Goal: Task Accomplishment & Management: Manage account settings

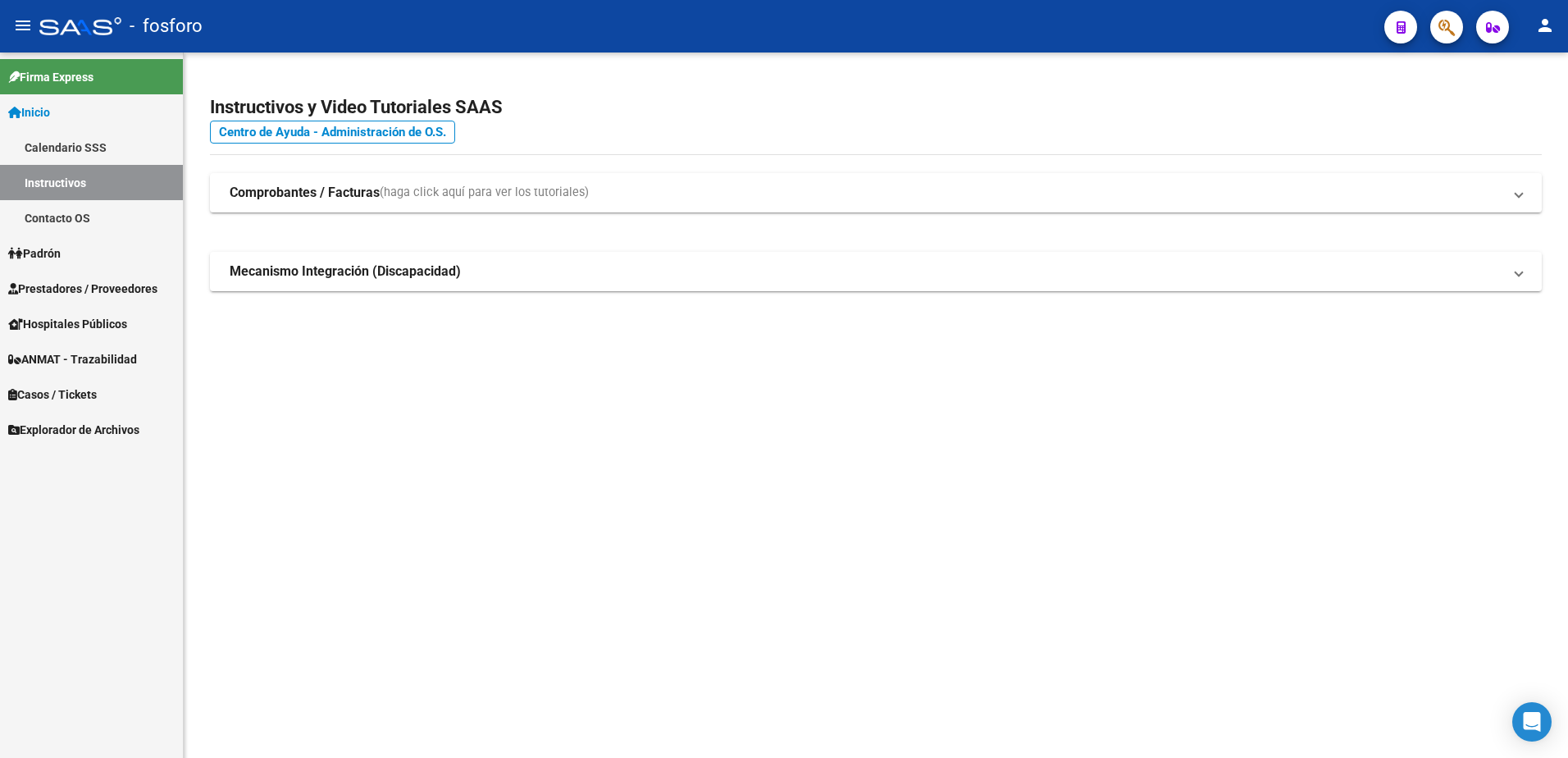
click at [70, 296] on span "Prestadores / Proveedores" at bounding box center [82, 289] width 149 height 18
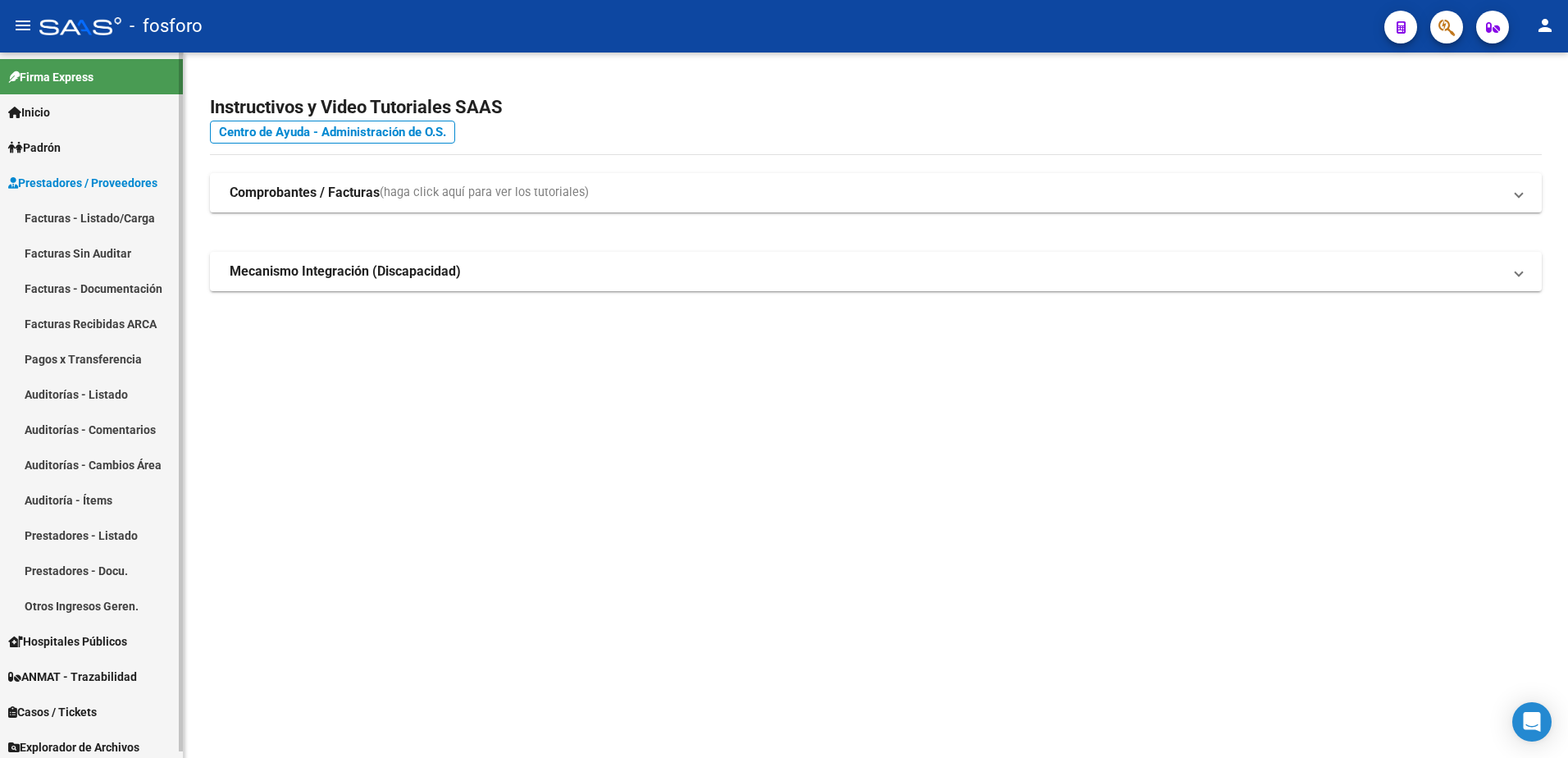
click at [92, 223] on link "Facturas - Listado/Carga" at bounding box center [91, 217] width 183 height 35
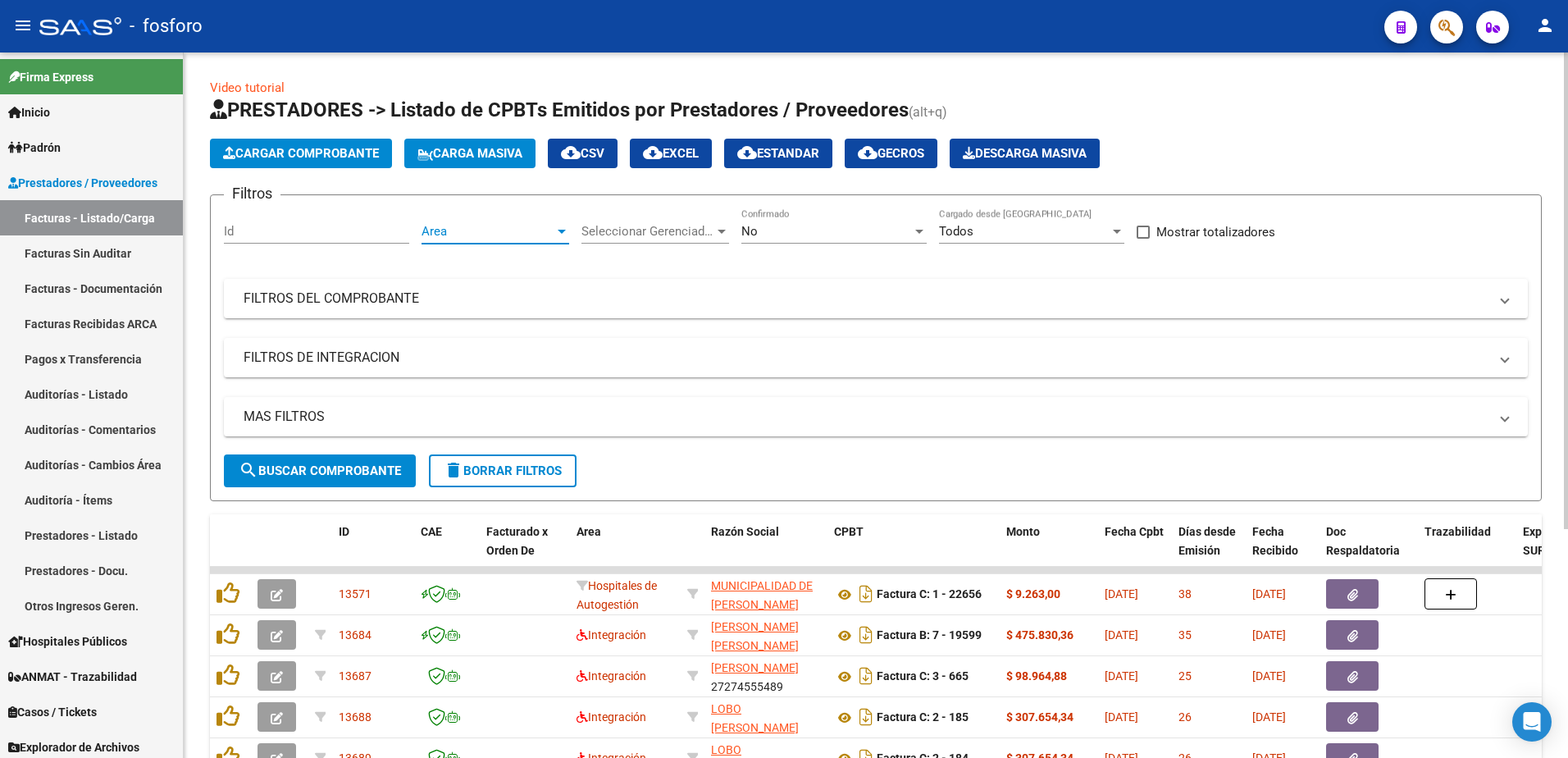
click at [556, 228] on div at bounding box center [561, 231] width 14 height 13
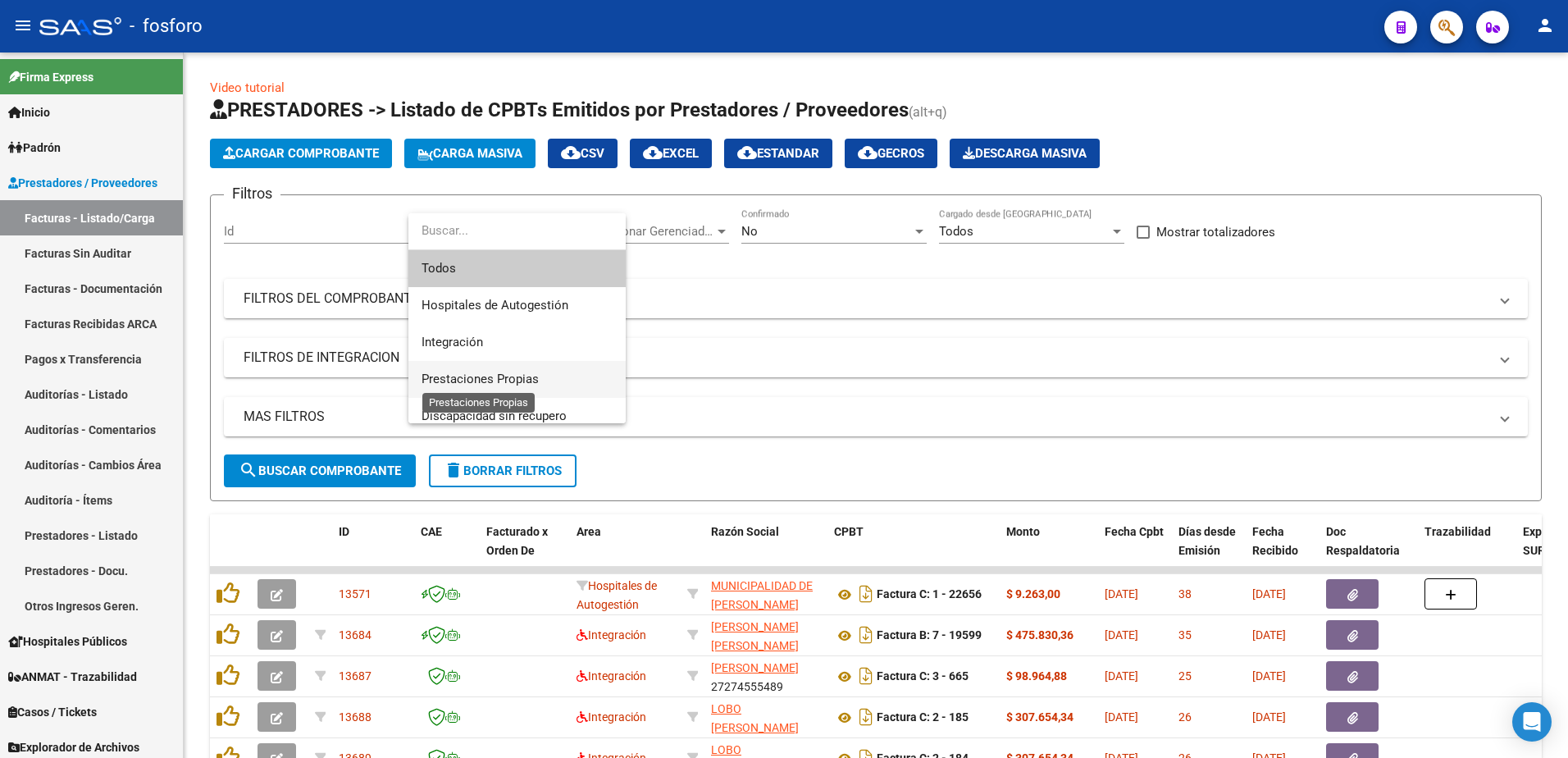
click at [497, 379] on span "Prestaciones Propias" at bounding box center [481, 379] width 118 height 14
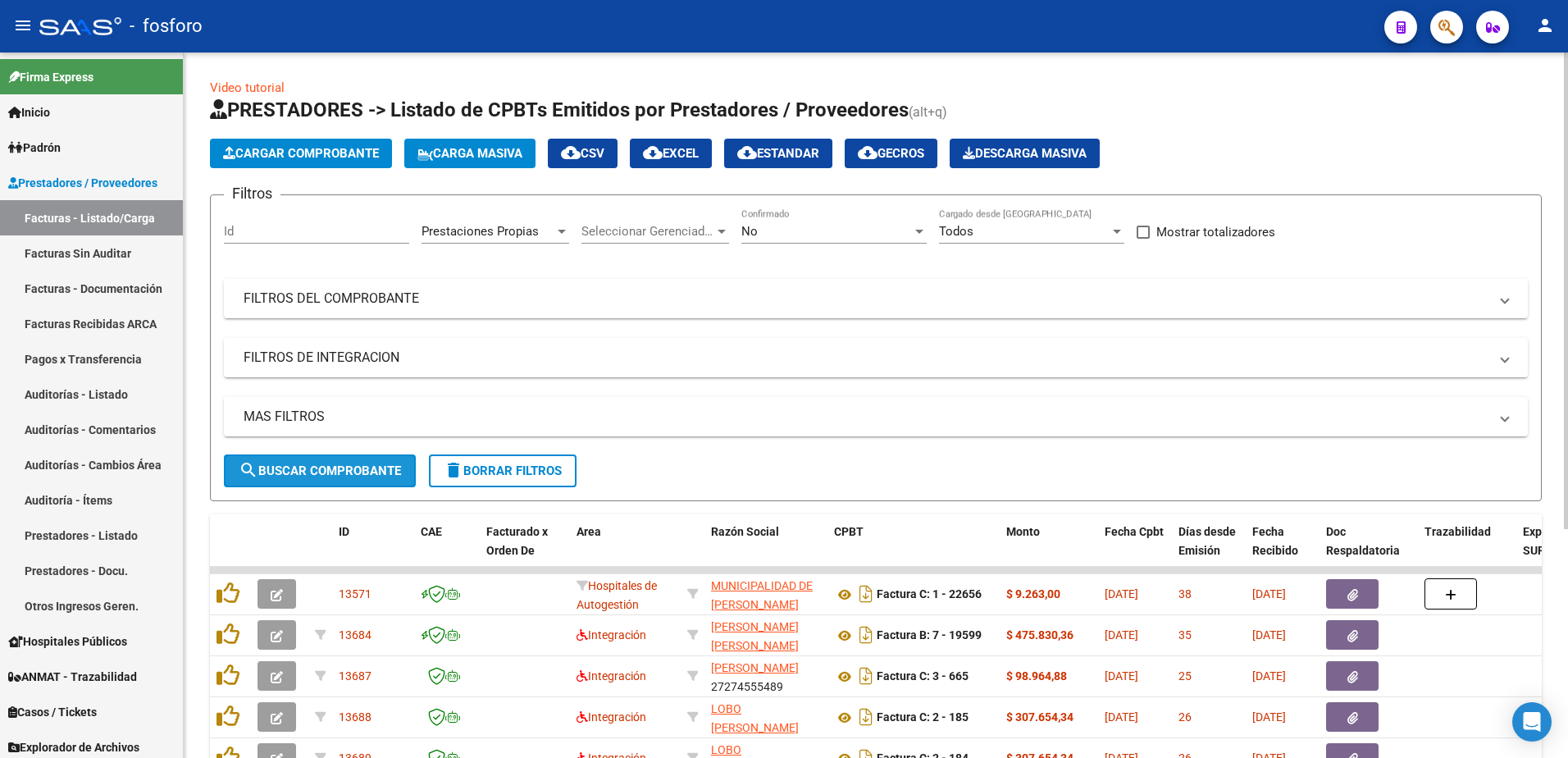
click at [368, 478] on button "search Buscar Comprobante" at bounding box center [320, 471] width 192 height 33
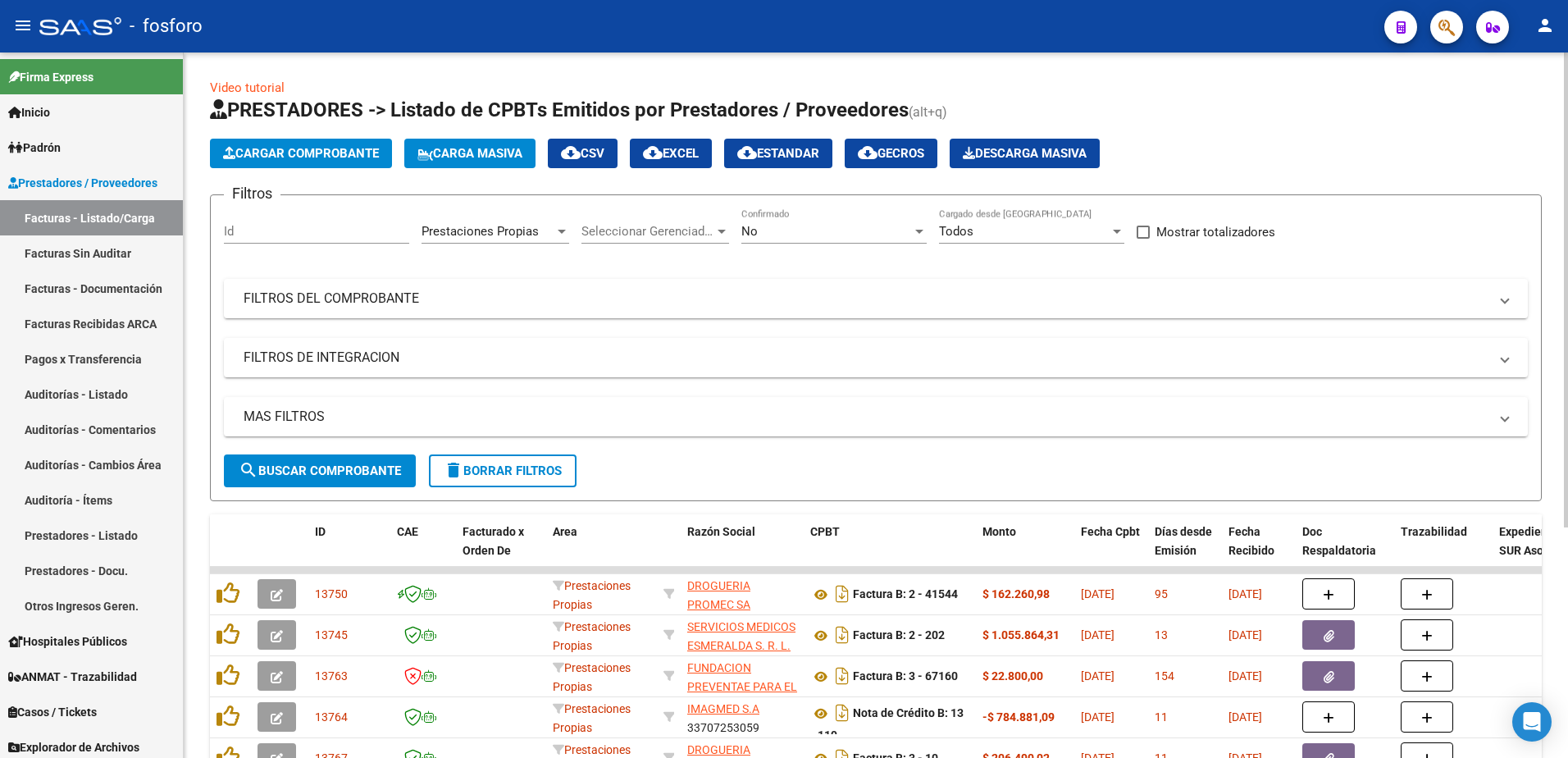
scroll to position [338, 0]
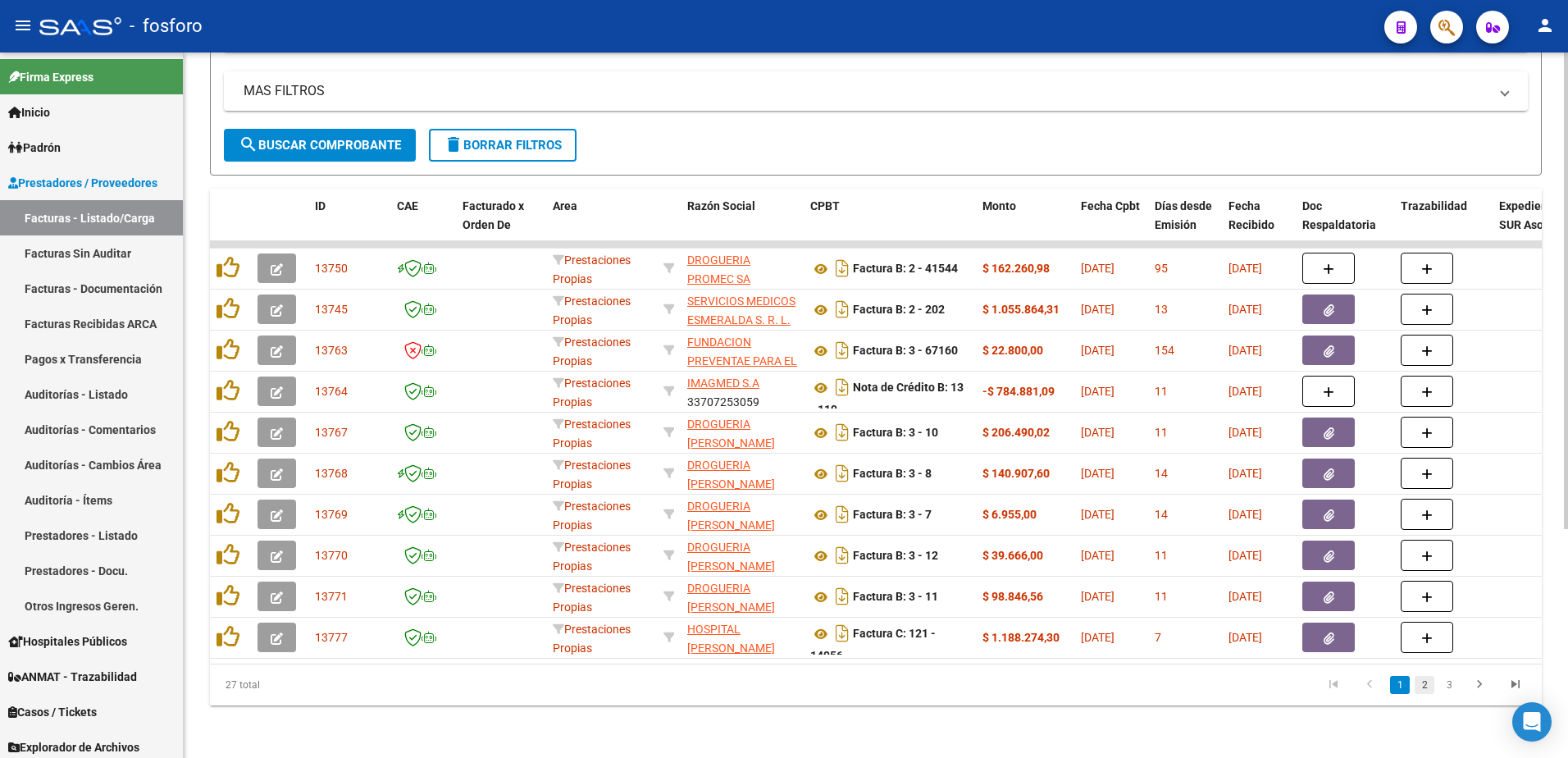
click at [1420, 685] on link "2" at bounding box center [1425, 686] width 20 height 18
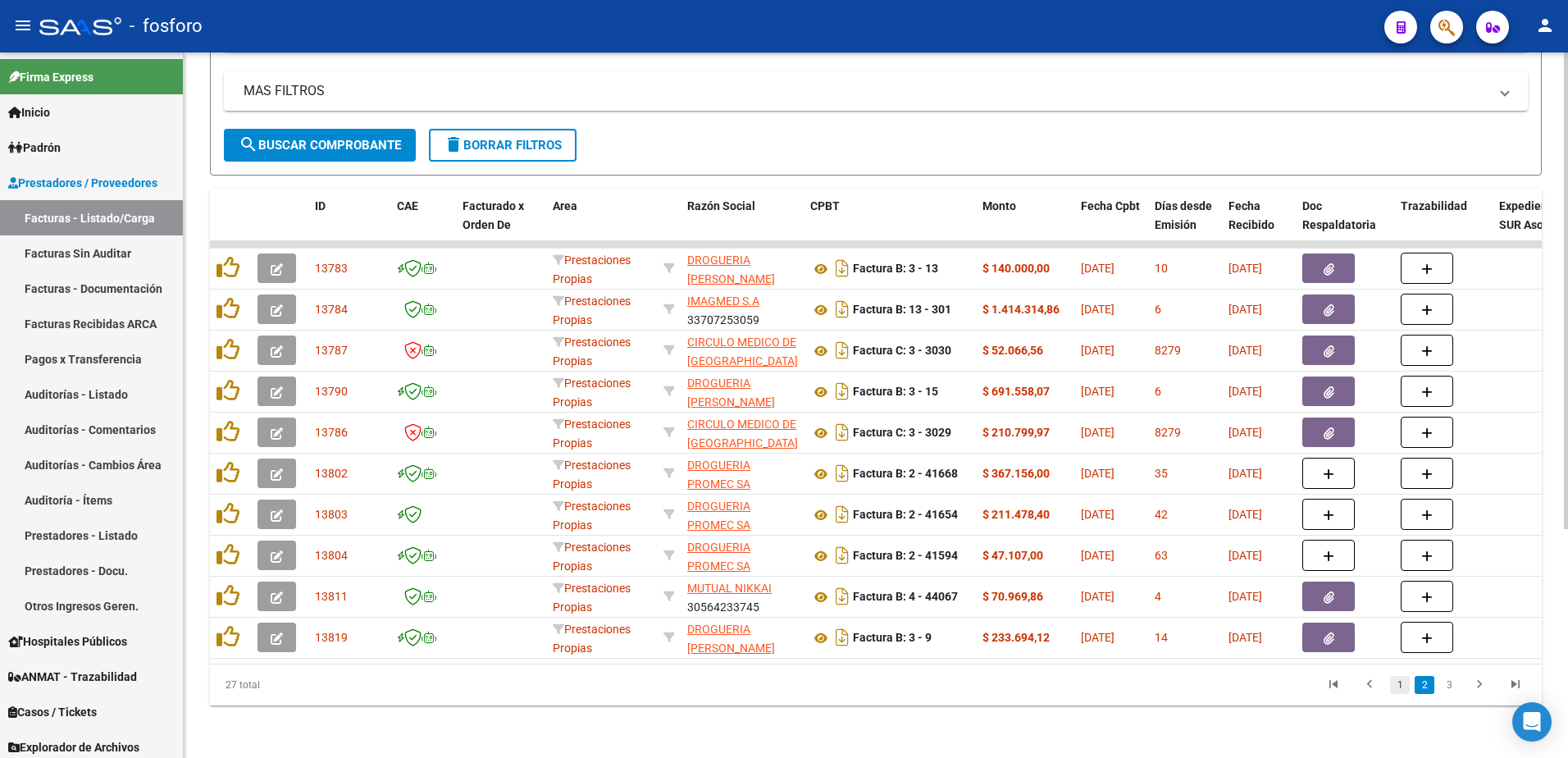
click at [1398, 682] on link "1" at bounding box center [1401, 686] width 20 height 18
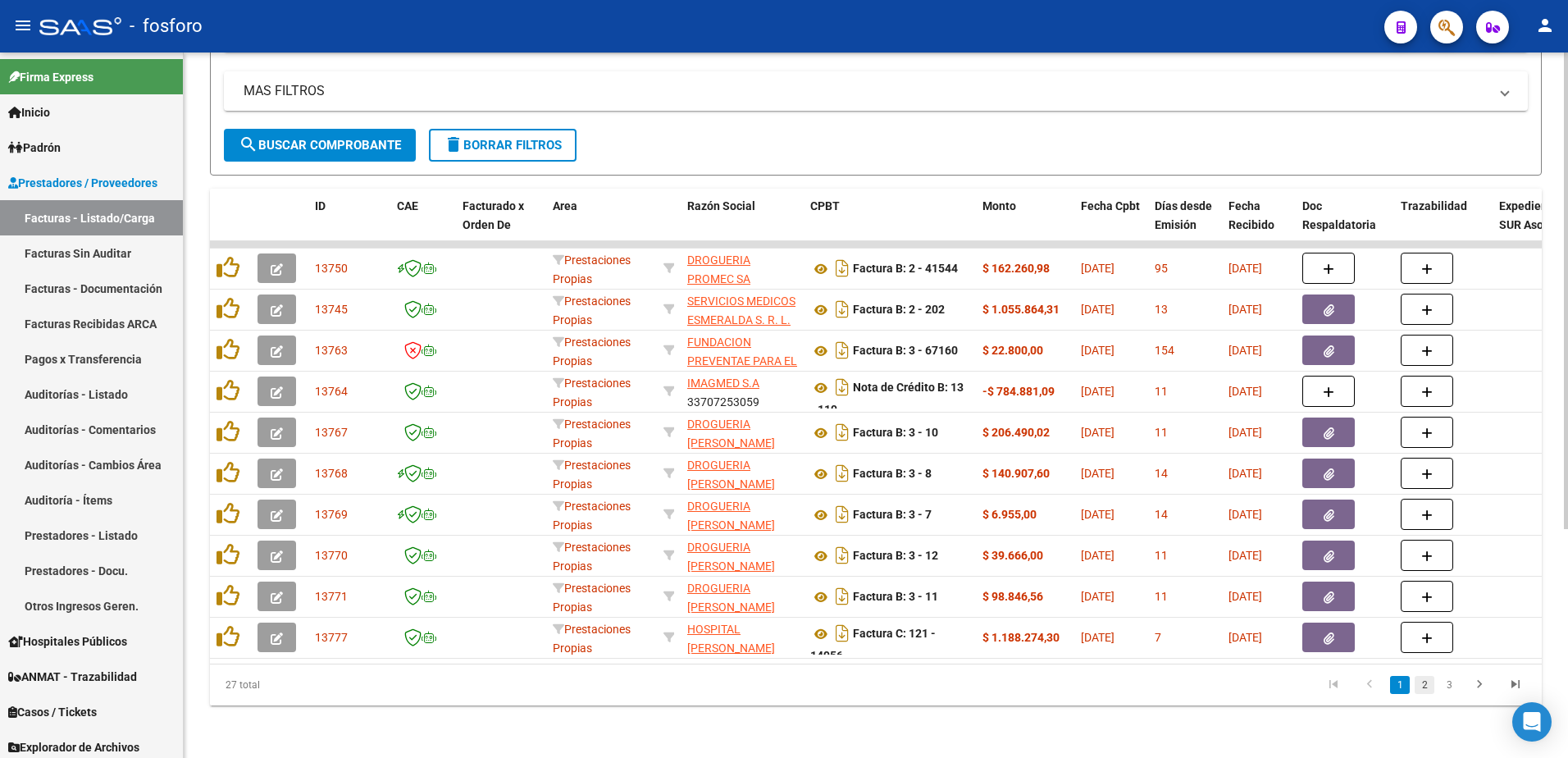
click at [1421, 685] on link "2" at bounding box center [1425, 686] width 20 height 18
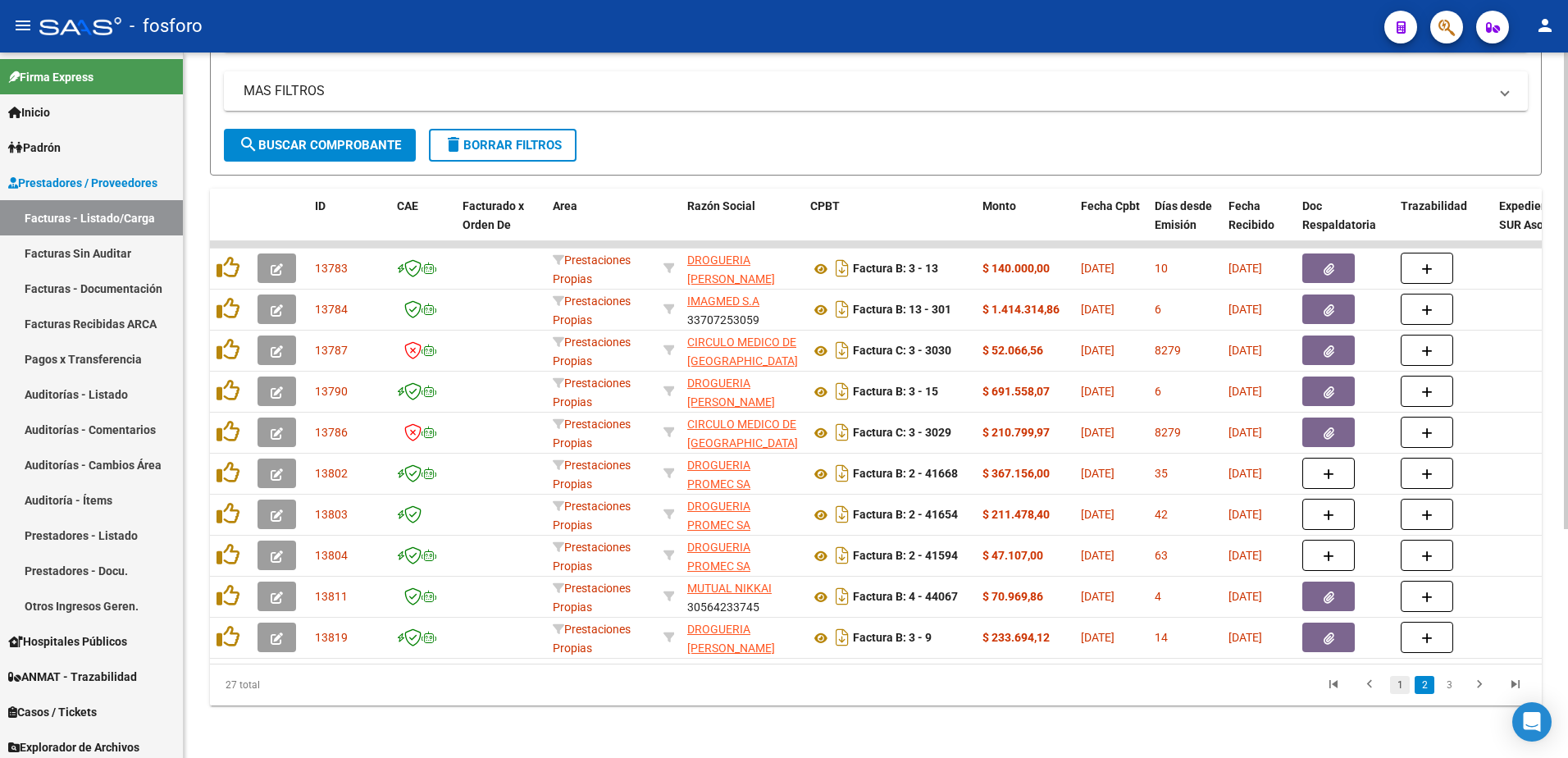
click at [1410, 678] on link "1" at bounding box center [1401, 686] width 20 height 18
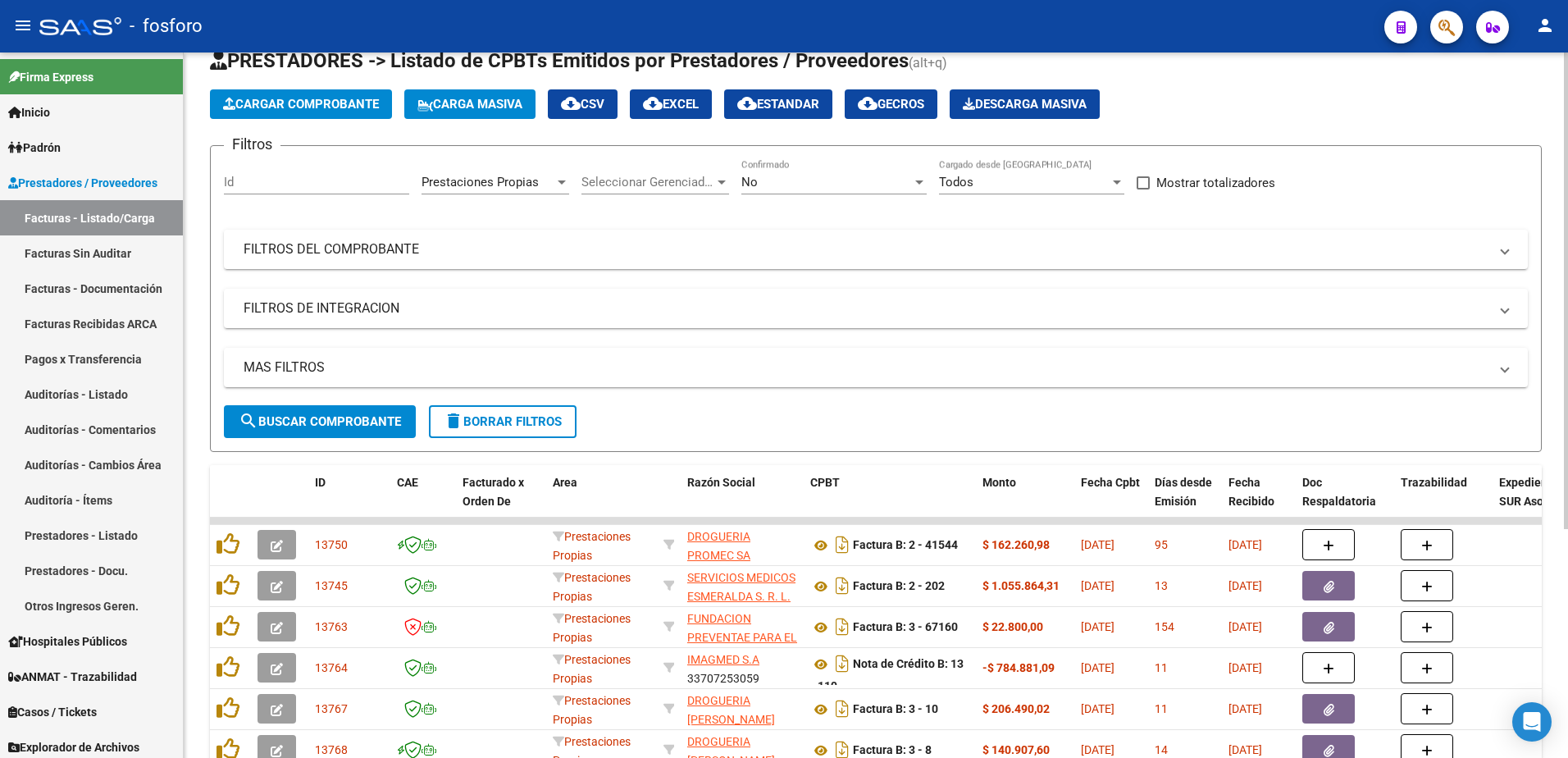
scroll to position [10, 0]
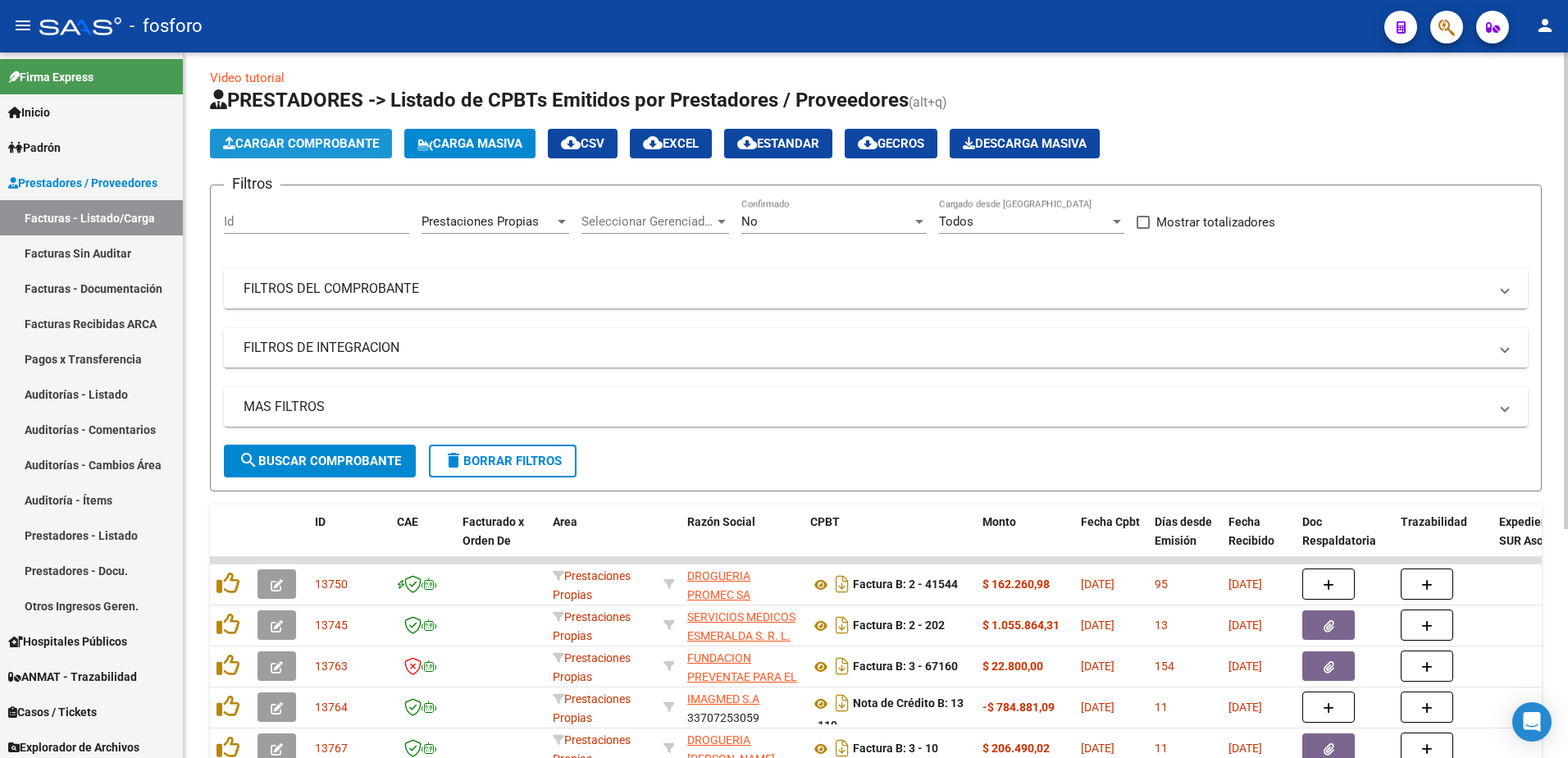
click at [379, 144] on span "Cargar Comprobante" at bounding box center [301, 143] width 156 height 14
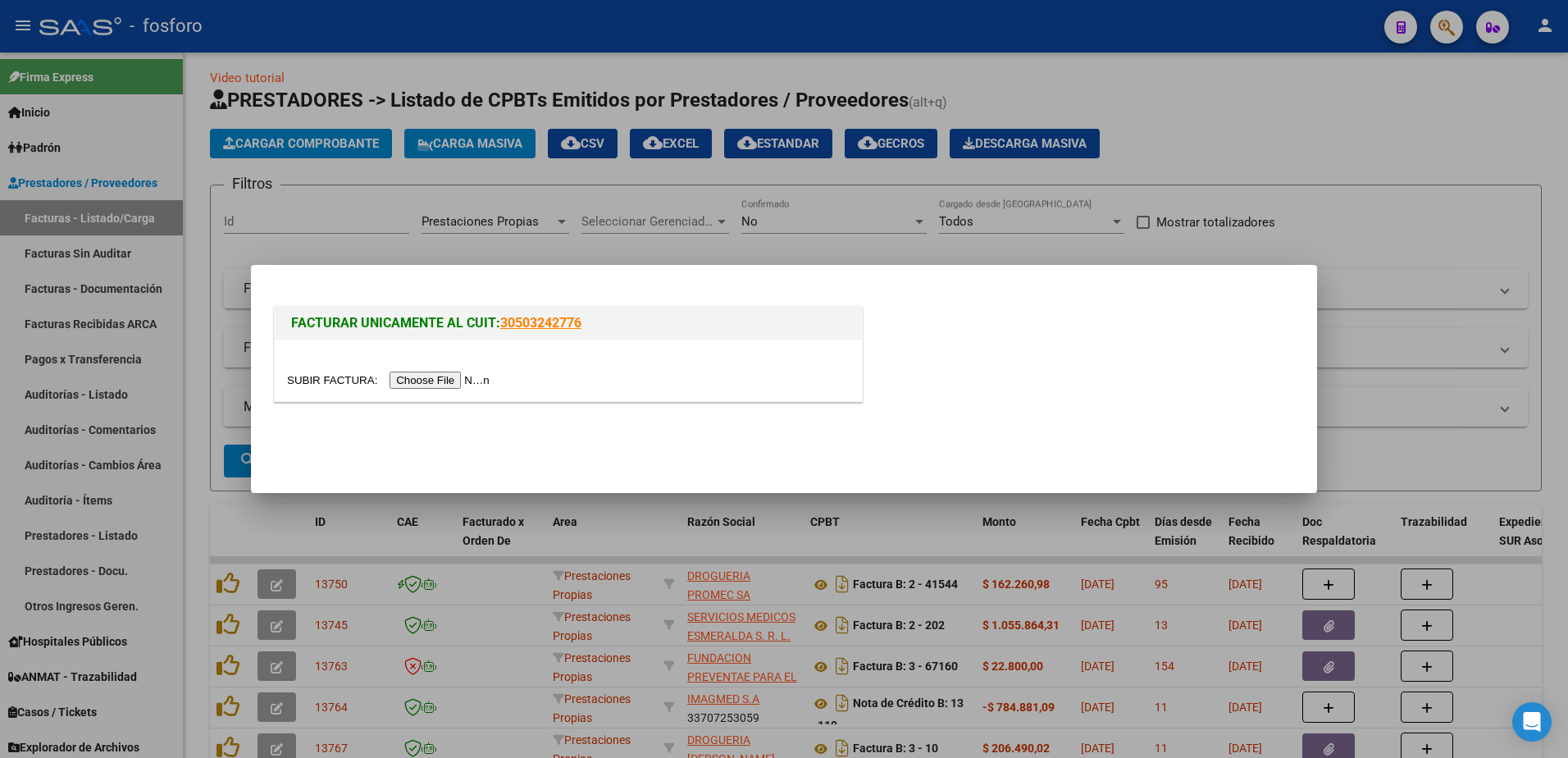
click at [416, 387] on input "file" at bounding box center [390, 379] width 207 height 17
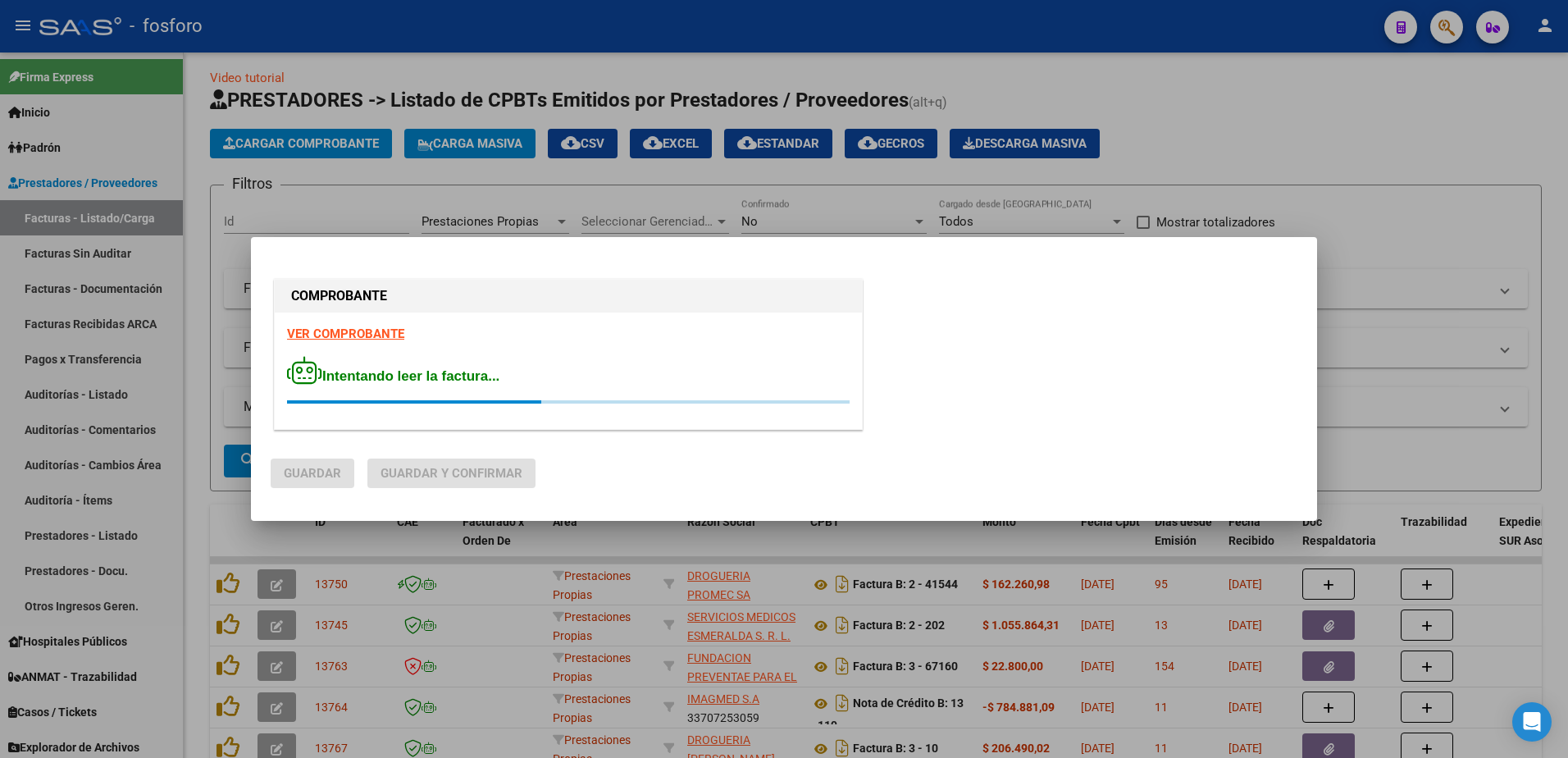
click at [360, 334] on strong "VER COMPROBANTE" at bounding box center [346, 334] width 118 height 14
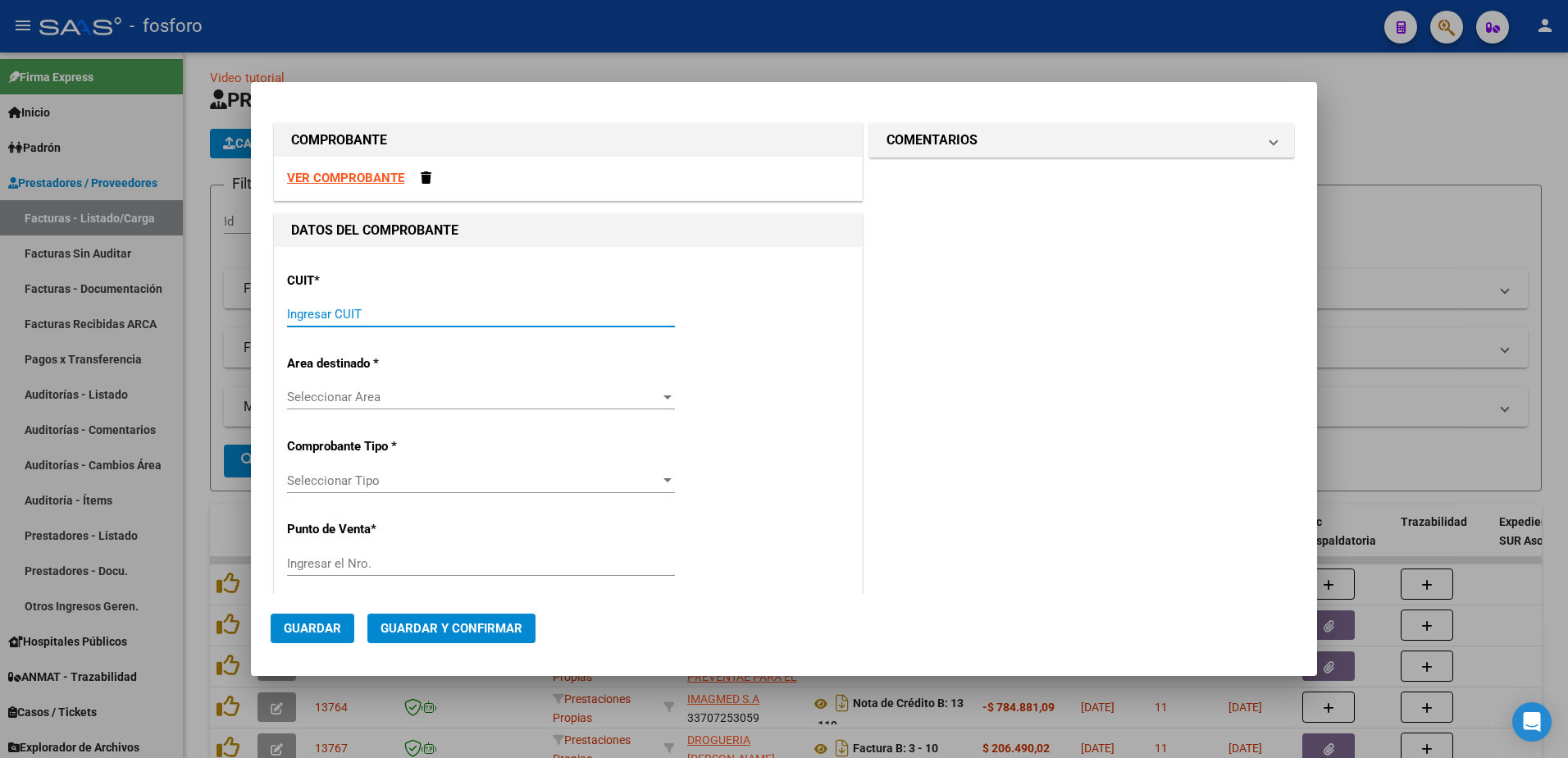
click at [449, 312] on input "Ingresar CUIT" at bounding box center [481, 314] width 388 height 14
type input "30-55085706-1"
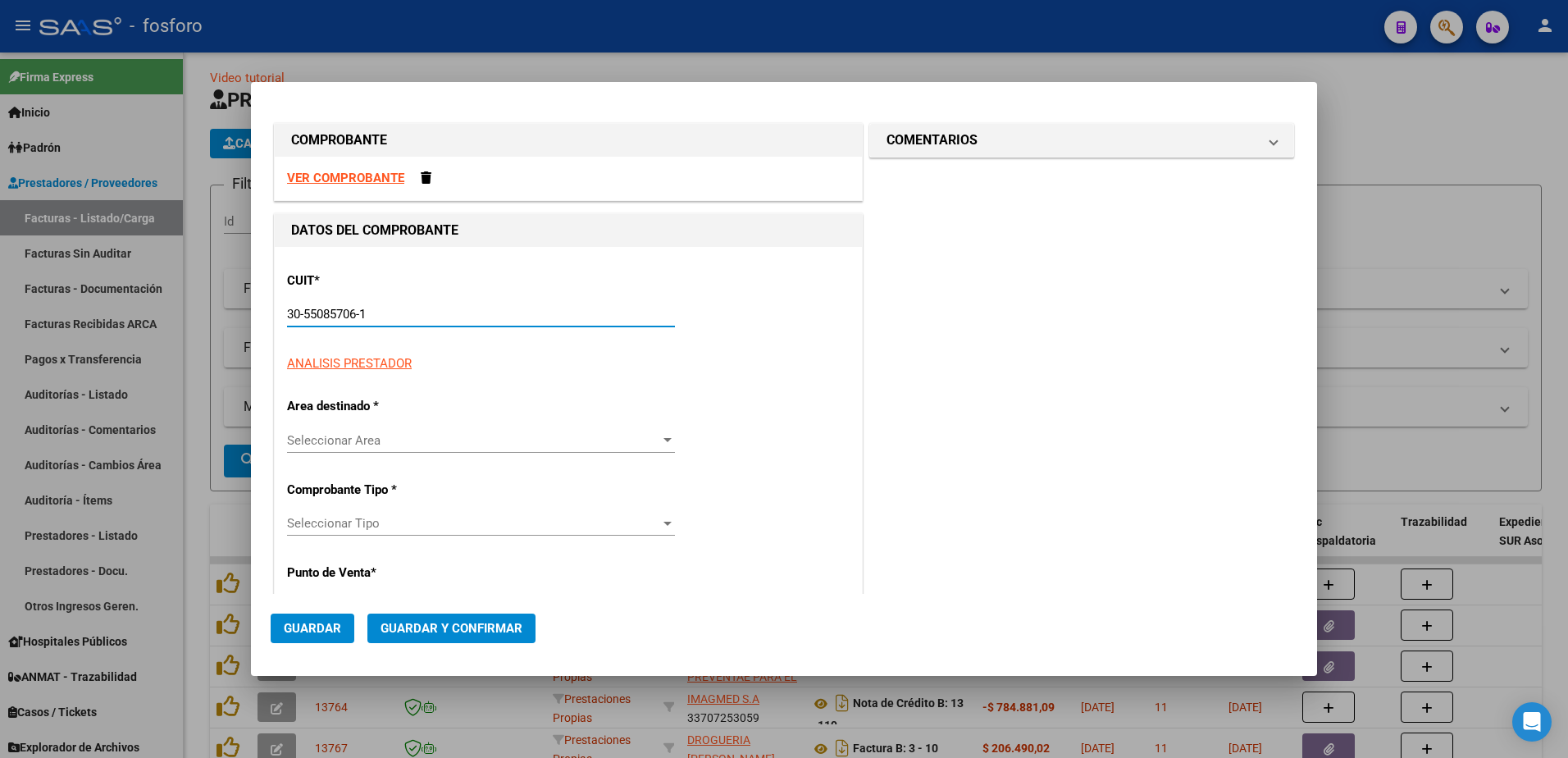
type input "1"
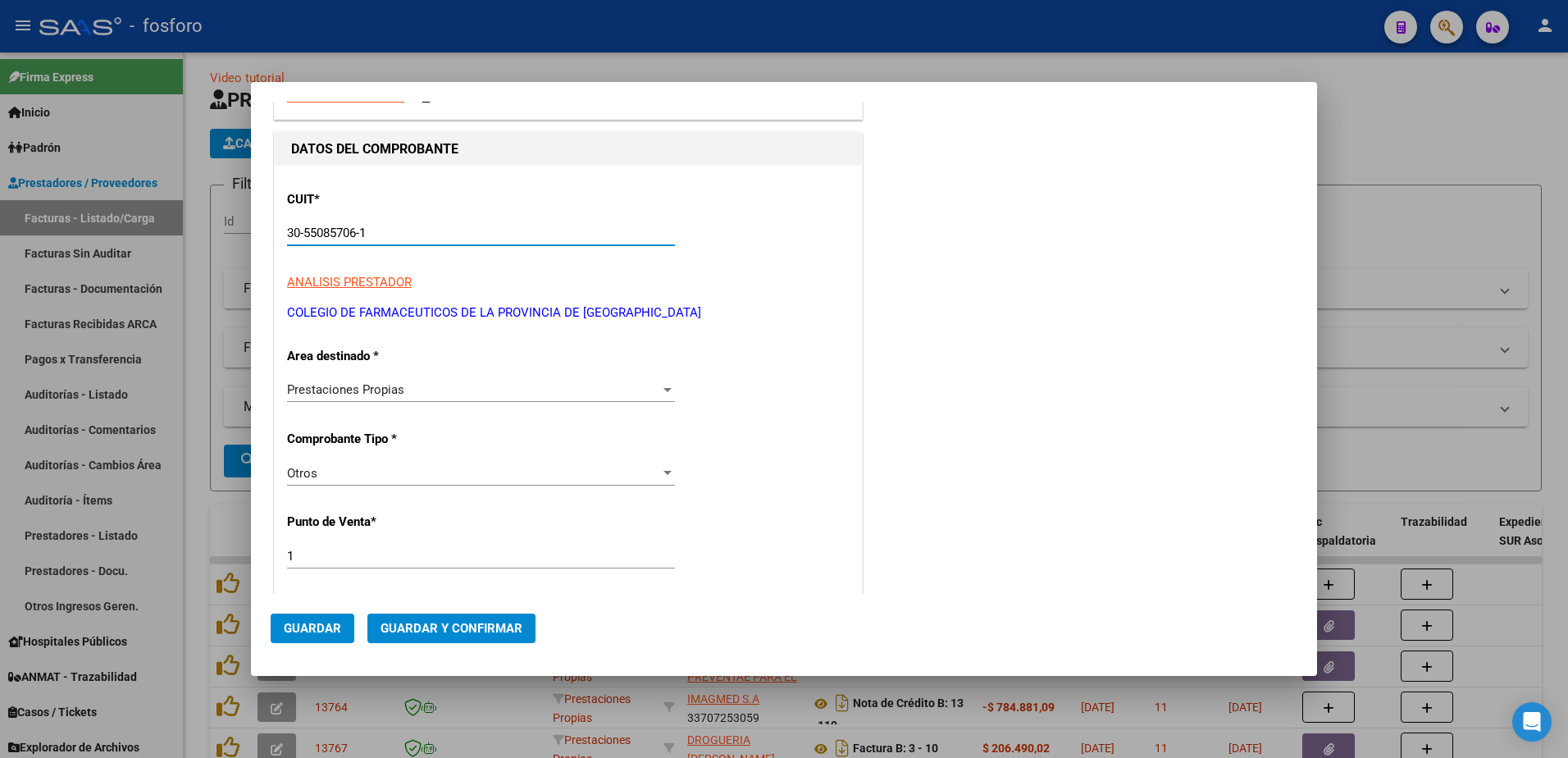
scroll to position [164, 0]
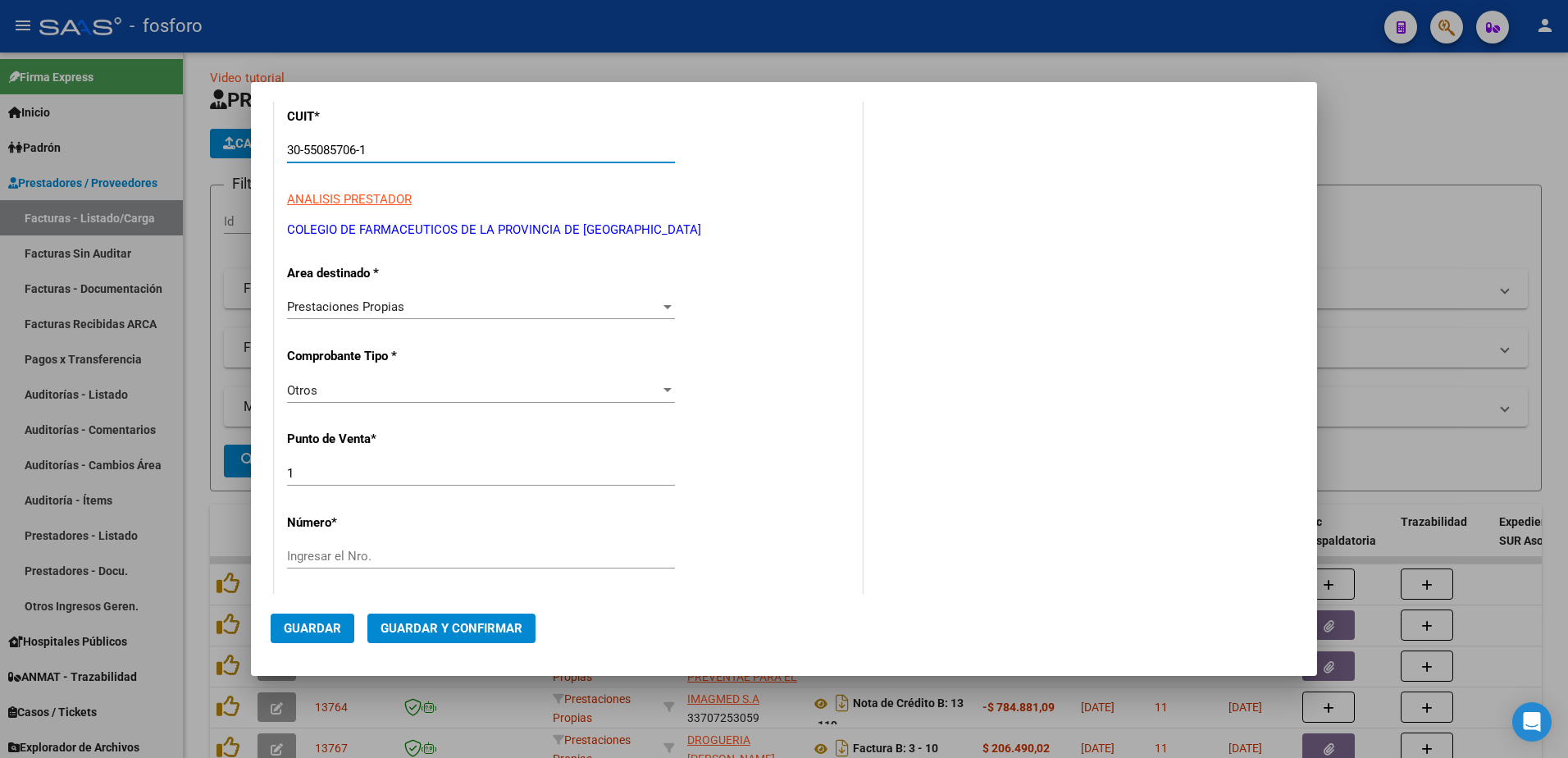
type input "30-55085706-1"
click at [362, 554] on input "Ingresar el Nro." at bounding box center [481, 556] width 388 height 14
type input "238871"
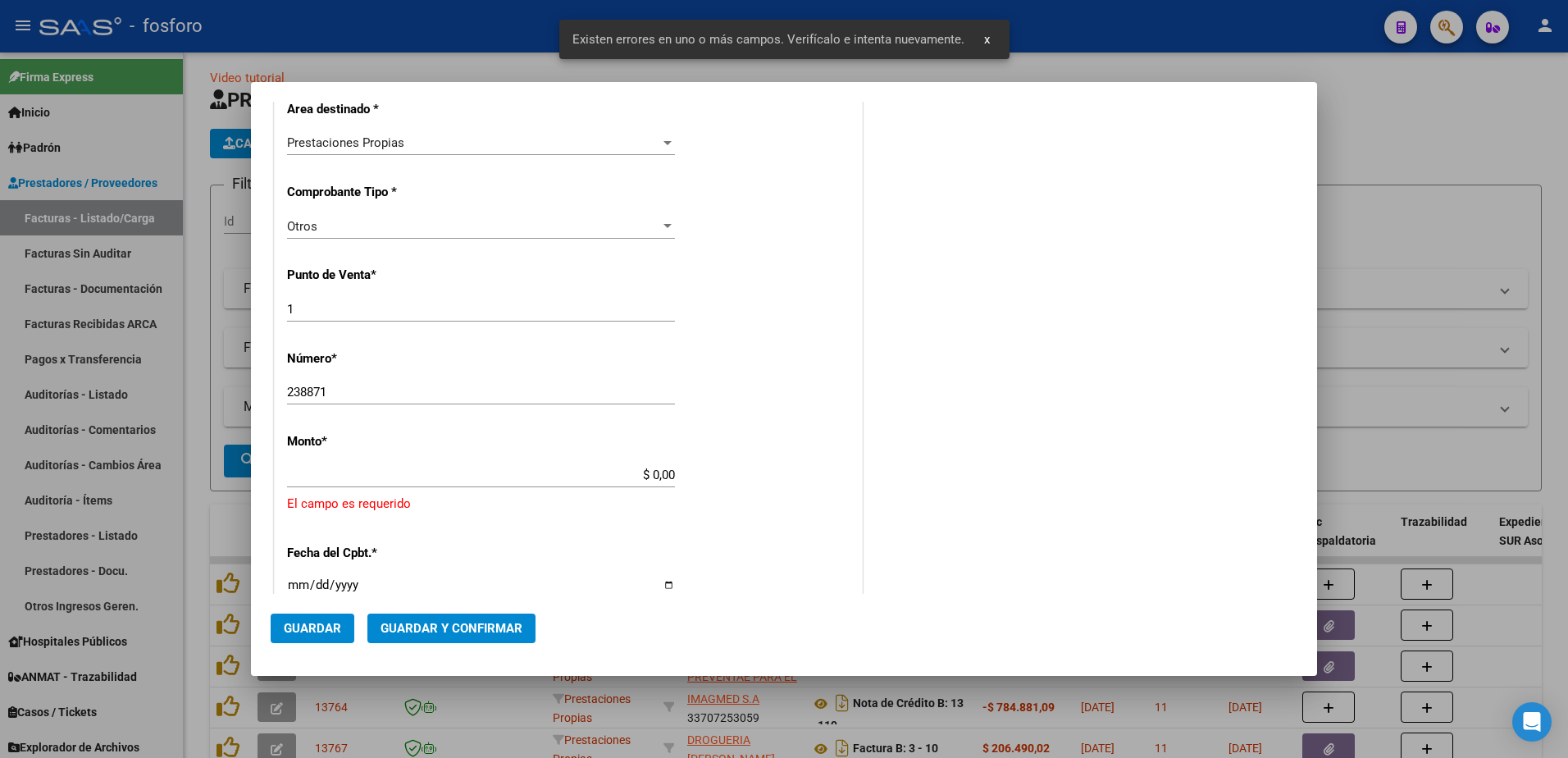
scroll to position [448, 0]
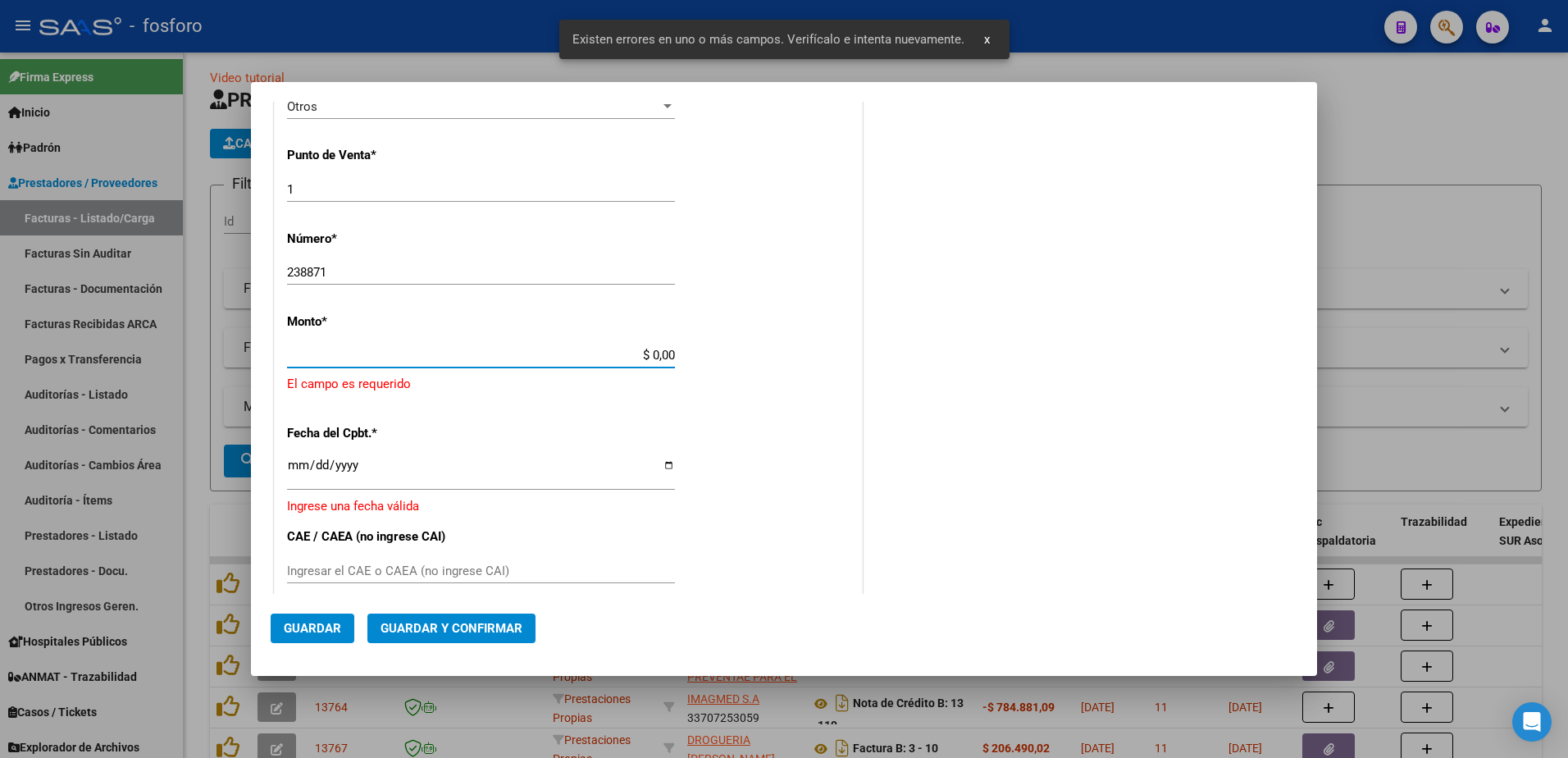
click at [652, 355] on input "$ 0,00" at bounding box center [481, 355] width 388 height 14
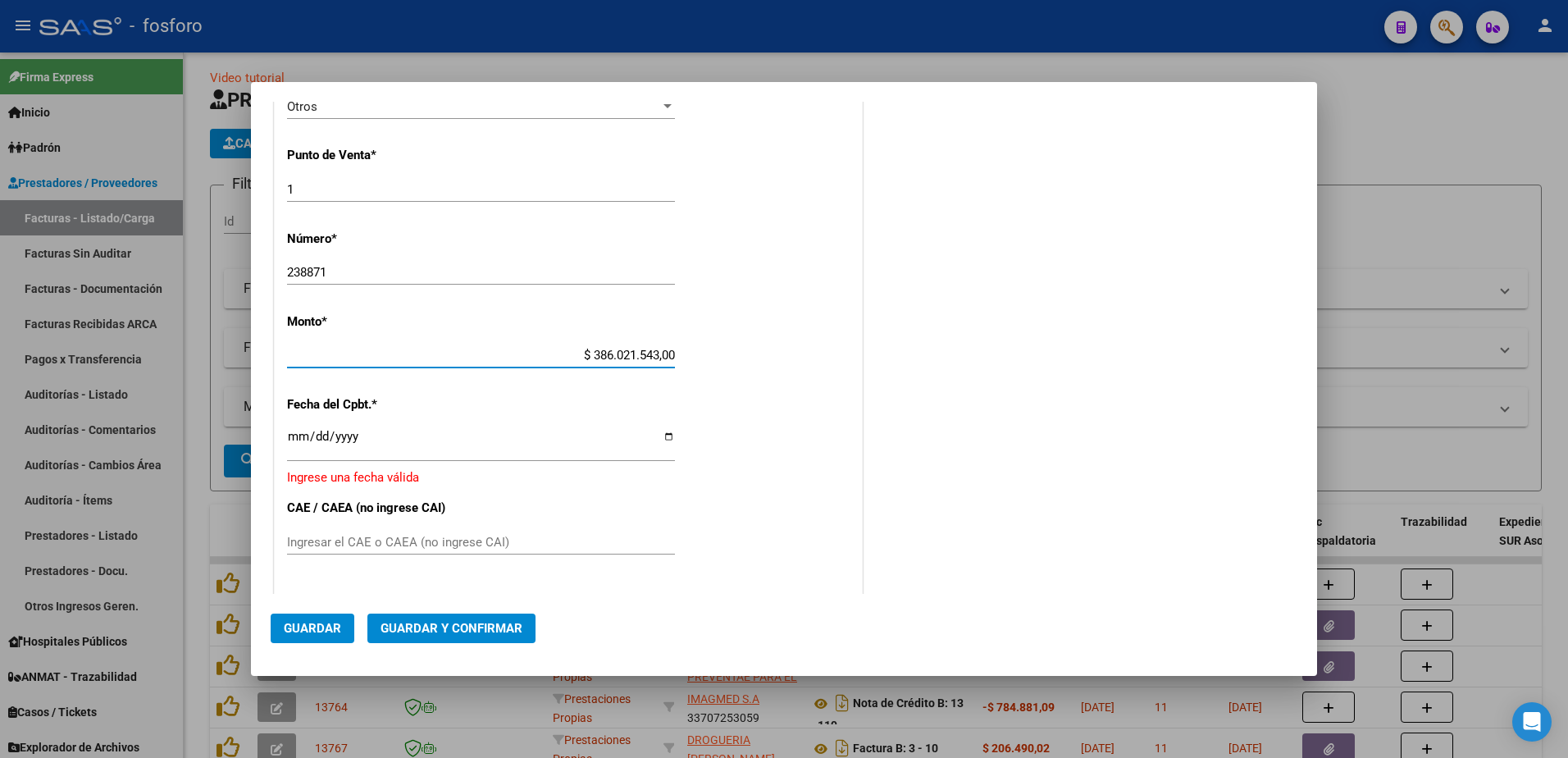
click at [670, 353] on input "$ 386.021.543,00" at bounding box center [481, 355] width 388 height 14
type input "$ 3.860.215,43"
click at [289, 437] on input "Ingresar la fecha" at bounding box center [481, 443] width 388 height 26
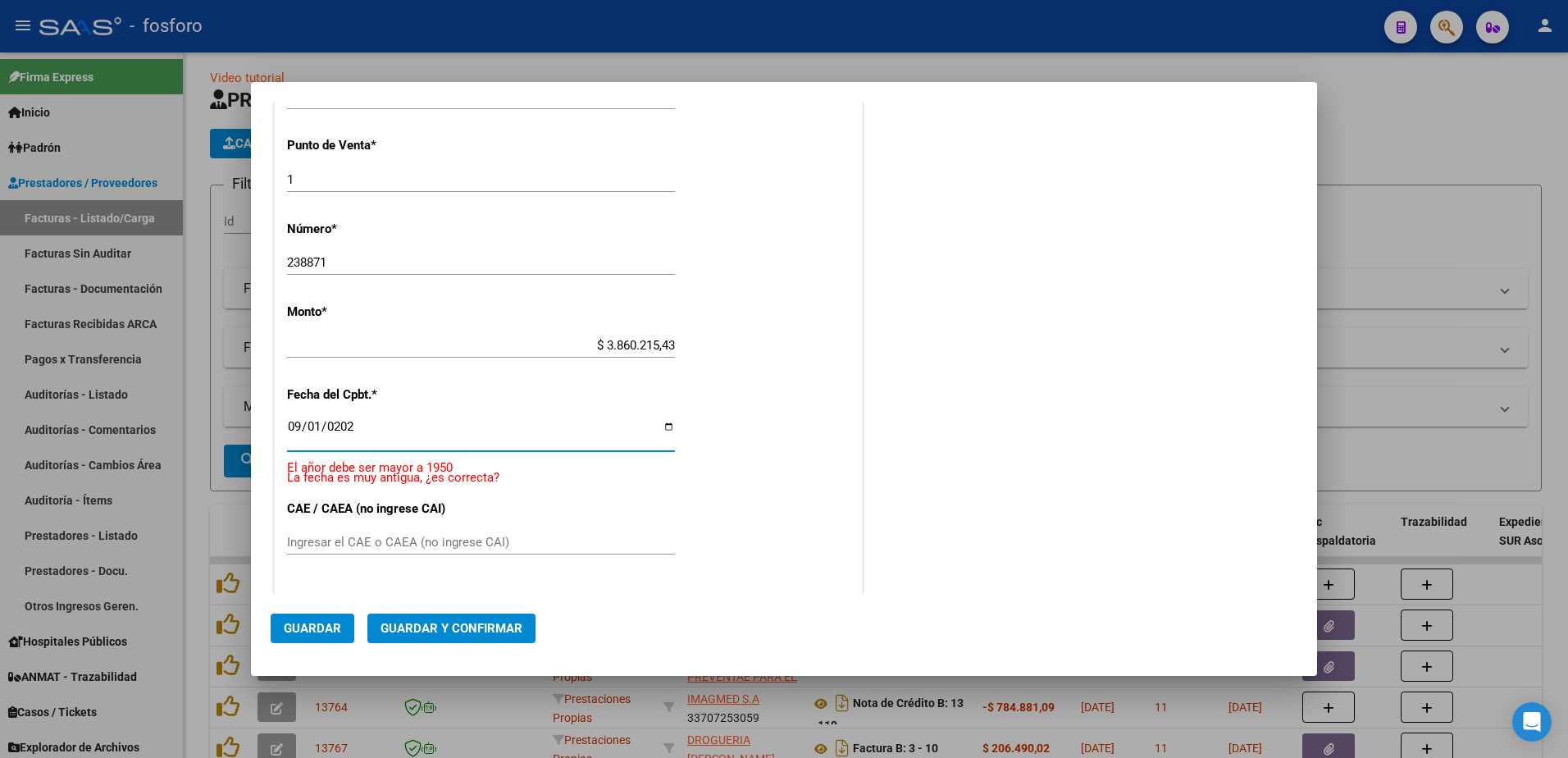
type input "[DATE]"
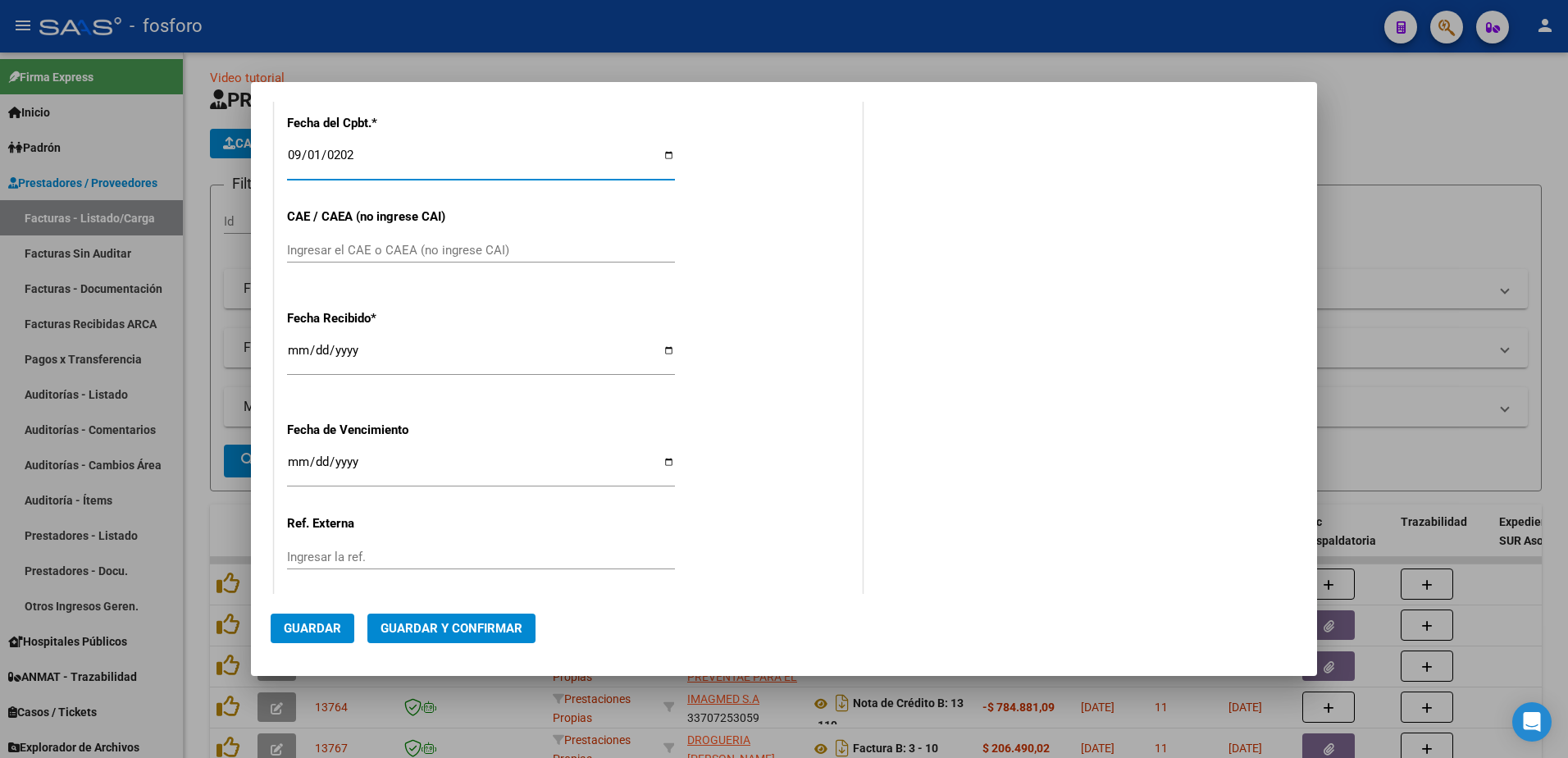
scroll to position [765, 0]
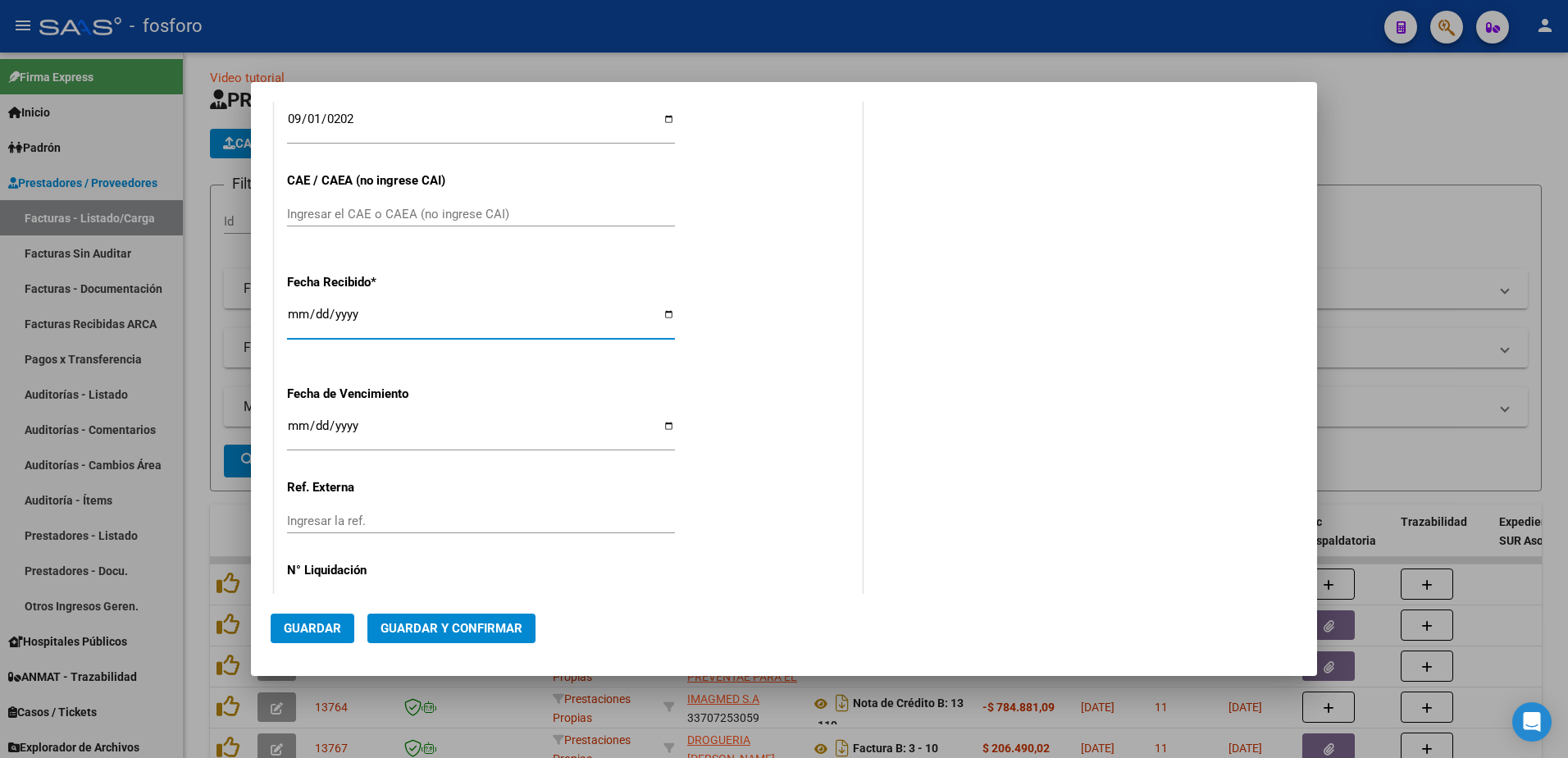
click at [298, 318] on input "[DATE]" at bounding box center [481, 321] width 388 height 26
type input "[DATE]"
click at [288, 427] on input "Ingresar la fecha" at bounding box center [481, 432] width 388 height 26
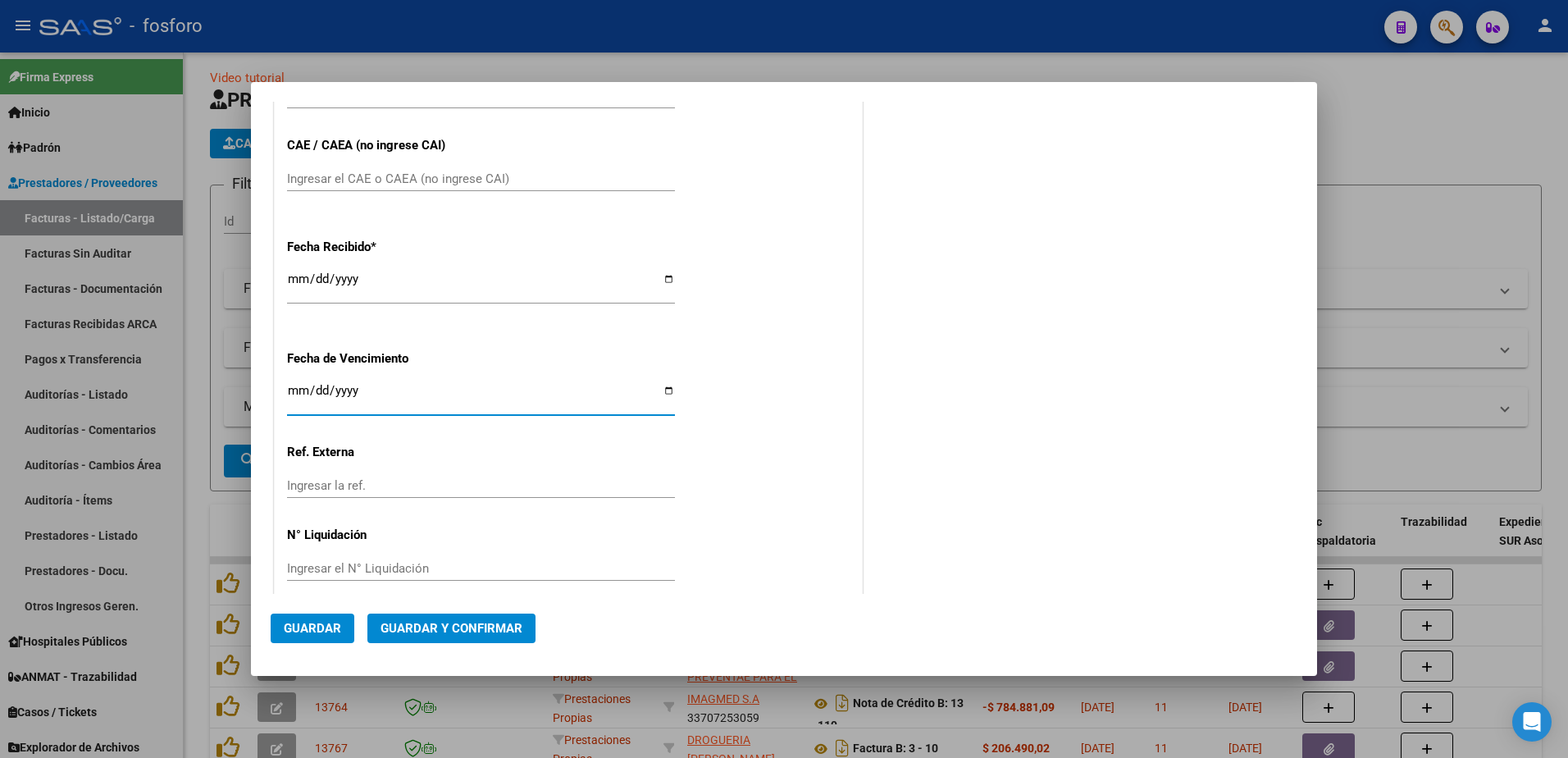
scroll to position [820, 0]
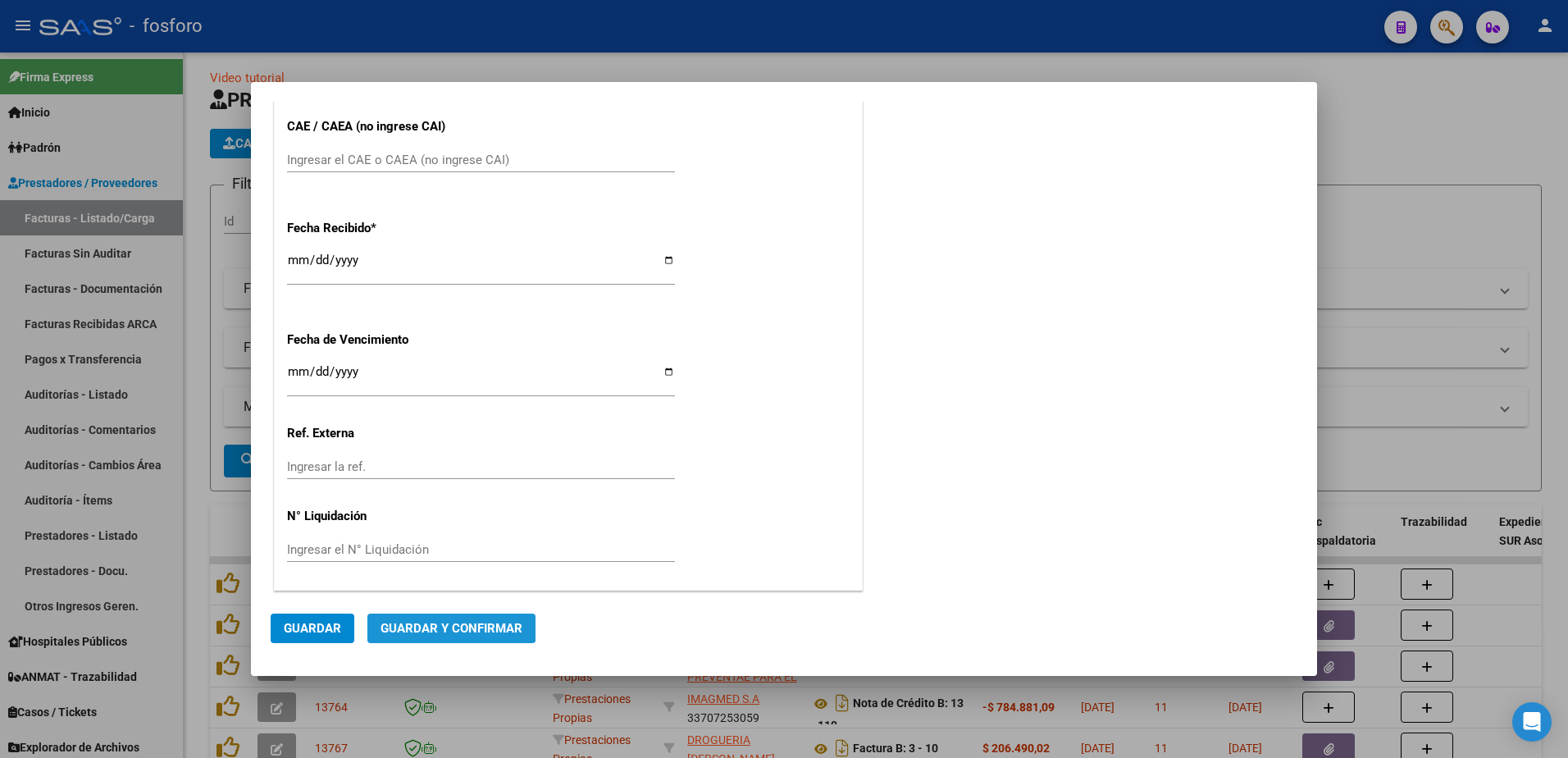
click at [414, 619] on button "Guardar y Confirmar" at bounding box center [452, 628] width 168 height 30
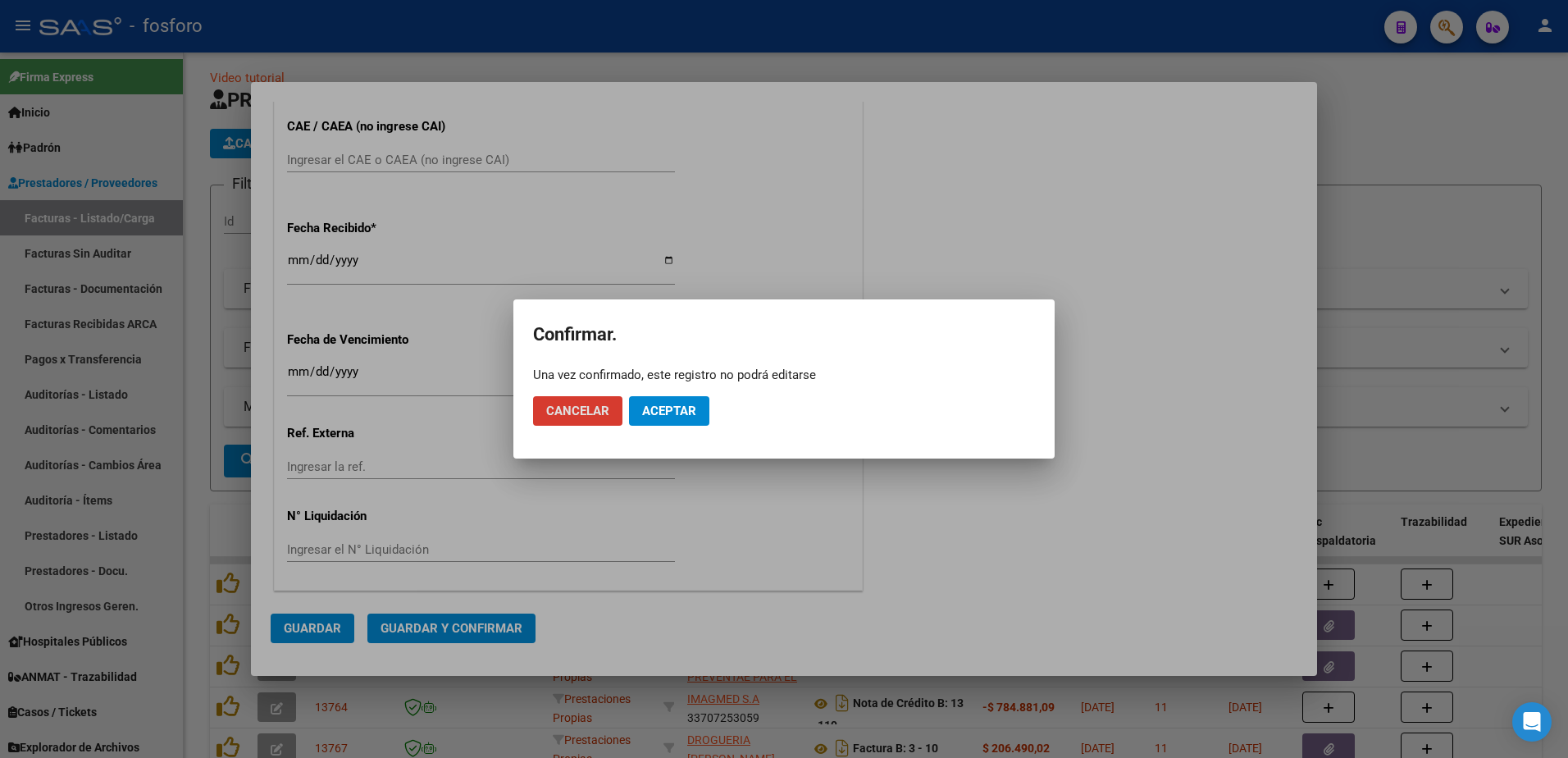
click at [672, 403] on button "Aceptar" at bounding box center [669, 411] width 81 height 30
click at [672, 403] on button "Guardar igualmente." at bounding box center [712, 411] width 165 height 30
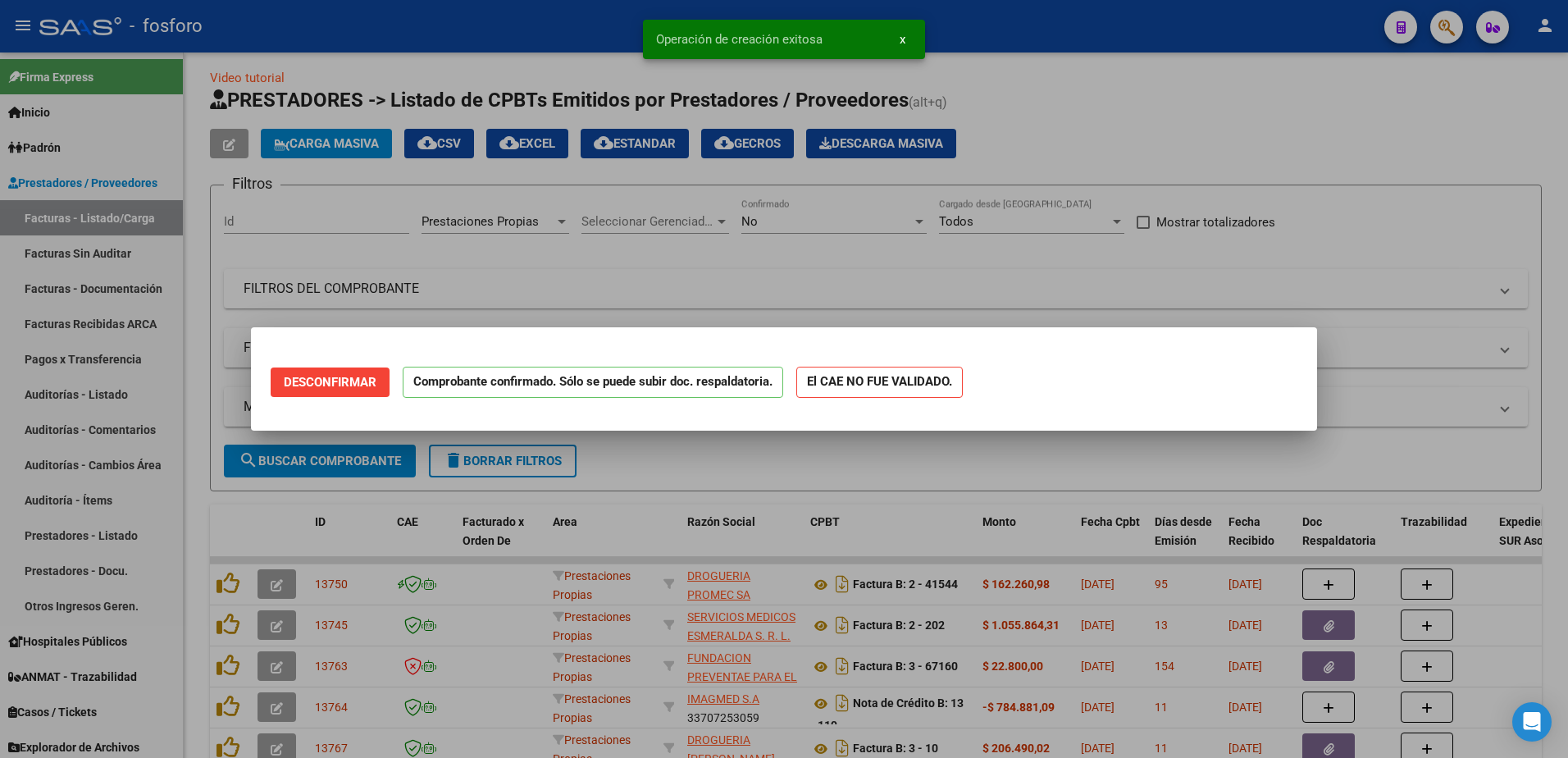
scroll to position [0, 0]
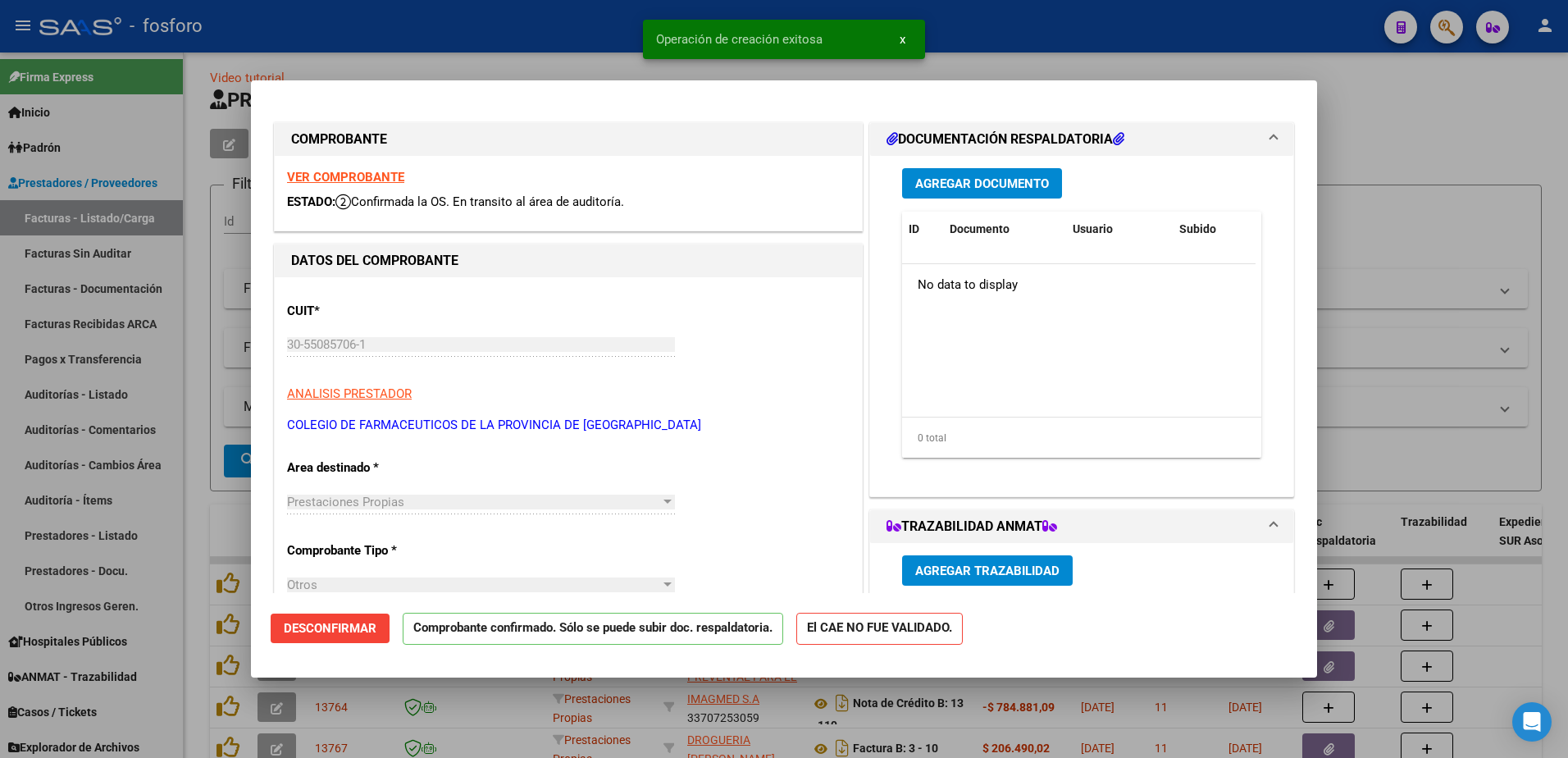
click at [176, 406] on div at bounding box center [784, 379] width 1568 height 758
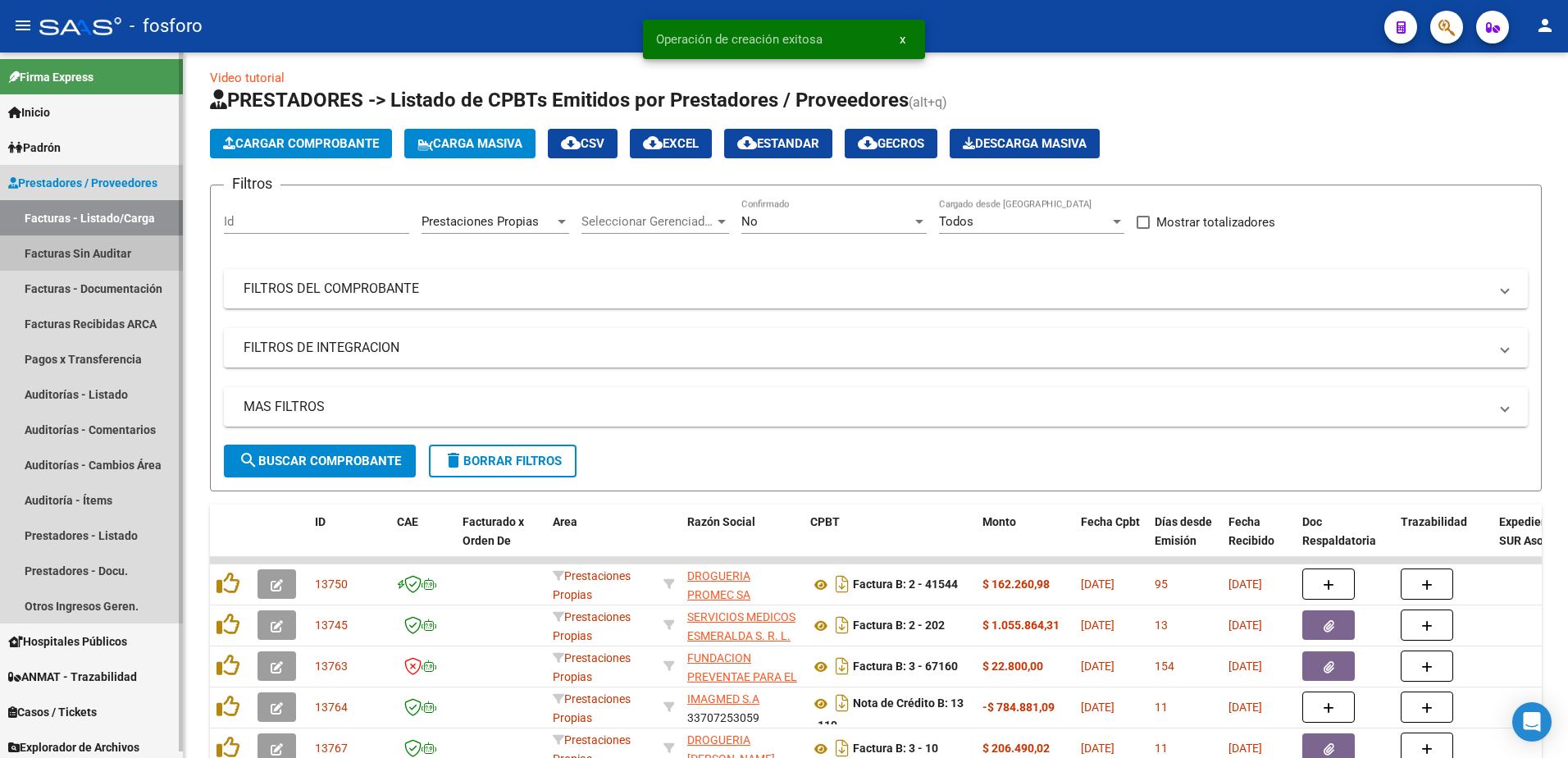
click at [89, 262] on link "Facturas Sin Auditar" at bounding box center [91, 253] width 183 height 35
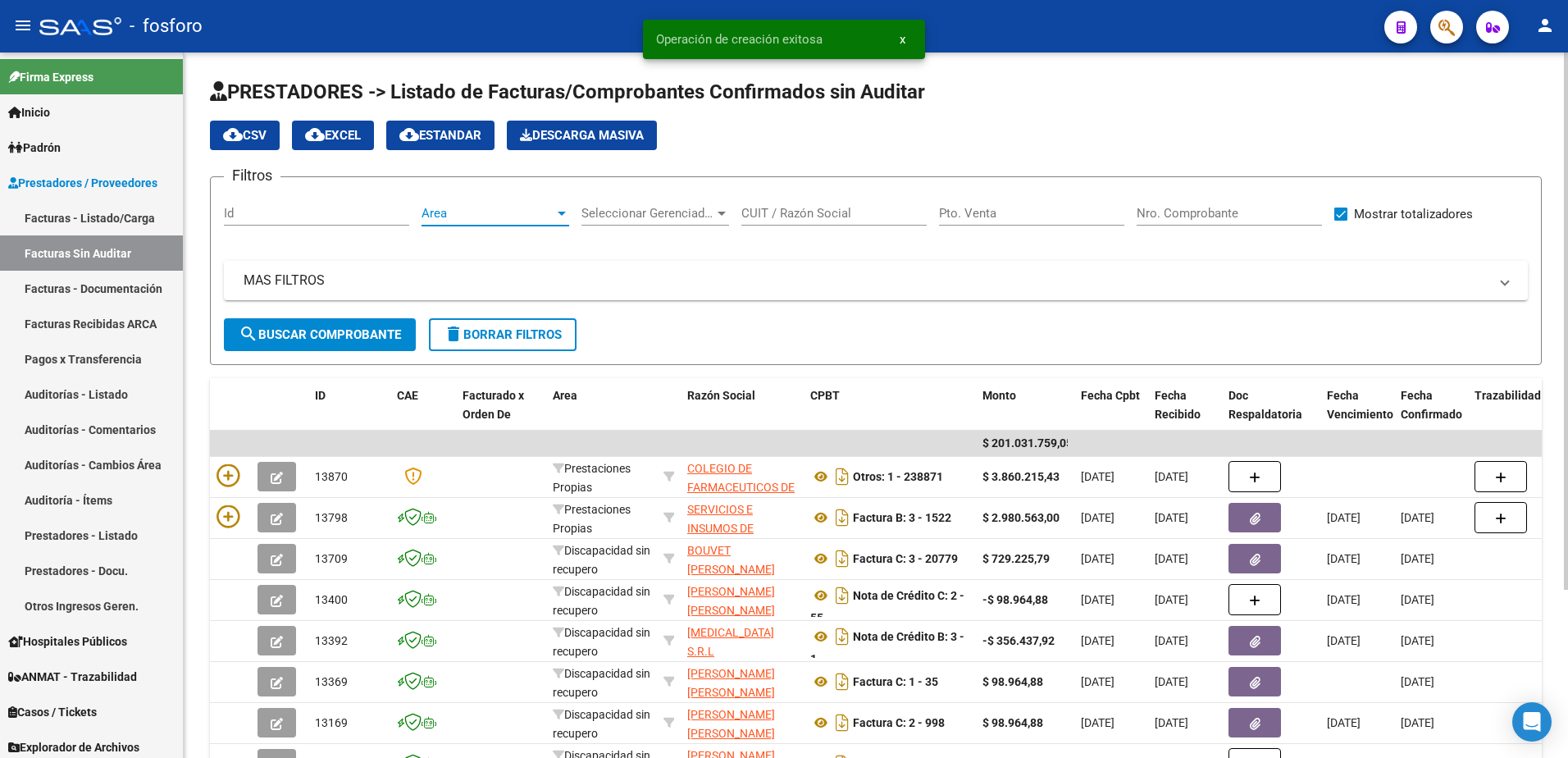
click at [563, 216] on div at bounding box center [561, 213] width 14 height 13
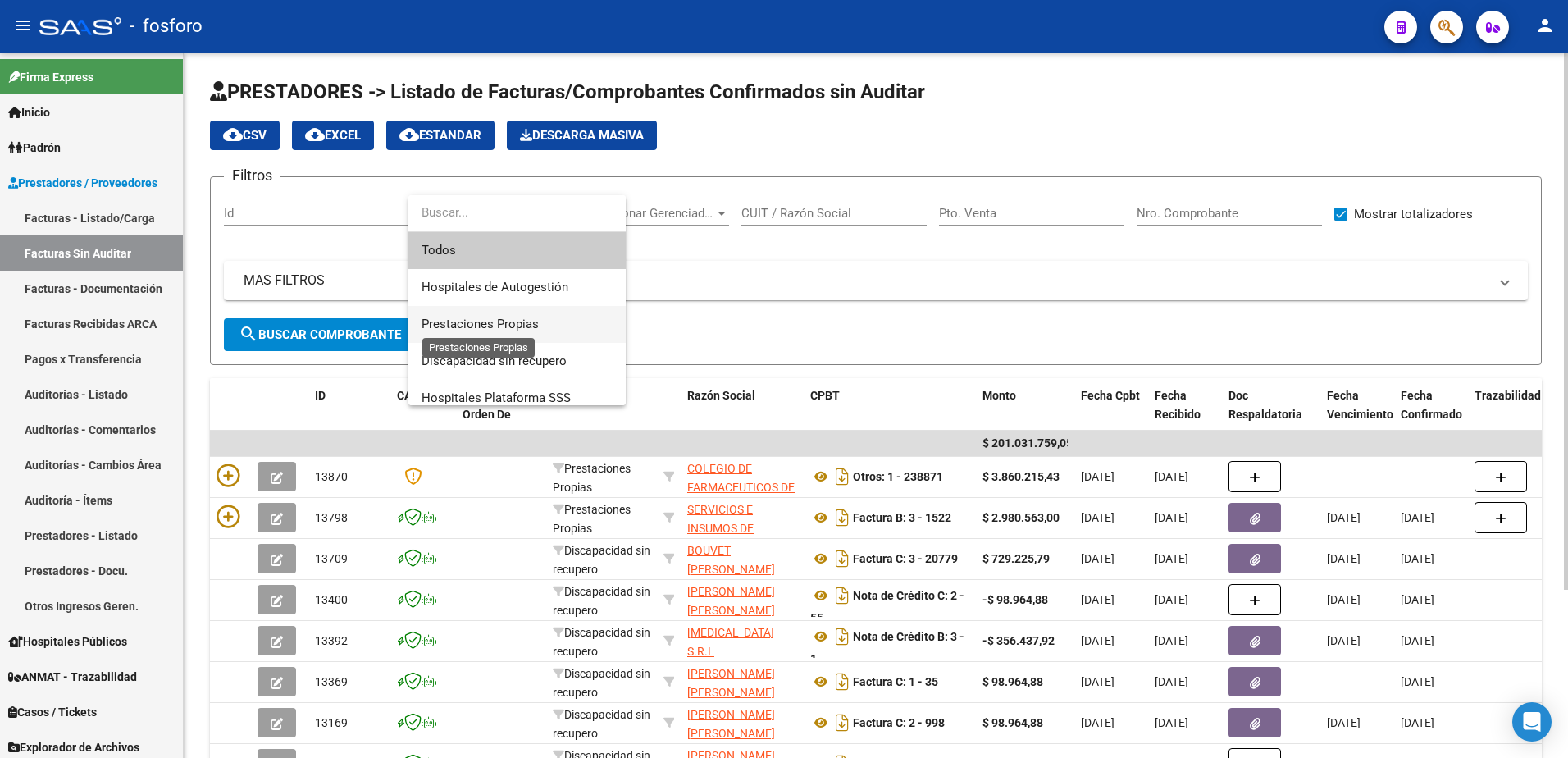
drag, startPoint x: 532, startPoint y: 329, endPoint x: 509, endPoint y: 328, distance: 23.0
click at [521, 328] on span "Prestaciones Propias" at bounding box center [481, 324] width 118 height 14
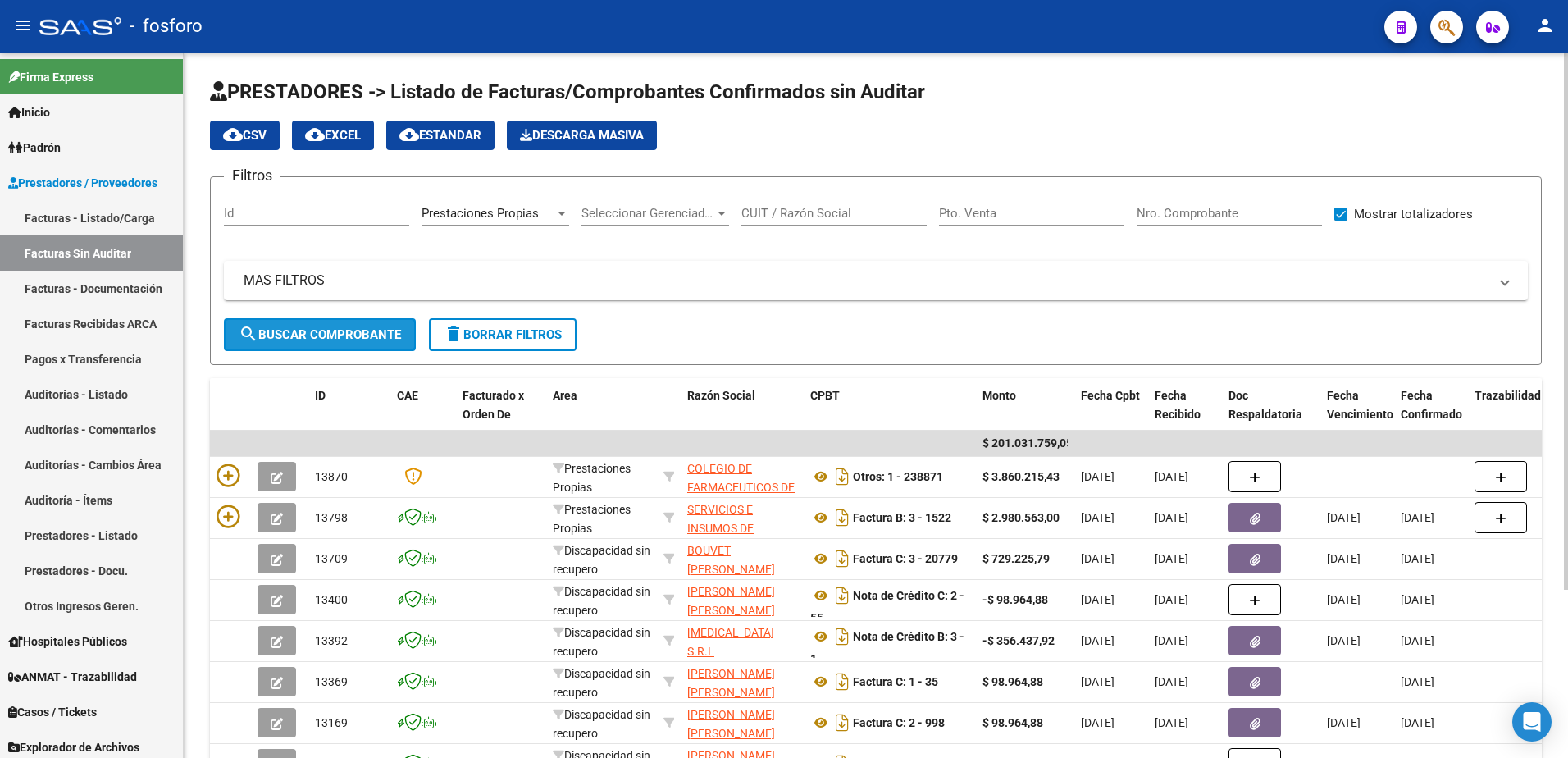
click at [326, 341] on span "search Buscar Comprobante" at bounding box center [320, 335] width 162 height 14
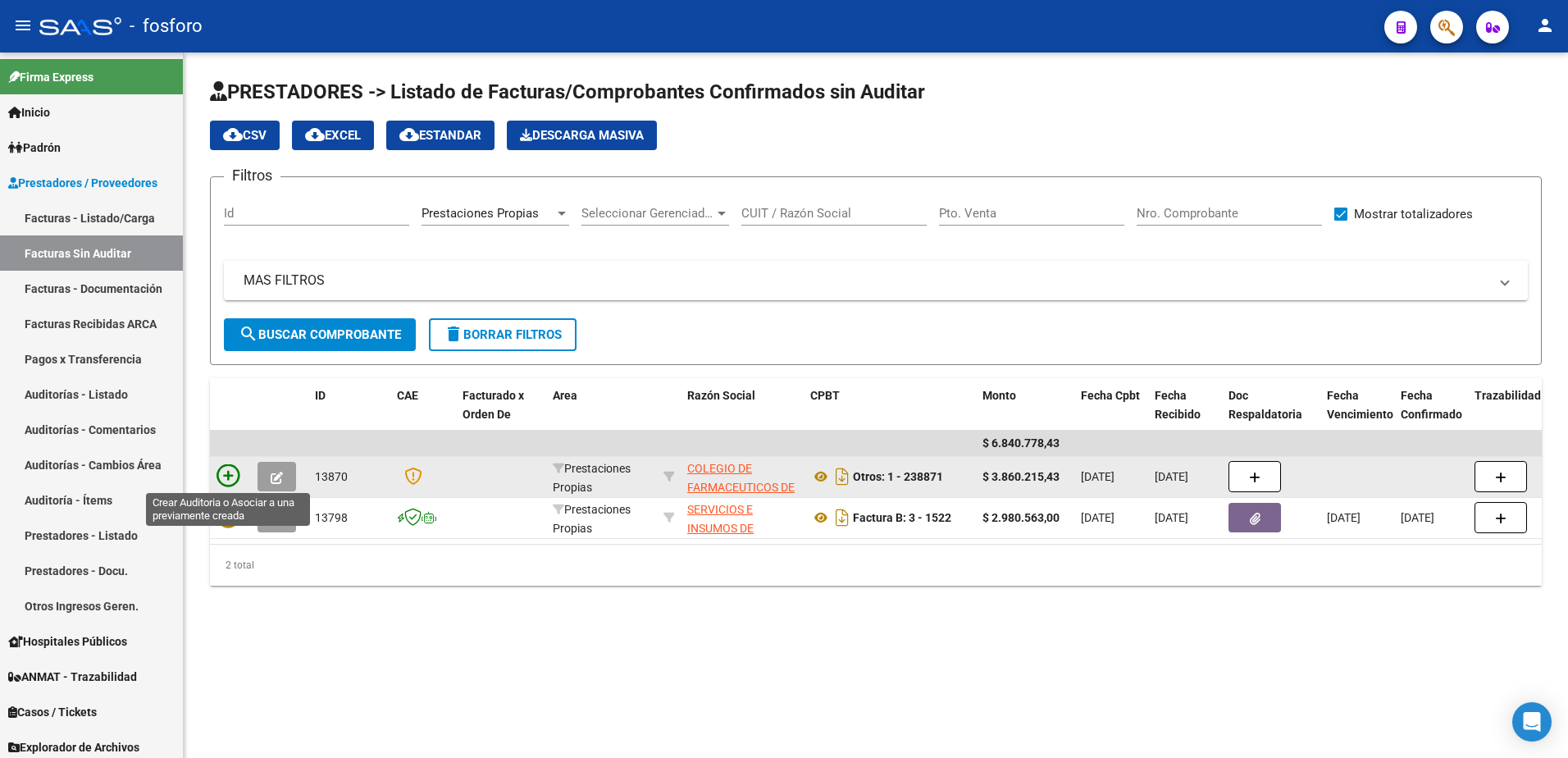
click at [225, 477] on icon at bounding box center [227, 475] width 23 height 23
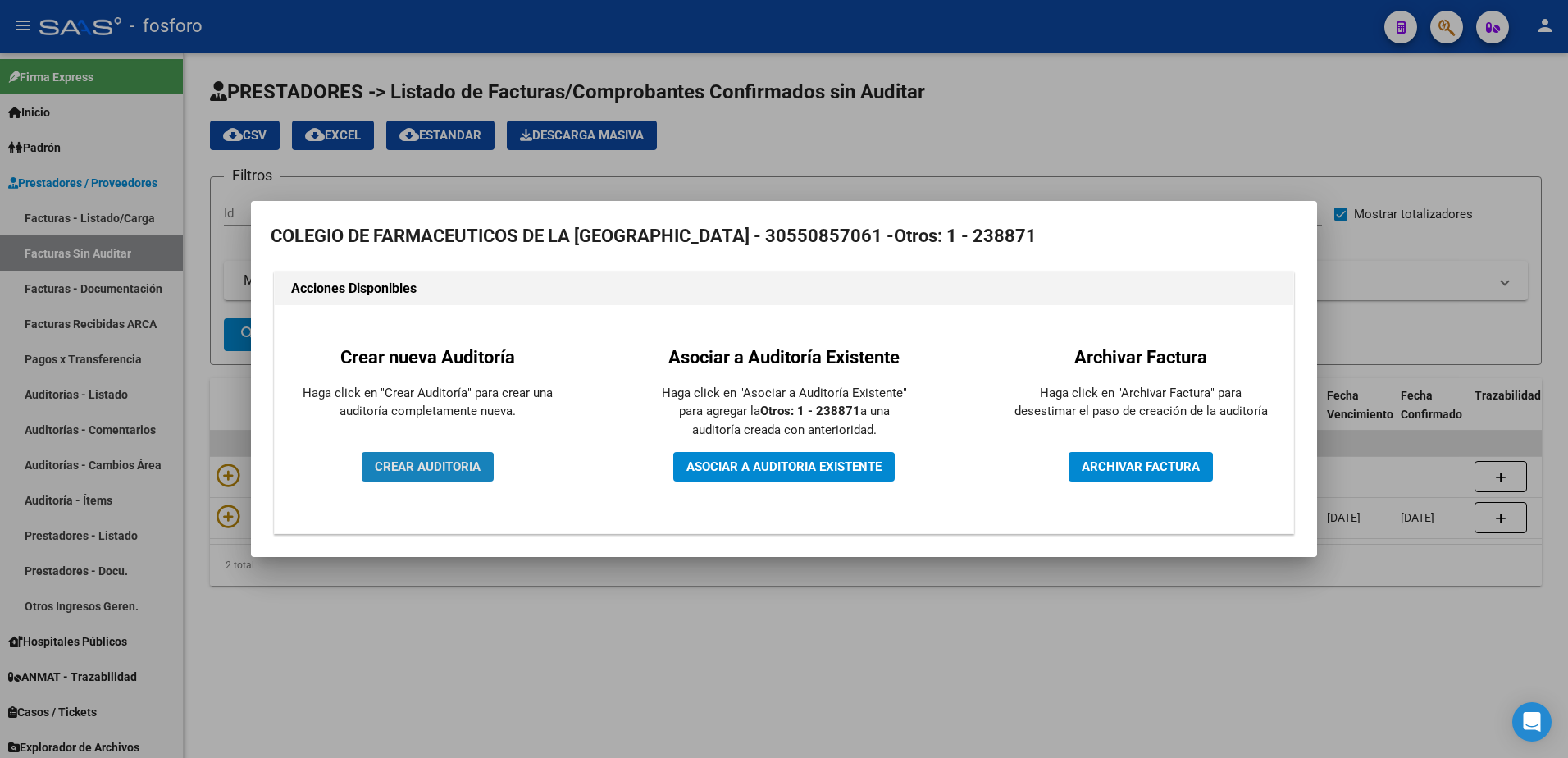
click at [445, 473] on span "CREAR AUDITORIA" at bounding box center [427, 466] width 106 height 14
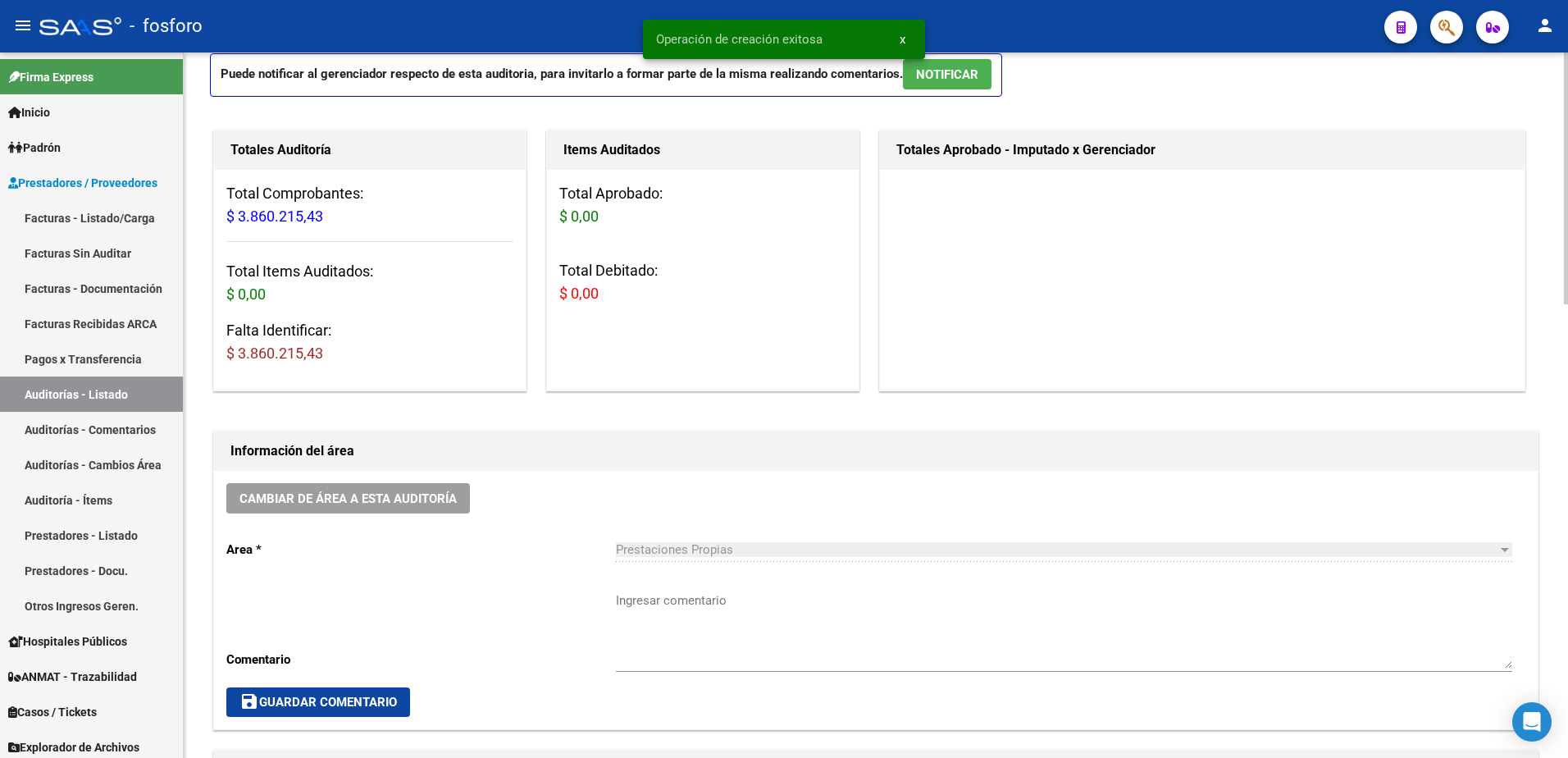
scroll to position [246, 0]
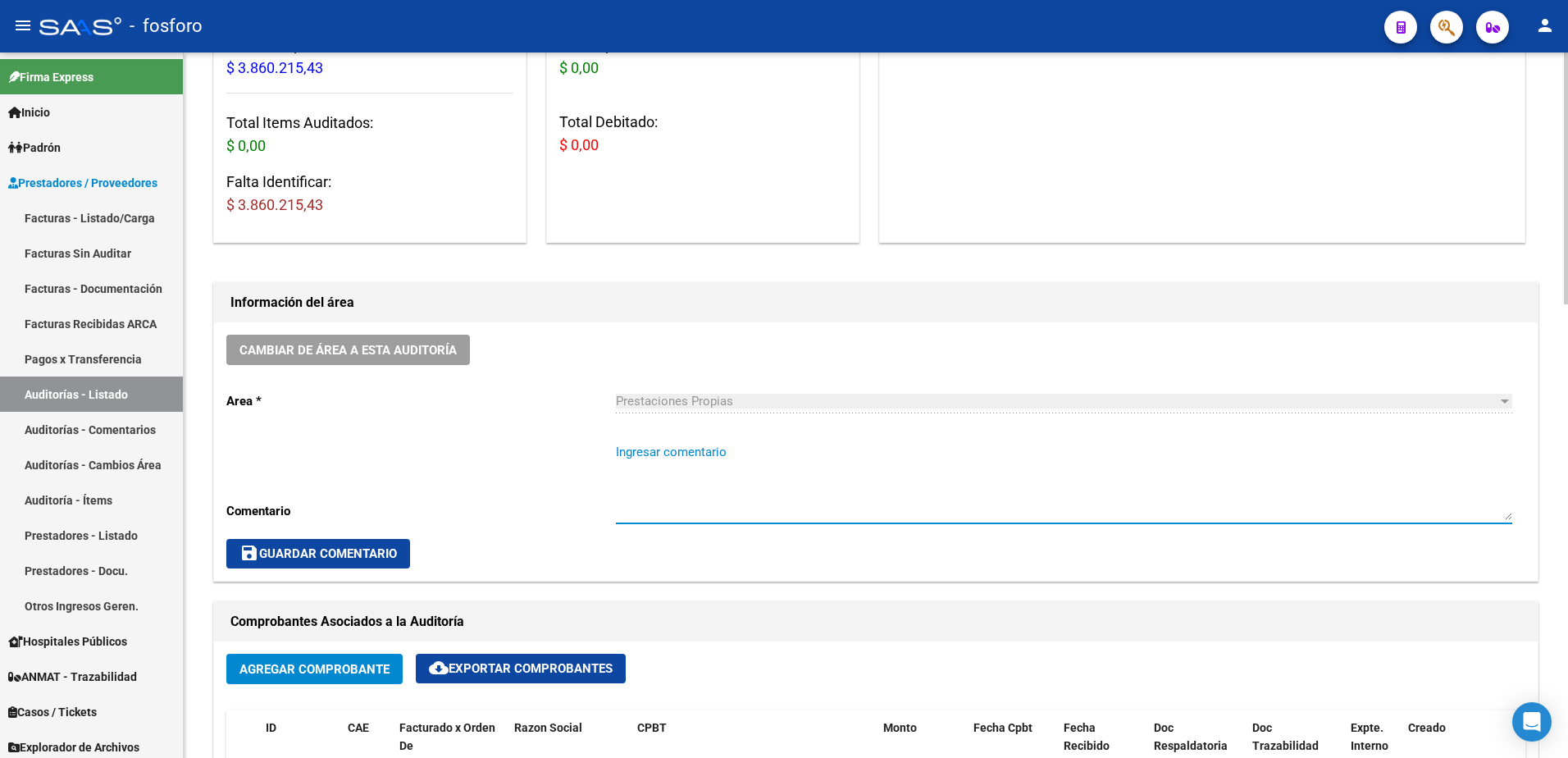
click at [655, 456] on textarea "Ingresar comentario" at bounding box center [1064, 481] width 896 height 77
type textarea "FC.0001-238871"
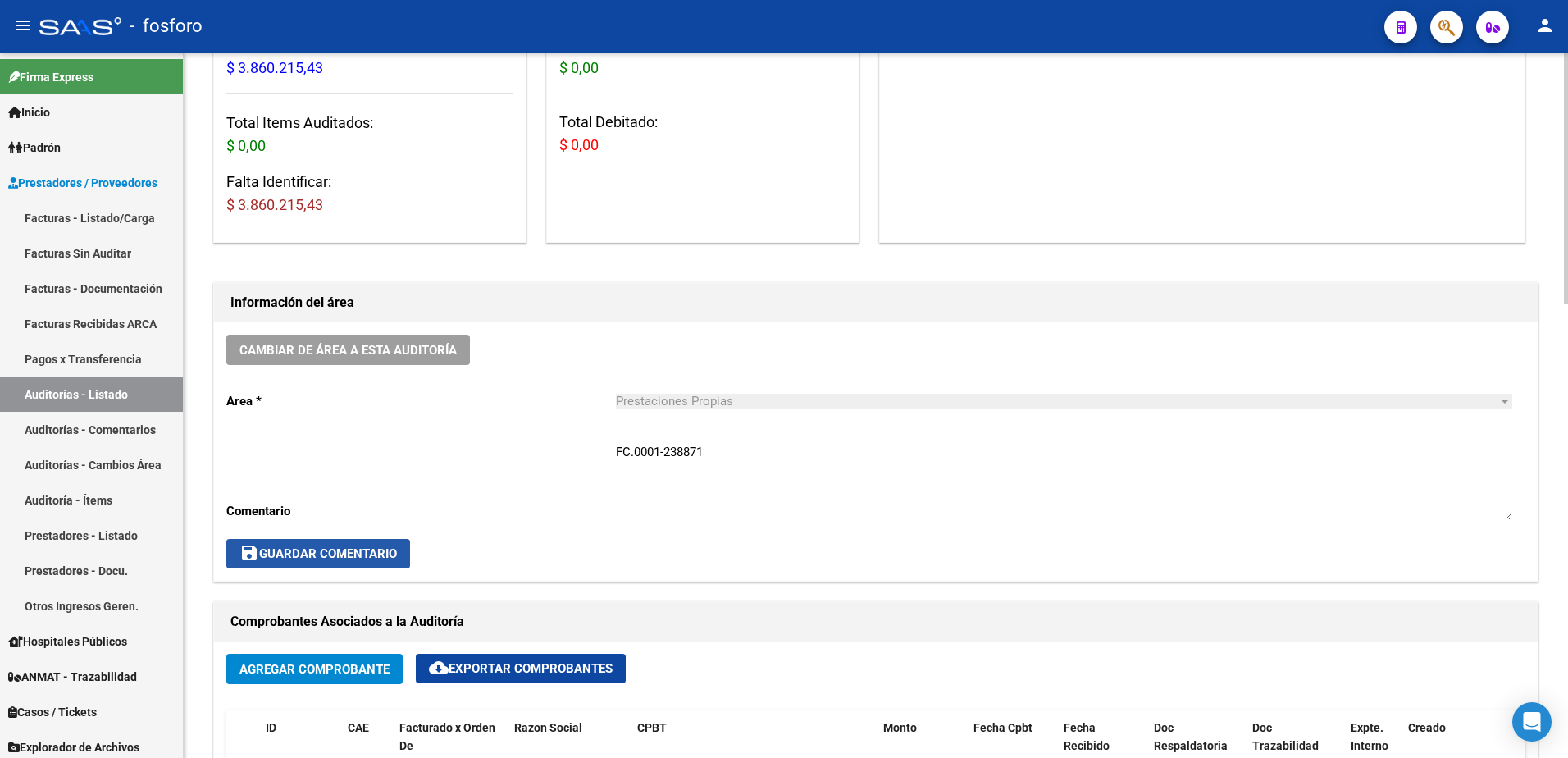
click at [328, 556] on span "save Guardar Comentario" at bounding box center [319, 553] width 158 height 14
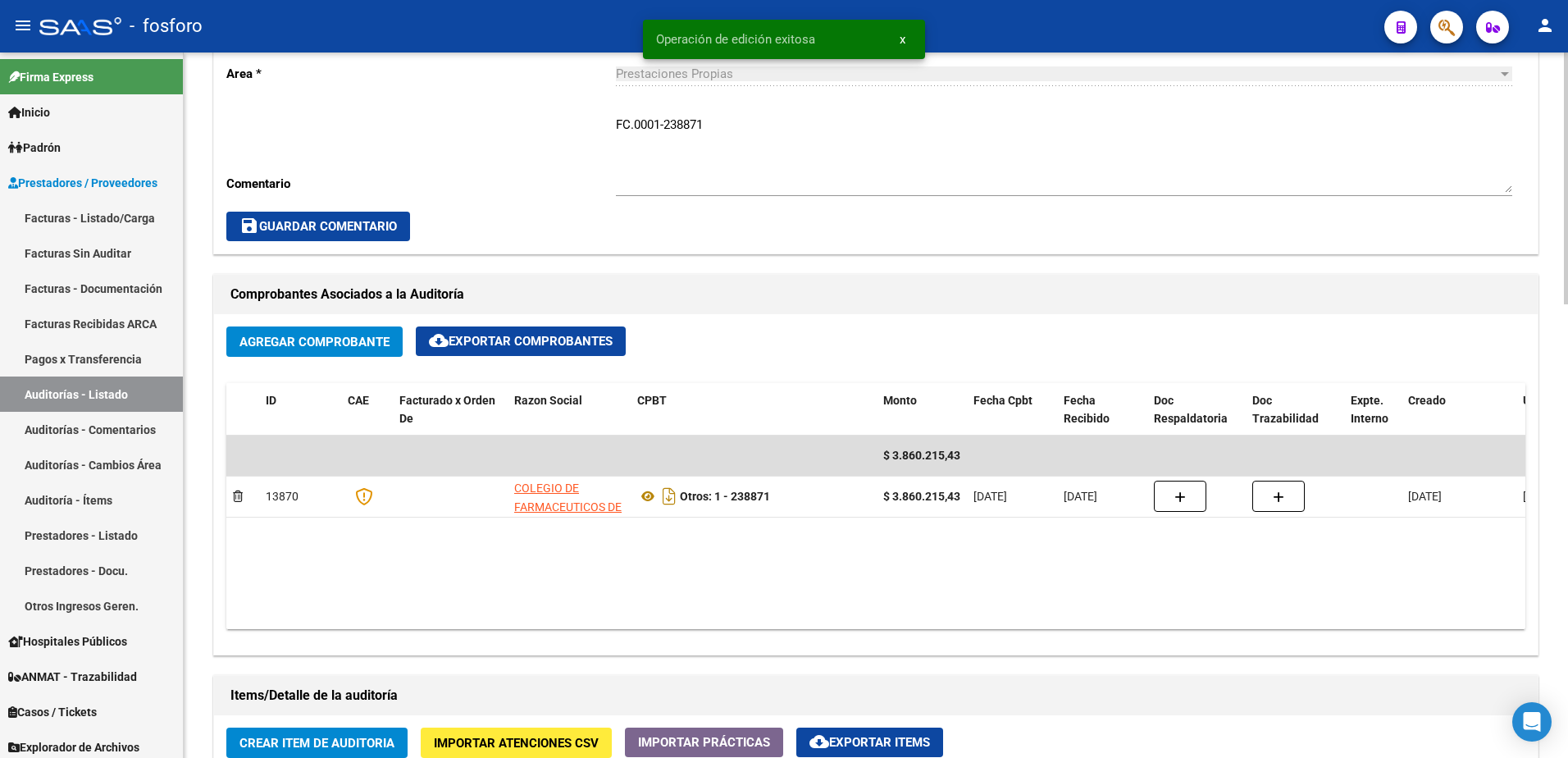
scroll to position [574, 0]
click at [299, 752] on button "Crear Item de Auditoria" at bounding box center [317, 743] width 181 height 31
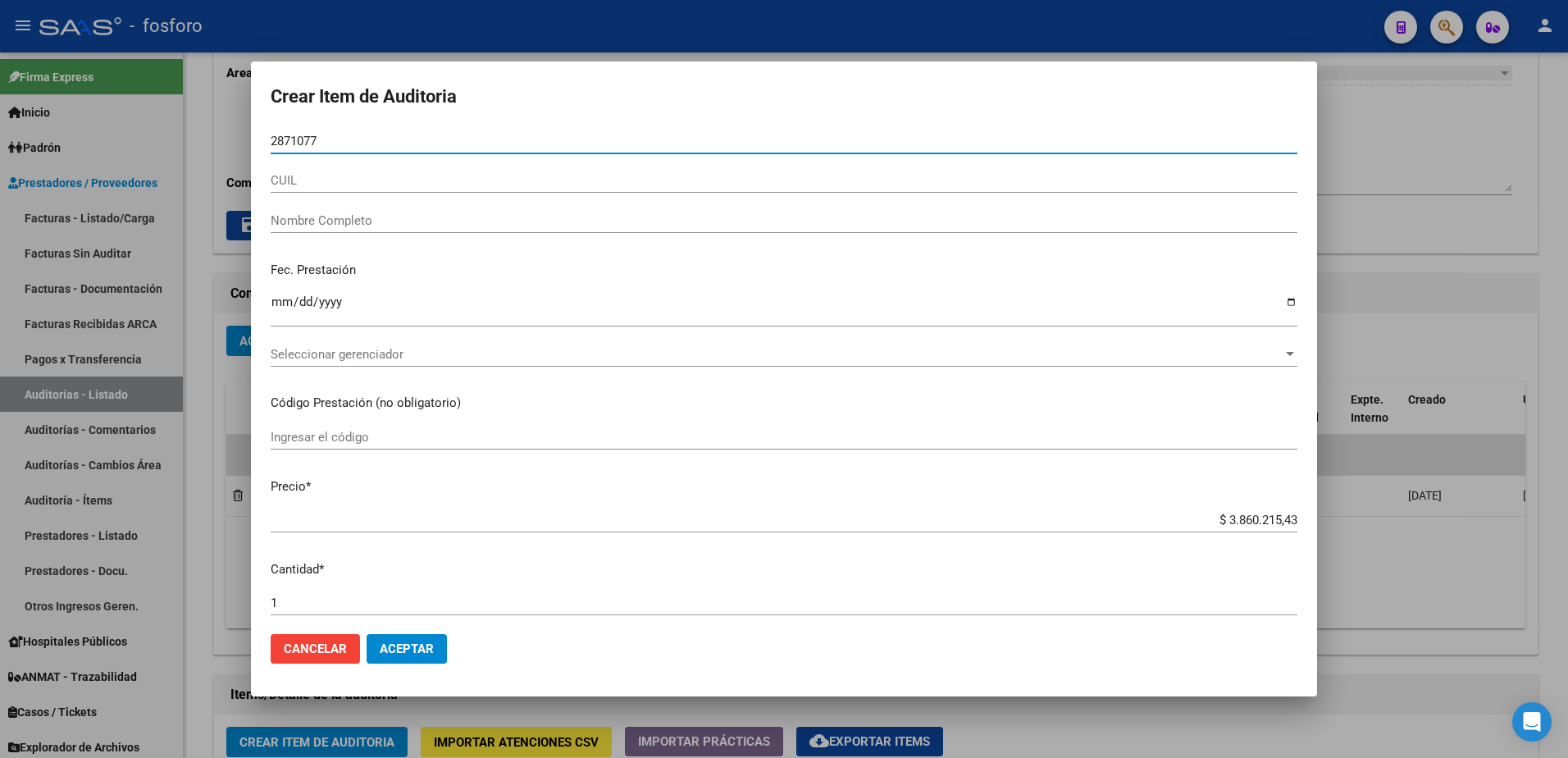
type input "28710777"
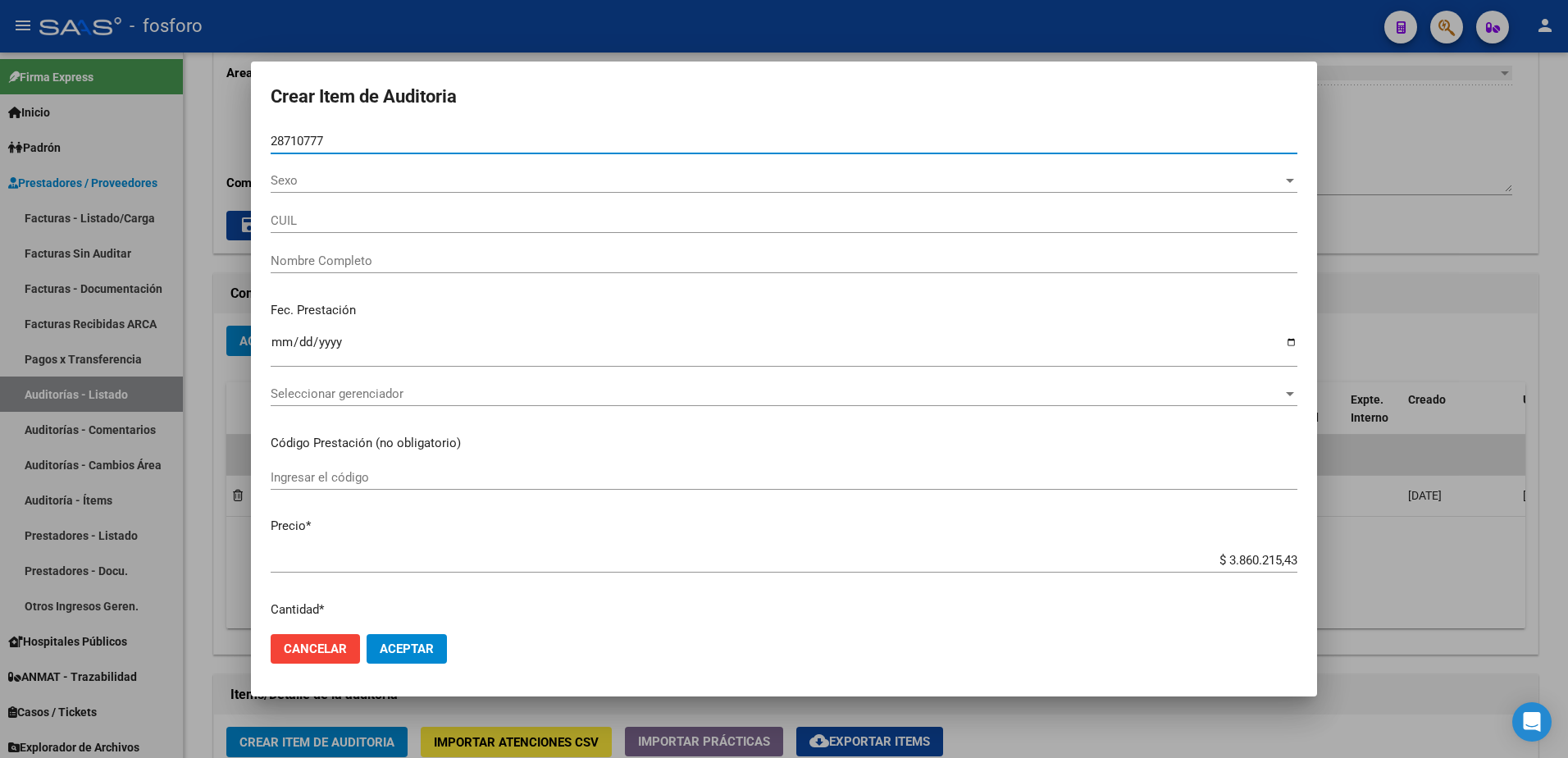
type input "27287107779"
type input "[PERSON_NAME] [PERSON_NAME] -"
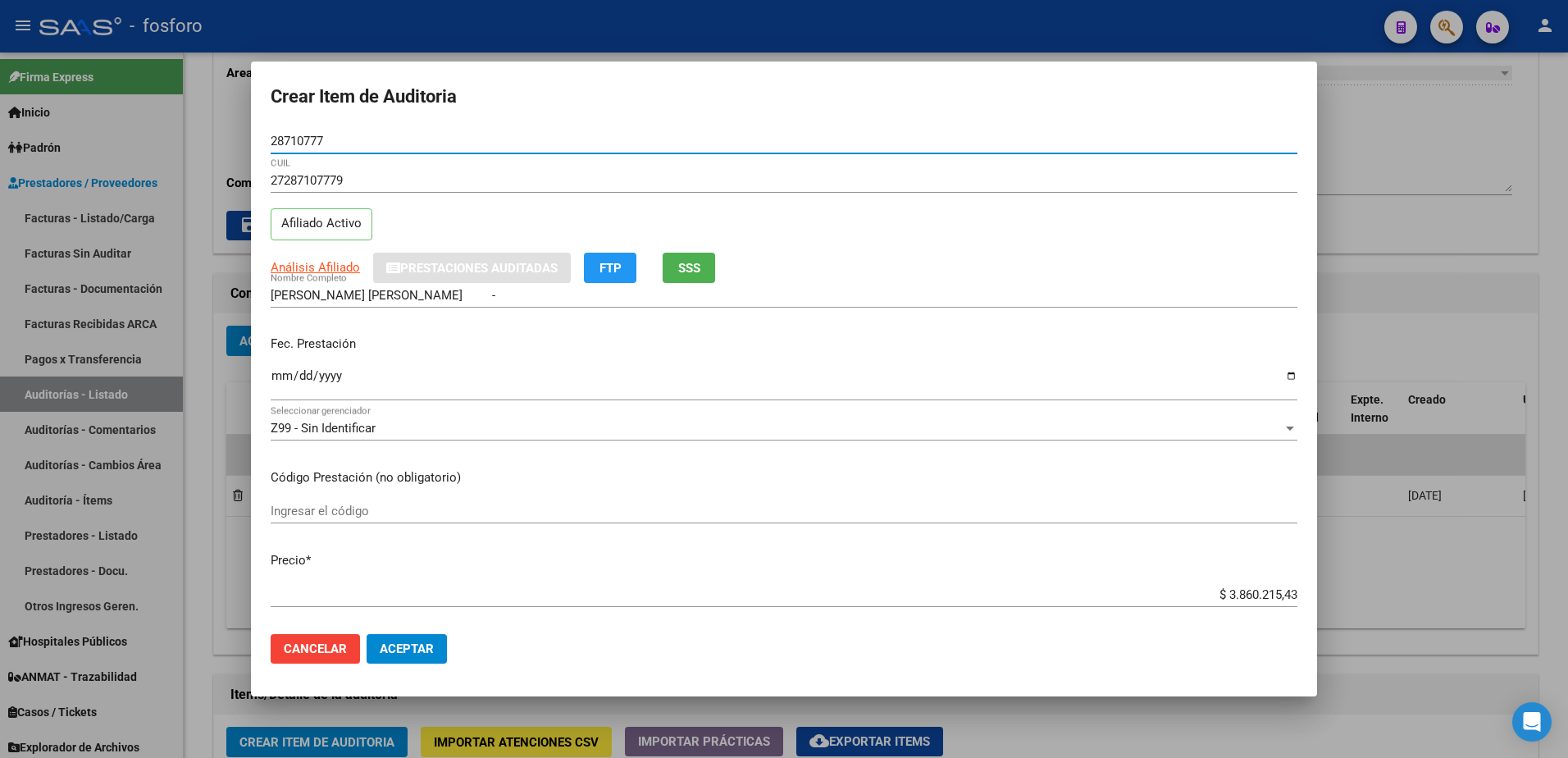
type input "28710777"
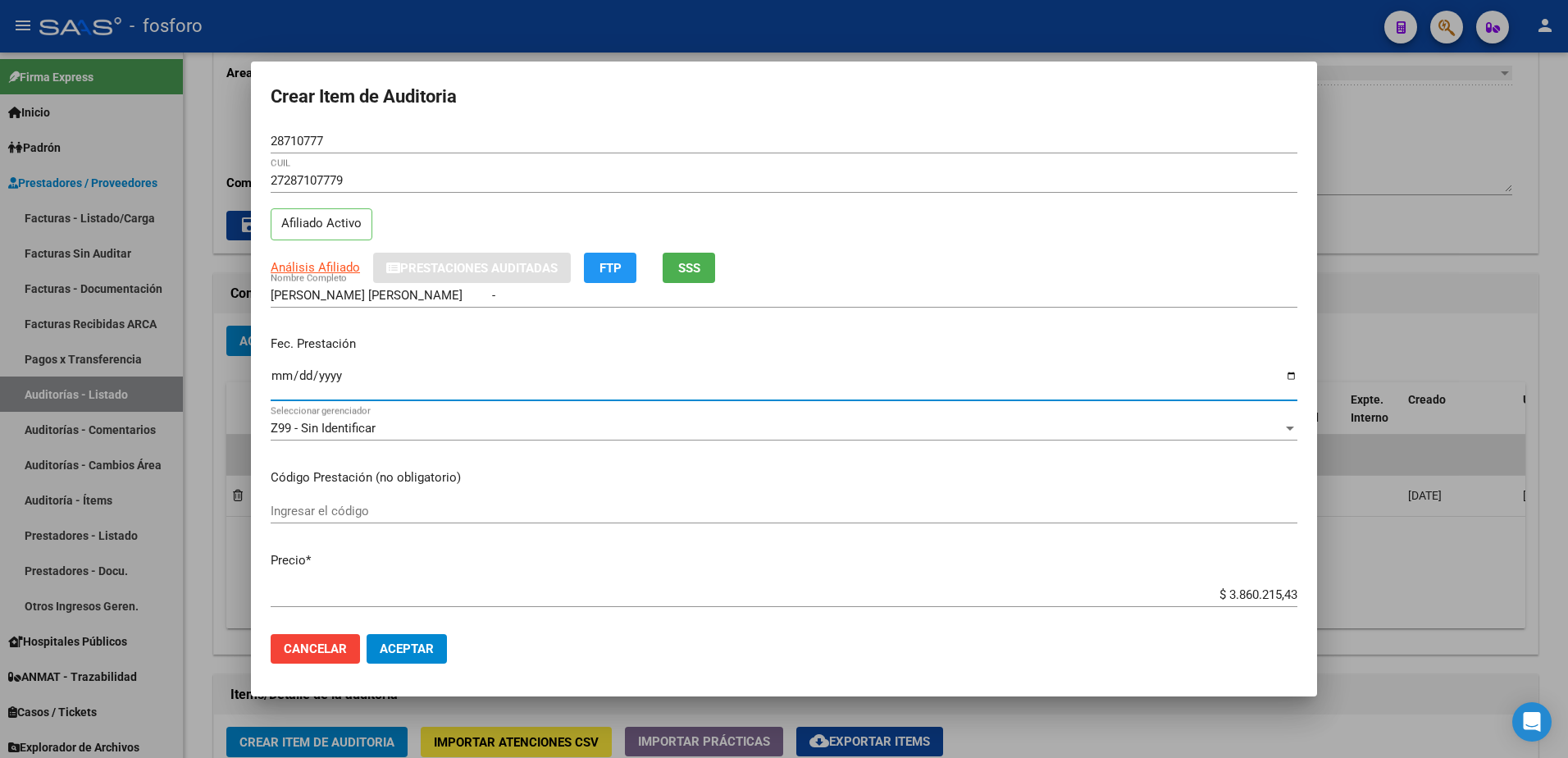
click at [287, 380] on input "Ingresar la fecha" at bounding box center [784, 382] width 1027 height 26
type input "[DATE]"
click at [351, 521] on div "Ingresar el código" at bounding box center [784, 511] width 1027 height 24
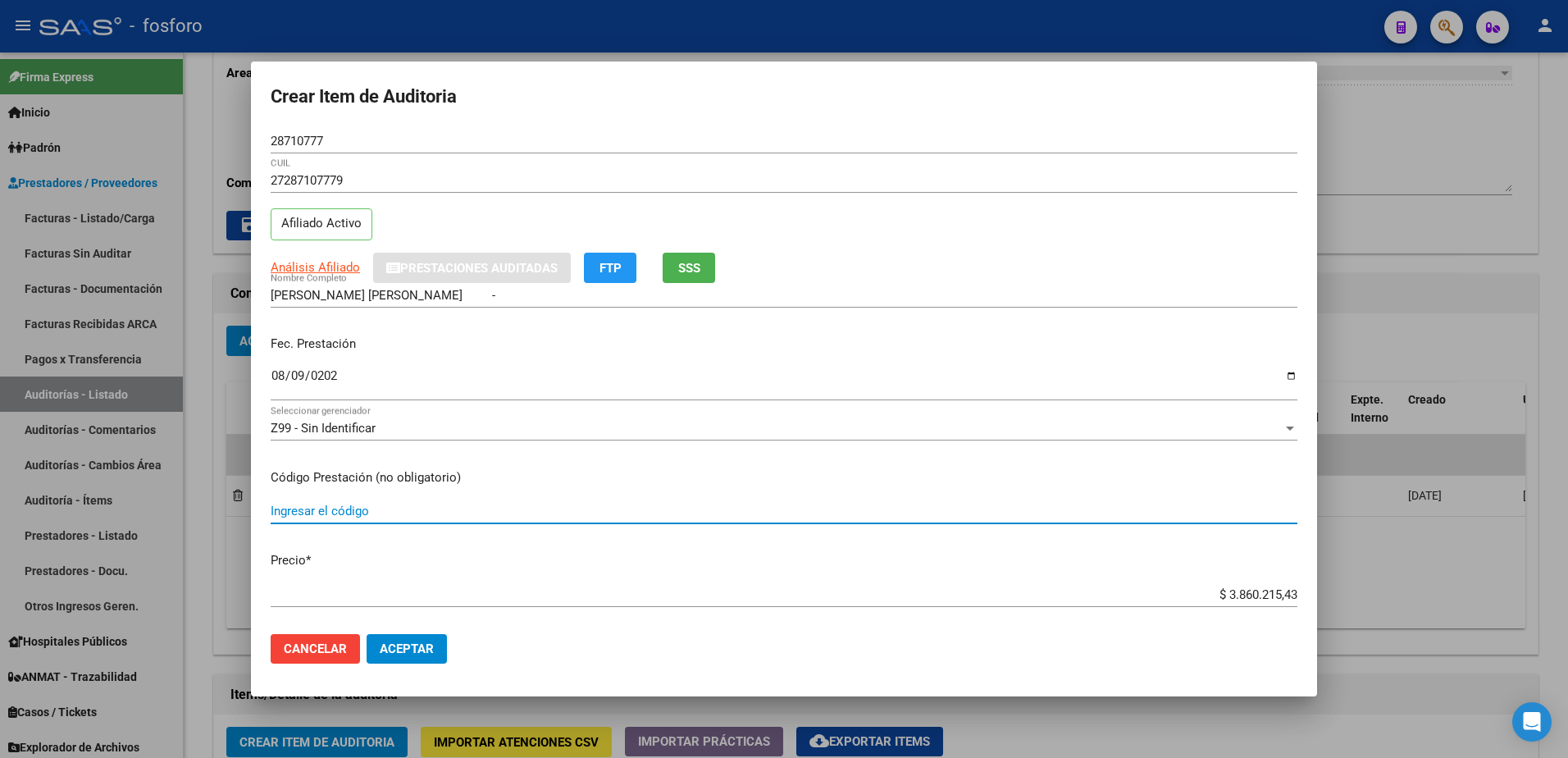
click at [352, 514] on input "Ingresar el código" at bounding box center [784, 511] width 1027 height 14
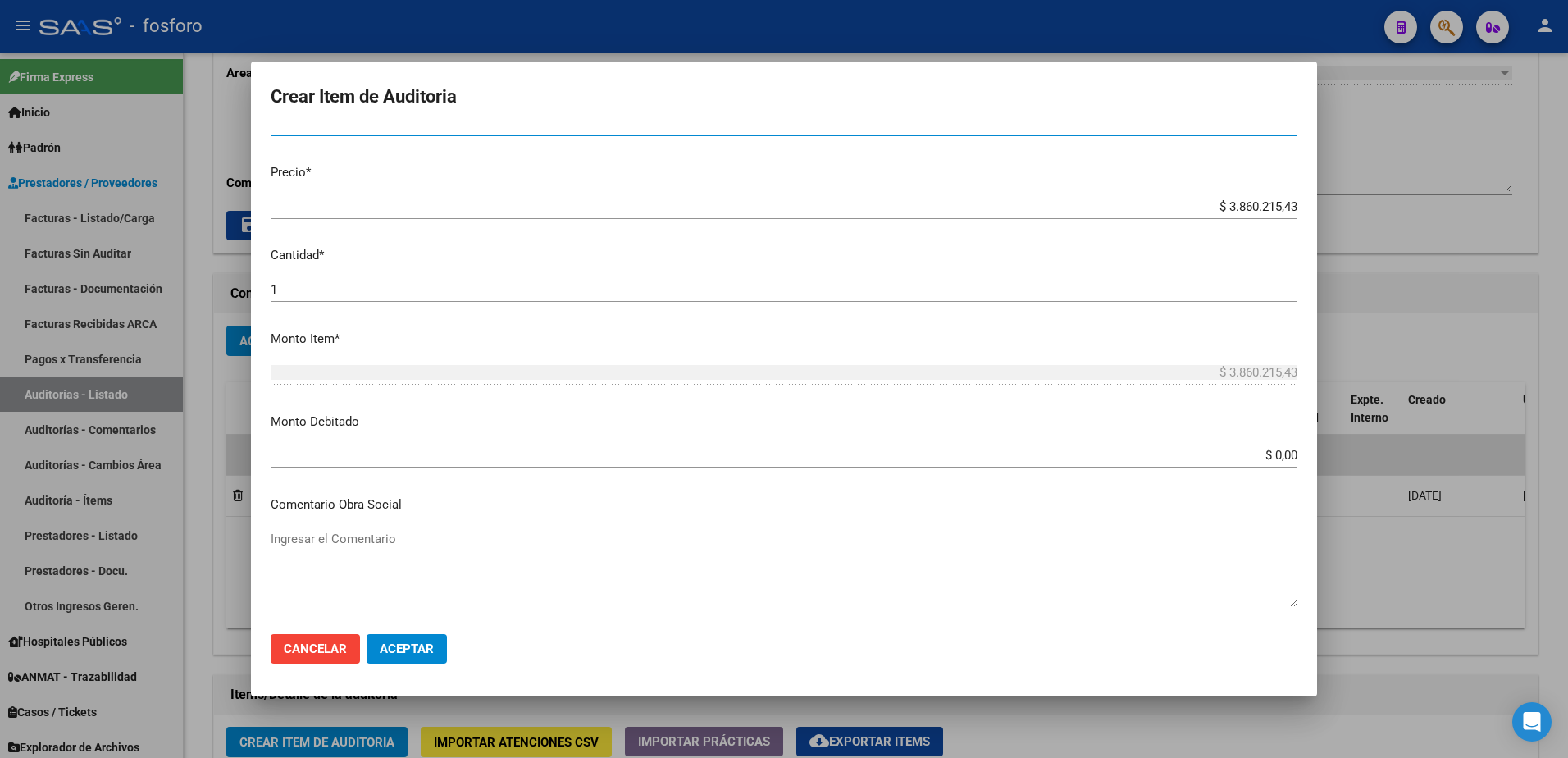
scroll to position [493, 0]
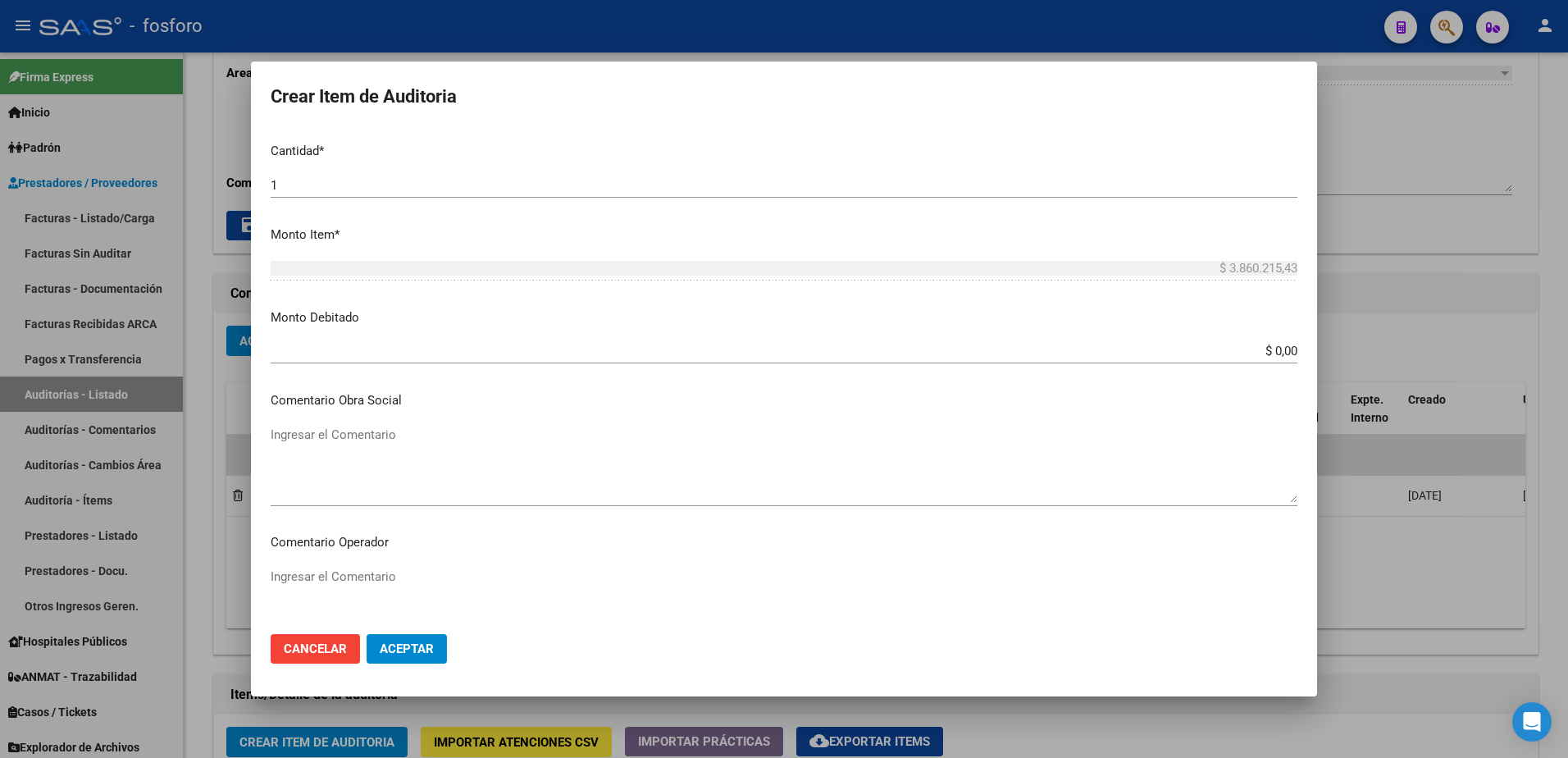
type input "MEDICACION 40% COBERTURA- DEMAS AFILIADOS Y DETALLE DE MEDICACION EN ADJUNTO."
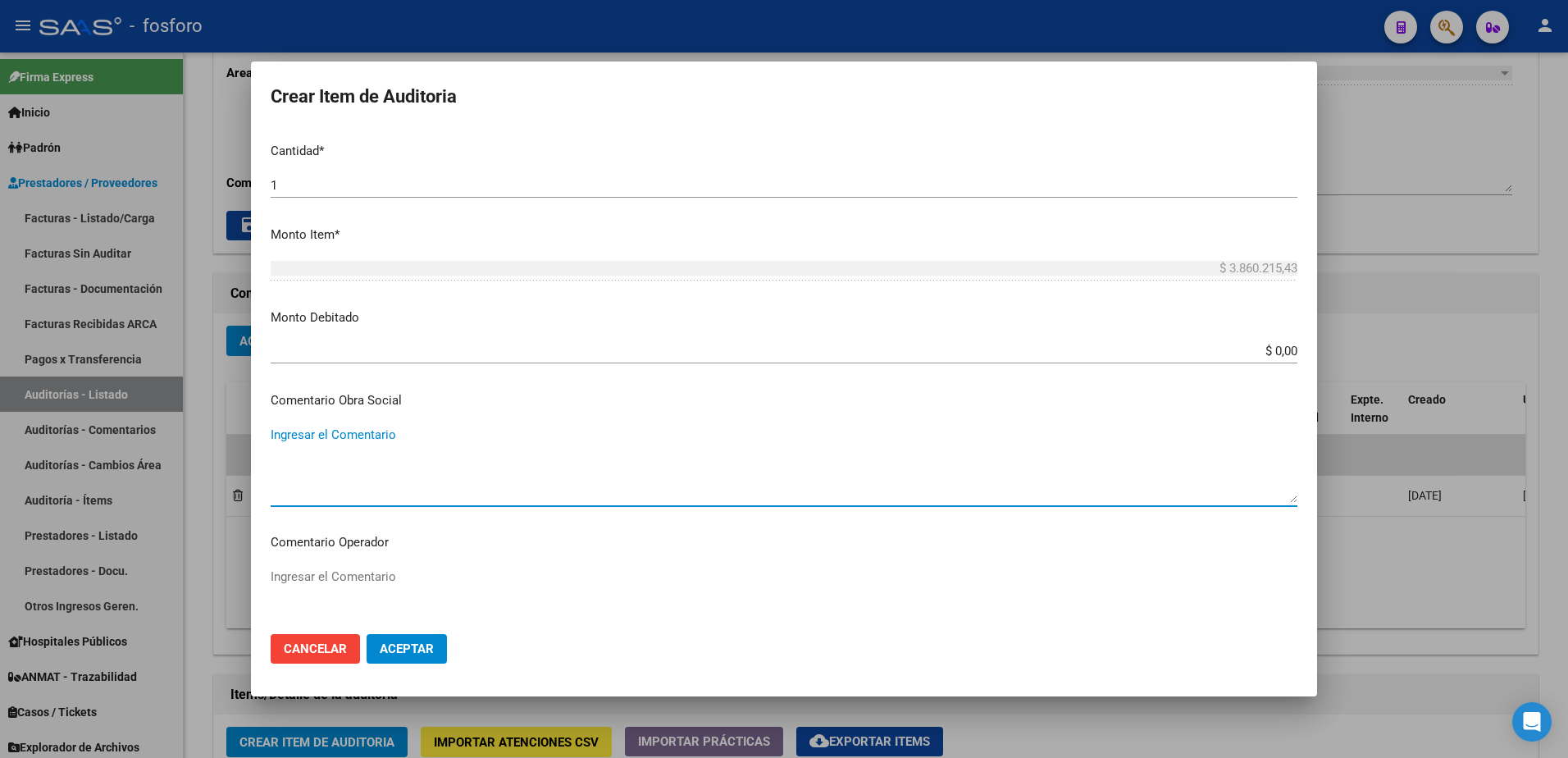
click at [360, 447] on textarea "Ingresar el Comentario" at bounding box center [784, 464] width 1027 height 77
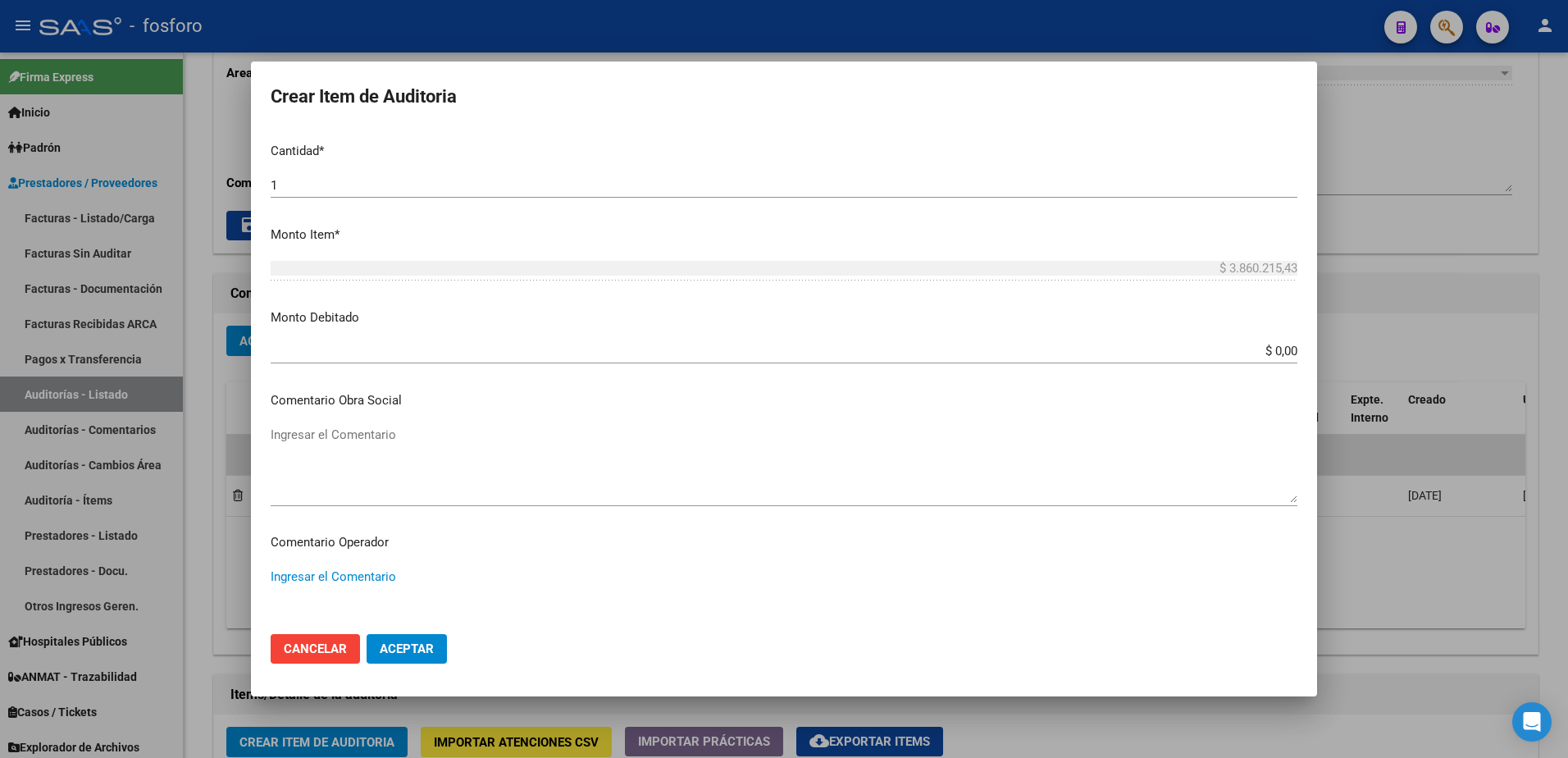
click at [338, 581] on textarea "Ingresar el Comentario" at bounding box center [784, 606] width 1027 height 77
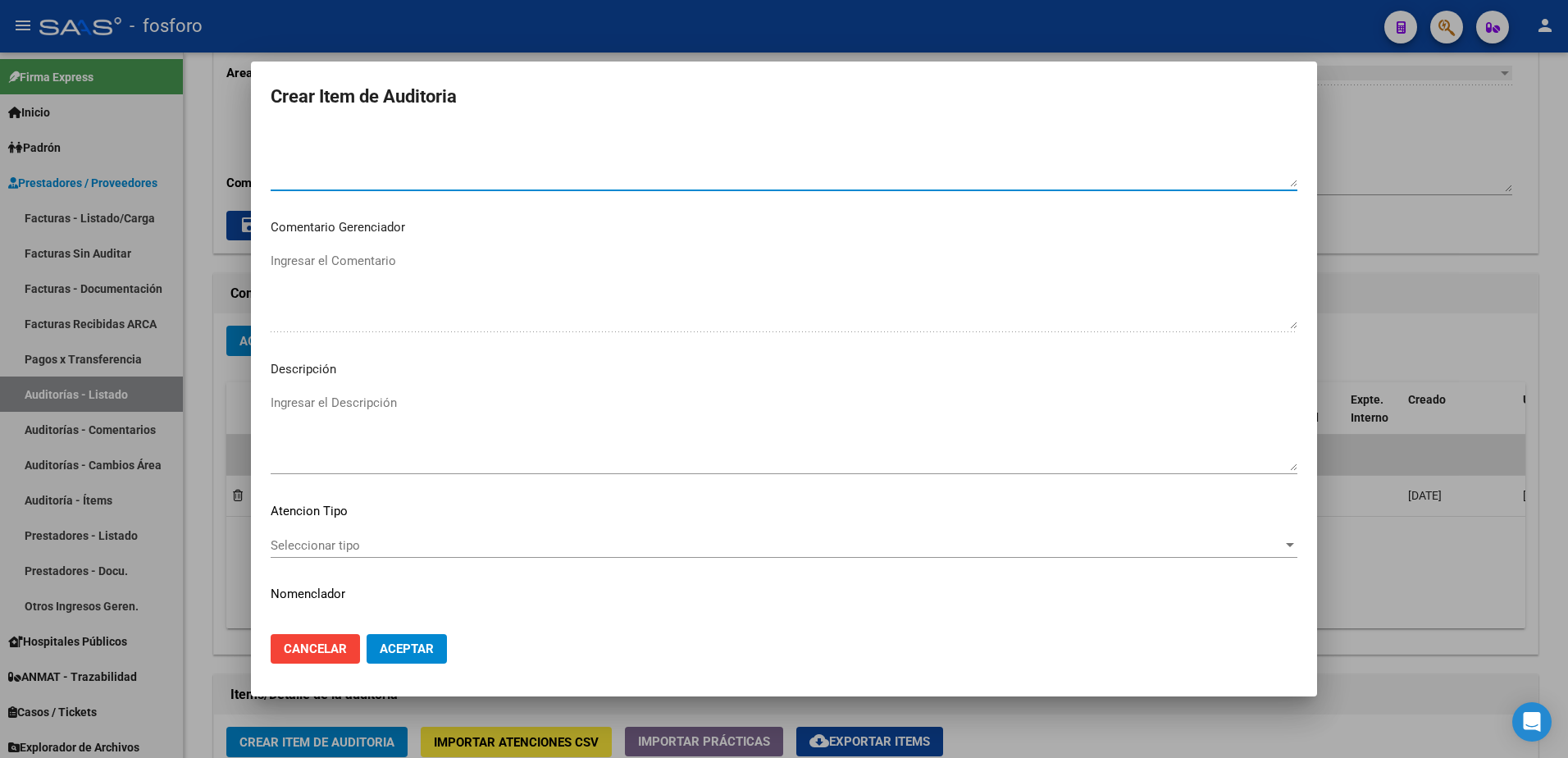
scroll to position [984, 0]
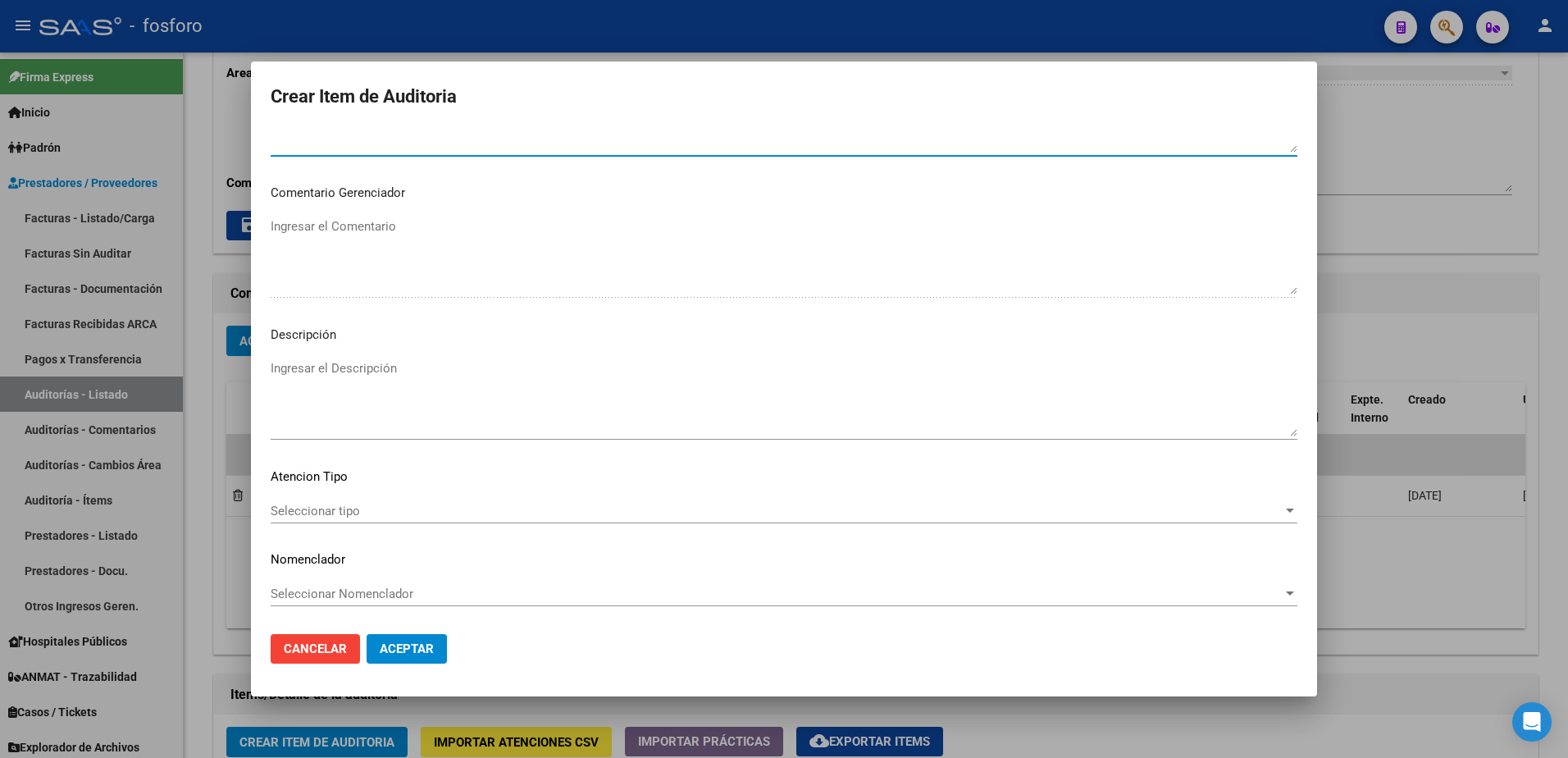
type textarea "SIN DEBITOS."
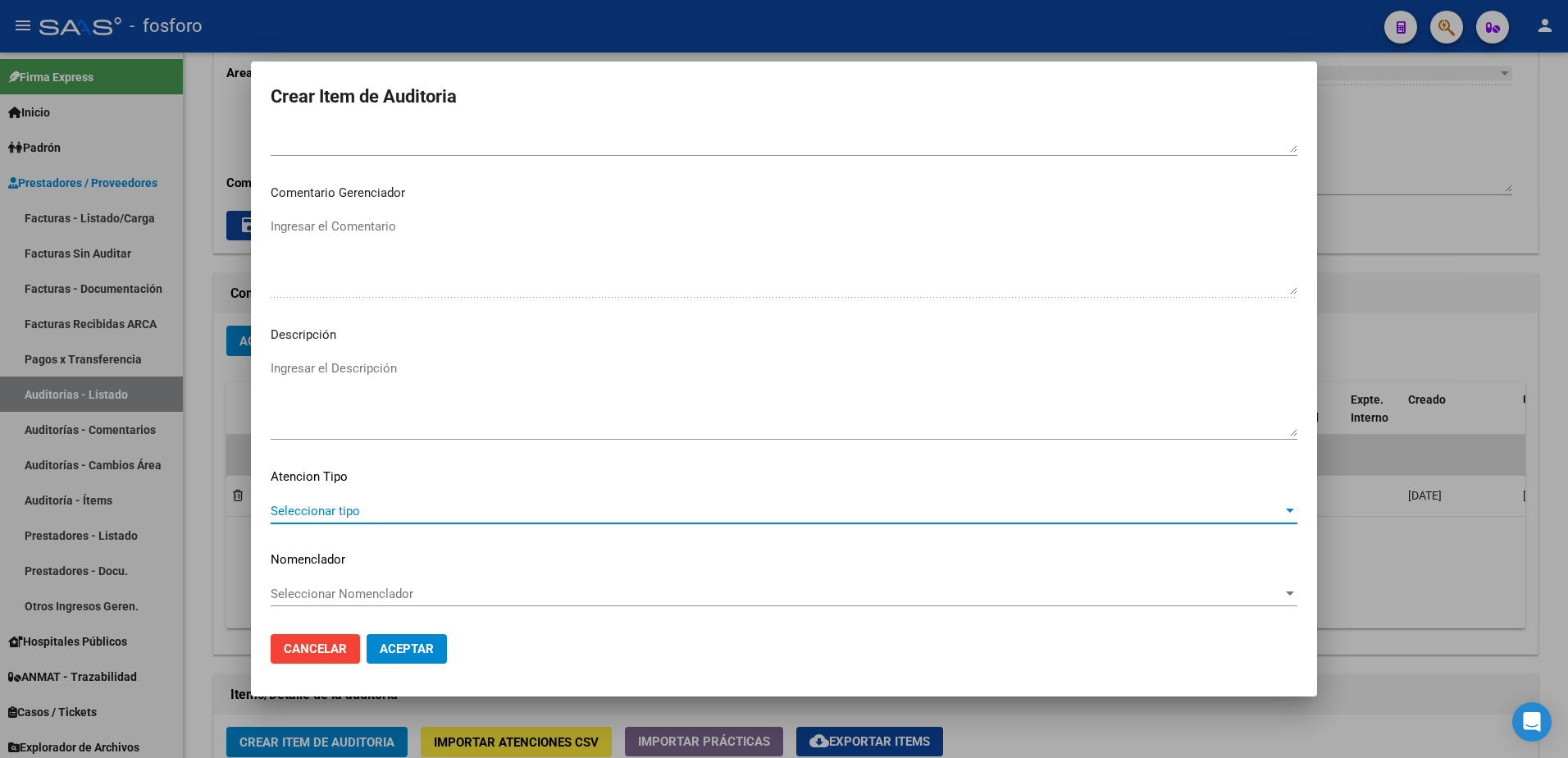
click at [308, 513] on span "Seleccionar tipo" at bounding box center [777, 511] width 1012 height 14
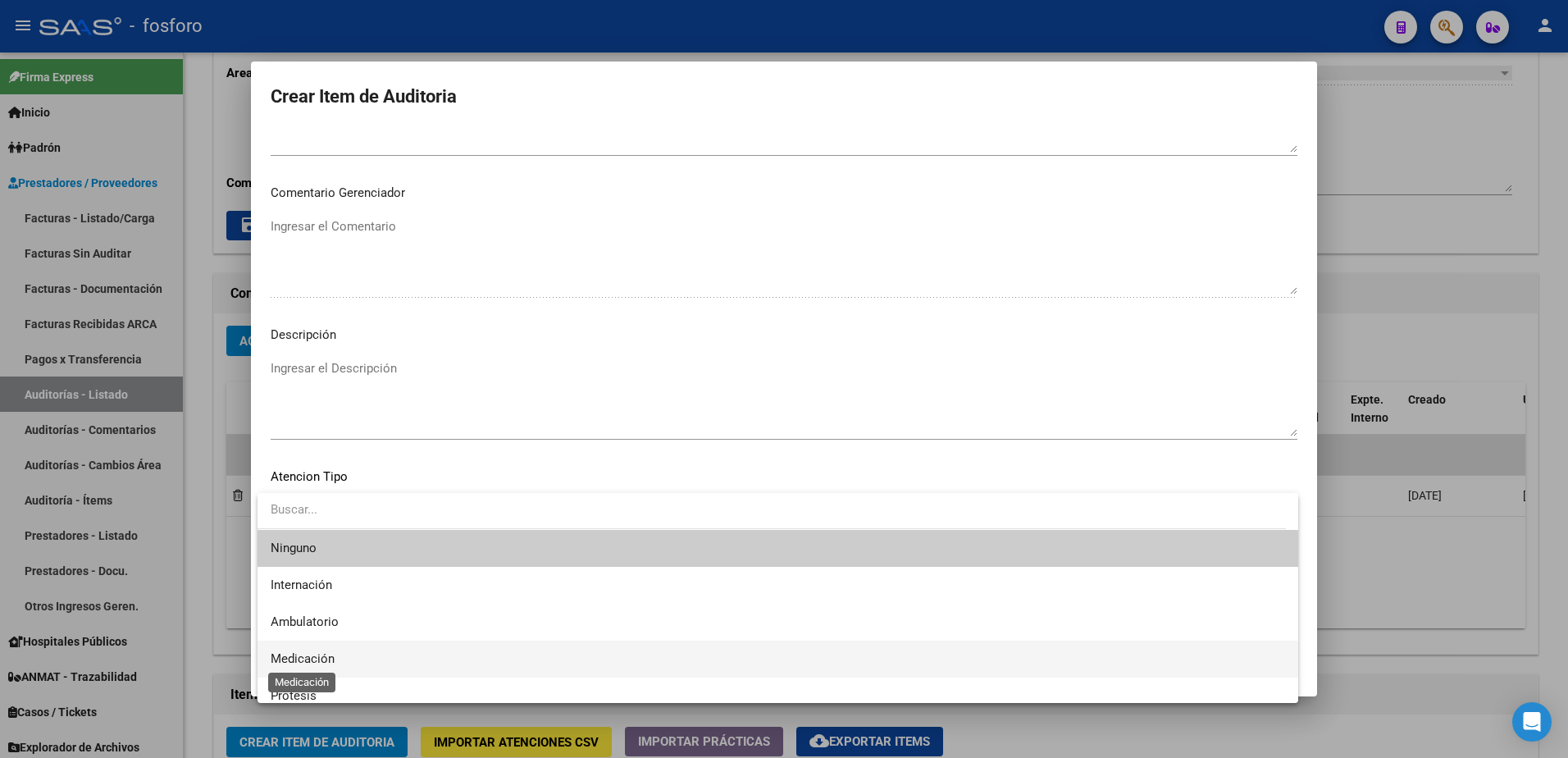
click at [311, 661] on span "Medicación" at bounding box center [302, 658] width 64 height 14
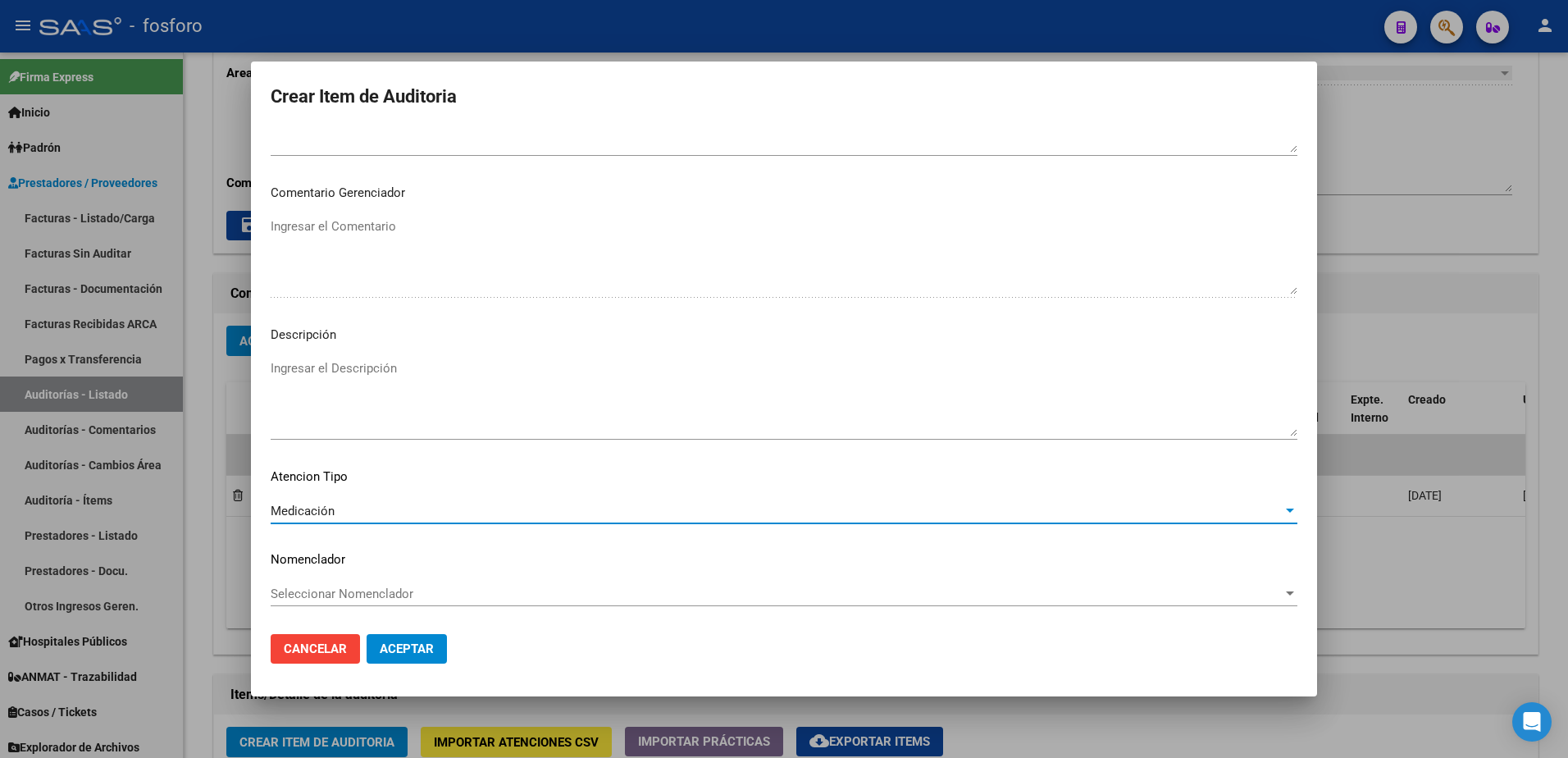
click at [389, 644] on span "Aceptar" at bounding box center [406, 649] width 54 height 14
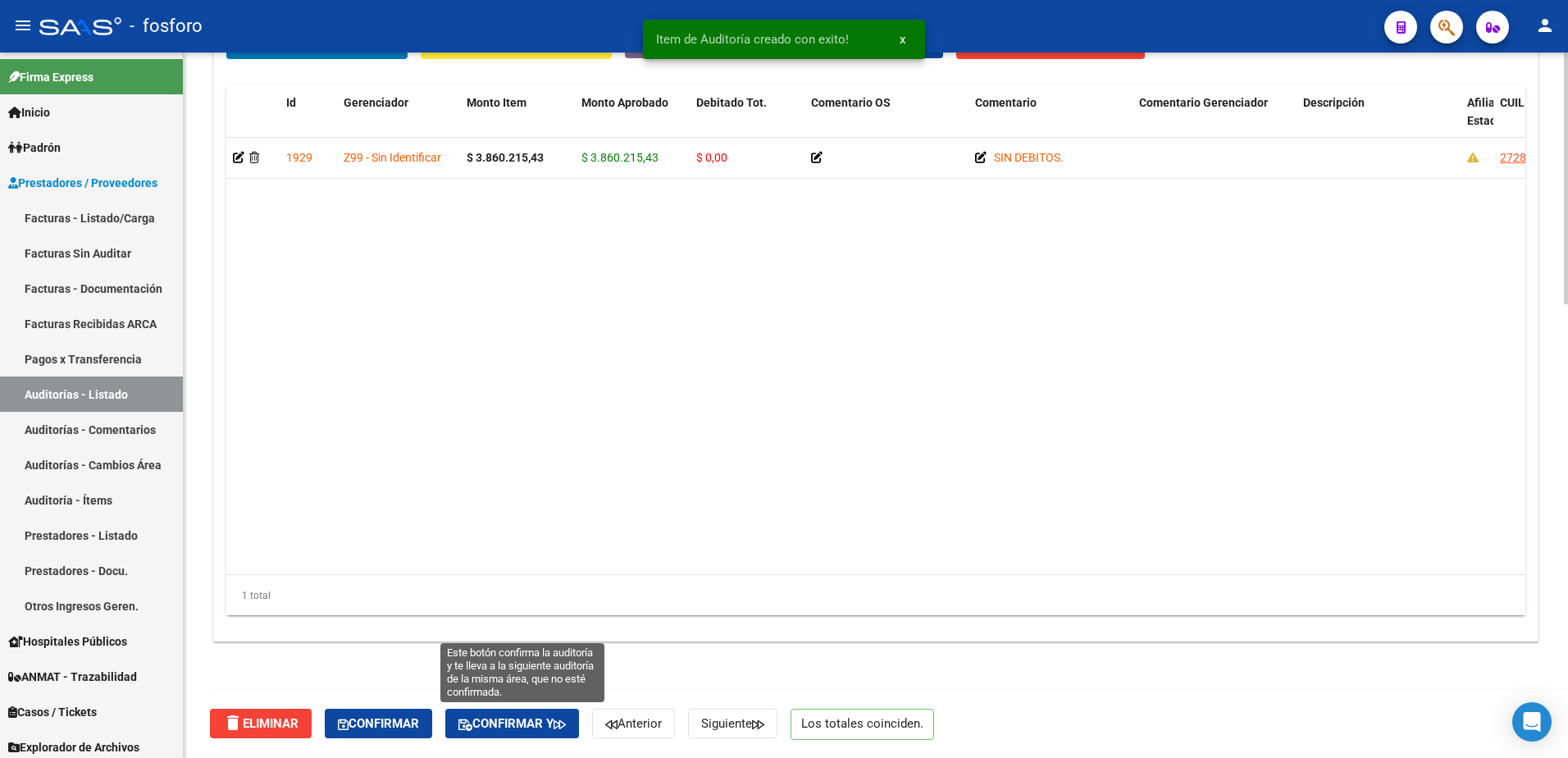
click at [548, 713] on button "Confirmar y" at bounding box center [512, 724] width 134 height 30
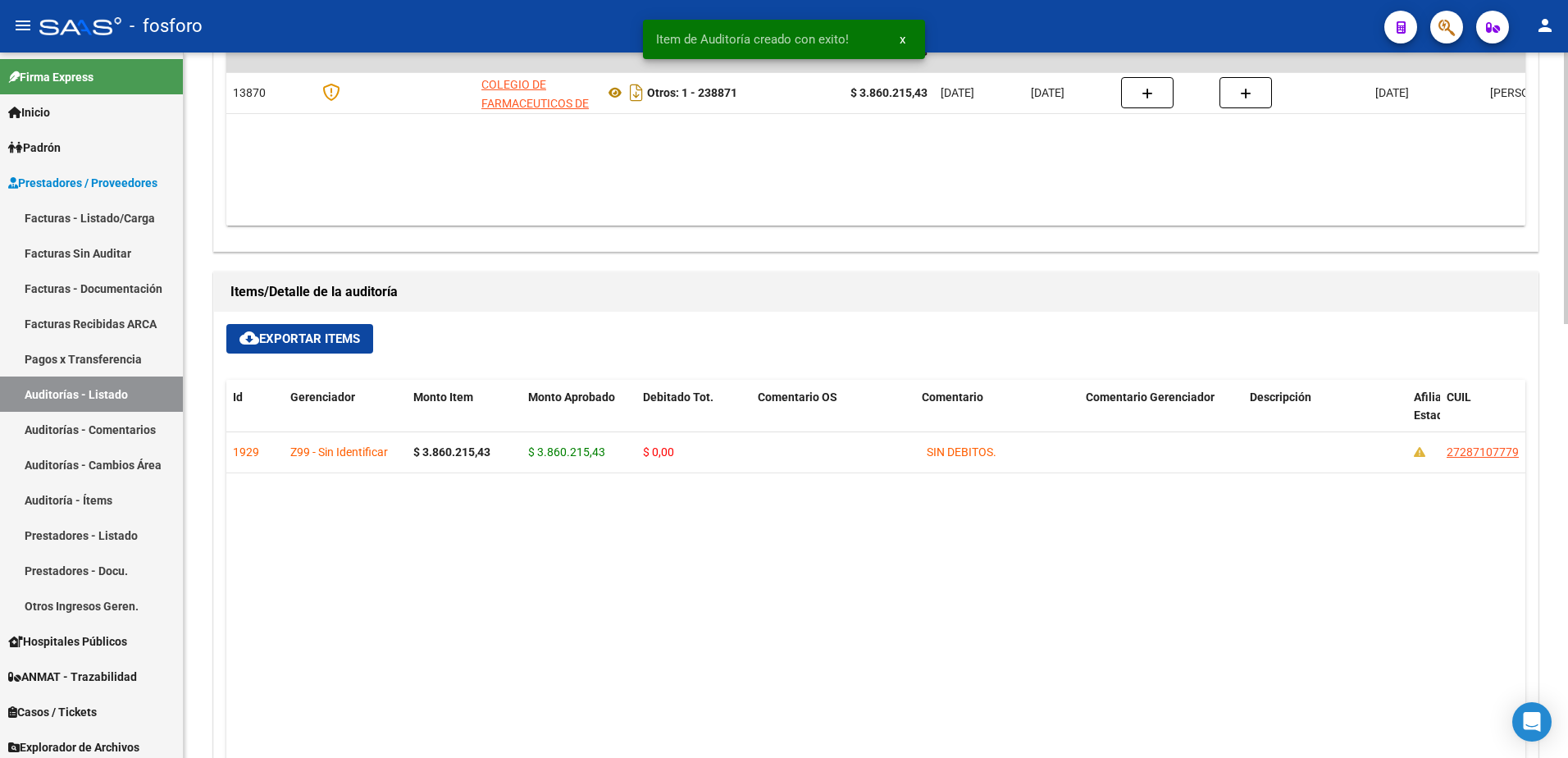
scroll to position [553, 0]
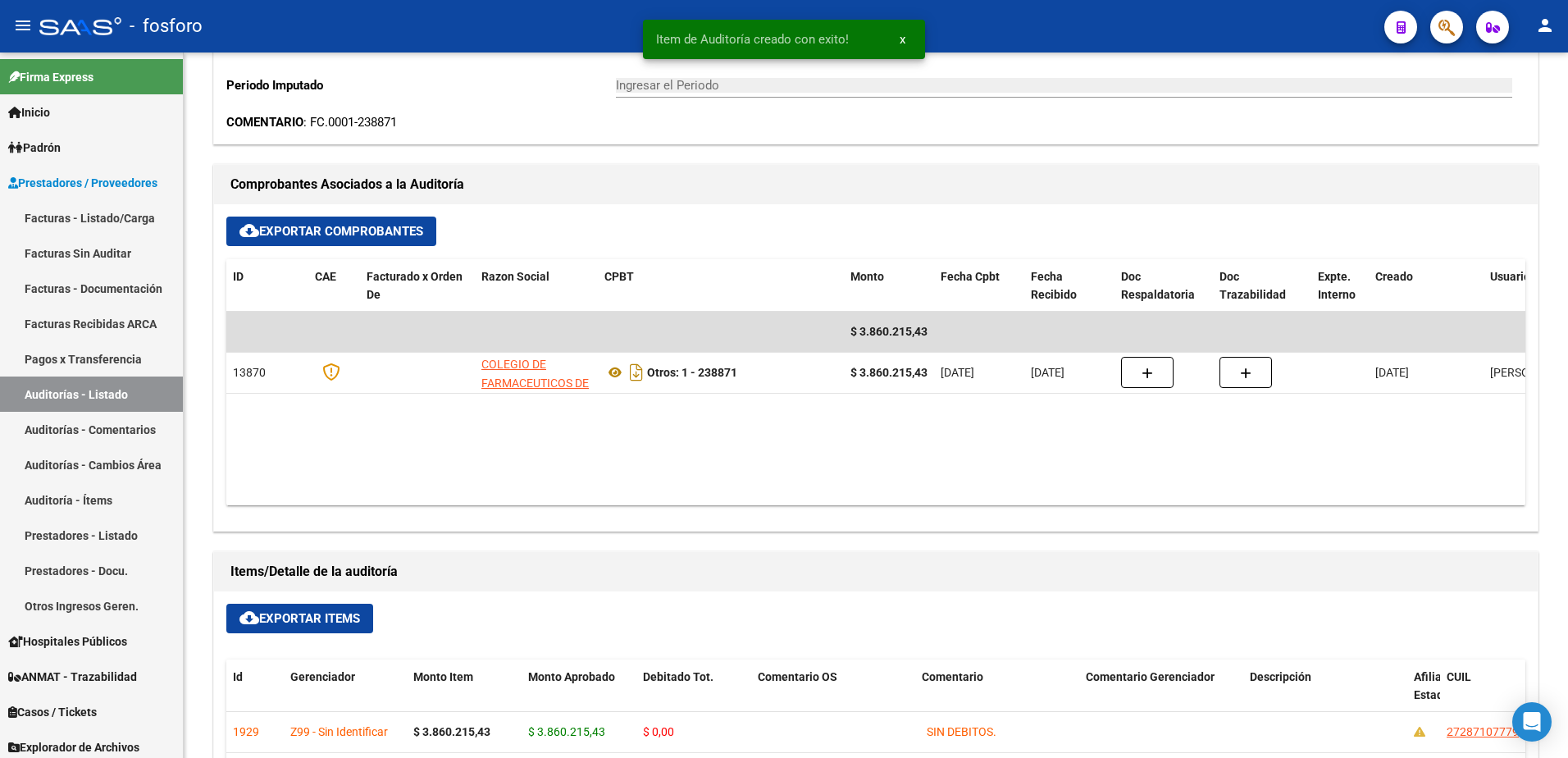
type input "202510"
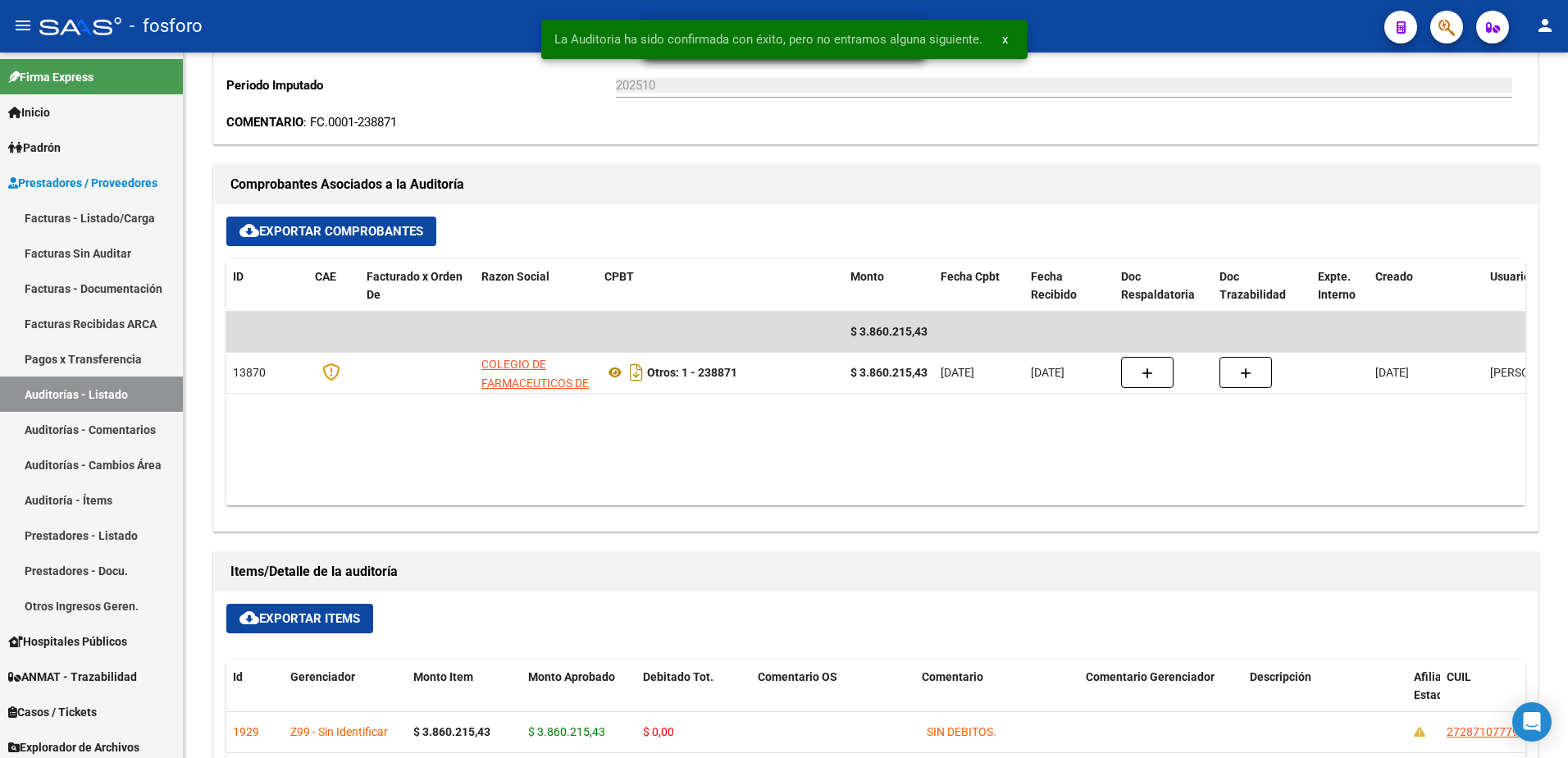
scroll to position [0, 0]
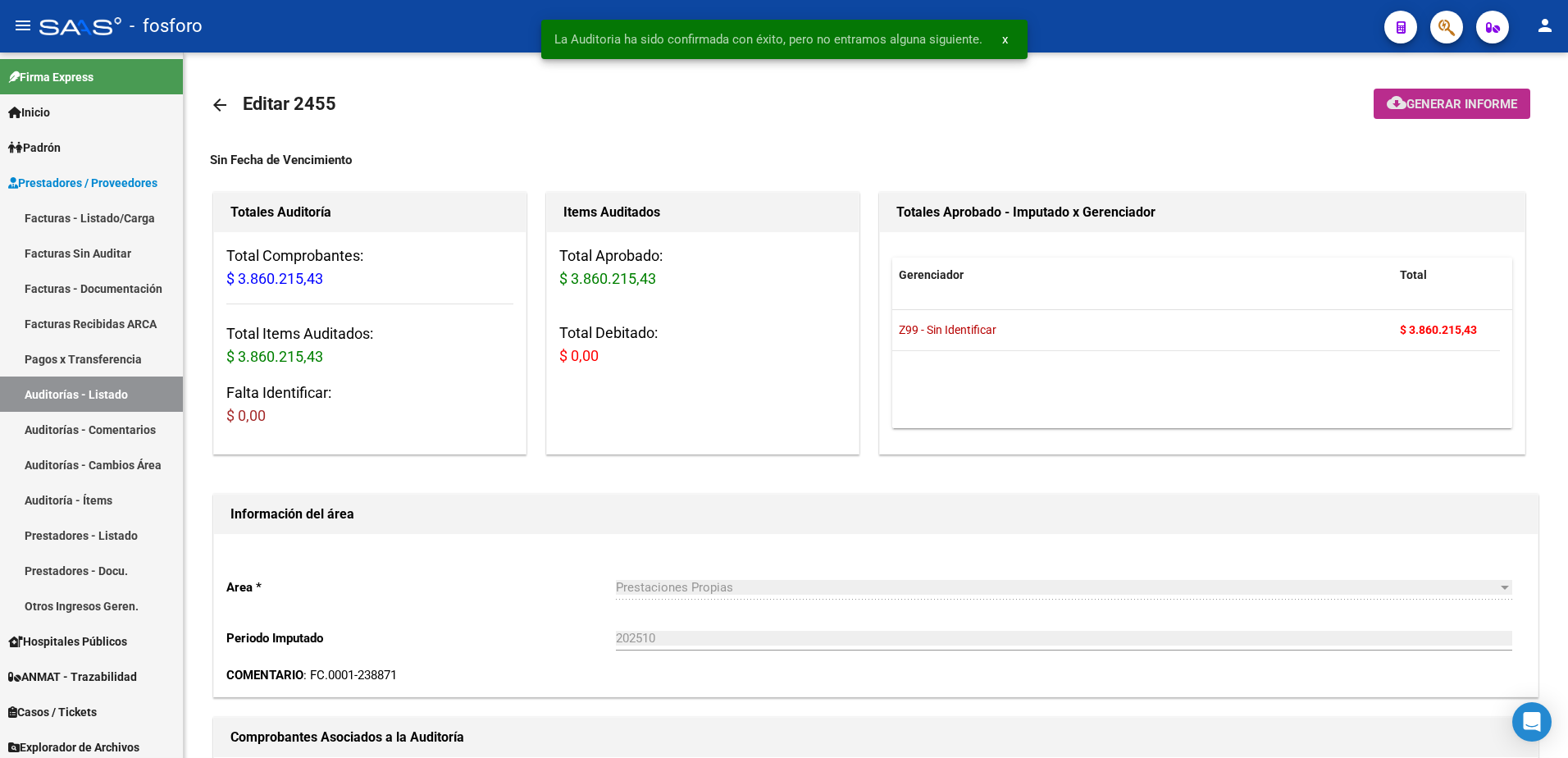
click at [1430, 105] on span "Generar informe" at bounding box center [1462, 104] width 110 height 14
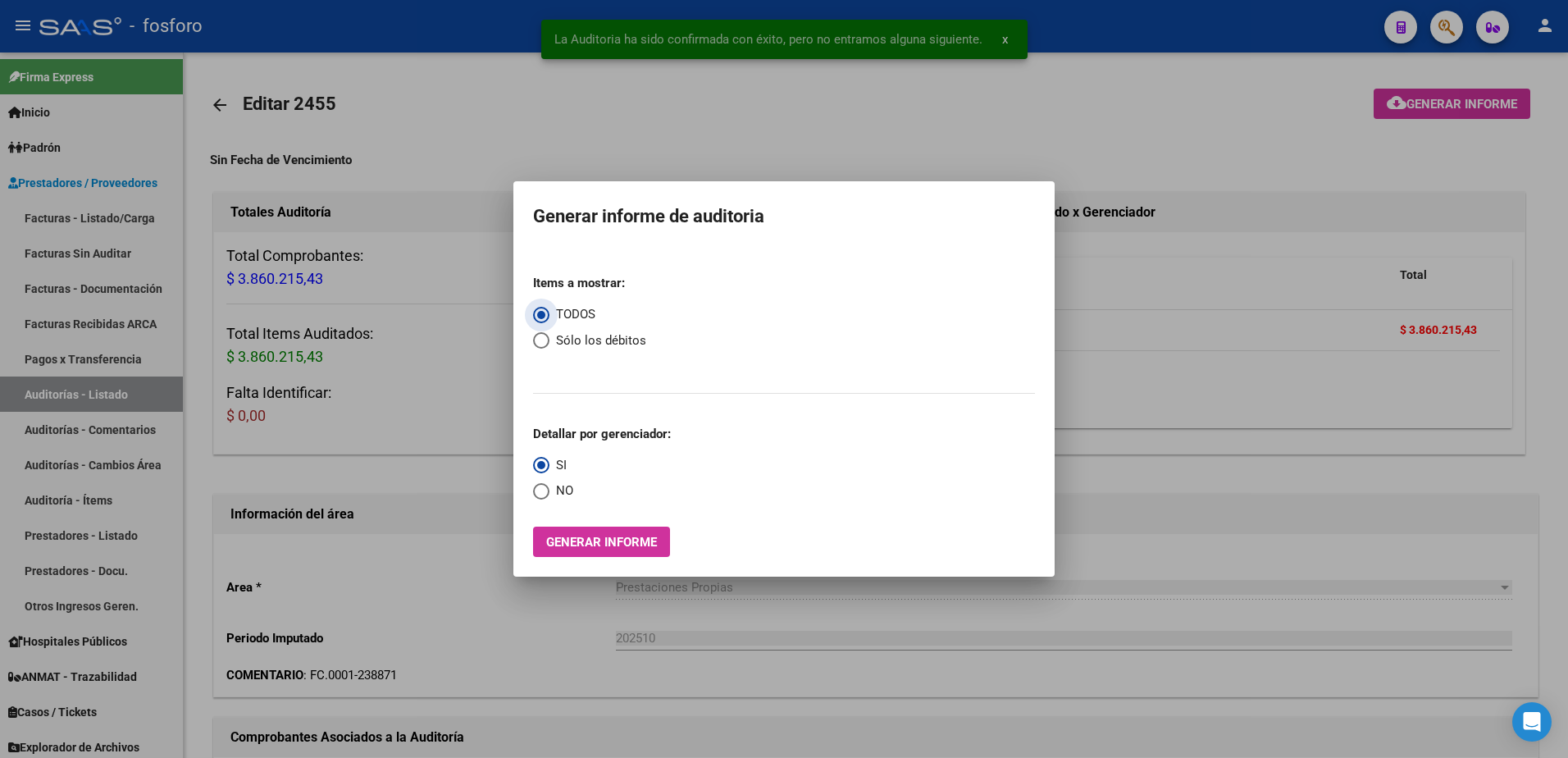
click at [633, 533] on button "Generar informe" at bounding box center [601, 542] width 137 height 31
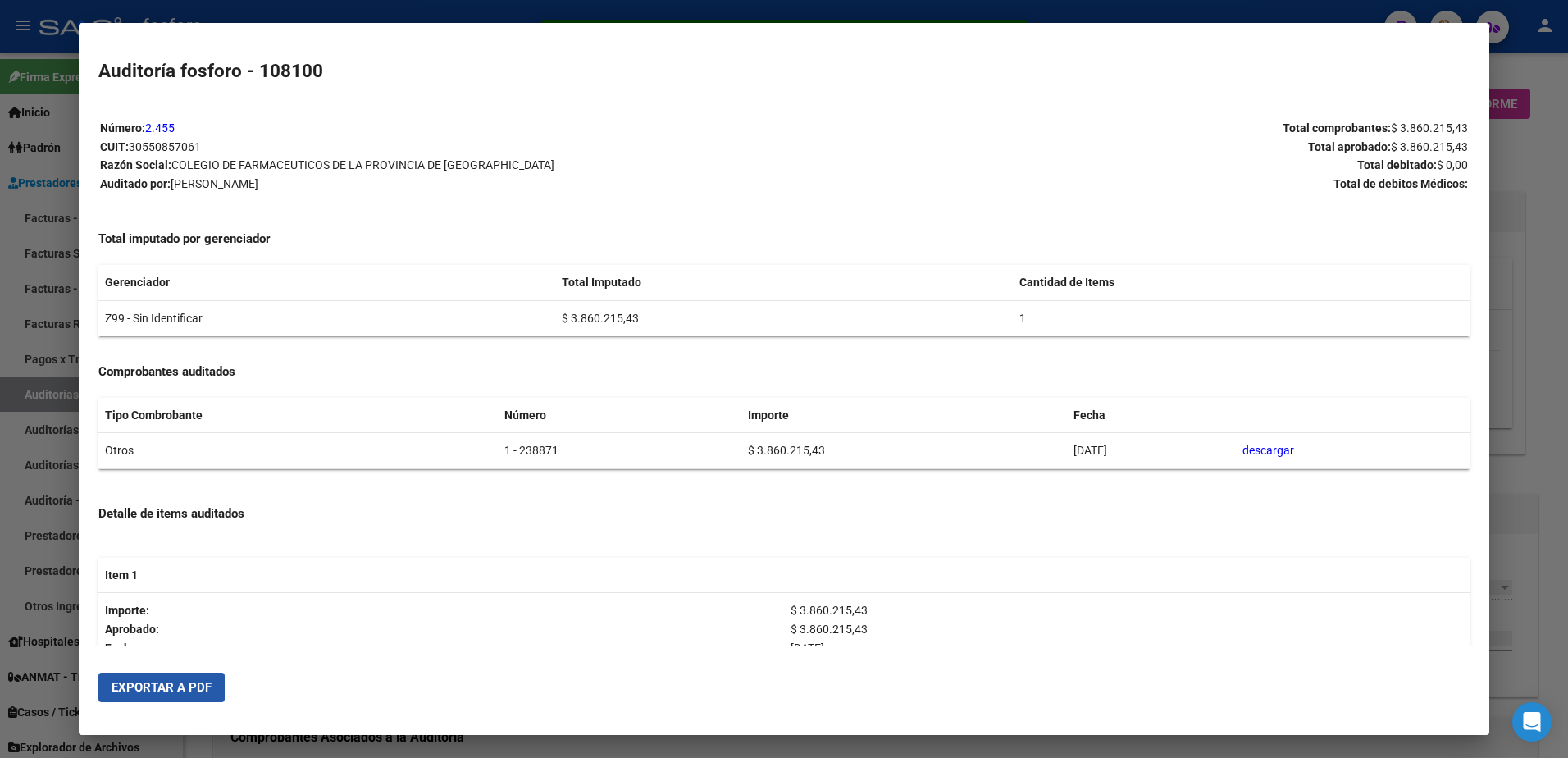
click at [212, 680] on button "Exportar a PDF" at bounding box center [162, 687] width 127 height 30
click at [1509, 116] on div at bounding box center [784, 379] width 1568 height 758
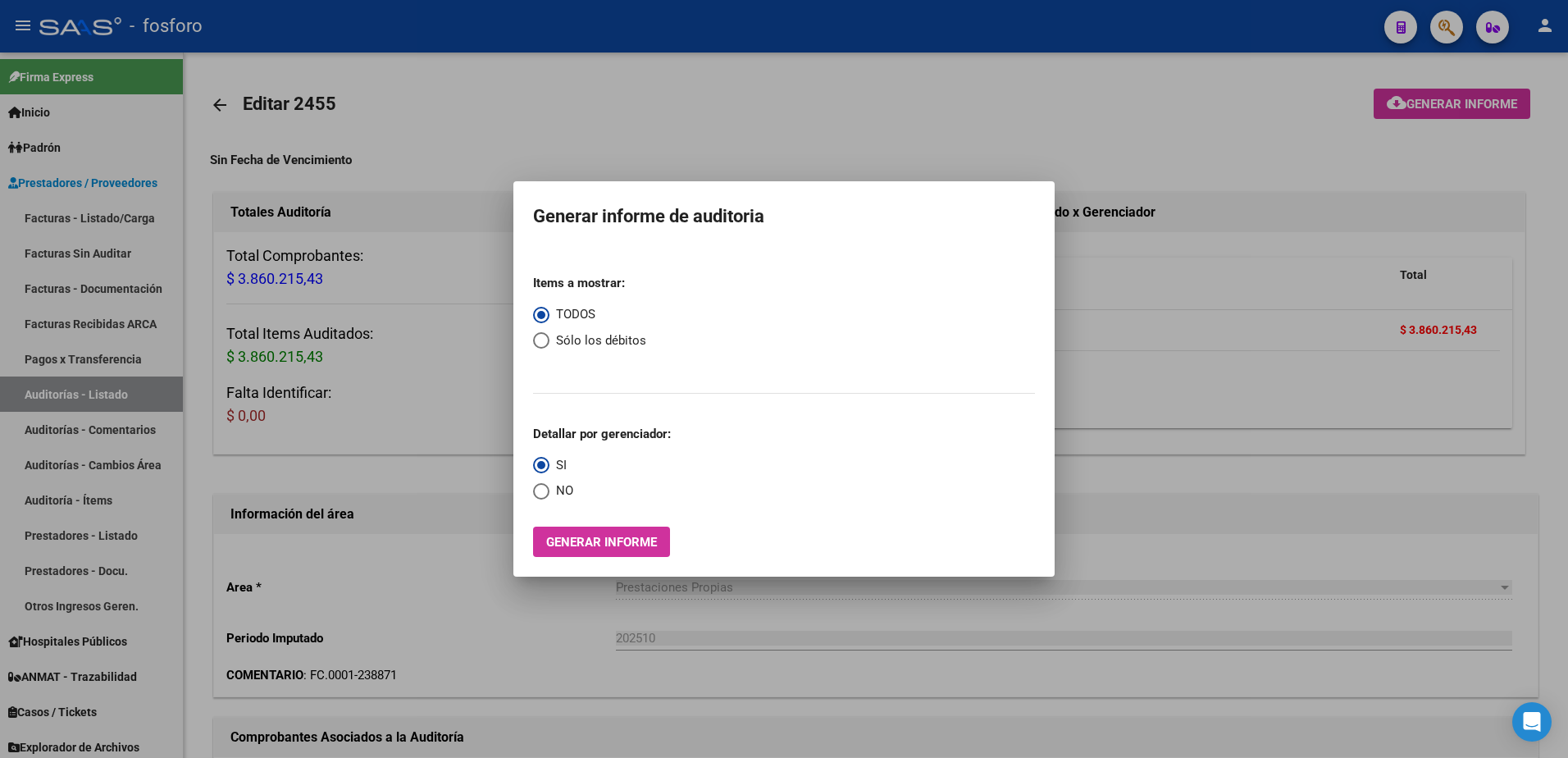
click at [1466, 29] on div at bounding box center [784, 379] width 1568 height 758
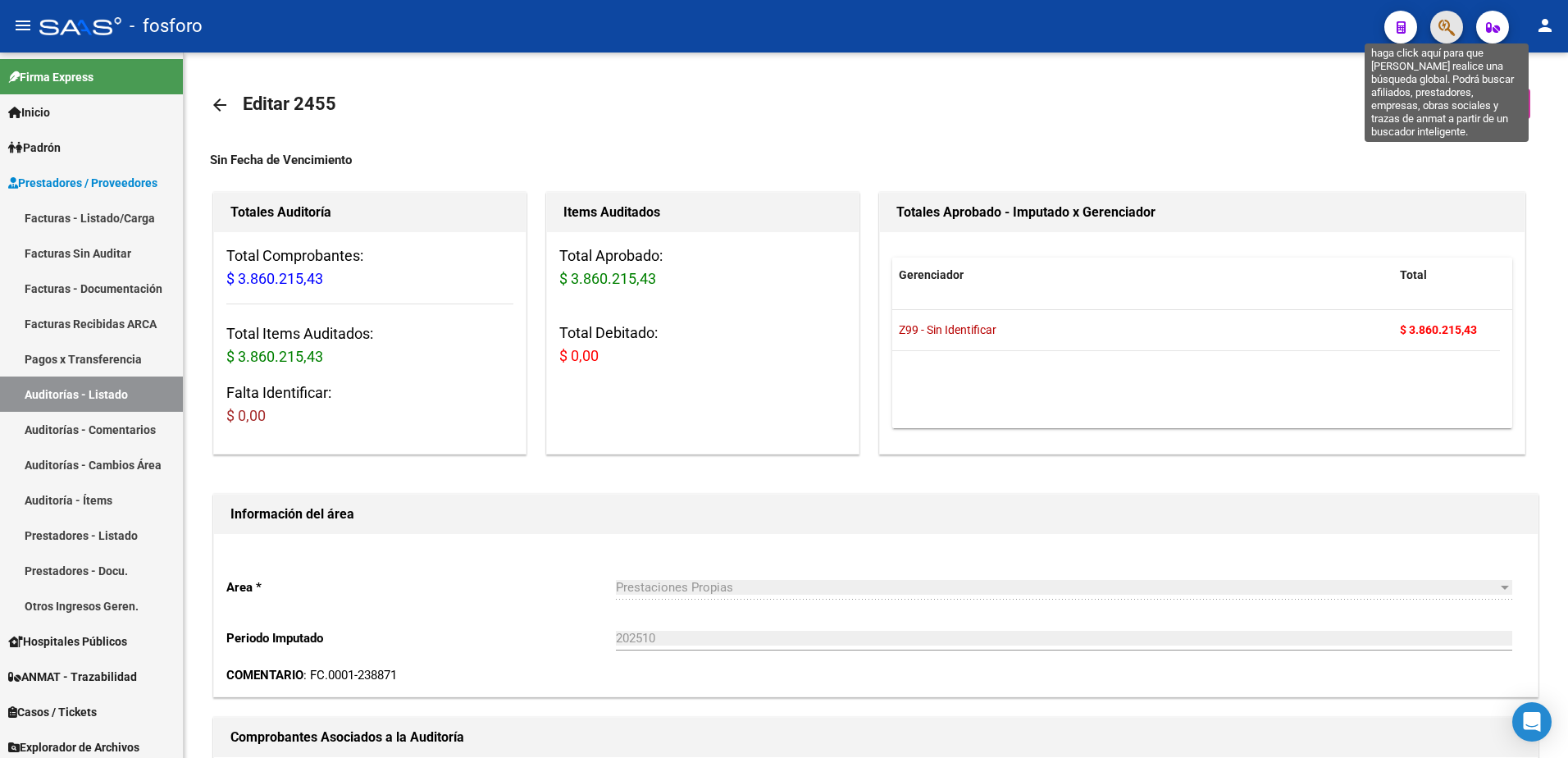
click at [1444, 32] on icon "button" at bounding box center [1447, 27] width 16 height 19
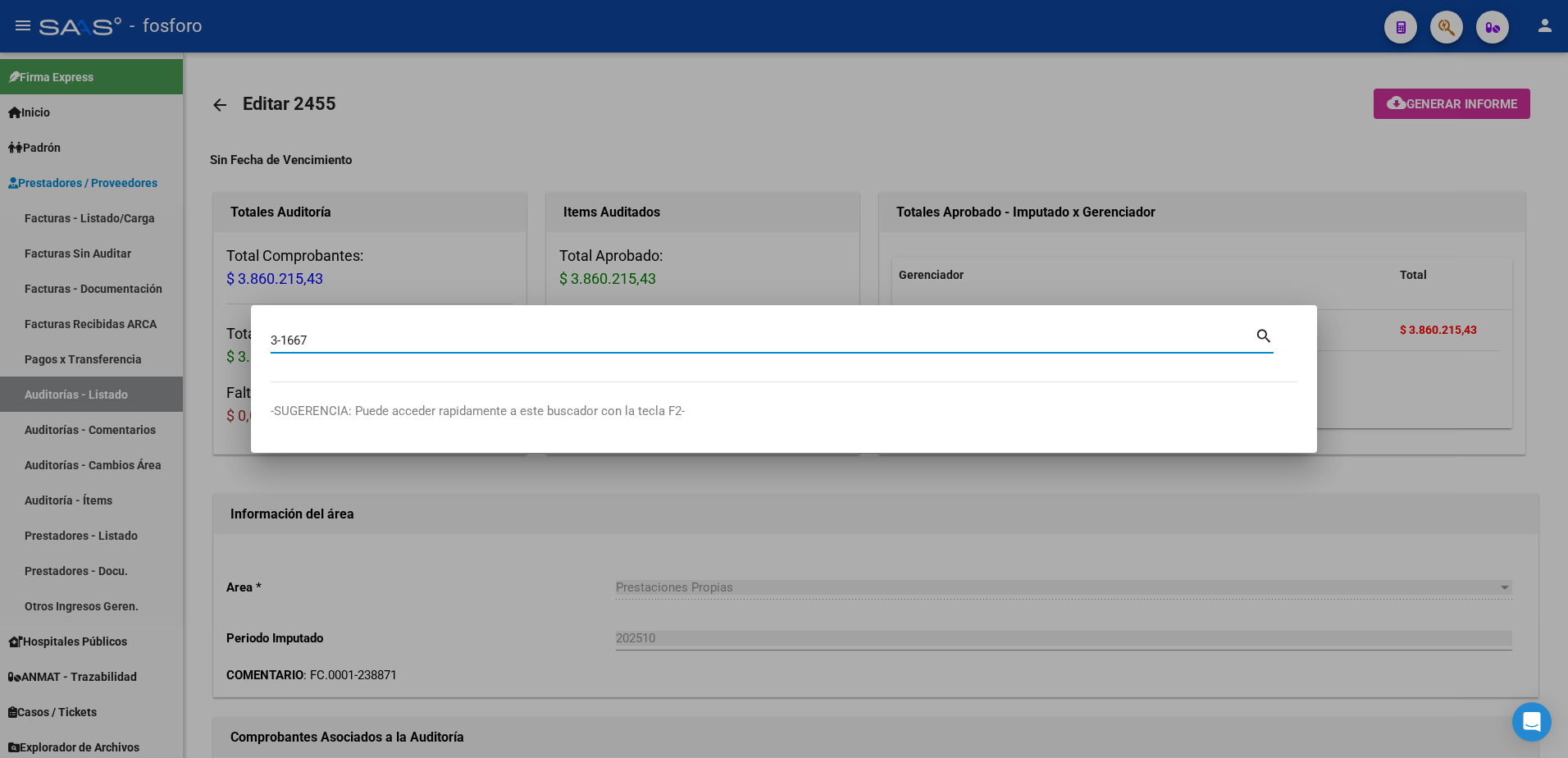
type input "3-1667"
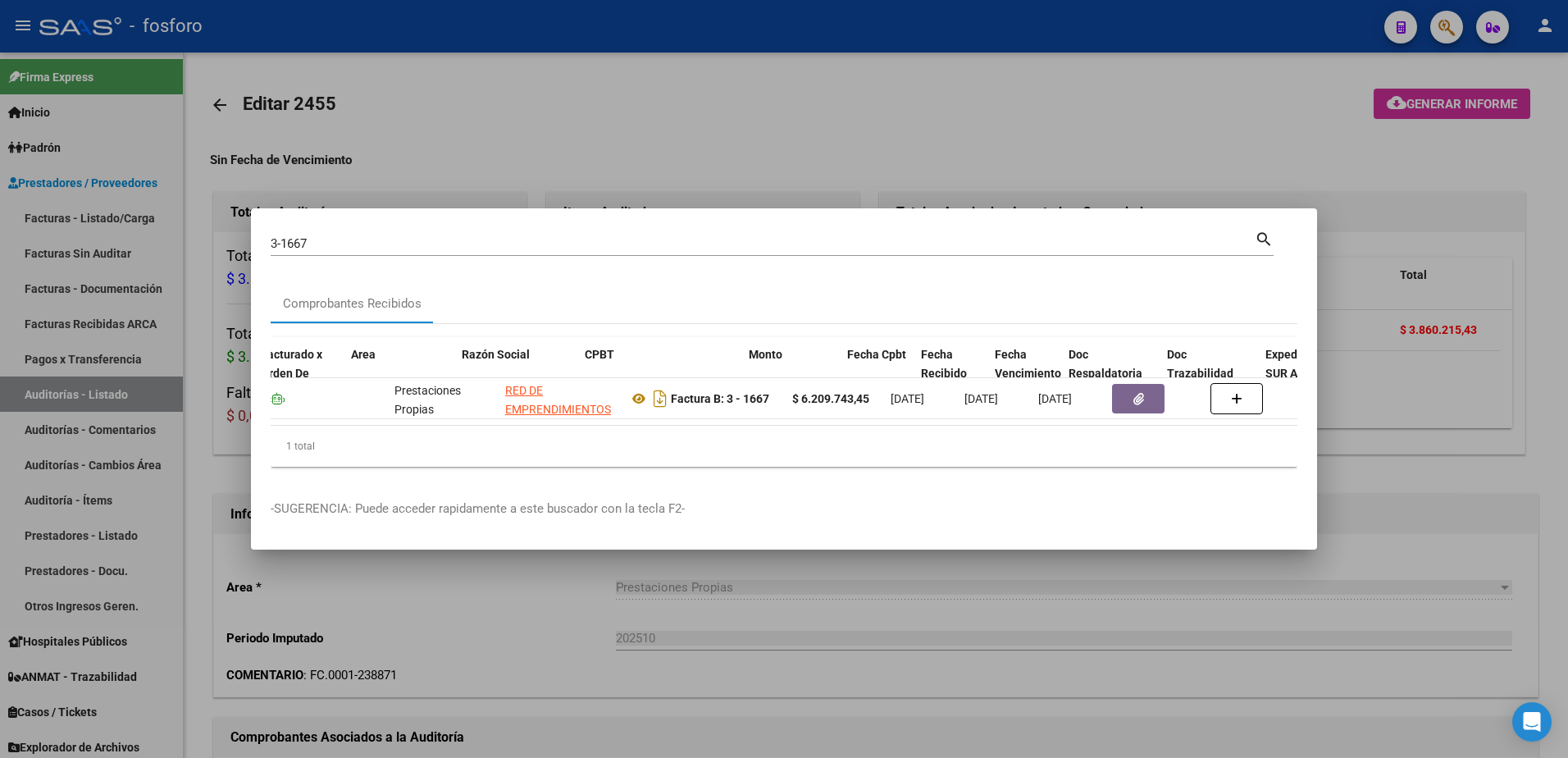
scroll to position [0, 295]
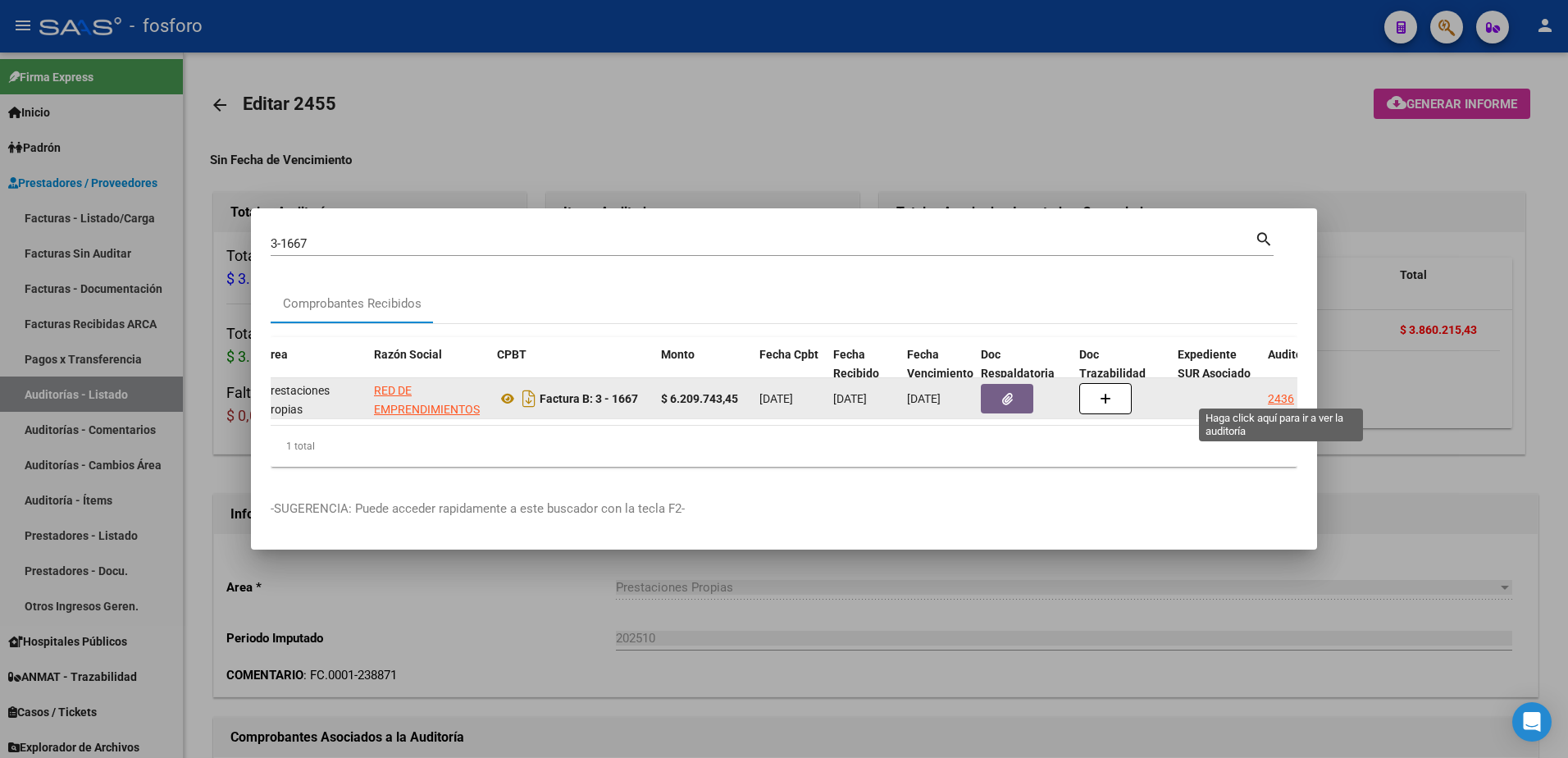
click at [1282, 393] on div "2436" at bounding box center [1281, 398] width 26 height 19
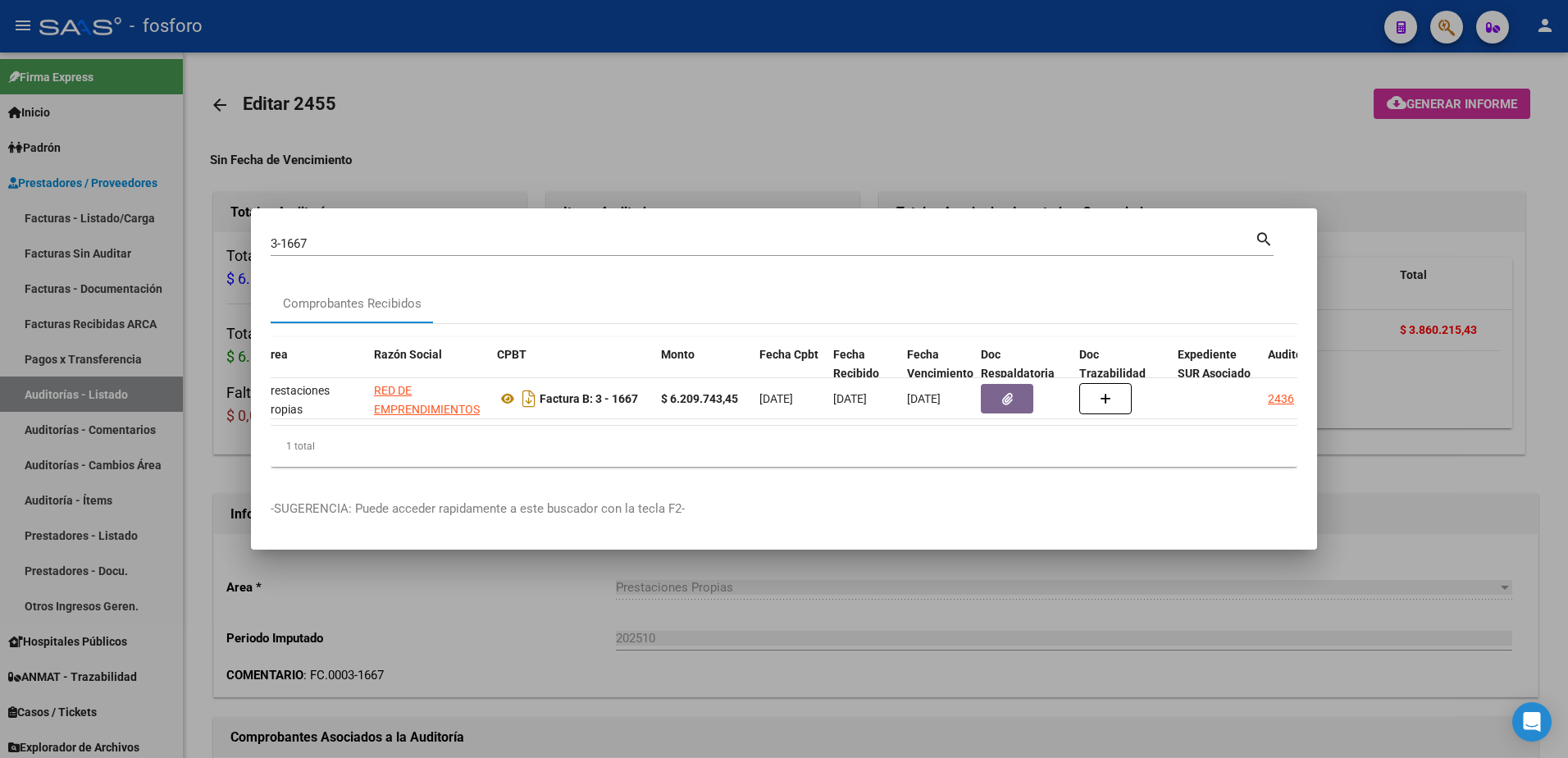
click at [1385, 227] on div at bounding box center [784, 379] width 1568 height 758
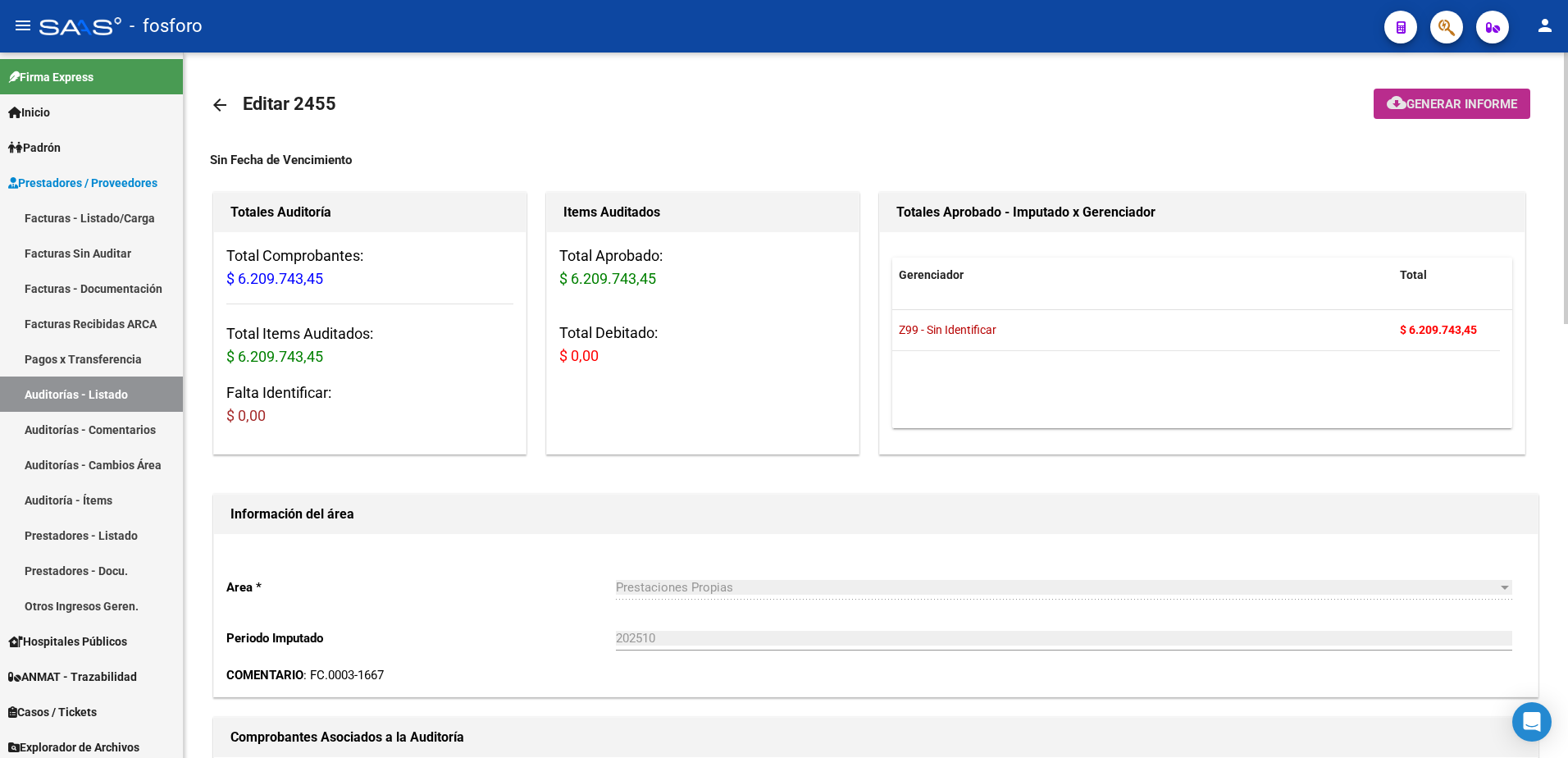
click at [1417, 113] on button "cloud_download Generar informe" at bounding box center [1452, 104] width 157 height 31
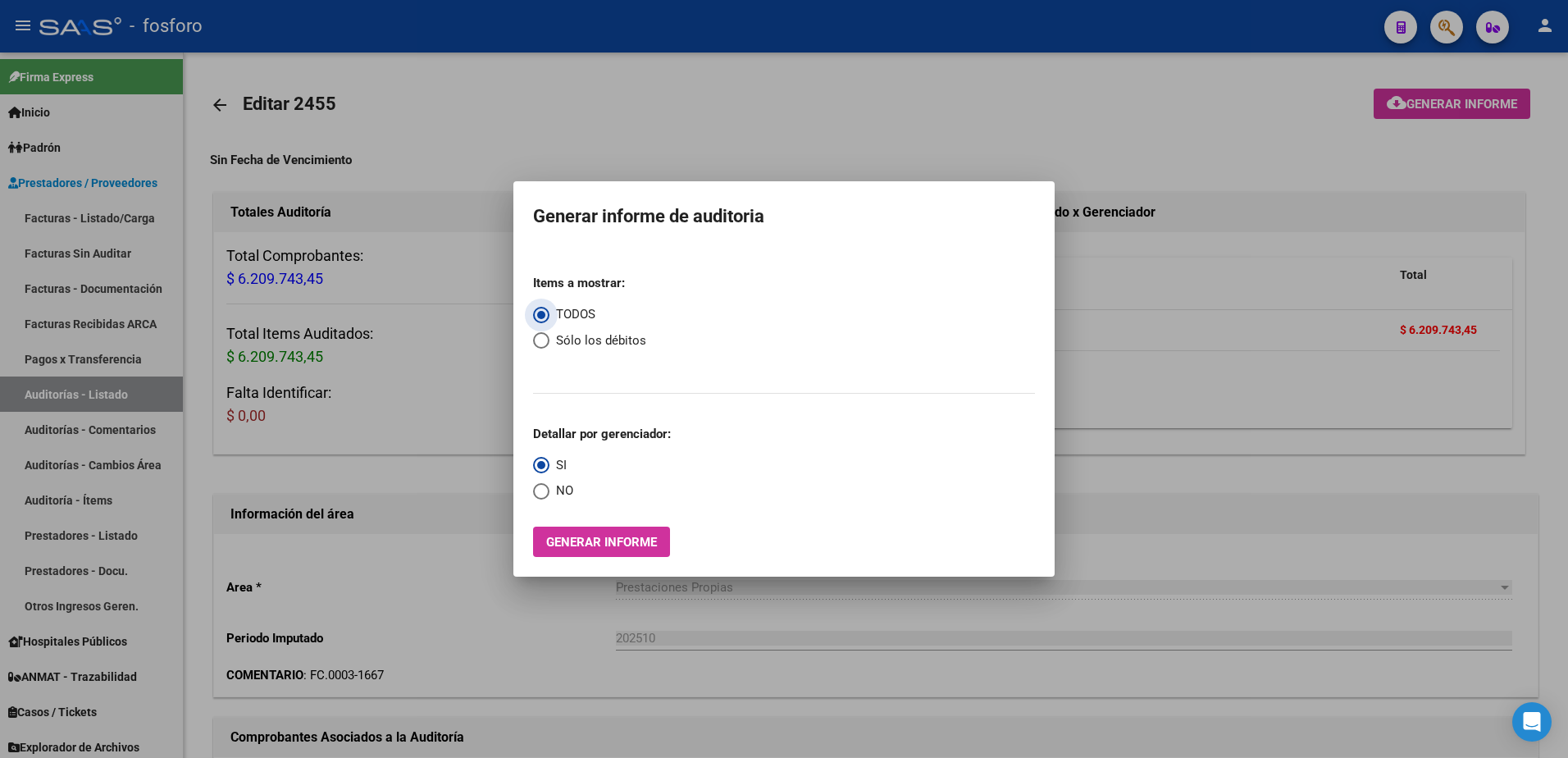
click at [655, 552] on button "Generar informe" at bounding box center [601, 542] width 137 height 31
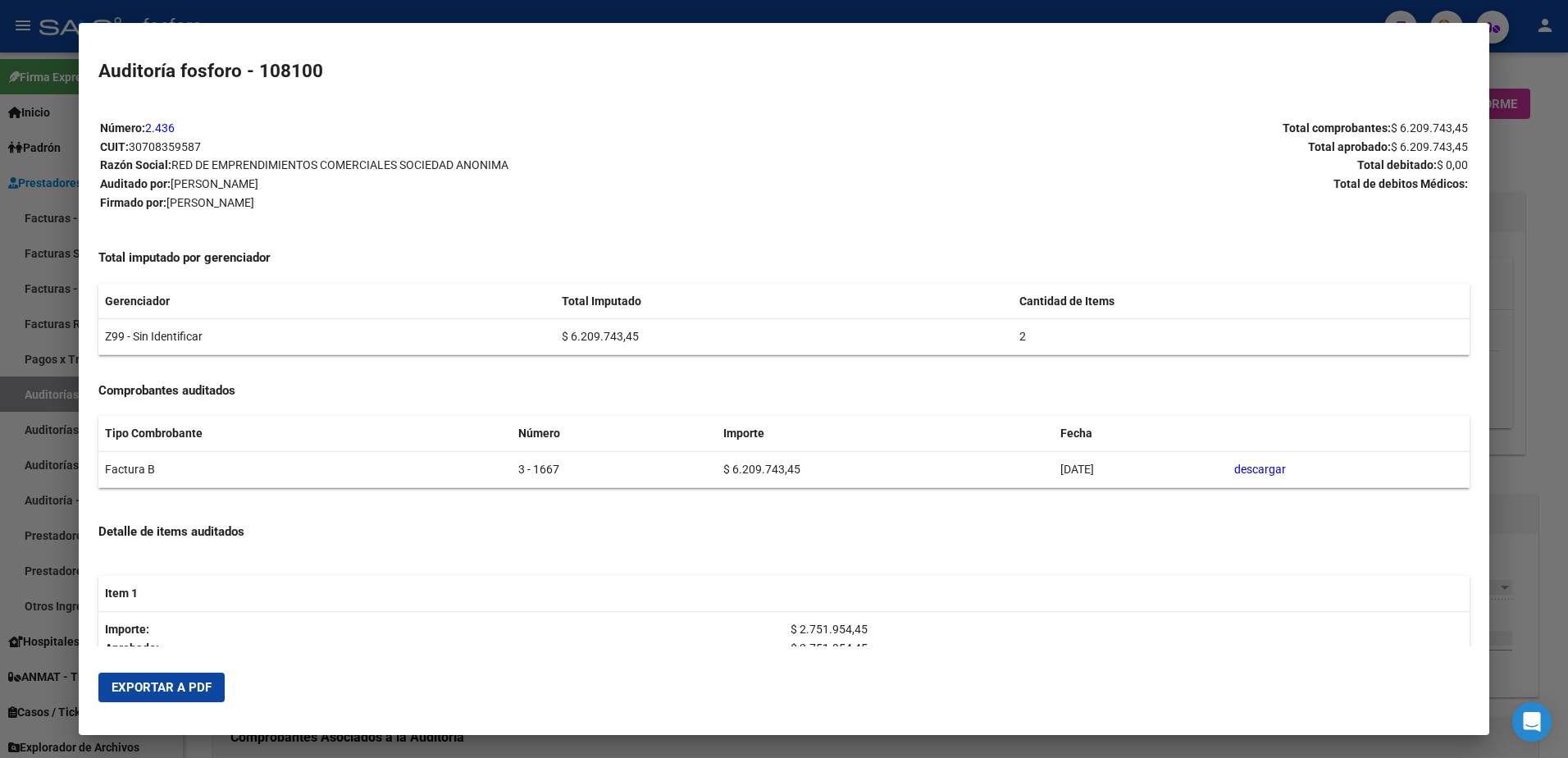
click at [196, 686] on span "Exportar a PDF" at bounding box center [161, 687] width 100 height 14
click at [1549, 153] on div at bounding box center [784, 379] width 1568 height 758
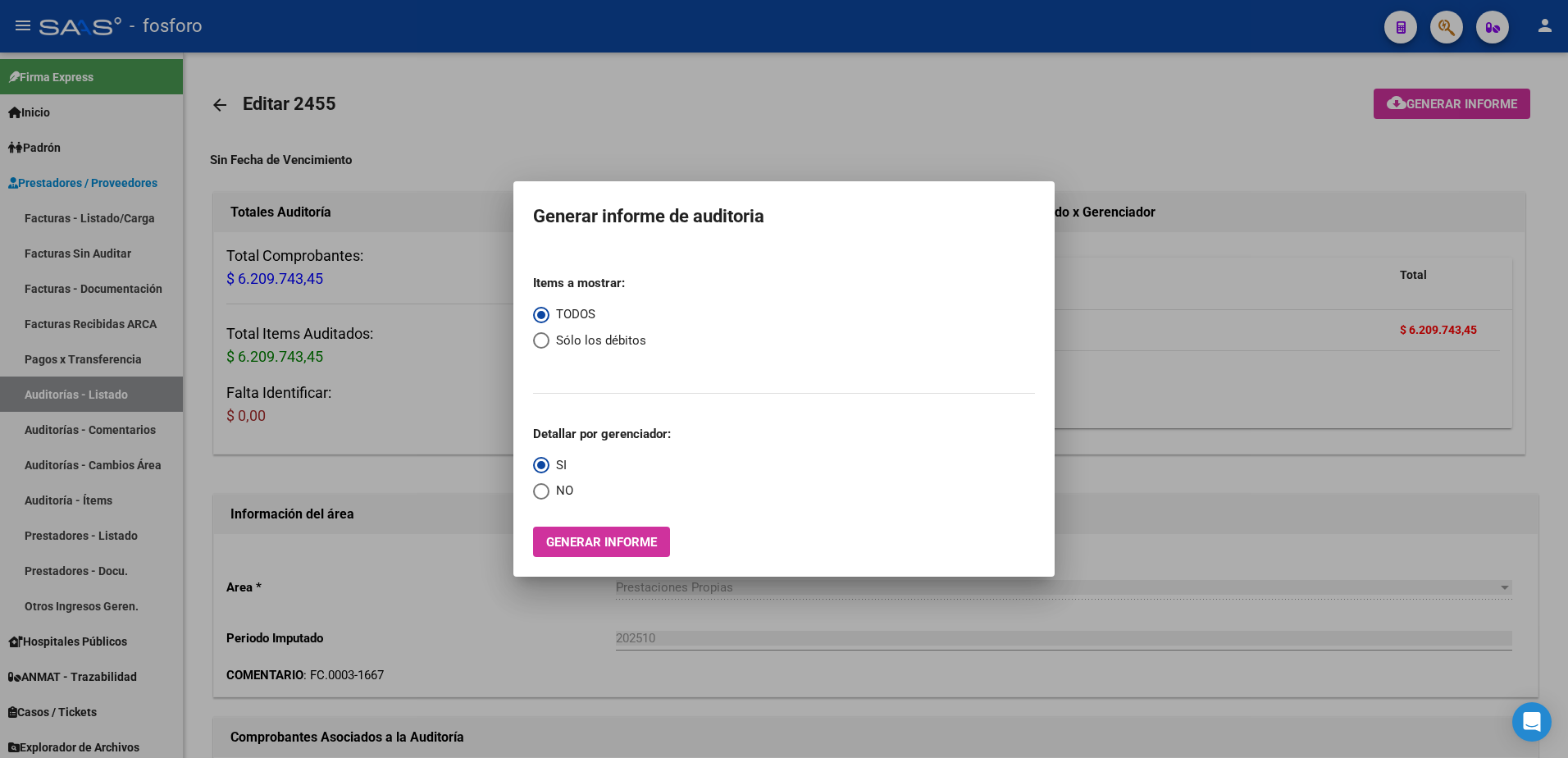
click at [1444, 31] on div at bounding box center [784, 379] width 1568 height 758
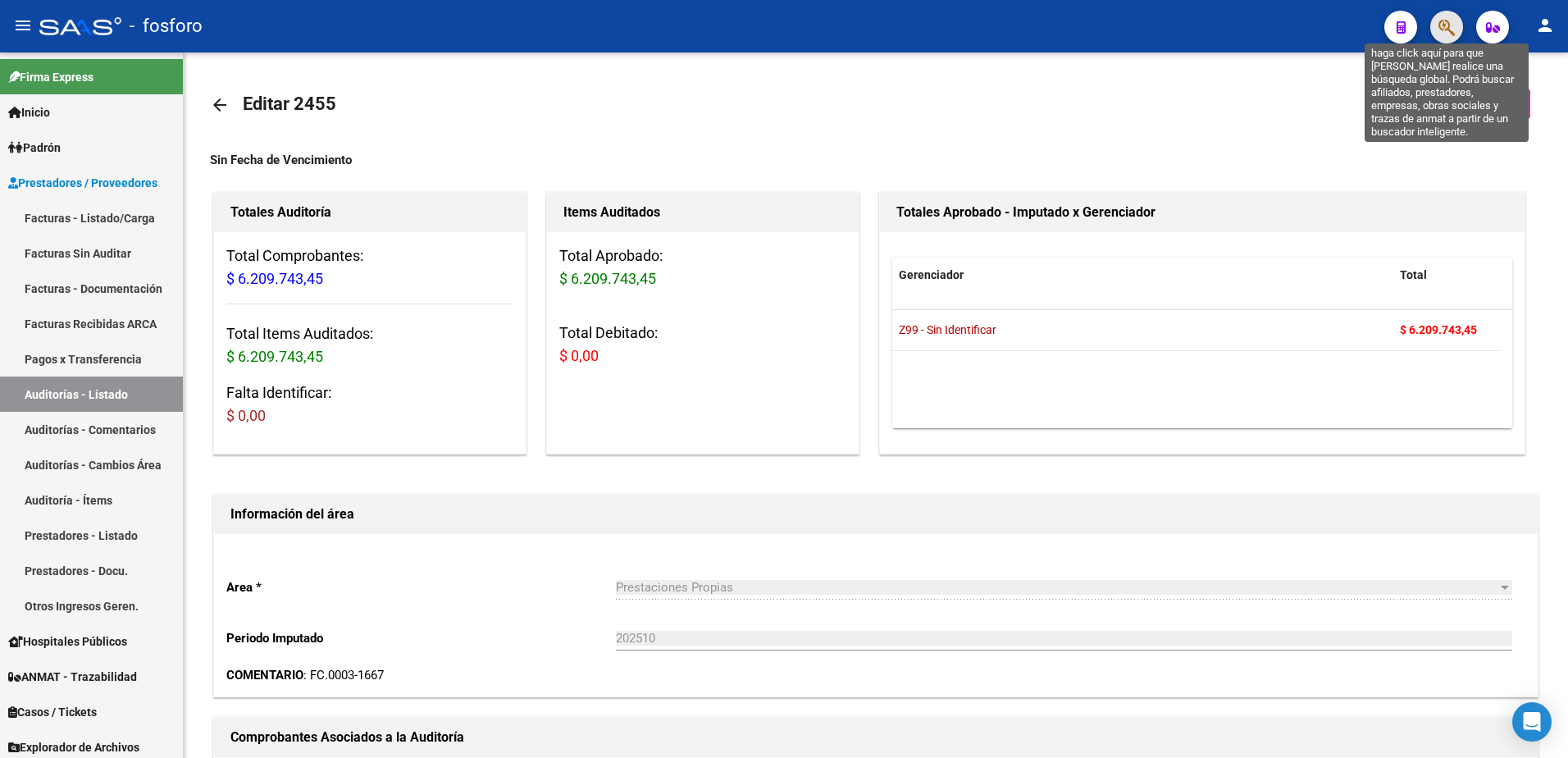
click at [1444, 31] on icon "button" at bounding box center [1447, 27] width 16 height 19
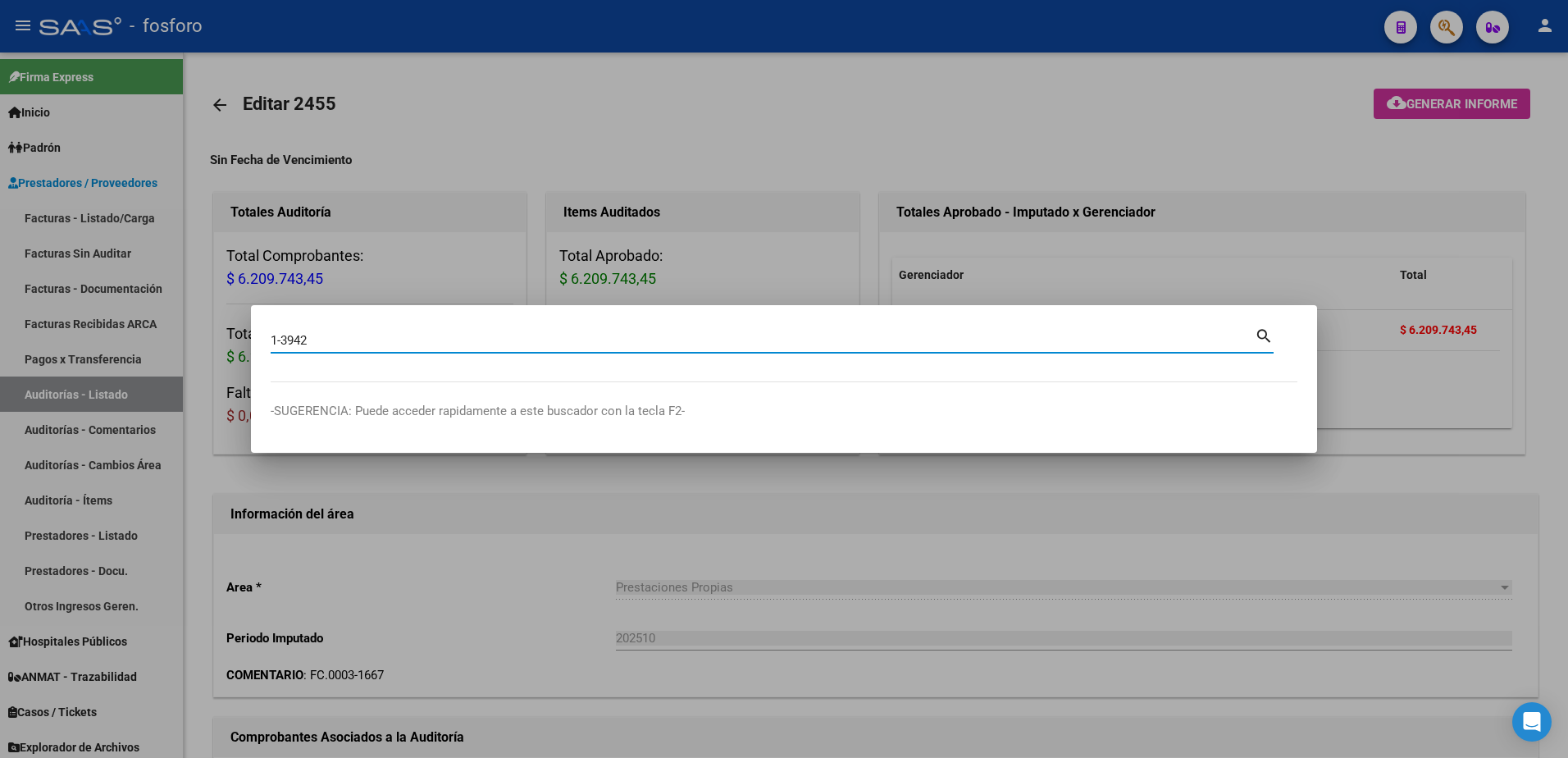
type input "1-3942"
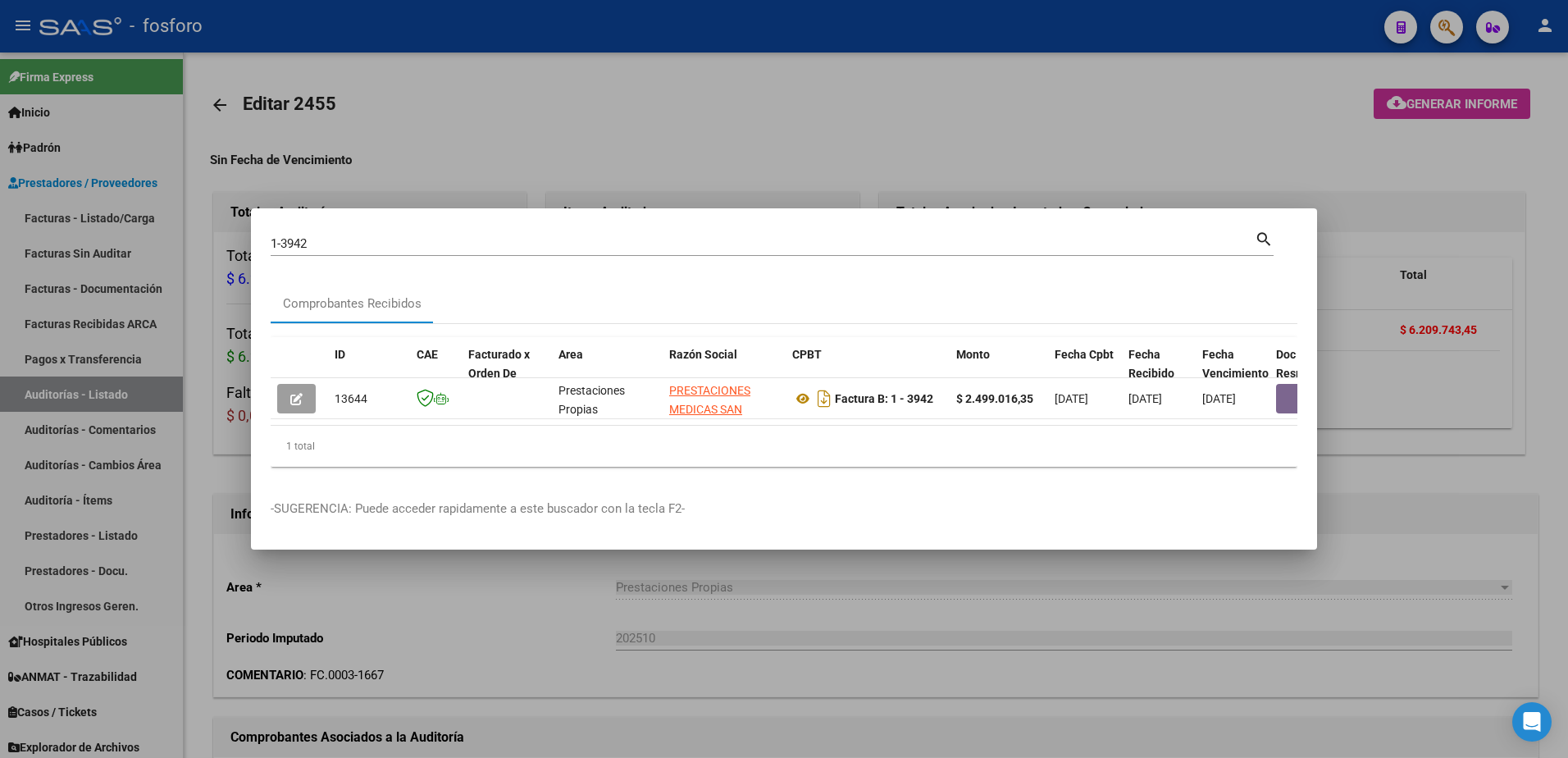
click at [1286, 432] on div "1 total" at bounding box center [784, 446] width 1027 height 41
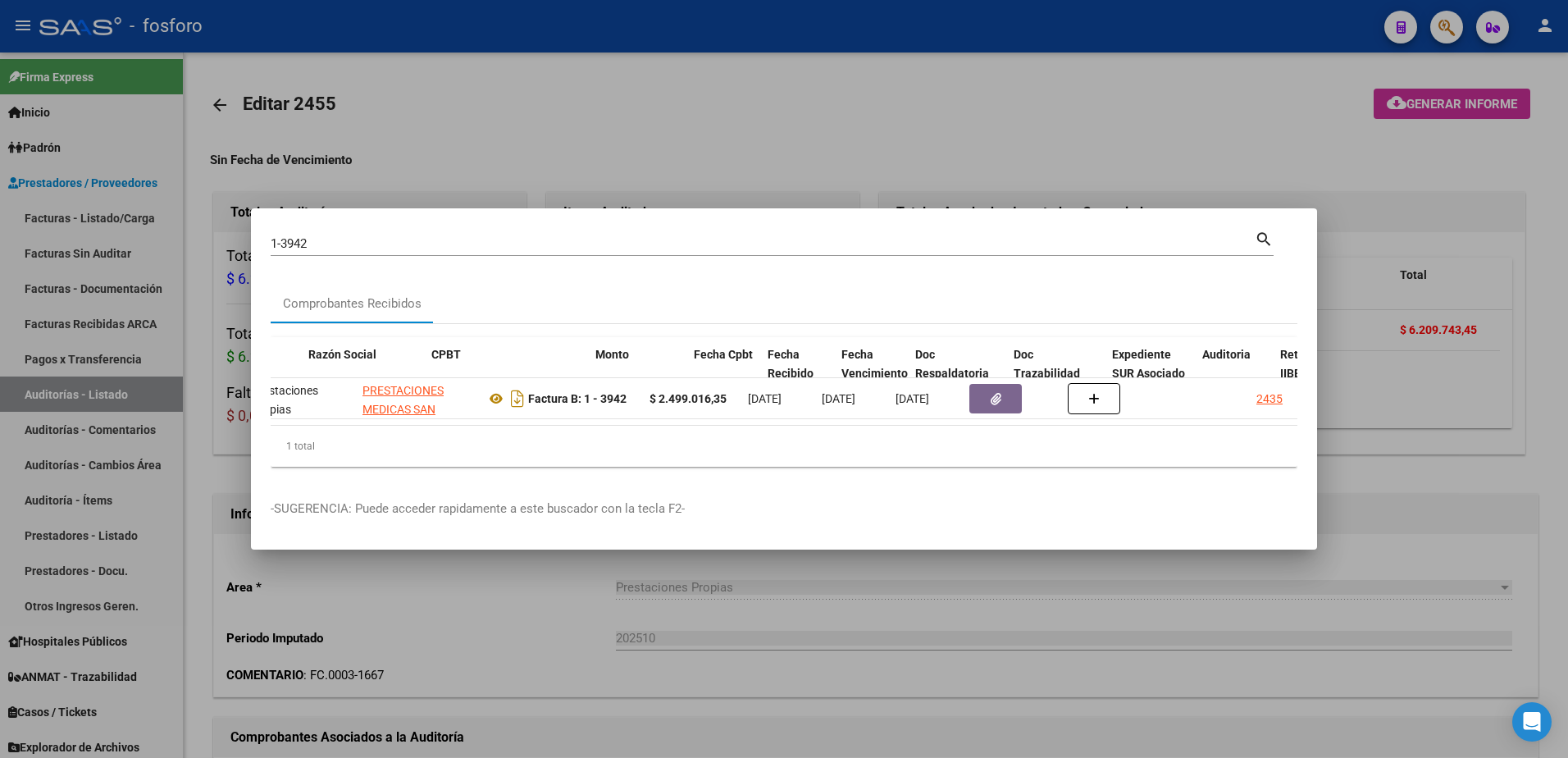
scroll to position [0, 361]
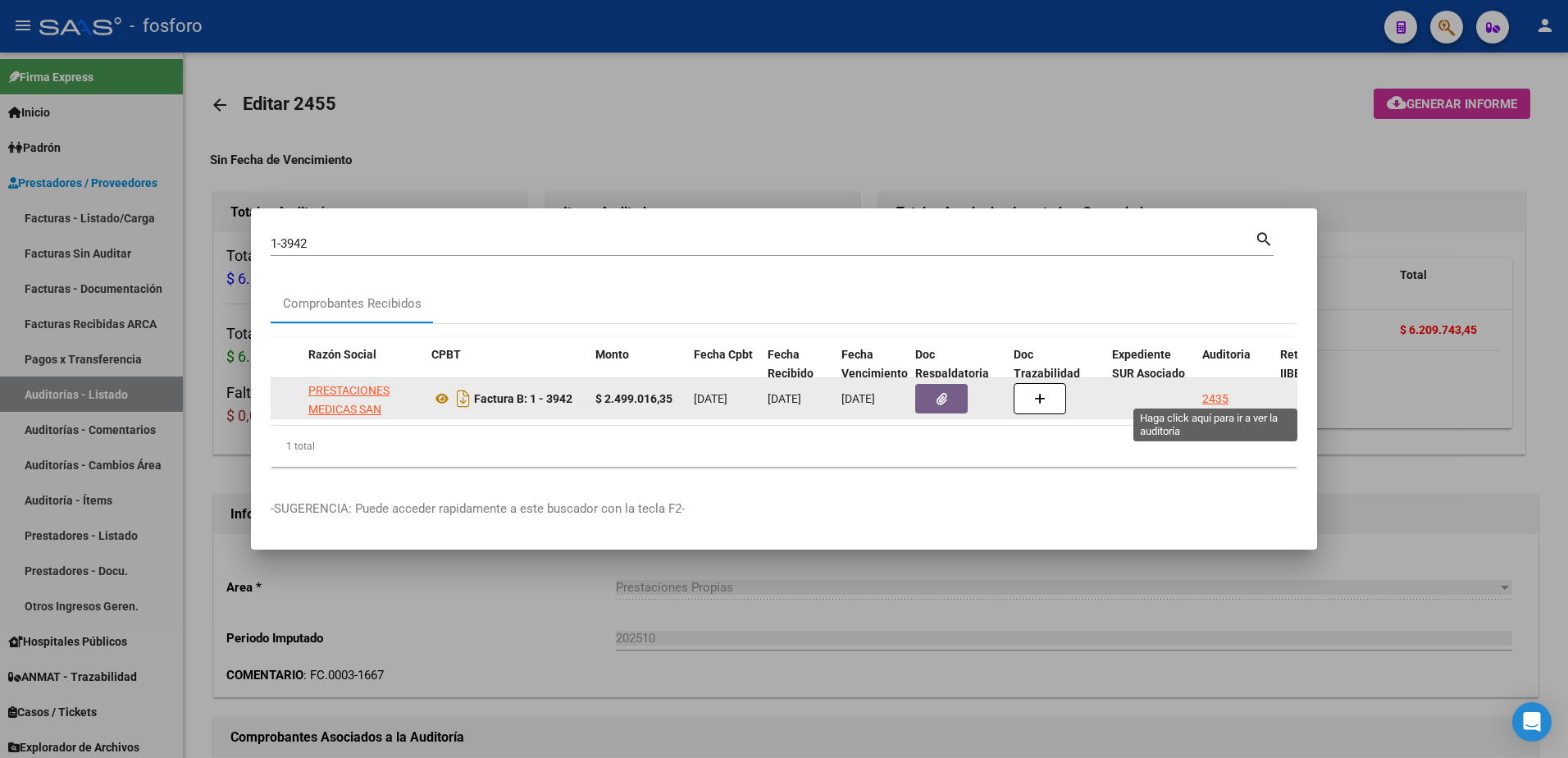
click at [1226, 398] on div "2435" at bounding box center [1215, 398] width 26 height 19
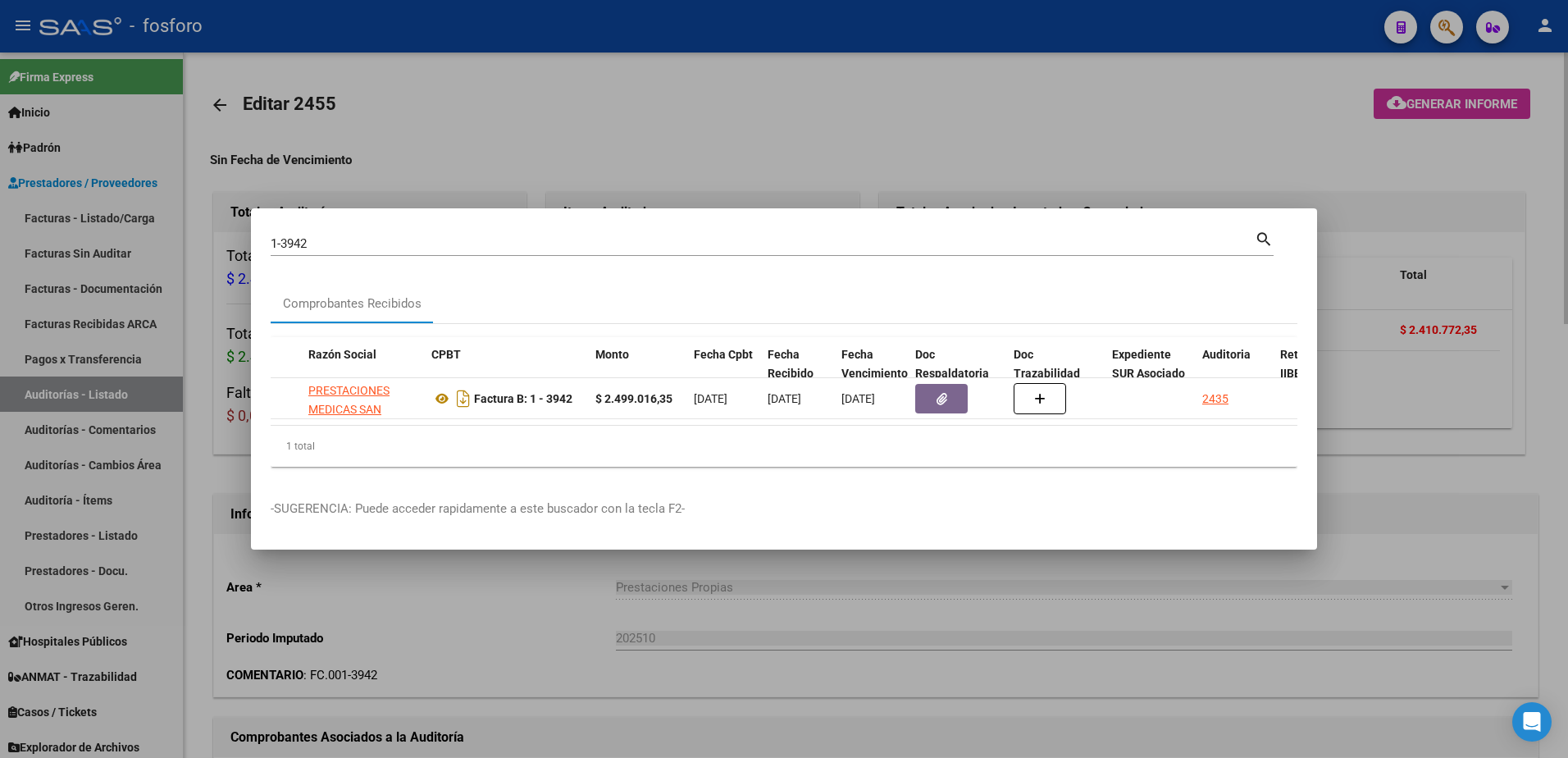
drag, startPoint x: 1239, startPoint y: 178, endPoint x: 1539, endPoint y: 102, distance: 309.5
click at [1267, 165] on div at bounding box center [784, 379] width 1568 height 758
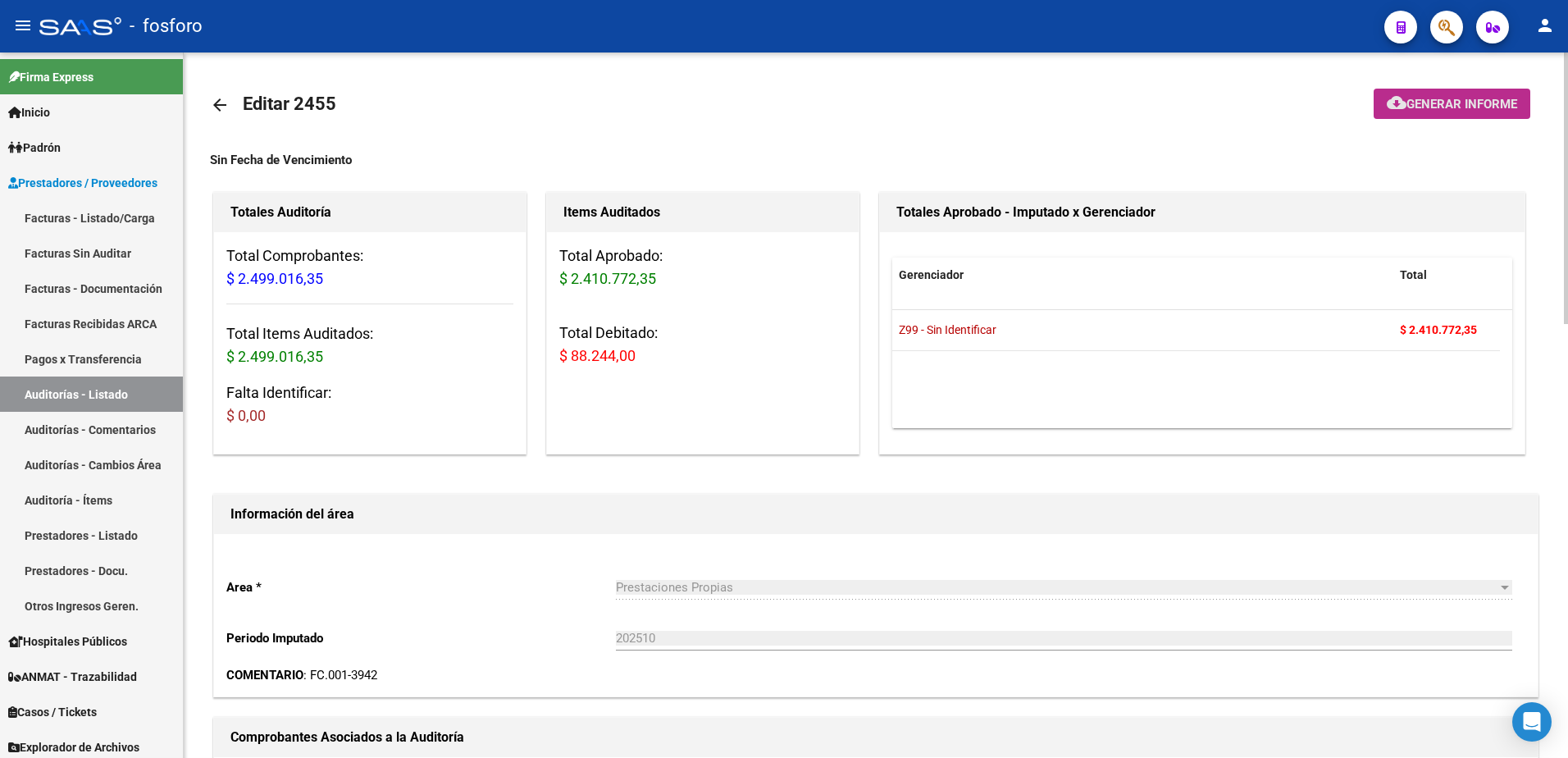
click at [1462, 102] on span "Generar informe" at bounding box center [1462, 104] width 110 height 14
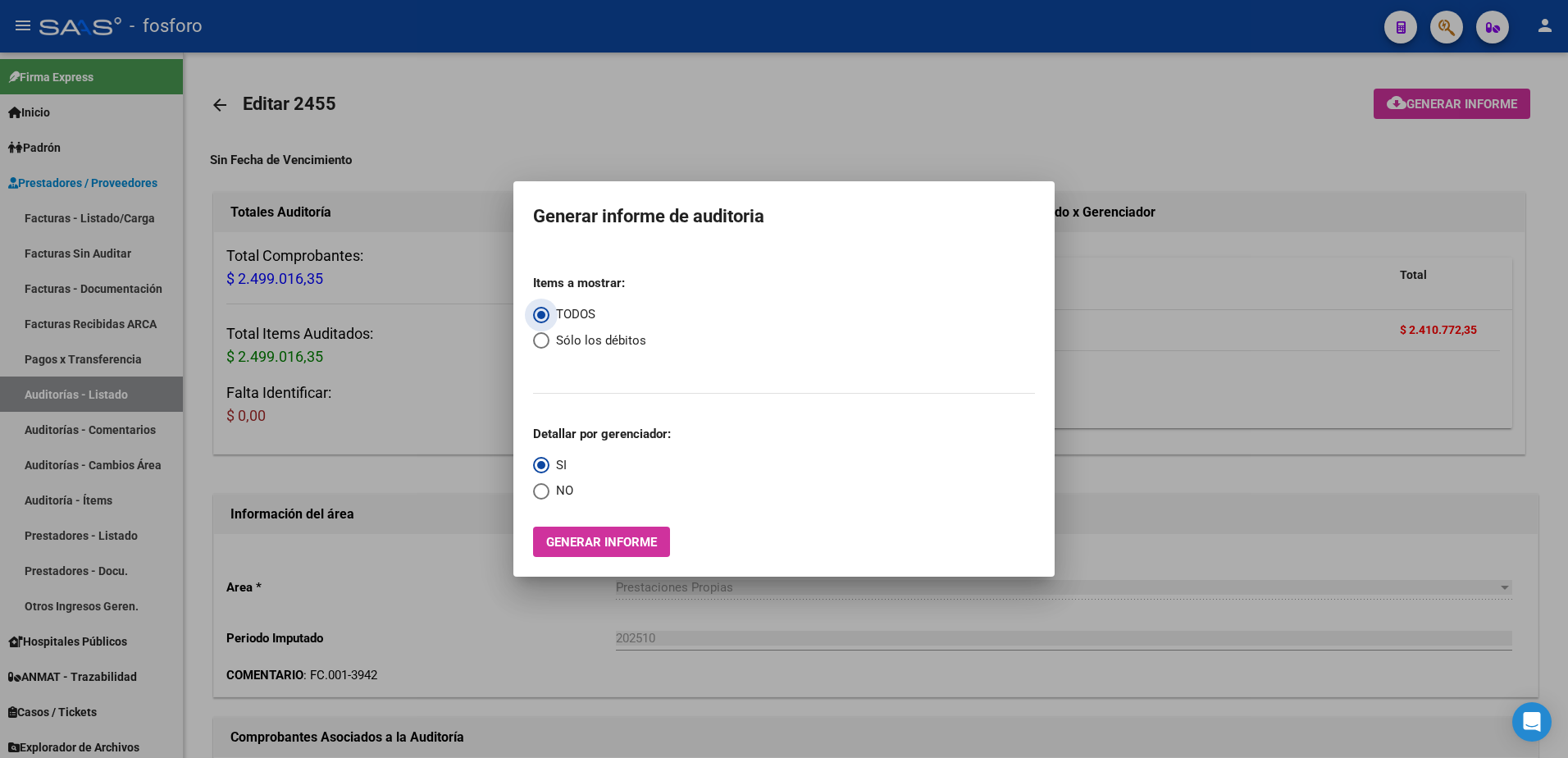
click at [624, 554] on button "Generar informe" at bounding box center [601, 542] width 137 height 31
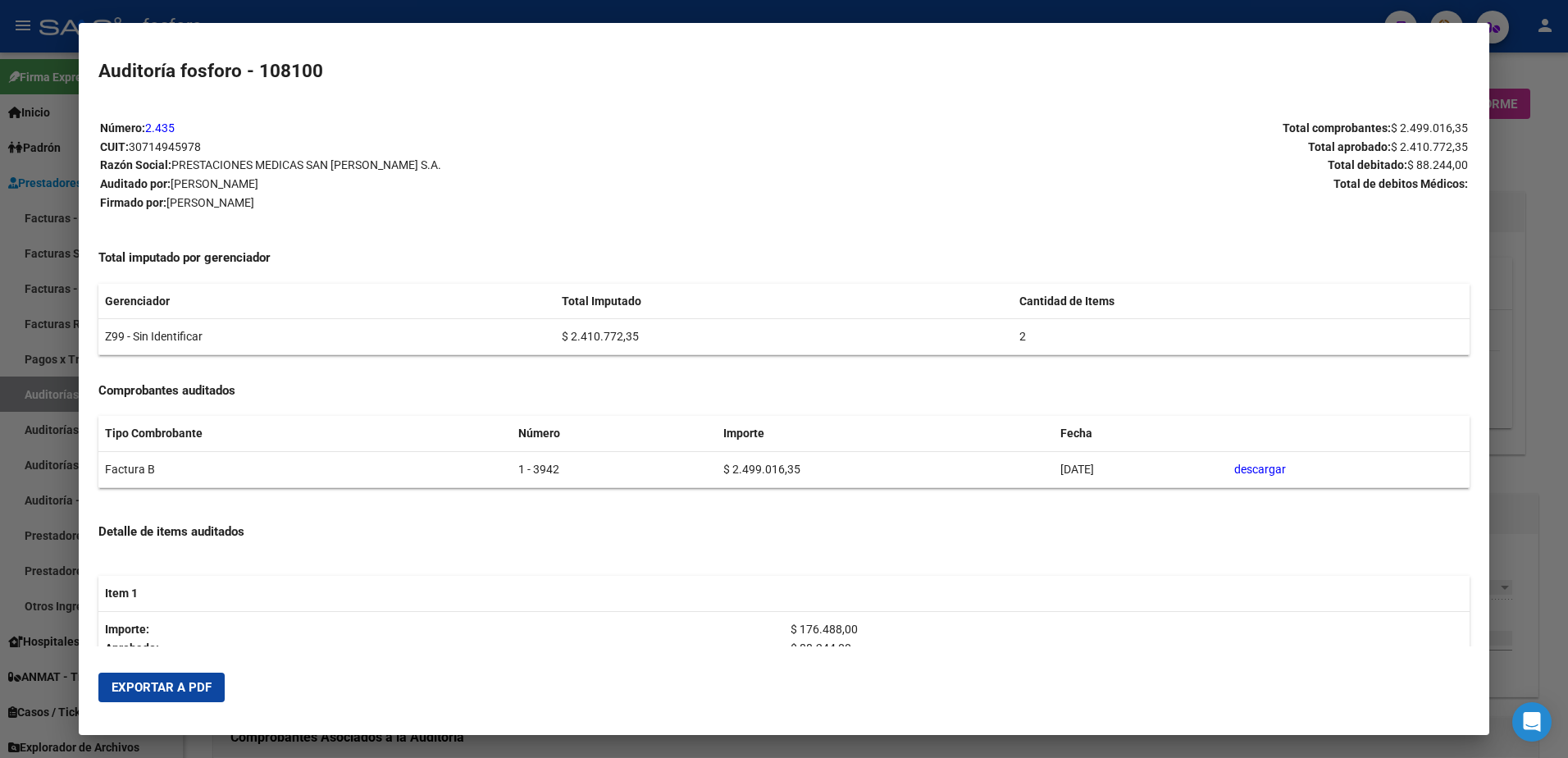
drag, startPoint x: 143, startPoint y: 696, endPoint x: 340, endPoint y: 584, distance: 226.6
click at [152, 690] on button "Exportar a PDF" at bounding box center [162, 687] width 127 height 30
drag, startPoint x: 1532, startPoint y: 135, endPoint x: 1428, endPoint y: 1, distance: 169.6
click at [1523, 127] on div at bounding box center [784, 379] width 1568 height 758
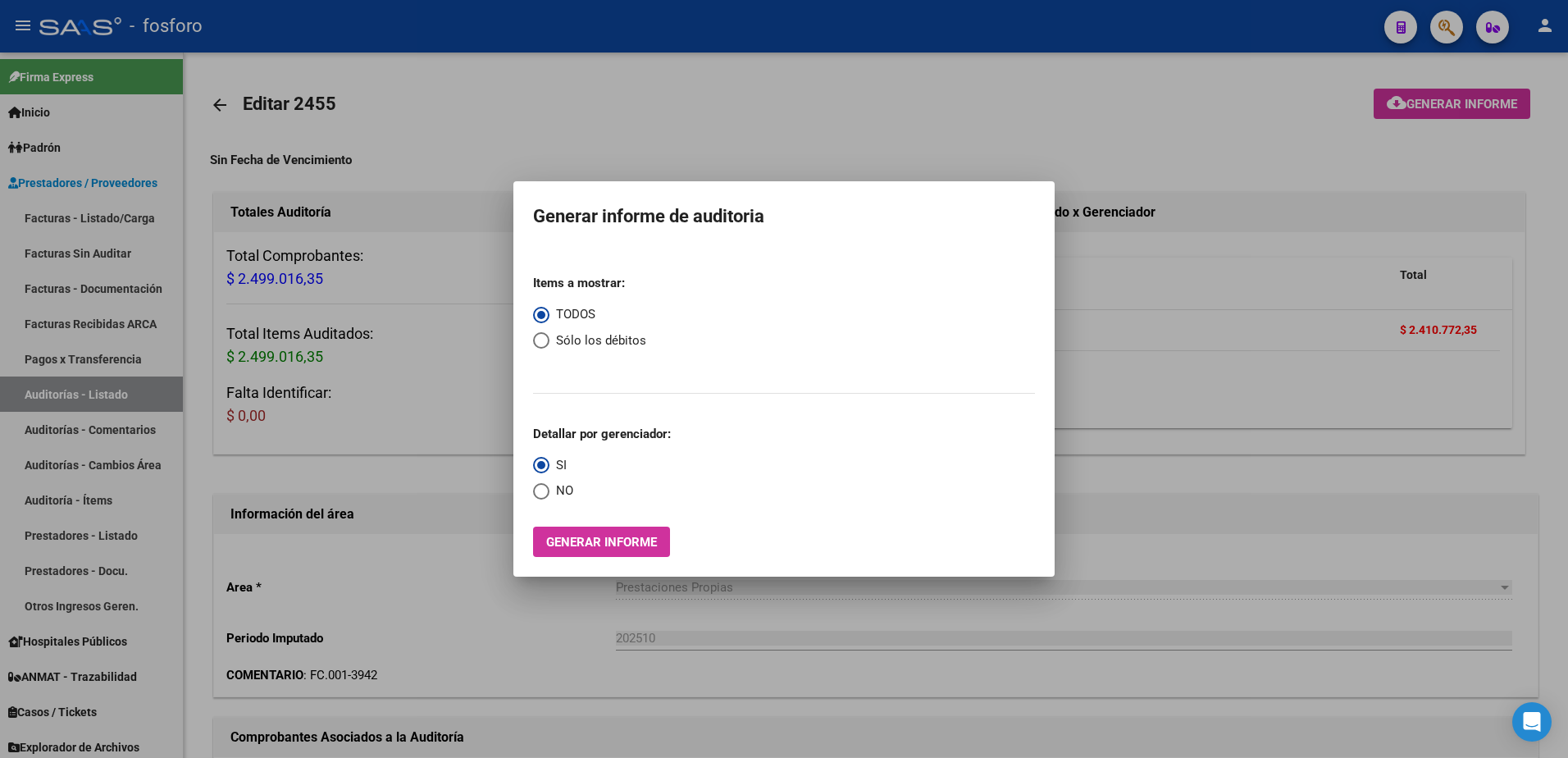
click at [1440, 21] on div at bounding box center [784, 379] width 1568 height 758
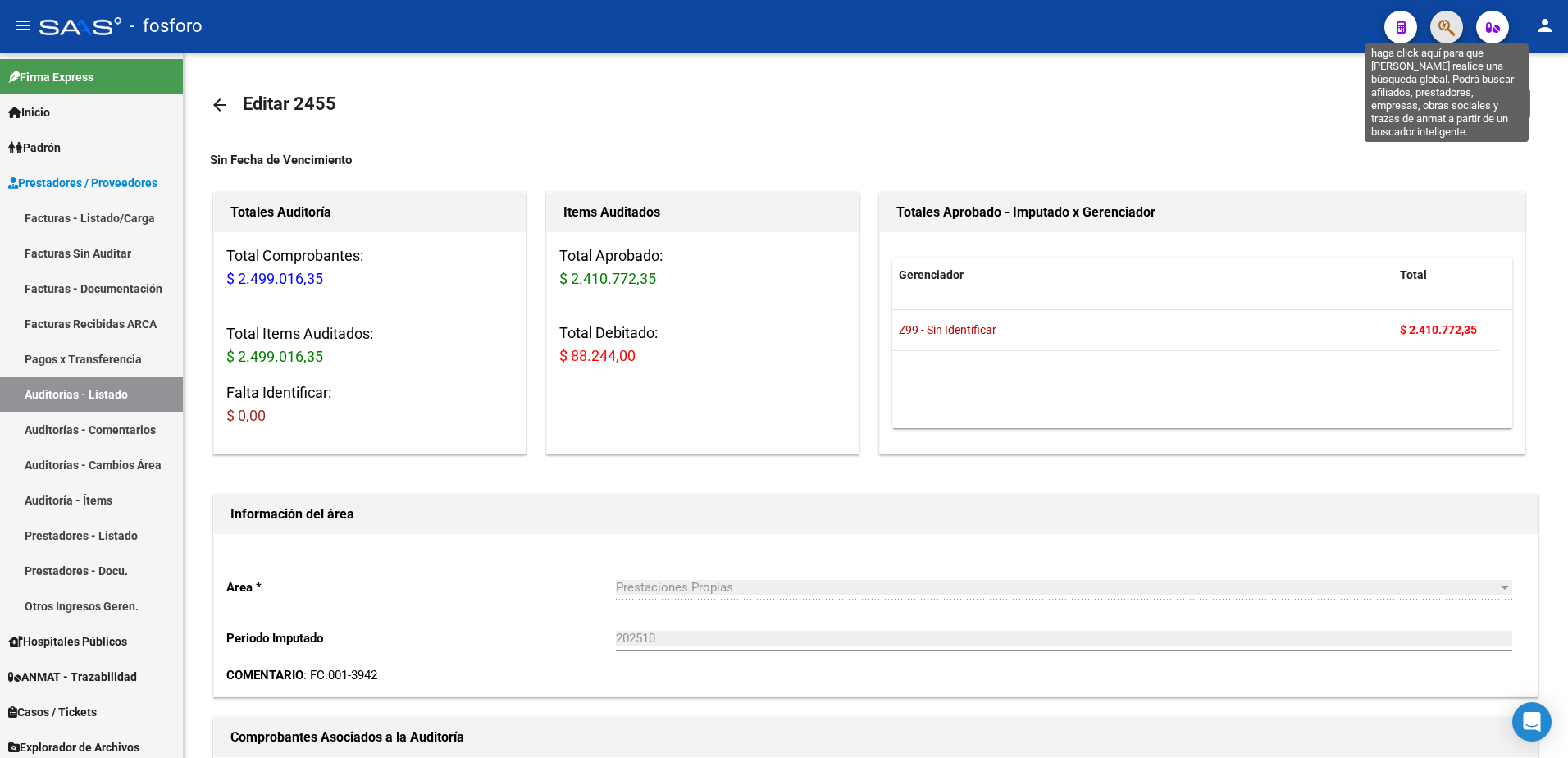
click at [1440, 21] on icon "button" at bounding box center [1447, 27] width 16 height 19
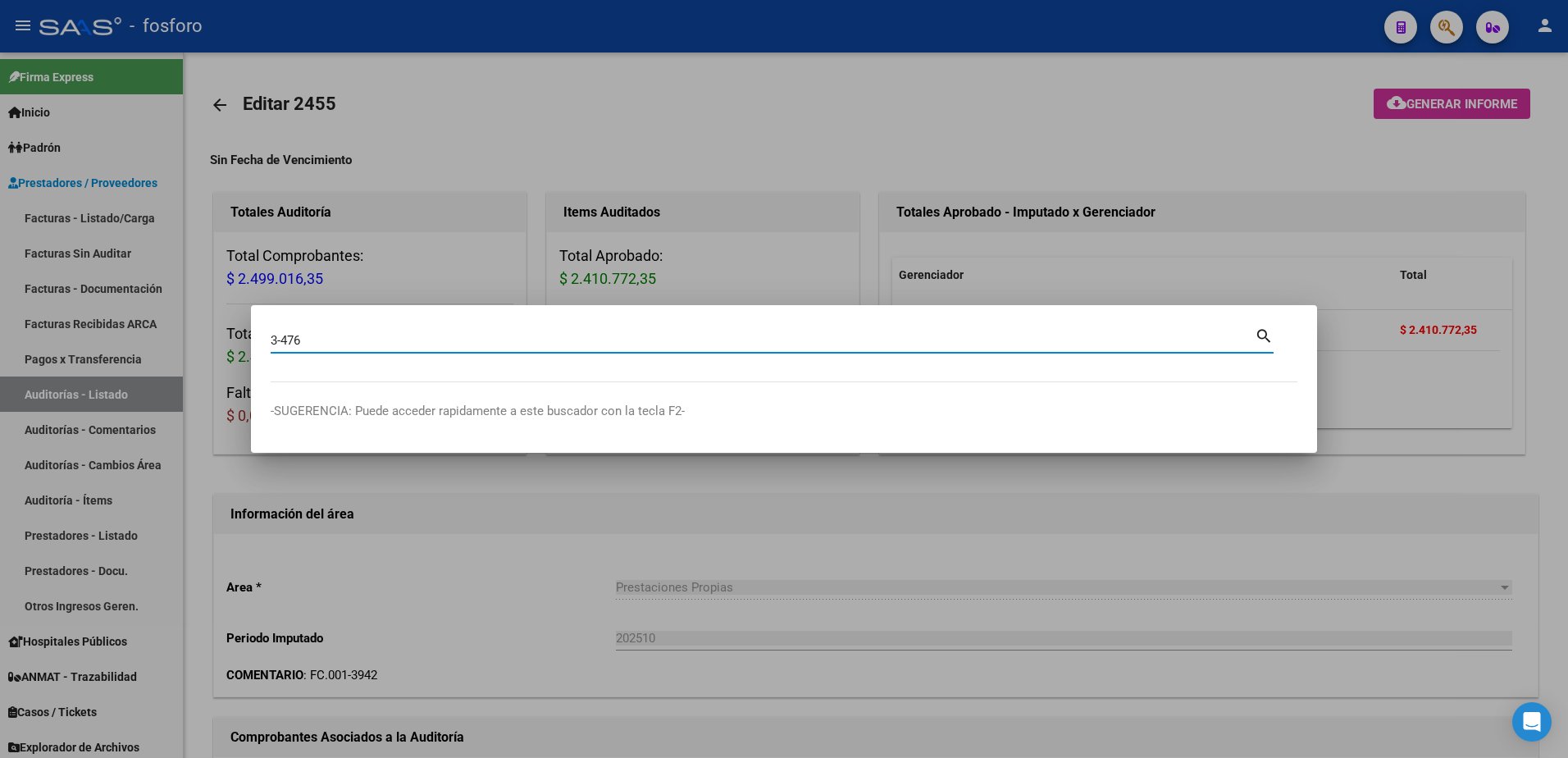
type input "3-476"
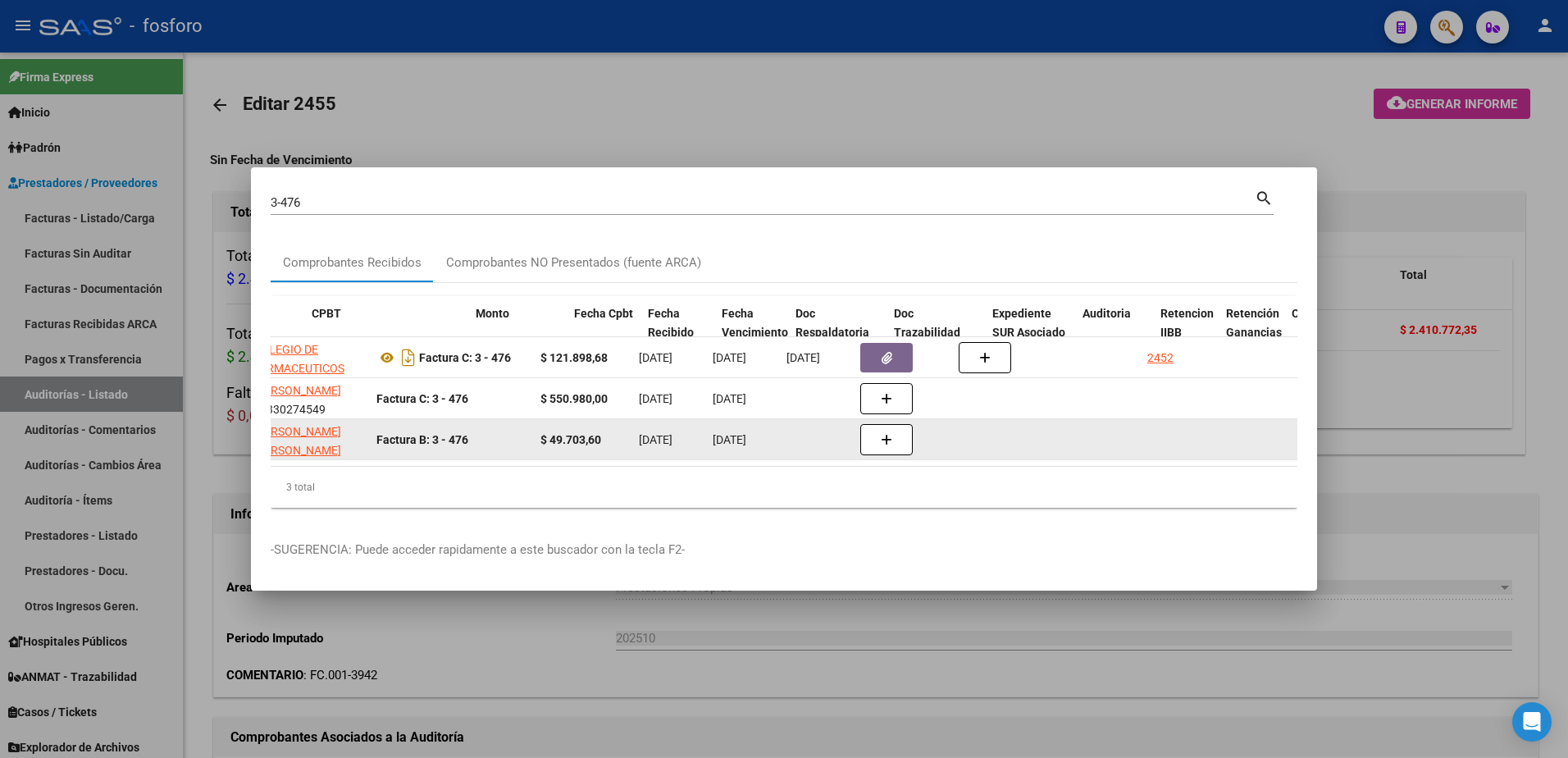
scroll to position [0, 492]
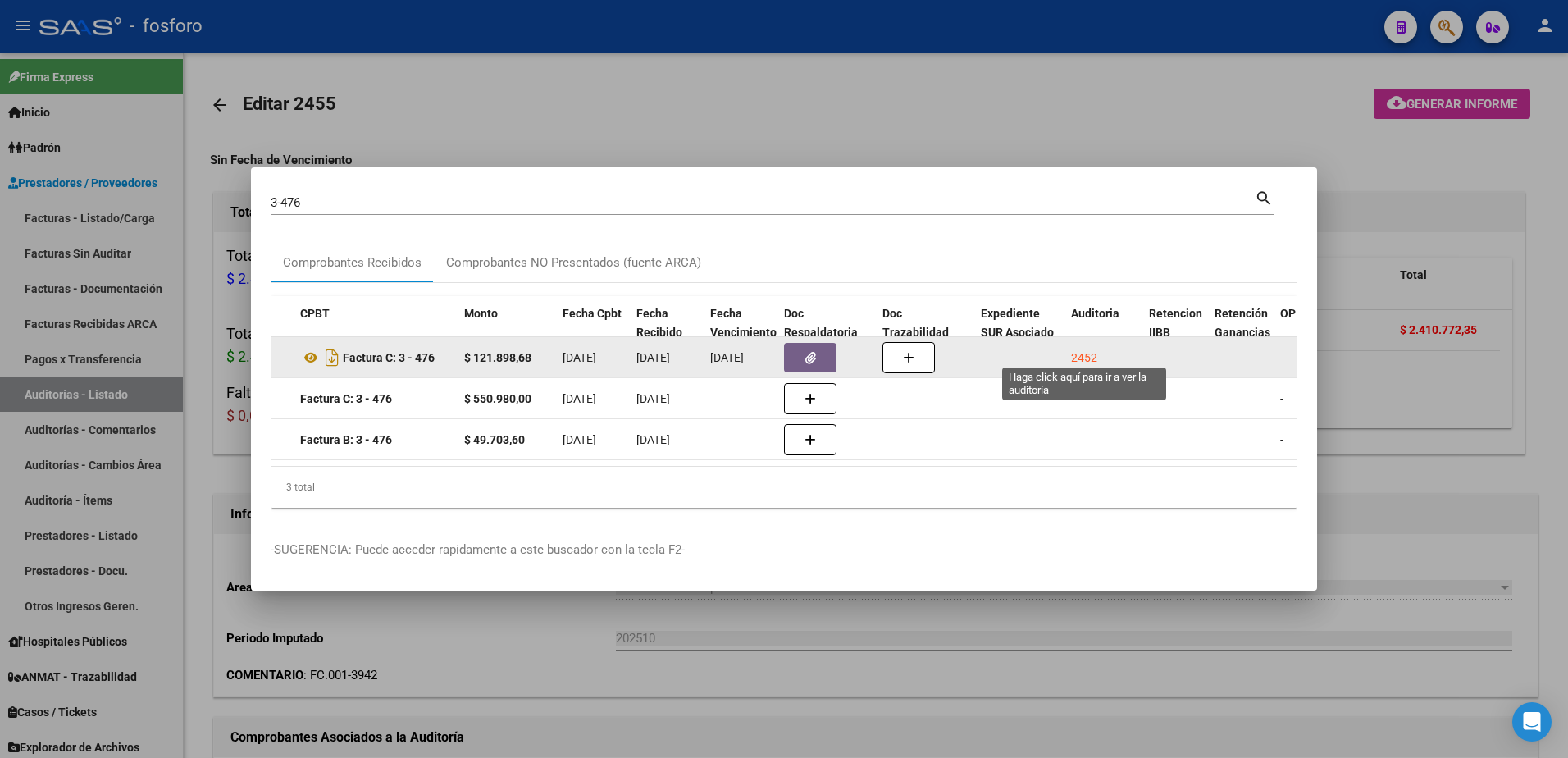
click at [1083, 357] on div "2452" at bounding box center [1084, 358] width 26 height 19
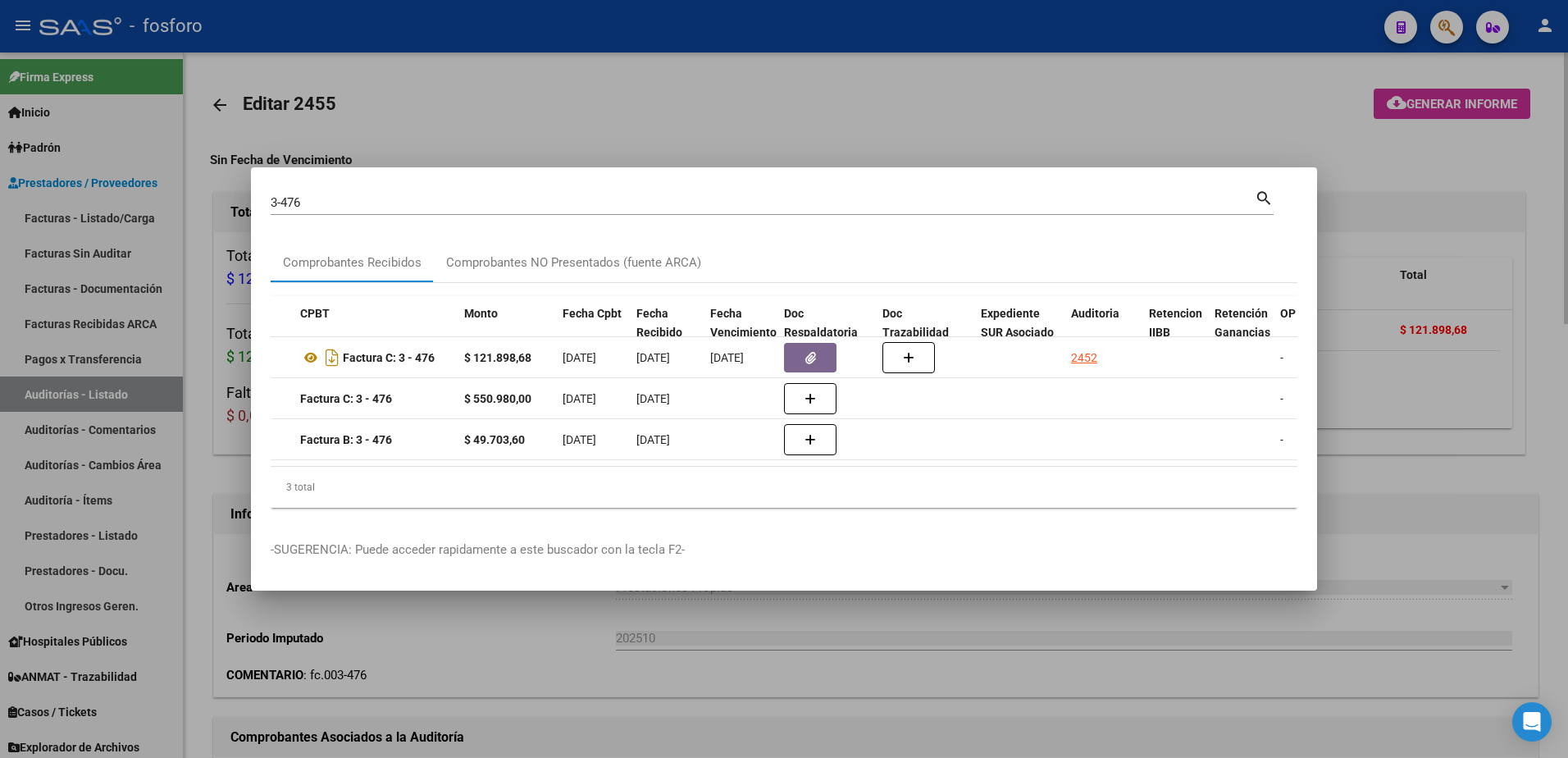
drag, startPoint x: 1173, startPoint y: 138, endPoint x: 1287, endPoint y: 125, distance: 114.7
click at [1192, 138] on div at bounding box center [784, 379] width 1568 height 758
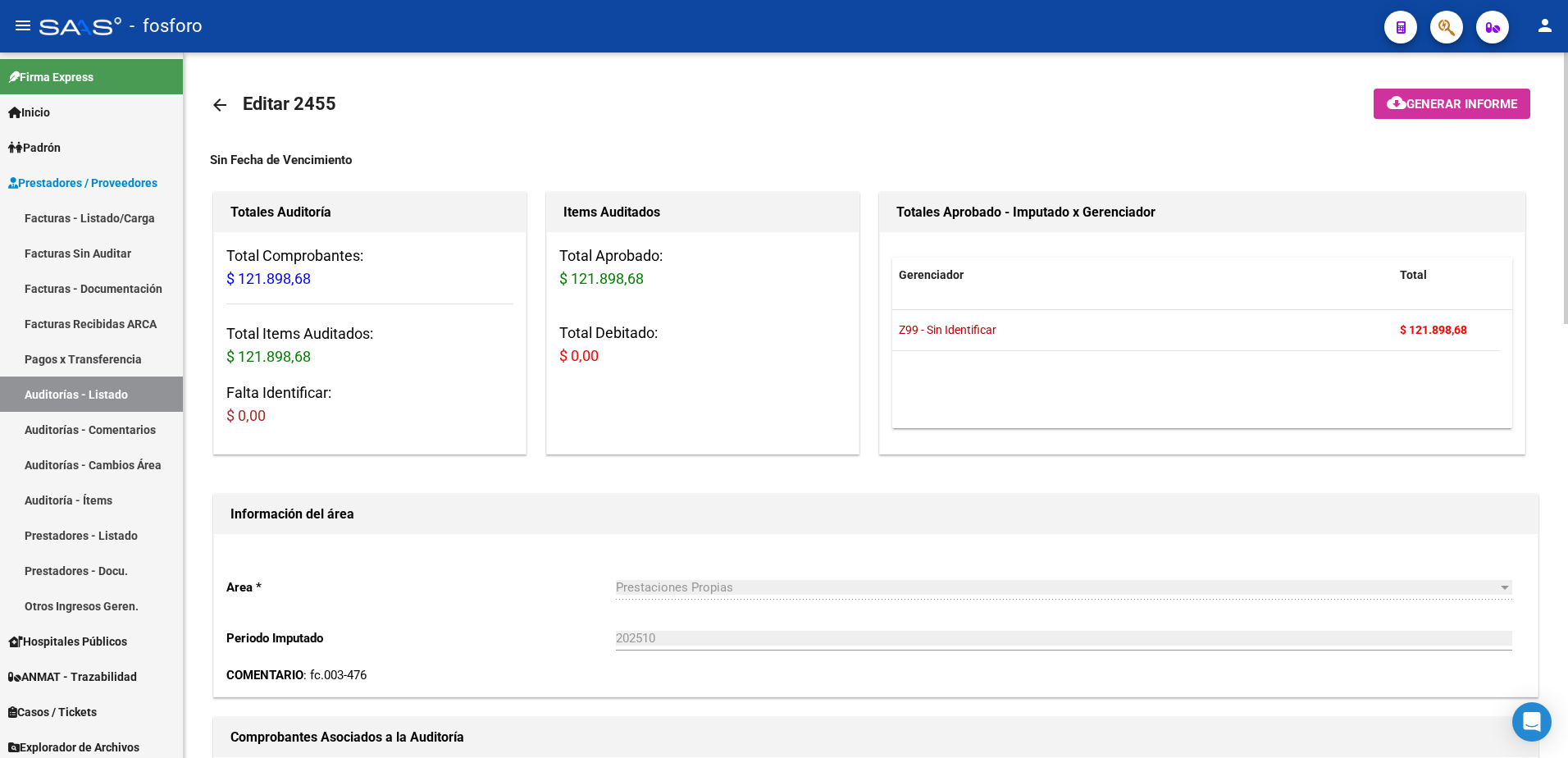
click at [1388, 103] on mat-icon "cloud_download" at bounding box center [1397, 102] width 20 height 20
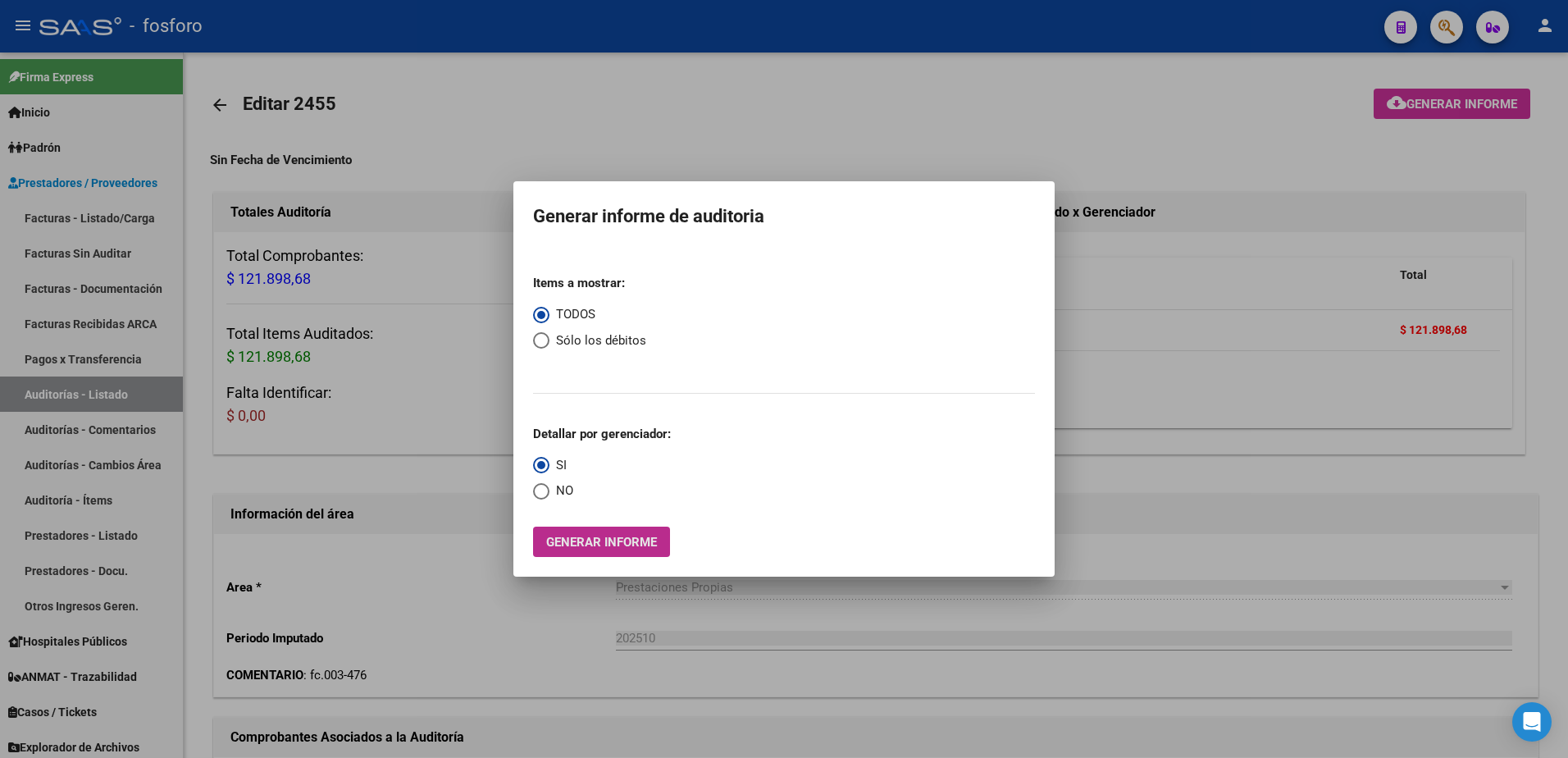
drag, startPoint x: 635, startPoint y: 536, endPoint x: 612, endPoint y: 540, distance: 23.3
click at [612, 540] on span "Generar informe" at bounding box center [601, 542] width 110 height 14
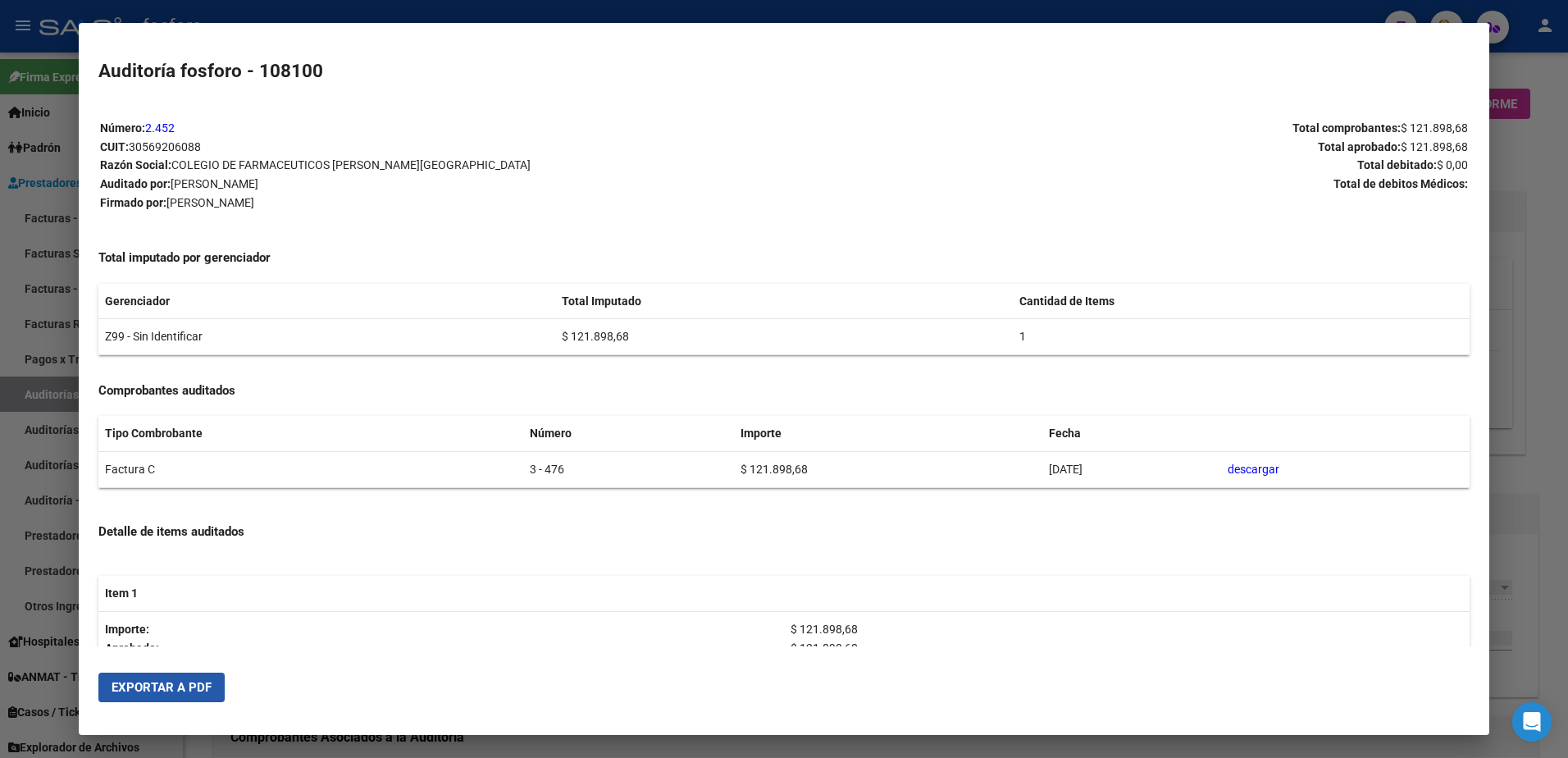
click at [206, 680] on span "Exportar a PDF" at bounding box center [161, 687] width 100 height 14
click at [1513, 207] on div at bounding box center [784, 379] width 1568 height 758
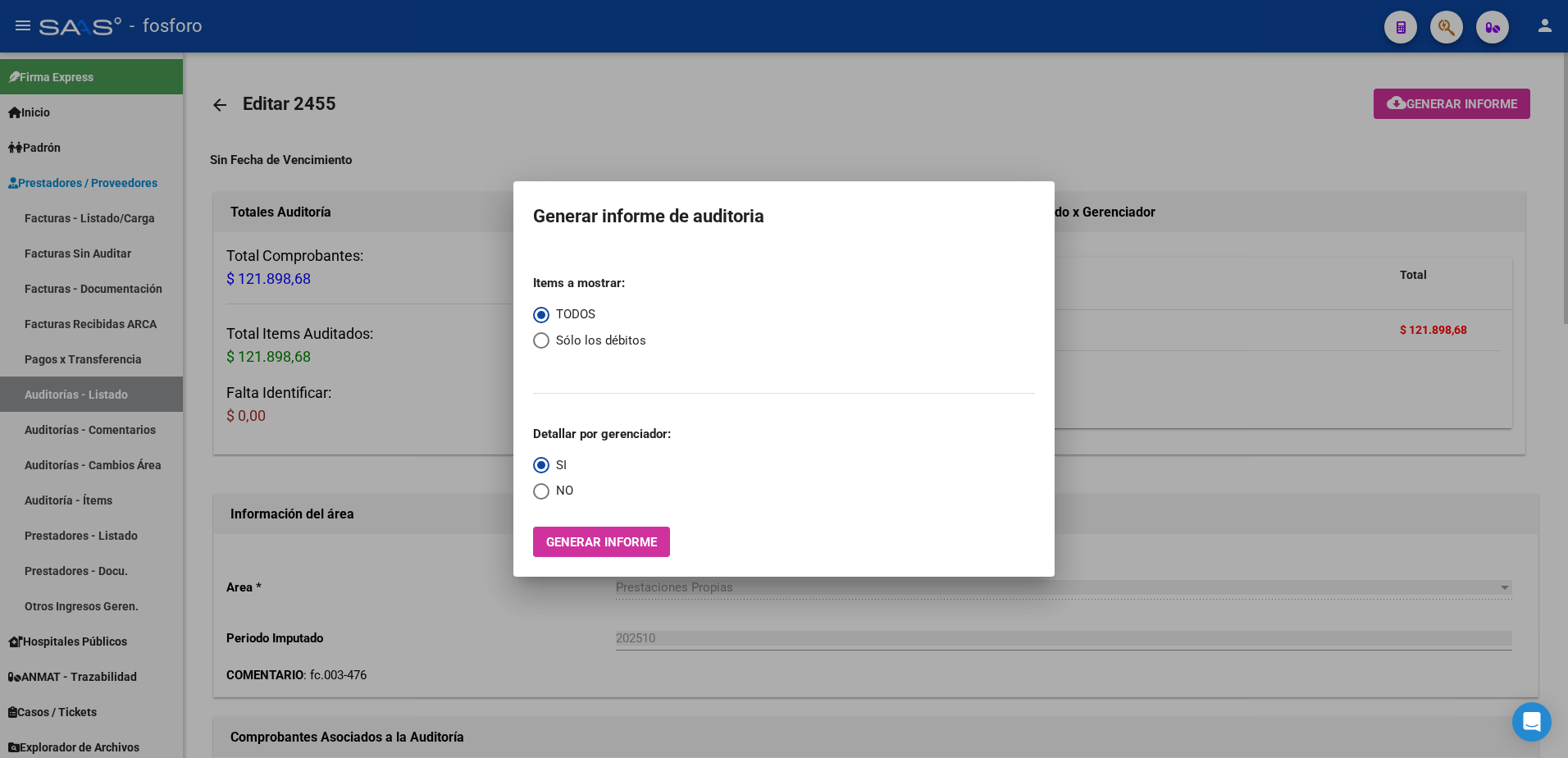
drag, startPoint x: 1513, startPoint y: 207, endPoint x: 1460, endPoint y: 110, distance: 110.5
click at [1514, 203] on div at bounding box center [784, 379] width 1568 height 758
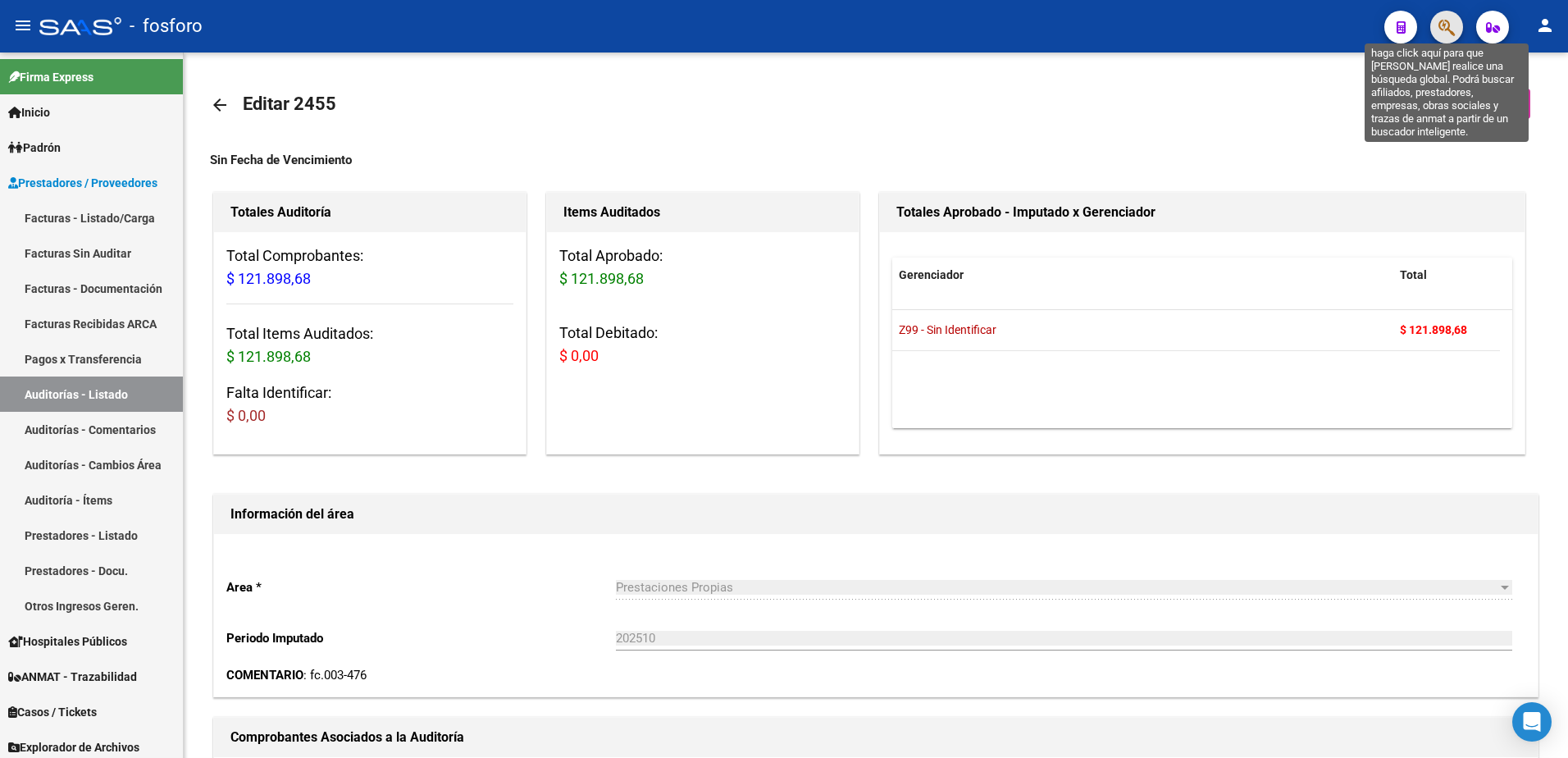
click at [1440, 35] on icon "button" at bounding box center [1447, 27] width 16 height 19
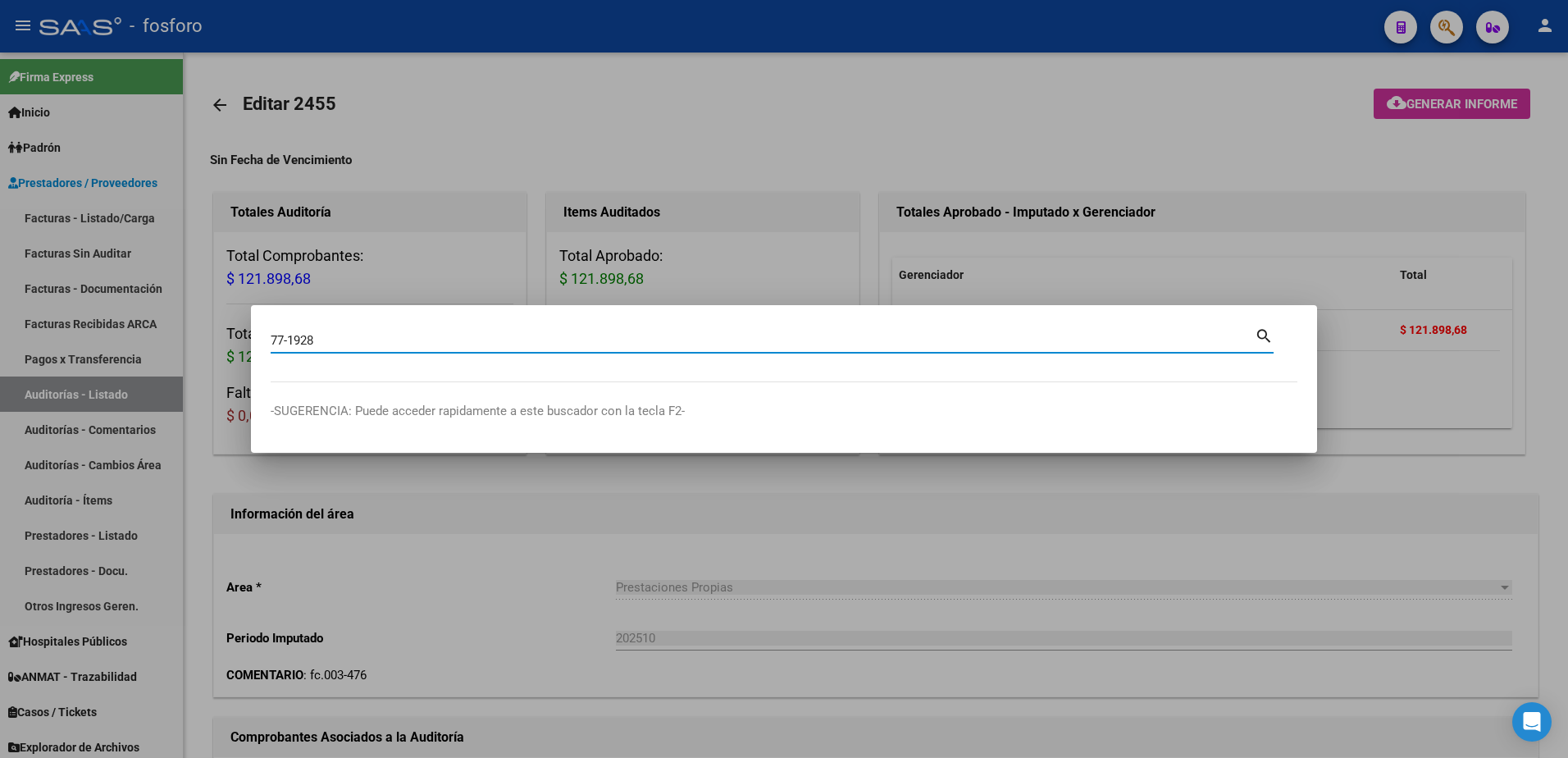
type input "77-1928"
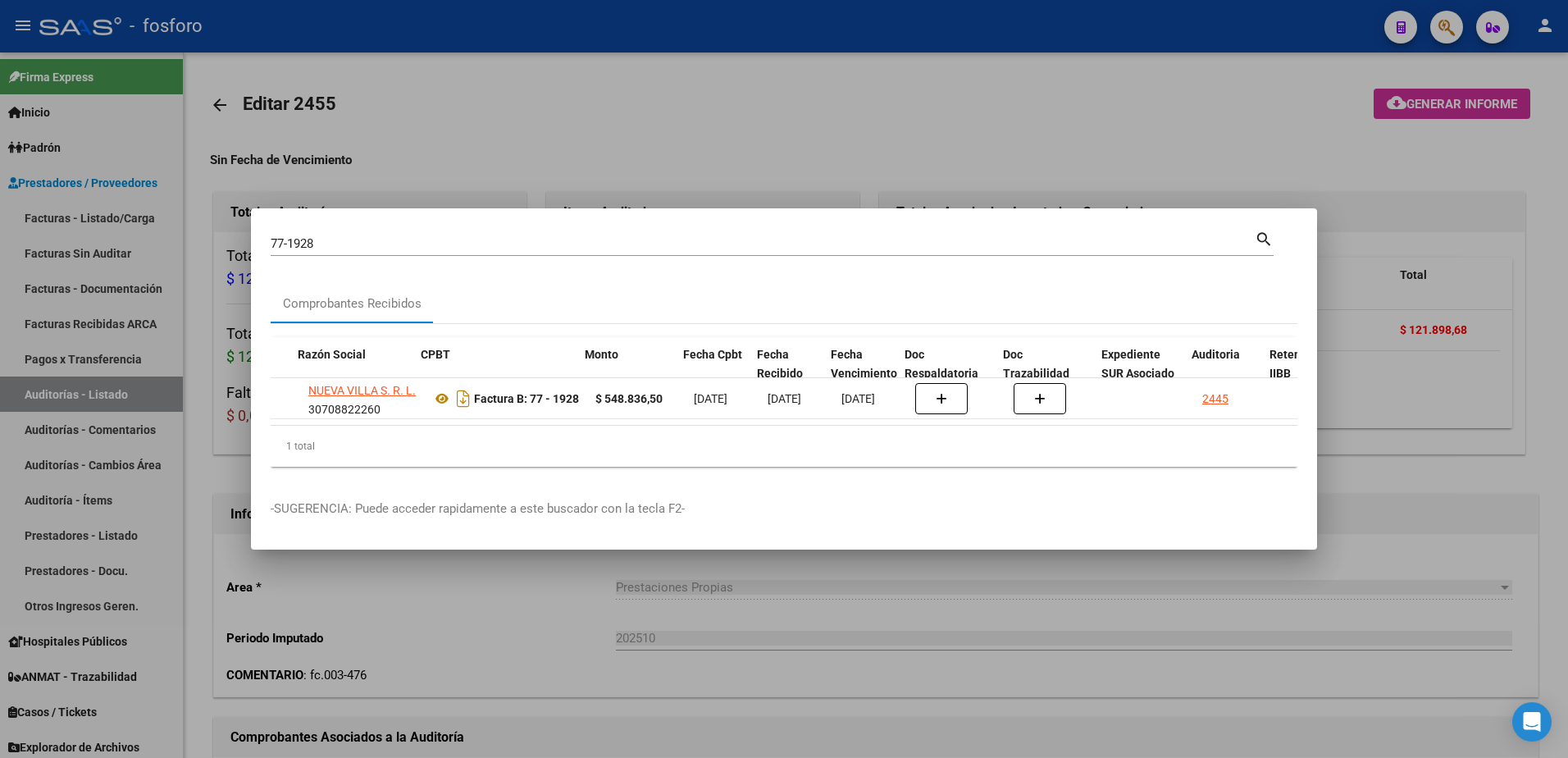
scroll to position [0, 394]
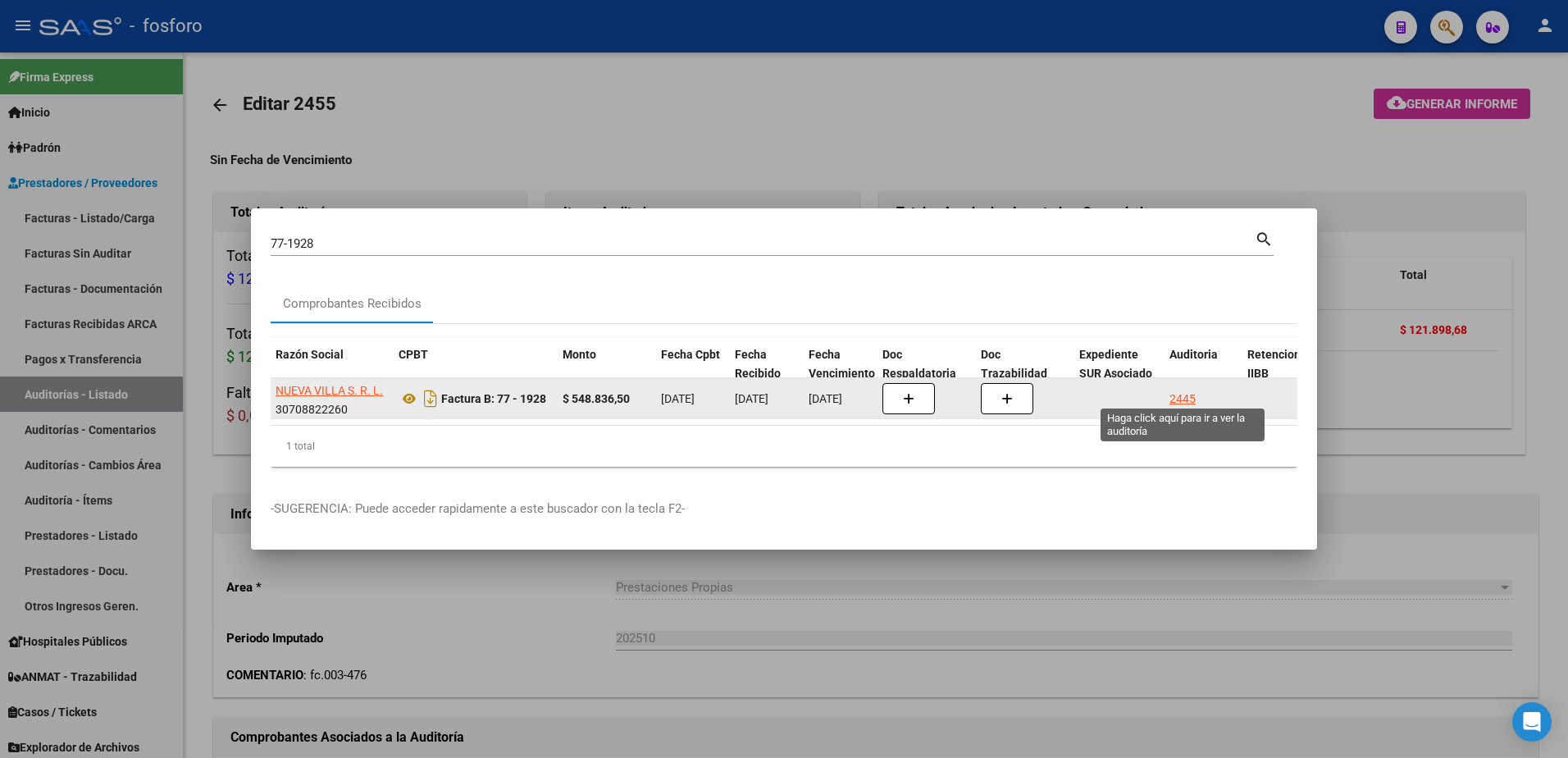
click at [1191, 389] on div "2445" at bounding box center [1182, 398] width 26 height 19
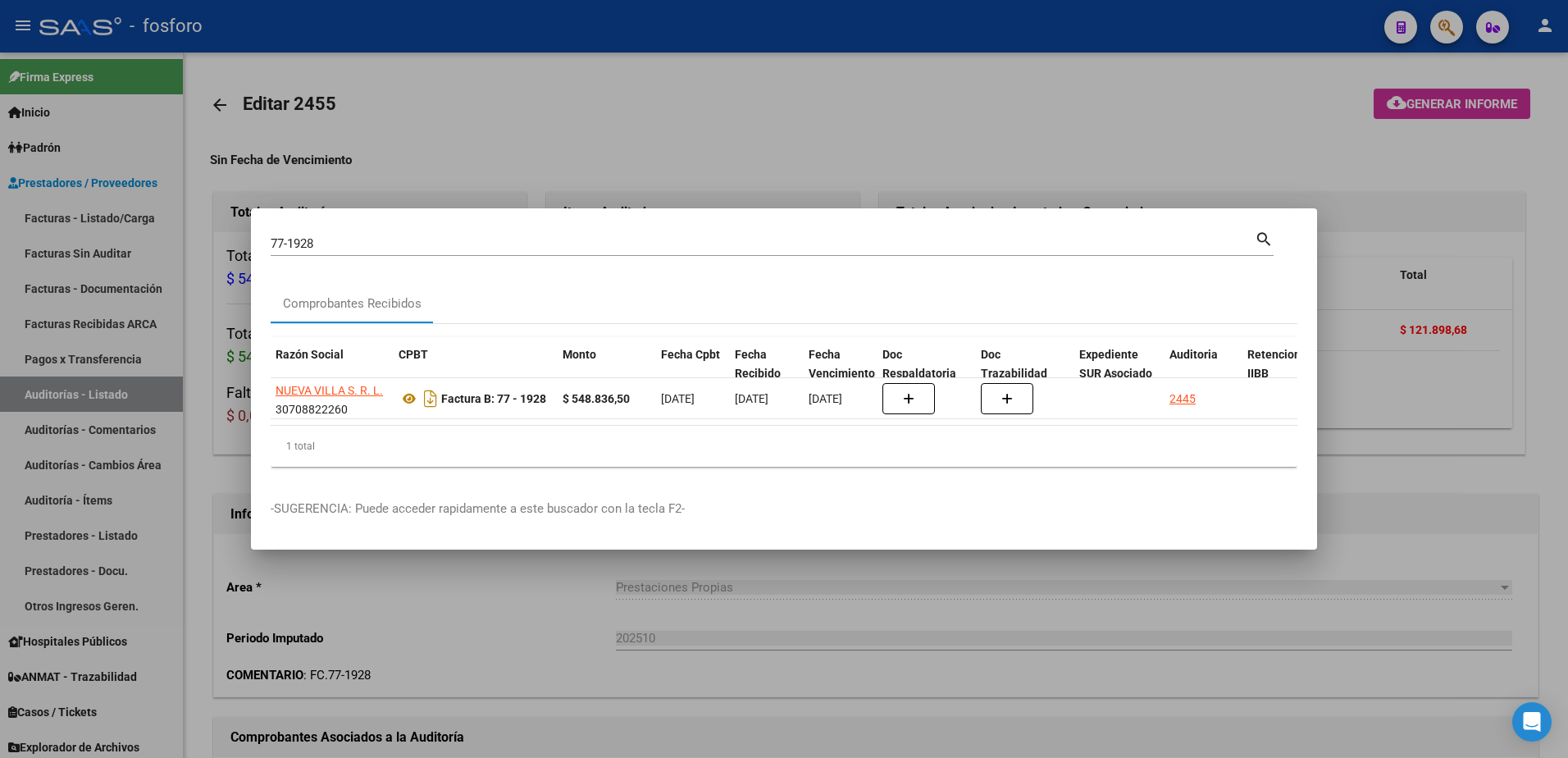
click at [1220, 163] on div at bounding box center [784, 379] width 1568 height 758
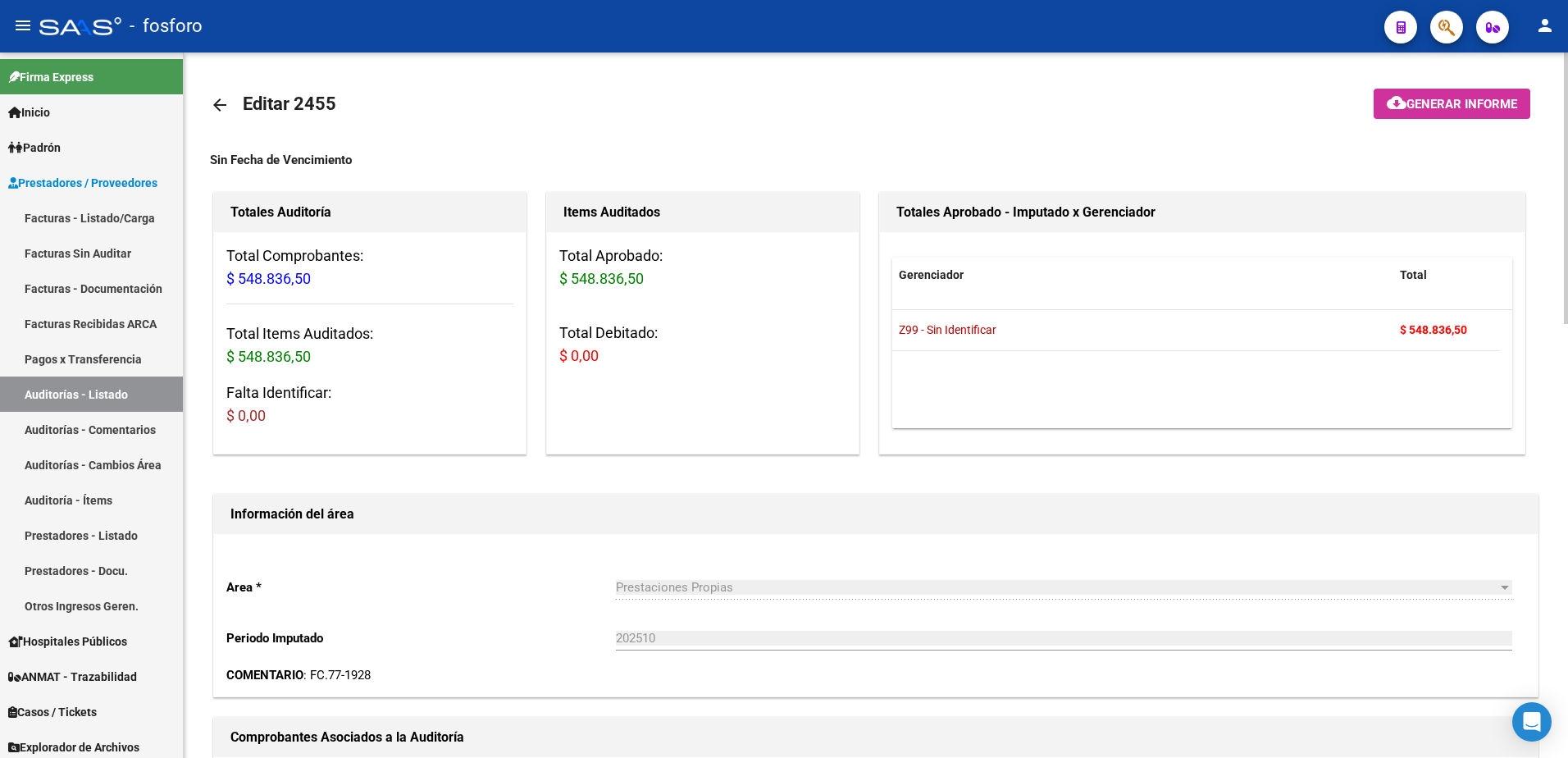
click at [1390, 118] on button "cloud_download Generar informe" at bounding box center [1452, 104] width 157 height 31
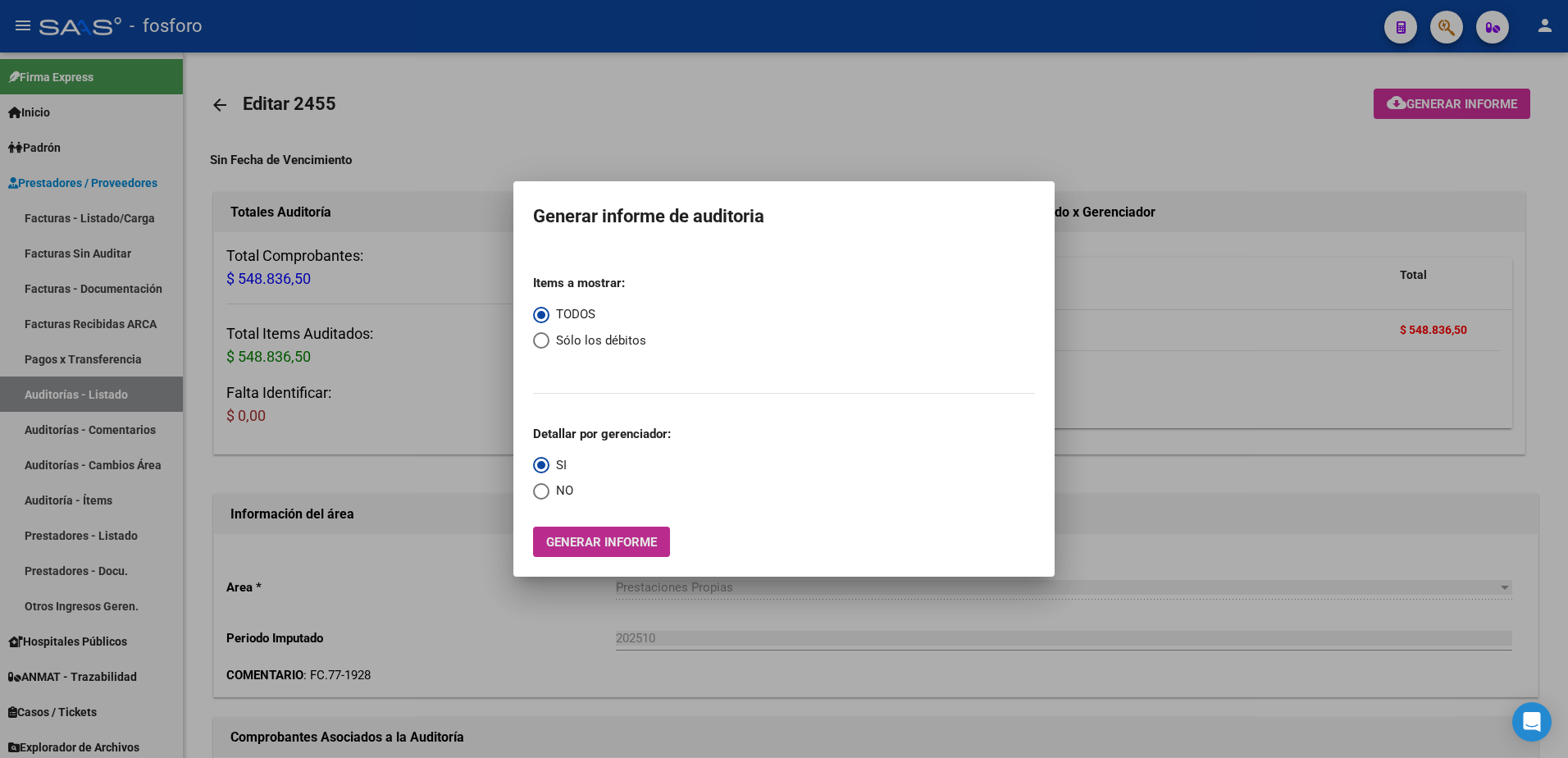
click at [602, 549] on span "Generar informe" at bounding box center [601, 542] width 110 height 14
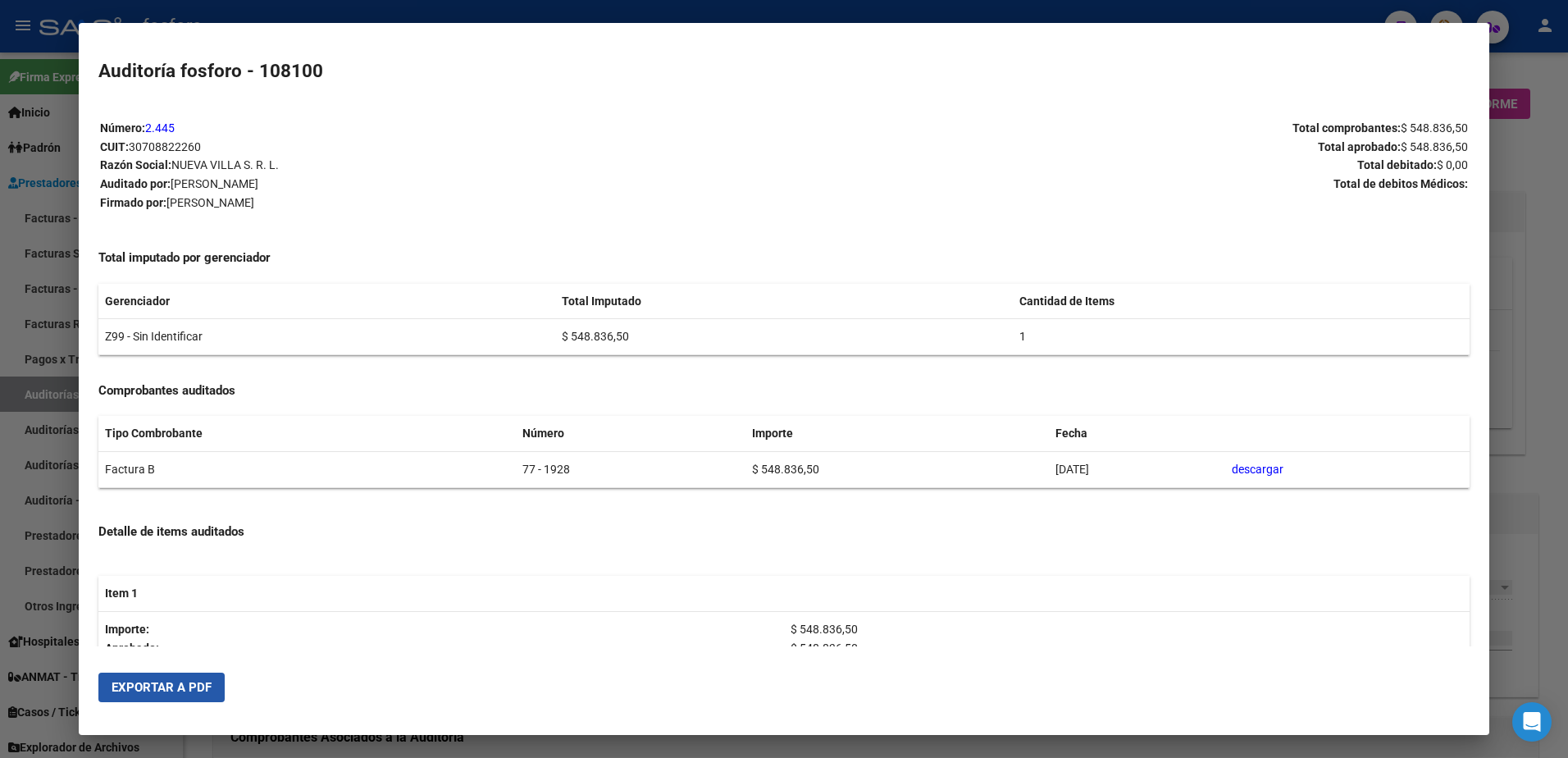
drag, startPoint x: 196, startPoint y: 677, endPoint x: 465, endPoint y: 356, distance: 418.8
click at [201, 671] on mat-dialog-actions "Exportar a PDF" at bounding box center [785, 687] width 1372 height 56
click at [115, 691] on span "Exportar a PDF" at bounding box center [161, 687] width 100 height 14
click at [988, 16] on div at bounding box center [784, 379] width 1568 height 758
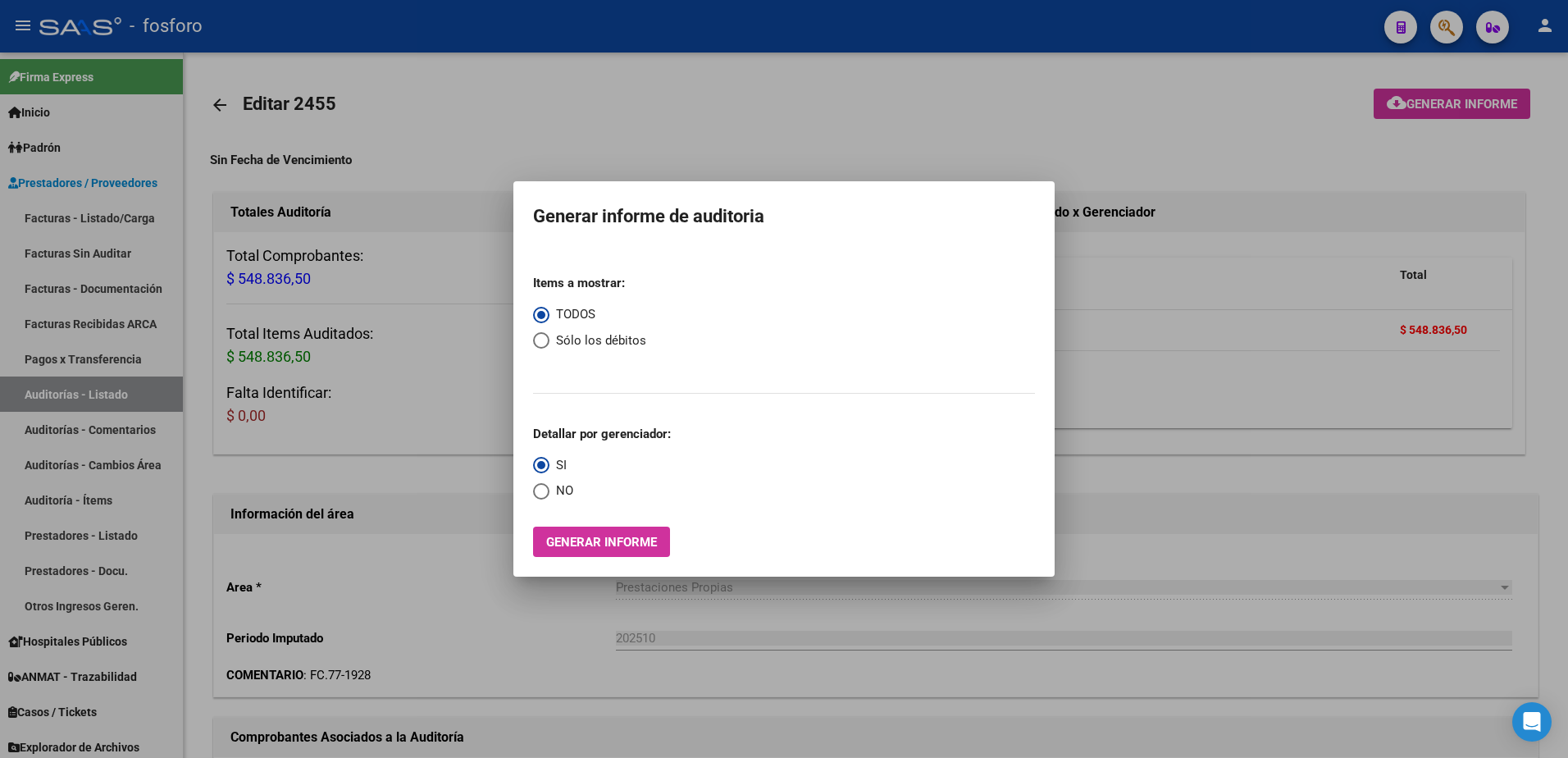
click at [1434, 28] on div at bounding box center [784, 379] width 1568 height 758
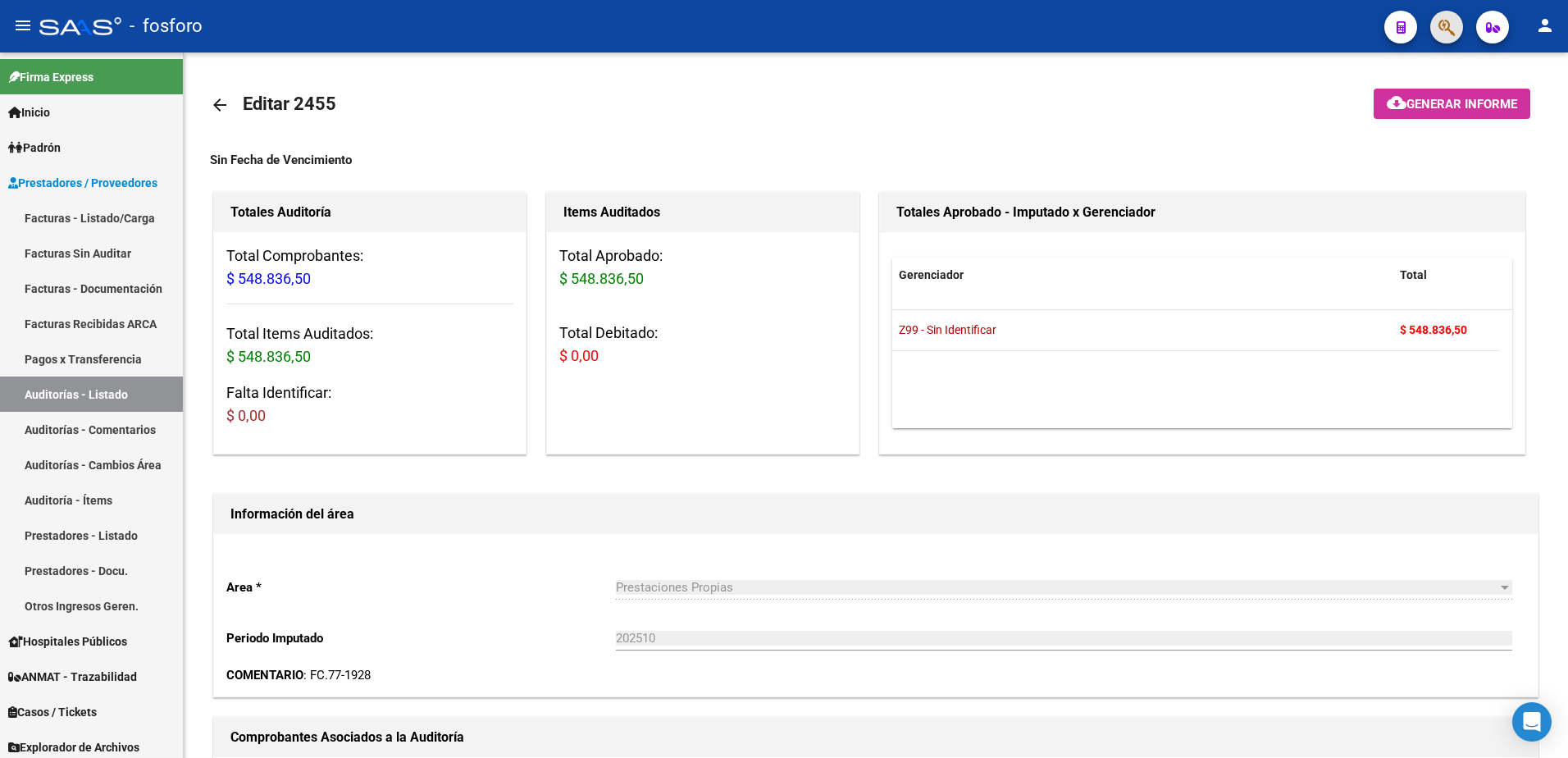
click at [1434, 28] on button "button" at bounding box center [1447, 27] width 33 height 33
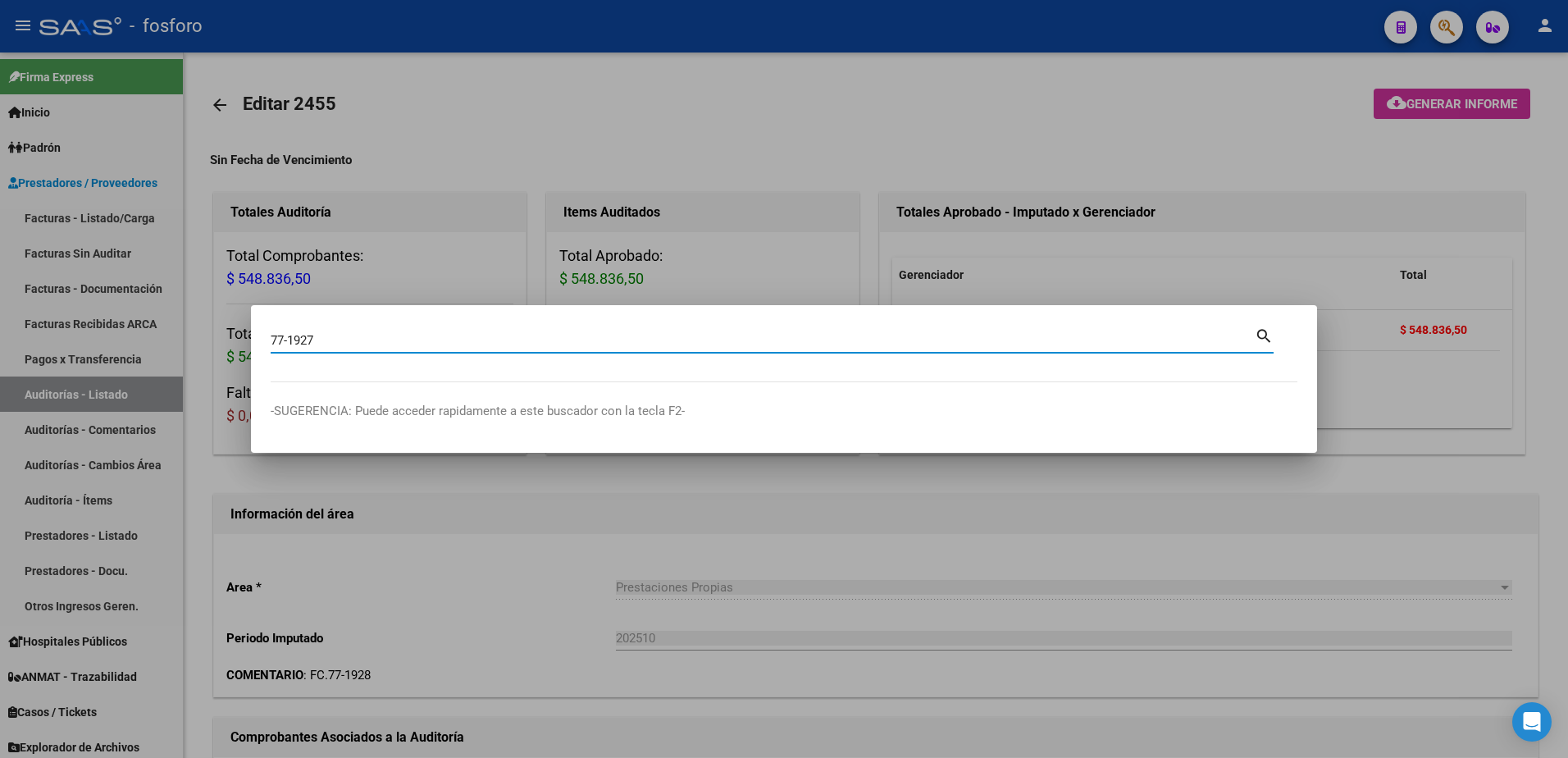
type input "77-1927"
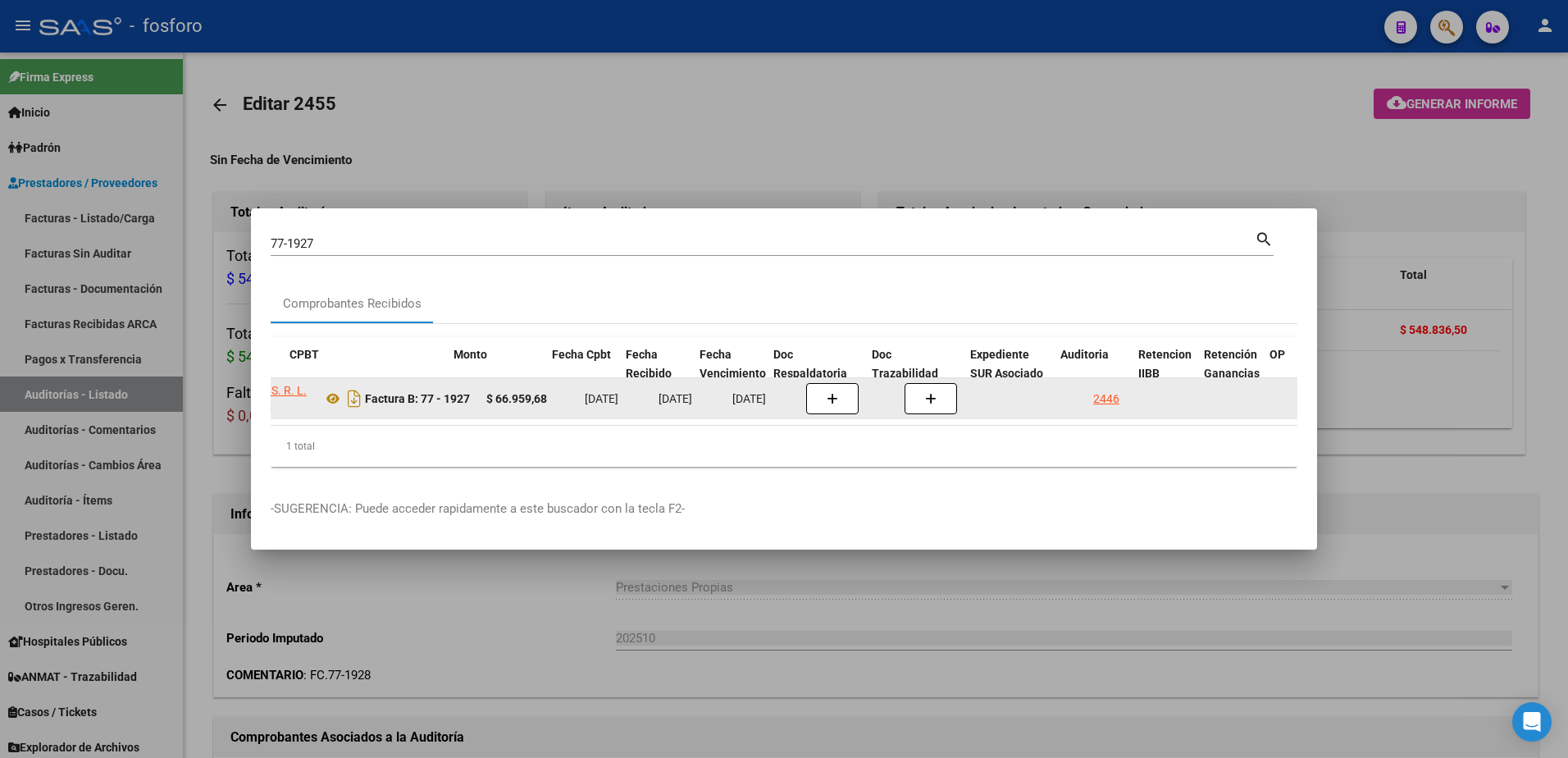
scroll to position [0, 502]
click at [1075, 395] on div "2446" at bounding box center [1073, 398] width 26 height 19
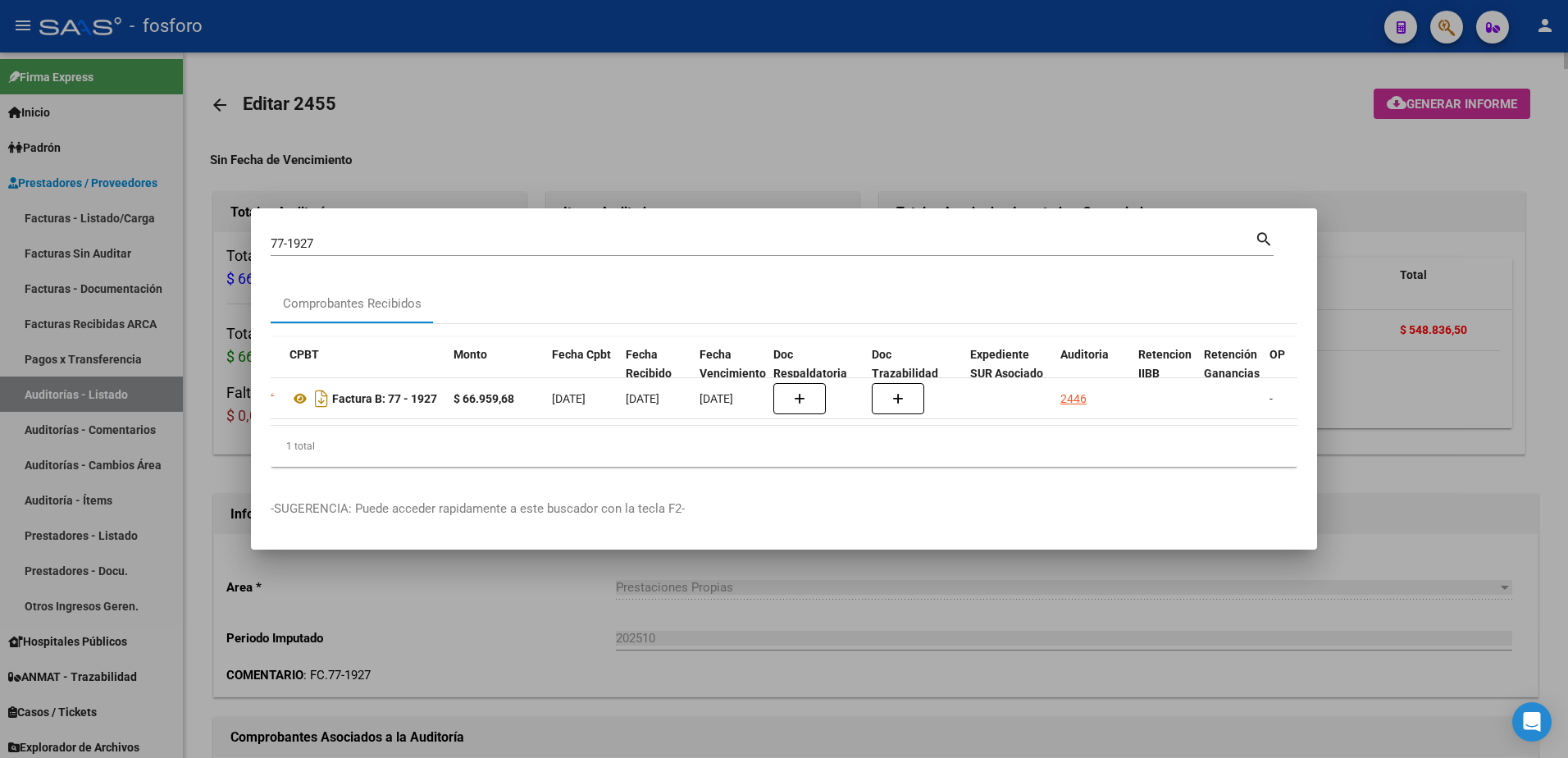
drag, startPoint x: 1088, startPoint y: 175, endPoint x: 1325, endPoint y: 132, distance: 240.9
click at [1145, 165] on div at bounding box center [784, 379] width 1568 height 758
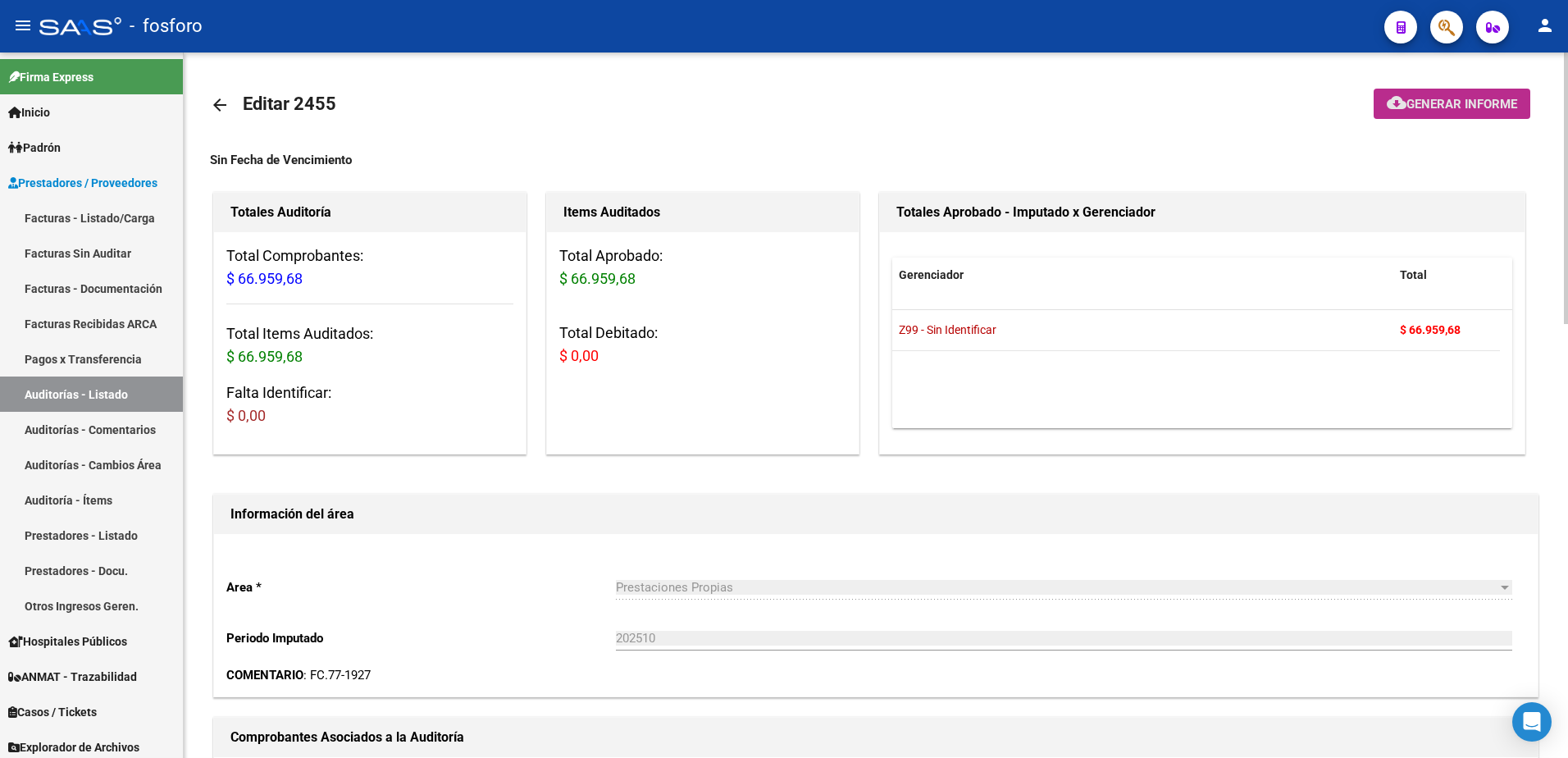
click at [1381, 101] on button "cloud_download Generar informe" at bounding box center [1452, 104] width 157 height 31
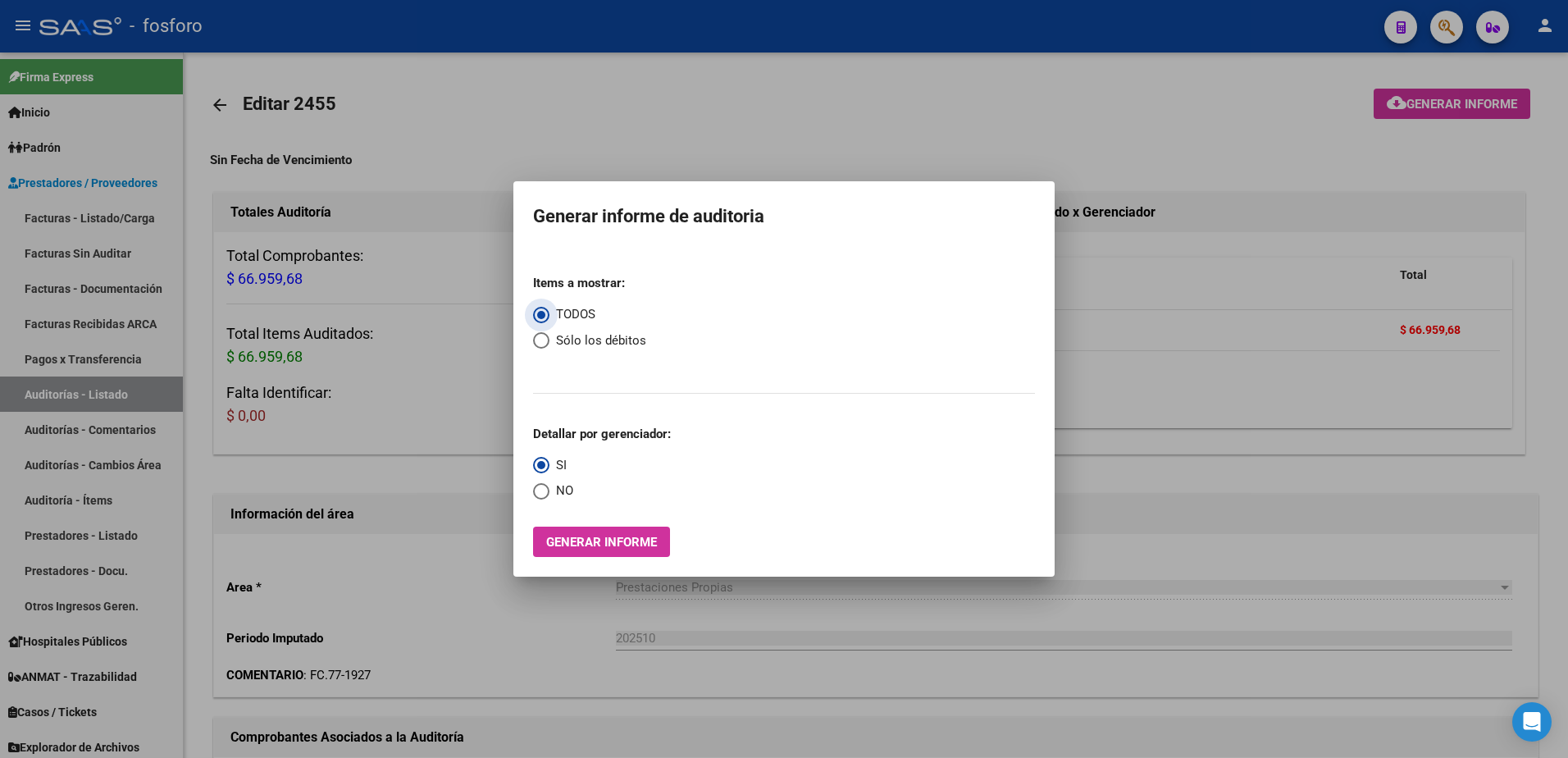
drag, startPoint x: 551, startPoint y: 542, endPoint x: 542, endPoint y: 542, distance: 9.0
click at [542, 542] on button "Generar informe" at bounding box center [601, 542] width 137 height 31
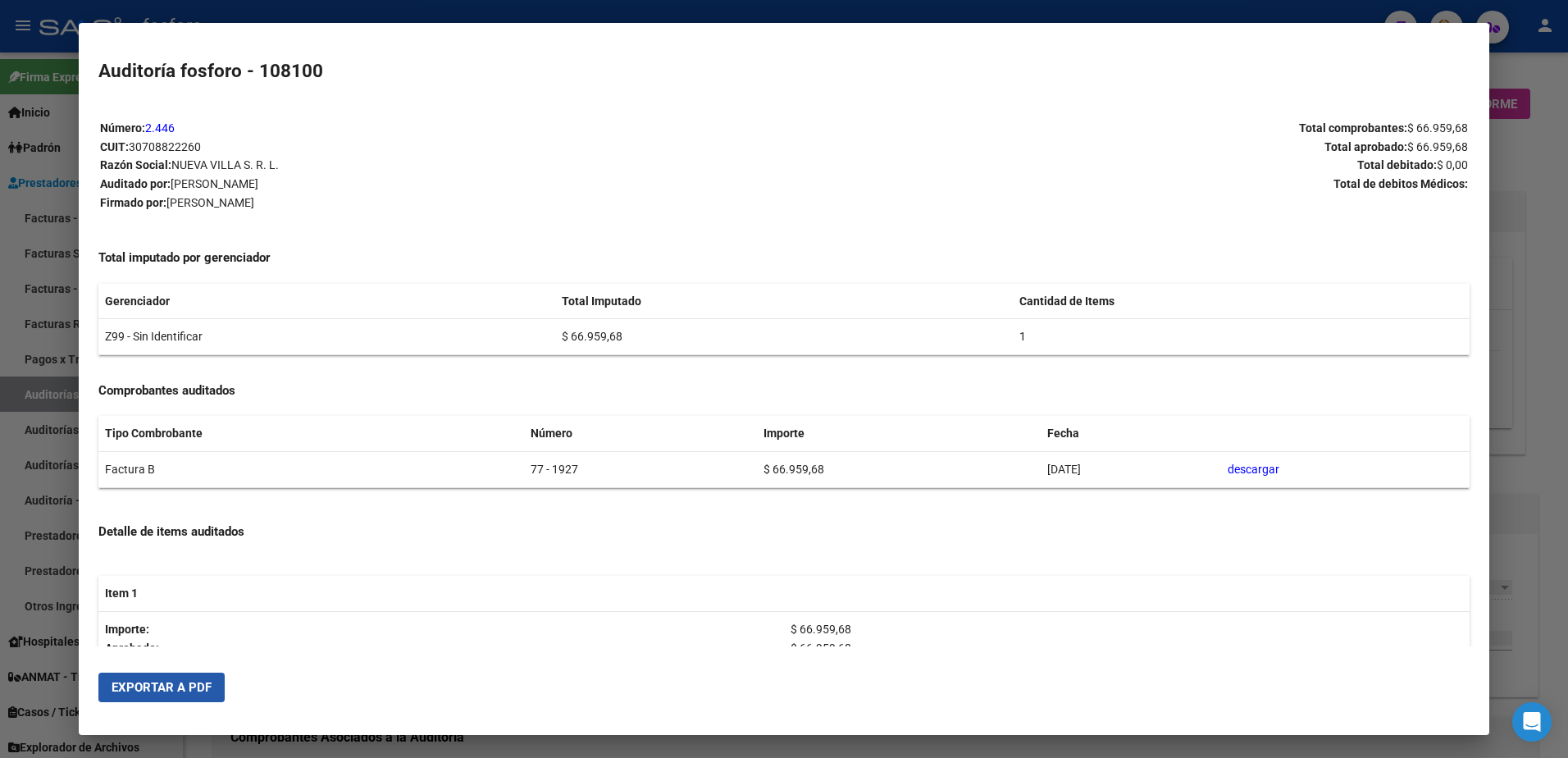
drag, startPoint x: 214, startPoint y: 684, endPoint x: 781, endPoint y: 442, distance: 616.5
click at [225, 677] on mat-dialog-actions "Exportar a PDF" at bounding box center [785, 687] width 1372 height 56
click at [188, 689] on span "Exportar a PDF" at bounding box center [161, 687] width 100 height 14
click at [1505, 100] on div at bounding box center [784, 379] width 1568 height 758
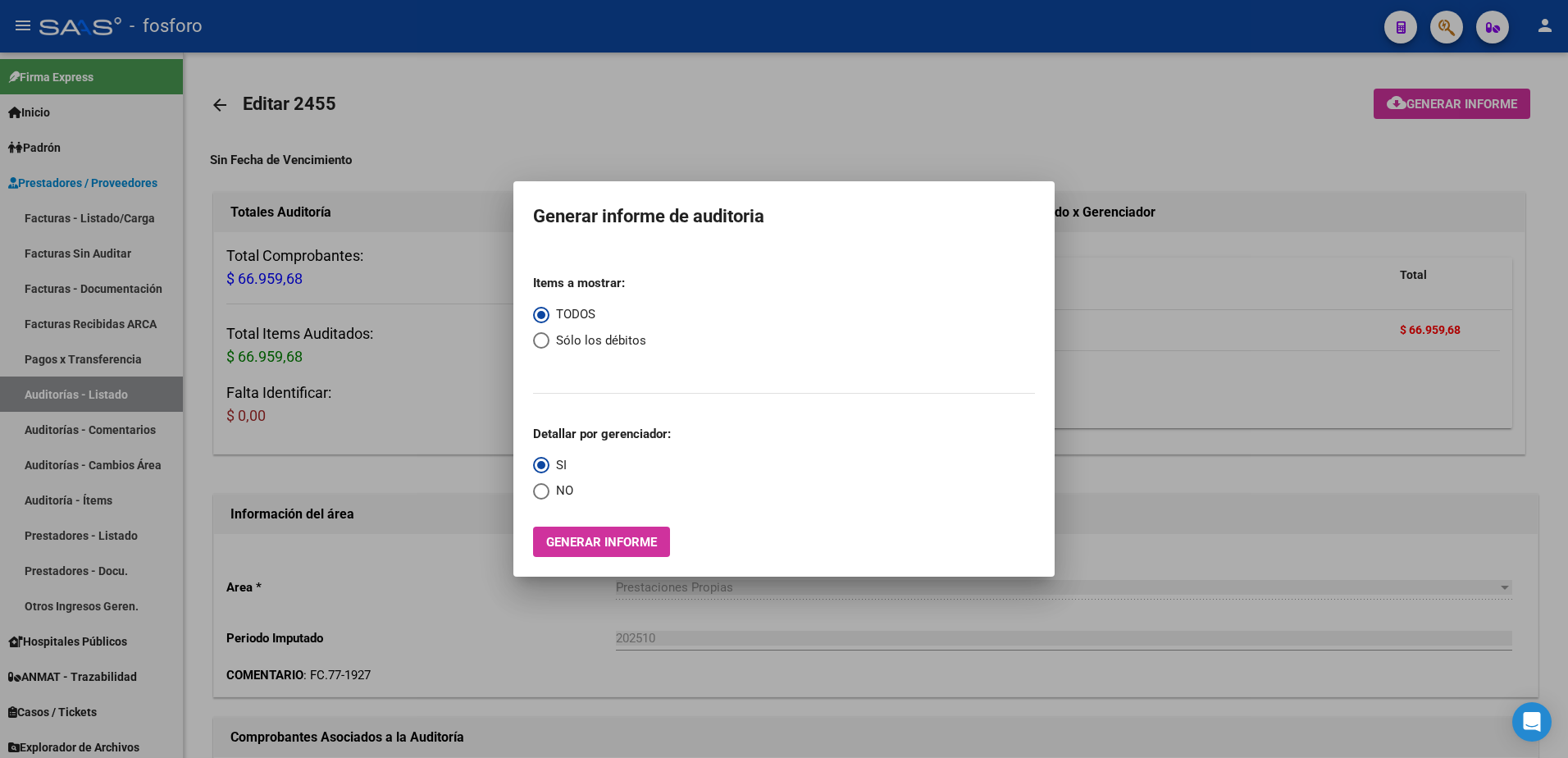
click at [1484, 74] on div at bounding box center [784, 379] width 1568 height 758
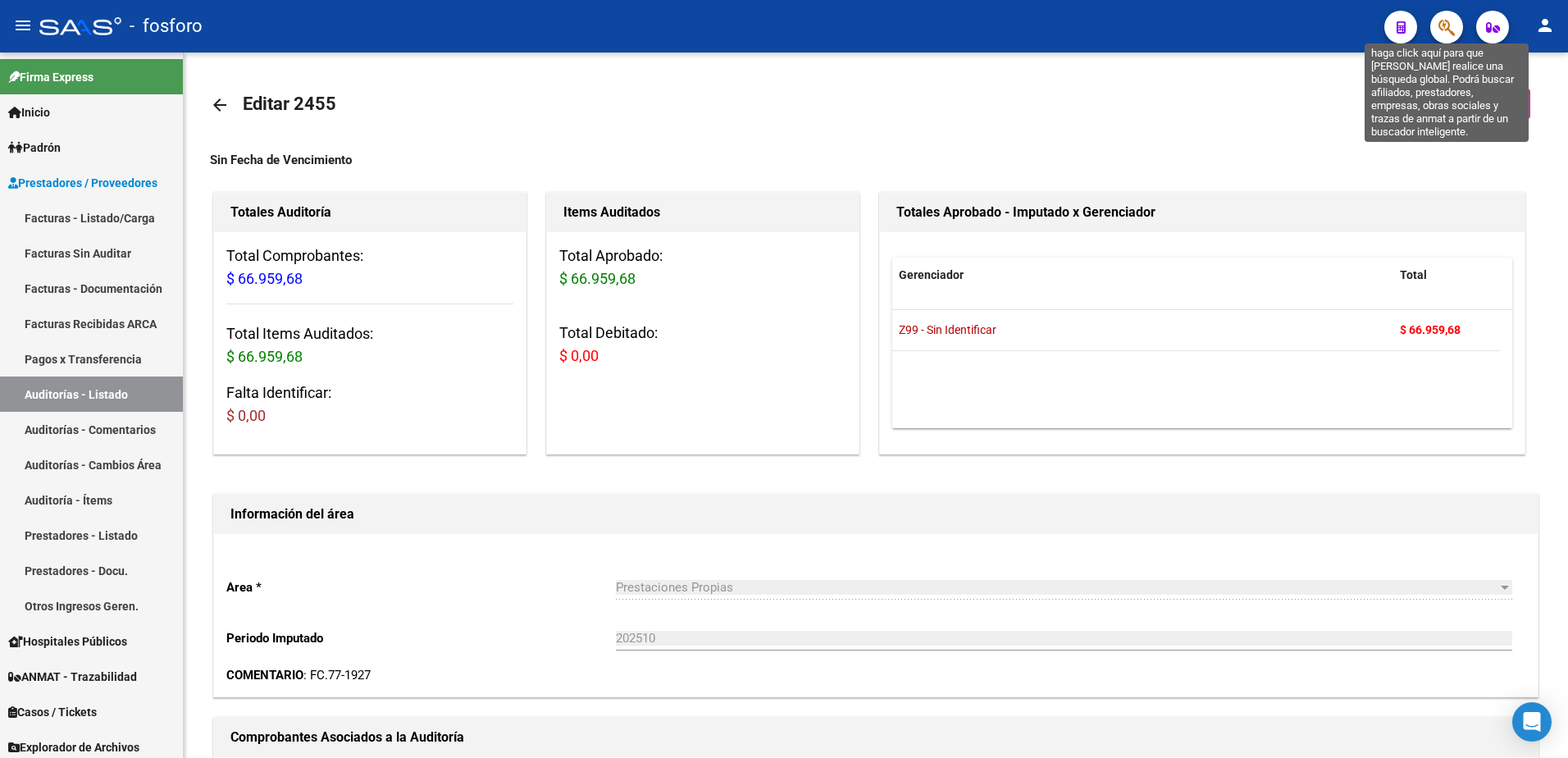
click at [1439, 34] on icon "button" at bounding box center [1447, 27] width 16 height 19
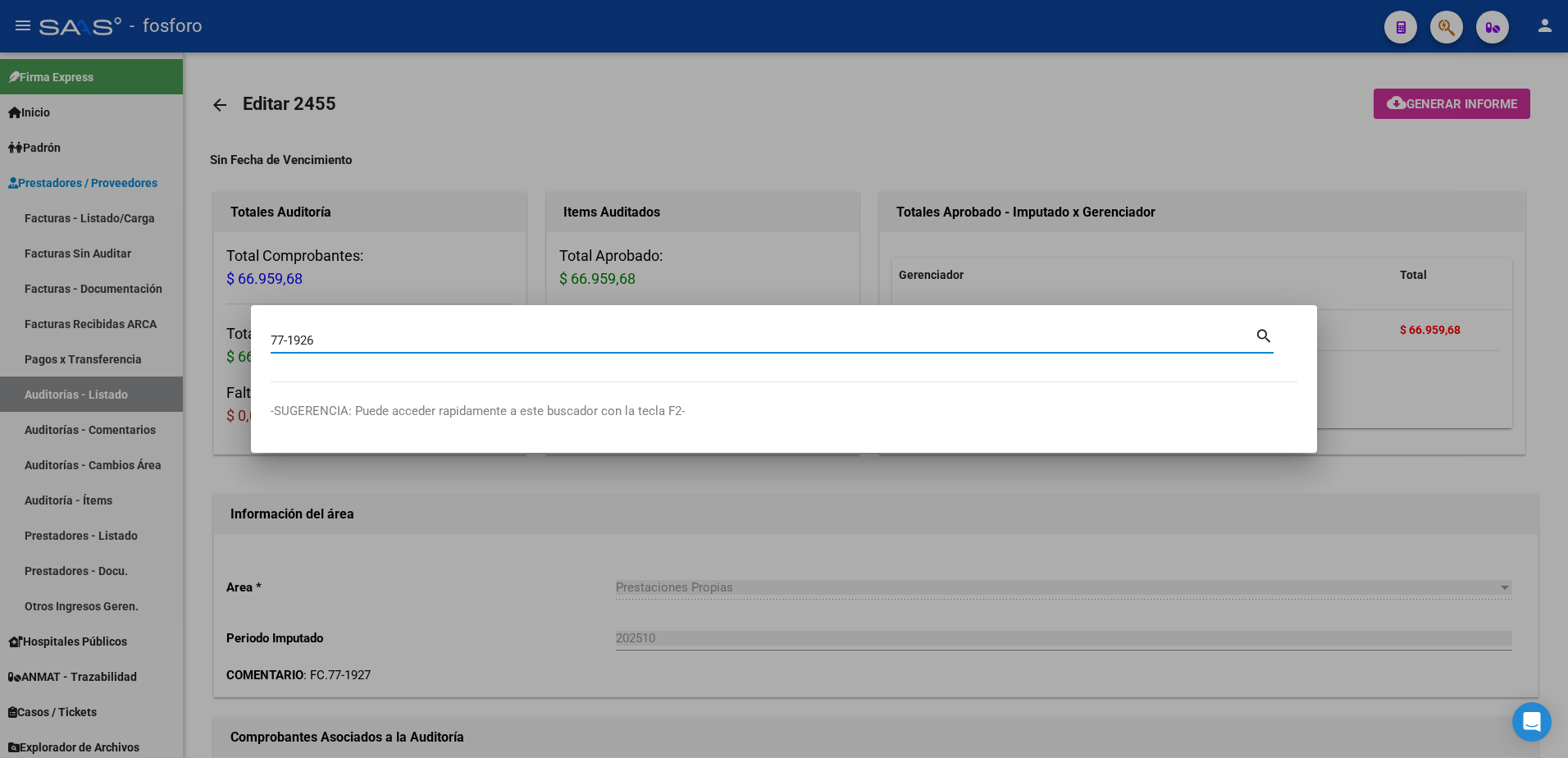
type input "77-1926"
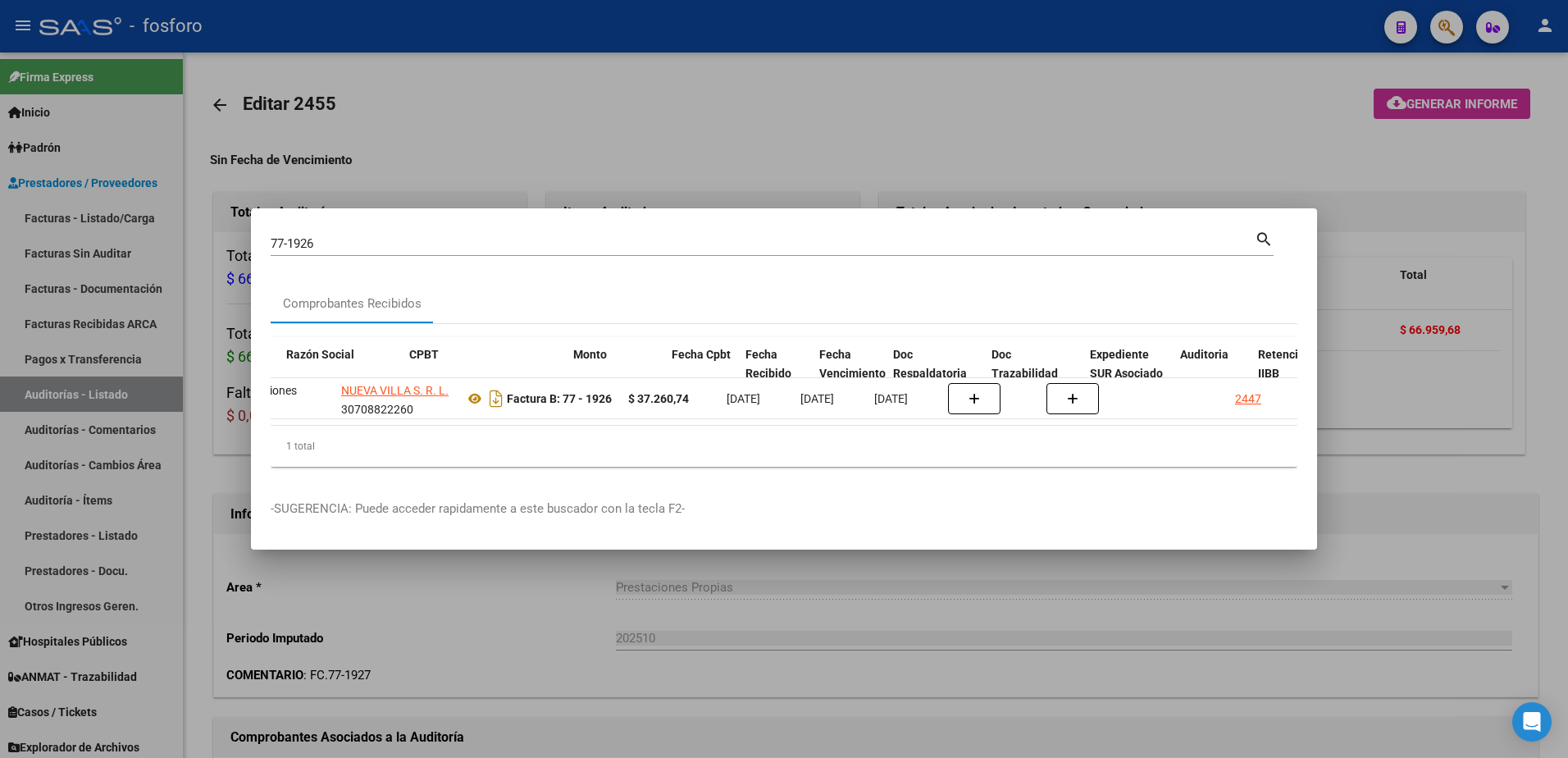
scroll to position [0, 471]
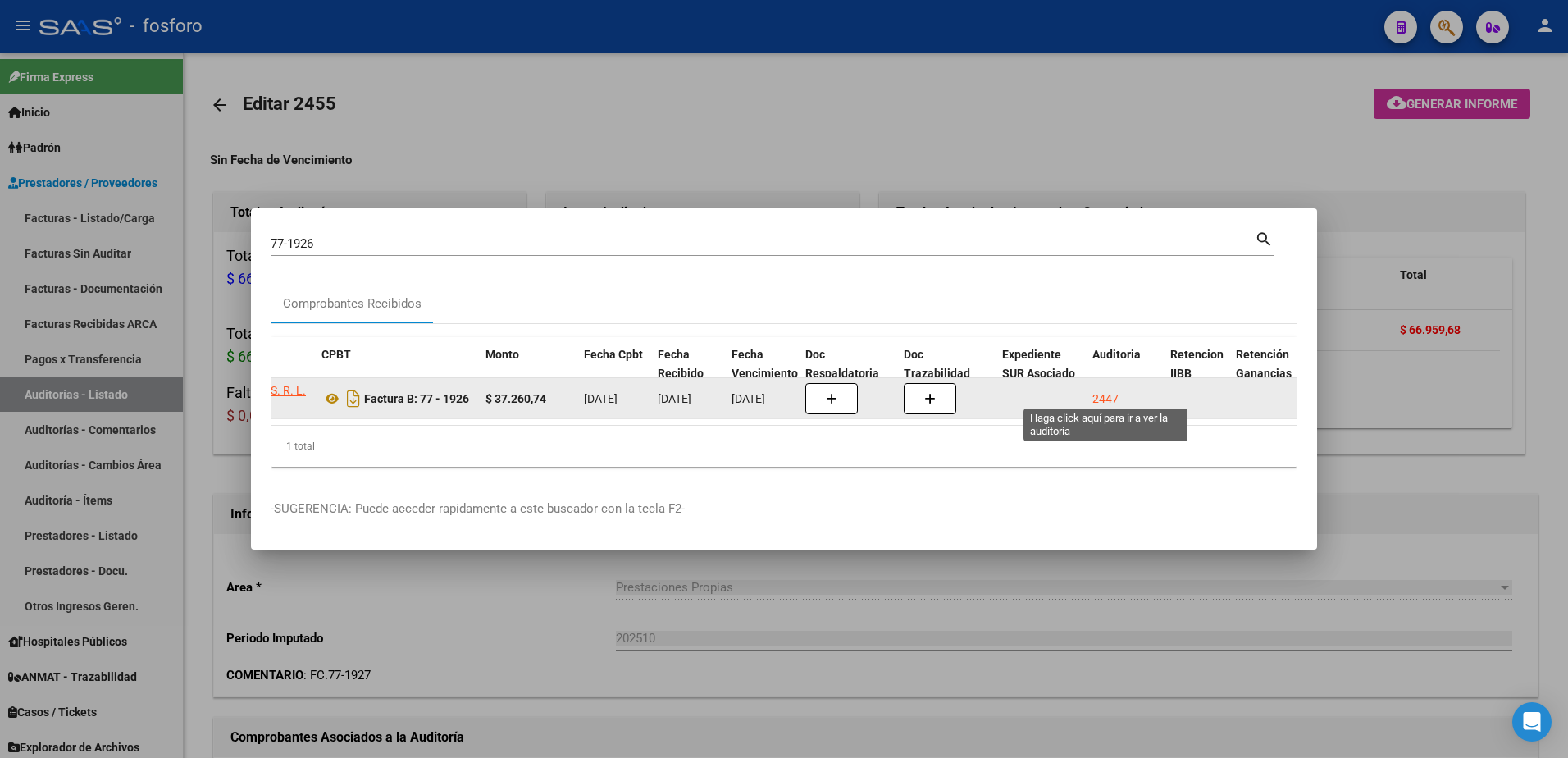
click at [1113, 391] on div "2447" at bounding box center [1105, 398] width 26 height 19
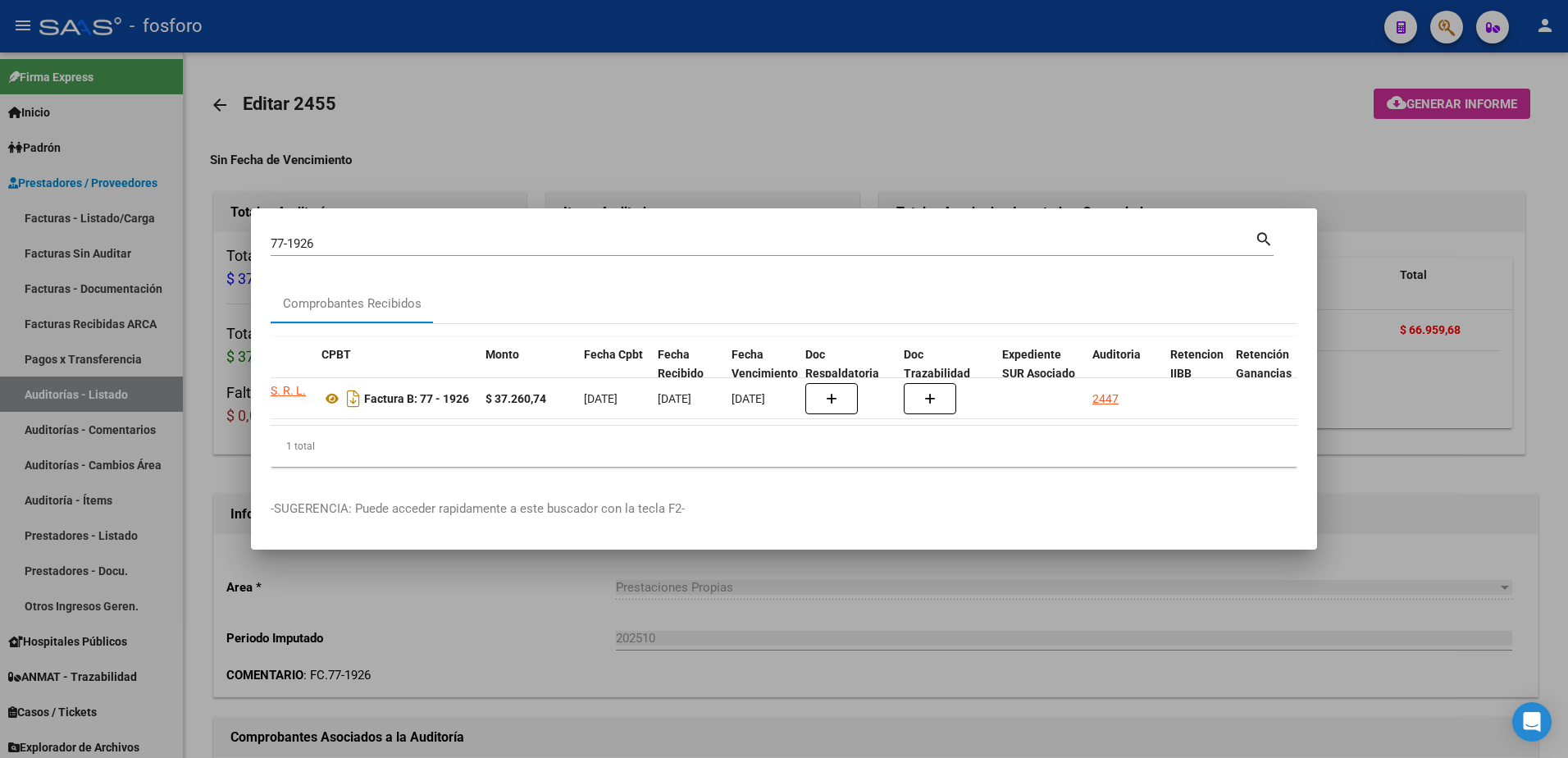
click at [1168, 159] on div at bounding box center [784, 379] width 1568 height 758
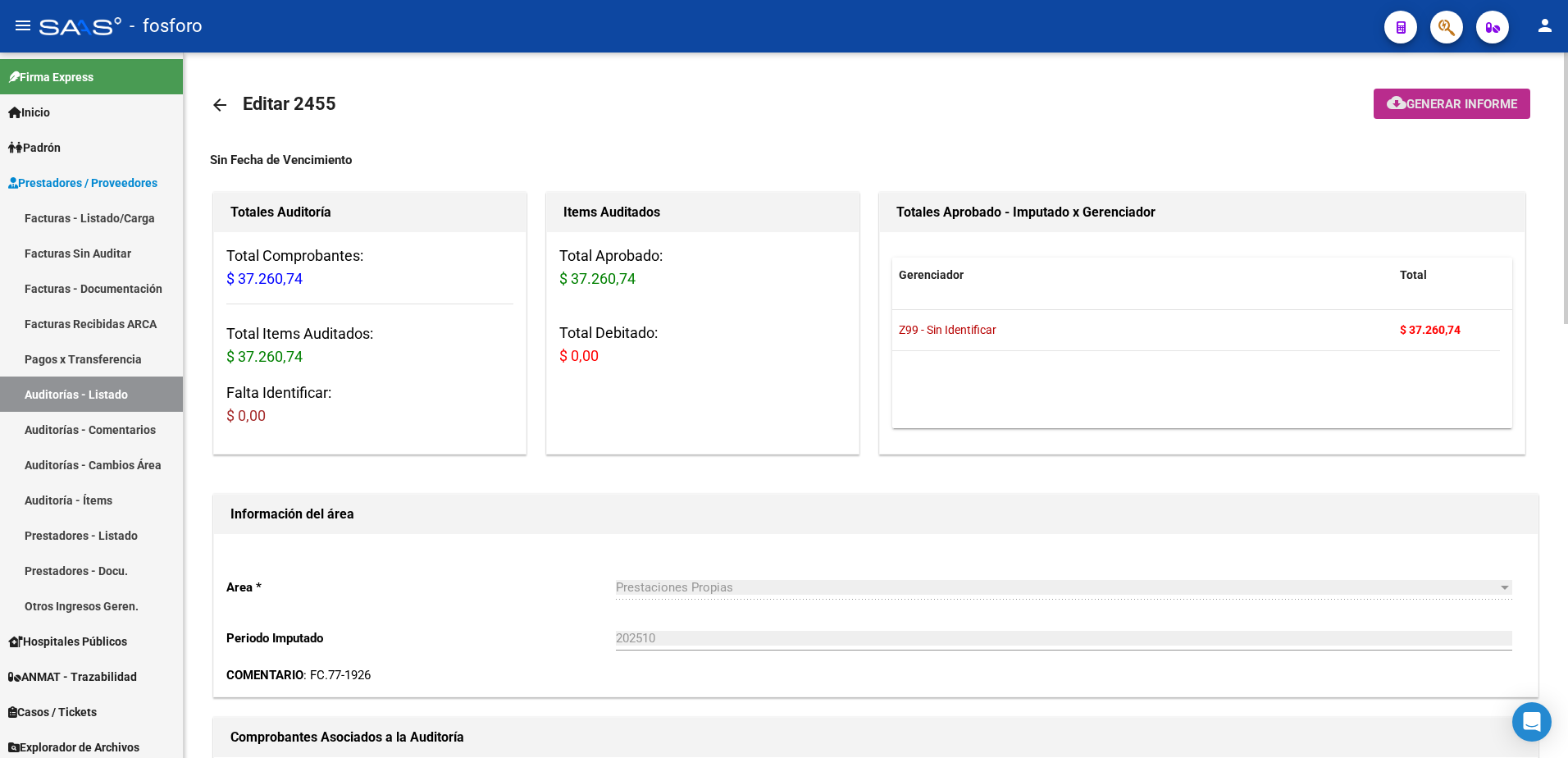
click at [1443, 102] on span "Generar informe" at bounding box center [1462, 104] width 110 height 14
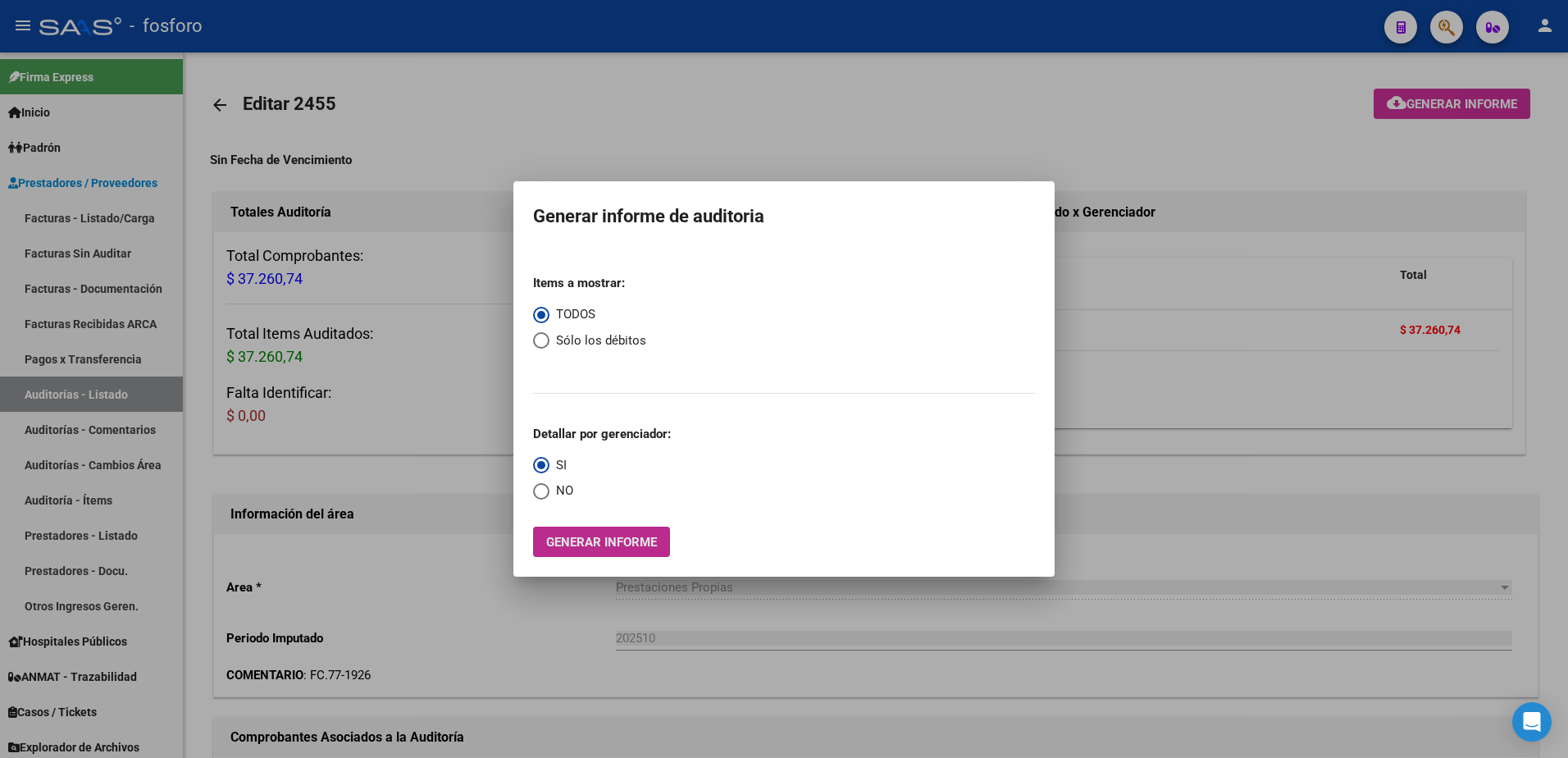
click at [534, 553] on button "Generar informe" at bounding box center [601, 542] width 137 height 31
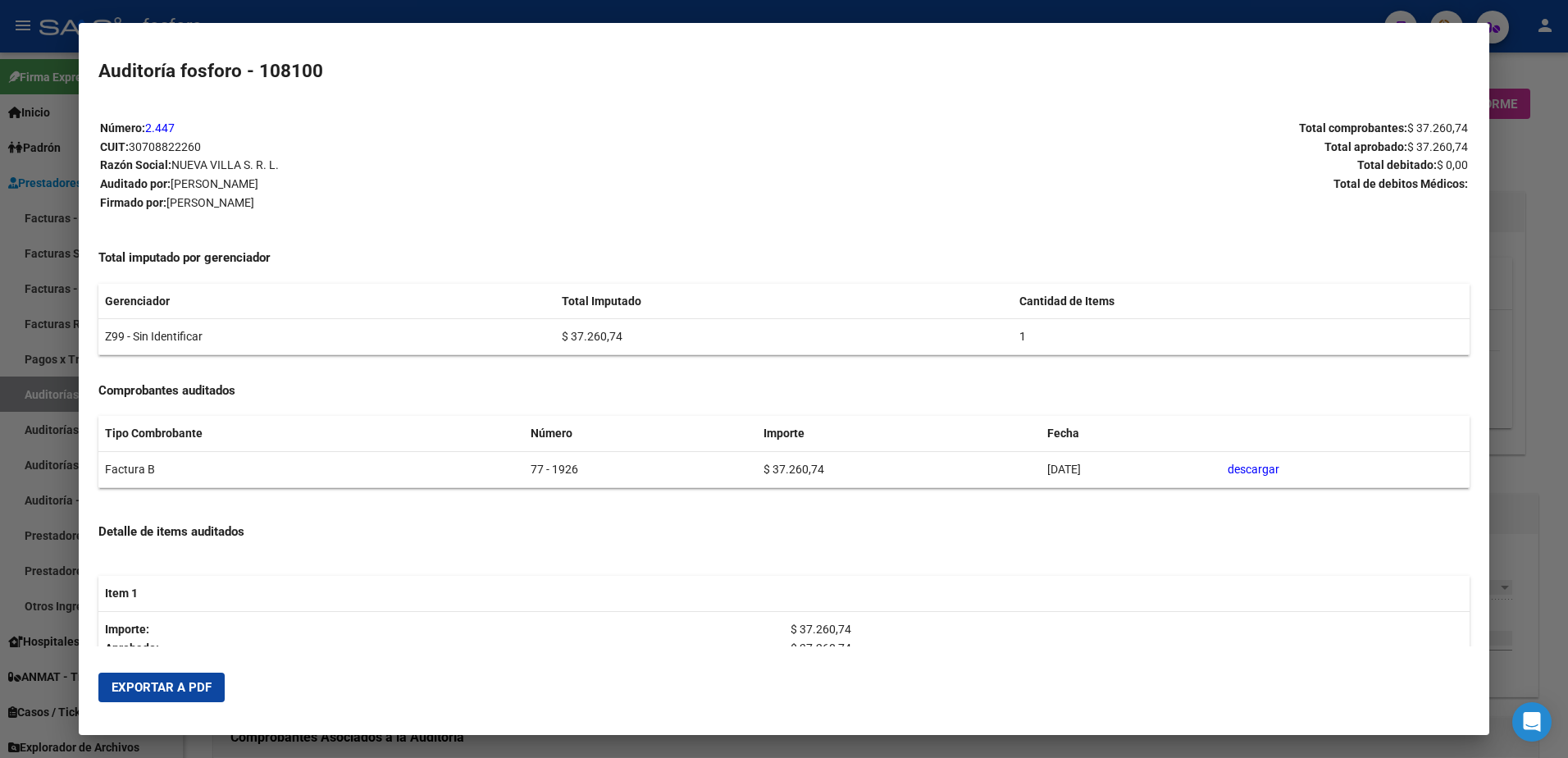
drag, startPoint x: 204, startPoint y: 694, endPoint x: 511, endPoint y: 591, distance: 323.8
click at [213, 686] on button "Exportar a PDF" at bounding box center [162, 687] width 127 height 30
click at [1528, 71] on div at bounding box center [784, 379] width 1568 height 758
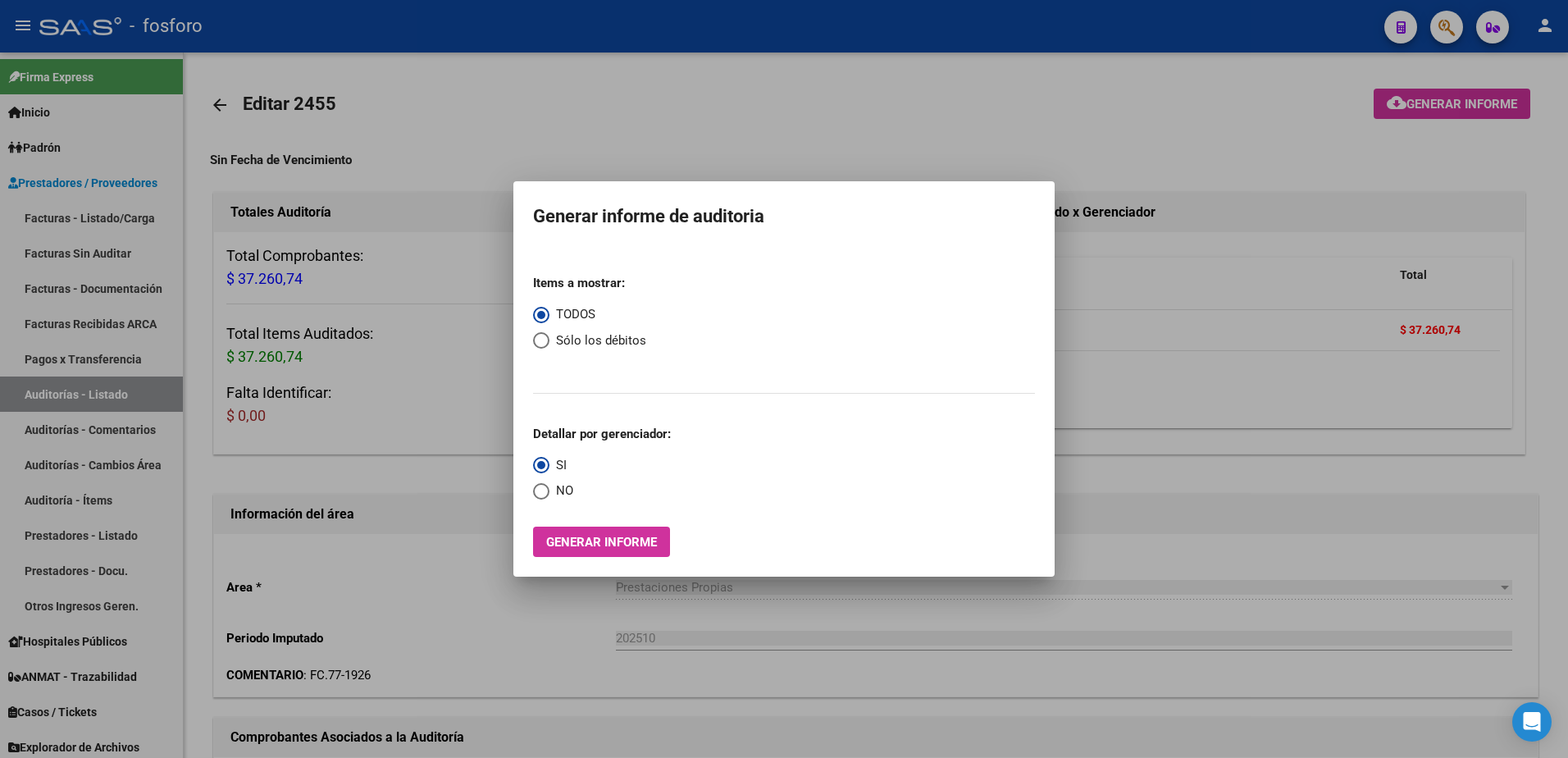
click at [1528, 71] on div at bounding box center [784, 379] width 1568 height 758
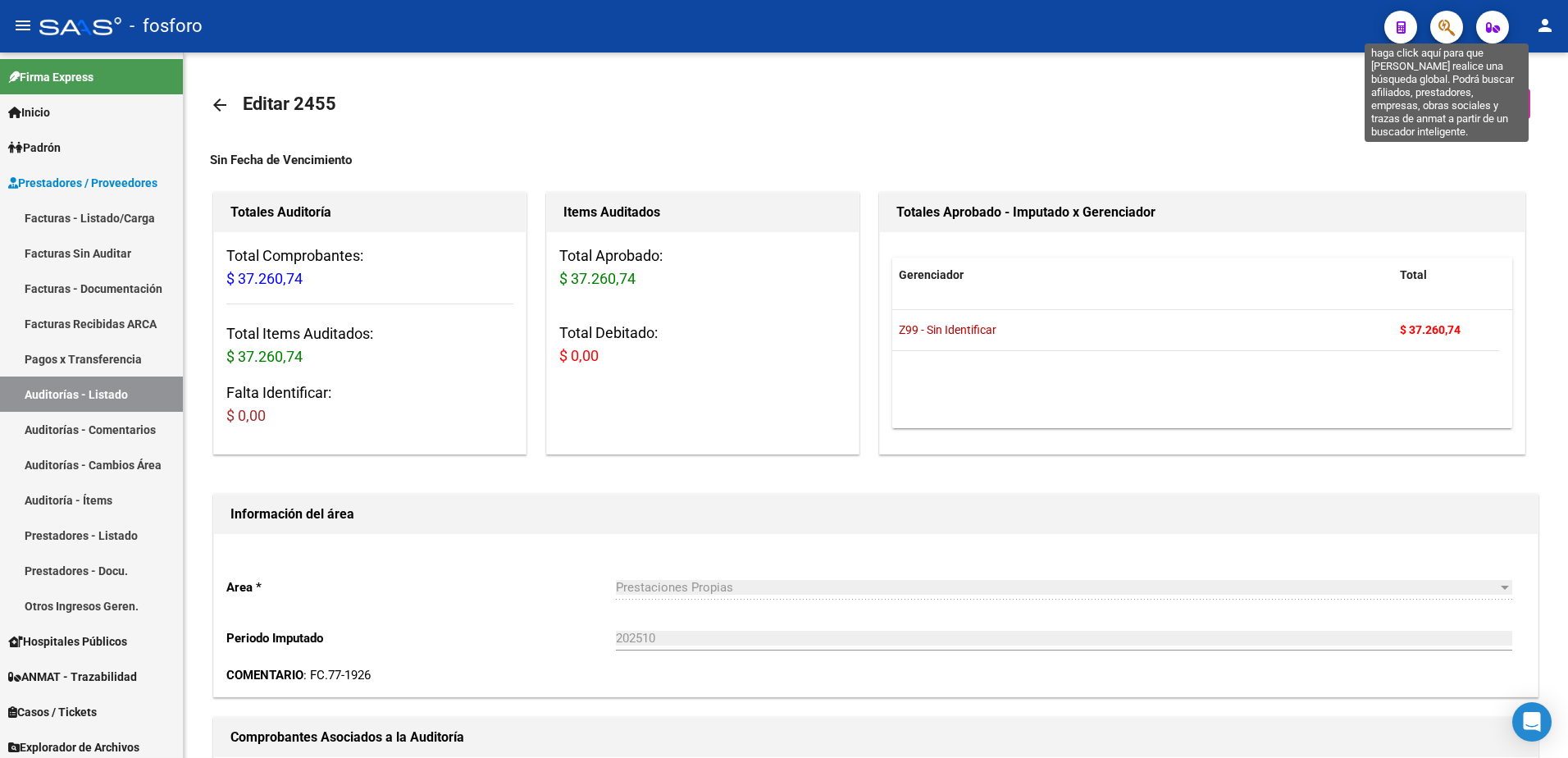
click at [1444, 33] on icon "button" at bounding box center [1447, 27] width 16 height 19
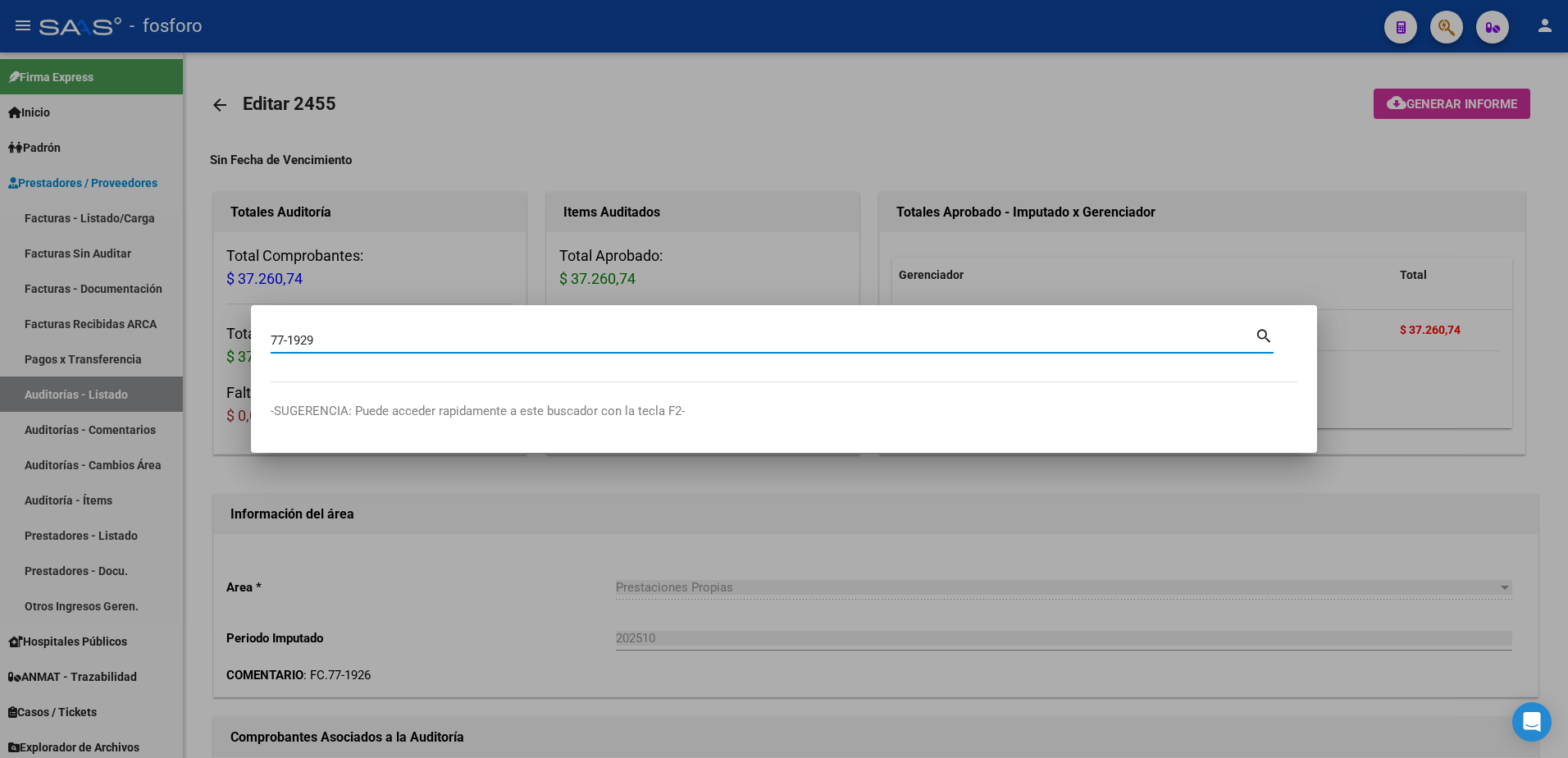
type input "77-1929"
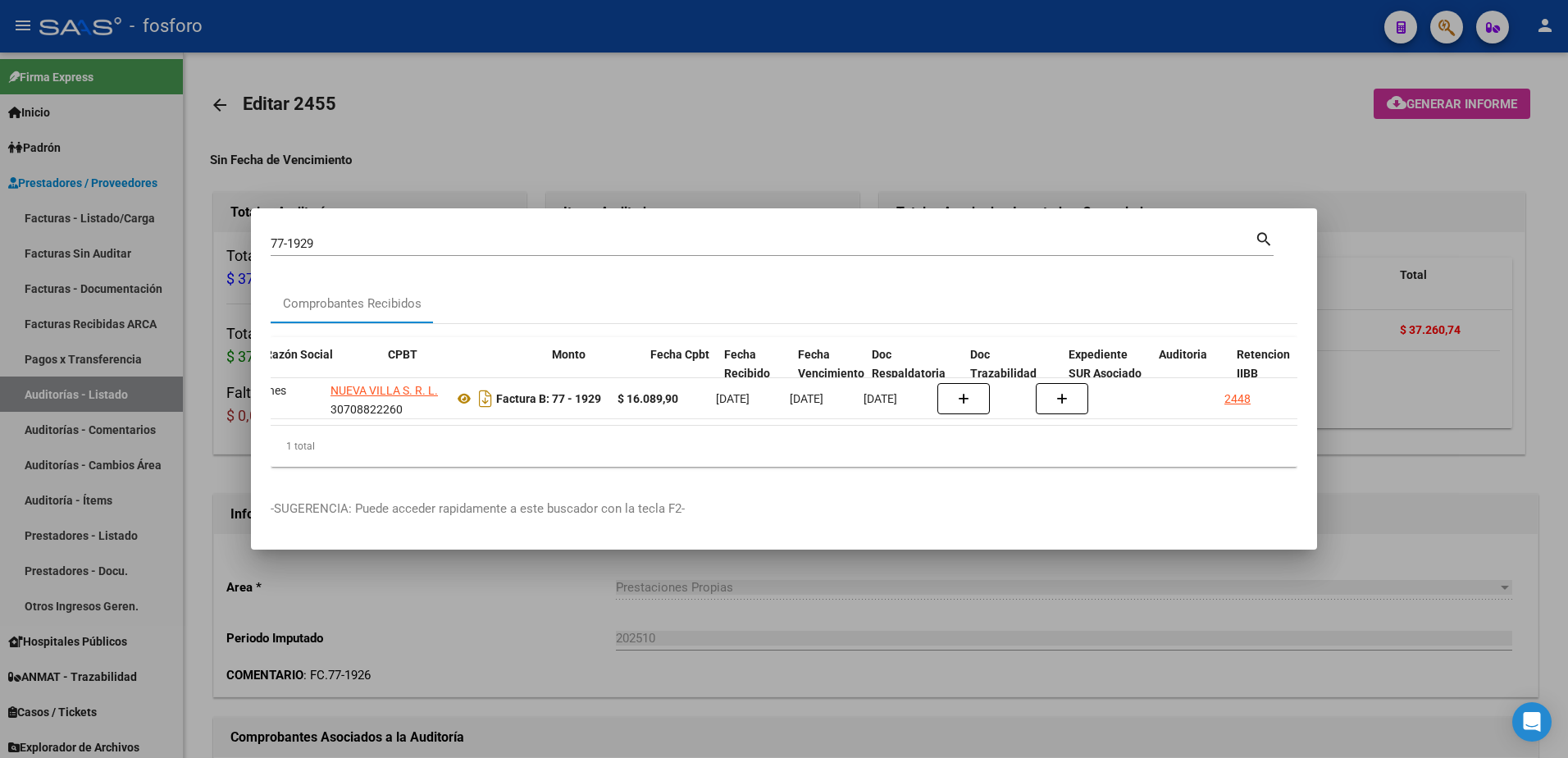
scroll to position [0, 459]
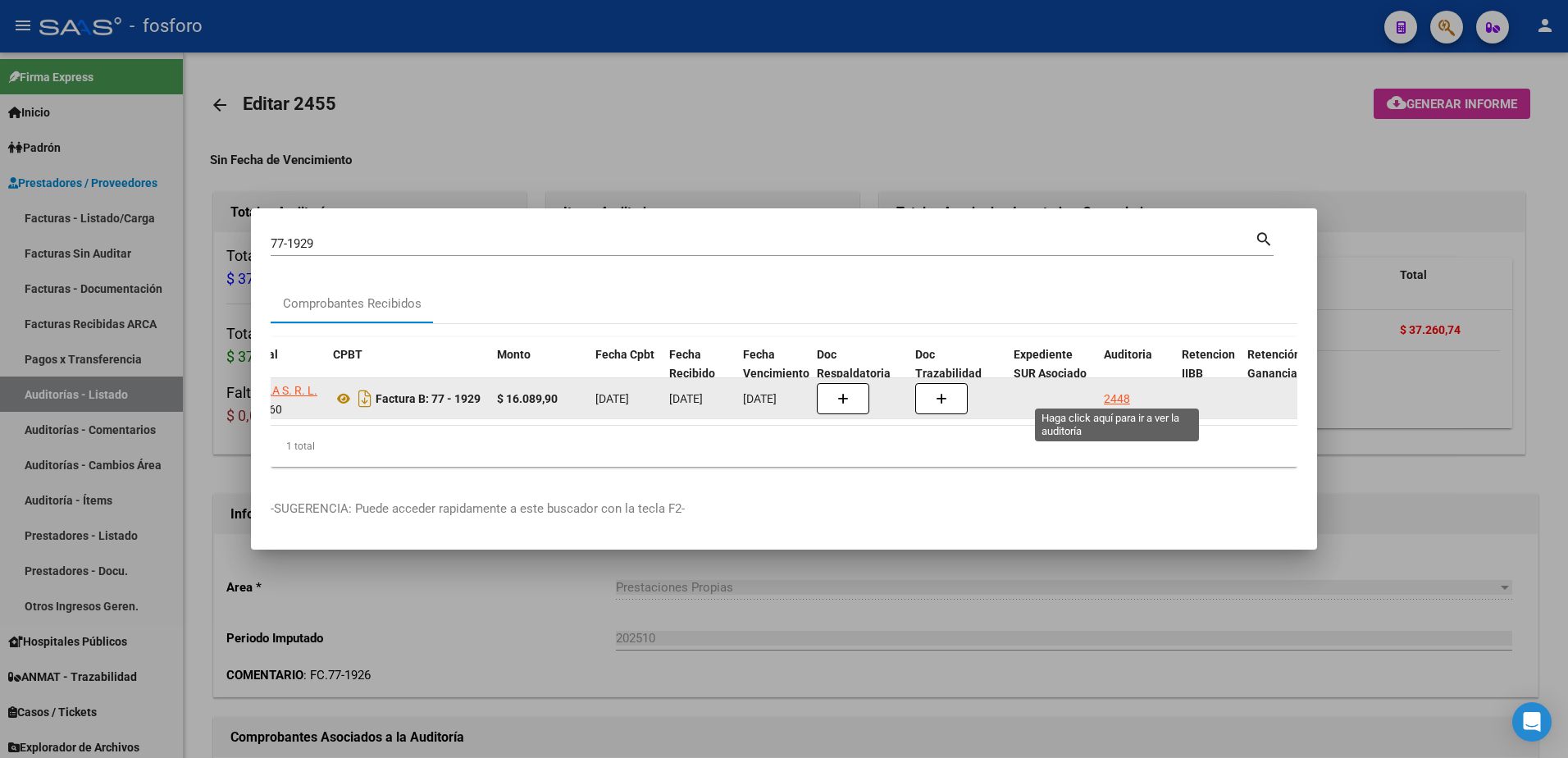
drag, startPoint x: 1119, startPoint y: 395, endPoint x: 1119, endPoint y: 380, distance: 15.0
click at [1119, 390] on div "2448" at bounding box center [1117, 398] width 26 height 19
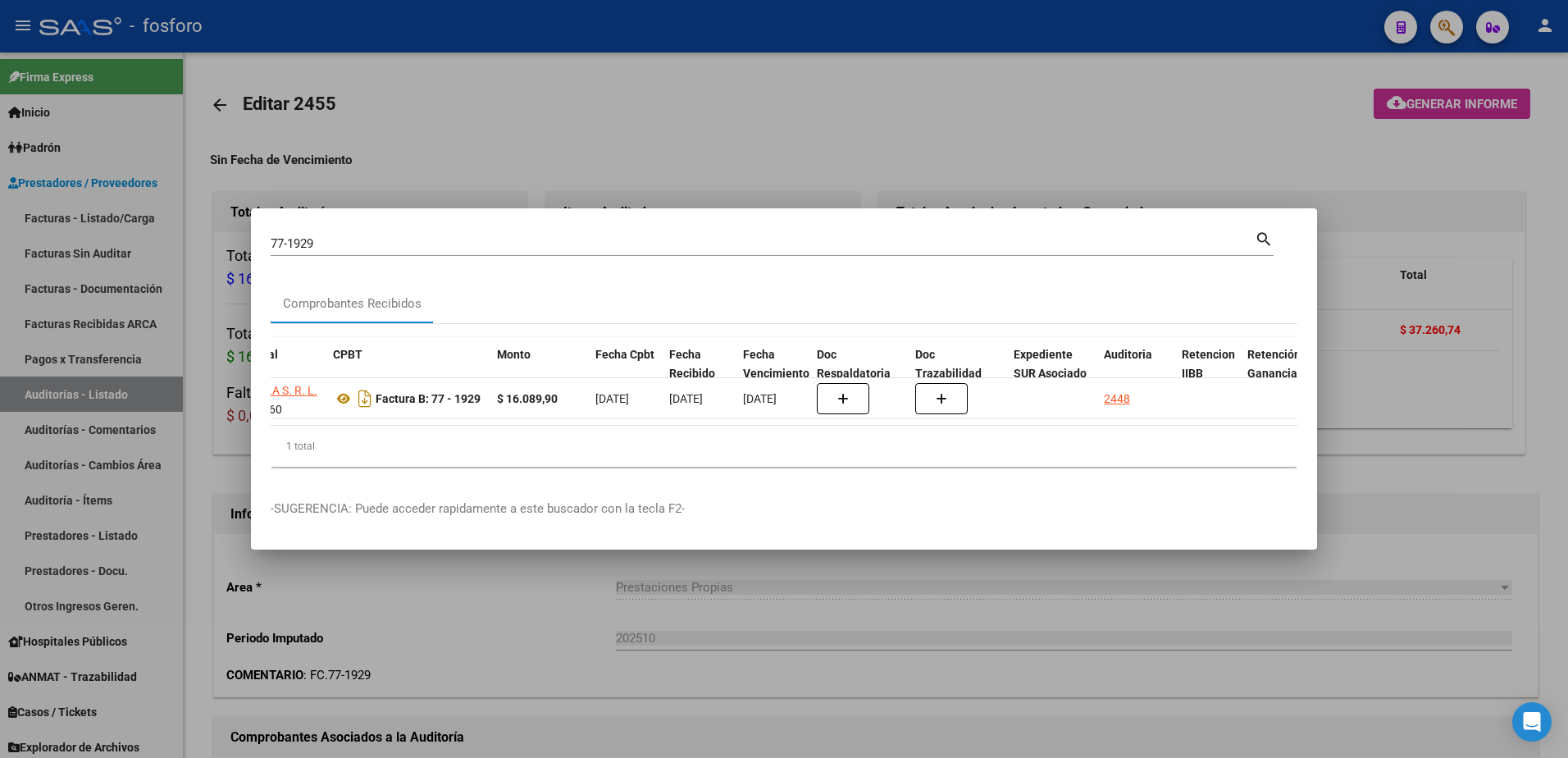
click at [1264, 154] on div at bounding box center [784, 379] width 1568 height 758
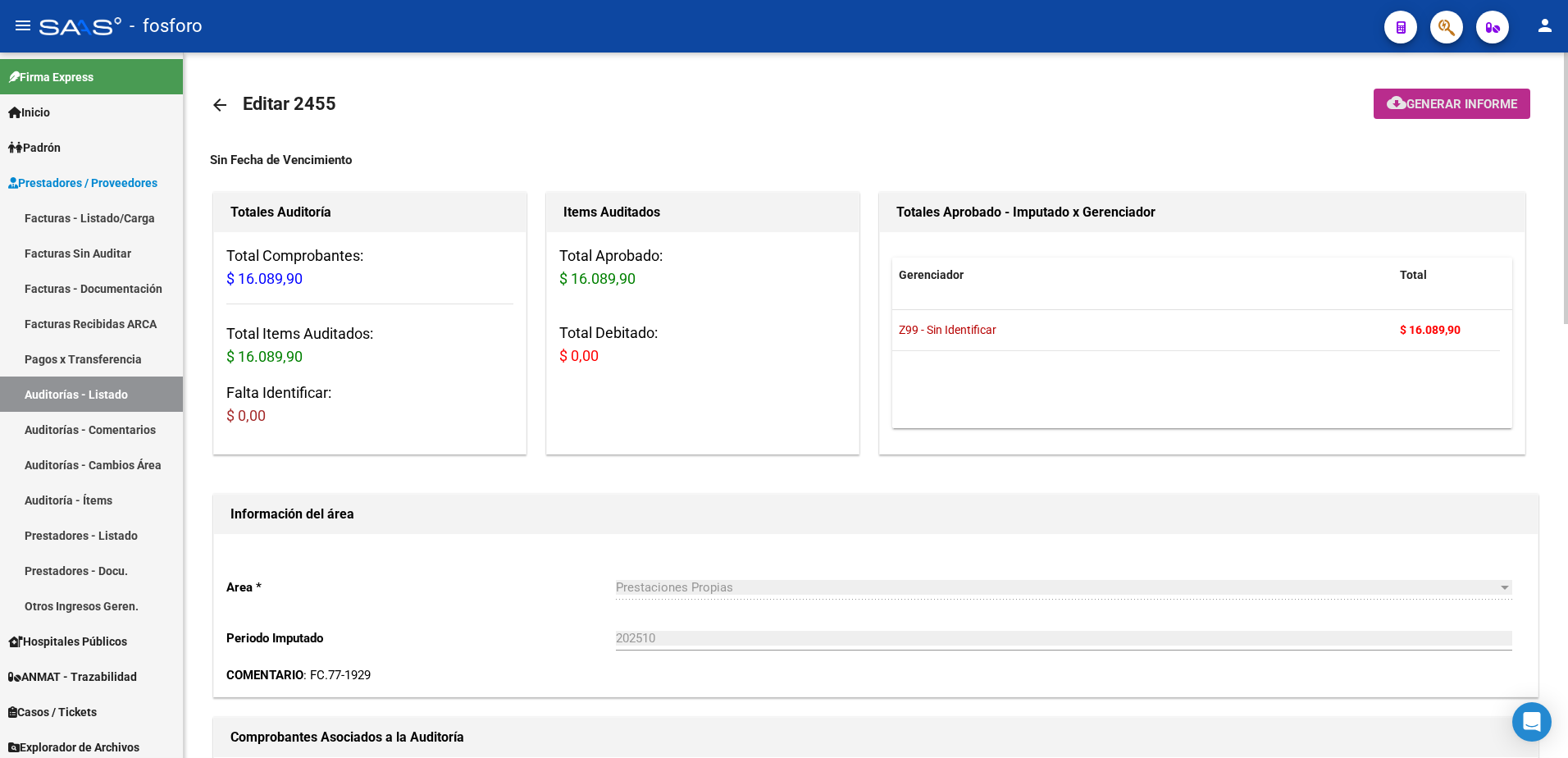
click at [1376, 110] on button "cloud_download Generar informe" at bounding box center [1452, 104] width 157 height 31
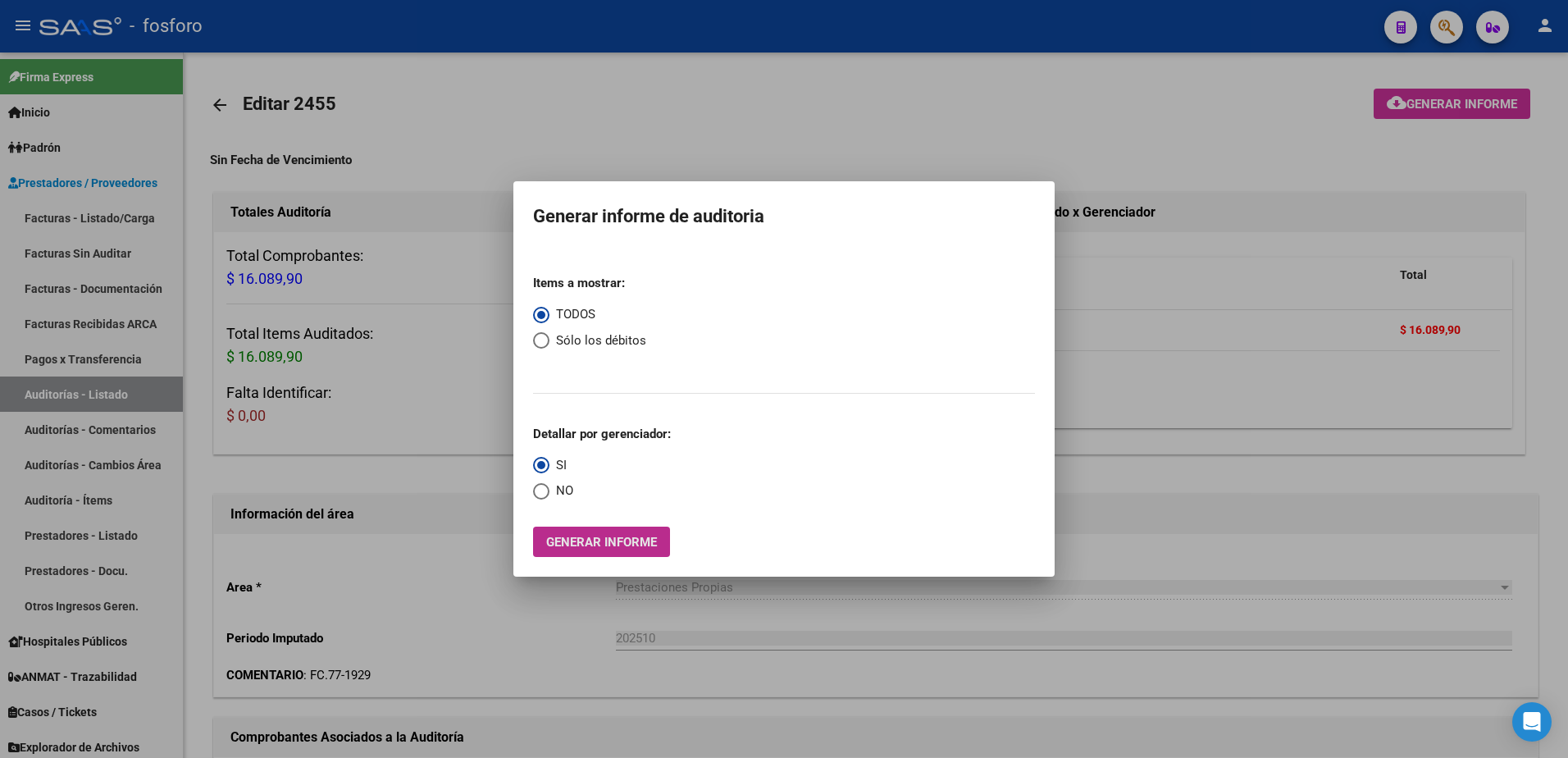
click at [558, 552] on button "Generar informe" at bounding box center [601, 542] width 137 height 31
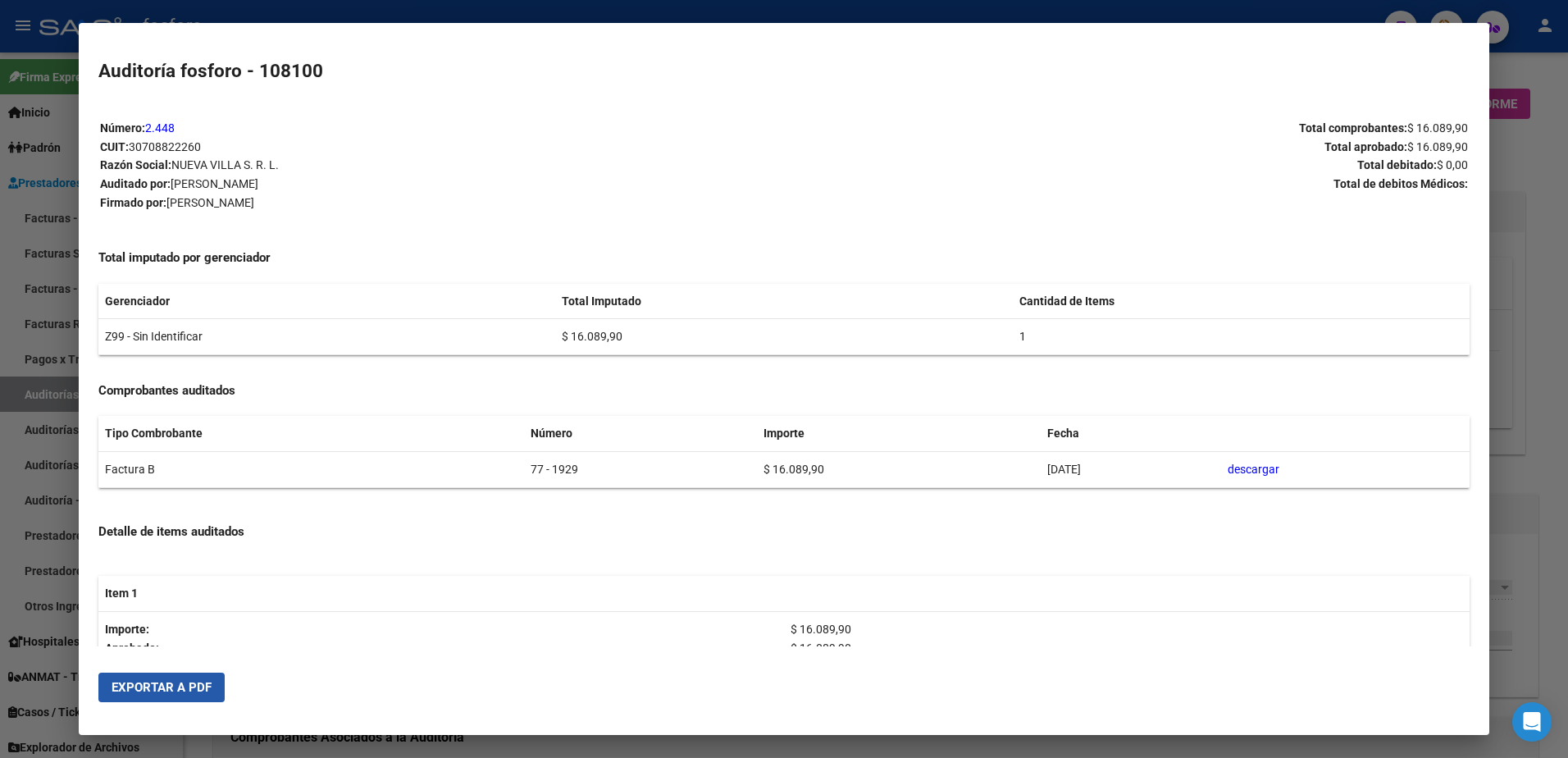
drag, startPoint x: 177, startPoint y: 684, endPoint x: 257, endPoint y: 644, distance: 89.4
click at [179, 681] on span "Exportar a PDF" at bounding box center [161, 687] width 100 height 14
click at [1521, 72] on div at bounding box center [784, 379] width 1568 height 758
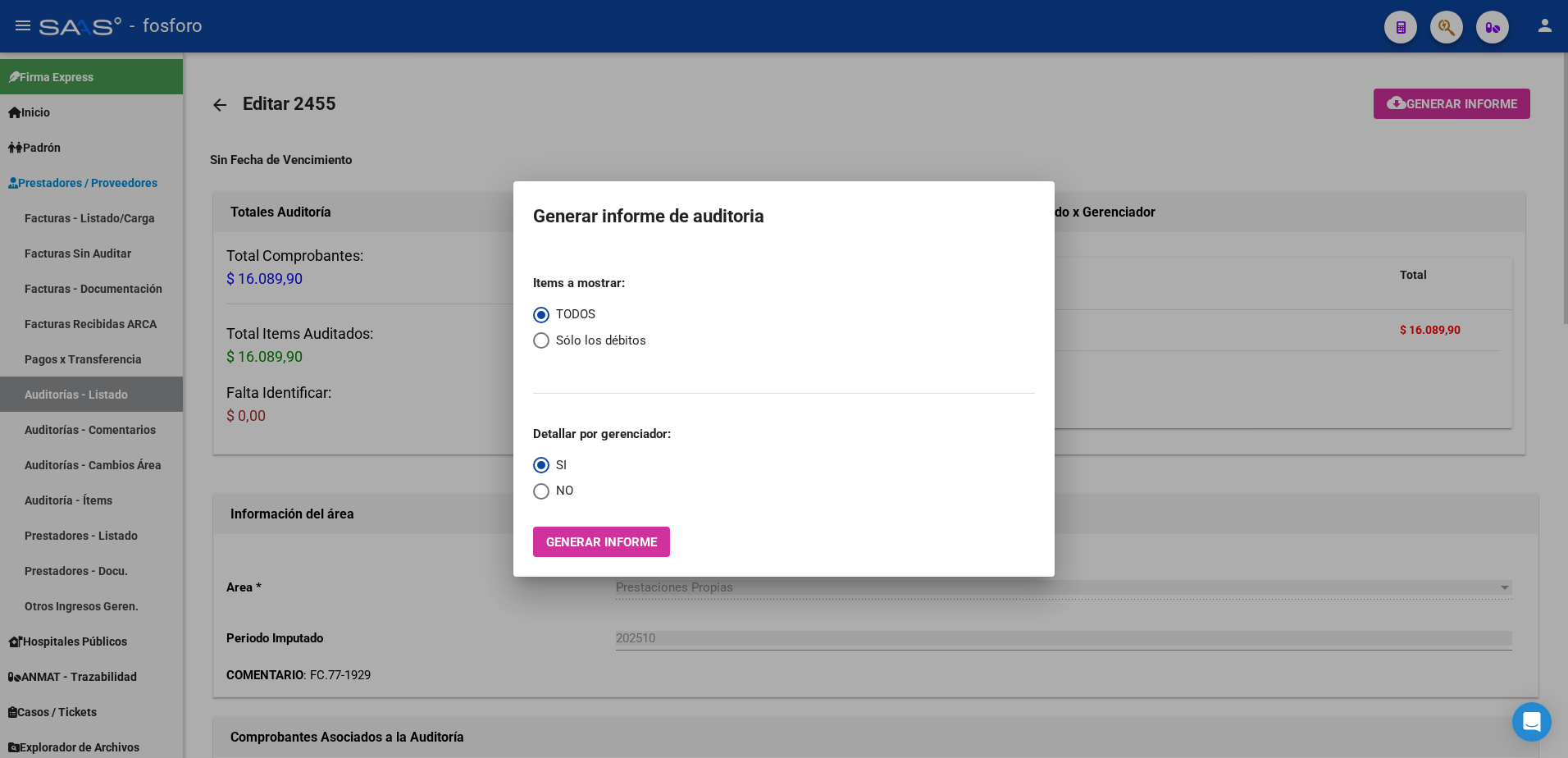
drag, startPoint x: 1521, startPoint y: 72, endPoint x: 1460, endPoint y: 57, distance: 62.8
click at [1511, 70] on div at bounding box center [784, 379] width 1568 height 758
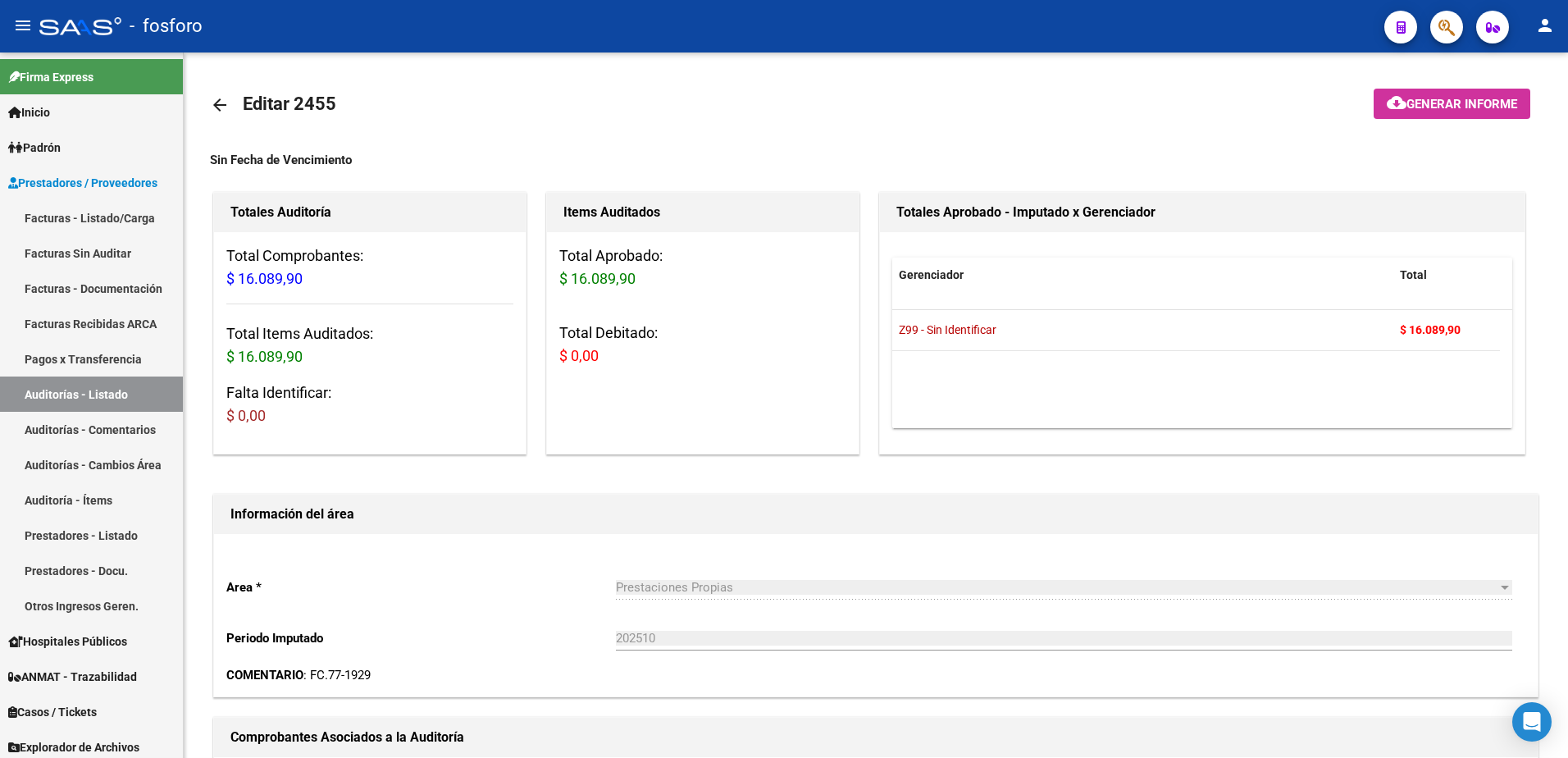
click at [1454, 39] on span "button" at bounding box center [1447, 27] width 16 height 34
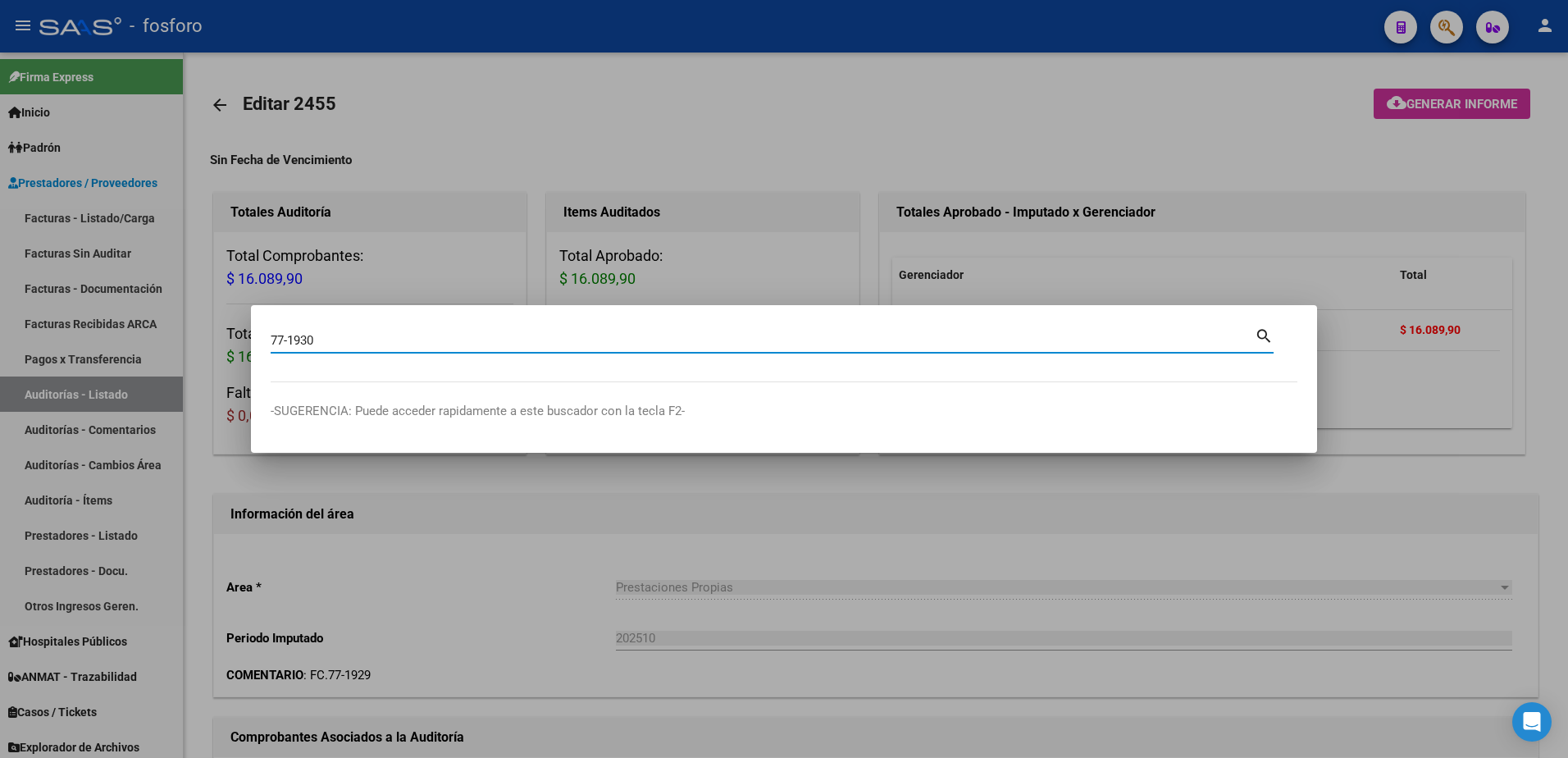
type input "77-1930"
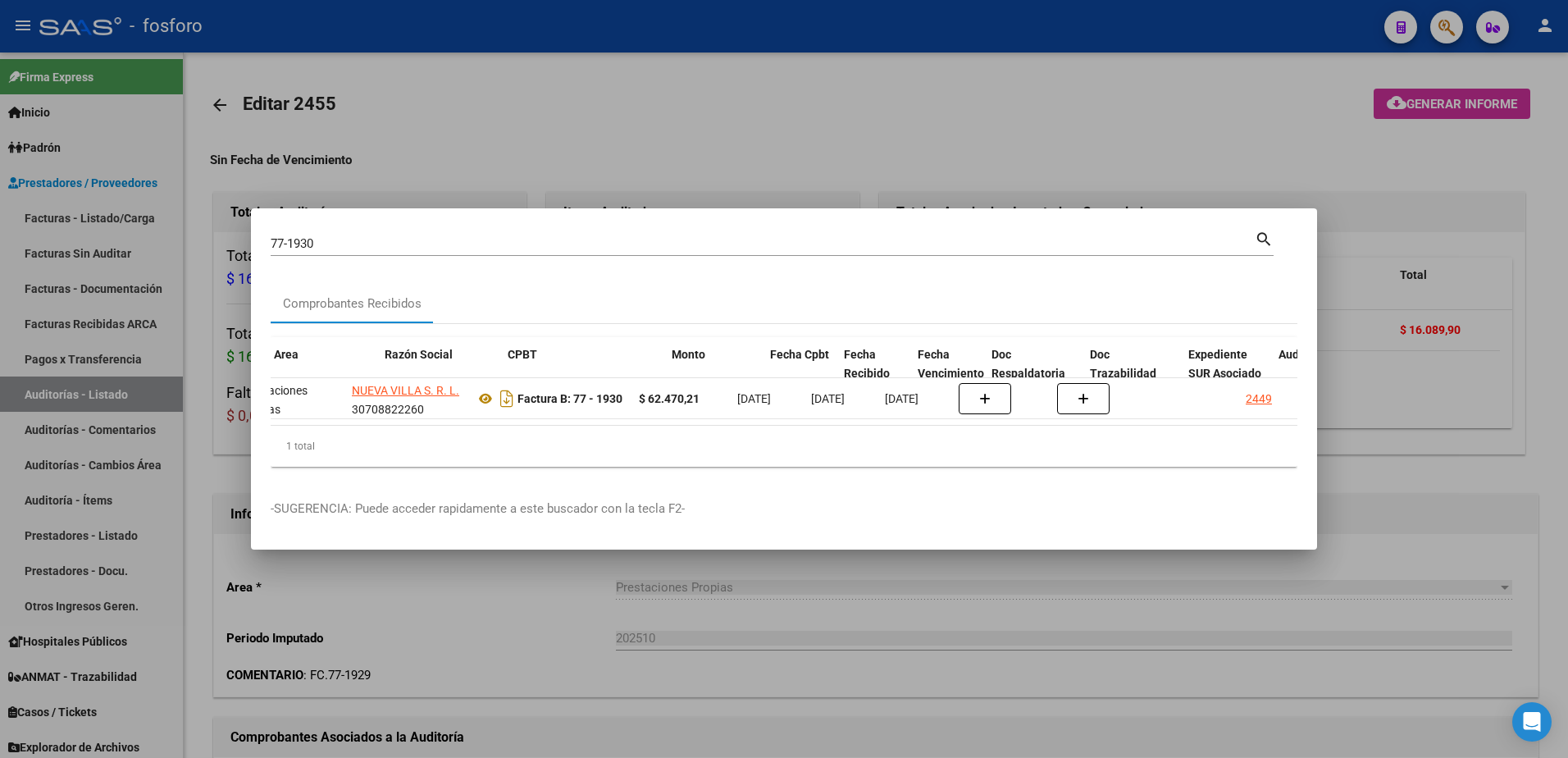
scroll to position [0, 328]
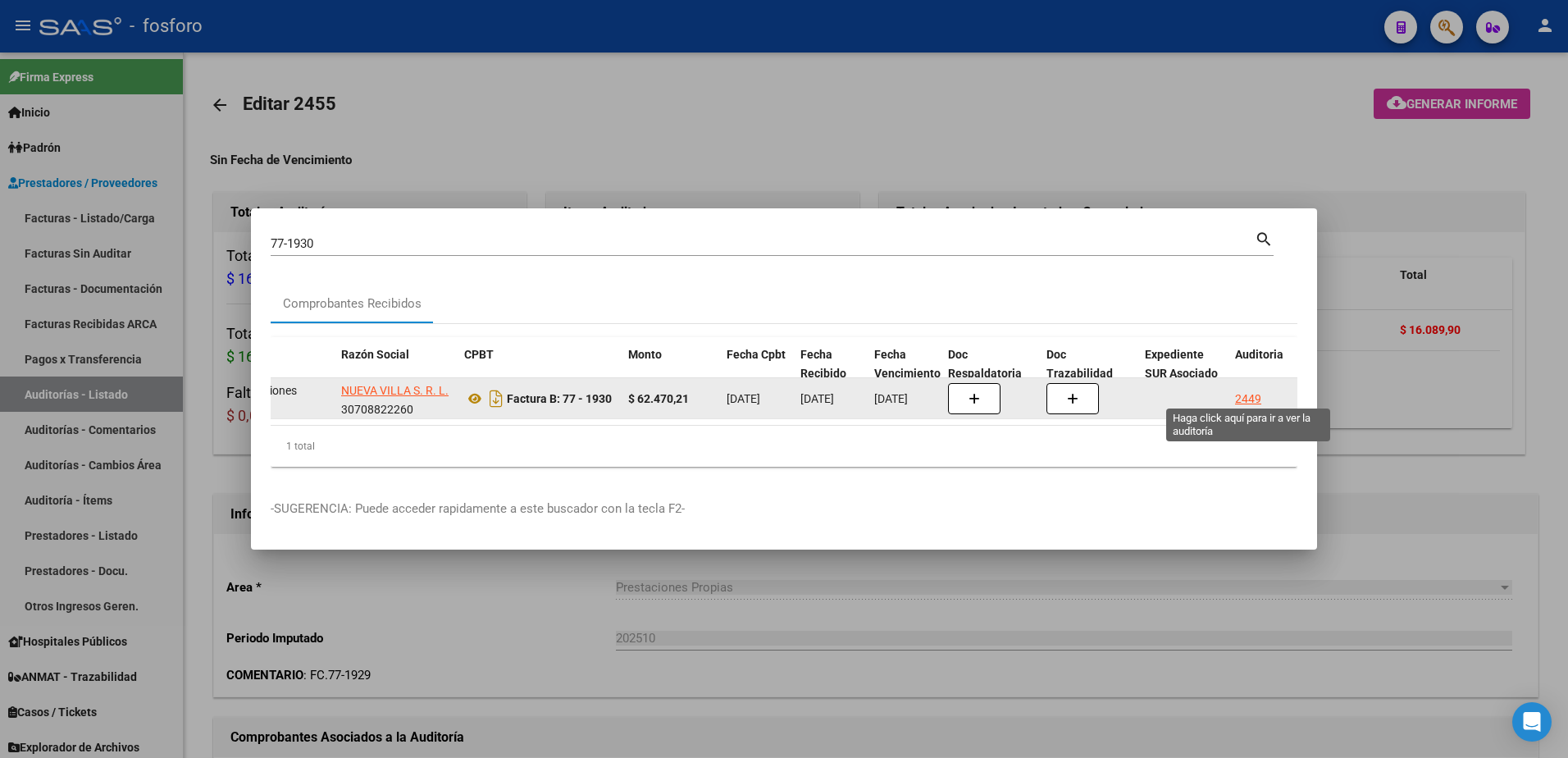
click at [1256, 390] on div "2449" at bounding box center [1248, 398] width 26 height 19
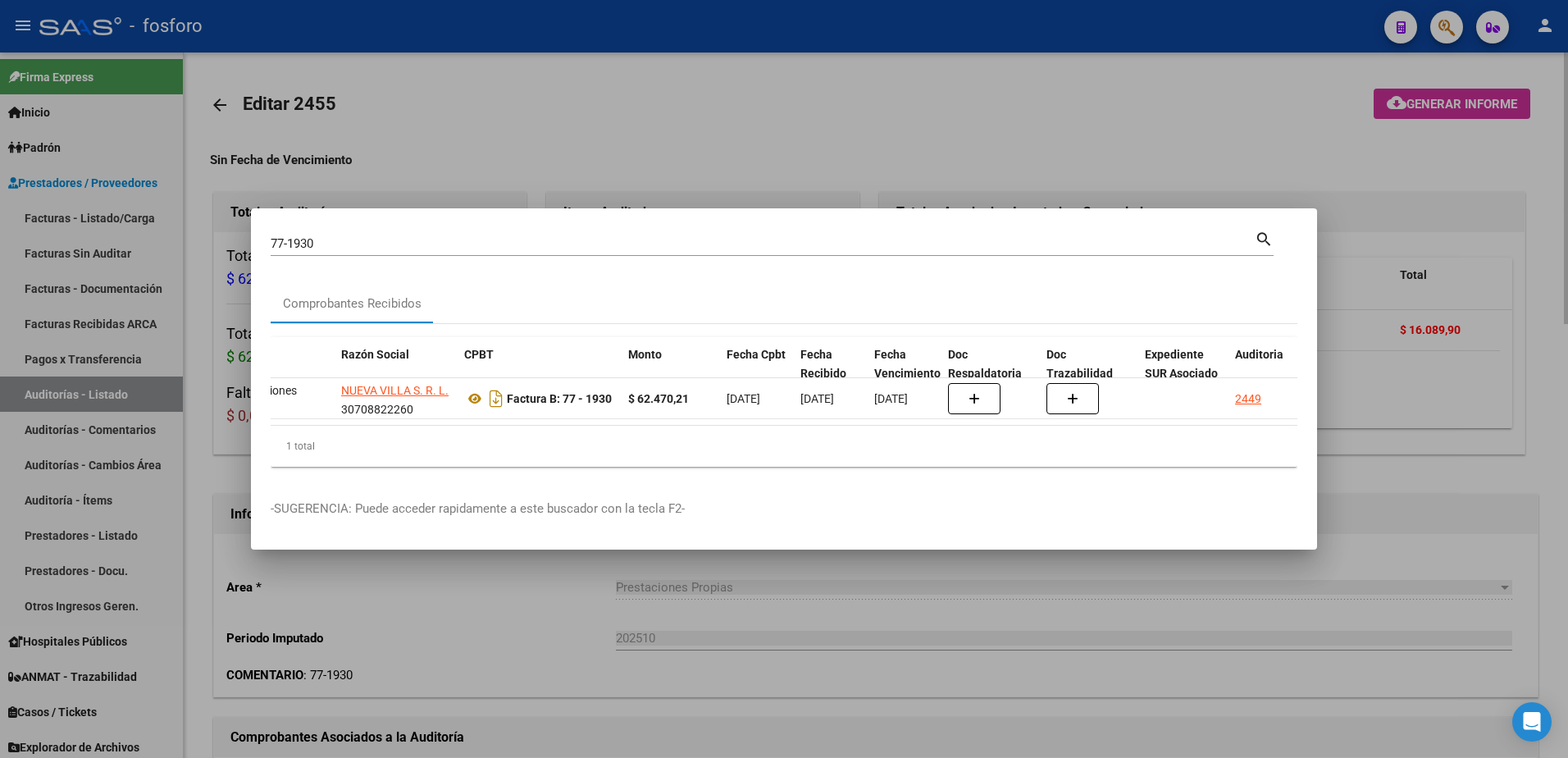
drag, startPoint x: 1298, startPoint y: 96, endPoint x: 1377, endPoint y: 96, distance: 79.0
click at [1307, 95] on div at bounding box center [784, 379] width 1568 height 758
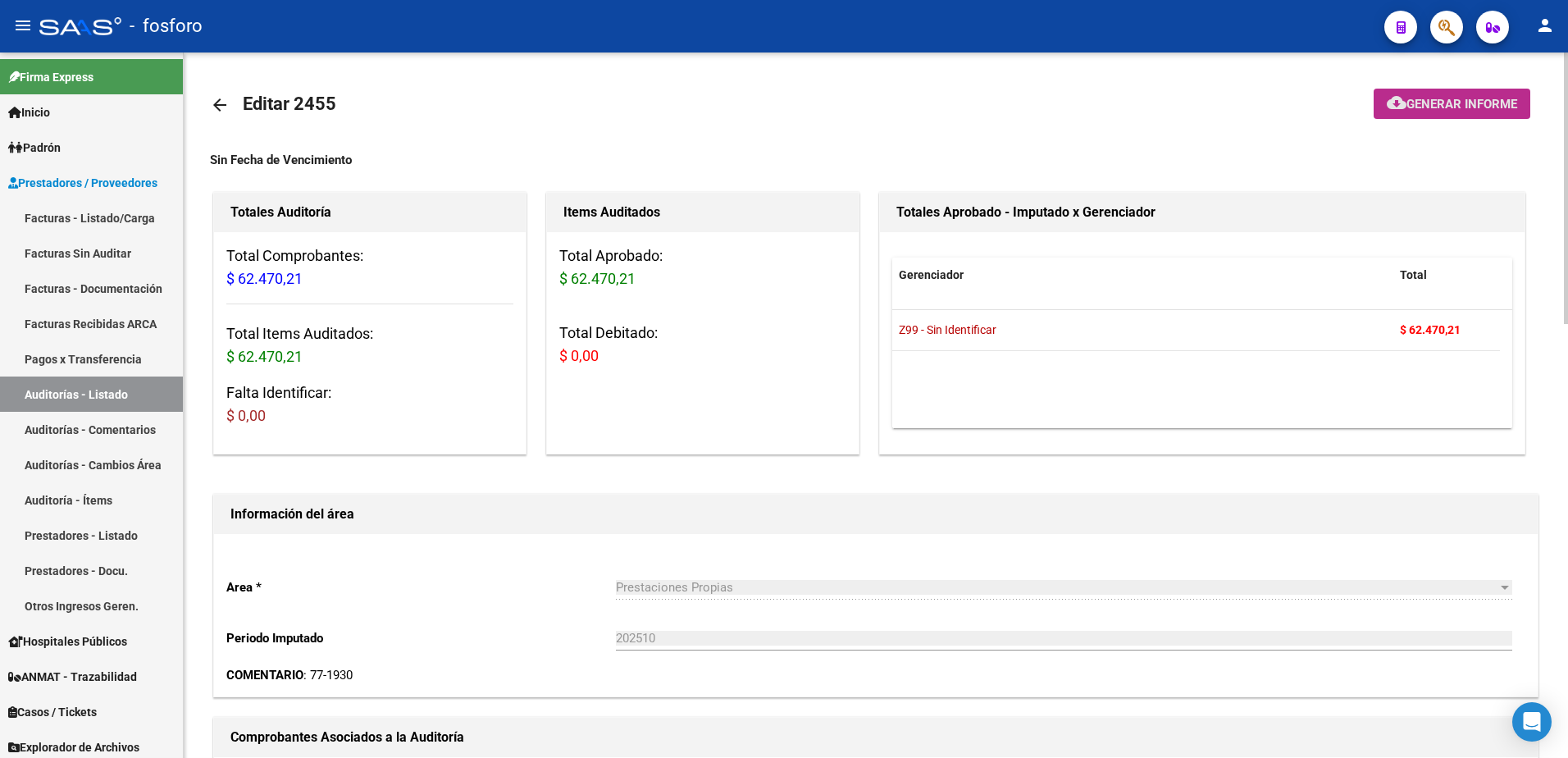
click at [1410, 94] on button "cloud_download Generar informe" at bounding box center [1452, 104] width 157 height 31
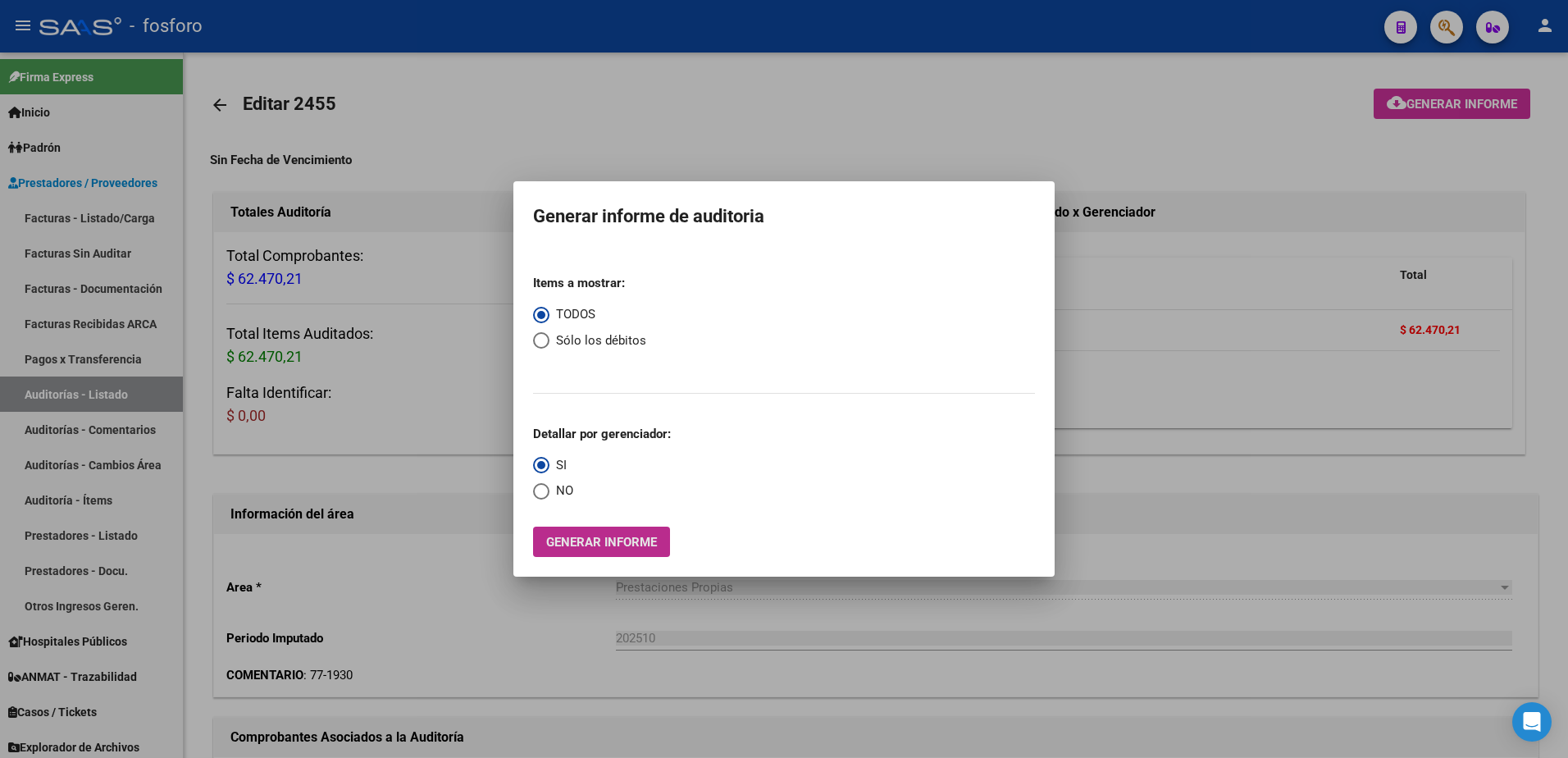
click at [607, 546] on span "Generar informe" at bounding box center [601, 542] width 110 height 14
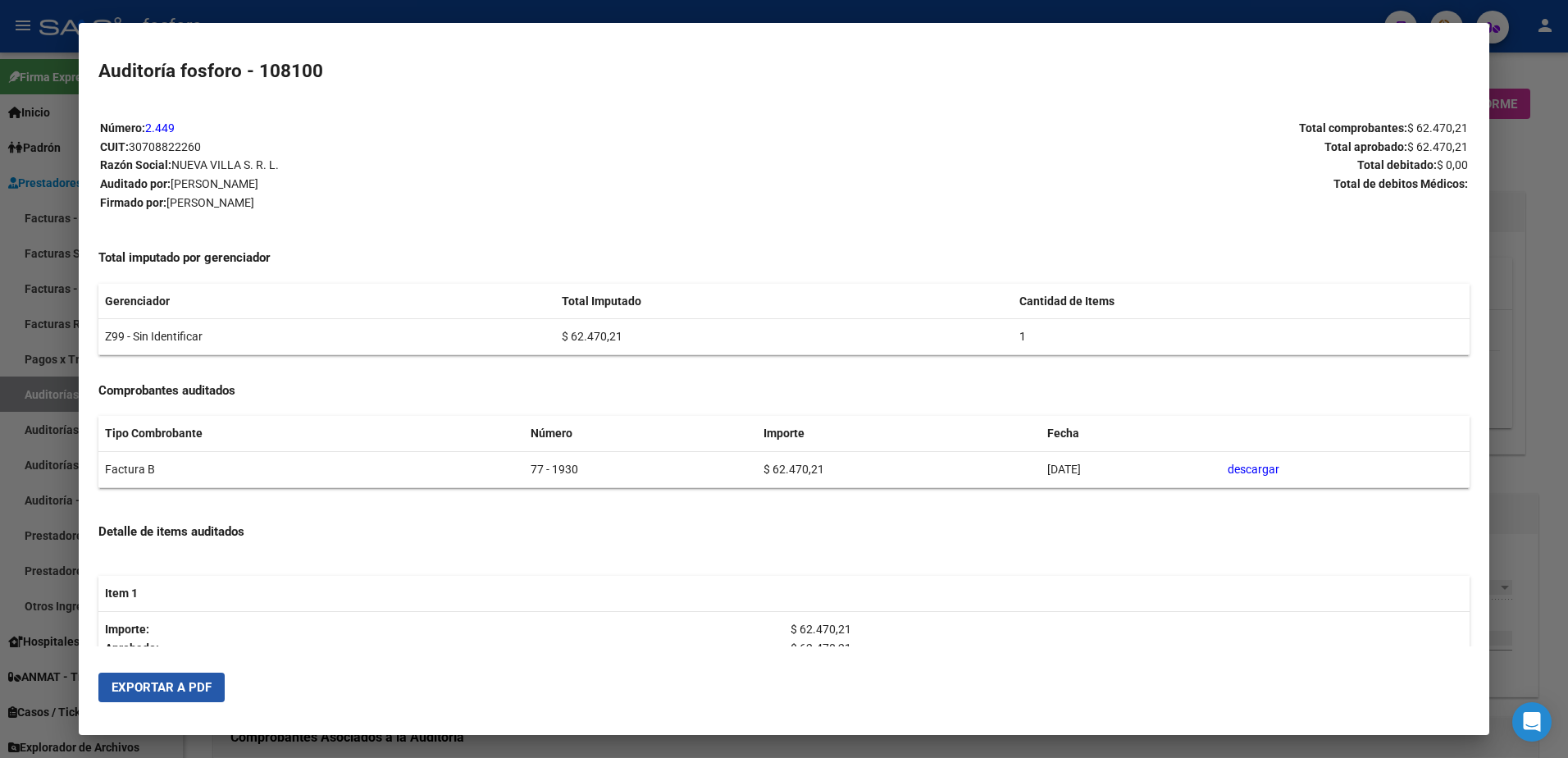
drag, startPoint x: 188, startPoint y: 686, endPoint x: 985, endPoint y: 424, distance: 839.0
click at [217, 679] on button "Exportar a PDF" at bounding box center [162, 687] width 127 height 30
click at [1512, 175] on div at bounding box center [784, 379] width 1568 height 758
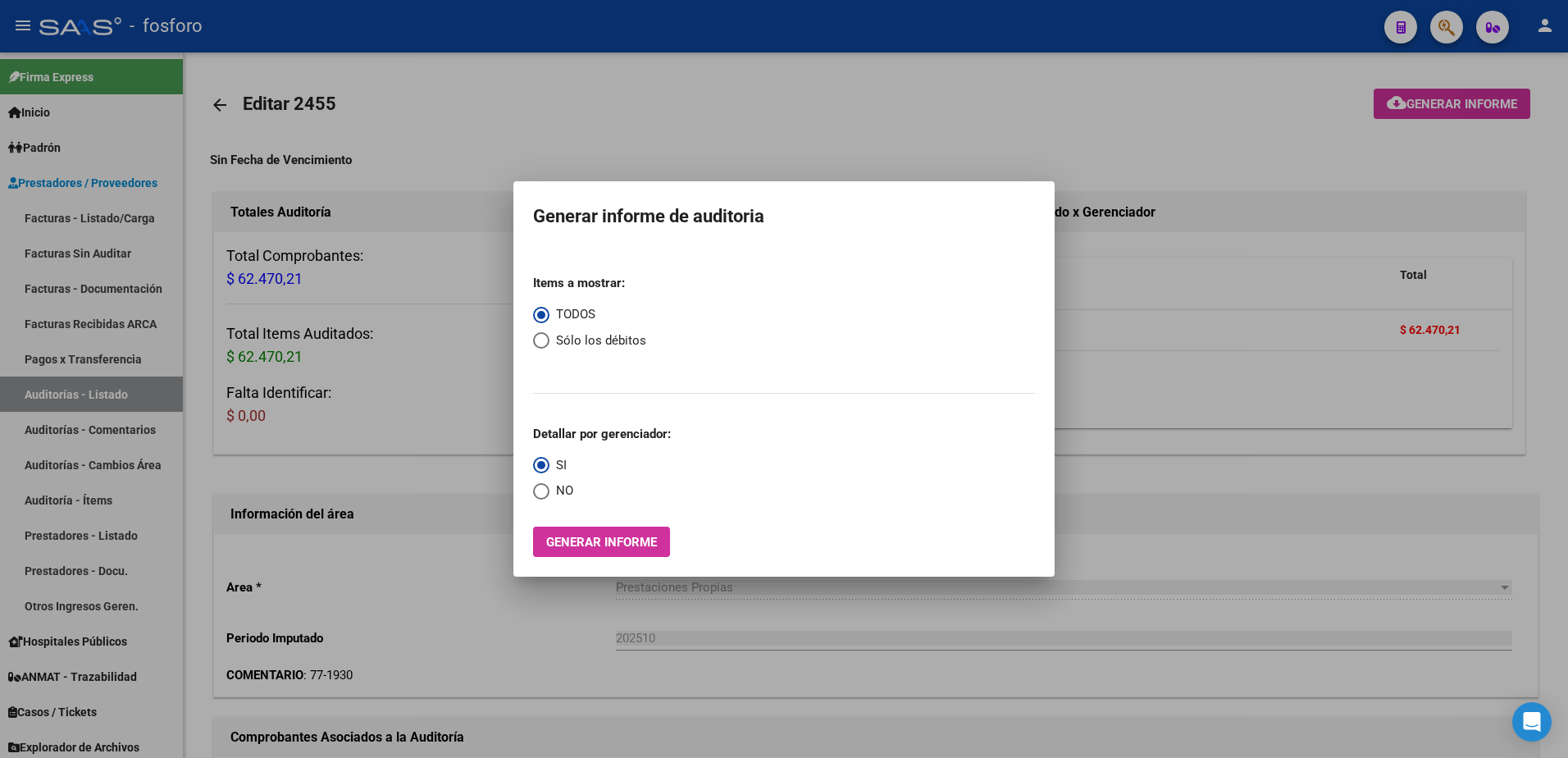
click at [1512, 175] on div at bounding box center [784, 379] width 1568 height 758
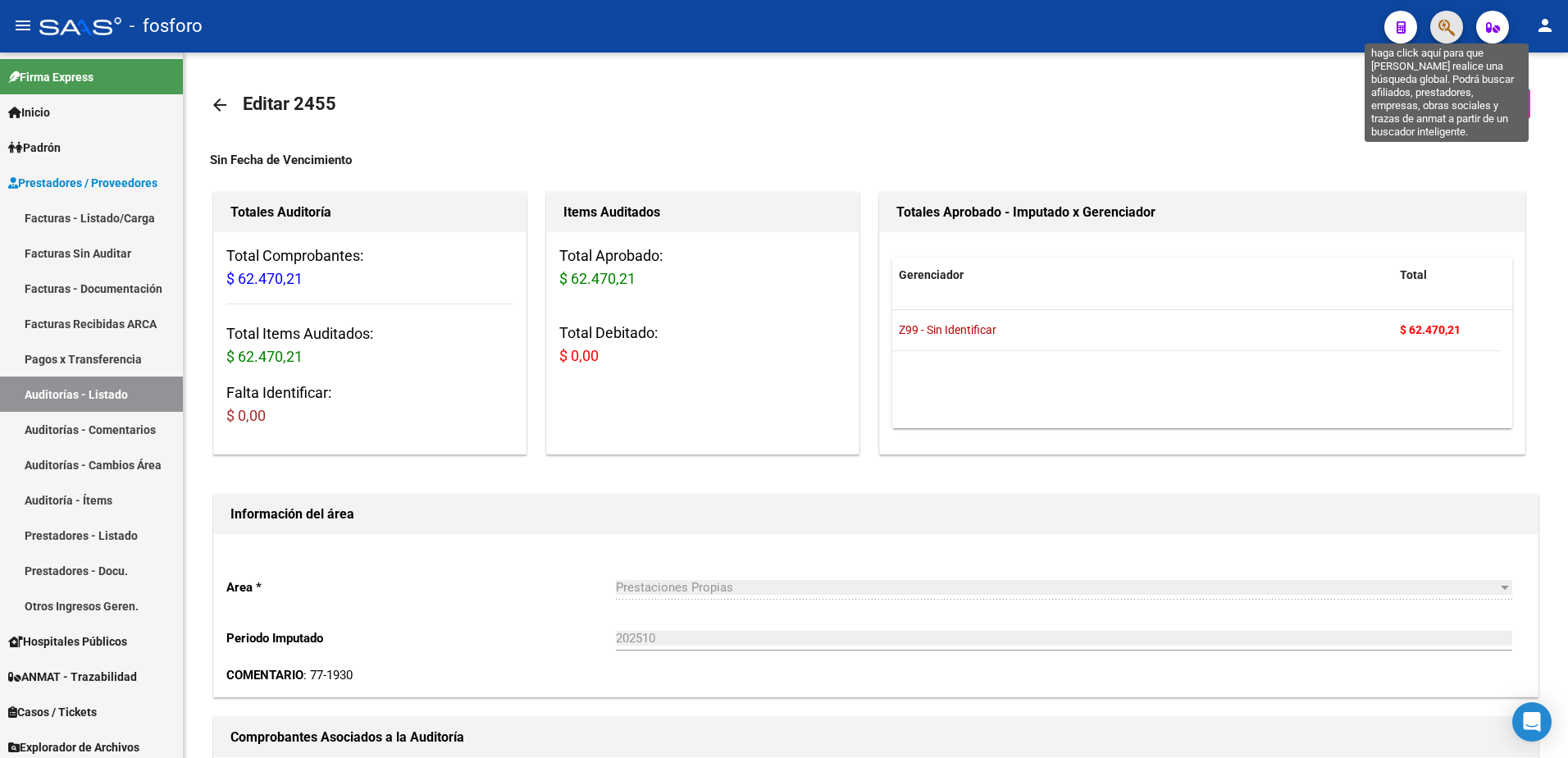
click at [1453, 26] on icon "button" at bounding box center [1447, 27] width 16 height 19
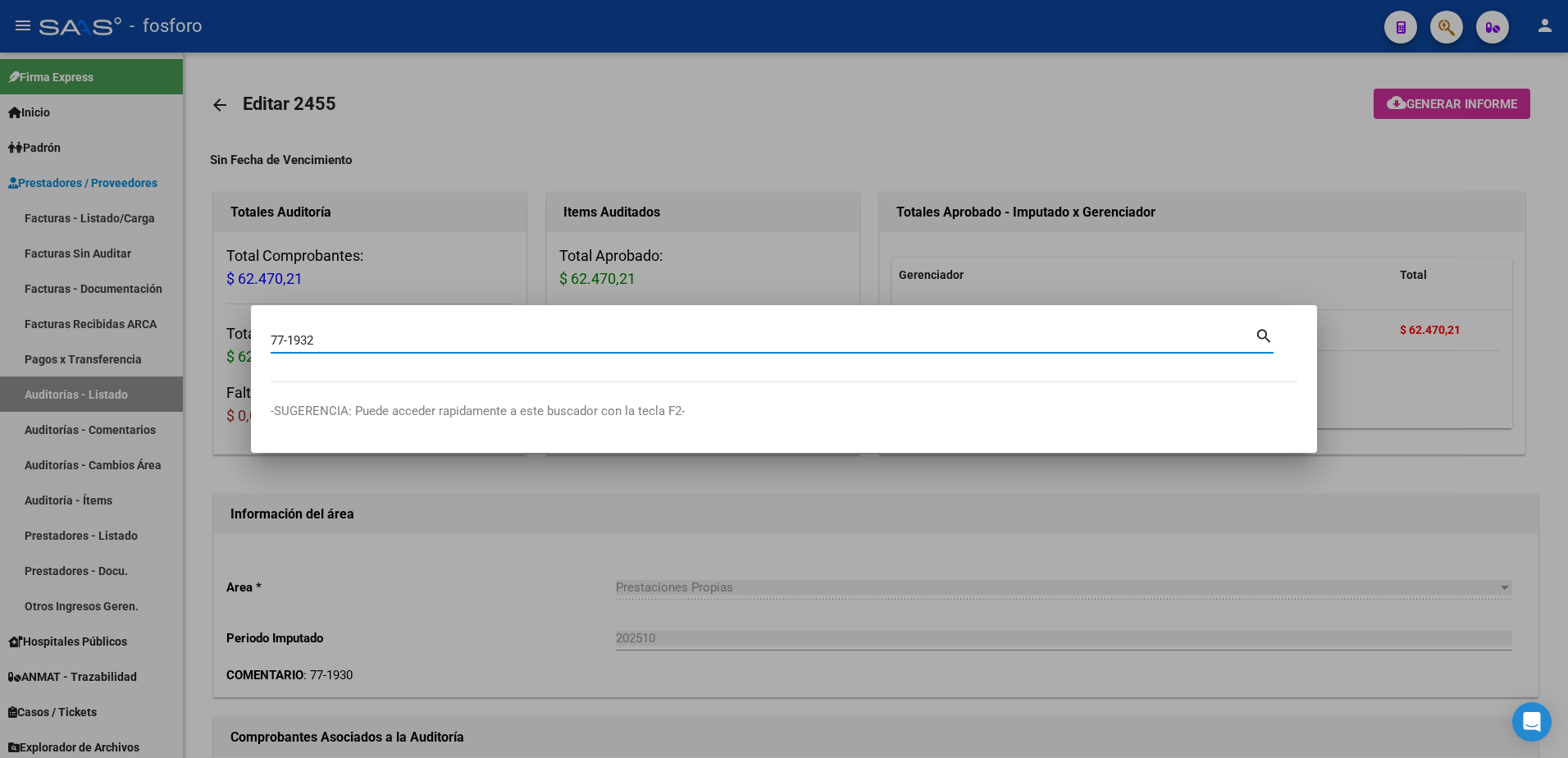
type input "77-1932"
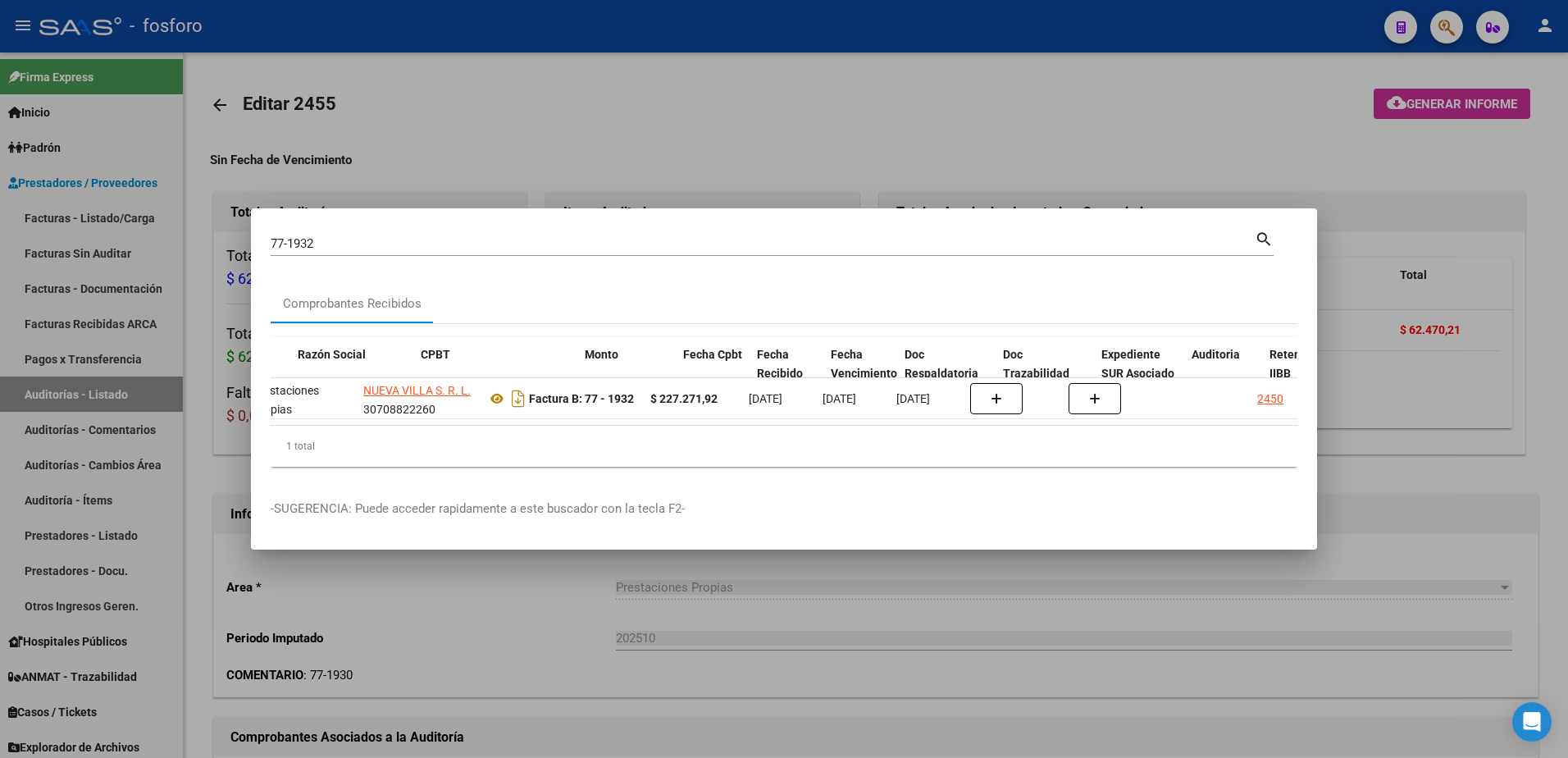
scroll to position [0, 371]
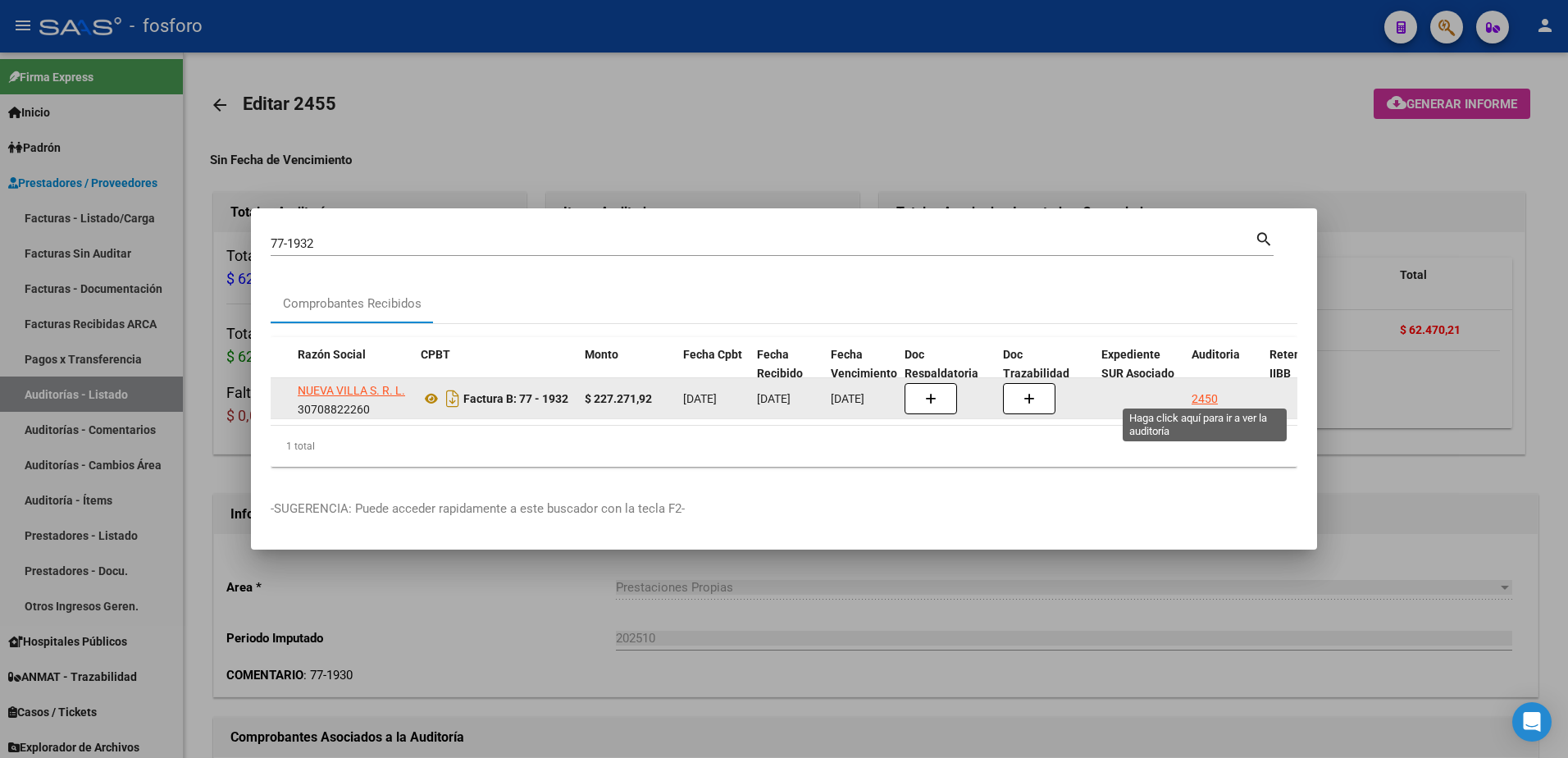
drag, startPoint x: 1209, startPoint y: 394, endPoint x: 1209, endPoint y: 379, distance: 15.0
click at [1209, 389] on div "2450" at bounding box center [1204, 398] width 26 height 19
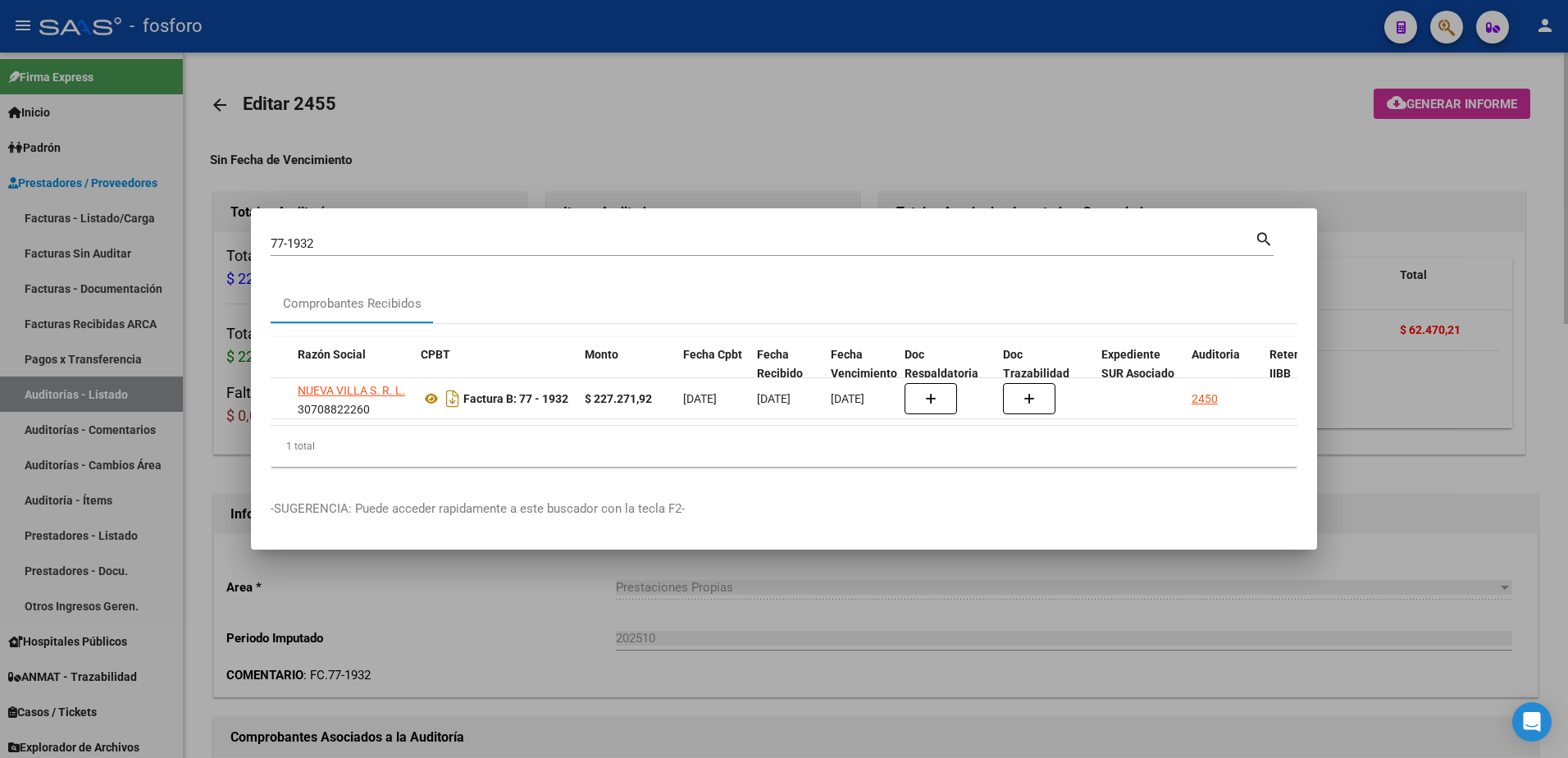
drag, startPoint x: 1309, startPoint y: 154, endPoint x: 1357, endPoint y: 151, distance: 48.1
click at [1315, 157] on div at bounding box center [784, 379] width 1568 height 758
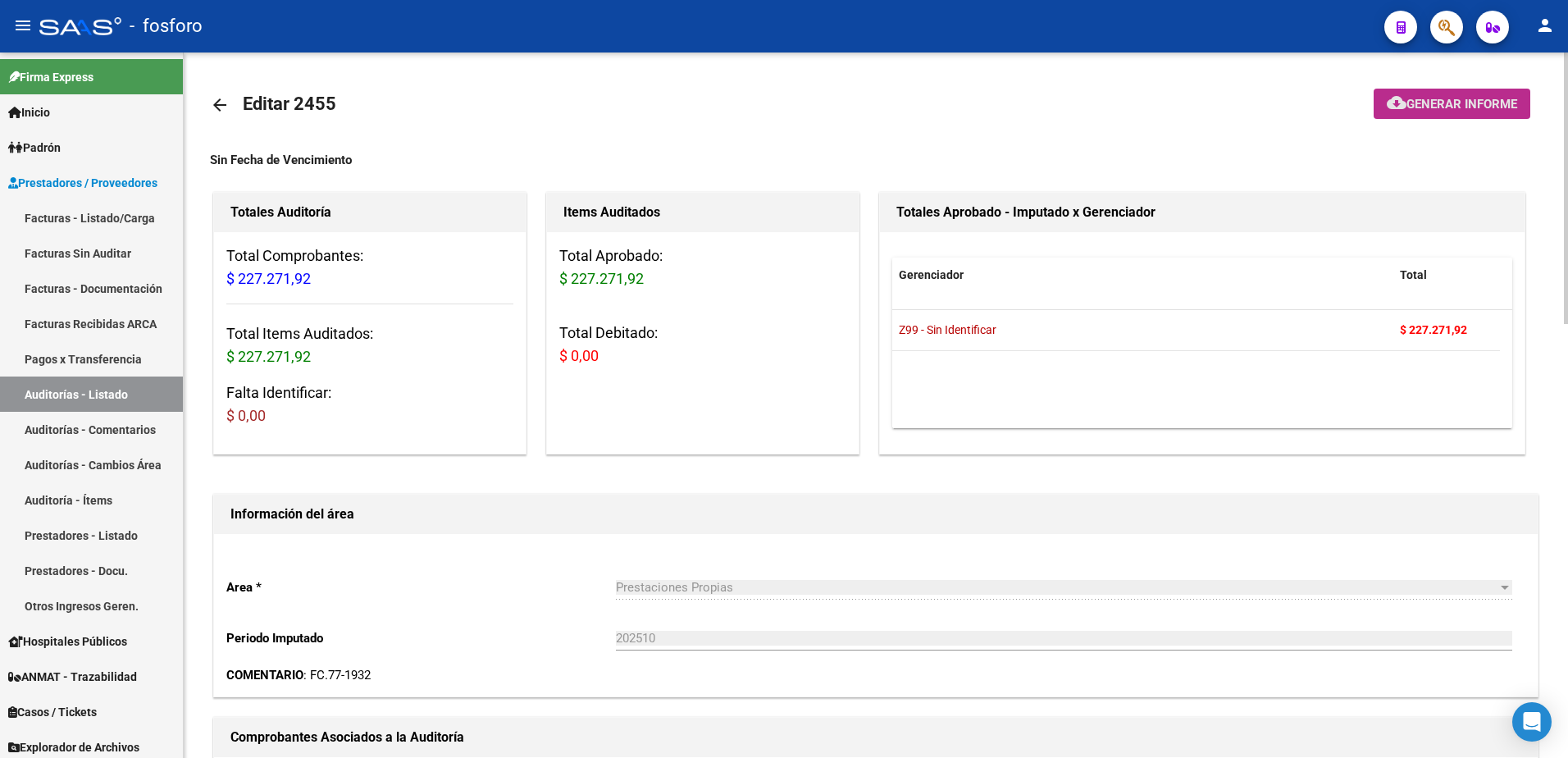
drag, startPoint x: 1395, startPoint y: 113, endPoint x: 703, endPoint y: 341, distance: 728.6
click at [1400, 92] on mat-icon "cloud_download" at bounding box center [1397, 102] width 20 height 20
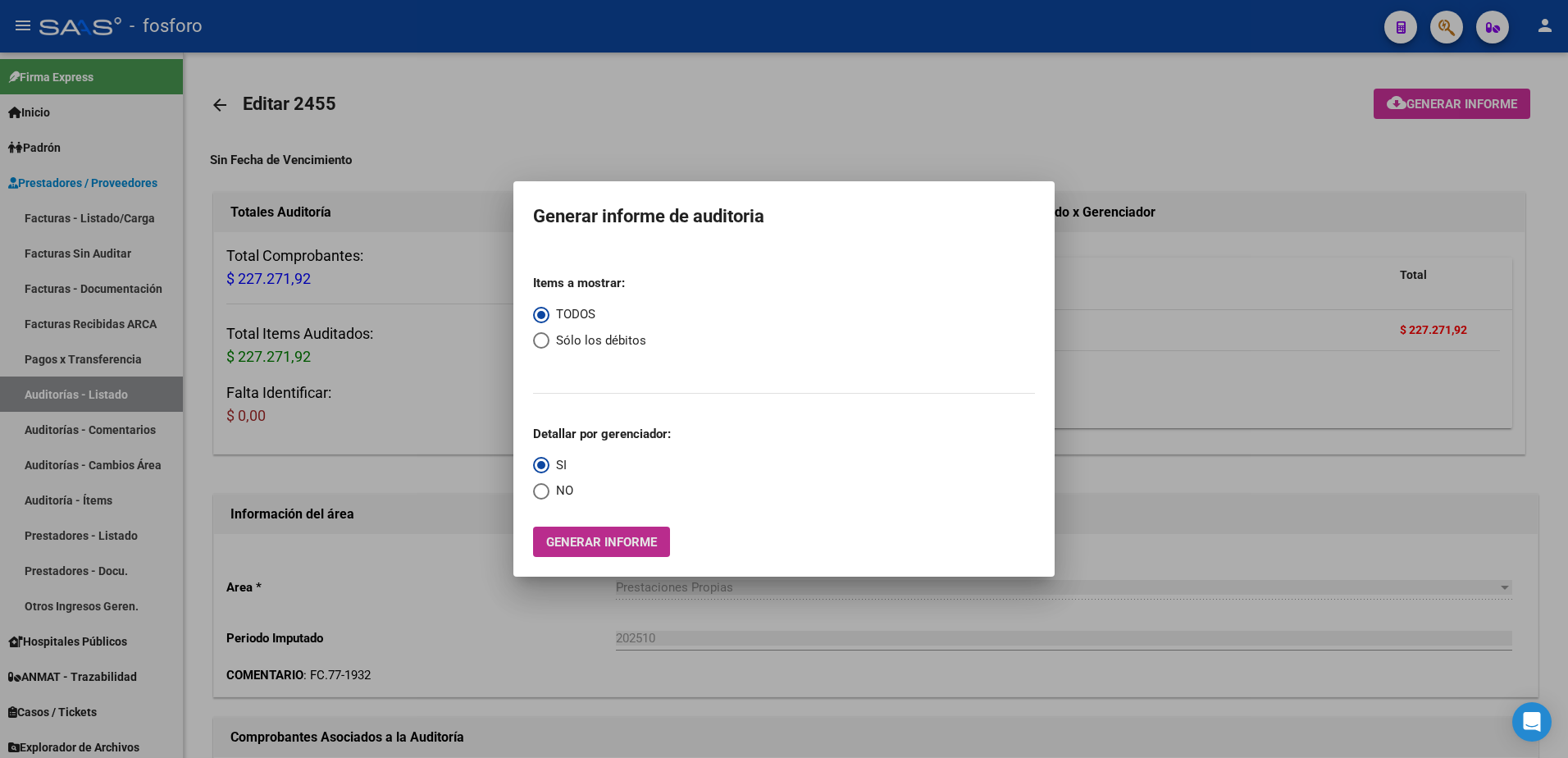
click at [569, 545] on span "Generar informe" at bounding box center [601, 542] width 110 height 14
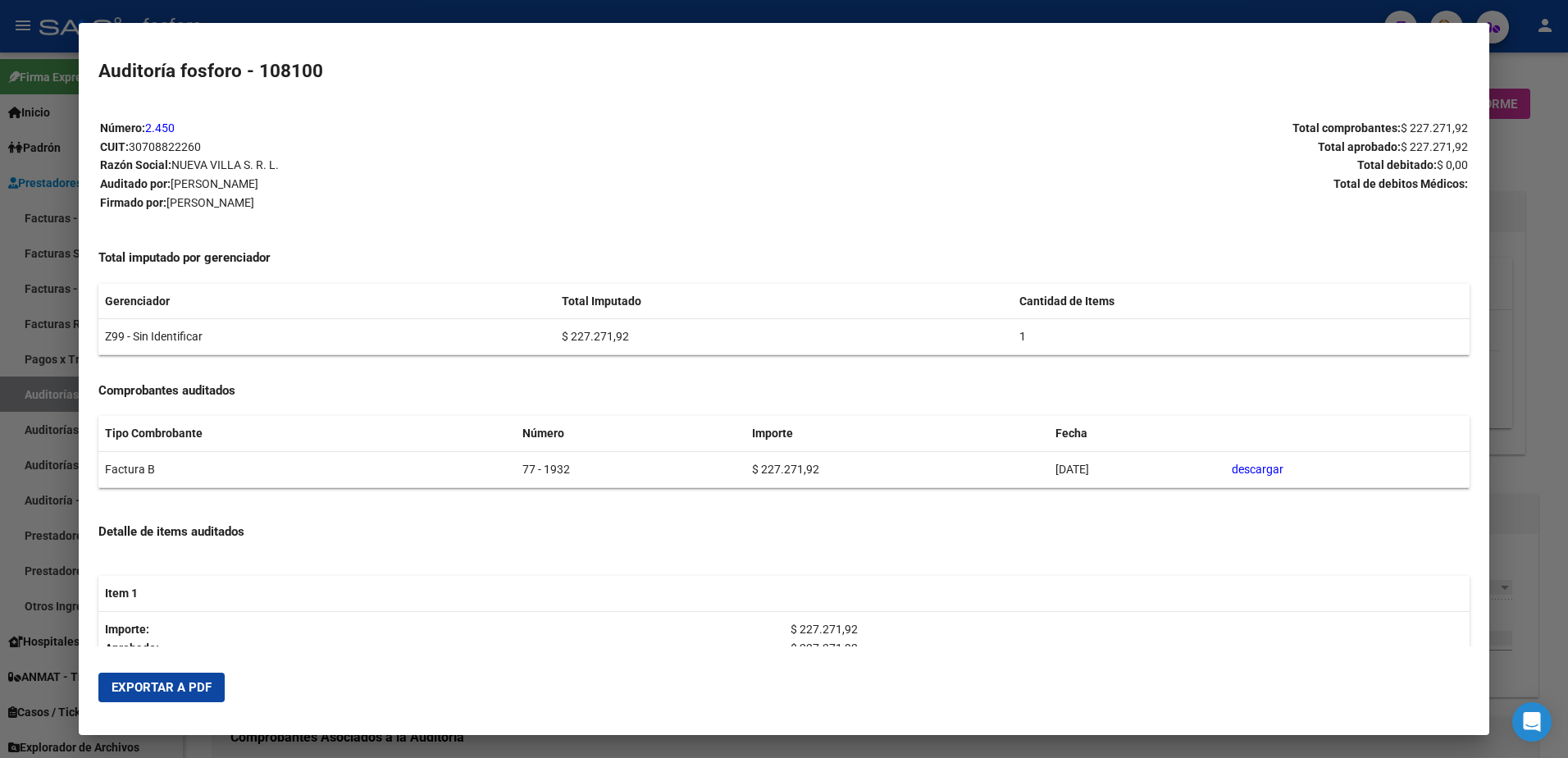
click at [164, 669] on mat-dialog-actions "Exportar a PDF" at bounding box center [785, 687] width 1372 height 56
drag, startPoint x: 167, startPoint y: 687, endPoint x: 805, endPoint y: 504, distance: 663.7
click at [177, 681] on span "Exportar a PDF" at bounding box center [161, 687] width 100 height 14
click at [1523, 38] on div at bounding box center [784, 379] width 1568 height 758
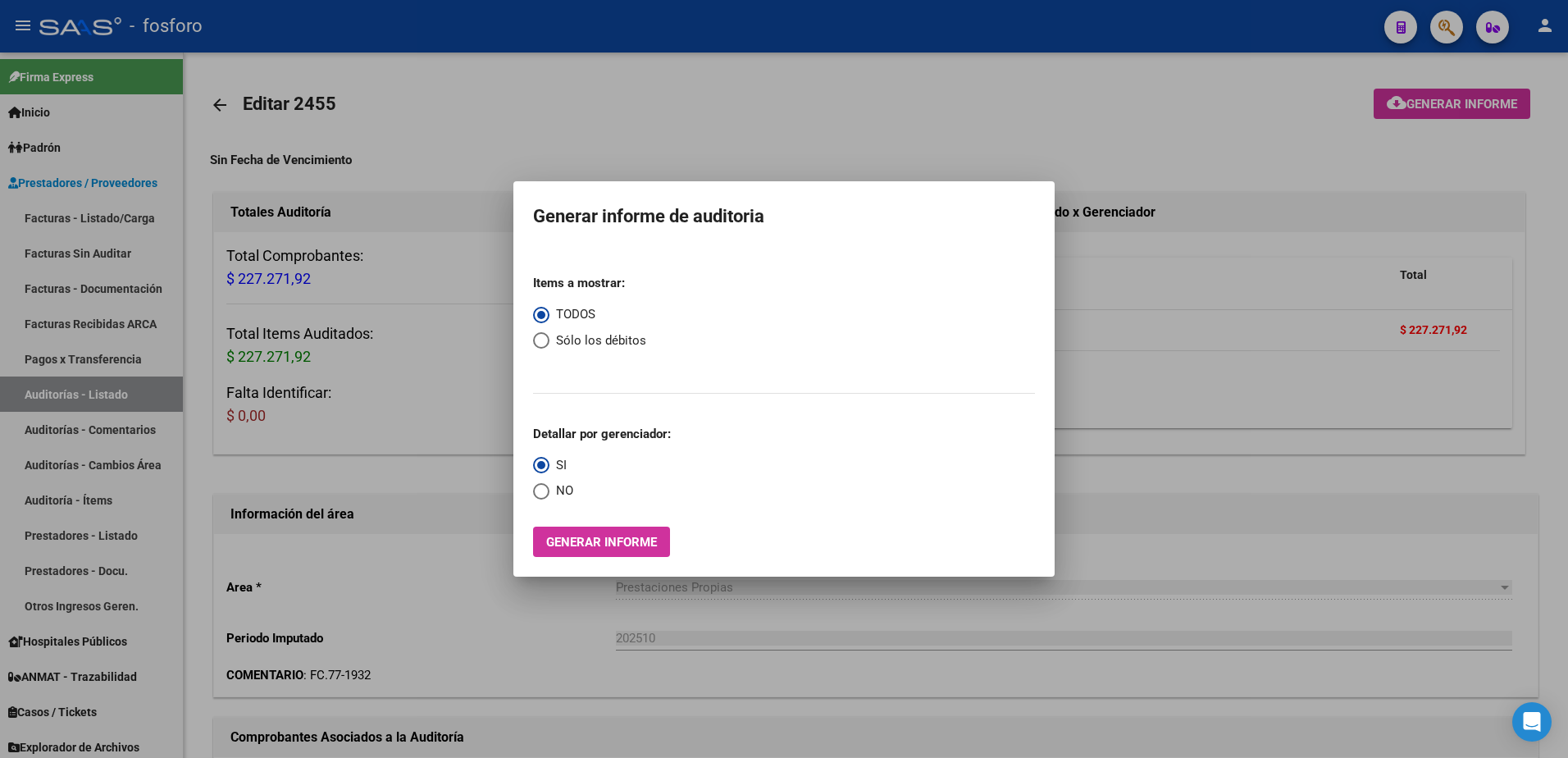
drag, startPoint x: 1517, startPoint y: 36, endPoint x: 1462, endPoint y: 24, distance: 56.3
click at [1515, 35] on div at bounding box center [784, 379] width 1568 height 758
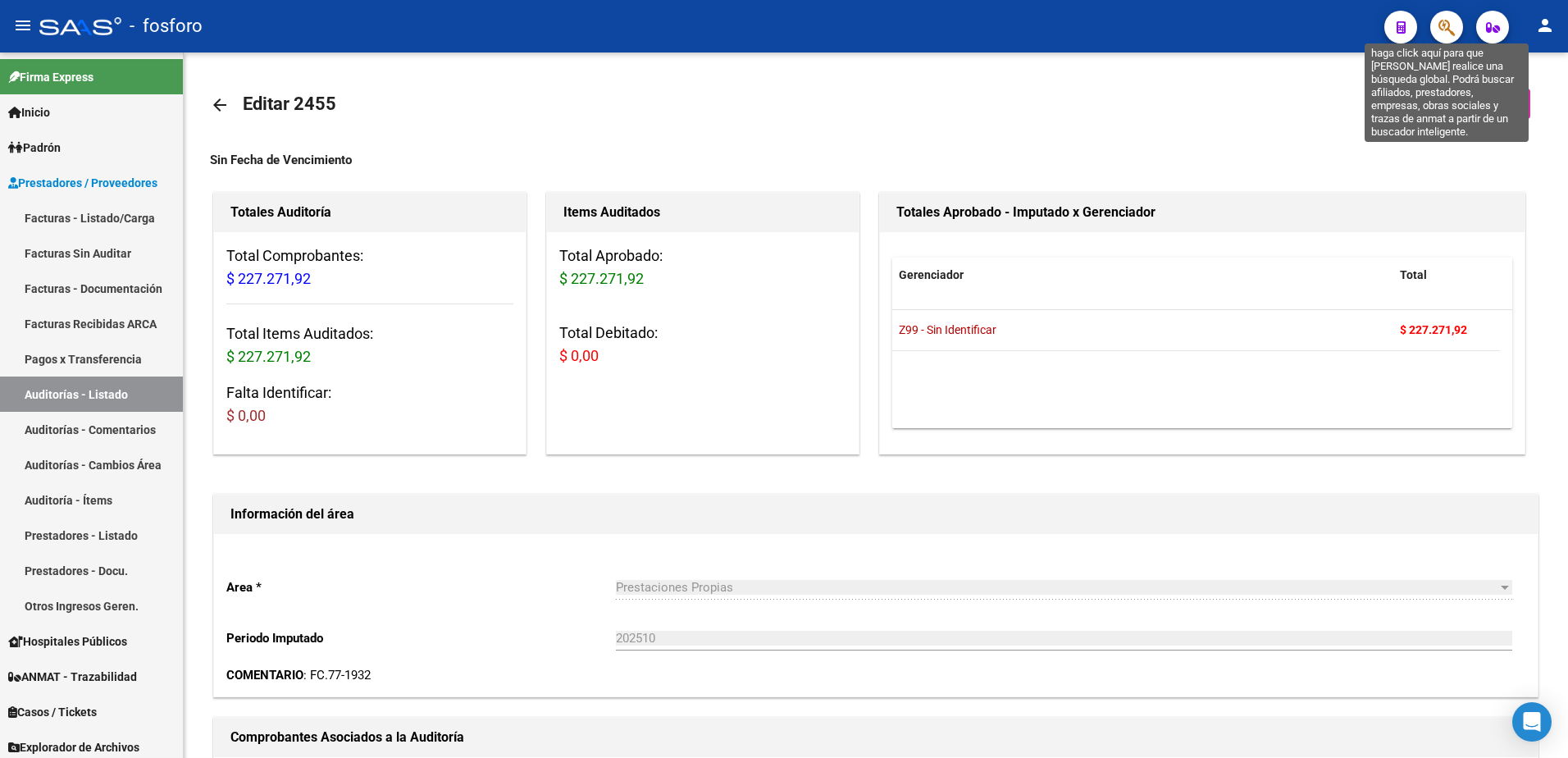
click at [1443, 24] on icon "button" at bounding box center [1447, 27] width 16 height 19
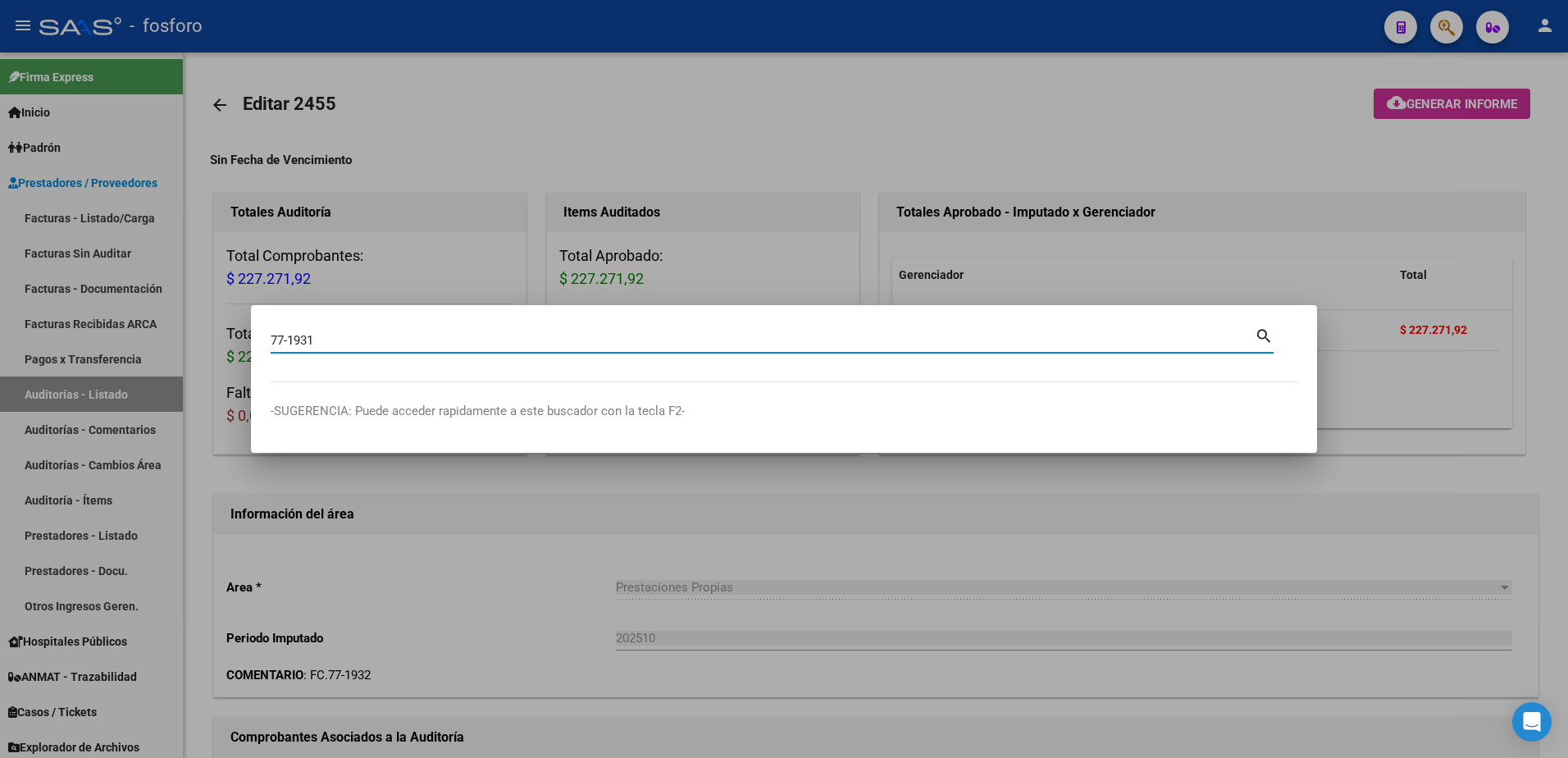
type input "77-1931"
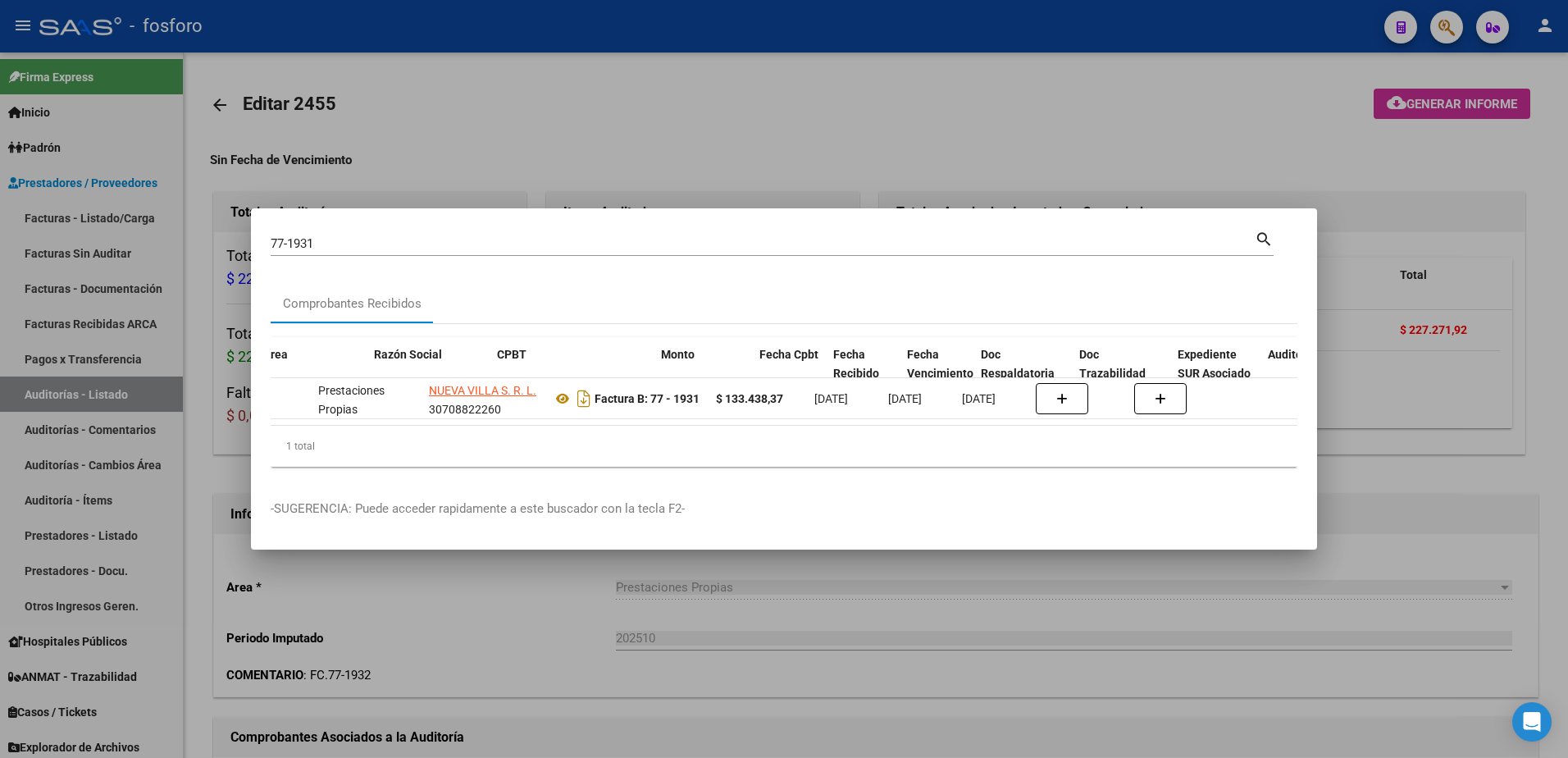
scroll to position [0, 295]
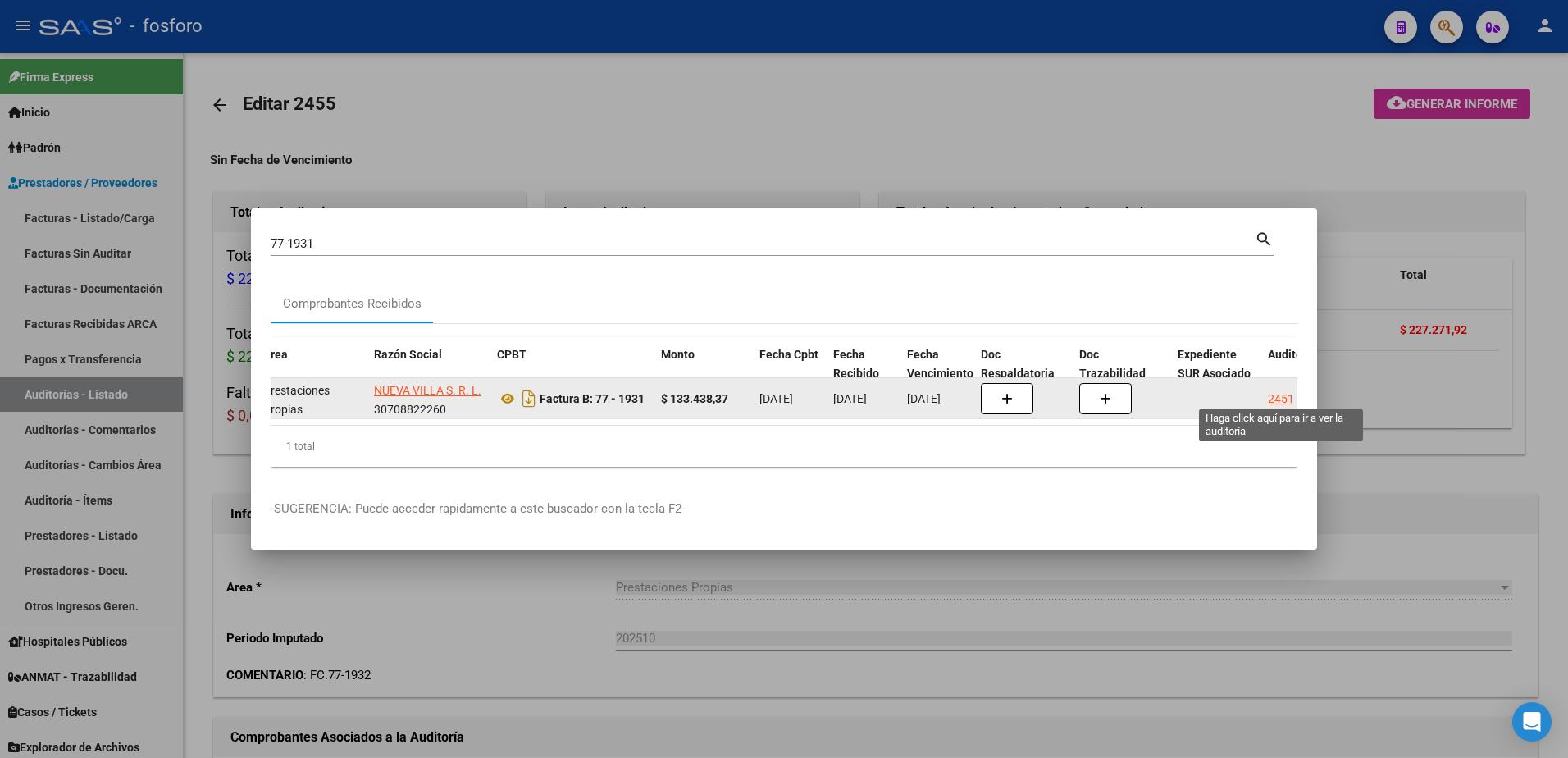
click at [1278, 397] on div "2451" at bounding box center [1281, 398] width 26 height 19
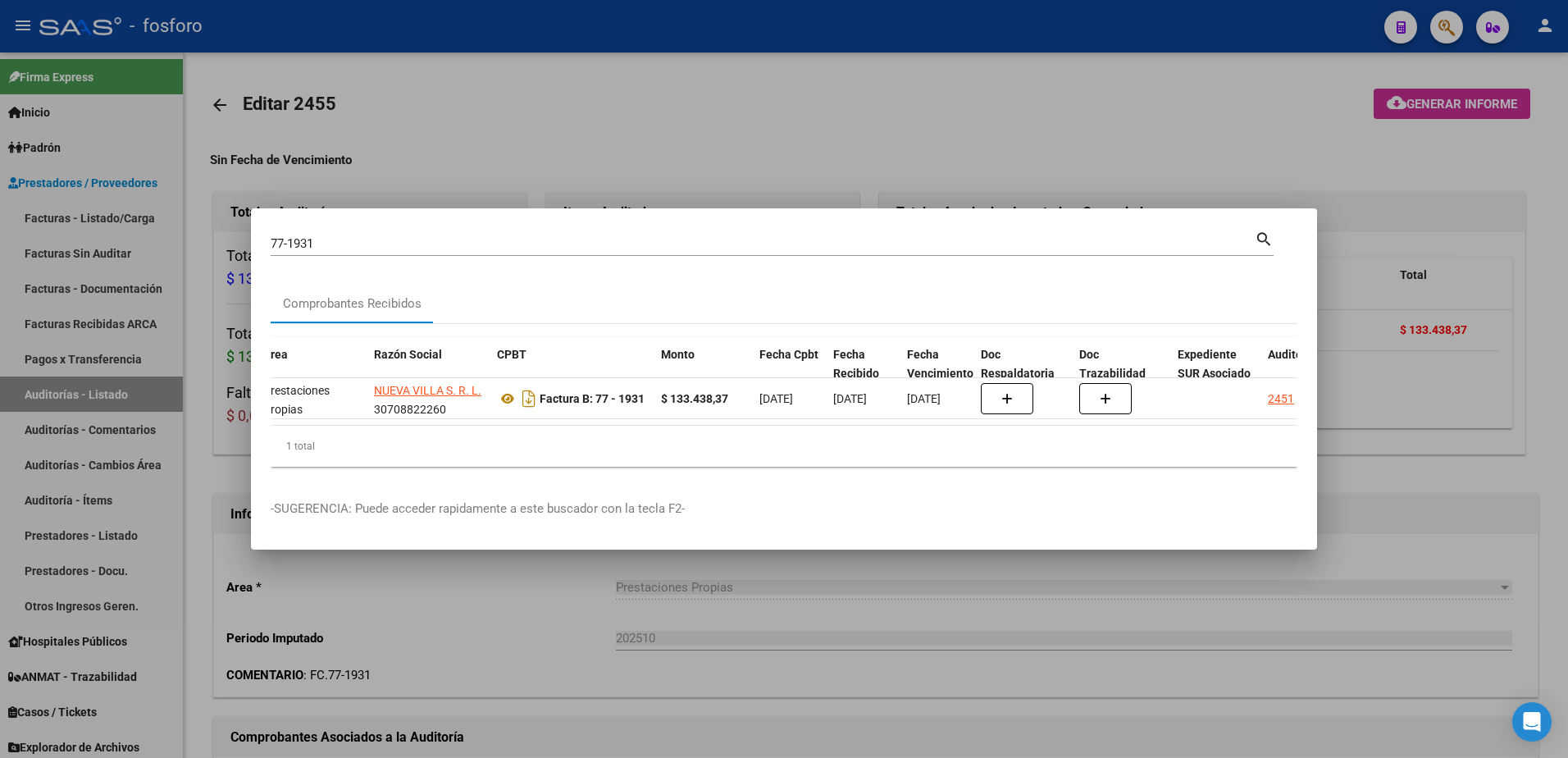
drag, startPoint x: 1278, startPoint y: 394, endPoint x: 1378, endPoint y: 155, distance: 259.1
click at [1319, 165] on div at bounding box center [784, 379] width 1568 height 758
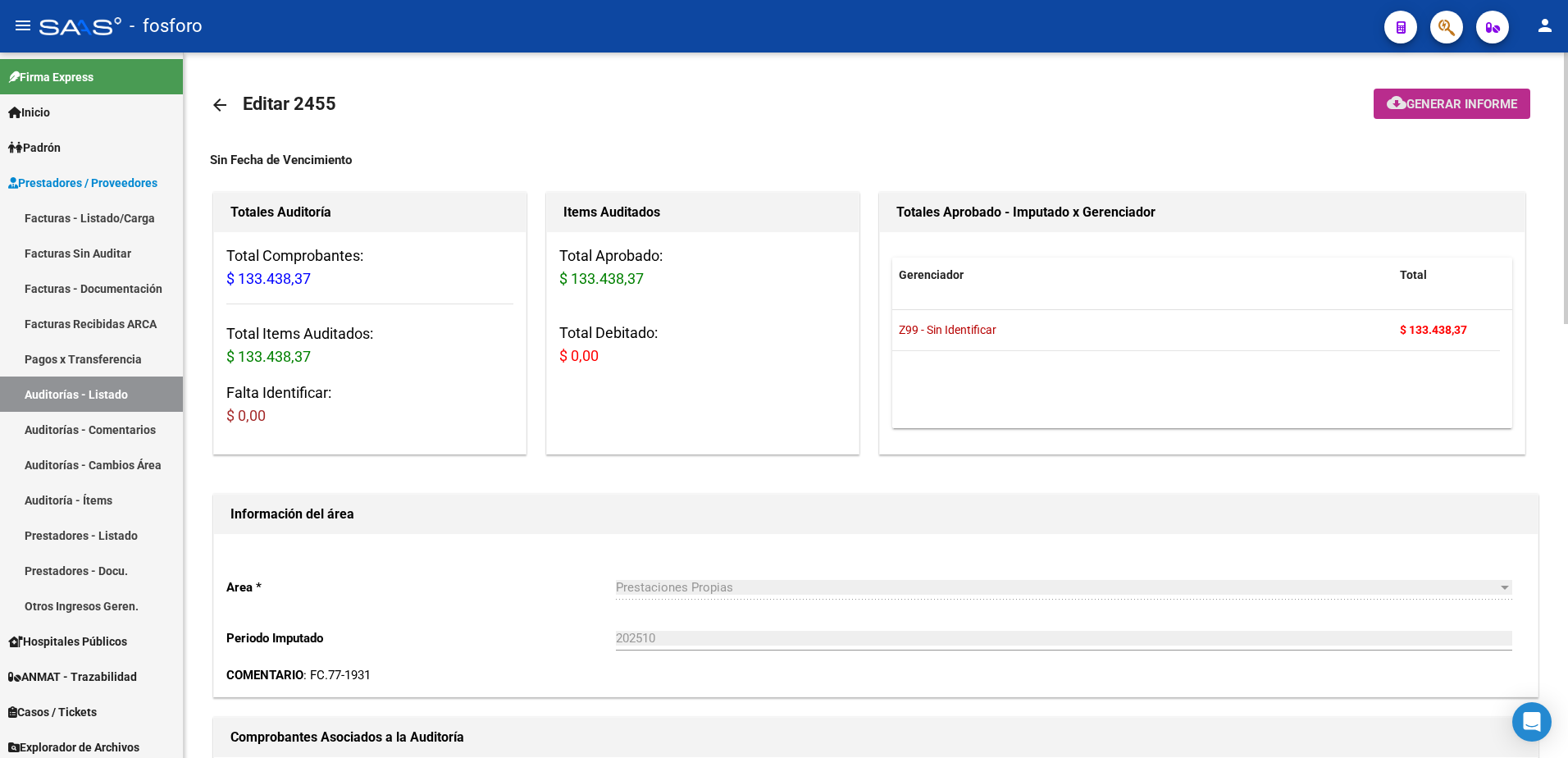
click at [1415, 100] on span "Generar informe" at bounding box center [1462, 104] width 110 height 14
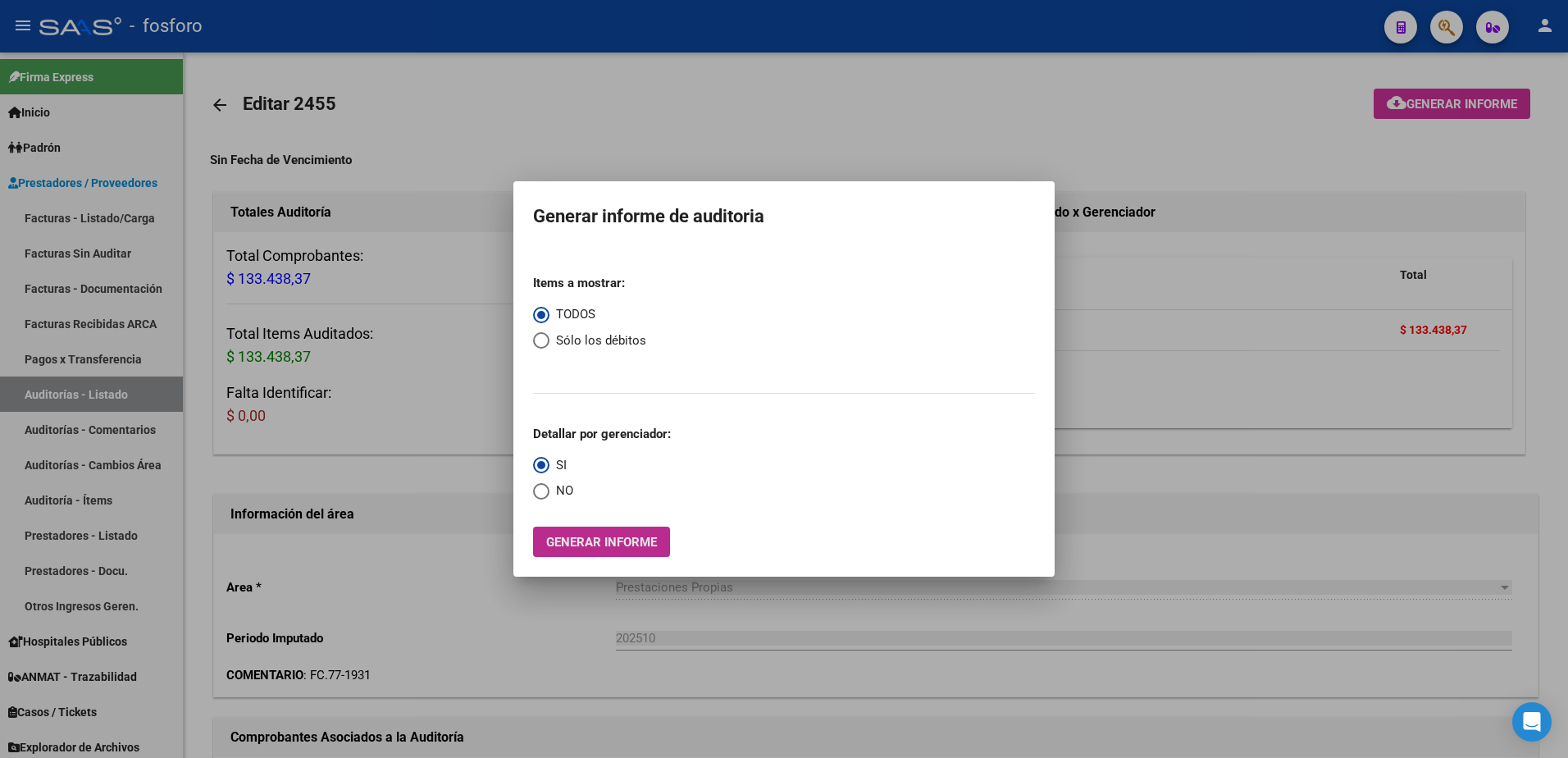
click at [642, 543] on span "Generar informe" at bounding box center [601, 542] width 110 height 14
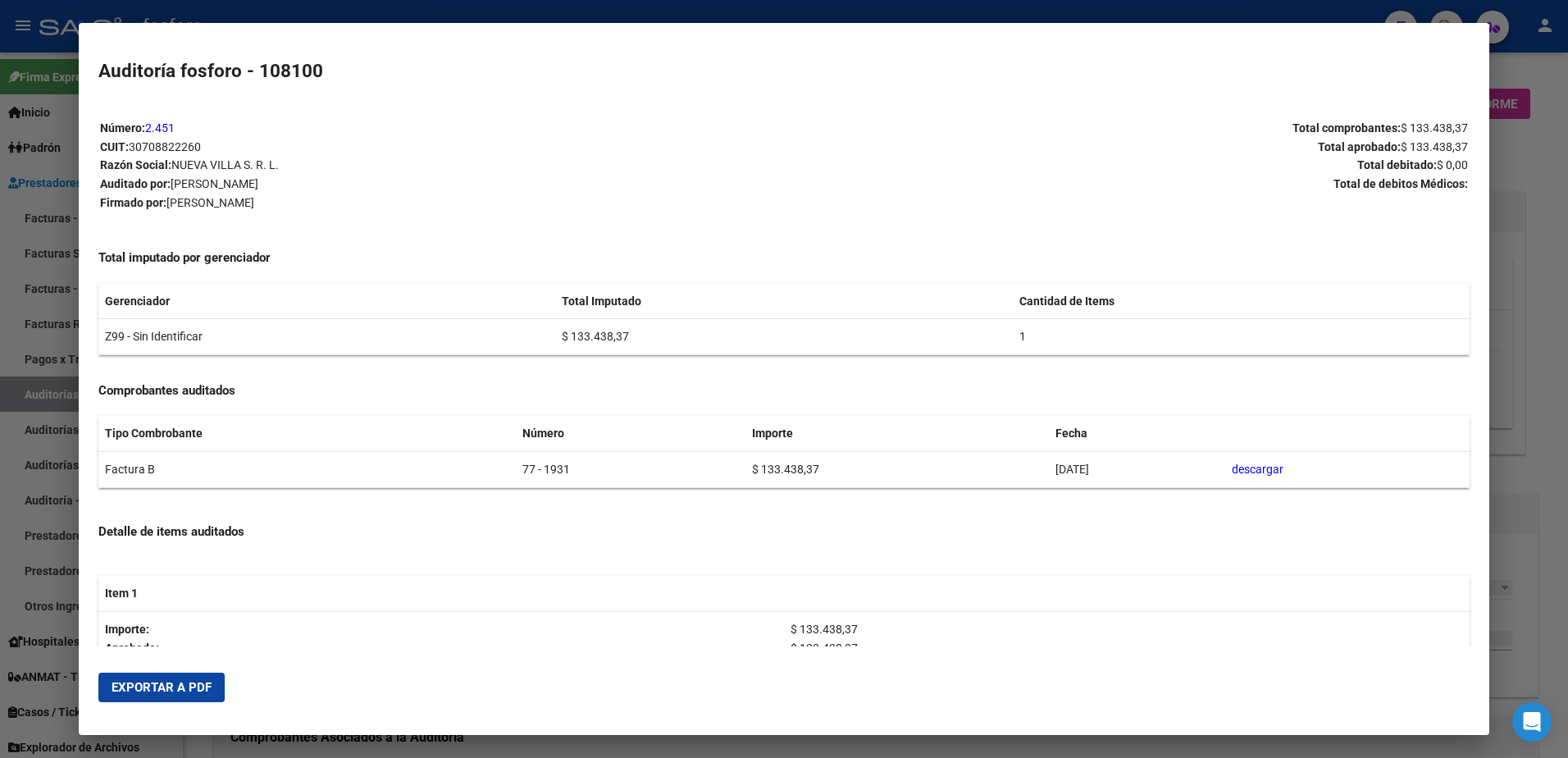
drag, startPoint x: 154, startPoint y: 690, endPoint x: 231, endPoint y: 670, distance: 79.6
click at [156, 690] on span "Exportar a PDF" at bounding box center [161, 687] width 100 height 14
click at [1551, 434] on div at bounding box center [784, 379] width 1568 height 758
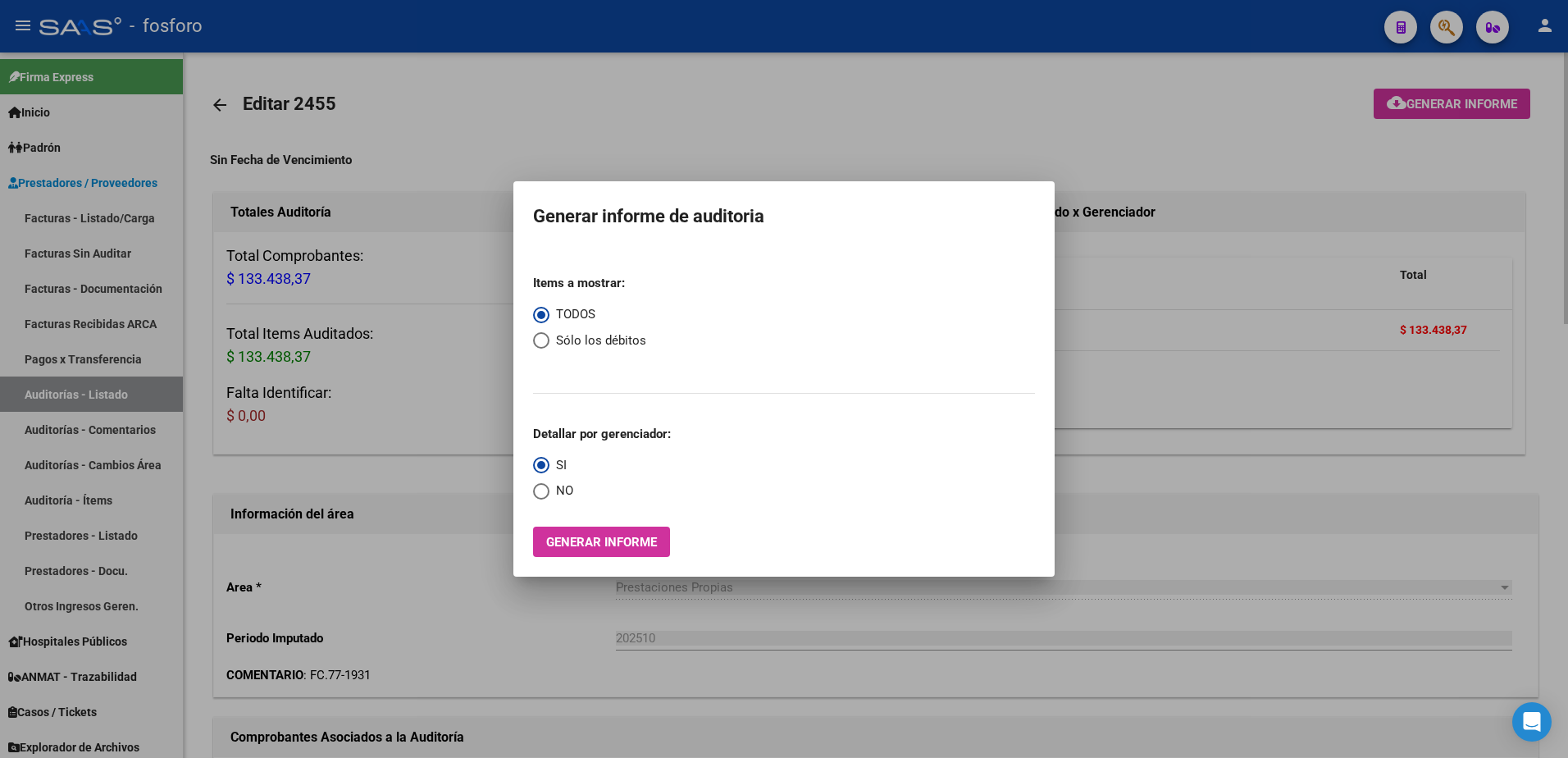
click at [1287, 170] on div at bounding box center [784, 379] width 1568 height 758
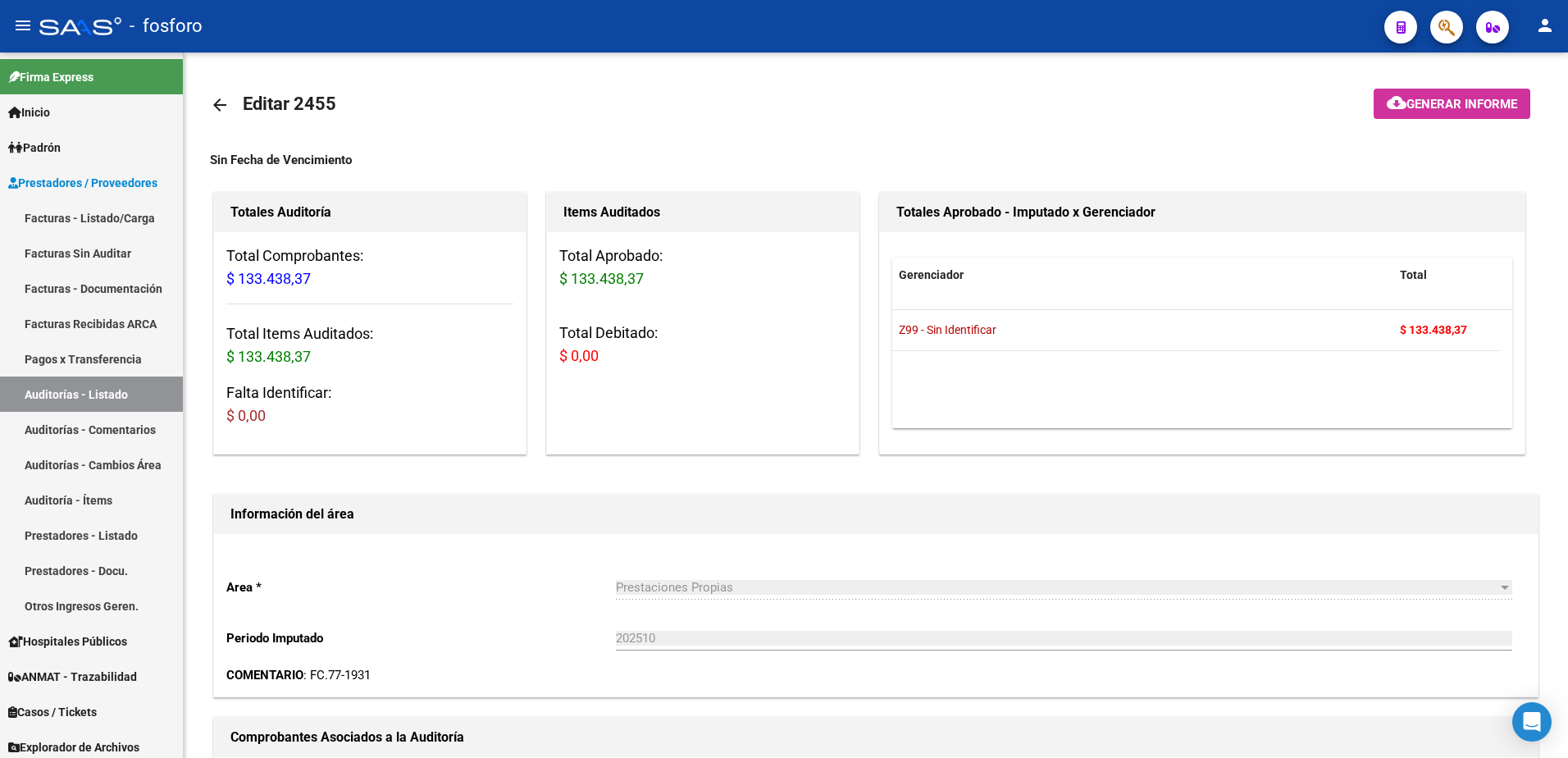
click at [1428, 30] on div at bounding box center [1440, 26] width 46 height 34
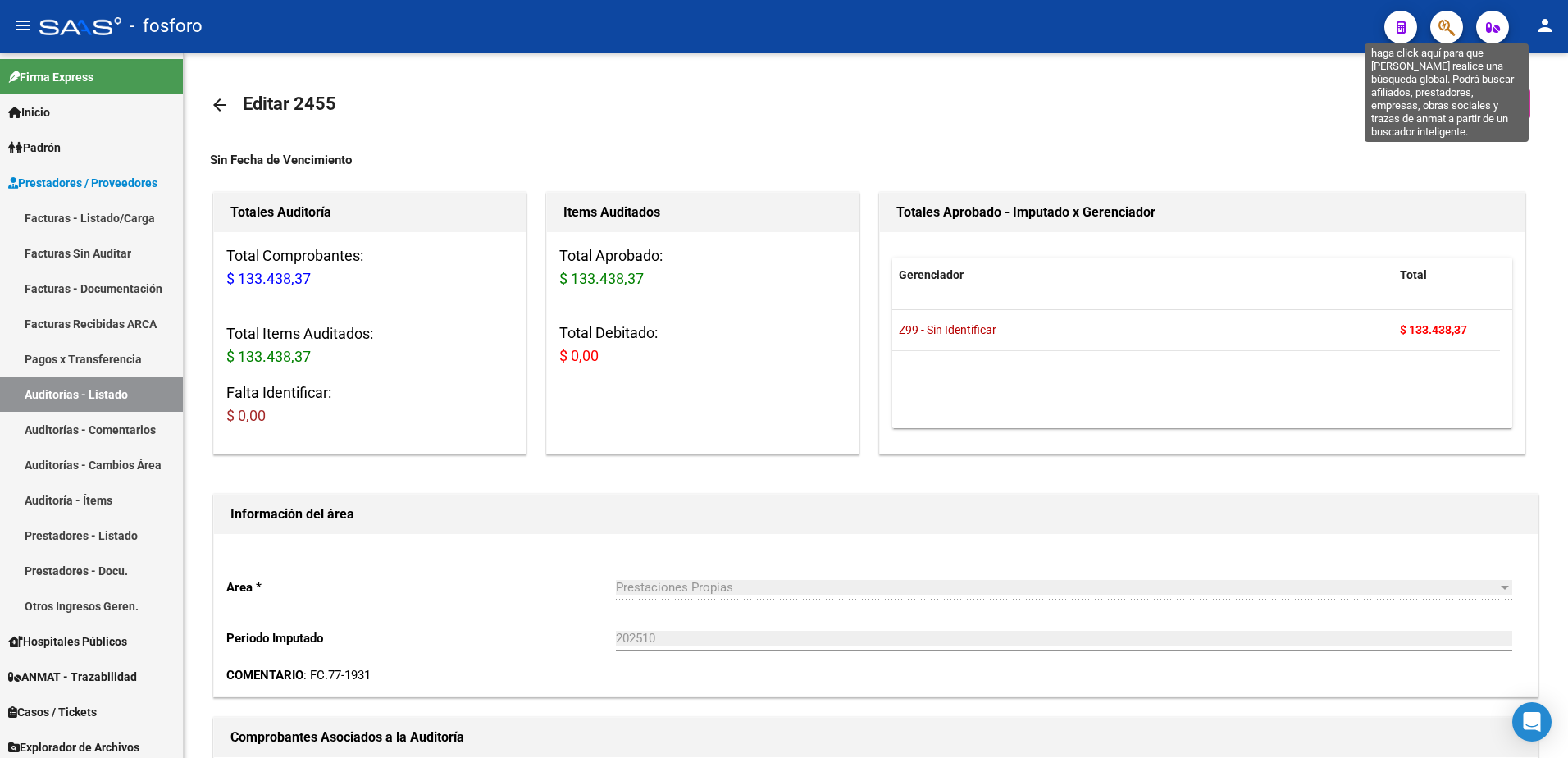
click at [1442, 31] on icon "button" at bounding box center [1447, 27] width 16 height 19
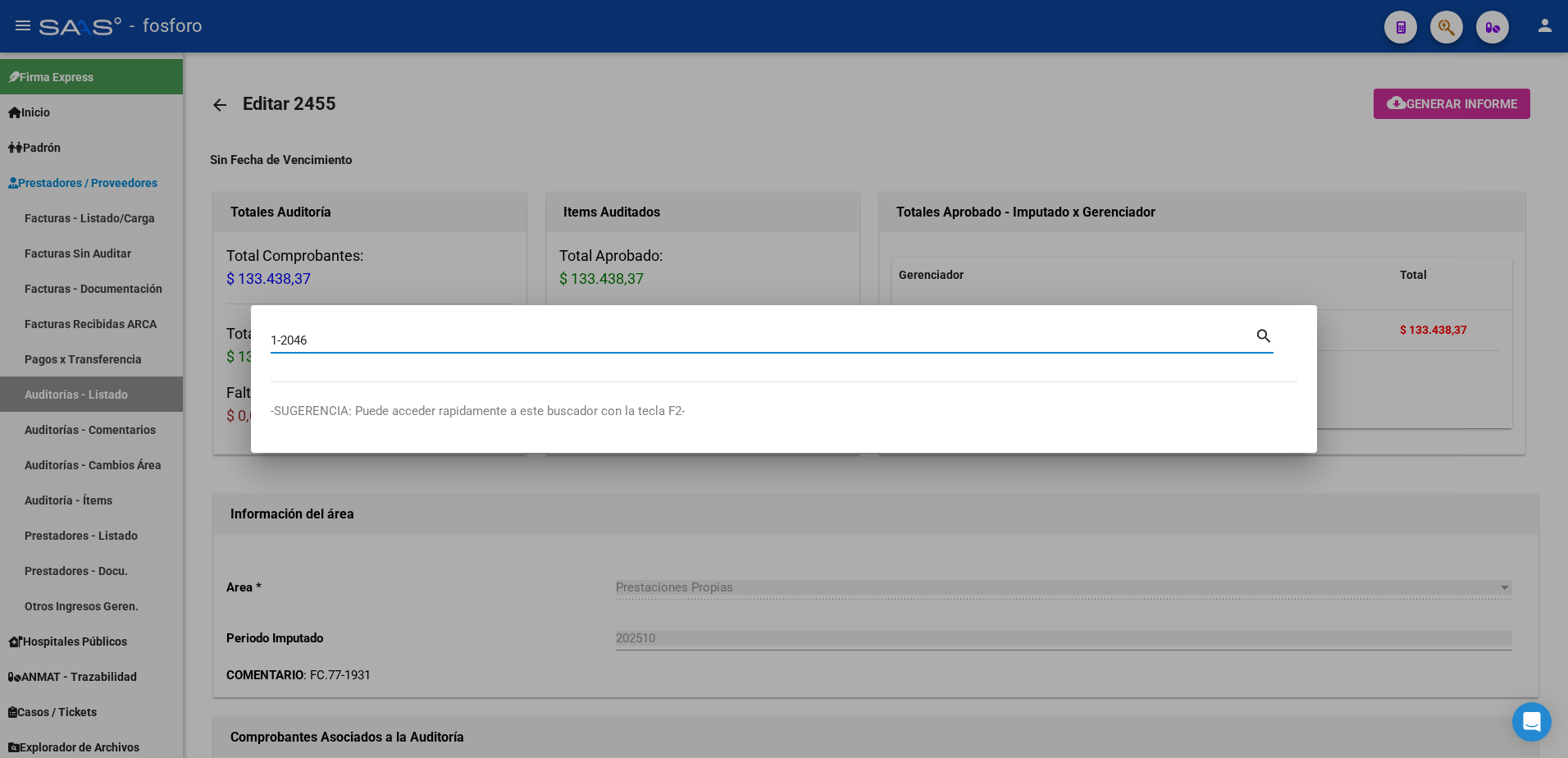
type input "1-2046"
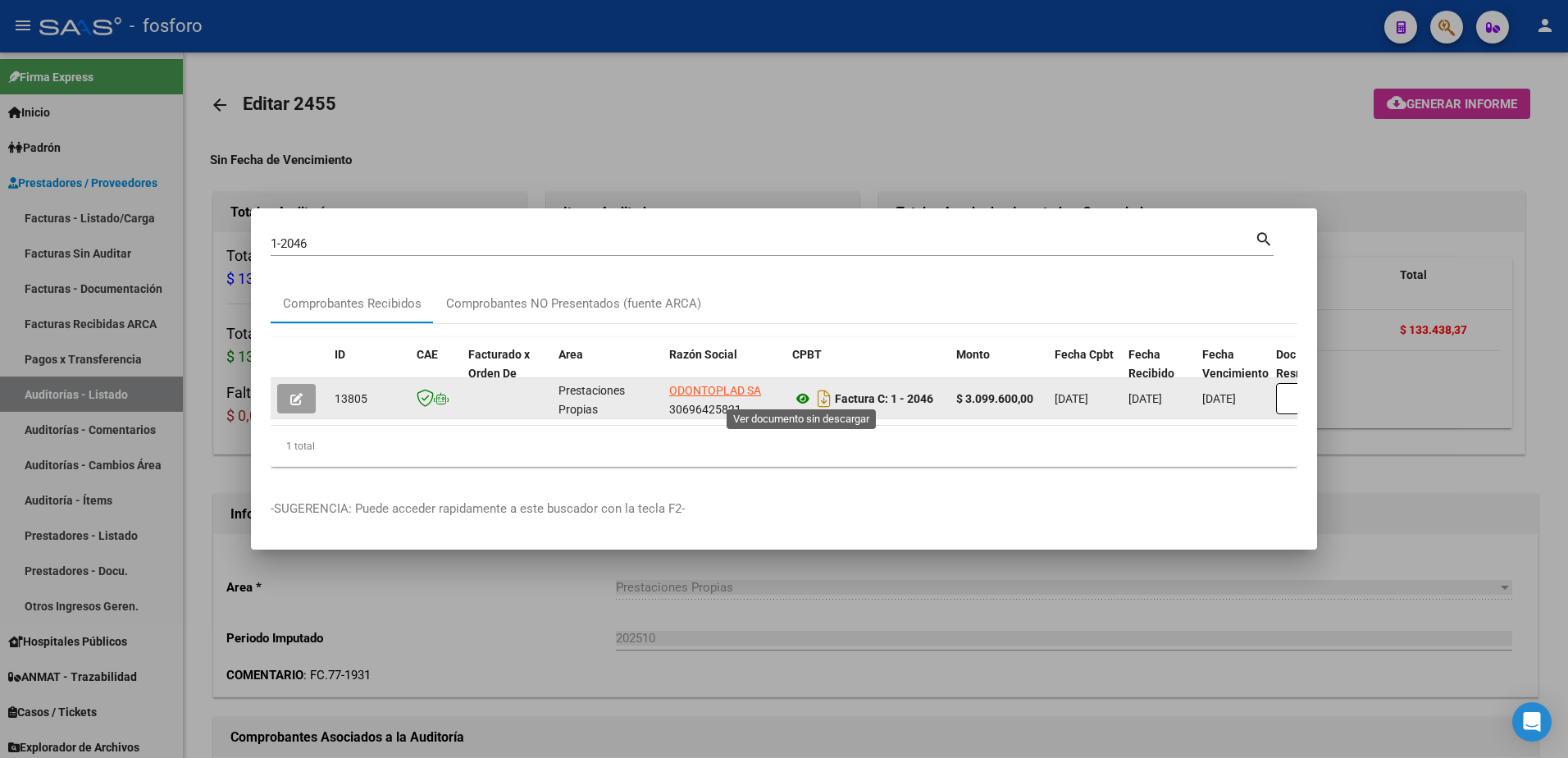
click at [805, 400] on icon at bounding box center [803, 398] width 22 height 20
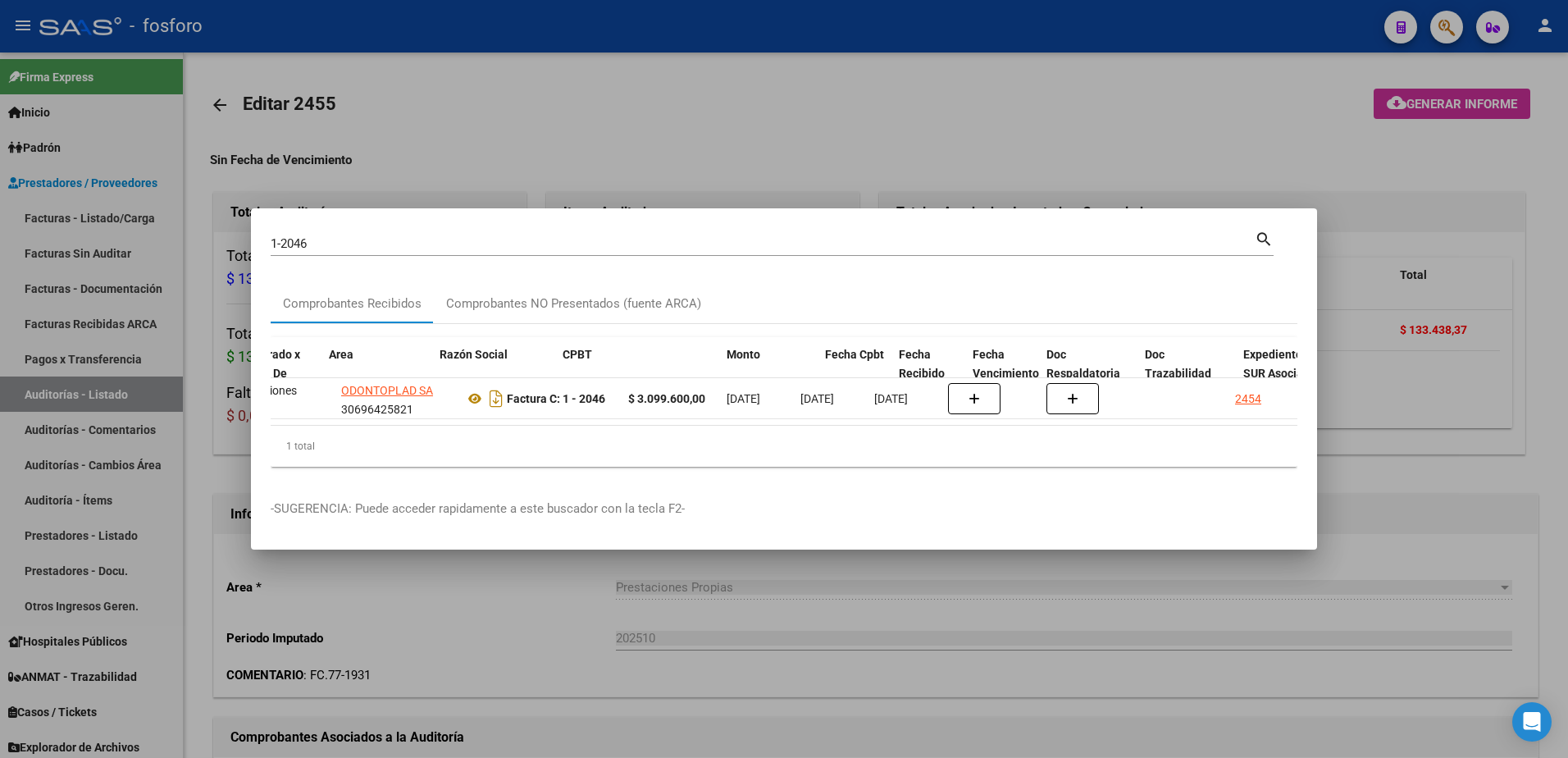
scroll to position [0, 361]
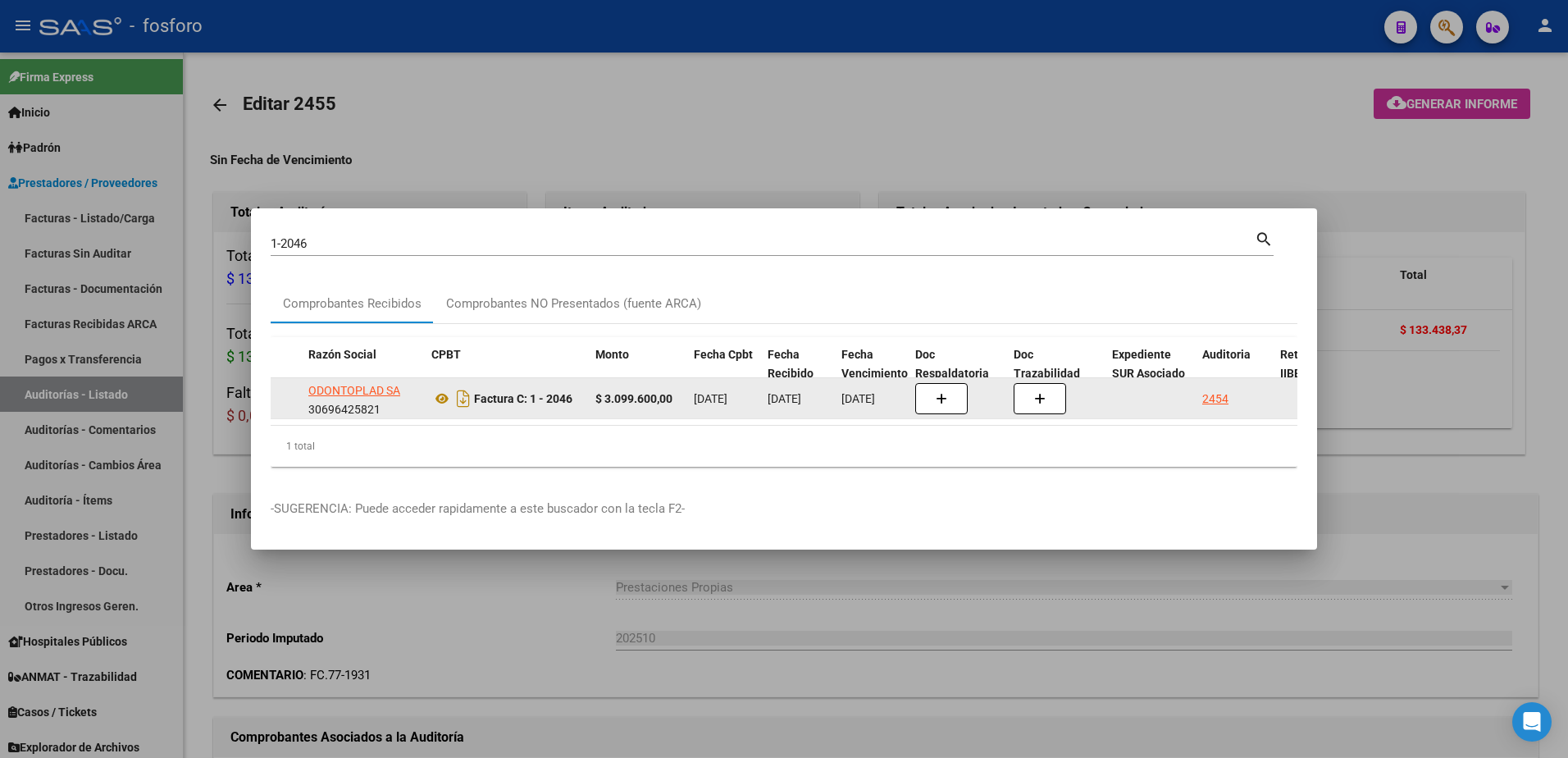
click at [1225, 393] on div "2454" at bounding box center [1215, 398] width 26 height 19
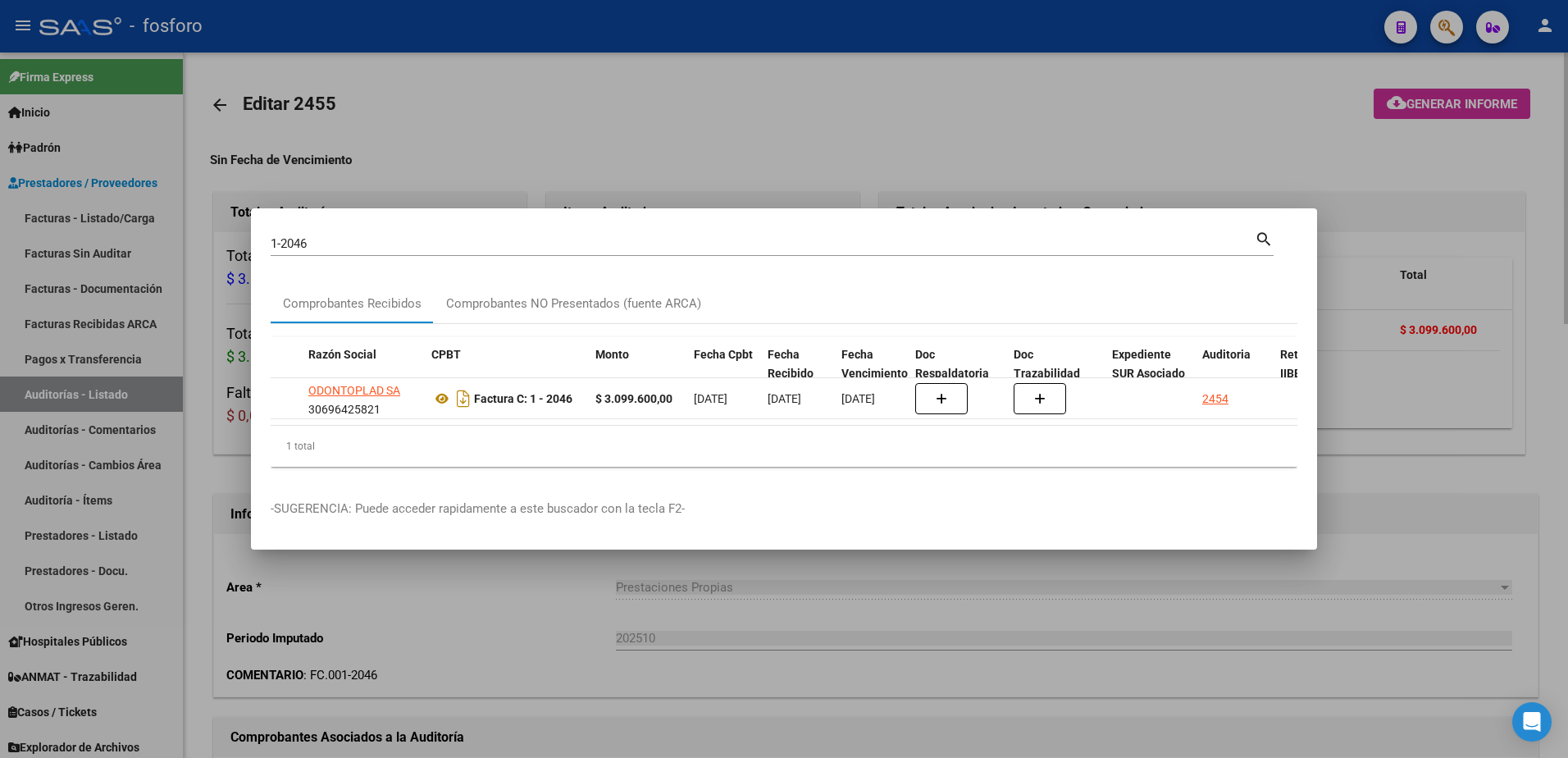
drag, startPoint x: 1270, startPoint y: 154, endPoint x: 1383, endPoint y: 129, distance: 115.7
click at [1288, 153] on div at bounding box center [784, 379] width 1568 height 758
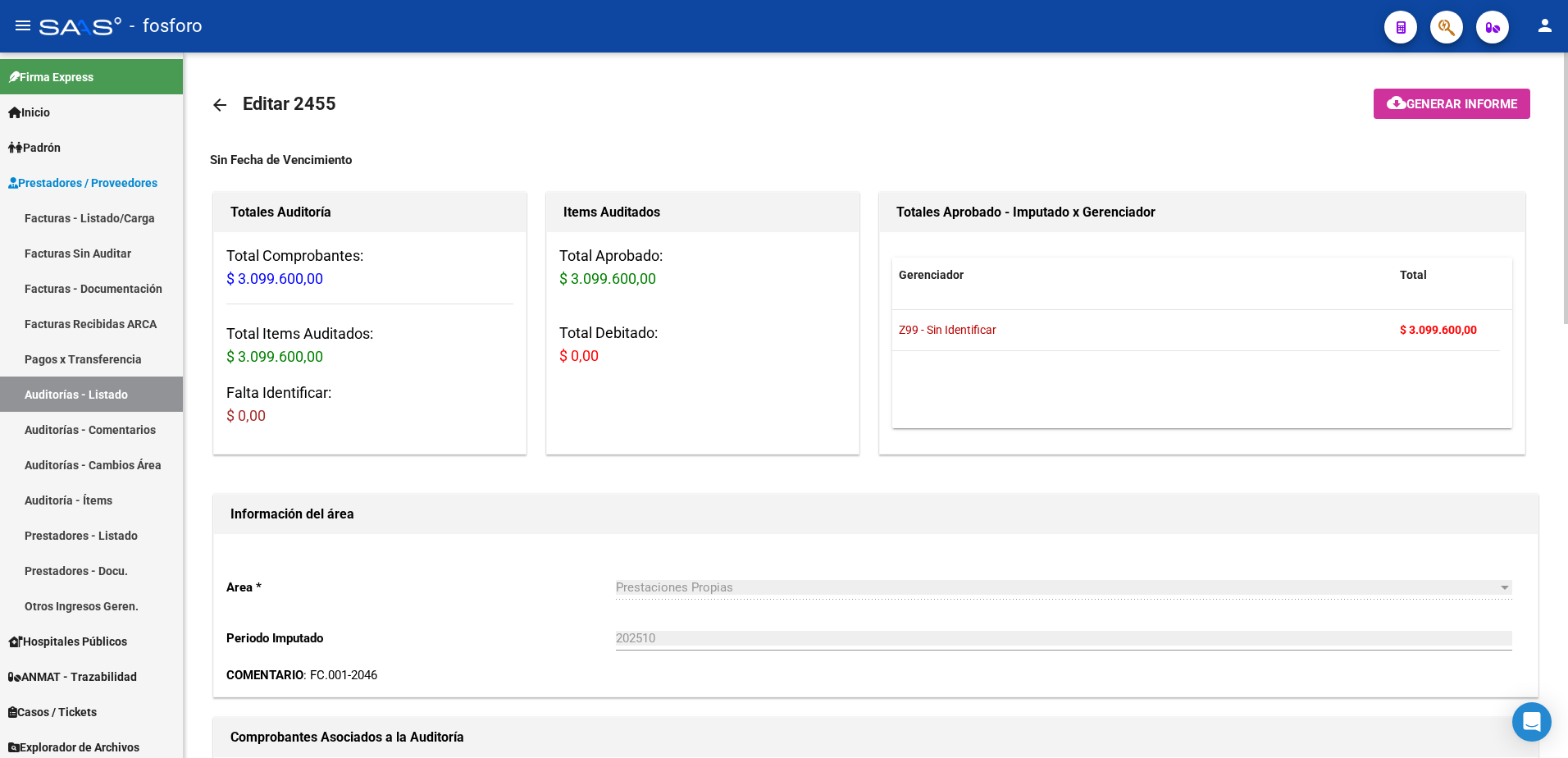
click at [1401, 100] on mat-icon "cloud_download" at bounding box center [1397, 102] width 20 height 20
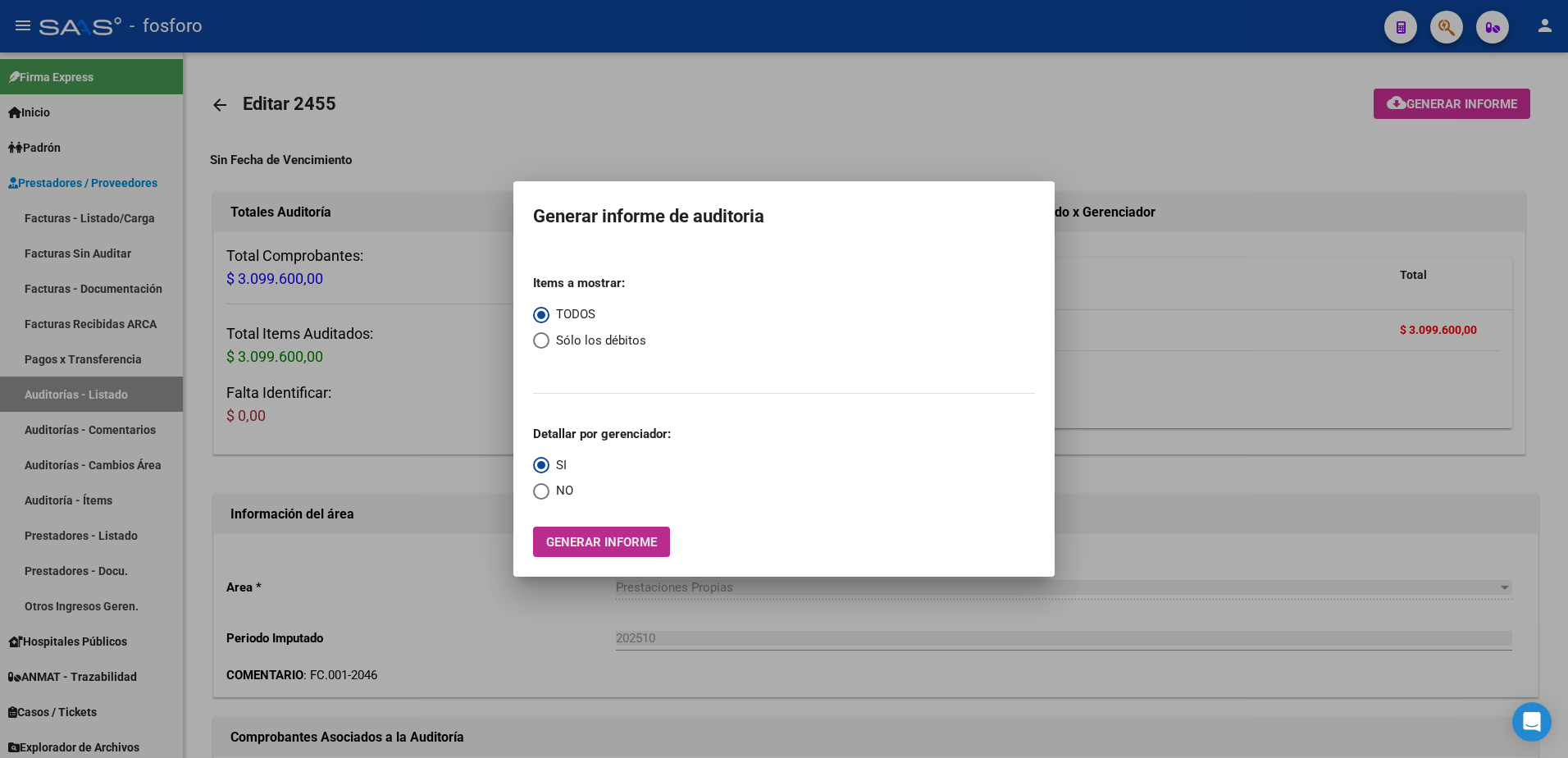
click at [556, 540] on span "Generar informe" at bounding box center [601, 542] width 110 height 14
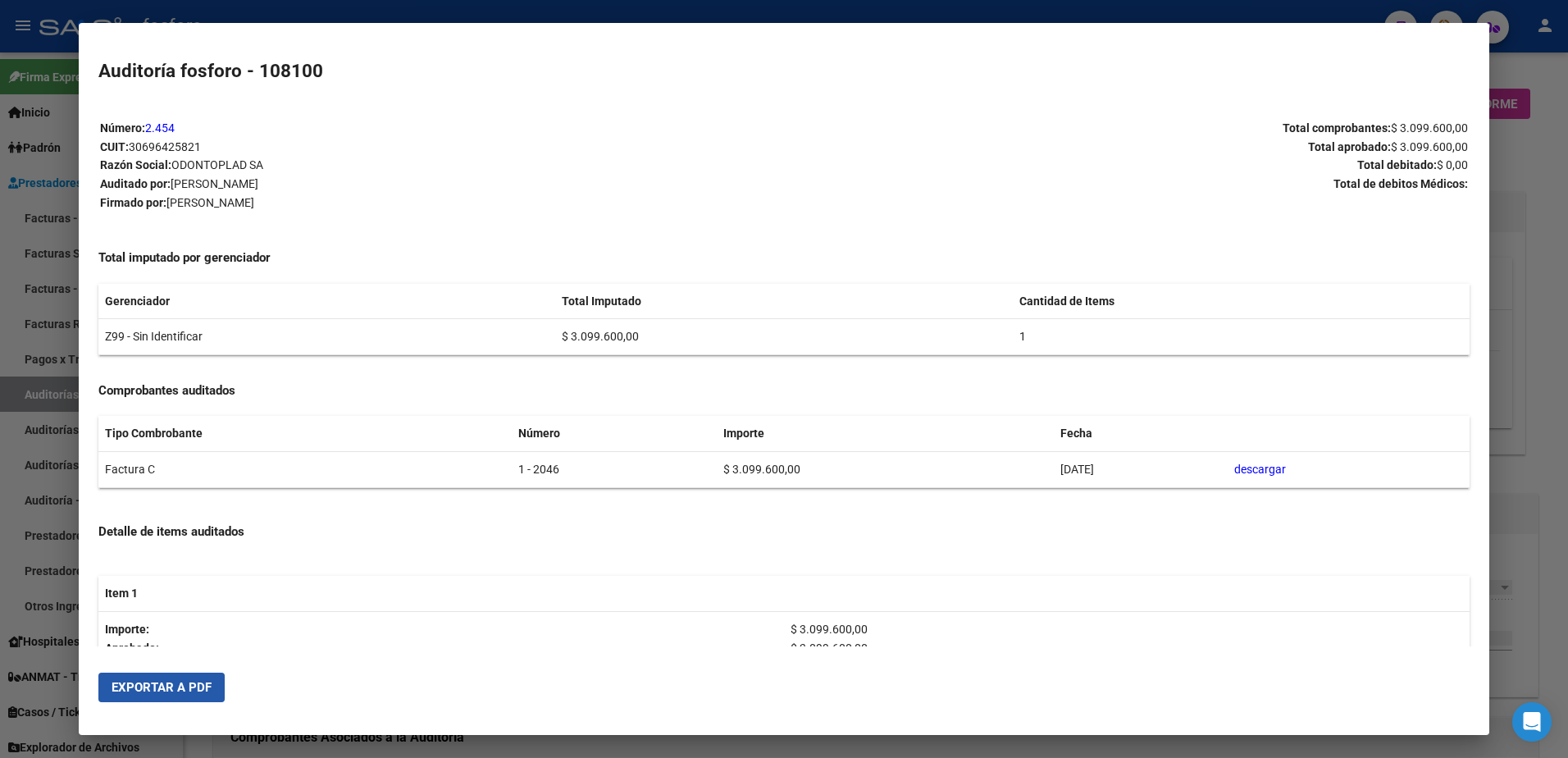
drag, startPoint x: 191, startPoint y: 685, endPoint x: 565, endPoint y: 554, distance: 396.3
click at [196, 685] on span "Exportar a PDF" at bounding box center [161, 687] width 100 height 14
click at [1340, 20] on div at bounding box center [784, 379] width 1568 height 758
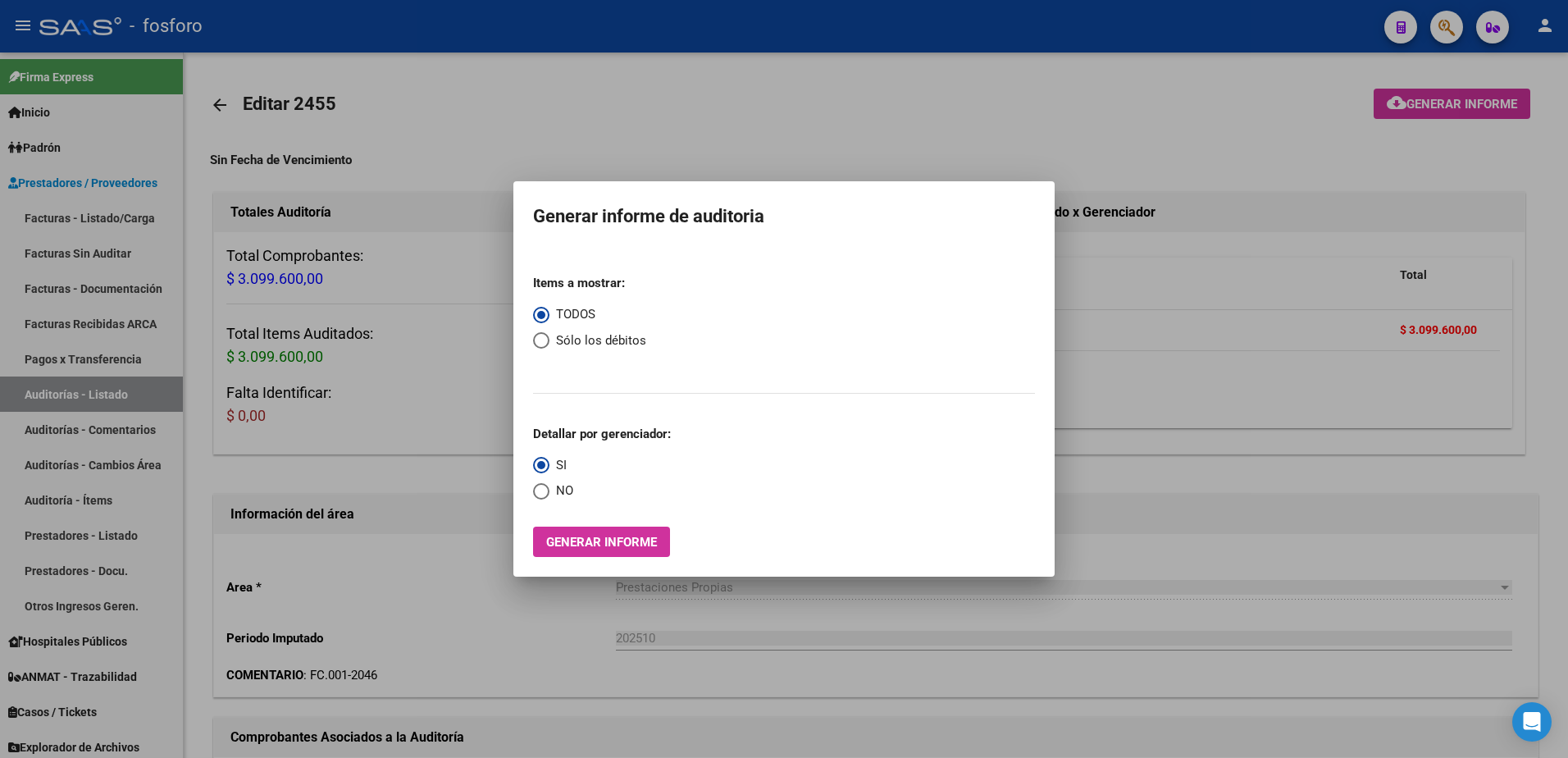
click at [1435, 41] on div at bounding box center [784, 379] width 1568 height 758
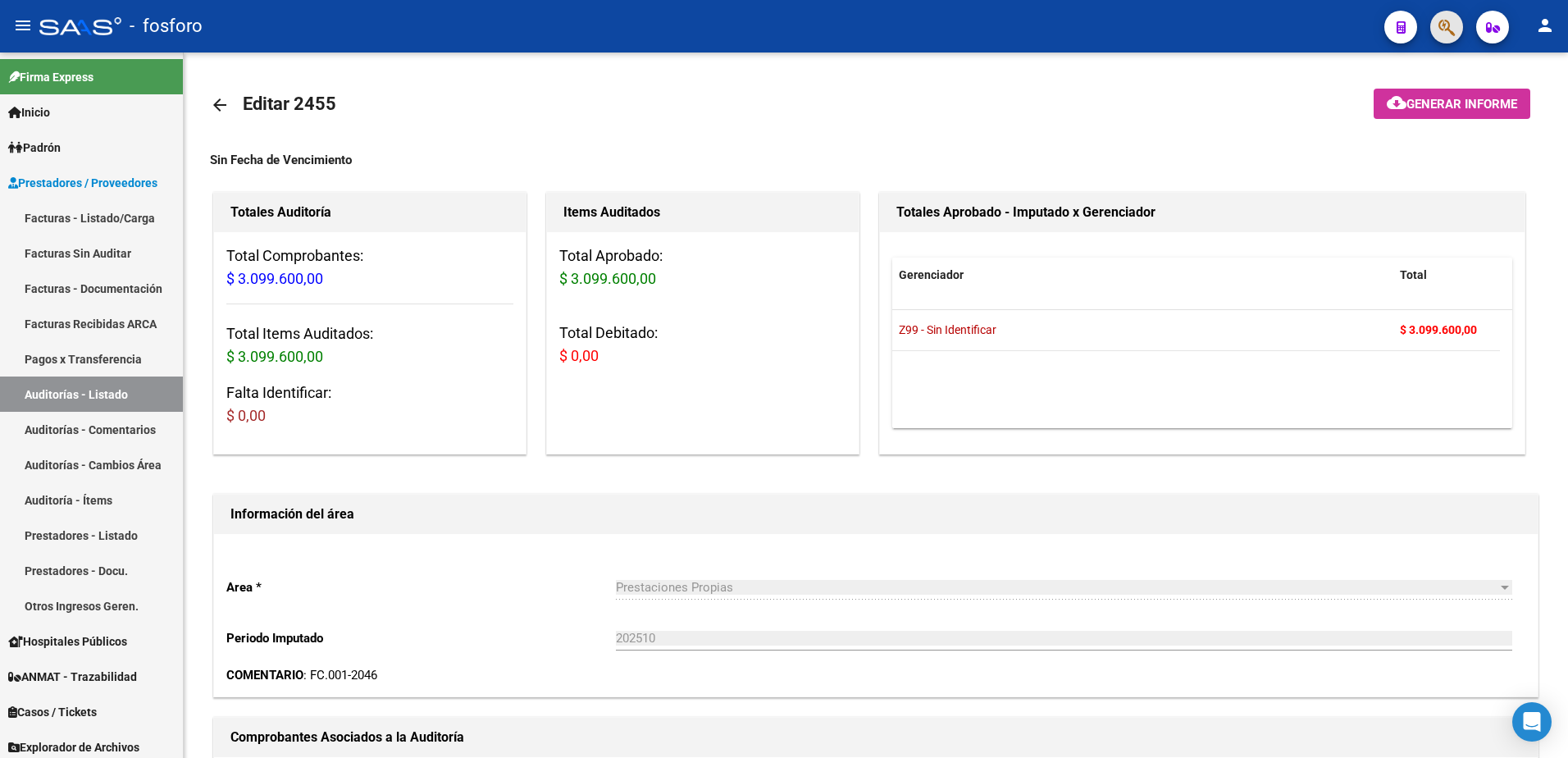
click at [1436, 38] on button "button" at bounding box center [1447, 27] width 33 height 33
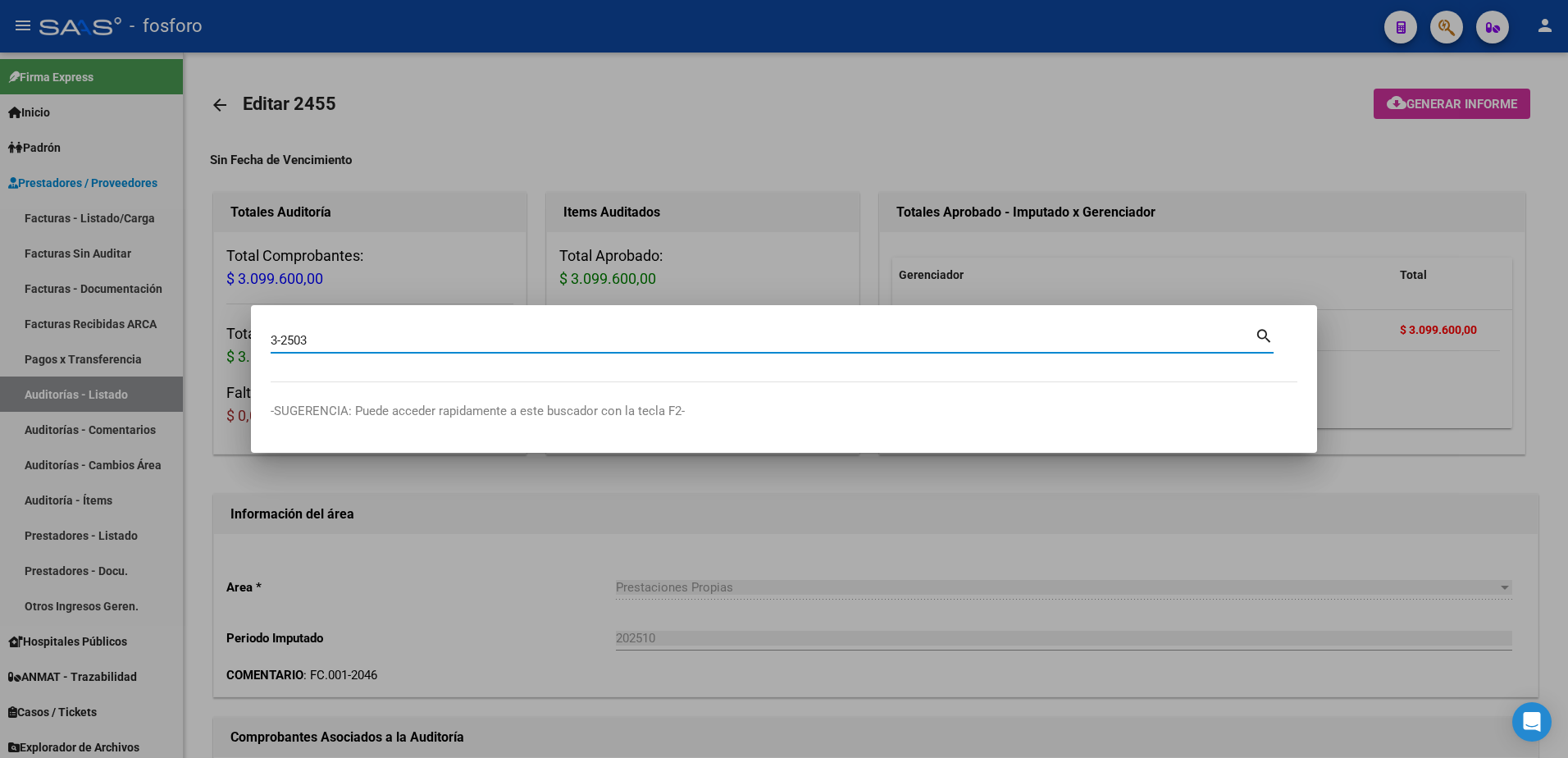
type input "3-2503"
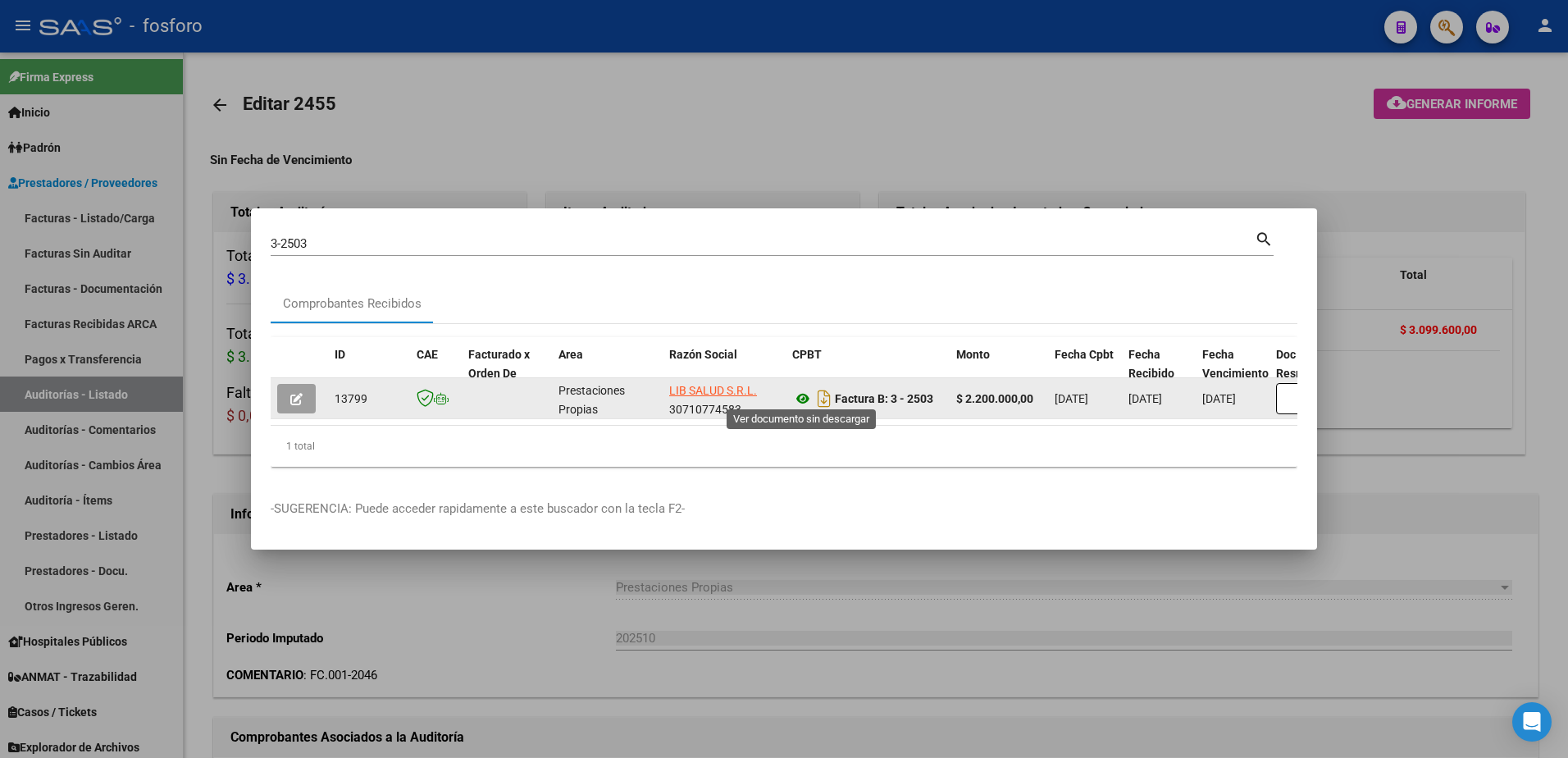
click at [803, 396] on icon at bounding box center [803, 398] width 22 height 20
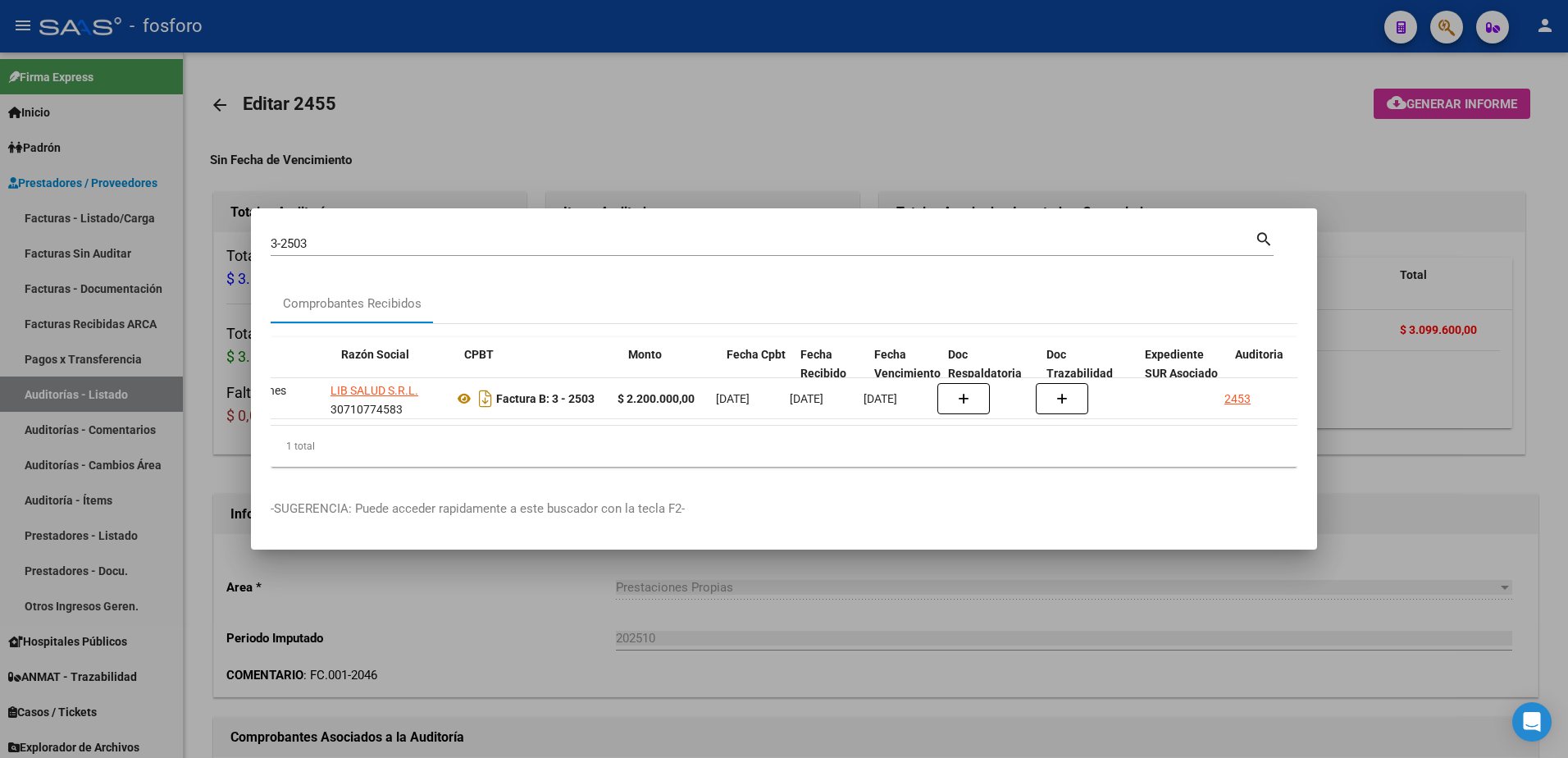
scroll to position [0, 459]
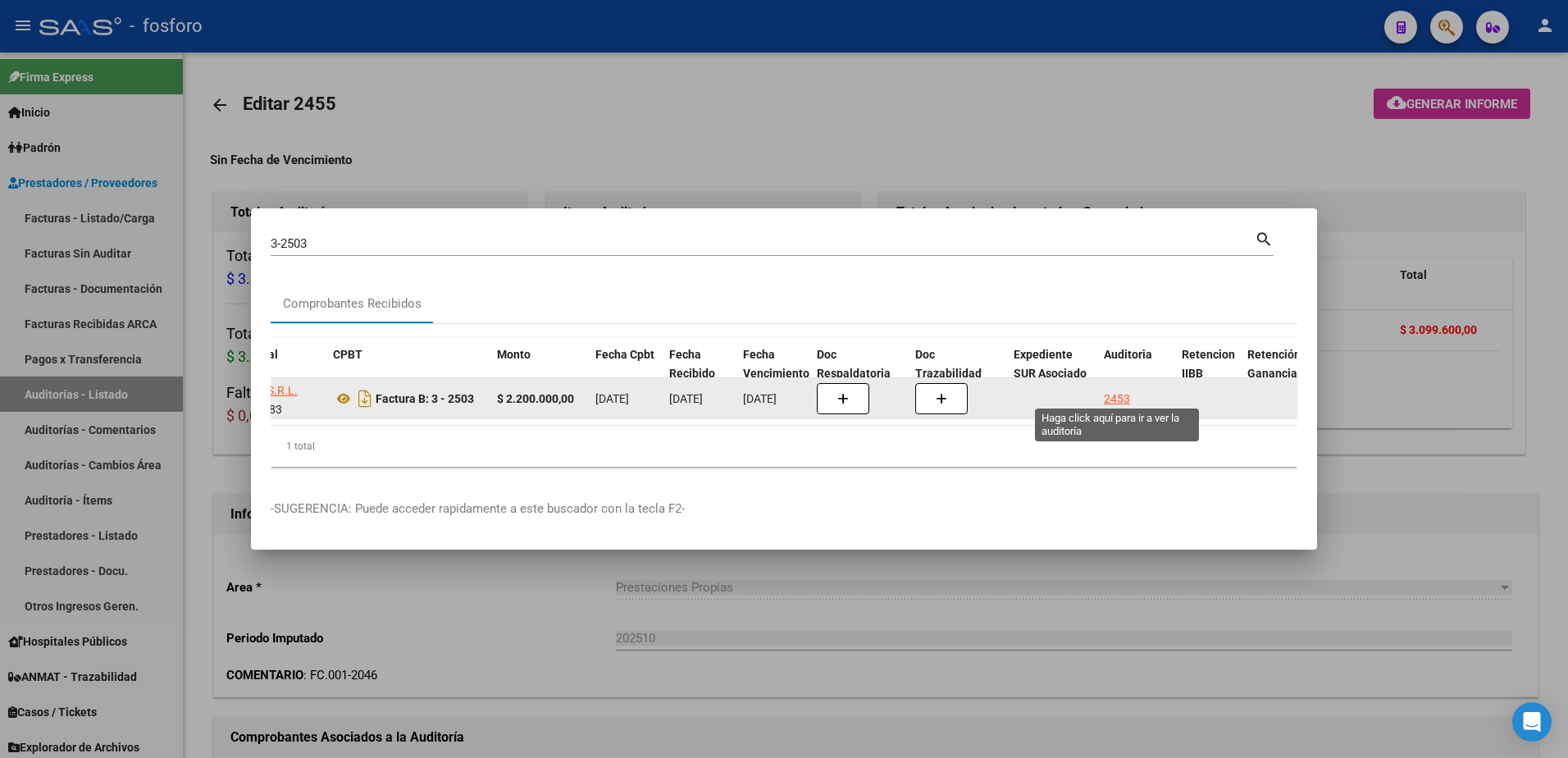
click at [1122, 389] on div "2453" at bounding box center [1117, 398] width 26 height 19
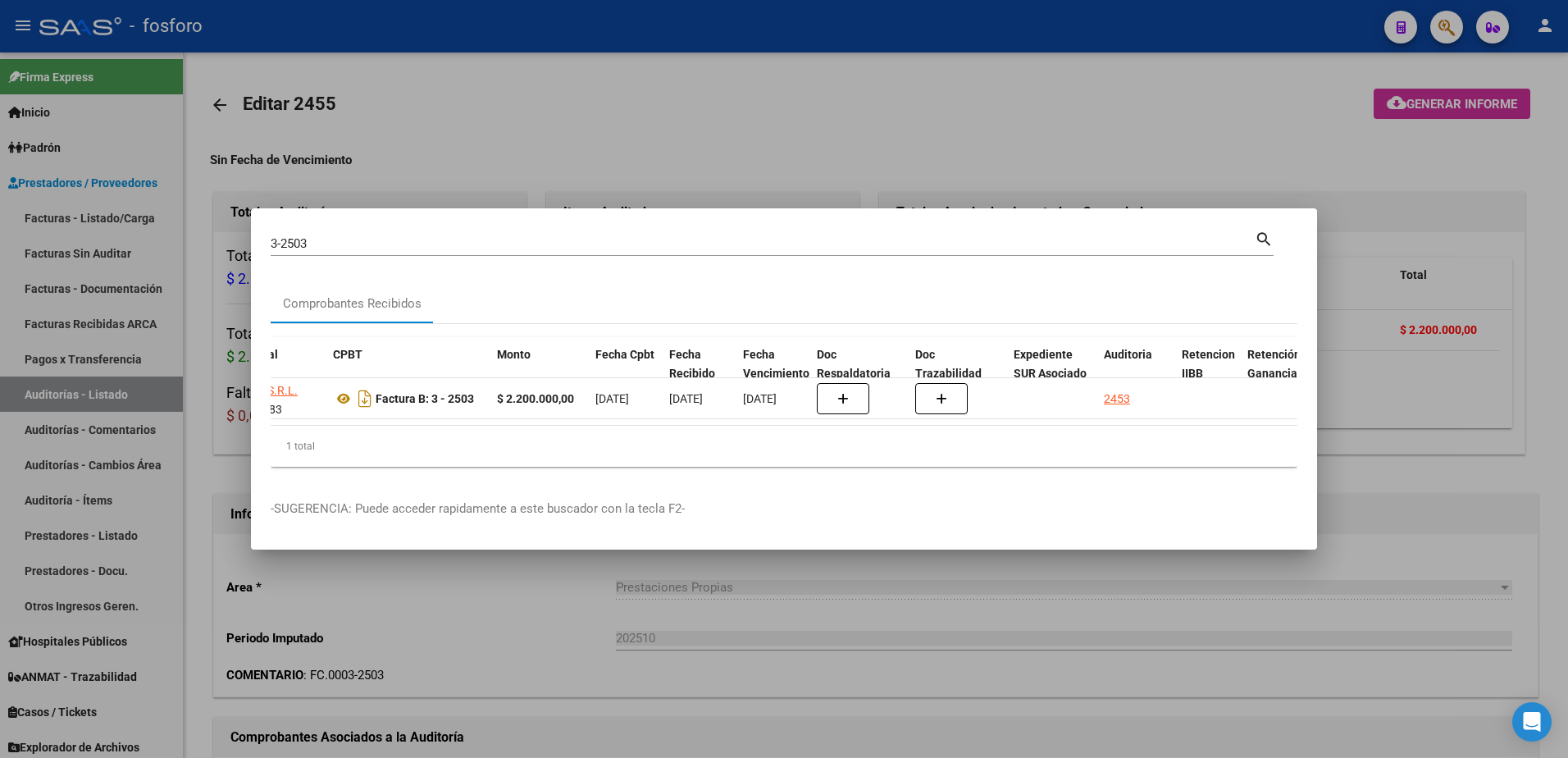
drag, startPoint x: 1104, startPoint y: 157, endPoint x: 1395, endPoint y: 176, distance: 291.6
click at [1130, 164] on div at bounding box center [784, 379] width 1568 height 758
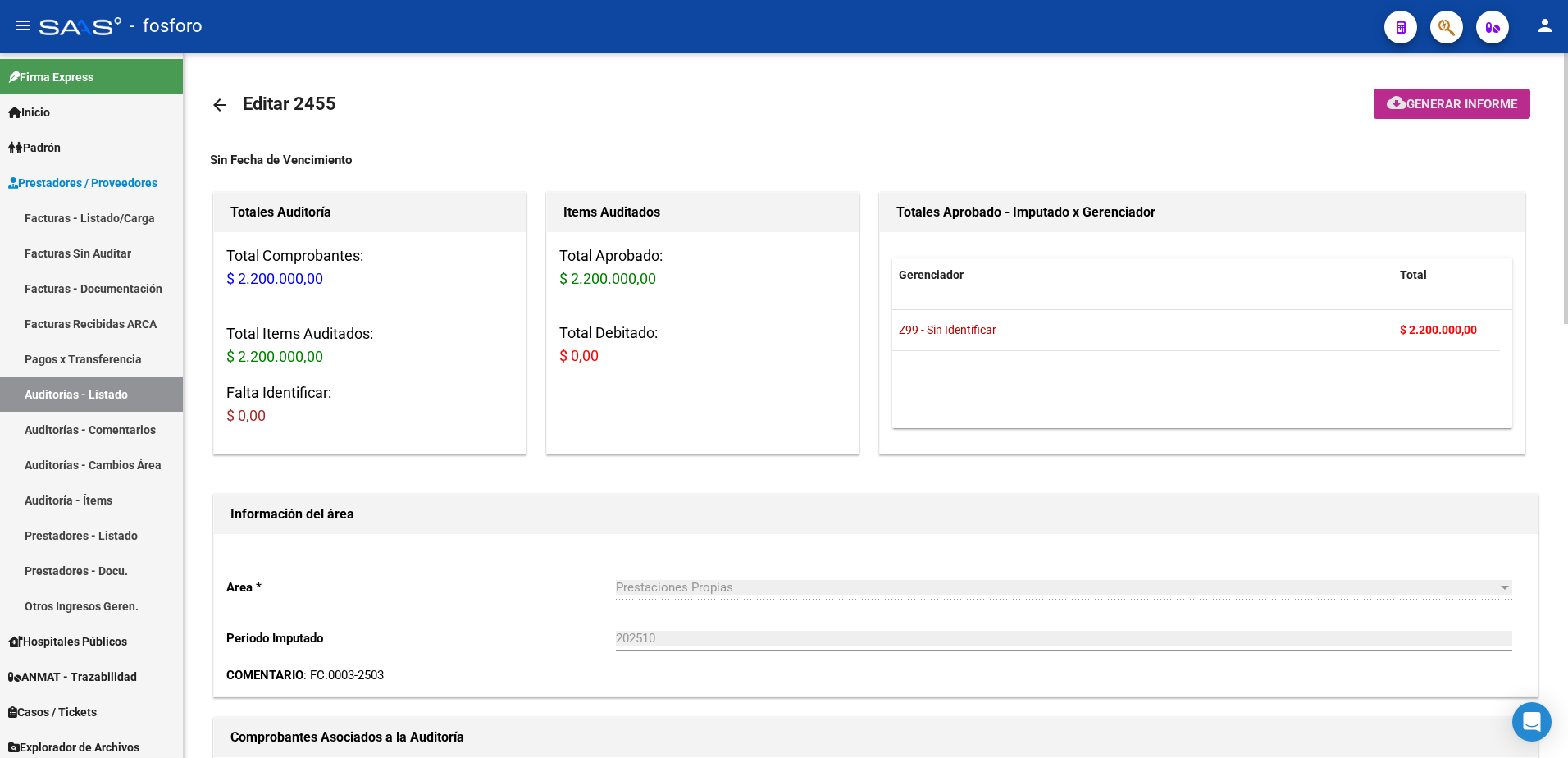
click at [1434, 111] on span "Generar informe" at bounding box center [1462, 104] width 110 height 14
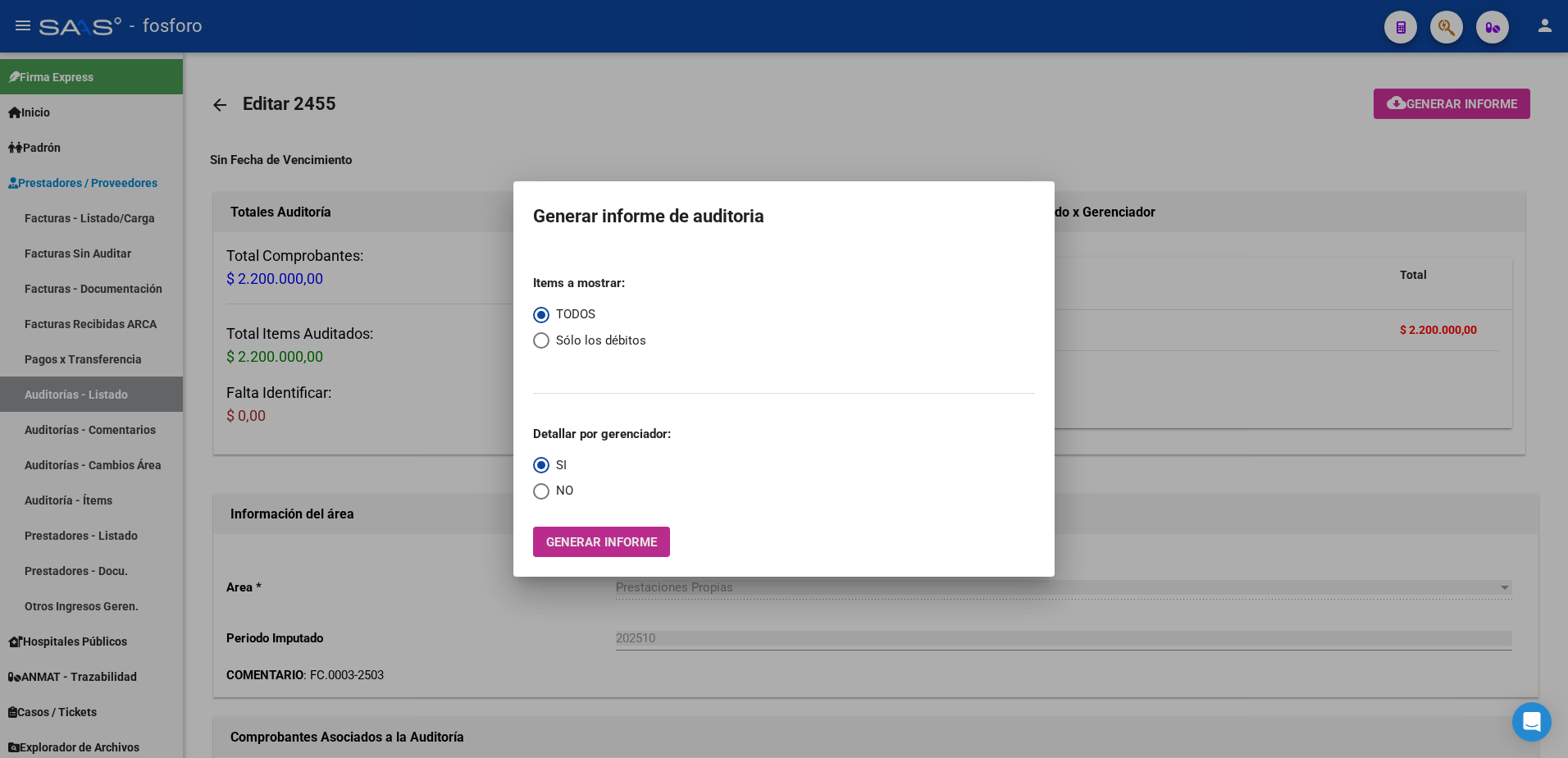
click at [660, 549] on button "Generar informe" at bounding box center [601, 542] width 137 height 31
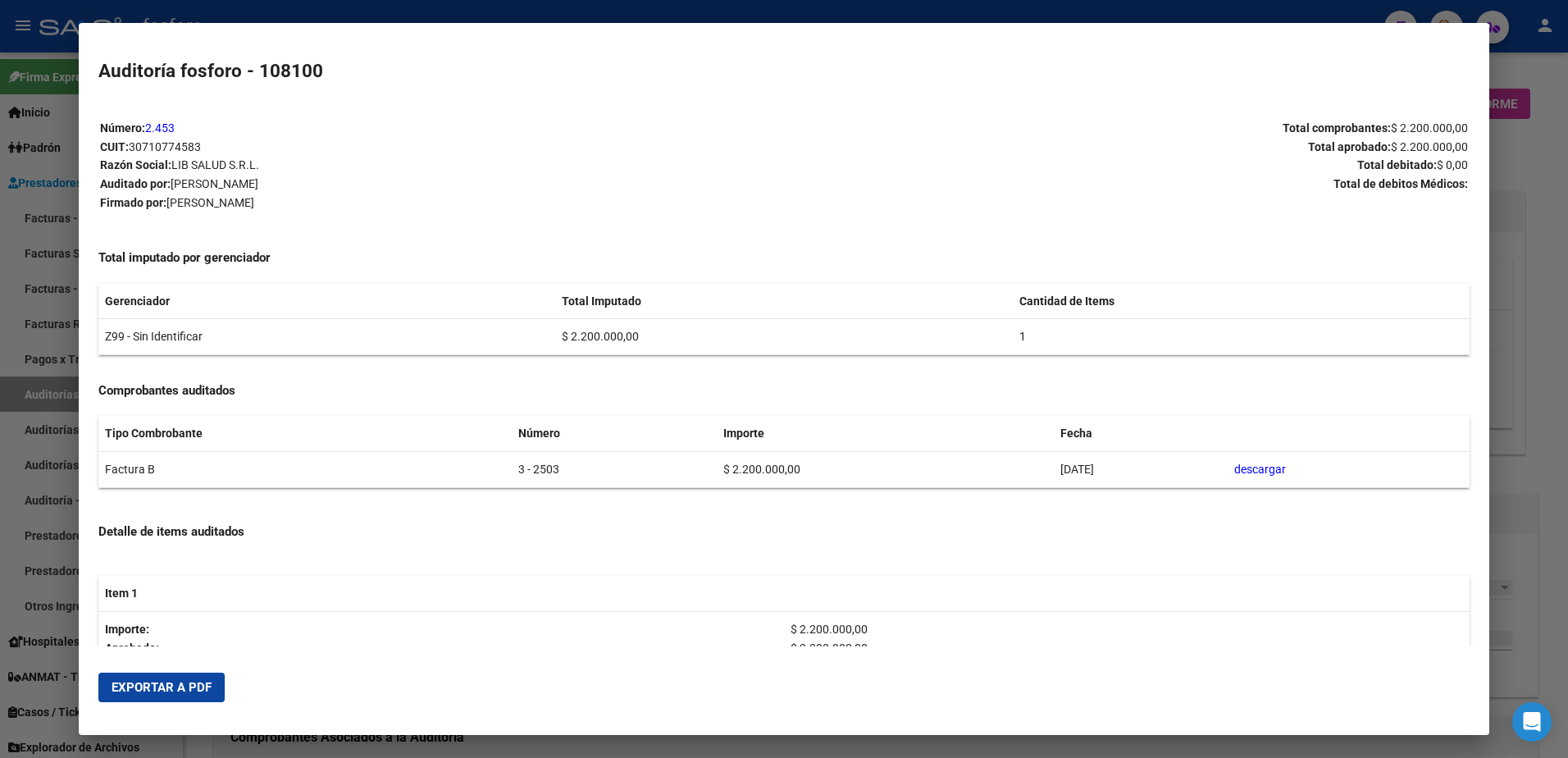
drag, startPoint x: 170, startPoint y: 684, endPoint x: 199, endPoint y: 677, distance: 29.8
click at [173, 683] on span "Exportar a PDF" at bounding box center [161, 687] width 100 height 14
click at [1496, 75] on div at bounding box center [784, 379] width 1568 height 758
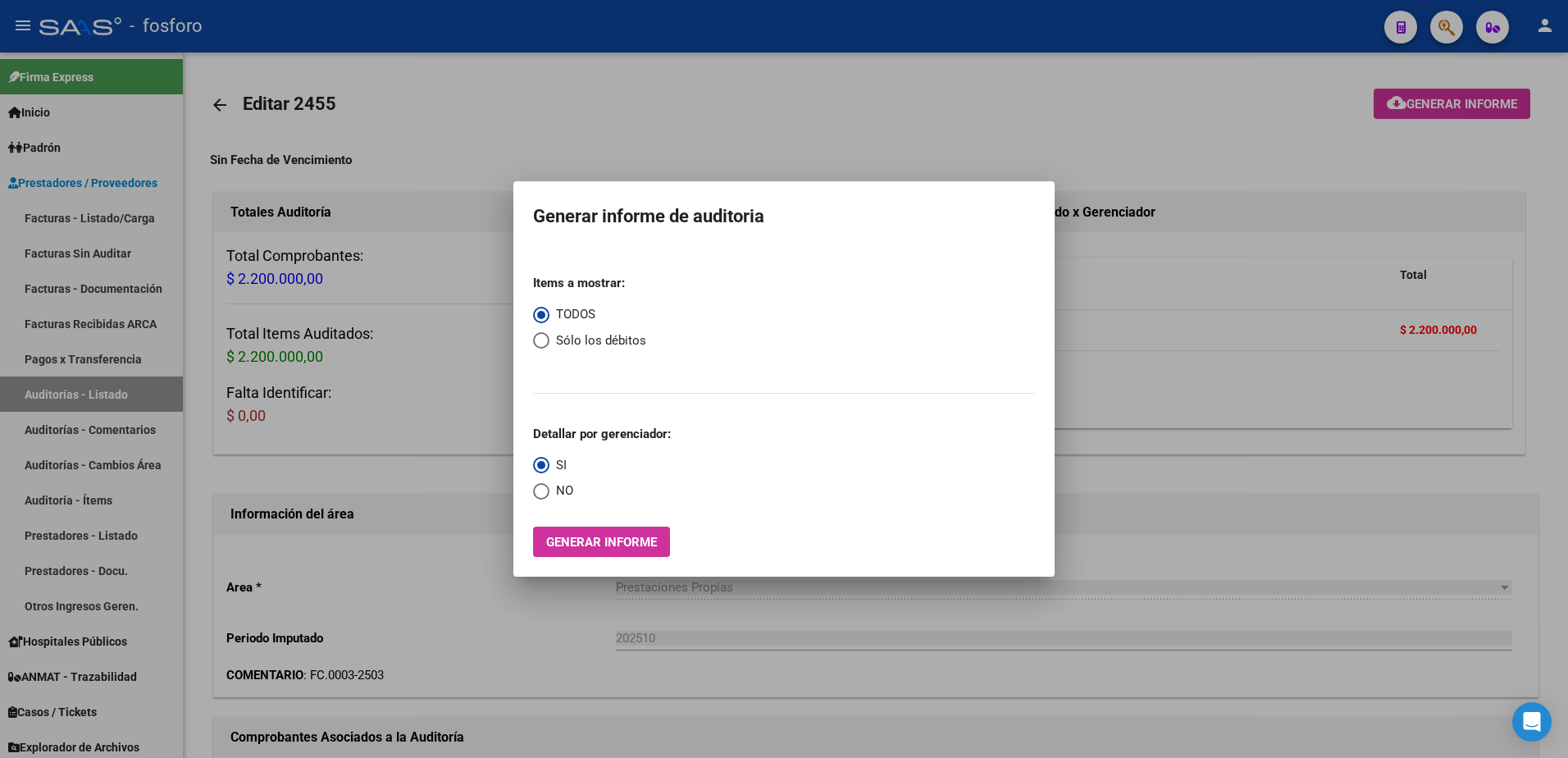
click at [1443, 30] on div at bounding box center [784, 379] width 1568 height 758
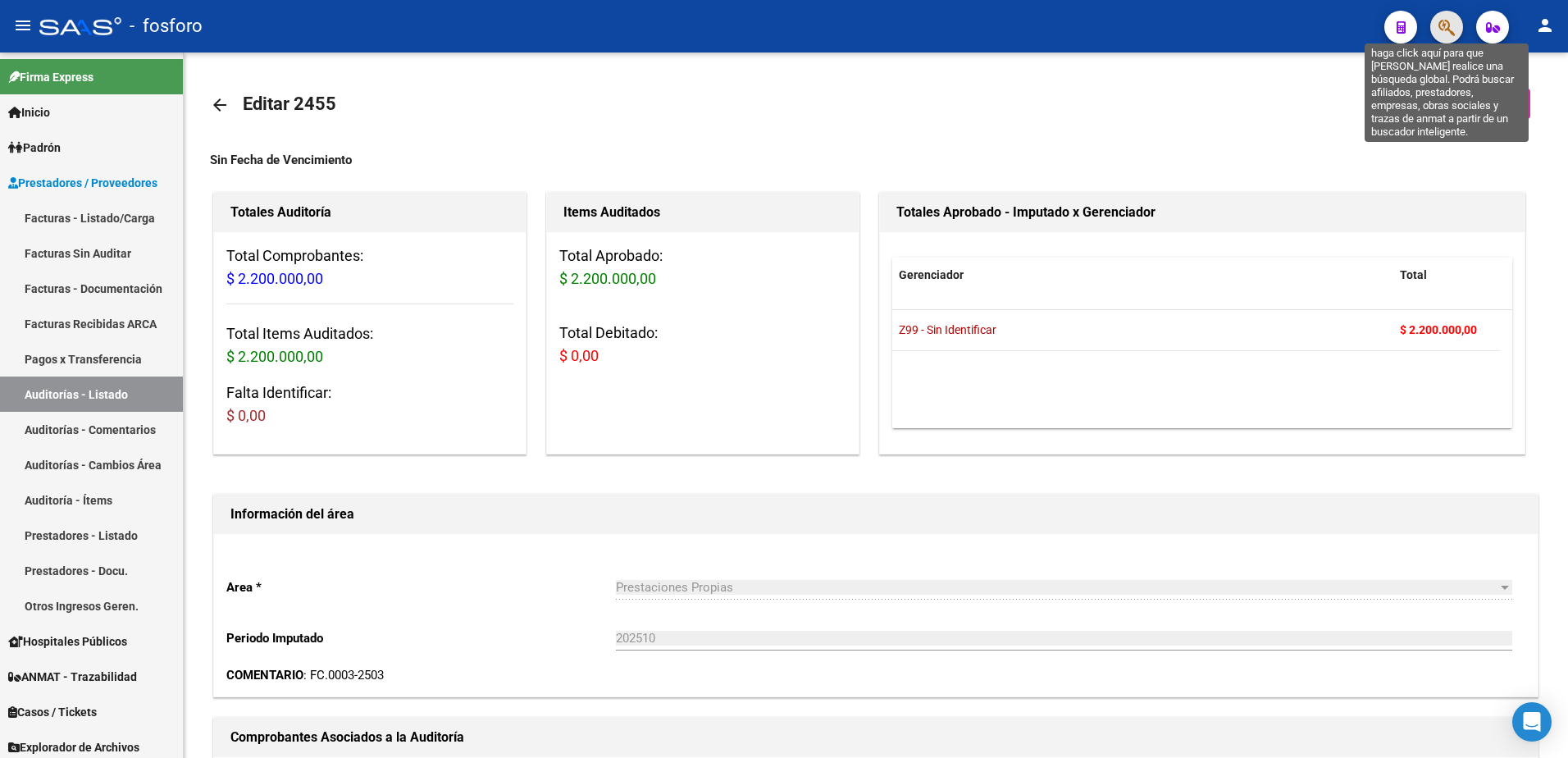
click at [1443, 30] on icon "button" at bounding box center [1447, 27] width 16 height 19
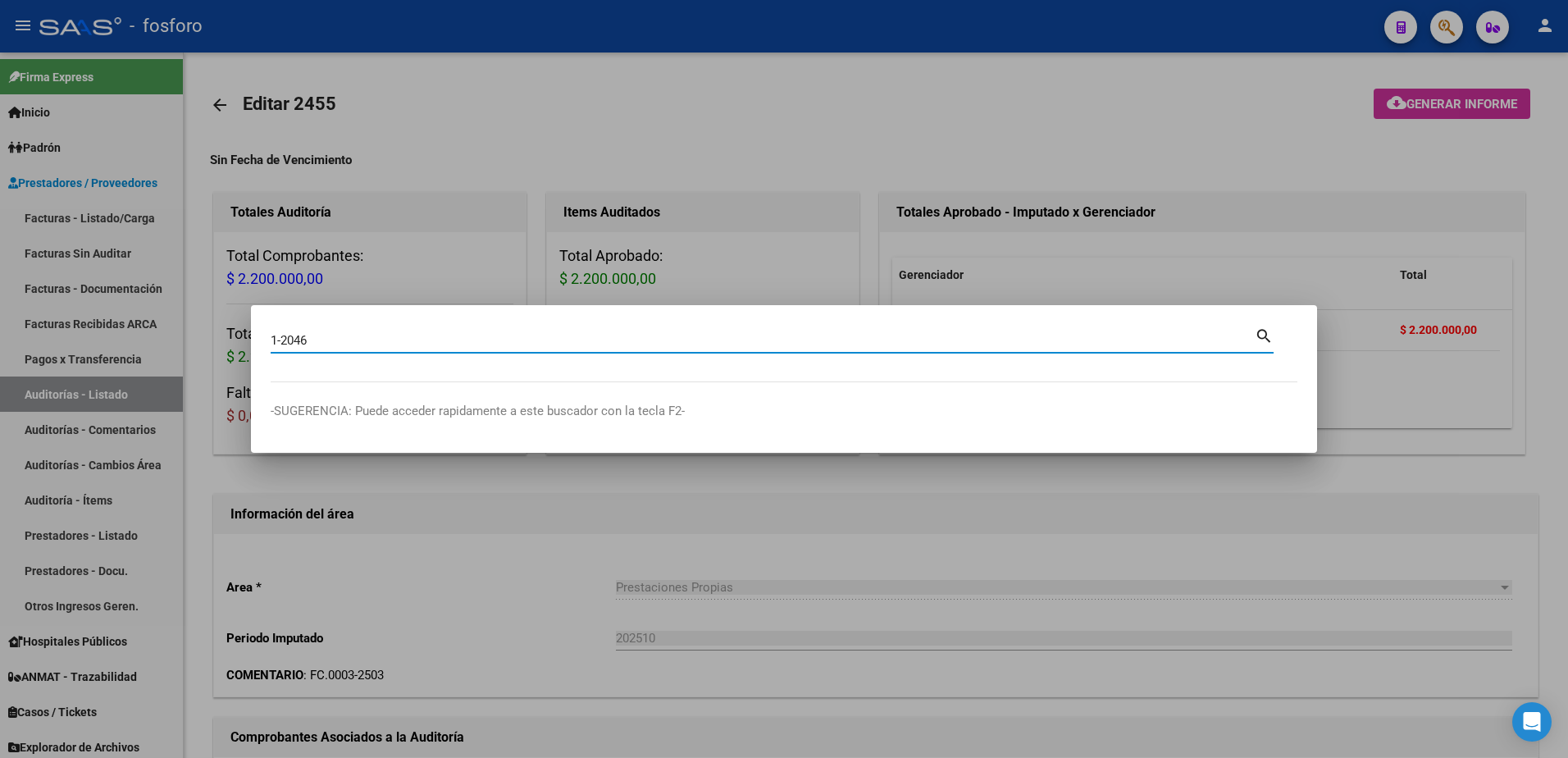
type input "1-2046"
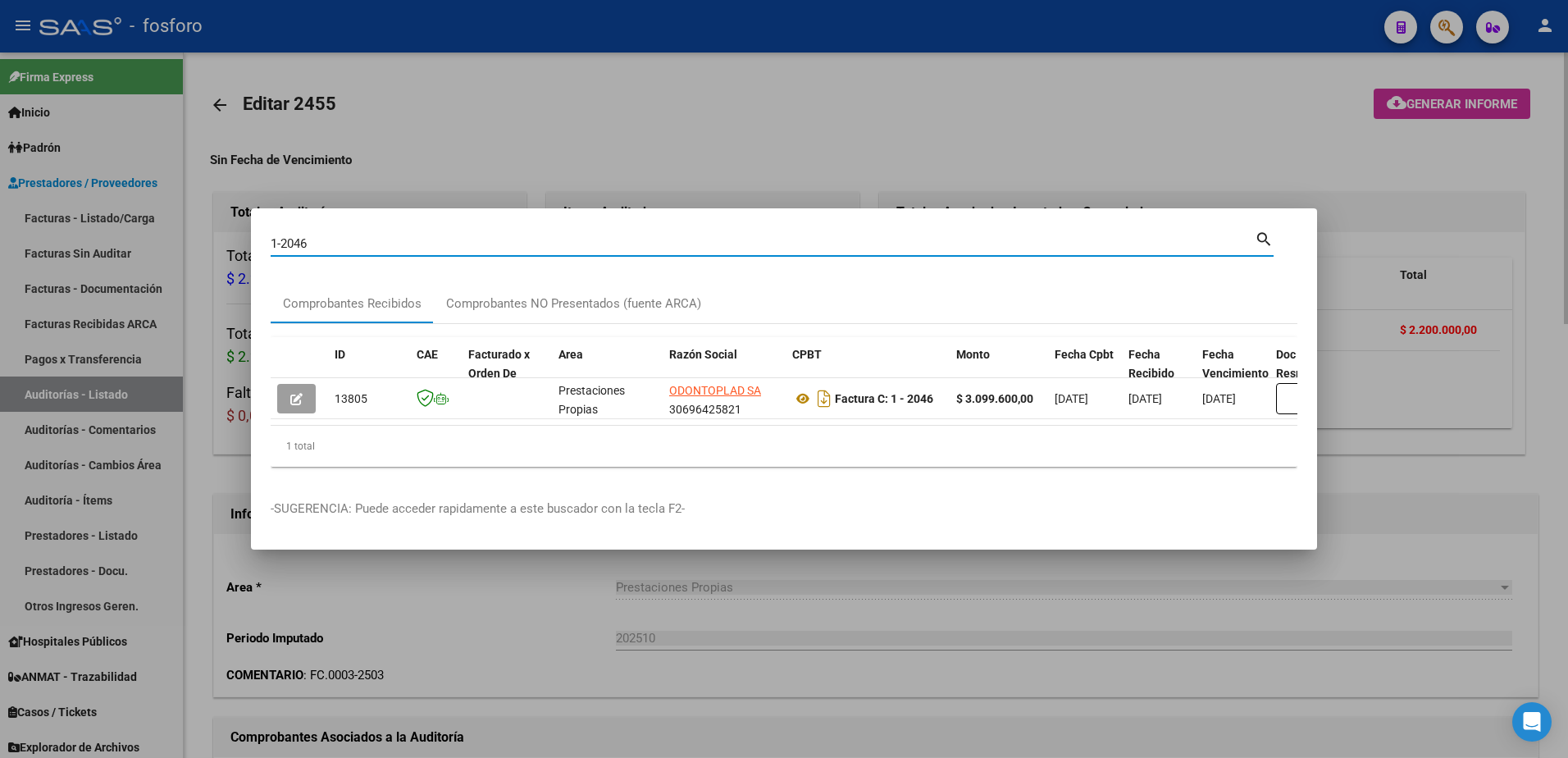
drag, startPoint x: 1219, startPoint y: 120, endPoint x: 1291, endPoint y: 113, distance: 72.3
click at [1243, 119] on div at bounding box center [784, 379] width 1568 height 758
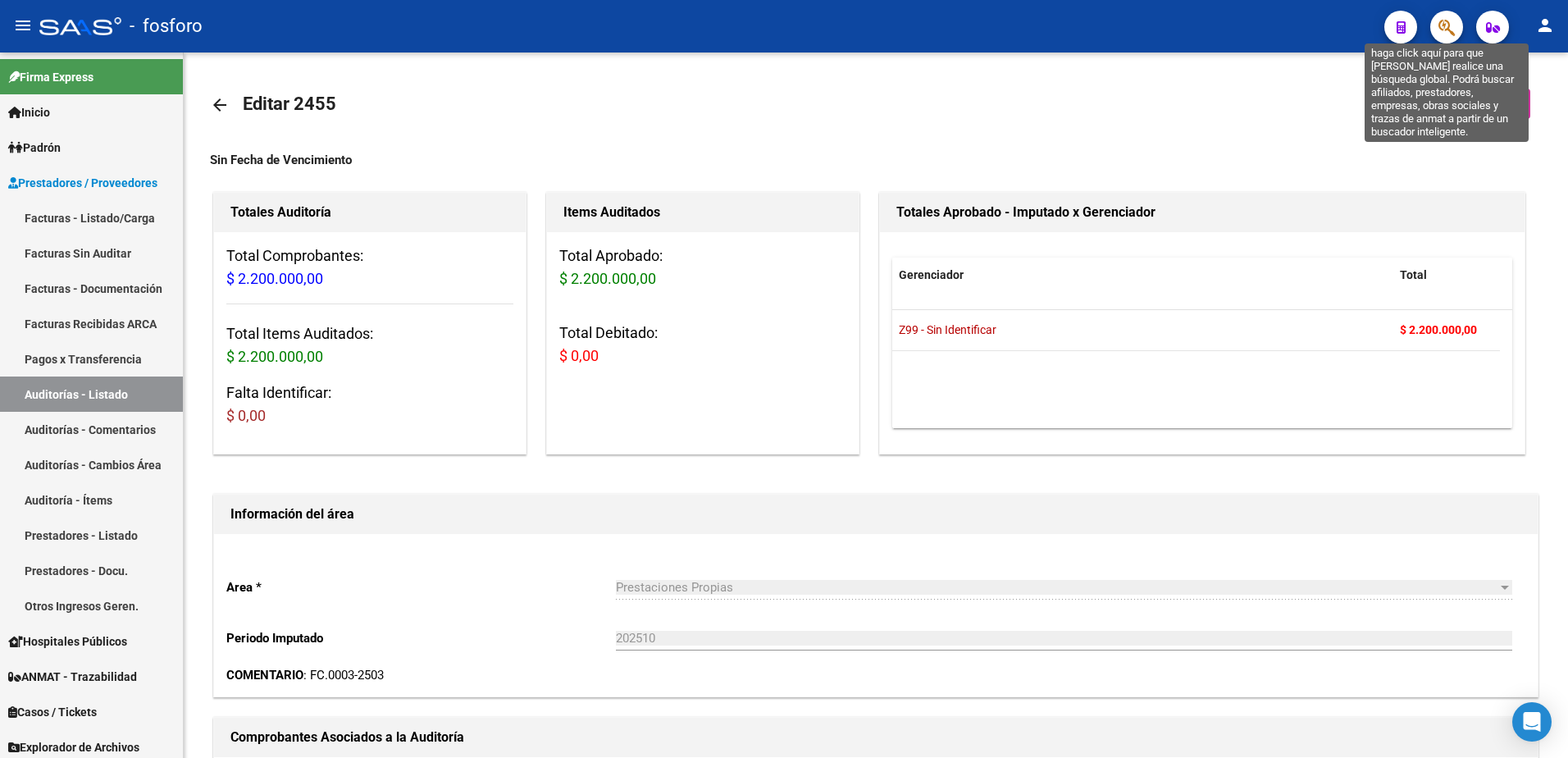
click at [1447, 30] on icon "button" at bounding box center [1447, 27] width 16 height 19
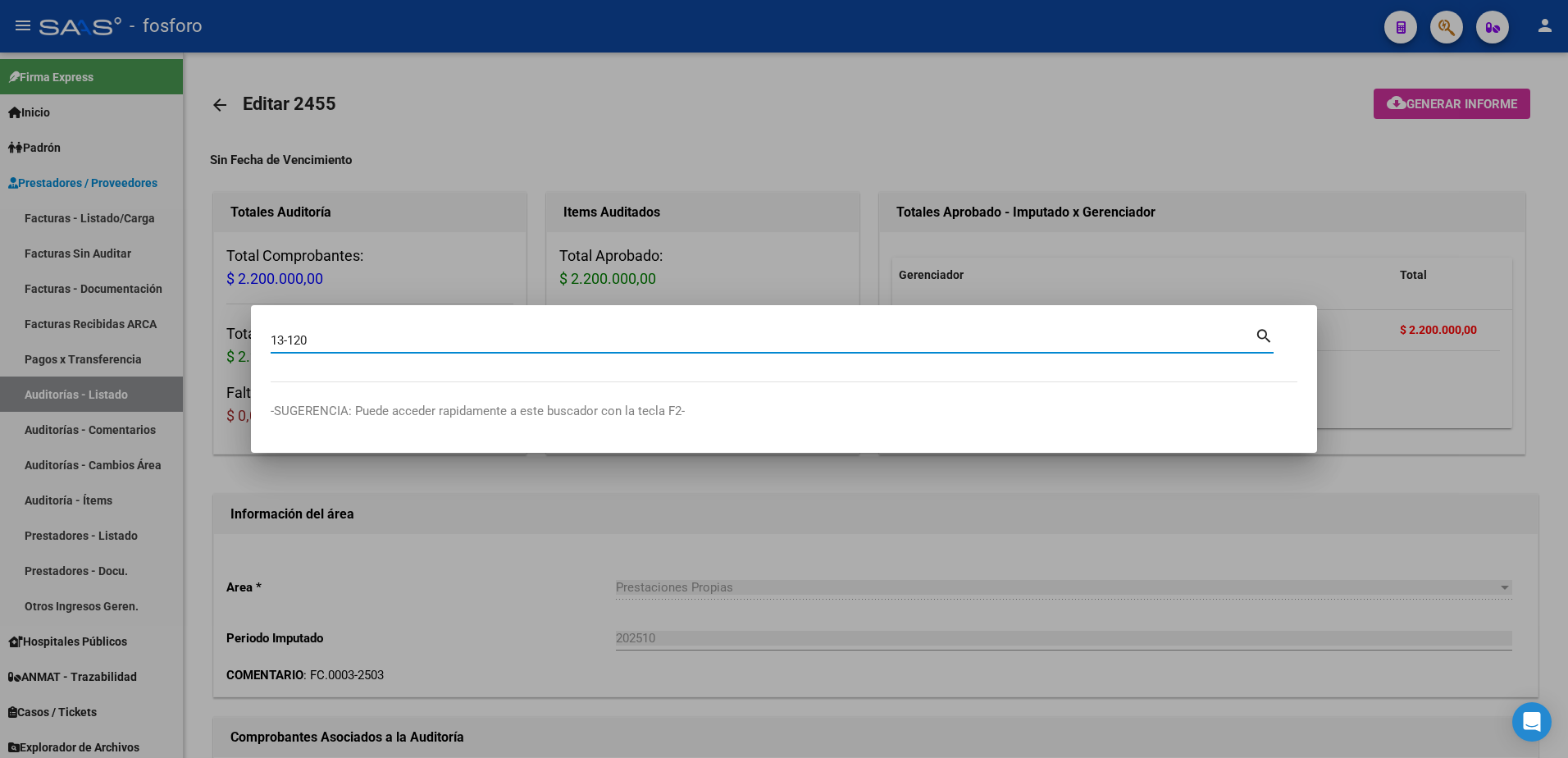
type input "13-120"
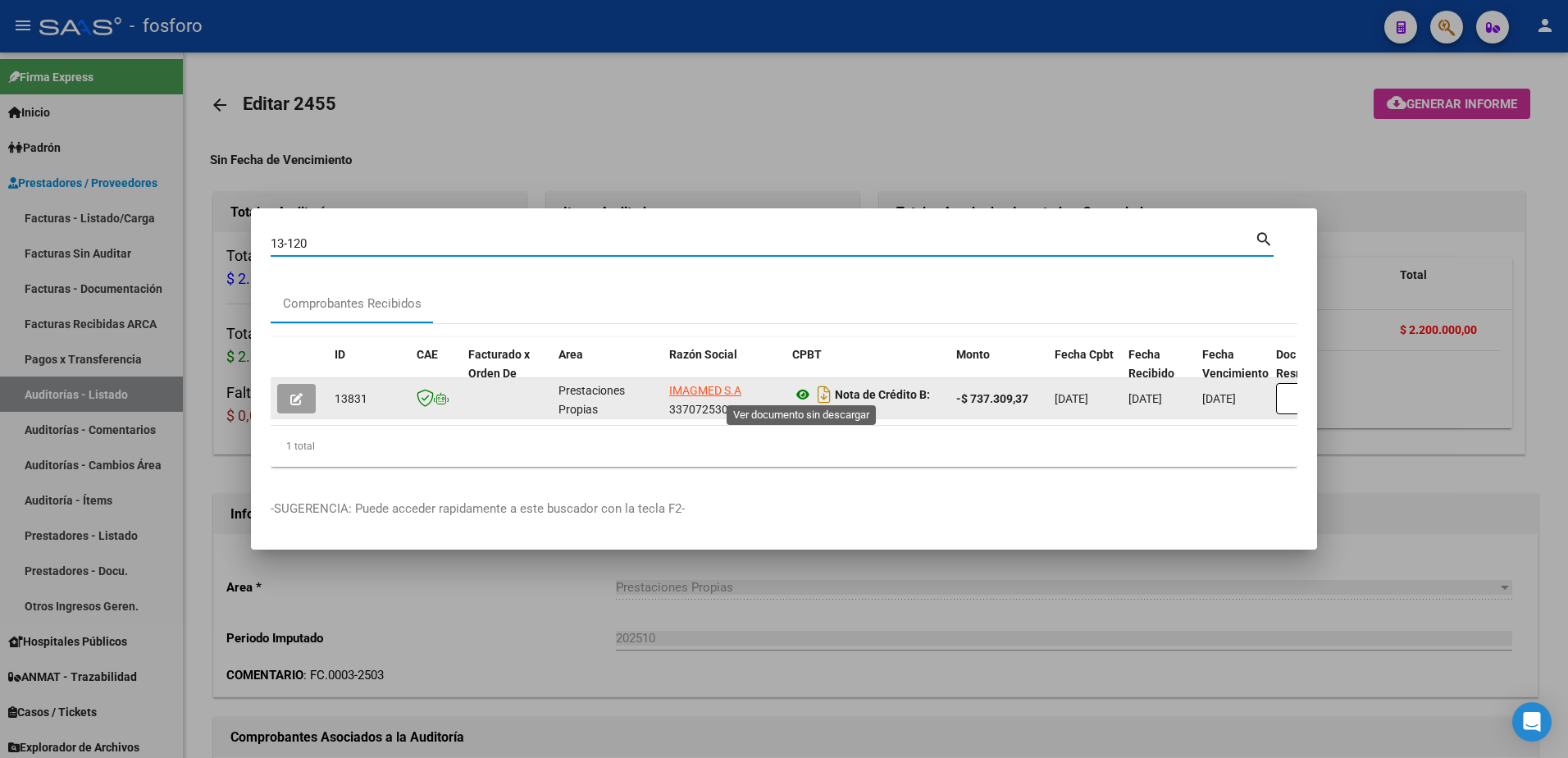
click at [808, 390] on icon at bounding box center [803, 395] width 22 height 20
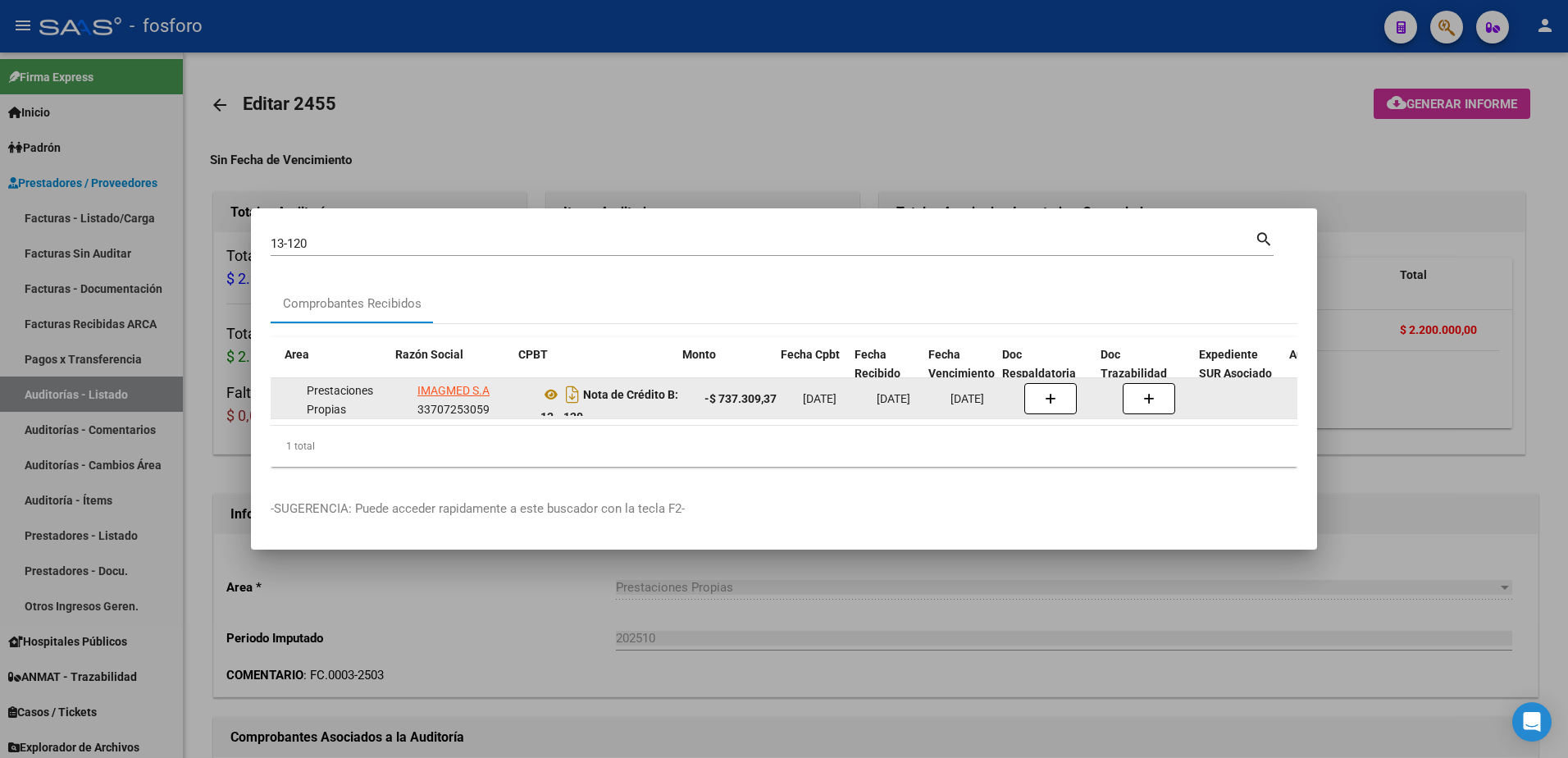
scroll to position [0, 274]
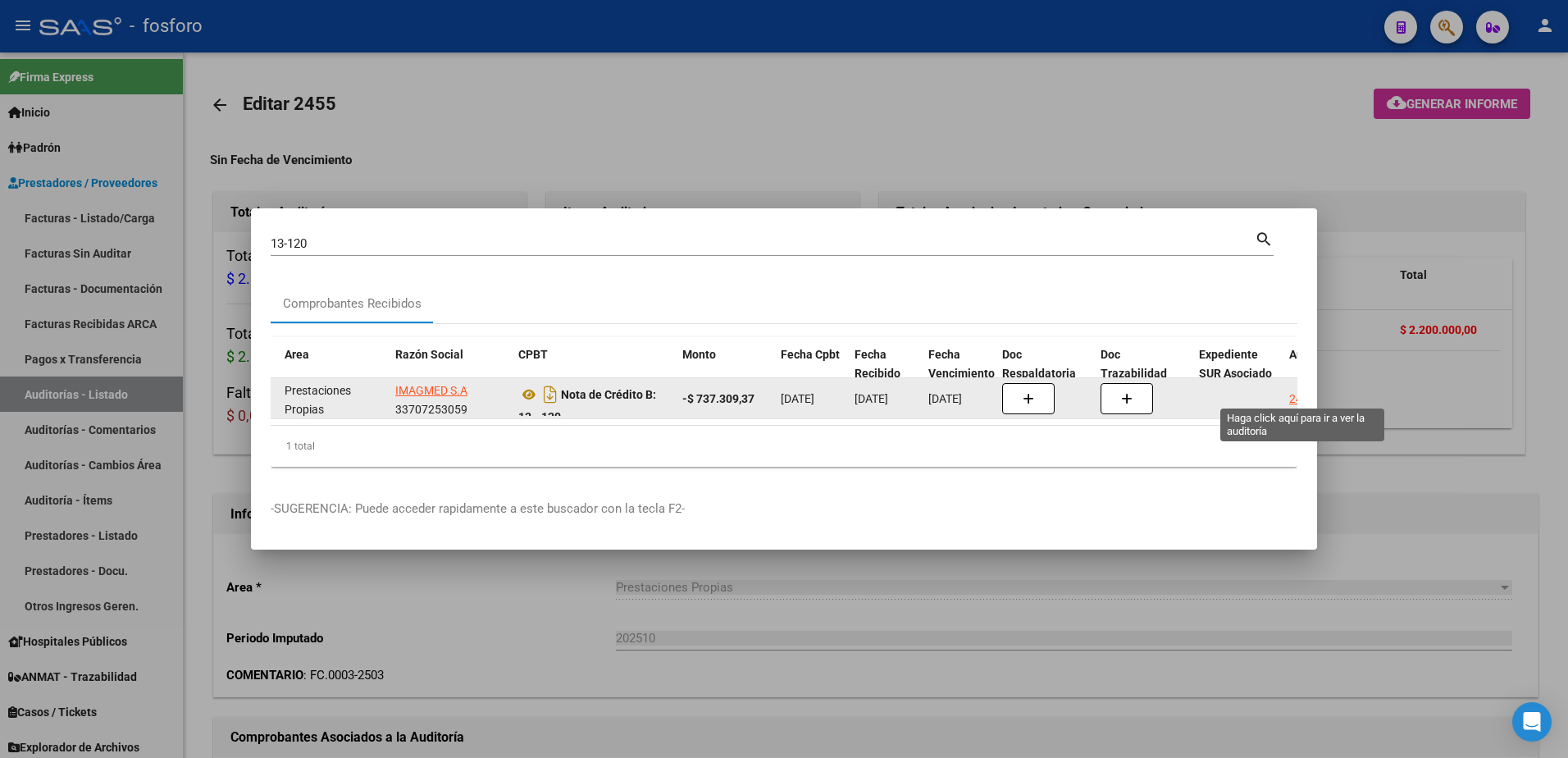
click at [1292, 394] on div "2433" at bounding box center [1302, 398] width 26 height 19
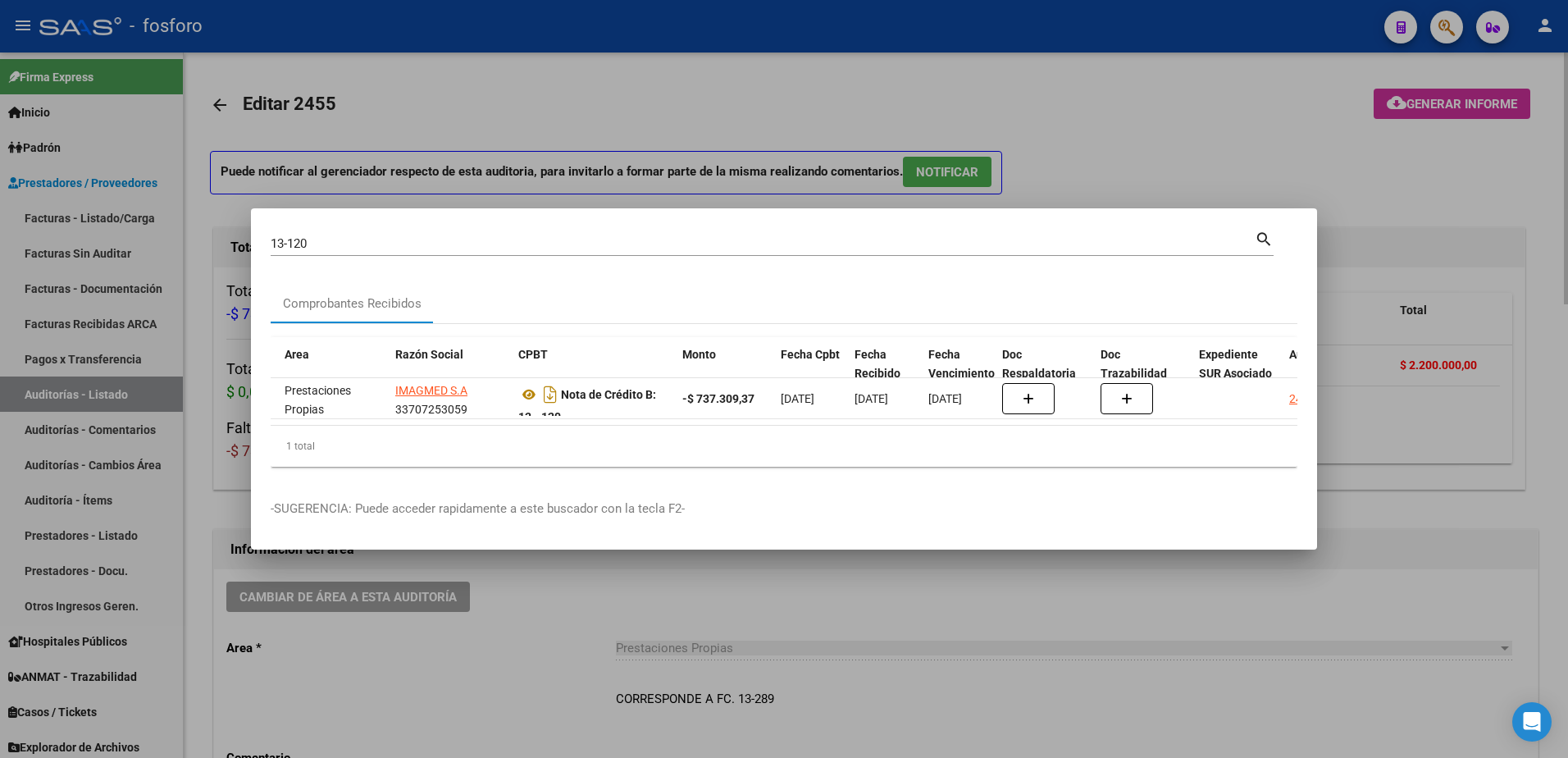
drag, startPoint x: 1325, startPoint y: 149, endPoint x: 1362, endPoint y: 112, distance: 52.3
click at [1325, 148] on div at bounding box center [784, 379] width 1568 height 758
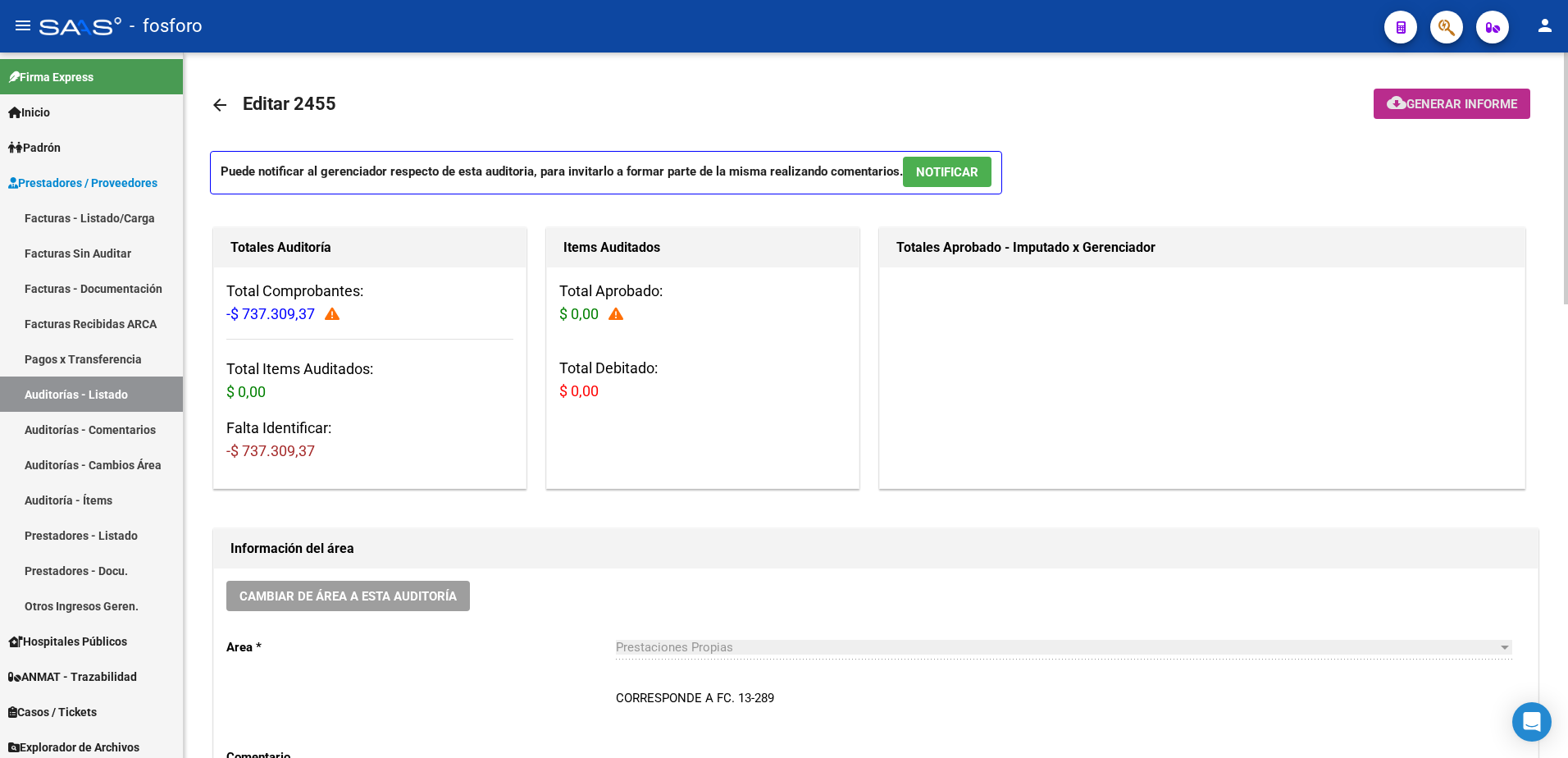
click at [1380, 93] on button "cloud_download Generar informe" at bounding box center [1452, 104] width 157 height 31
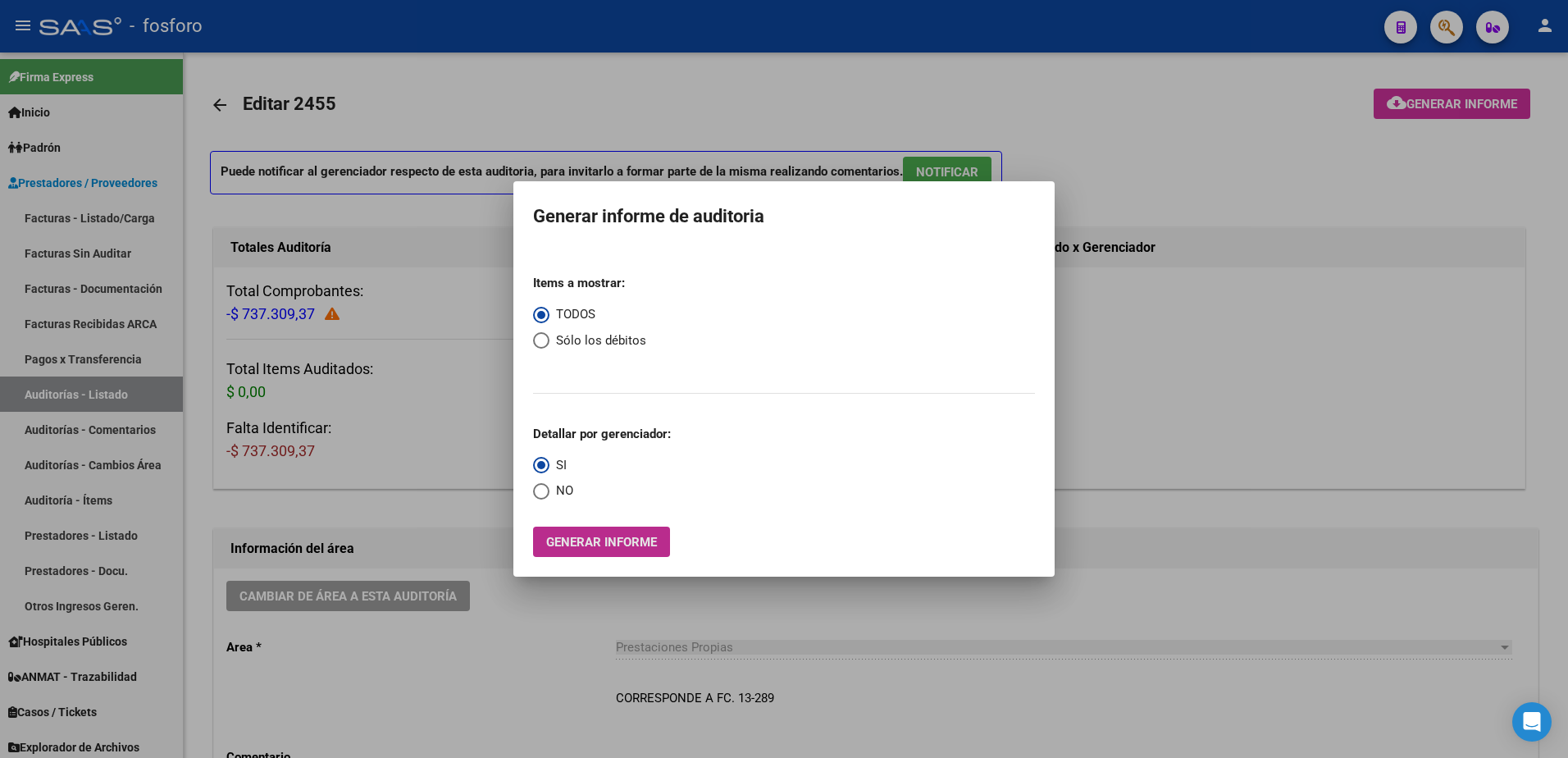
drag, startPoint x: 558, startPoint y: 546, endPoint x: 537, endPoint y: 546, distance: 21.0
click at [537, 546] on button "Generar informe" at bounding box center [601, 542] width 137 height 31
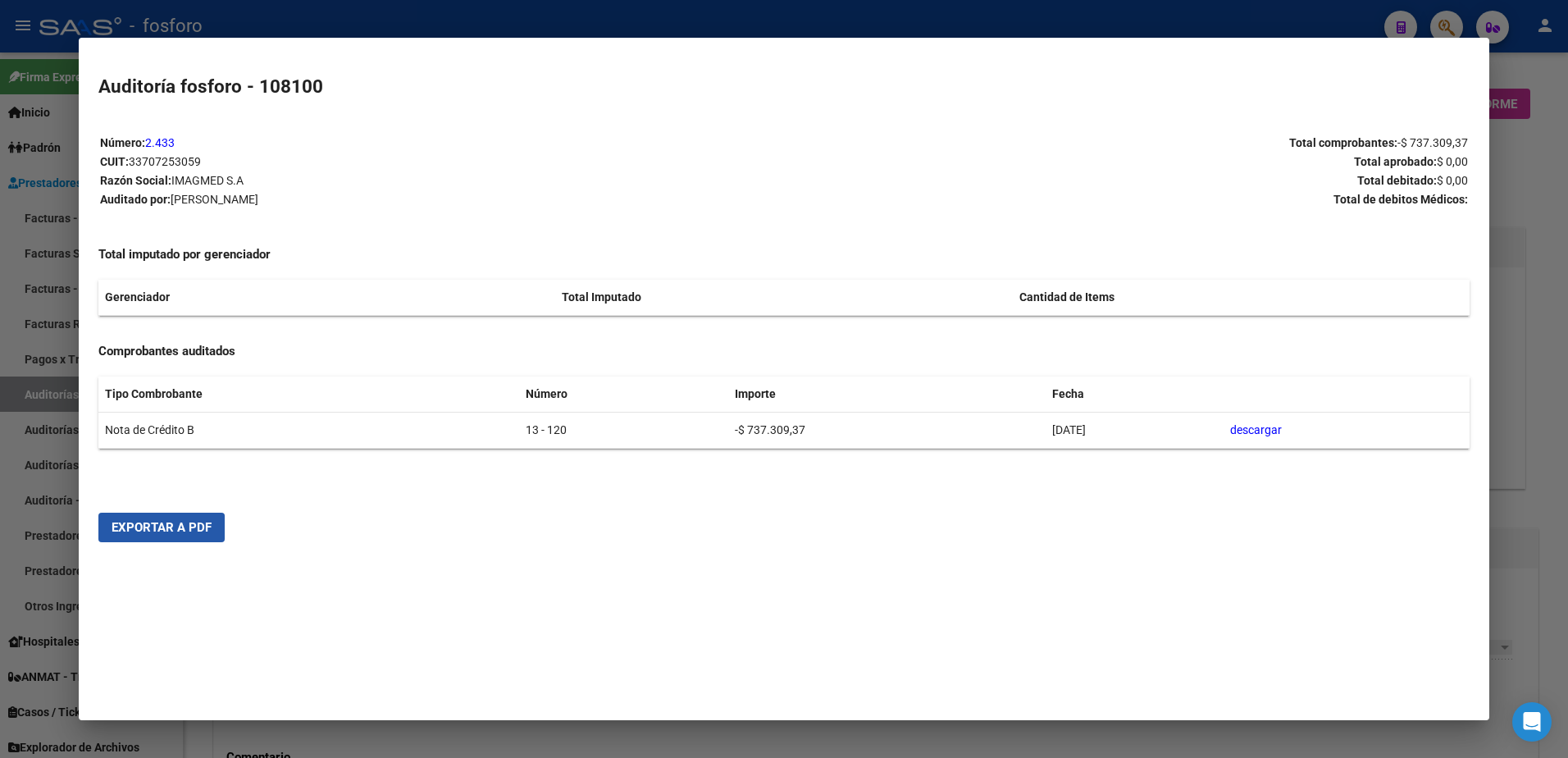
click at [161, 534] on span "Exportar a PDF" at bounding box center [161, 527] width 100 height 14
click at [1174, 32] on div at bounding box center [784, 379] width 1568 height 758
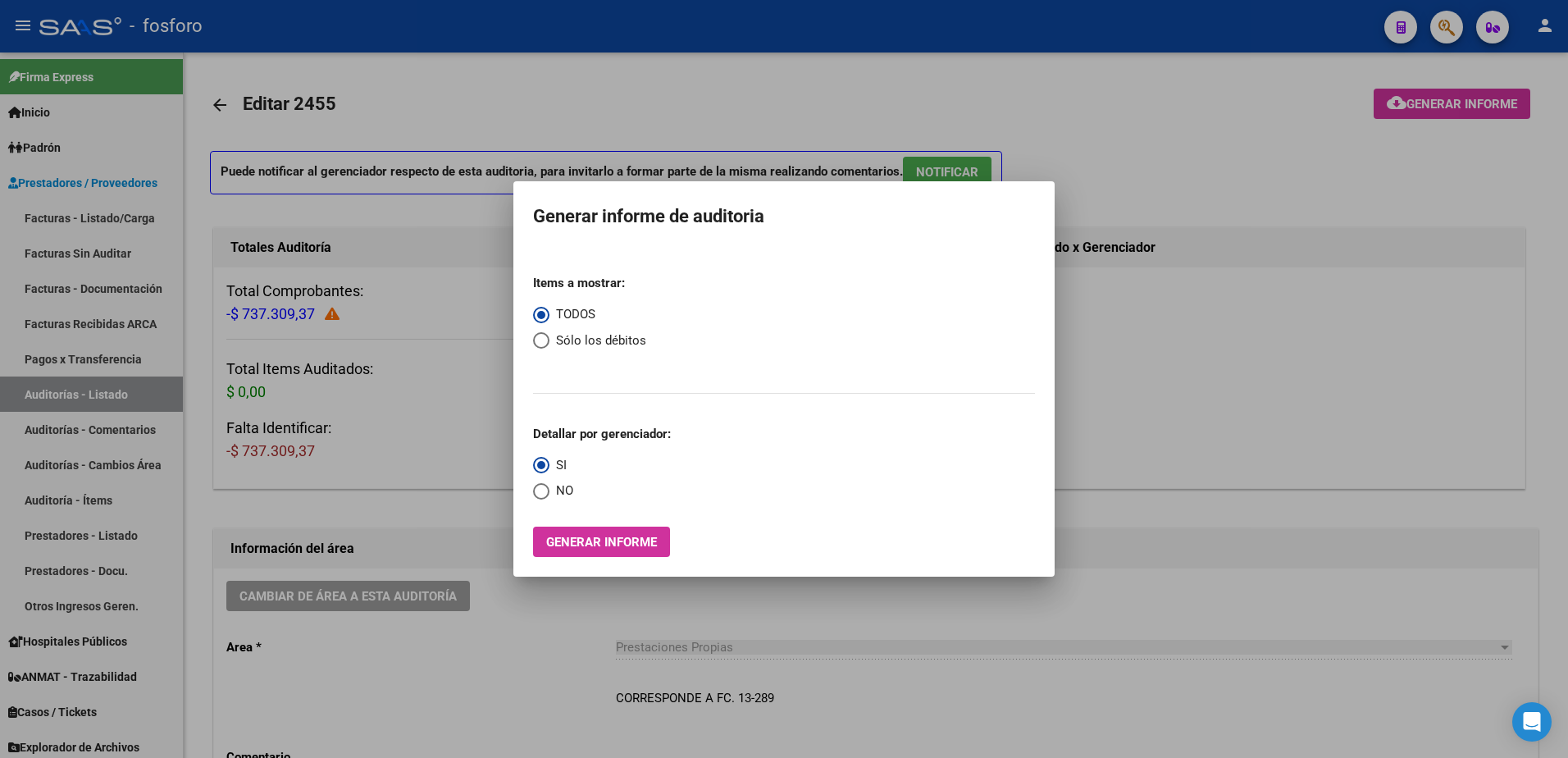
click at [1239, 171] on div at bounding box center [784, 379] width 1568 height 758
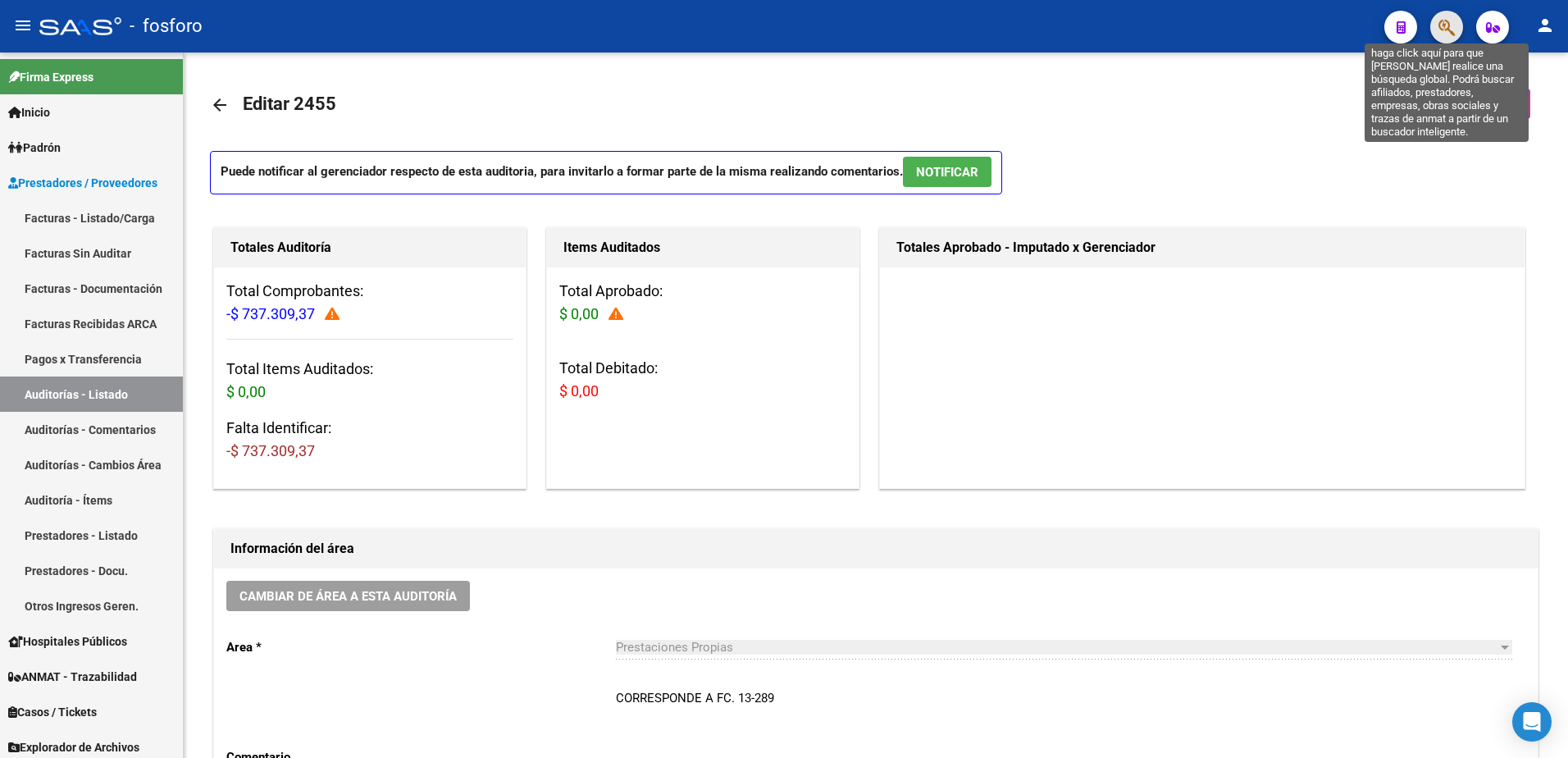
click at [1445, 29] on icon "button" at bounding box center [1447, 27] width 16 height 19
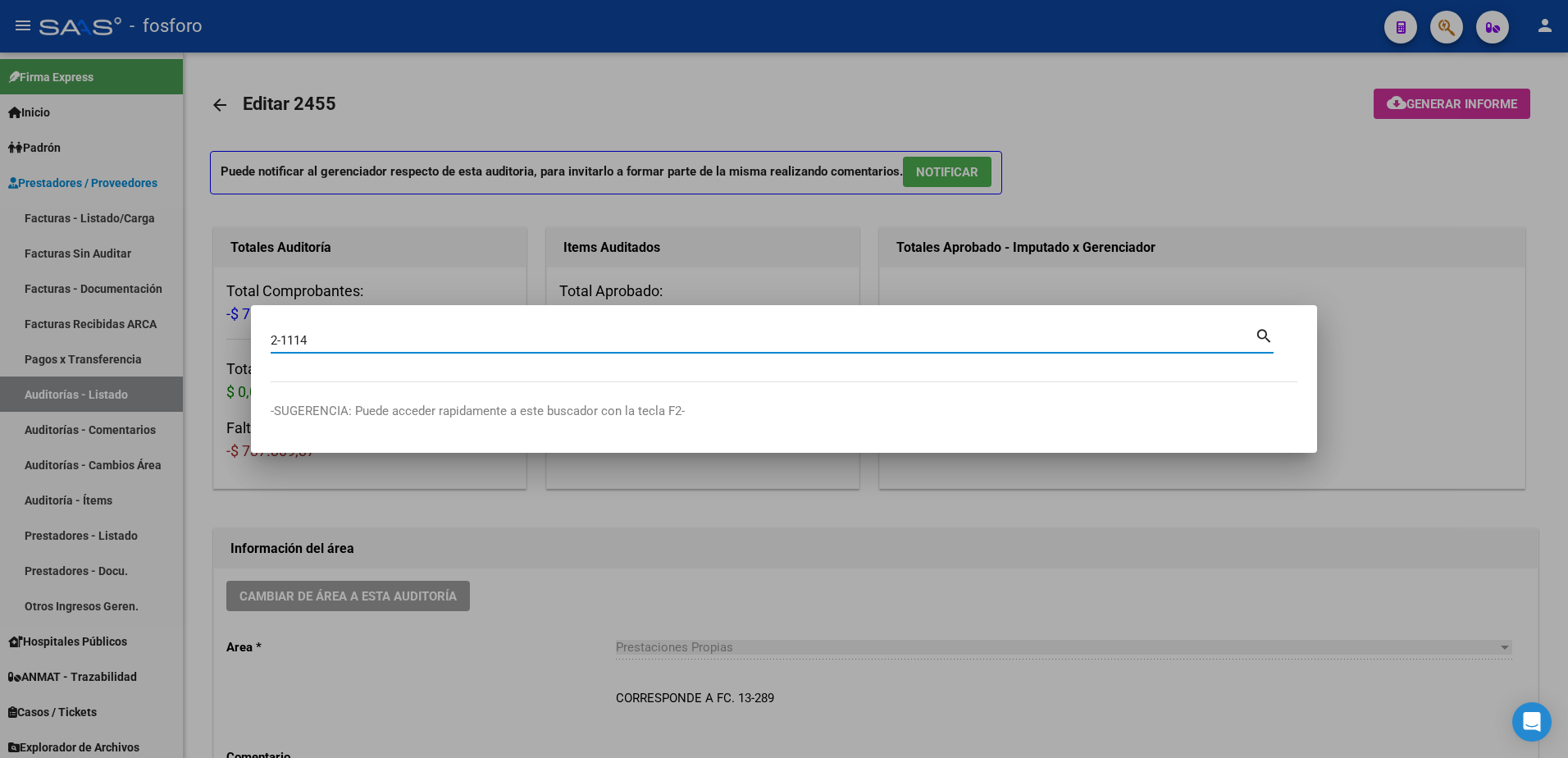
type input "2-1114"
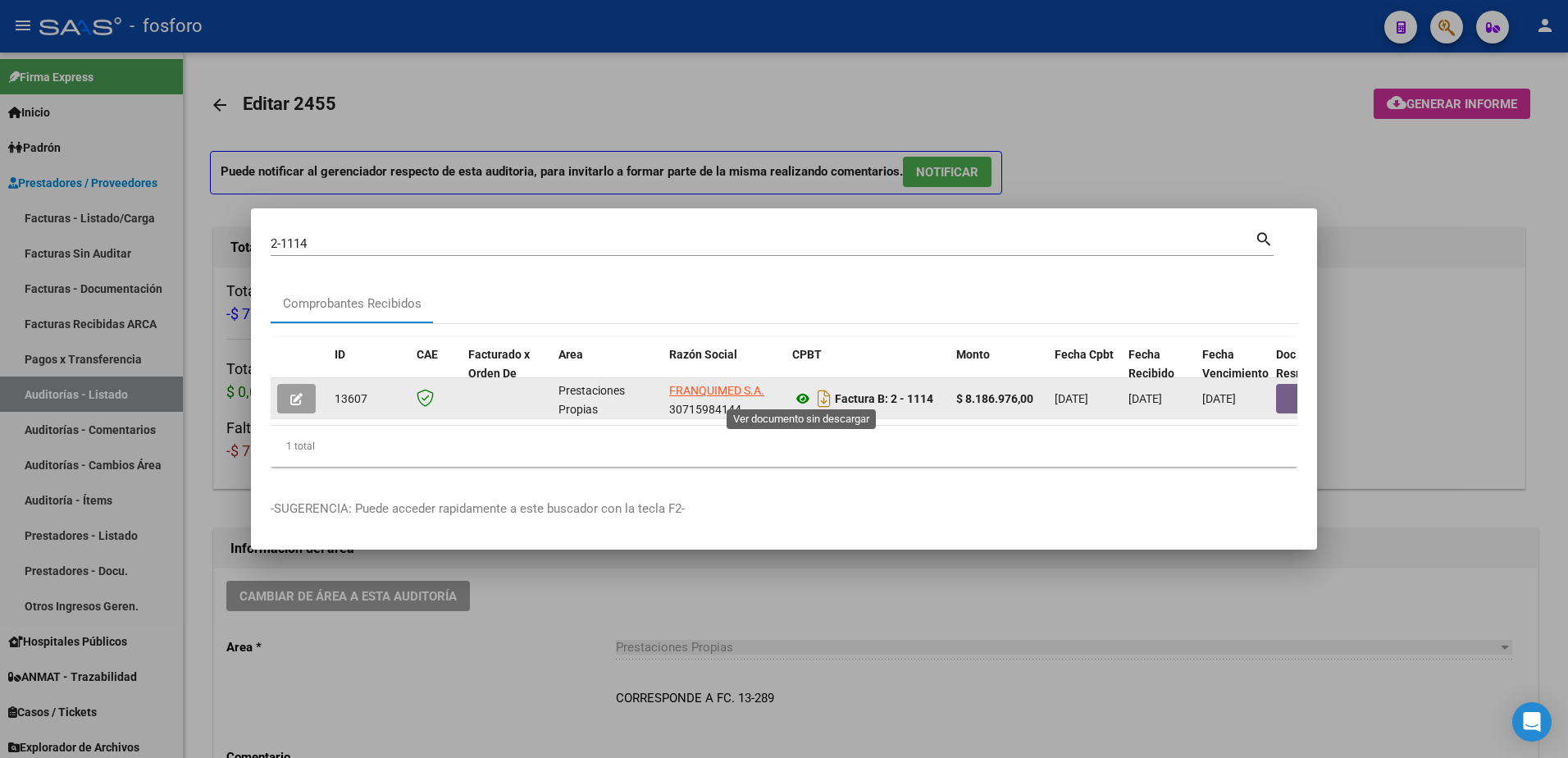
click at [798, 389] on icon at bounding box center [803, 398] width 22 height 20
click at [1282, 389] on button "button" at bounding box center [1303, 398] width 53 height 30
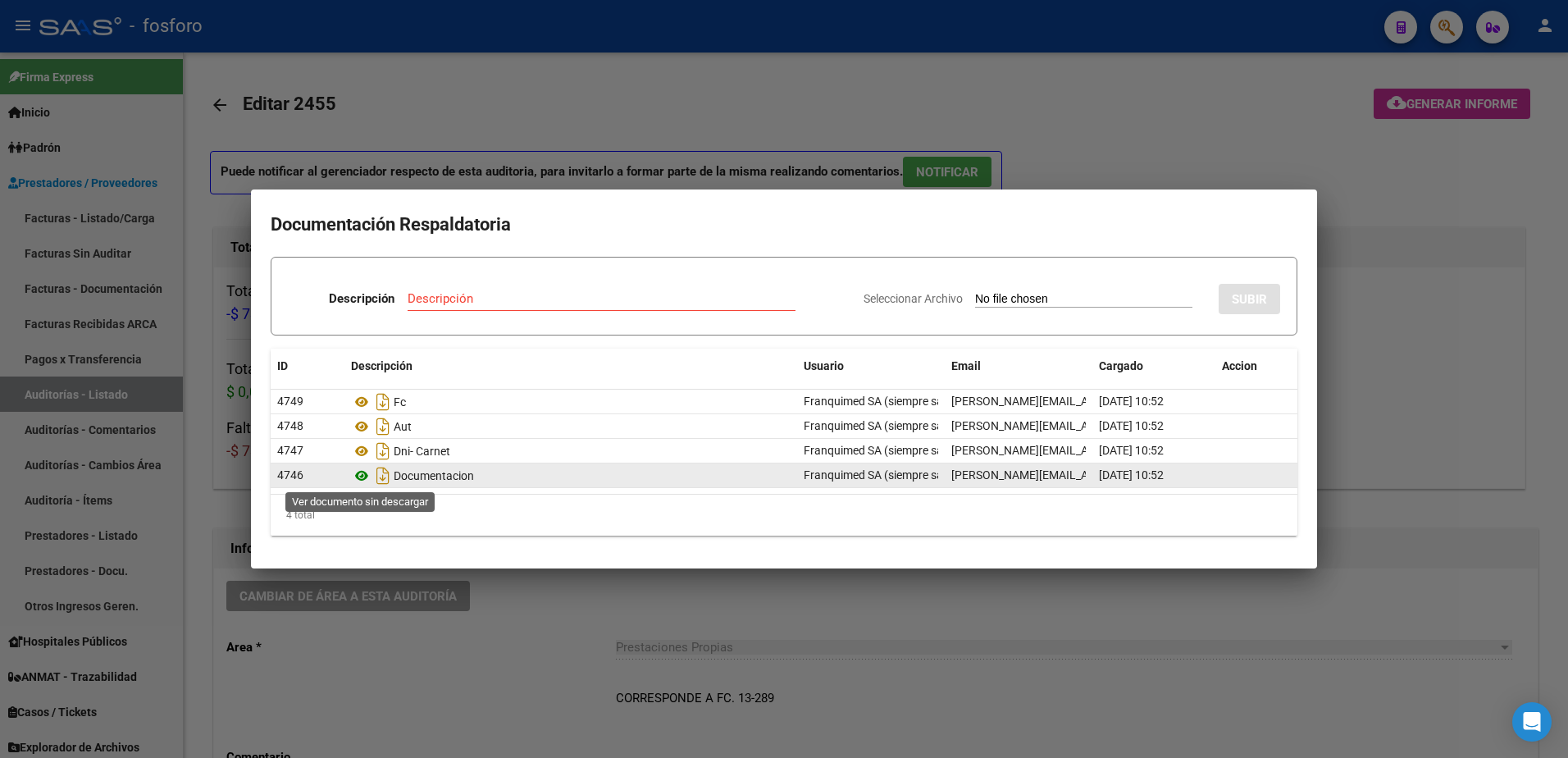
click at [363, 475] on icon at bounding box center [362, 476] width 22 height 20
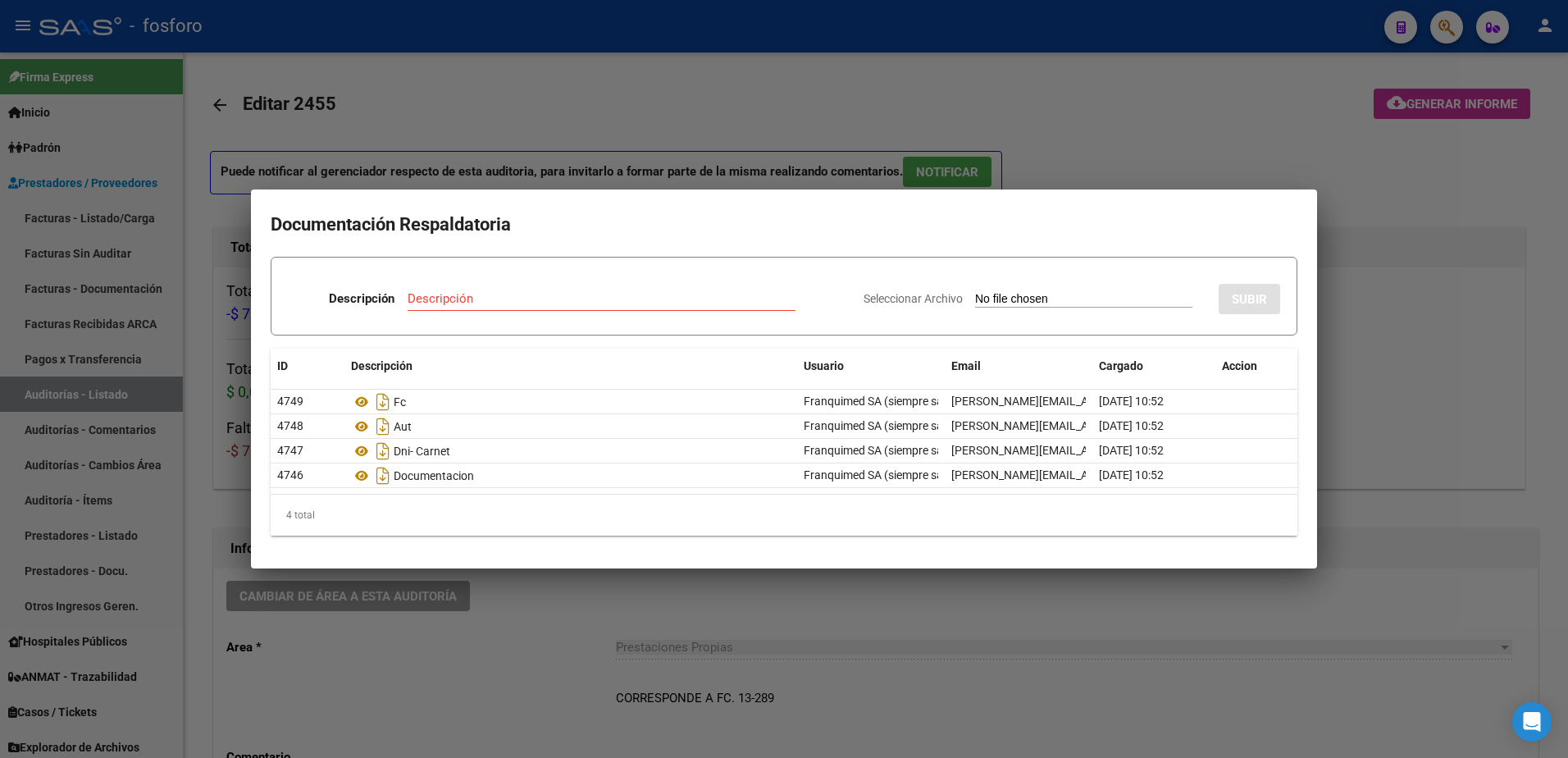
drag, startPoint x: 1114, startPoint y: 150, endPoint x: 1113, endPoint y: 159, distance: 9.1
click at [1113, 154] on div at bounding box center [784, 379] width 1568 height 758
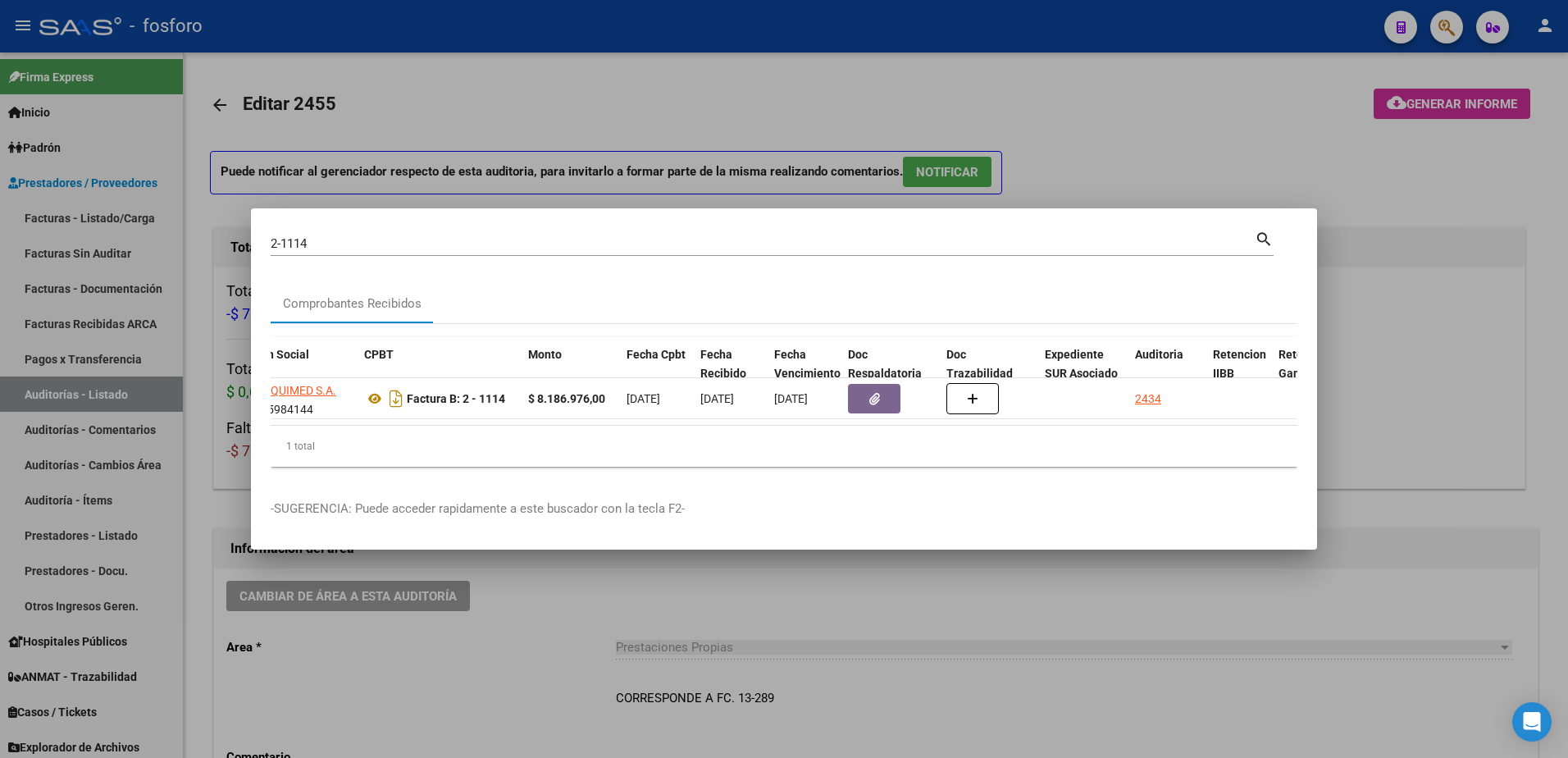
scroll to position [0, 437]
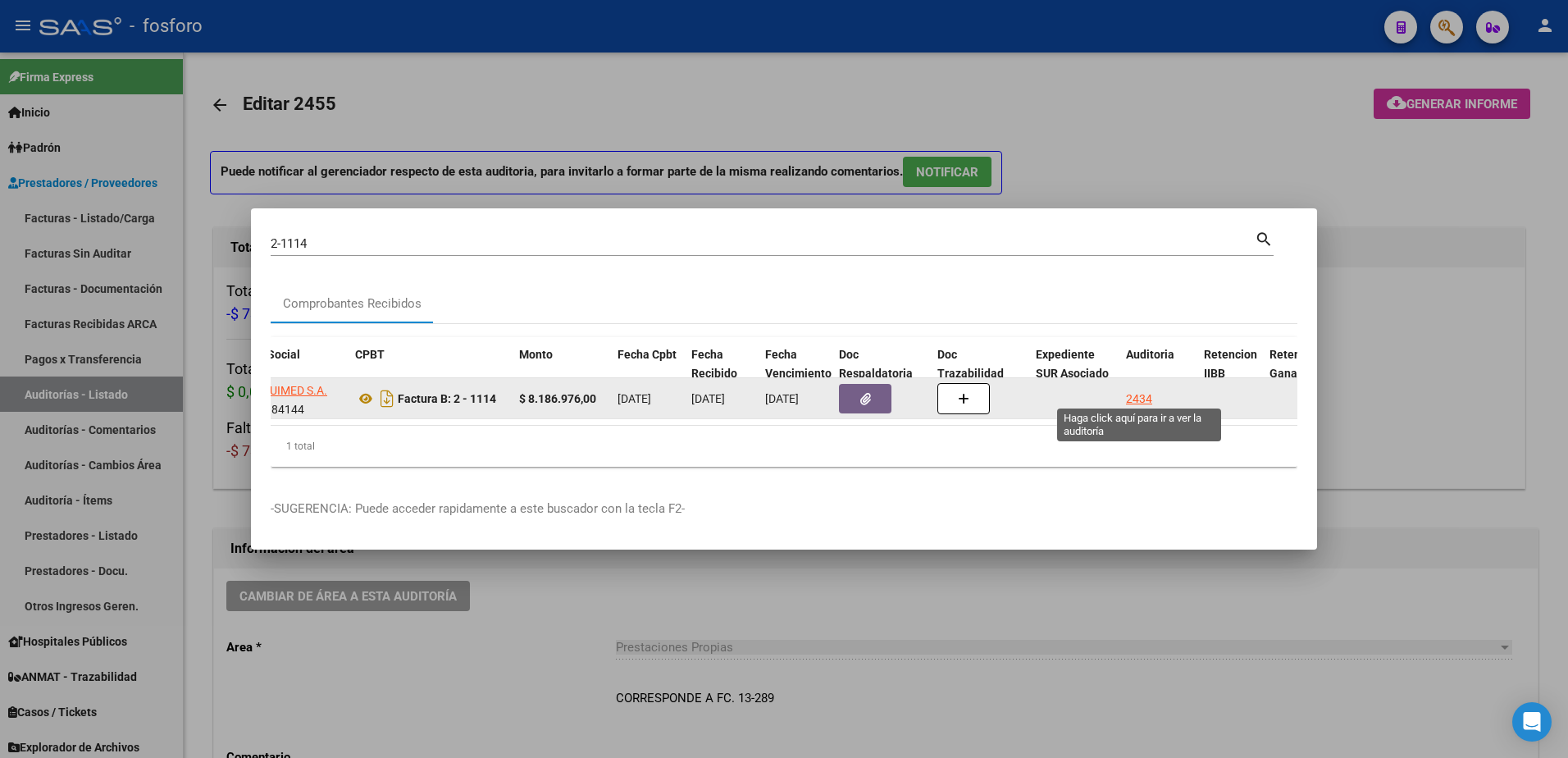
click at [1146, 394] on div "2434" at bounding box center [1139, 398] width 26 height 19
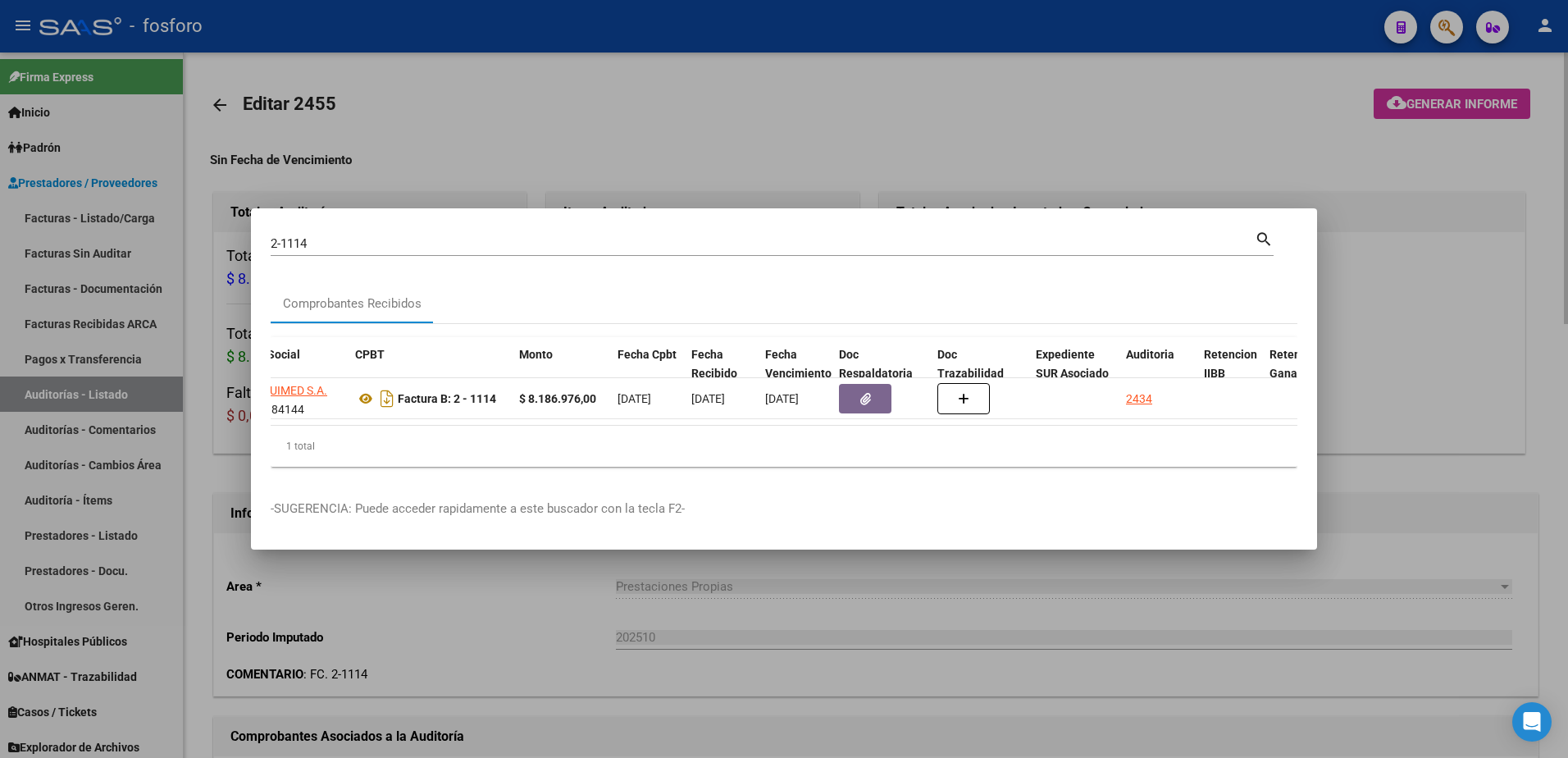
drag, startPoint x: 1299, startPoint y: 124, endPoint x: 1342, endPoint y: 130, distance: 43.4
click at [1325, 129] on div at bounding box center [784, 379] width 1568 height 758
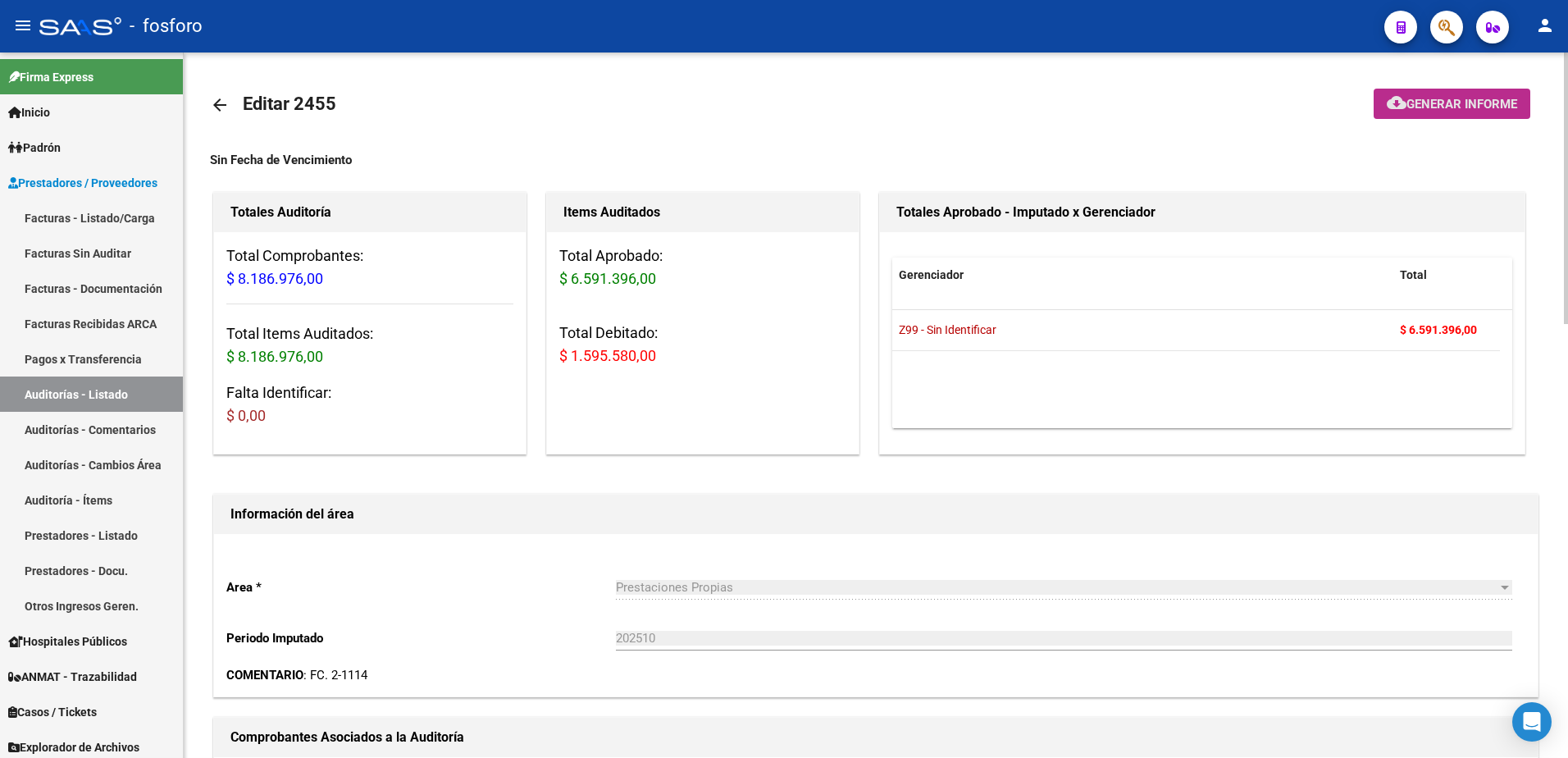
click at [1411, 110] on span "Generar informe" at bounding box center [1462, 104] width 110 height 14
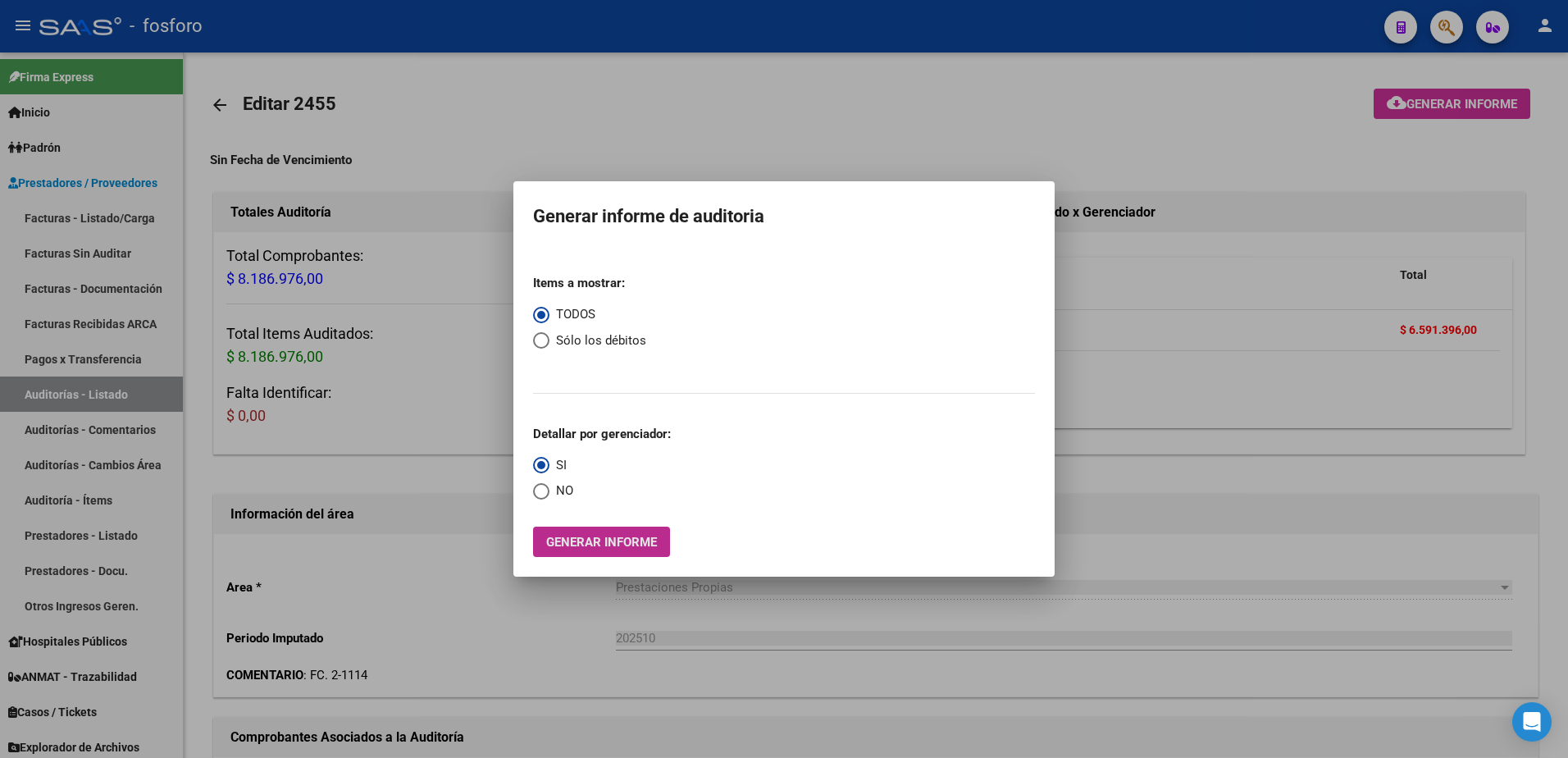
click at [630, 541] on span "Generar informe" at bounding box center [601, 542] width 110 height 14
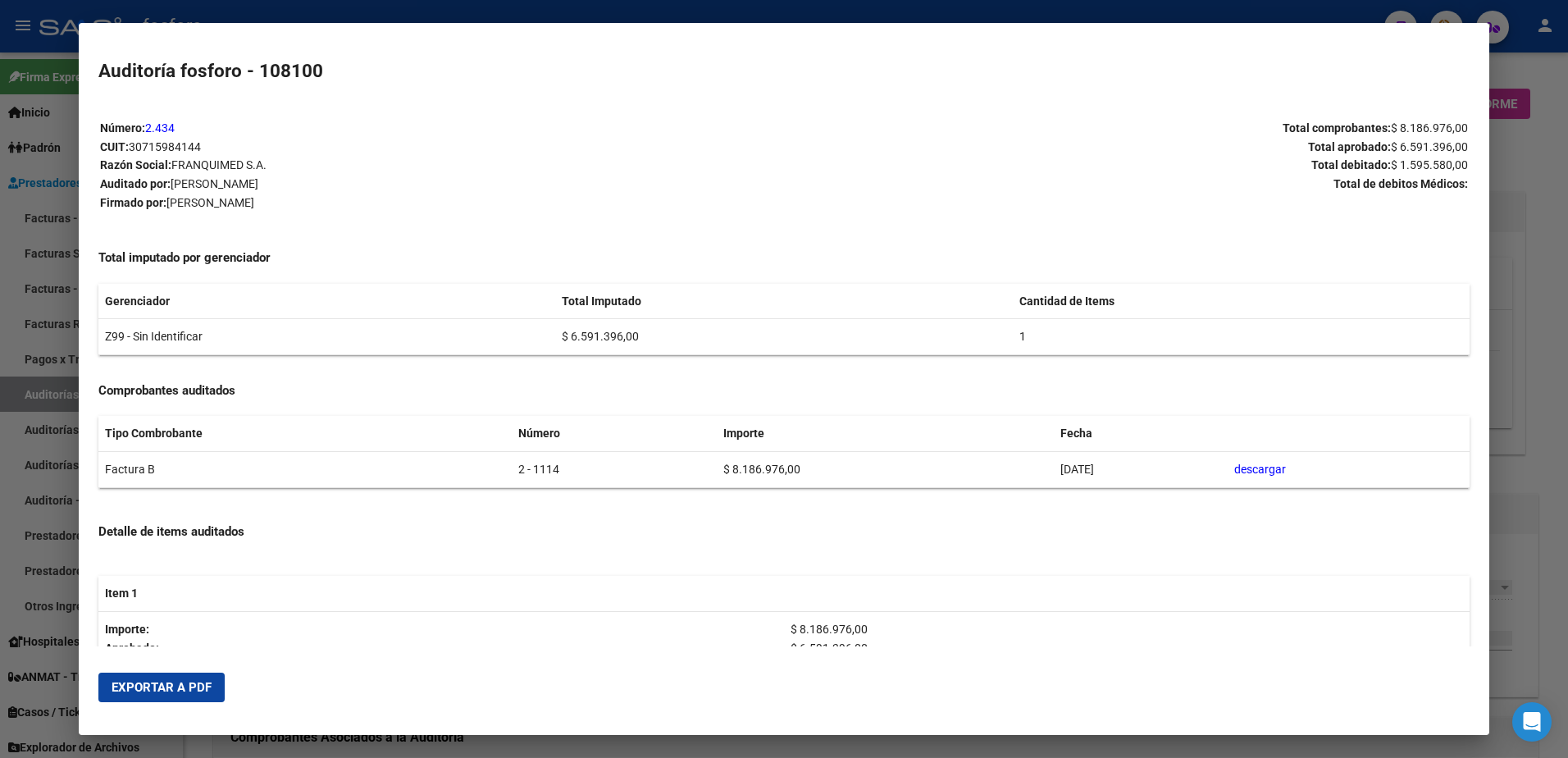
click at [144, 702] on button "Exportar a PDF" at bounding box center [162, 687] width 127 height 30
click at [65, 473] on div at bounding box center [784, 379] width 1568 height 758
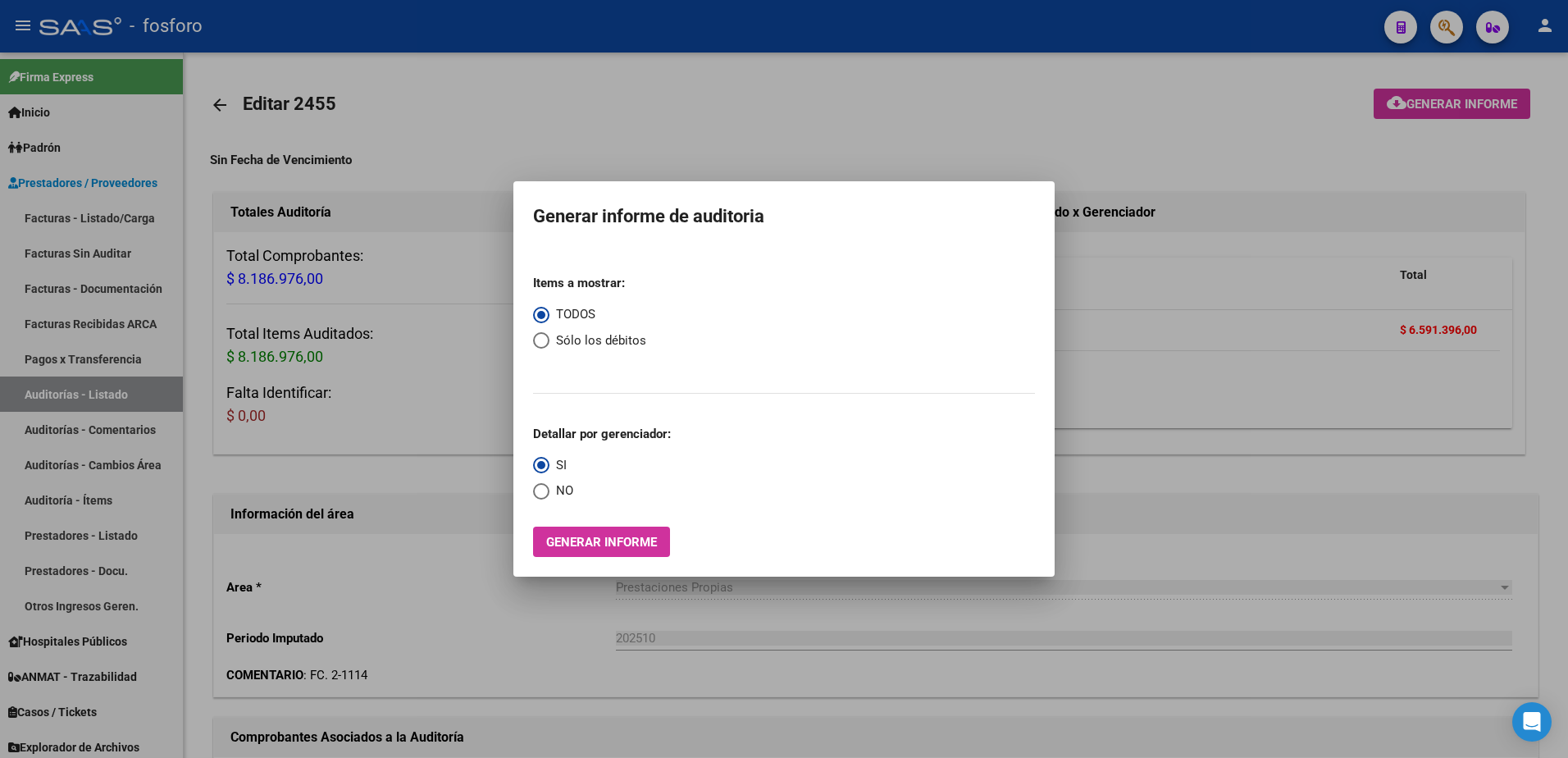
click at [590, 615] on div at bounding box center [784, 379] width 1568 height 758
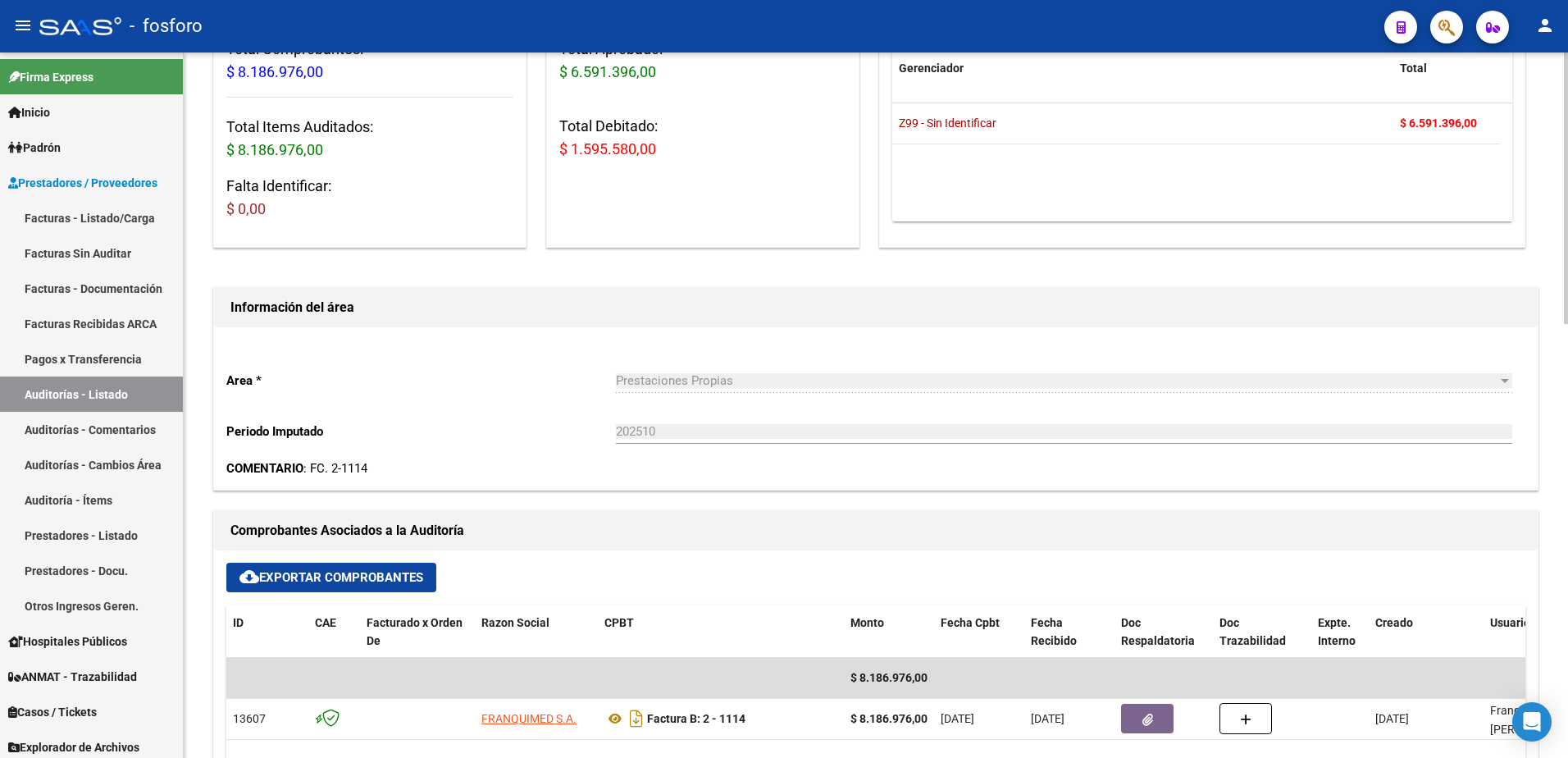
scroll to position [493, 0]
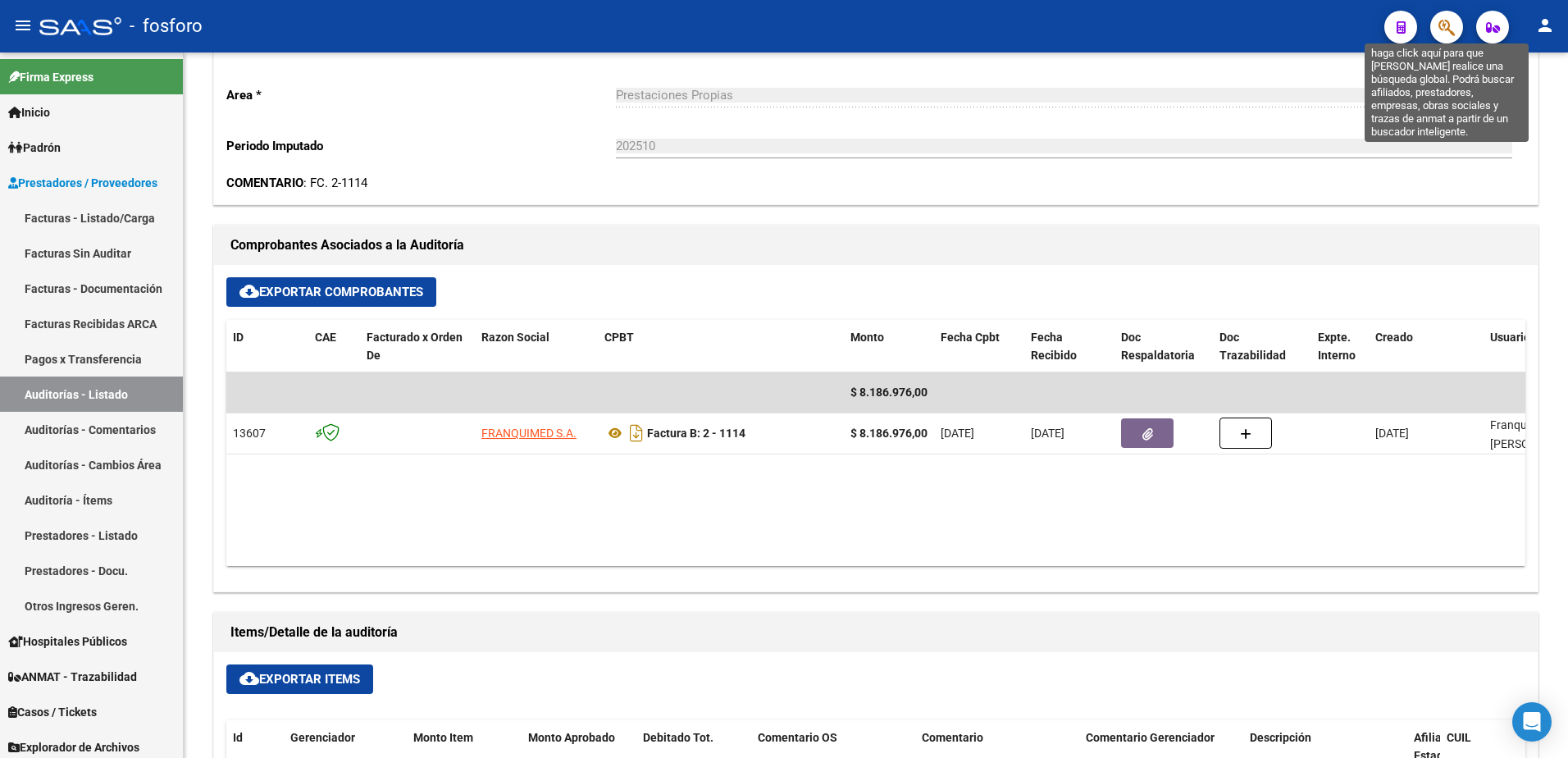
click at [1452, 26] on icon "button" at bounding box center [1447, 27] width 16 height 19
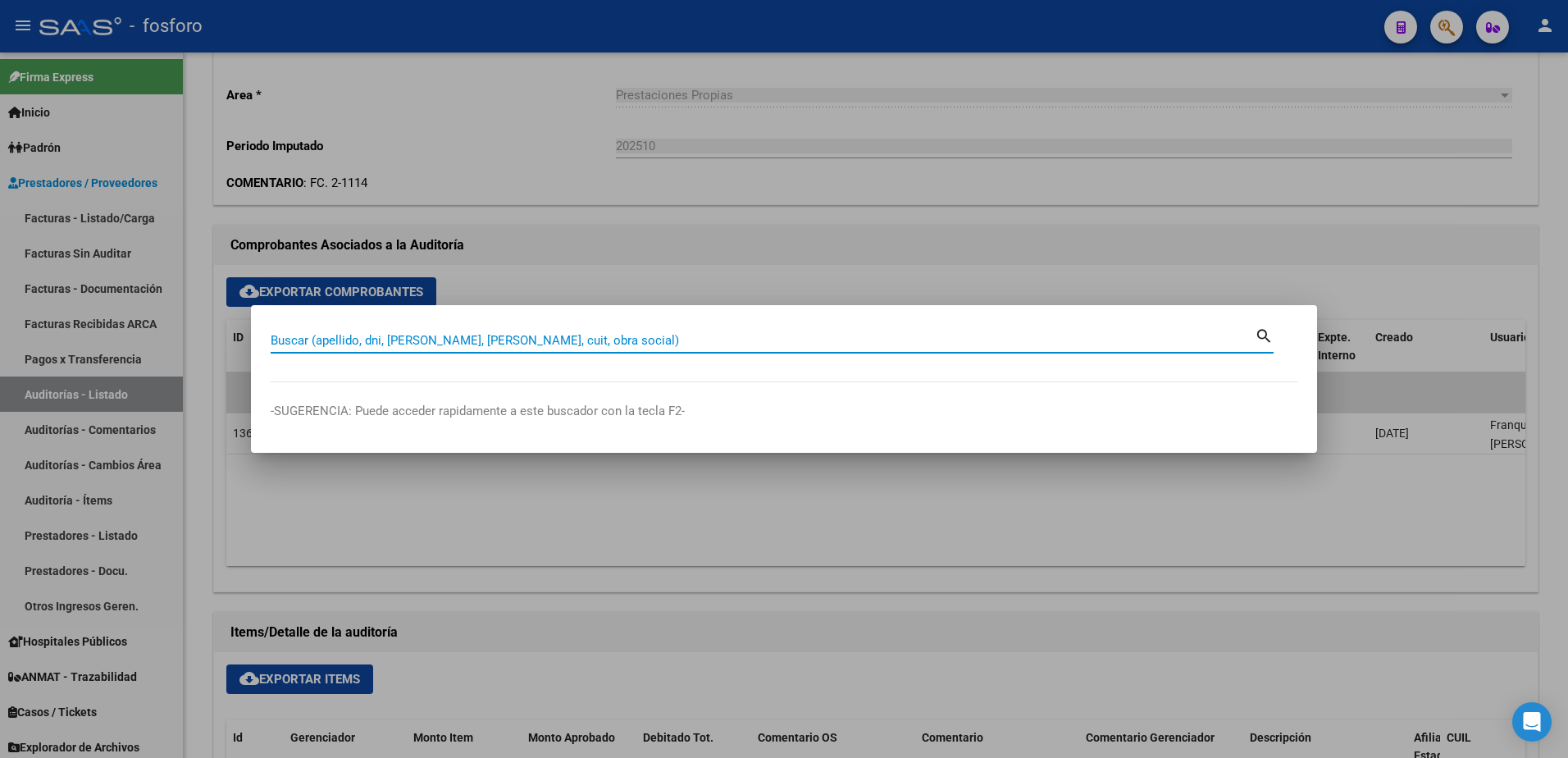
click at [1451, 26] on div at bounding box center [784, 379] width 1568 height 758
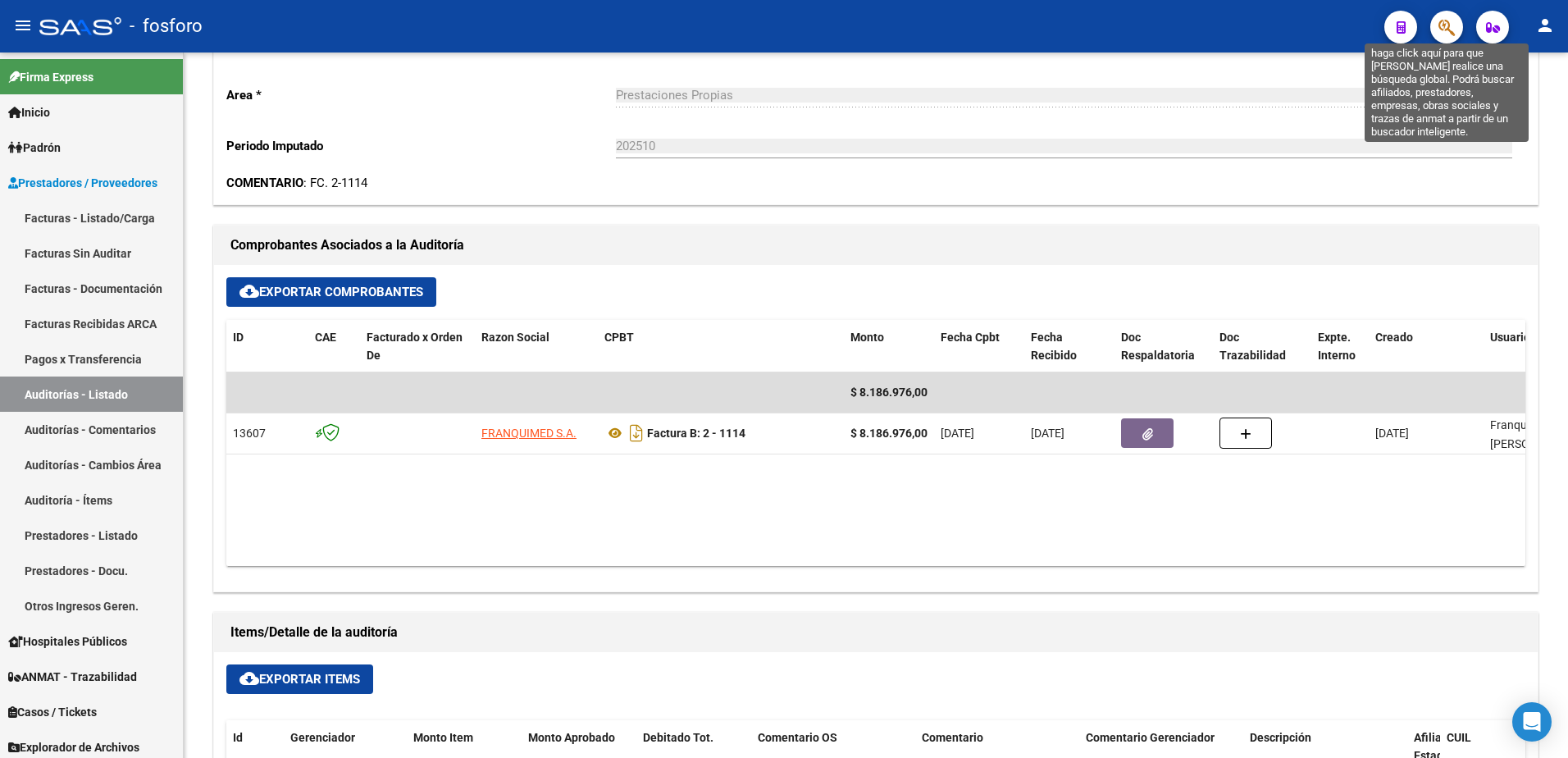
click at [1430, 11] on button "button" at bounding box center [1447, 27] width 33 height 33
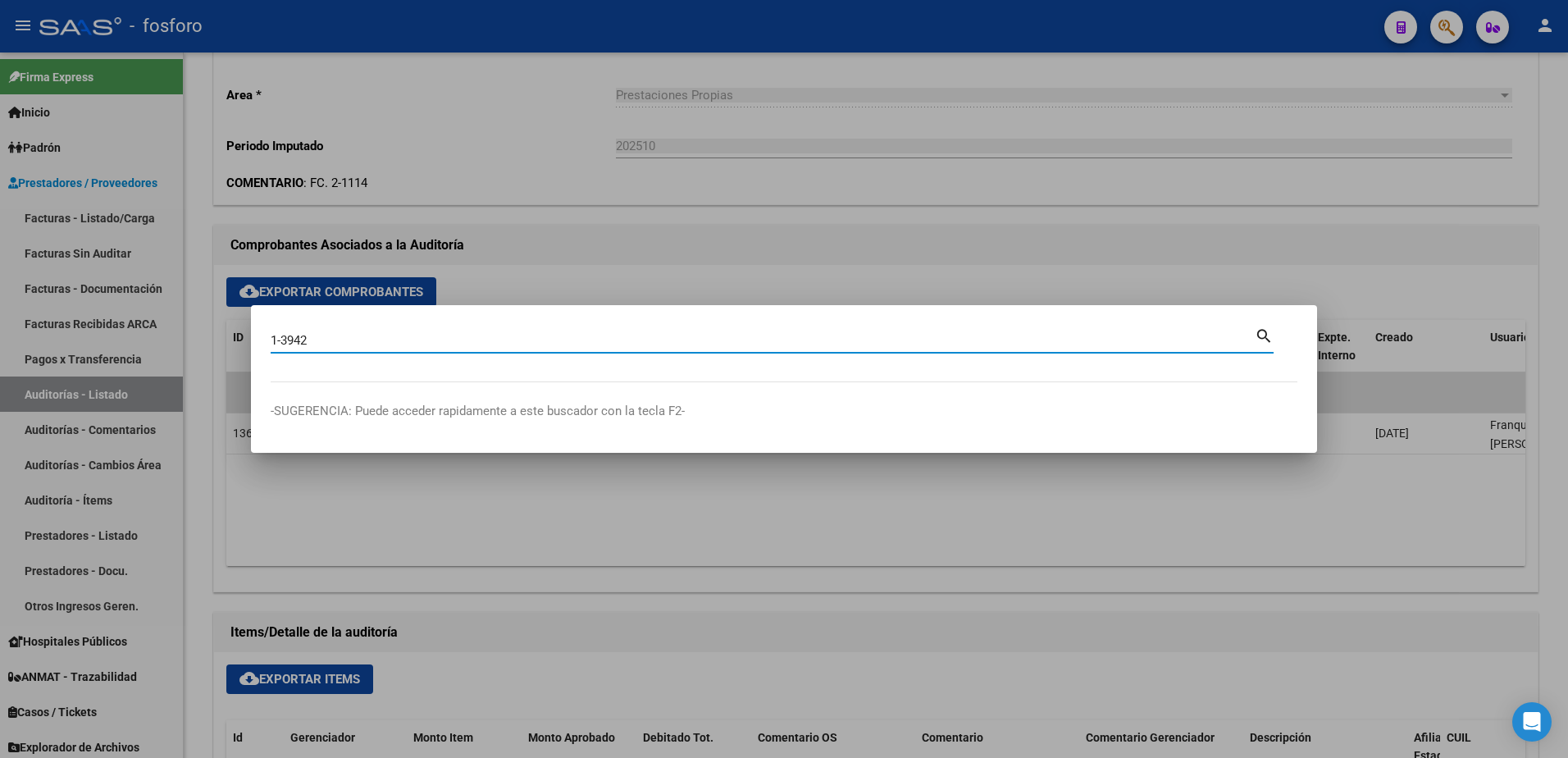
type input "1-3942"
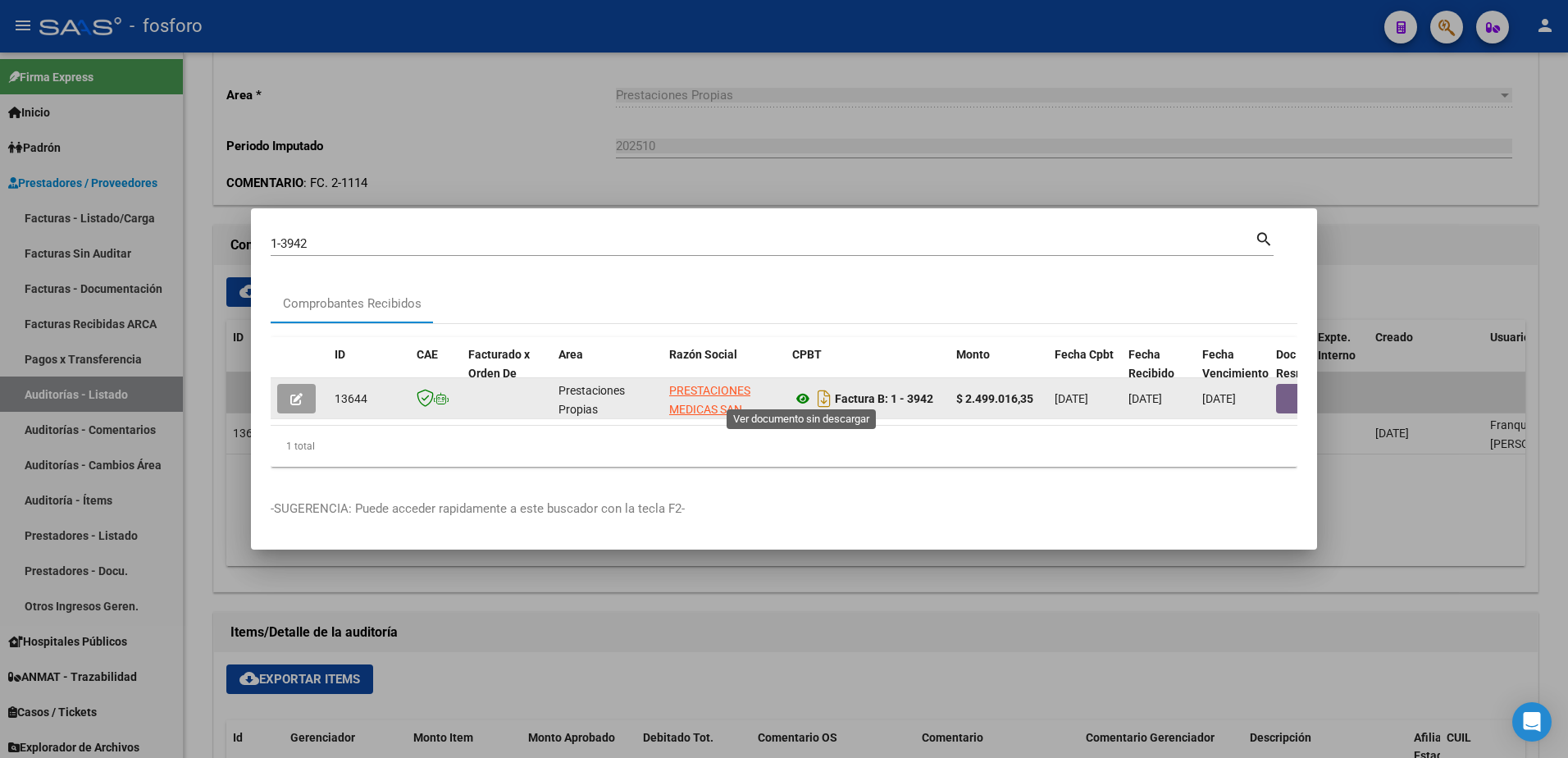
click at [807, 392] on icon at bounding box center [803, 398] width 22 height 20
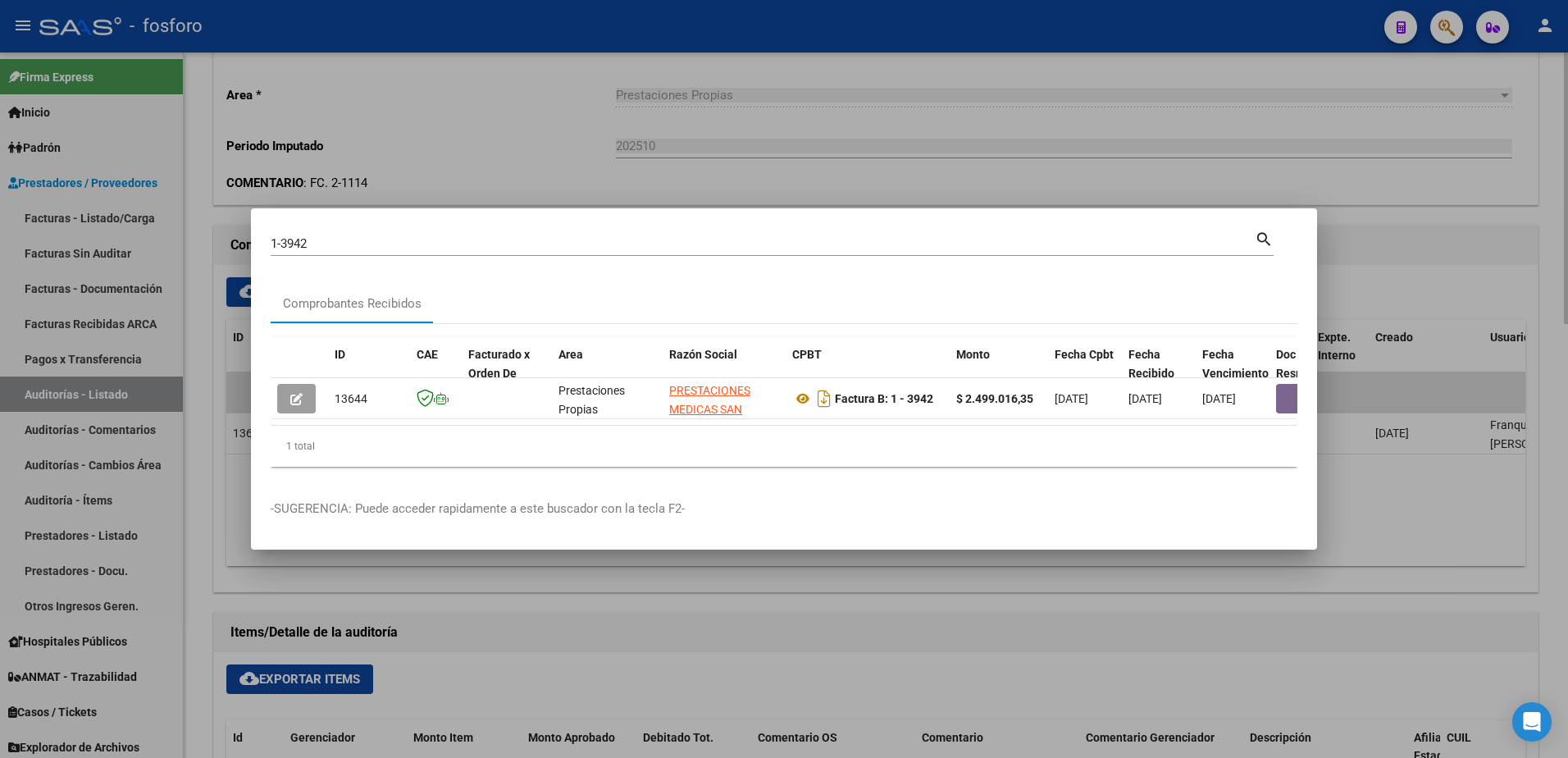
drag, startPoint x: 1345, startPoint y: 102, endPoint x: 1407, endPoint y: 90, distance: 63.2
click at [1345, 103] on div at bounding box center [784, 379] width 1568 height 758
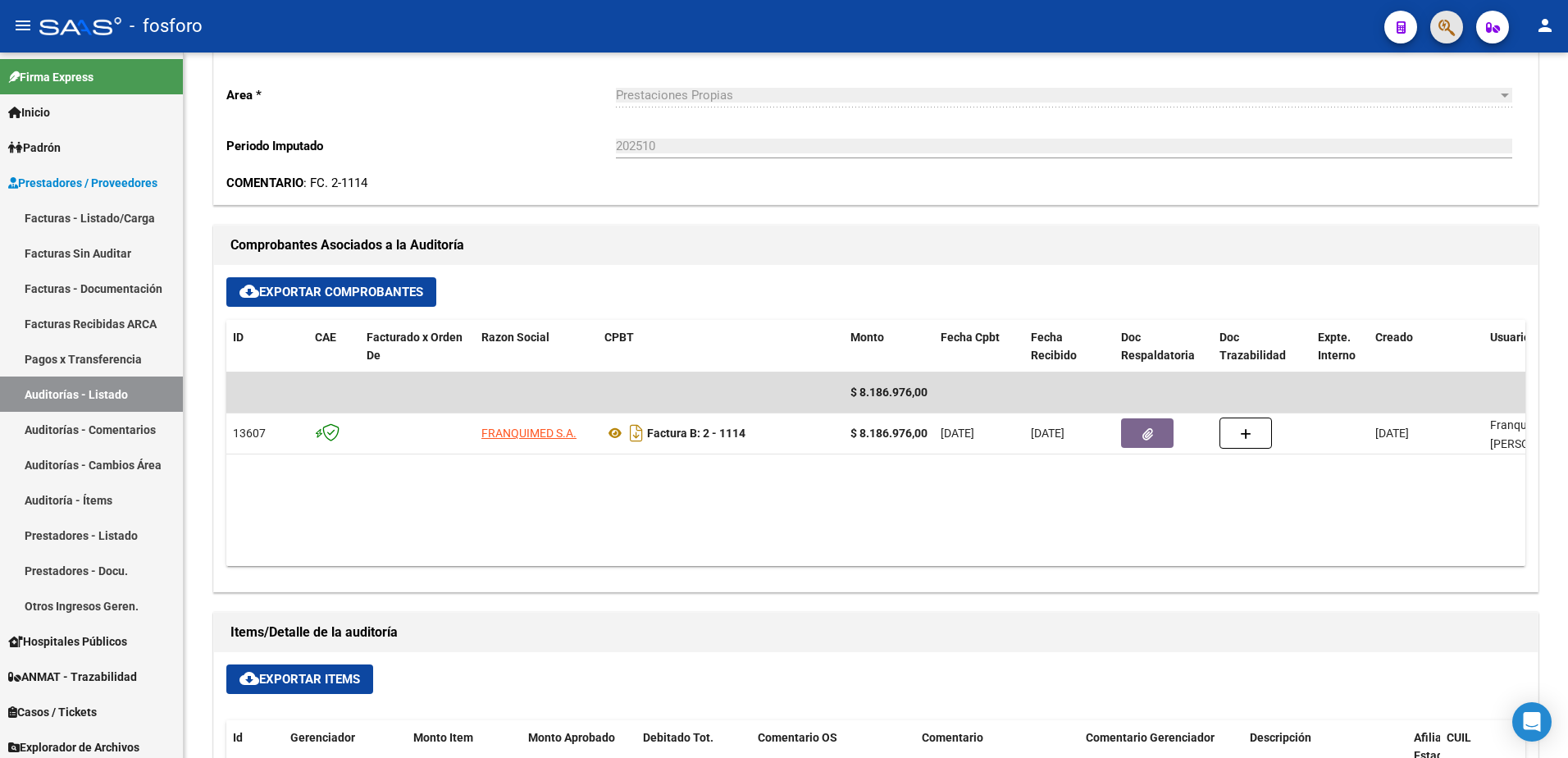
click at [1436, 34] on button "button" at bounding box center [1447, 27] width 33 height 33
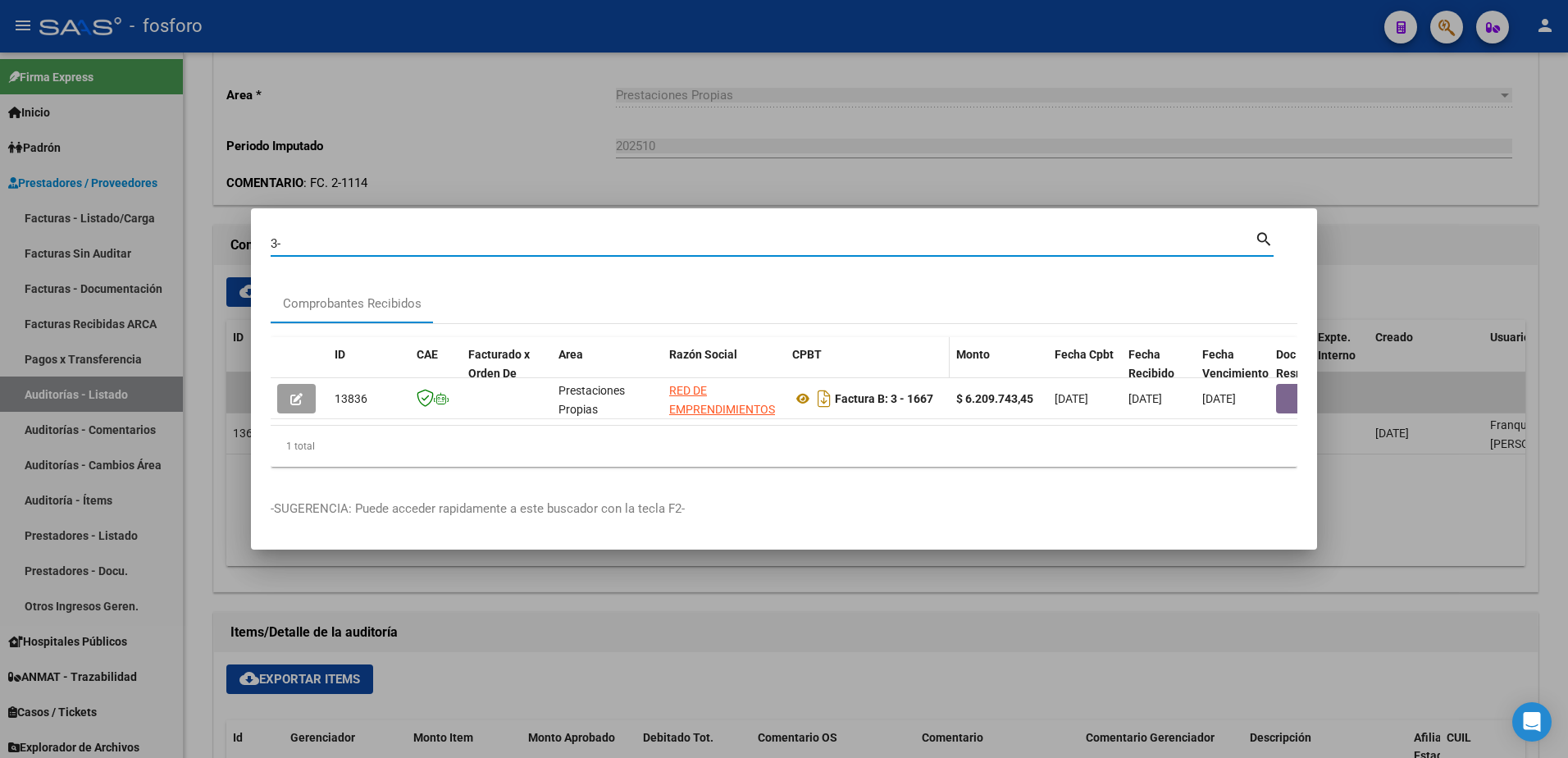
type input "3"
type input "1-973"
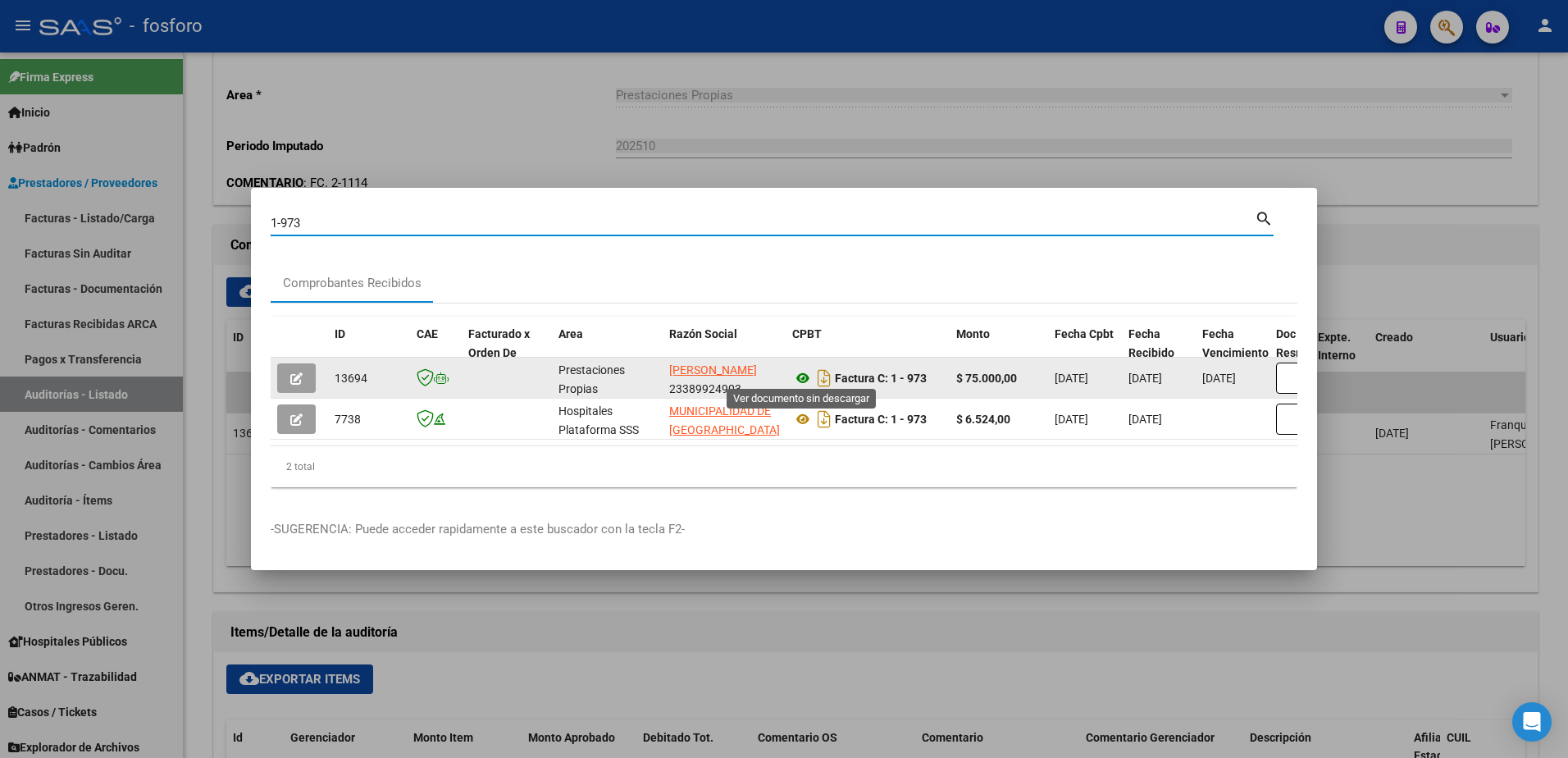
click at [800, 372] on icon at bounding box center [803, 379] width 22 height 20
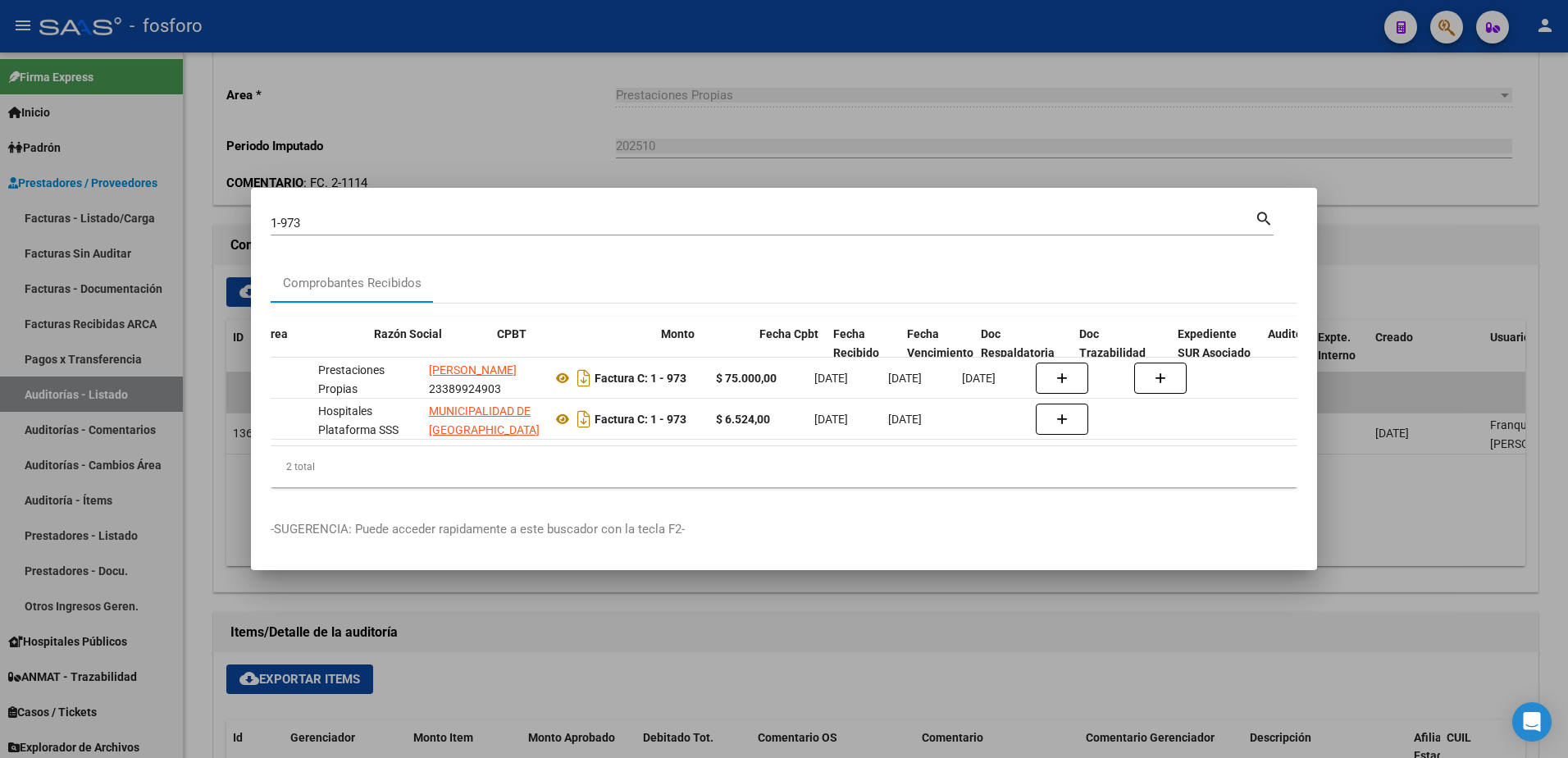
scroll to position [0, 306]
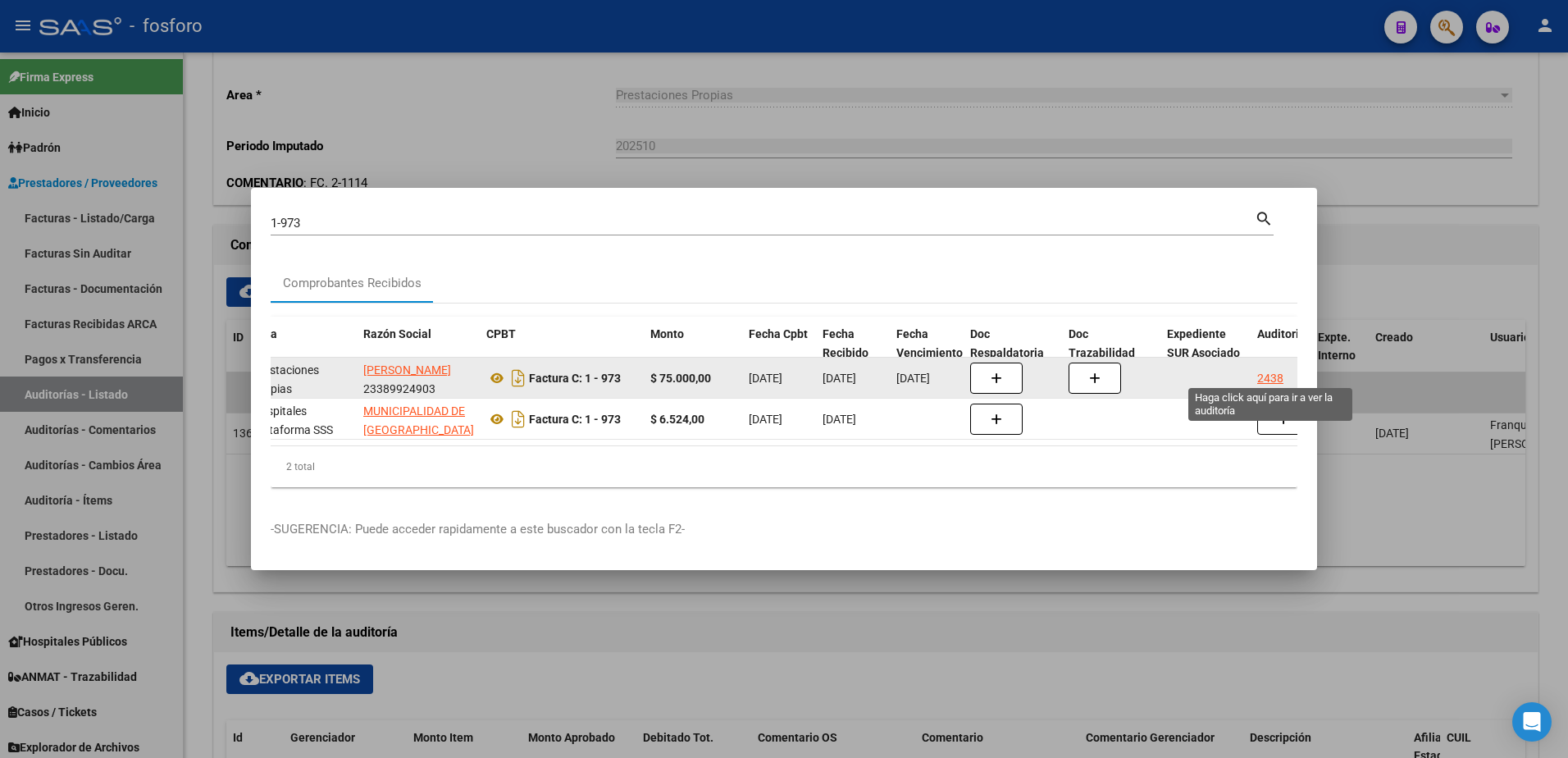
click at [1270, 369] on div "2438" at bounding box center [1270, 379] width 26 height 19
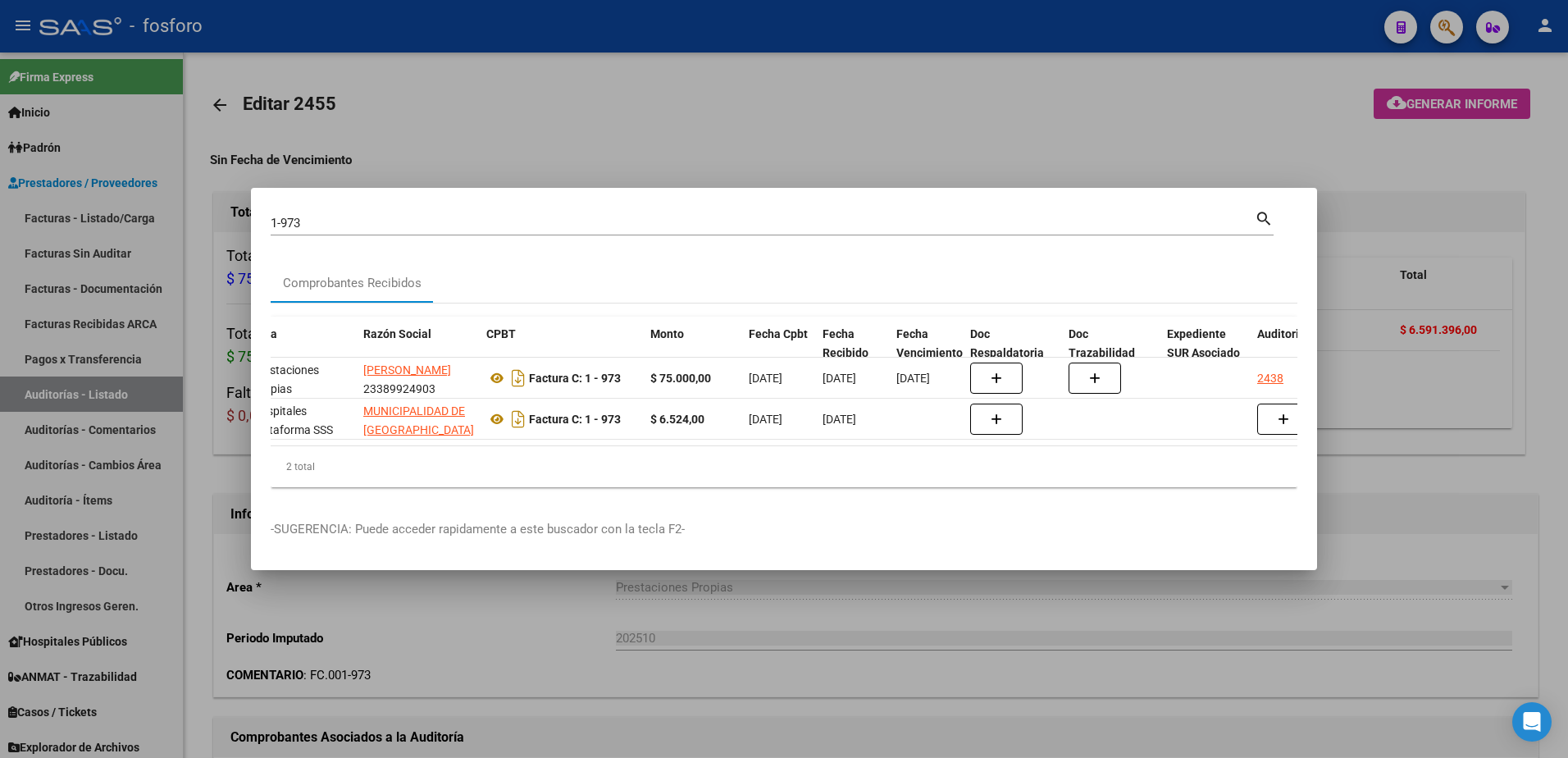
click at [1306, 84] on div at bounding box center [784, 379] width 1568 height 758
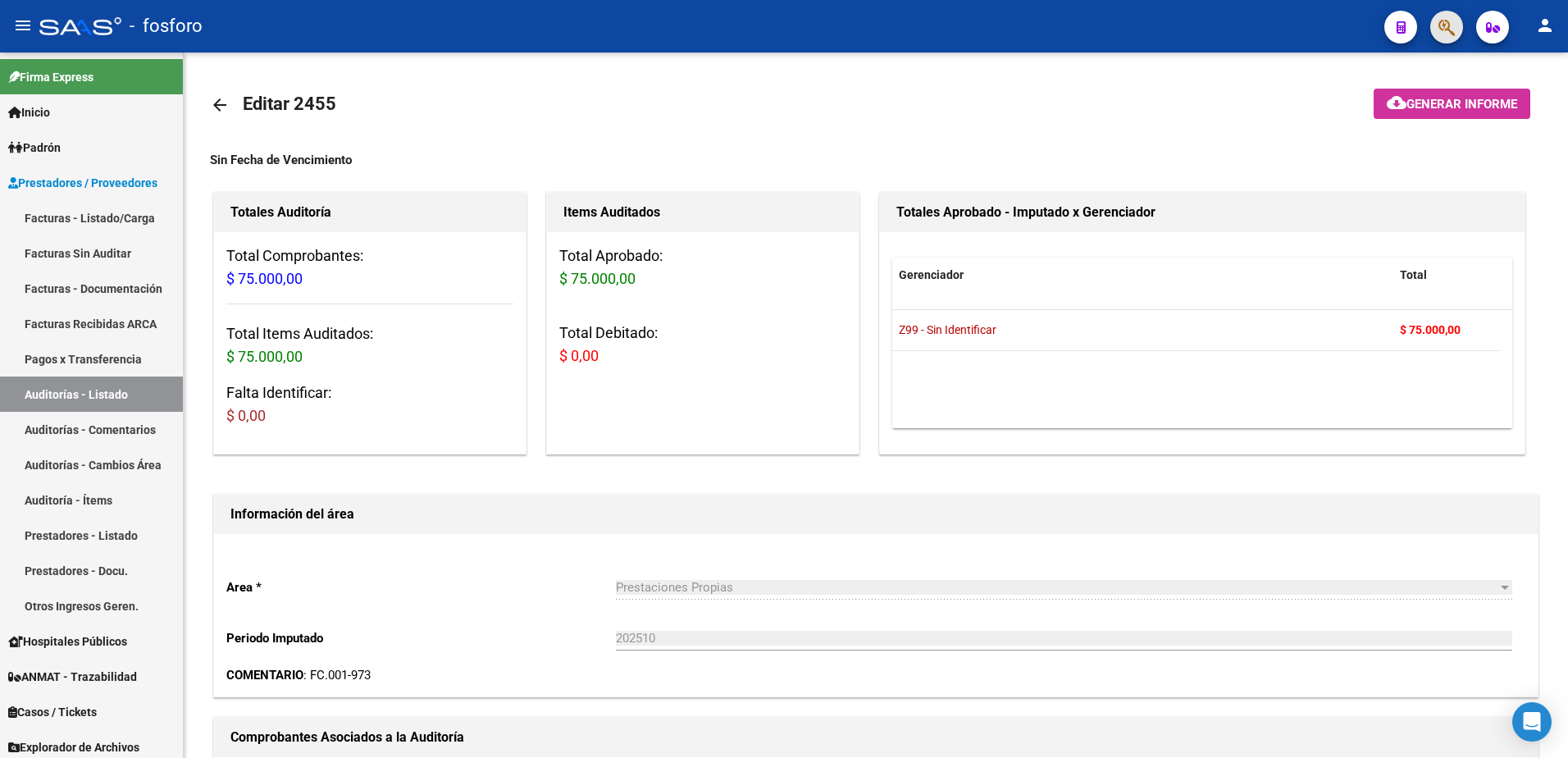
click at [1436, 35] on button "button" at bounding box center [1447, 27] width 33 height 33
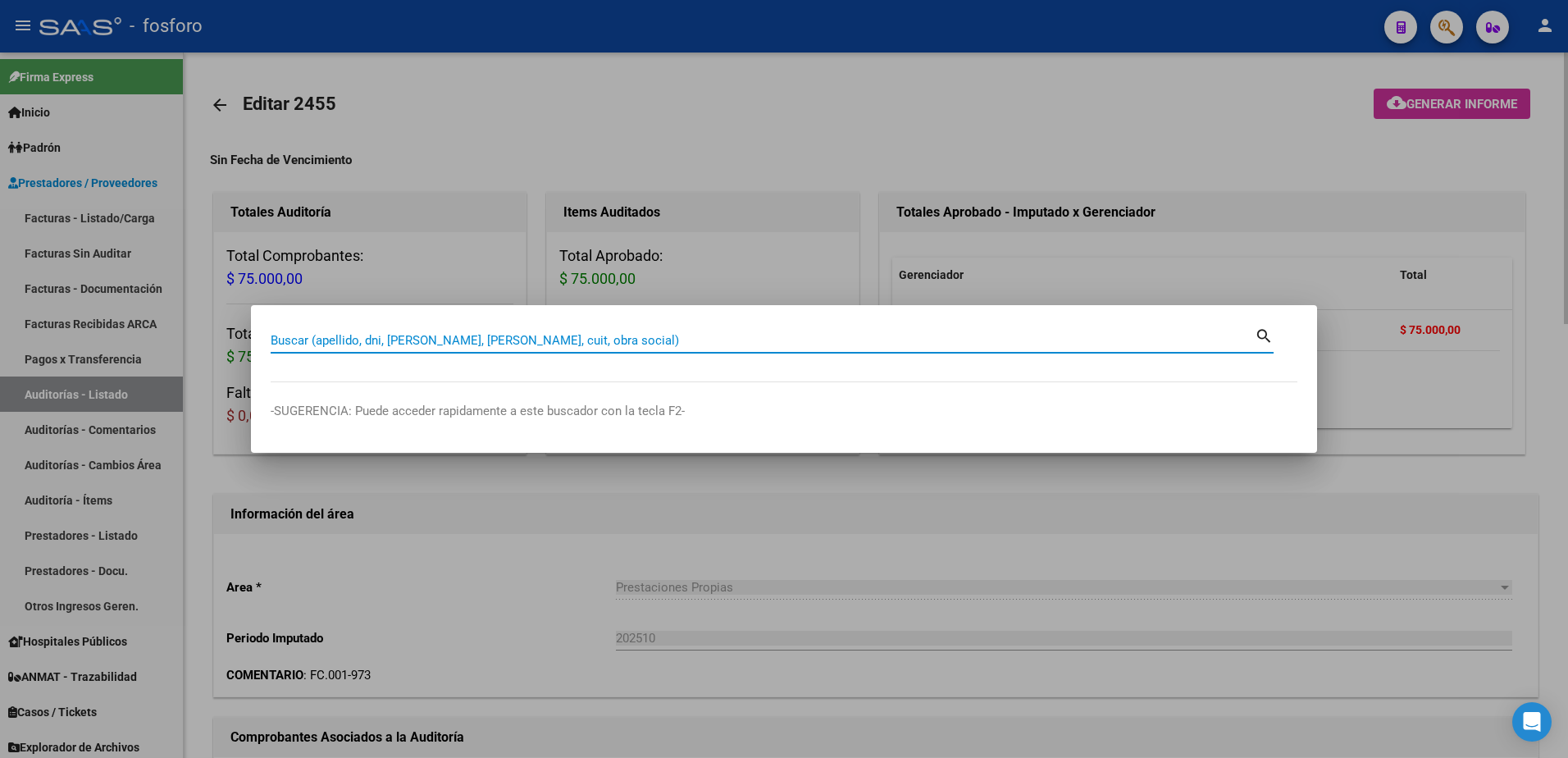
drag, startPoint x: 1243, startPoint y: 210, endPoint x: 1282, endPoint y: 178, distance: 50.4
click at [1256, 197] on div at bounding box center [784, 379] width 1568 height 758
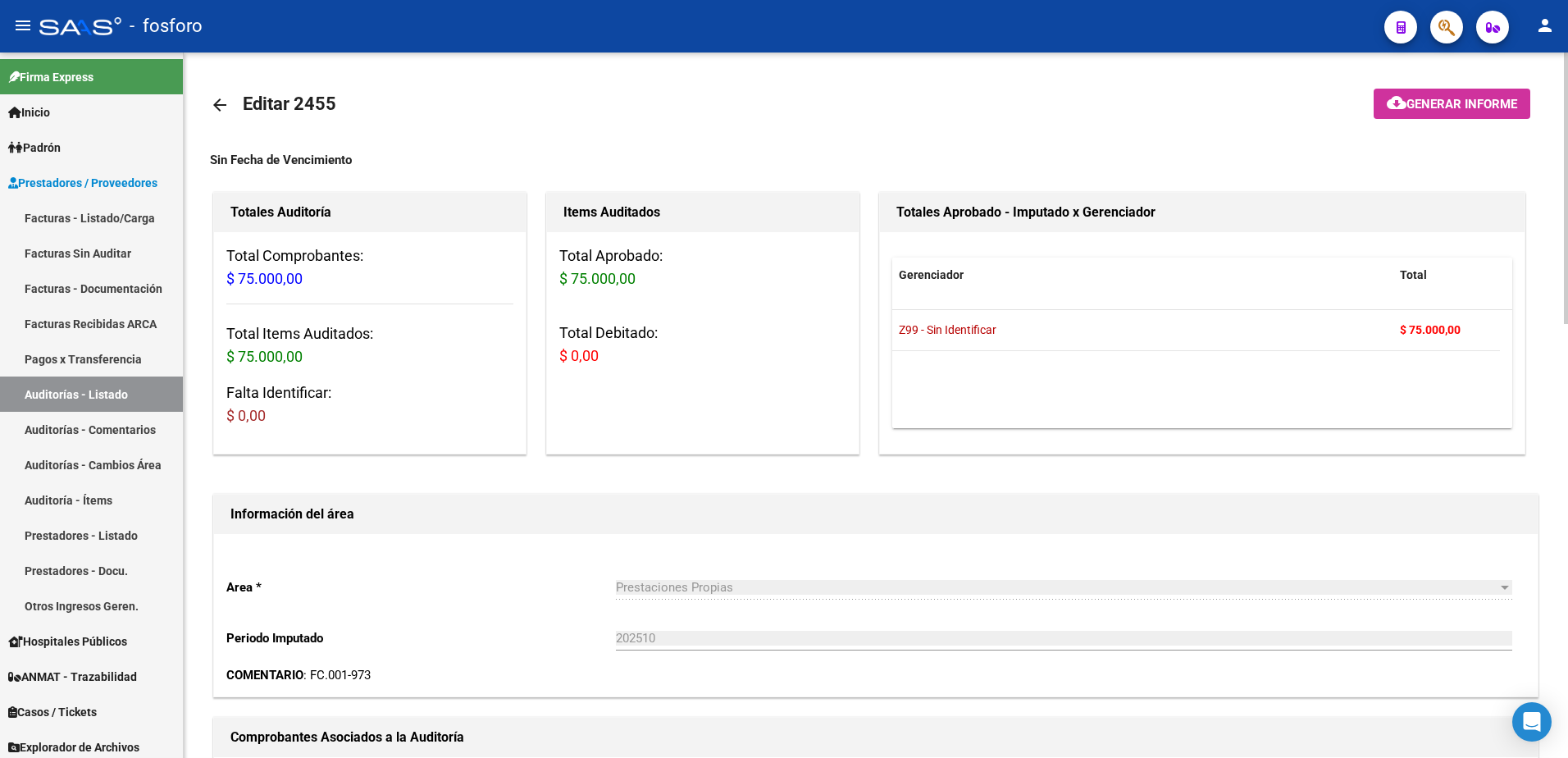
click at [1489, 97] on span "Generar informe" at bounding box center [1462, 104] width 110 height 14
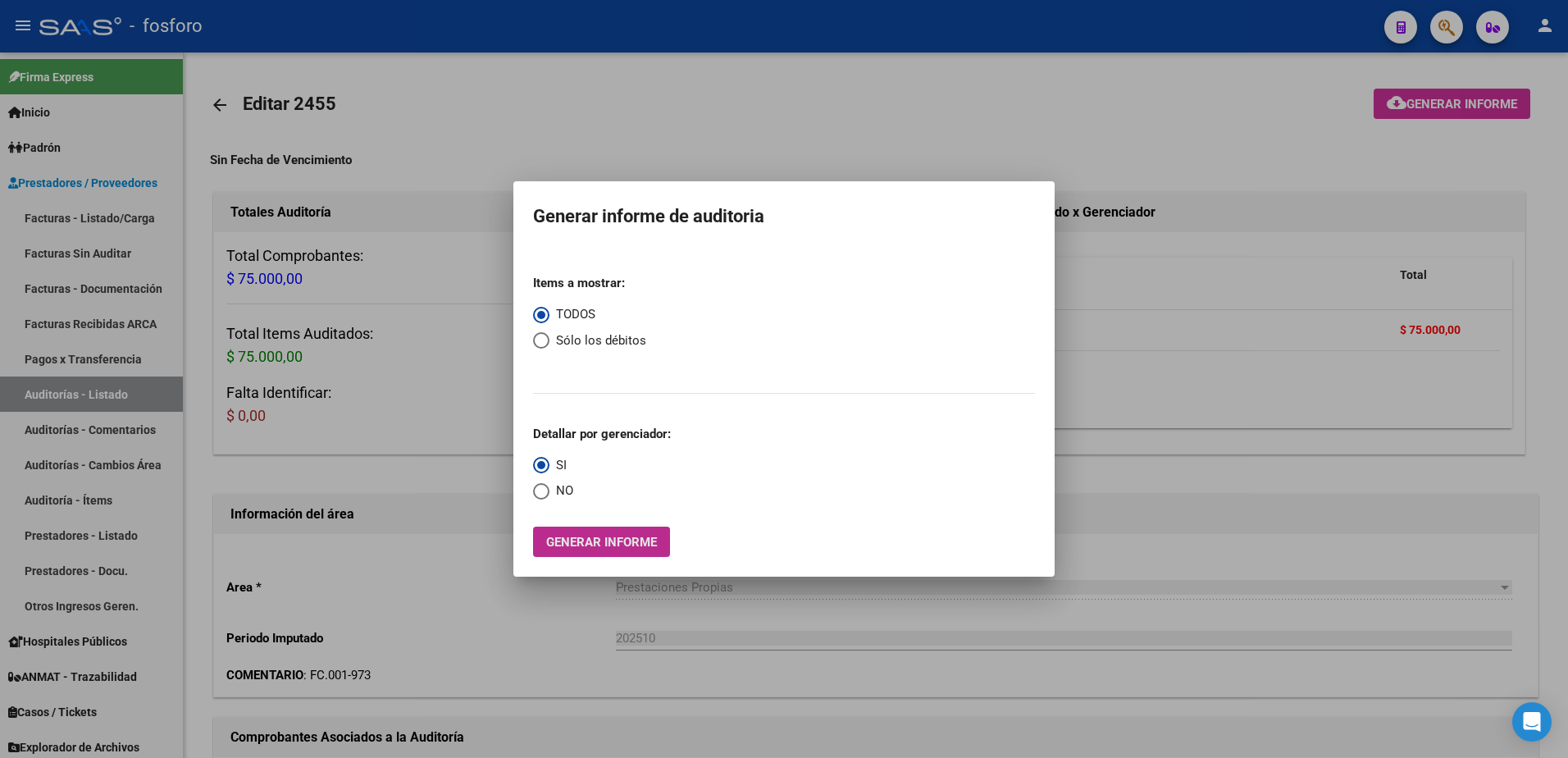
click at [563, 532] on button "Generar informe" at bounding box center [601, 542] width 137 height 31
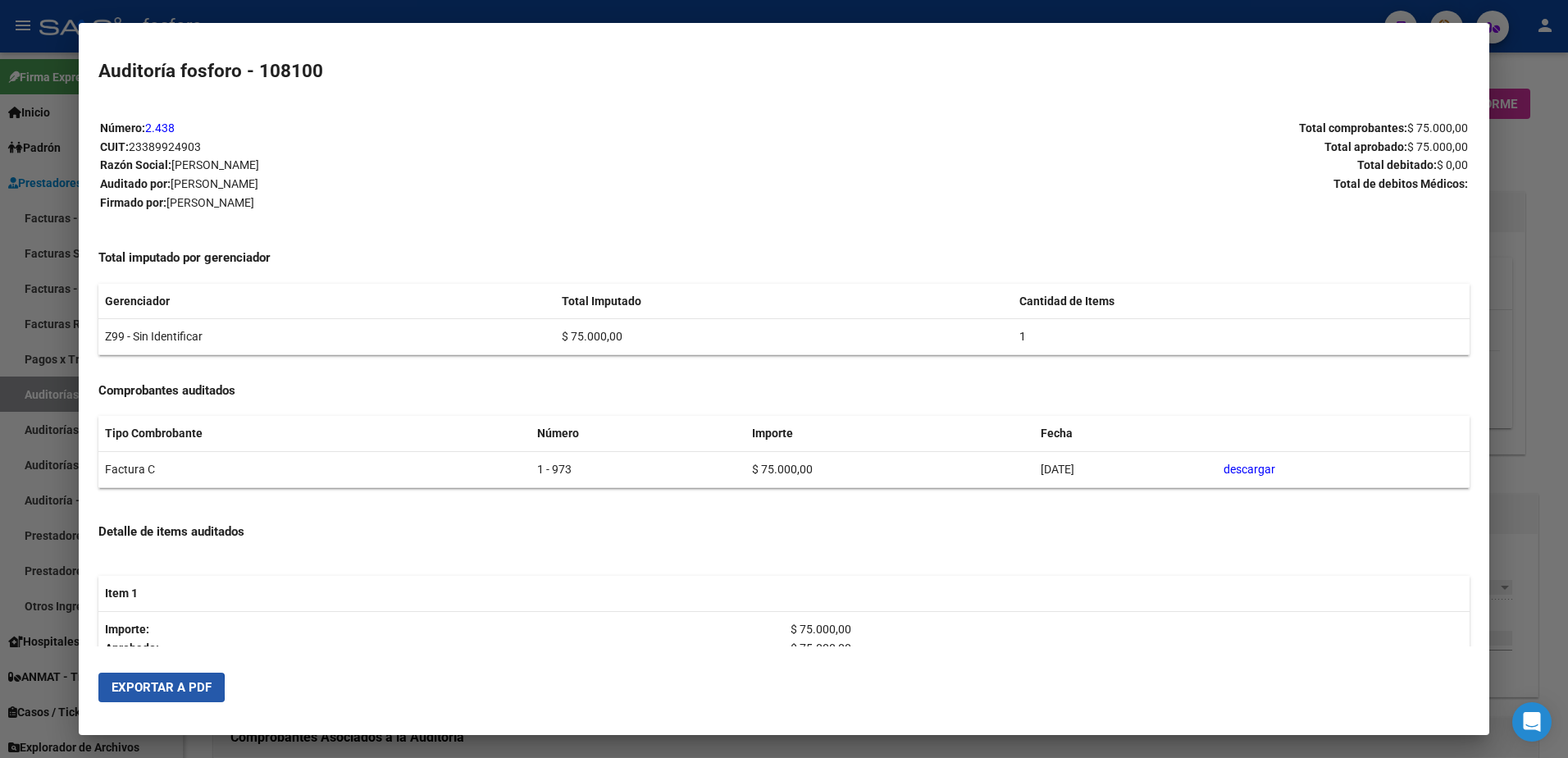
click at [140, 689] on span "Exportar a PDF" at bounding box center [161, 687] width 100 height 14
click at [48, 312] on div at bounding box center [784, 379] width 1568 height 758
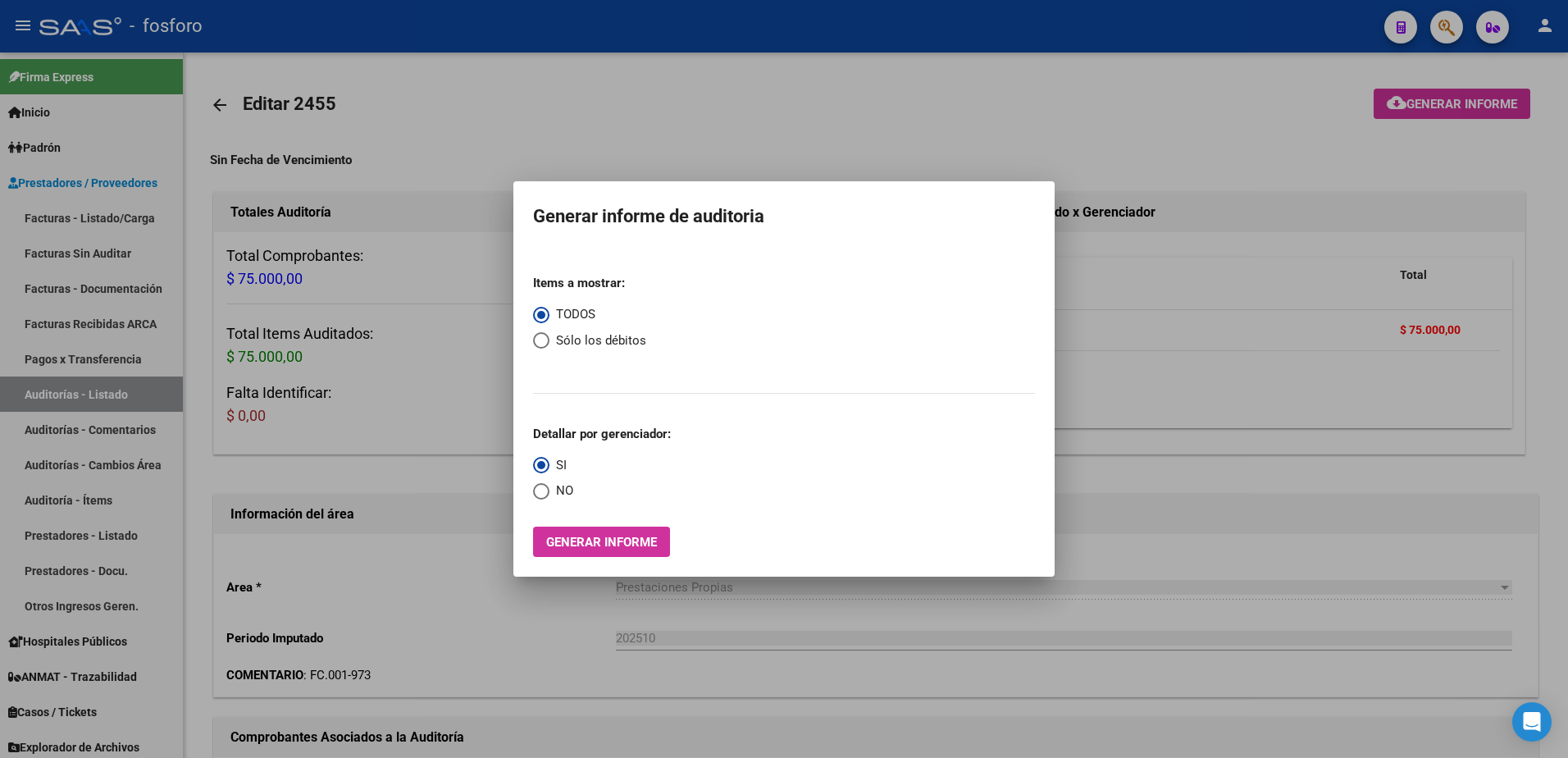
click at [263, 376] on div at bounding box center [784, 379] width 1568 height 758
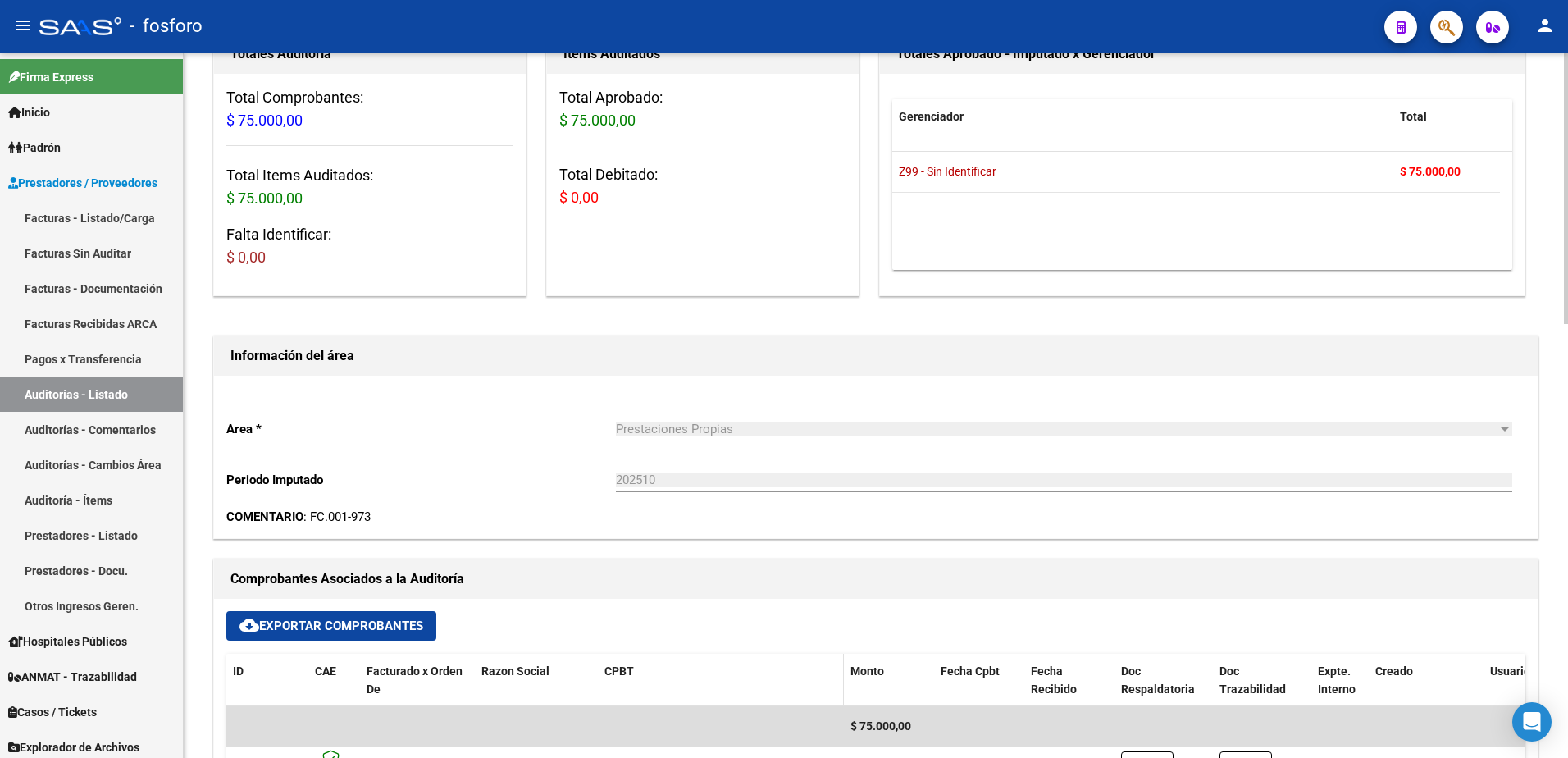
scroll to position [410, 0]
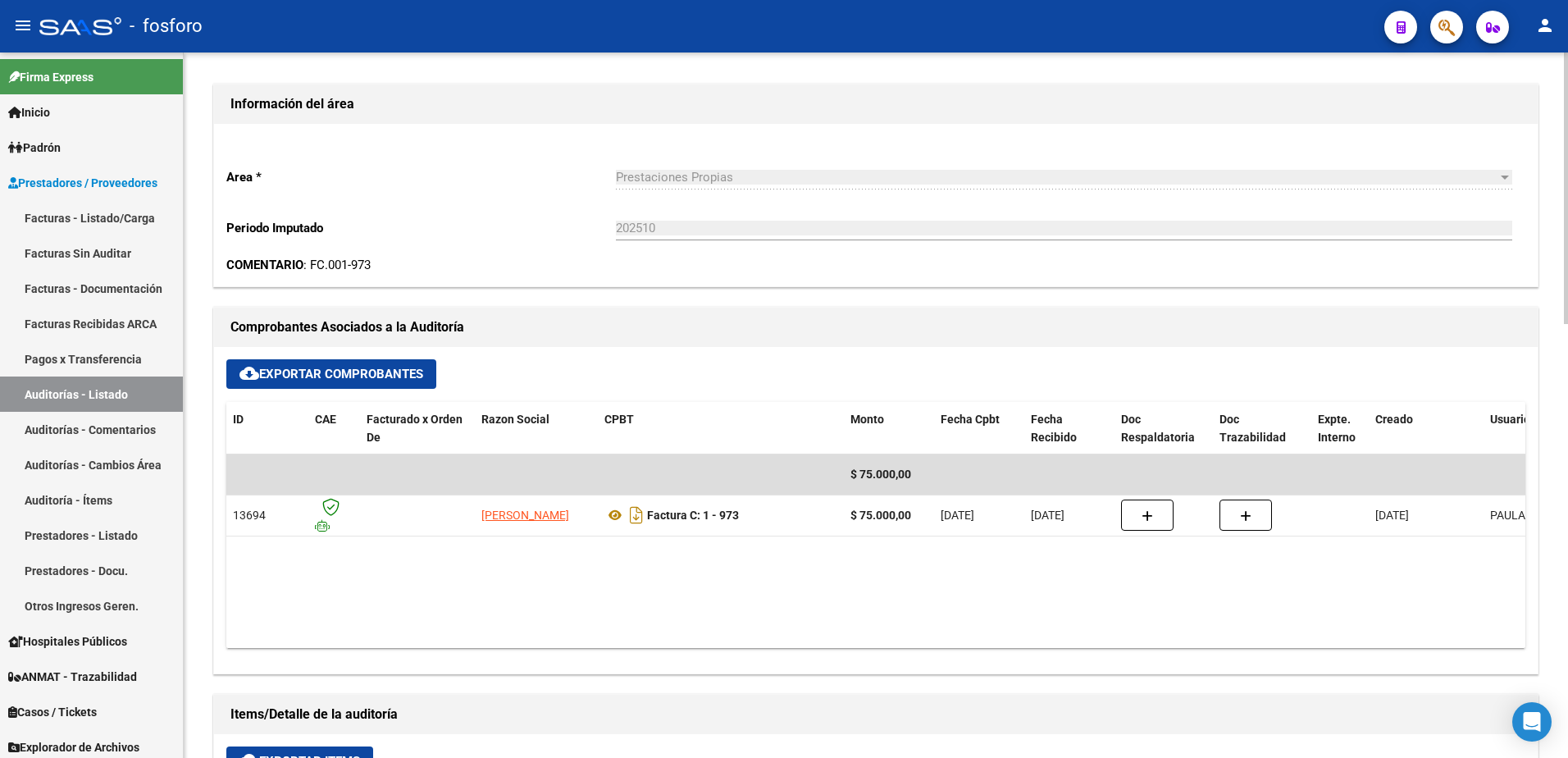
drag, startPoint x: 1205, startPoint y: 119, endPoint x: 1256, endPoint y: 118, distance: 51.0
click at [1218, 120] on div "Información del área" at bounding box center [875, 103] width 1324 height 39
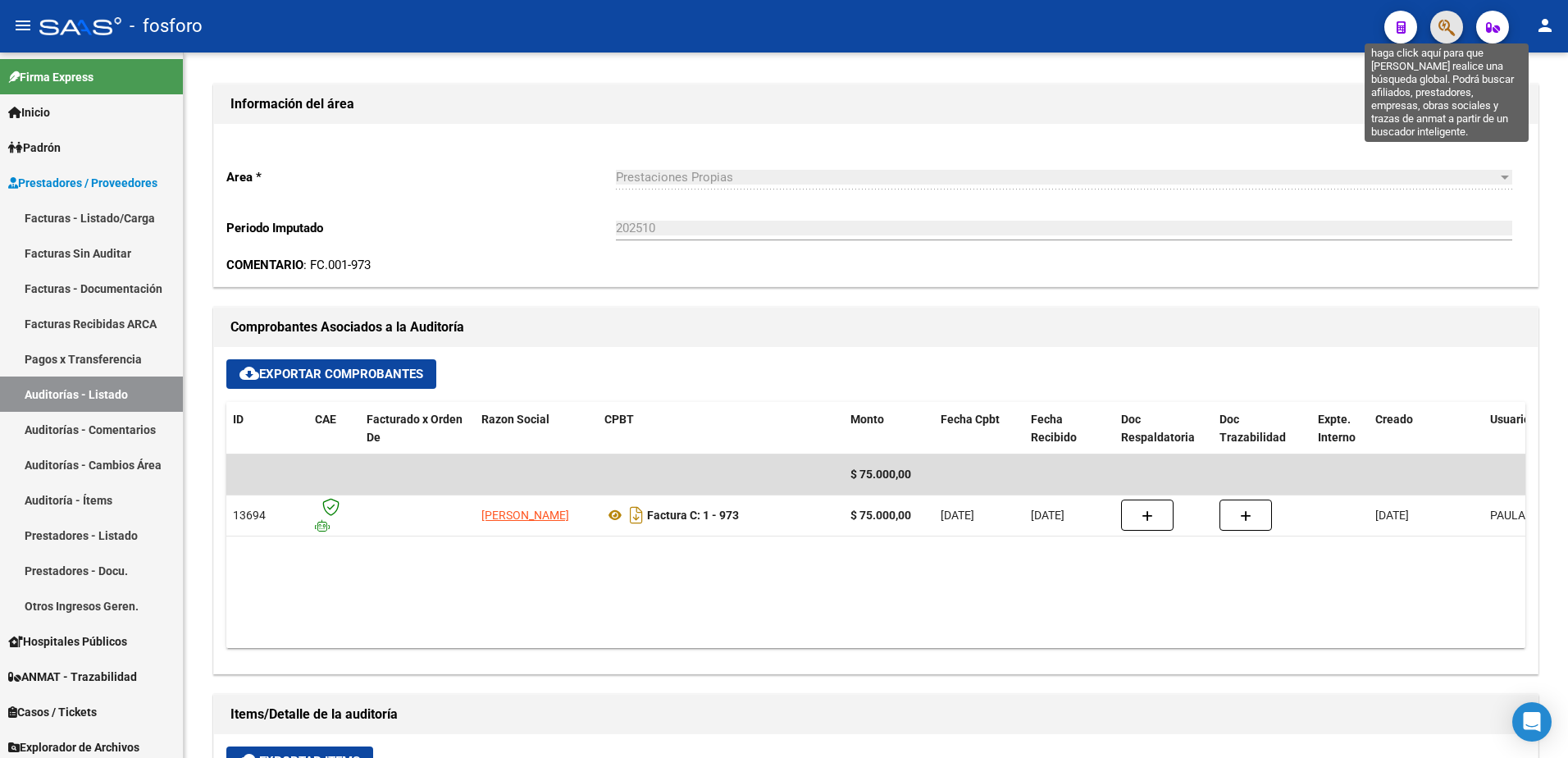
click at [1439, 35] on icon "button" at bounding box center [1447, 27] width 16 height 19
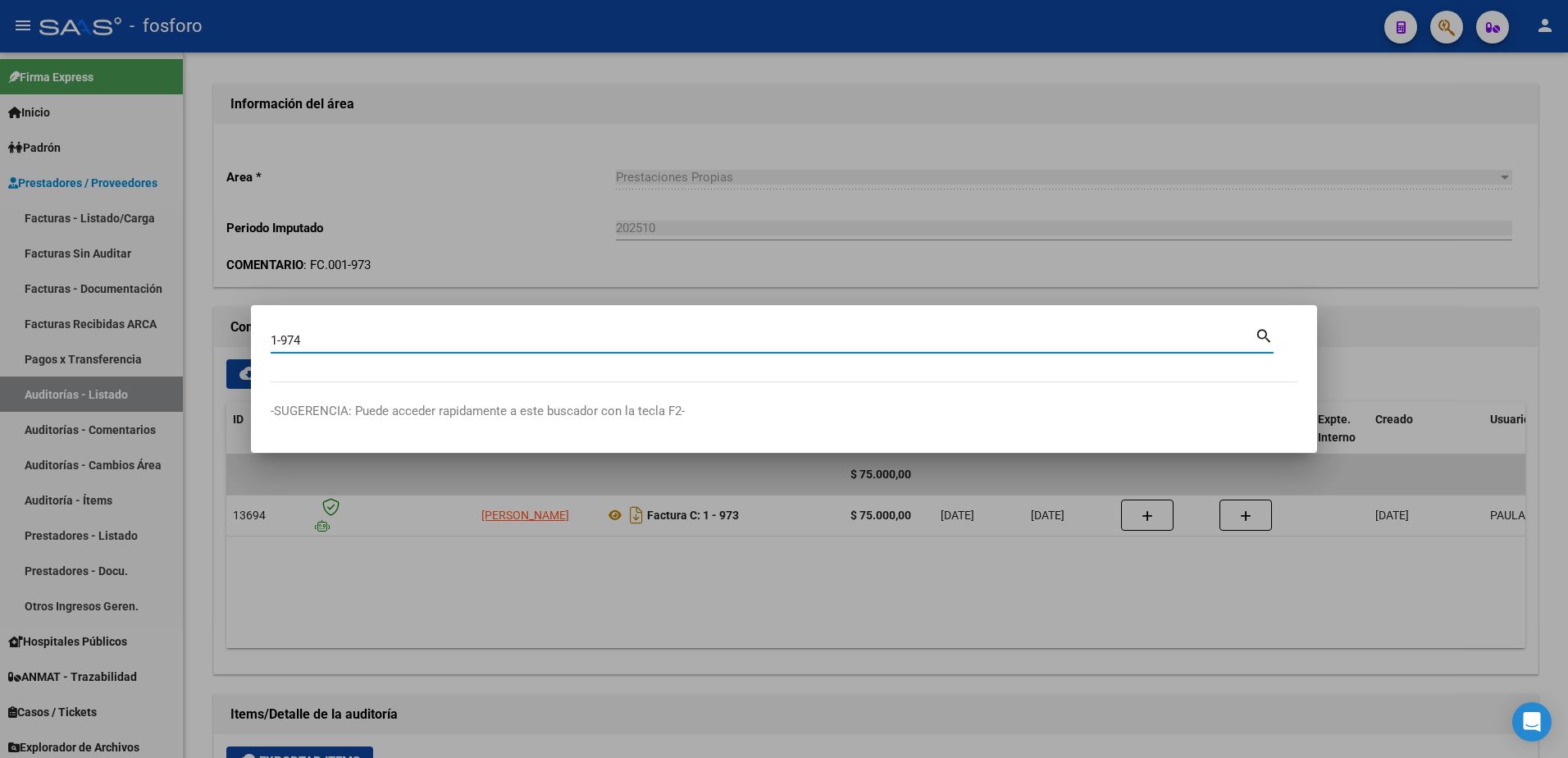
type input "1-974"
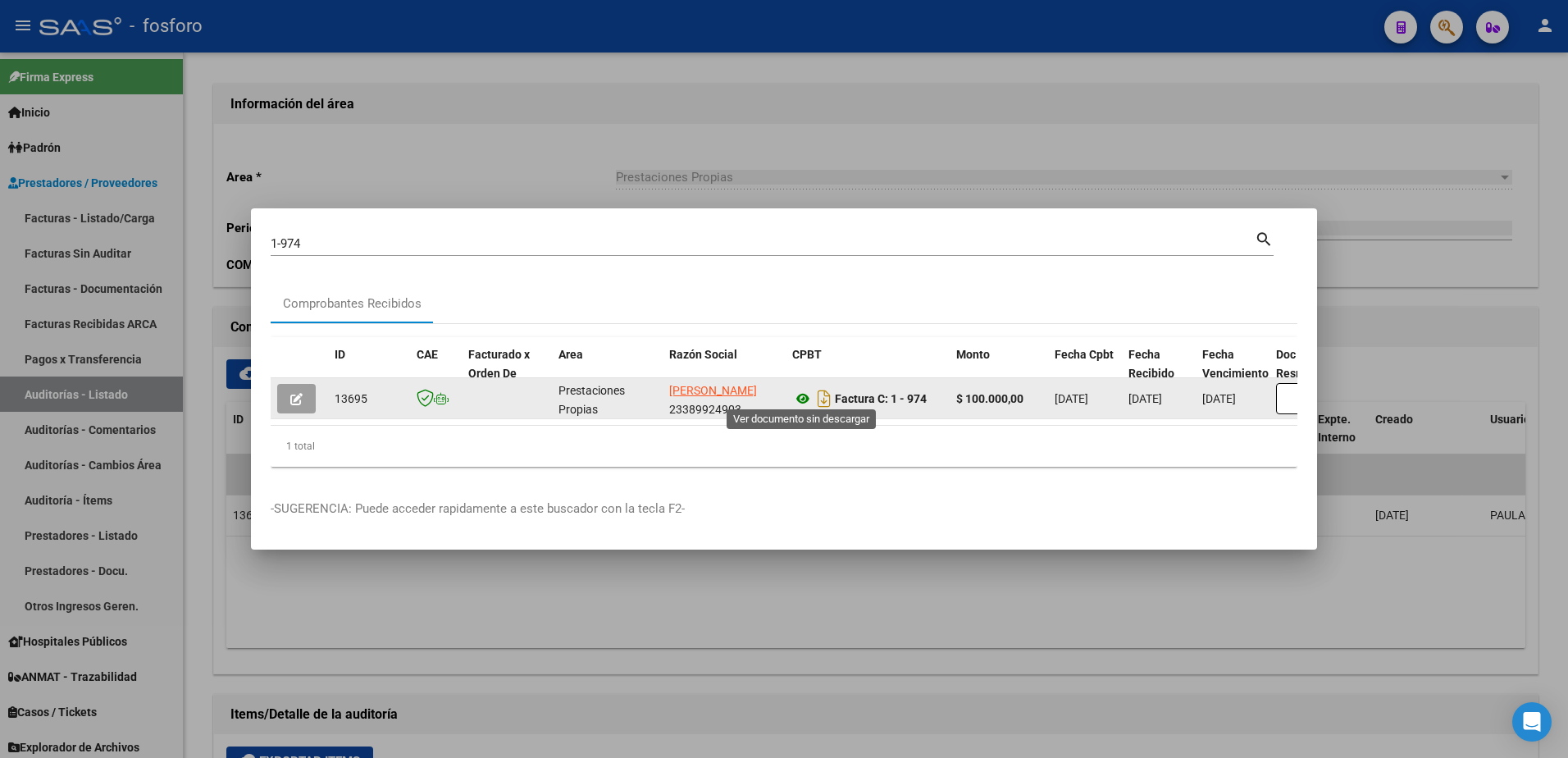
click at [810, 392] on icon at bounding box center [803, 398] width 22 height 20
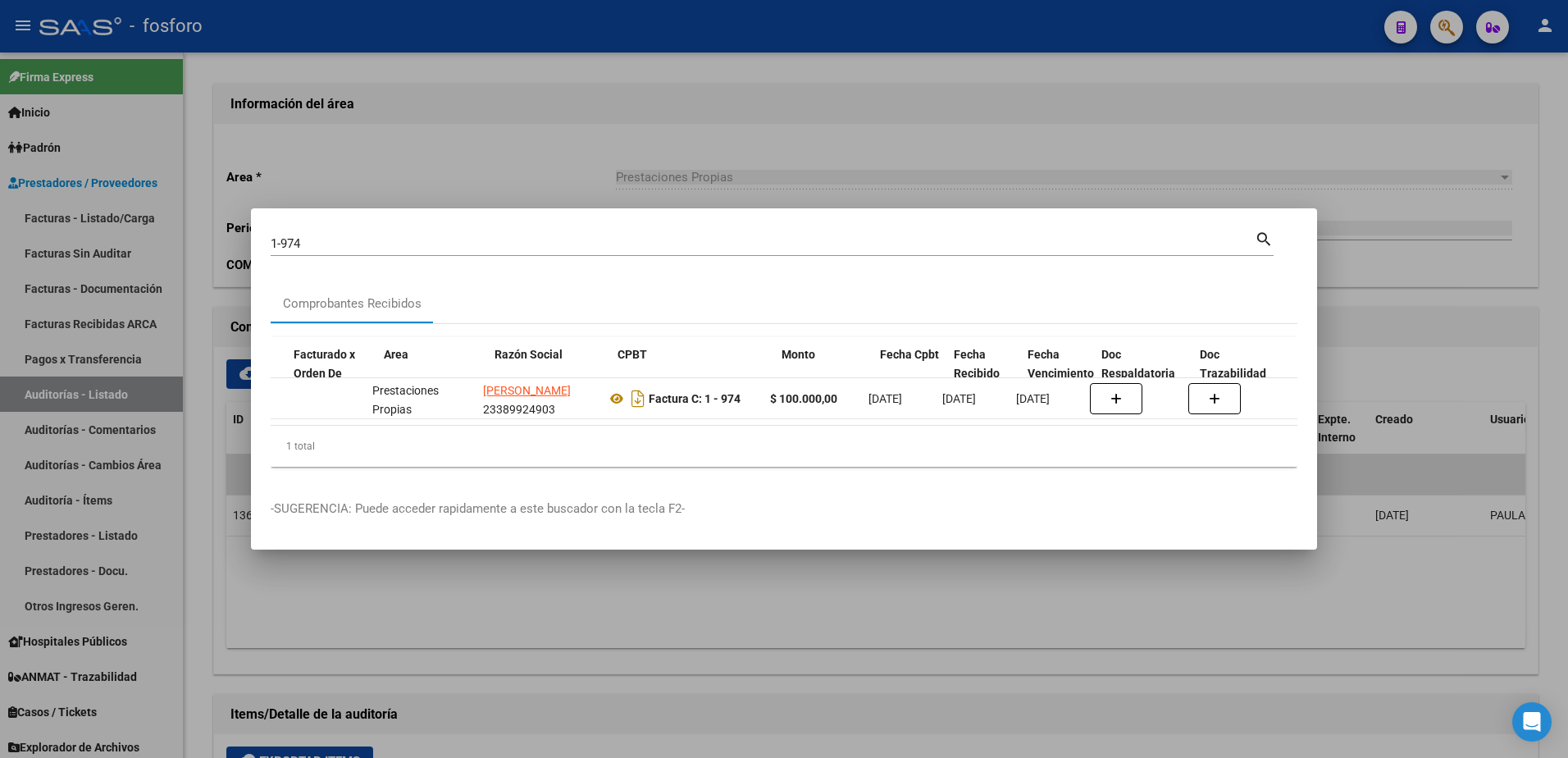
scroll to position [0, 306]
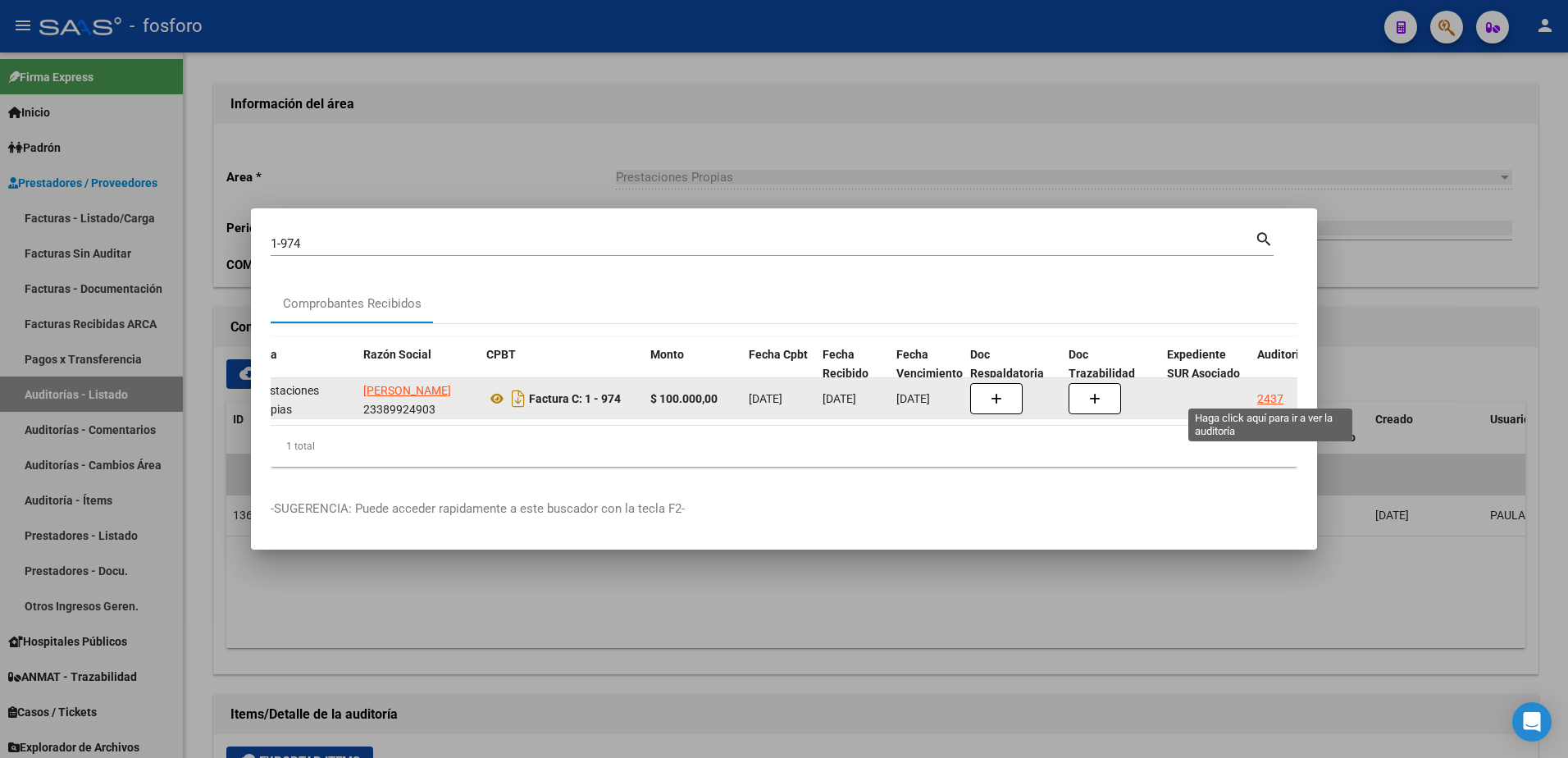
click at [1268, 398] on div "2437" at bounding box center [1270, 398] width 26 height 19
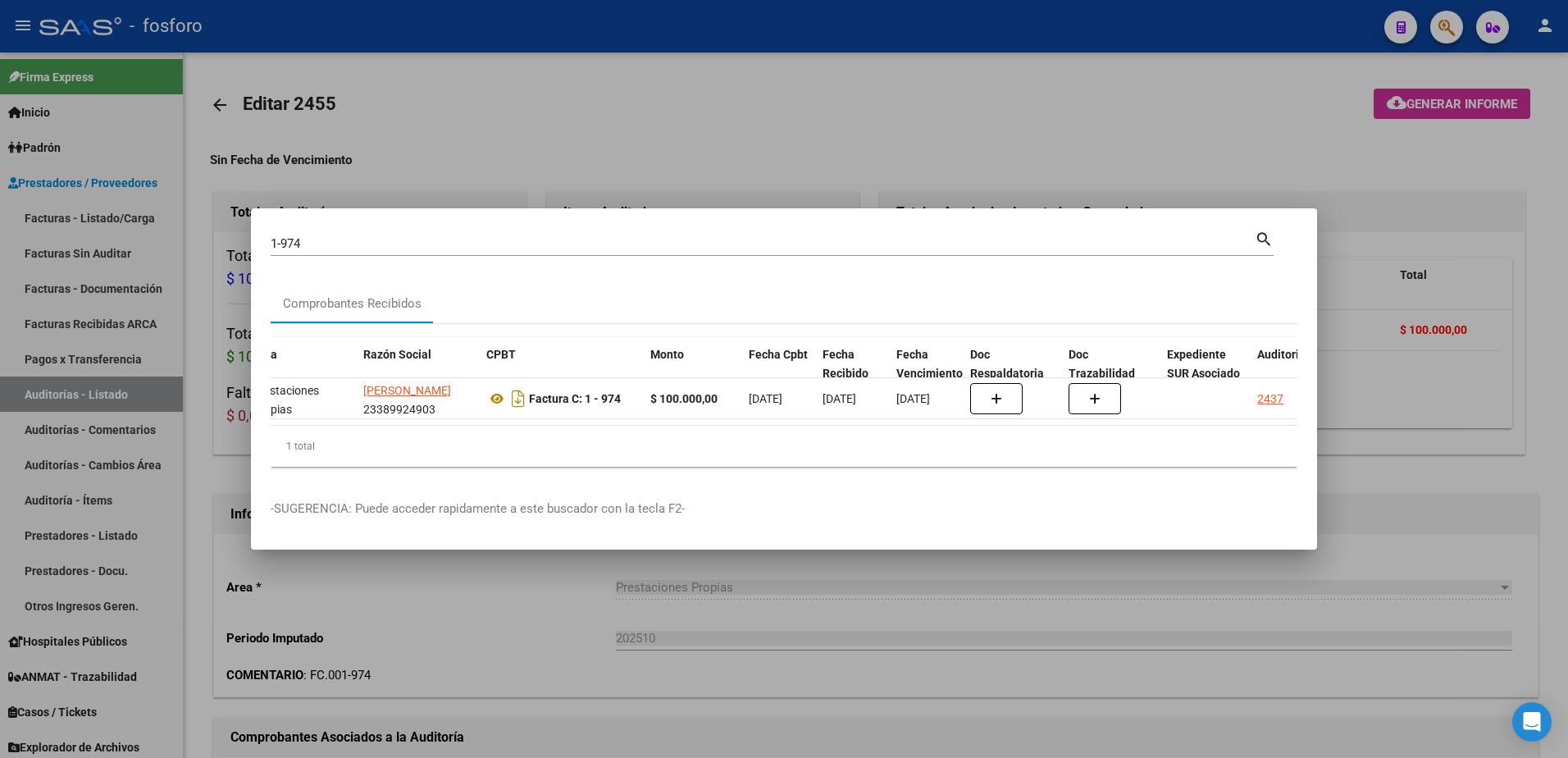
drag, startPoint x: 1287, startPoint y: 91, endPoint x: 1364, endPoint y: 114, distance: 80.4
click at [1290, 91] on div at bounding box center [784, 379] width 1568 height 758
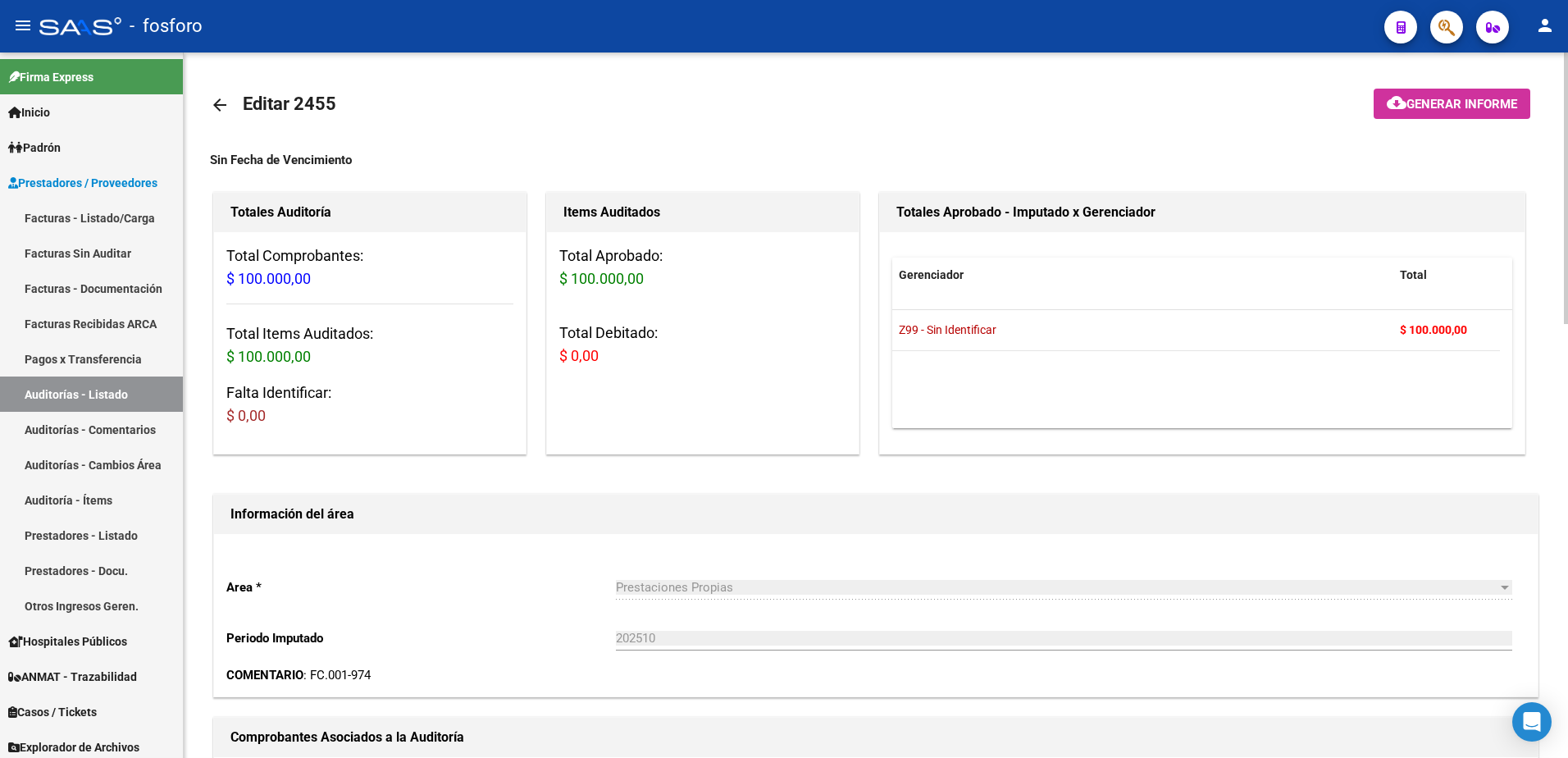
click at [1381, 101] on button "cloud_download Generar informe" at bounding box center [1452, 104] width 157 height 31
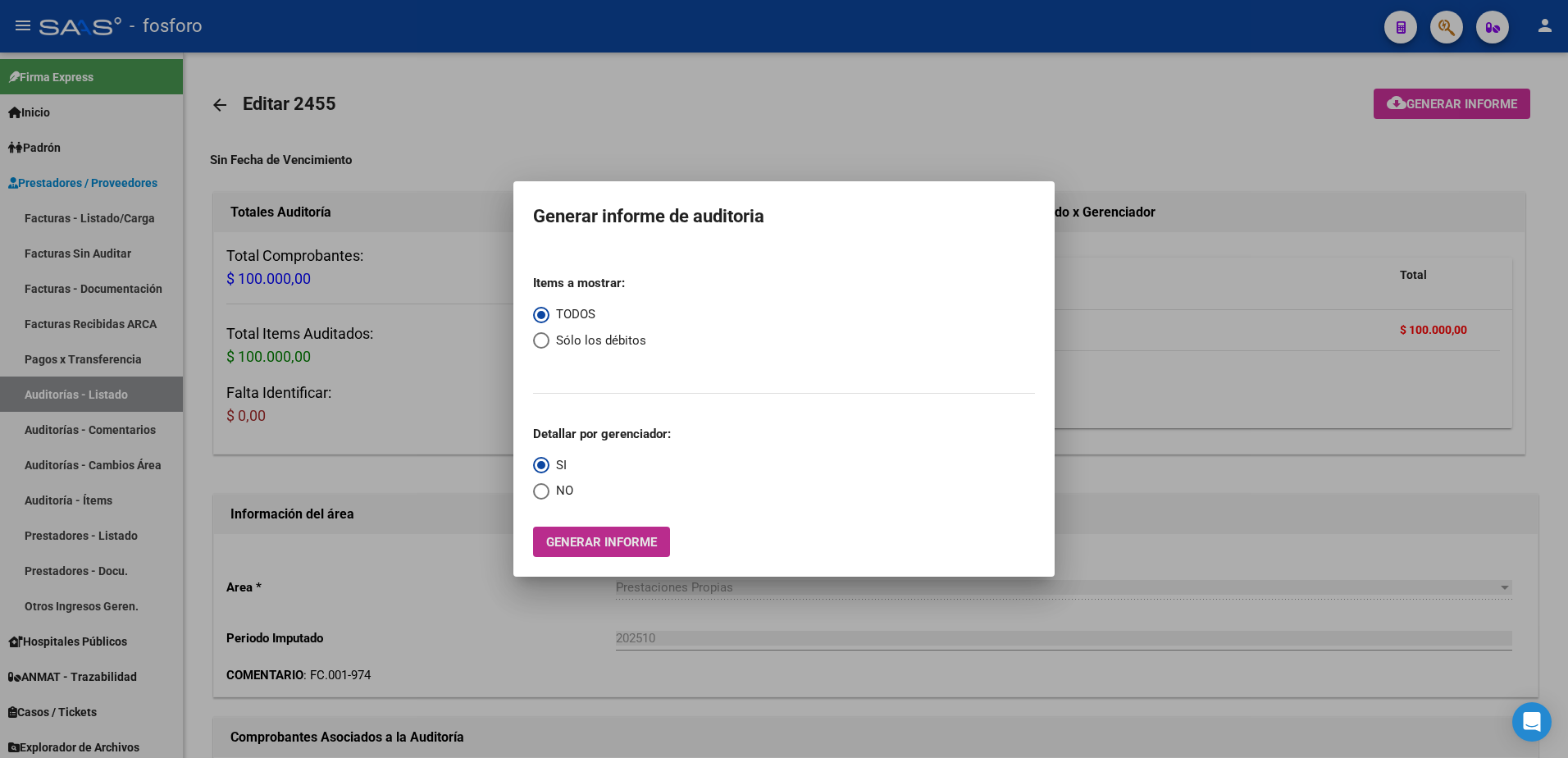
click at [588, 542] on span "Generar informe" at bounding box center [601, 542] width 110 height 14
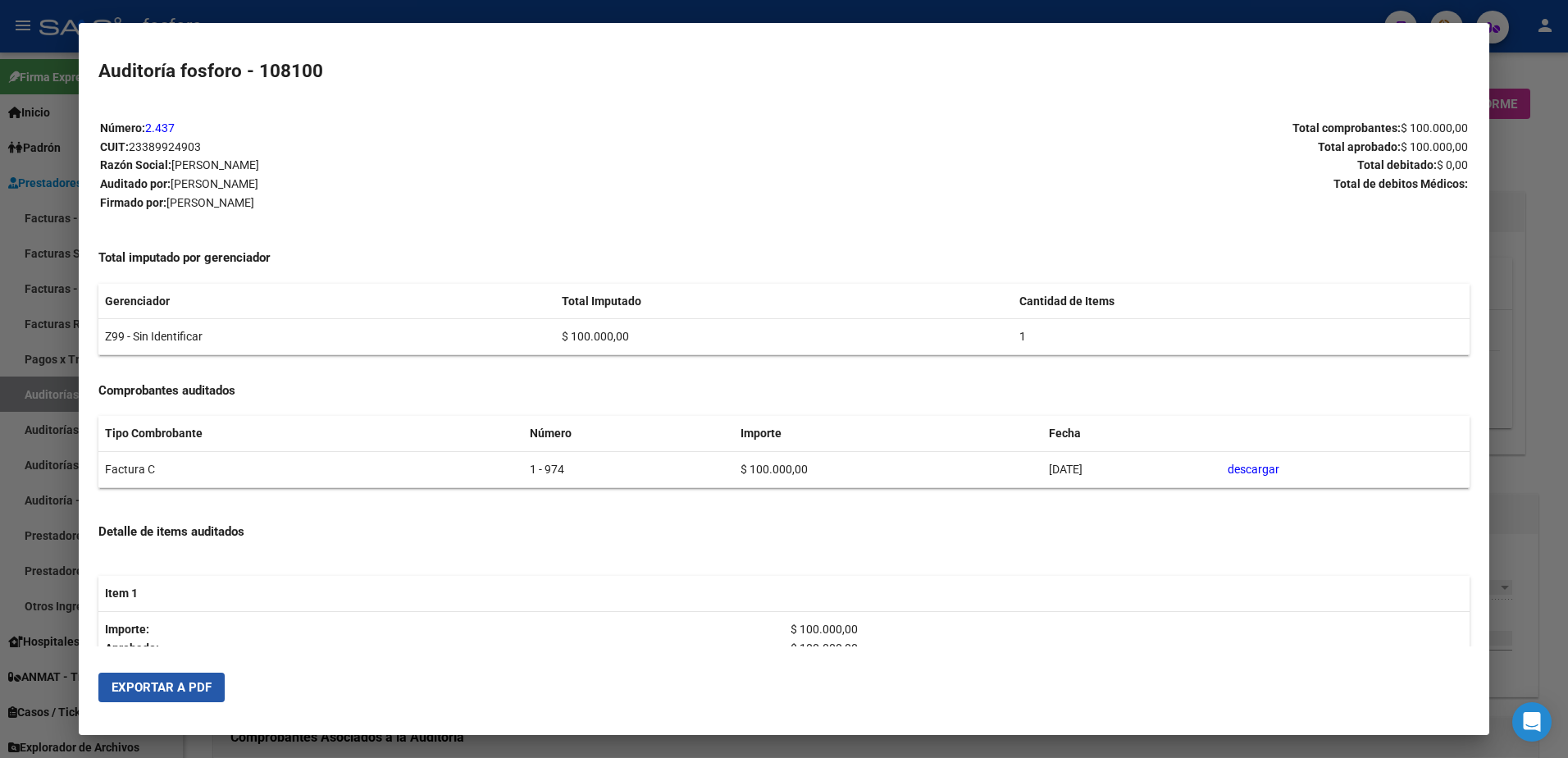
drag, startPoint x: 194, startPoint y: 684, endPoint x: 225, endPoint y: 666, distance: 35.8
click at [197, 680] on span "Exportar a PDF" at bounding box center [161, 687] width 100 height 14
click at [1537, 202] on div at bounding box center [784, 379] width 1568 height 758
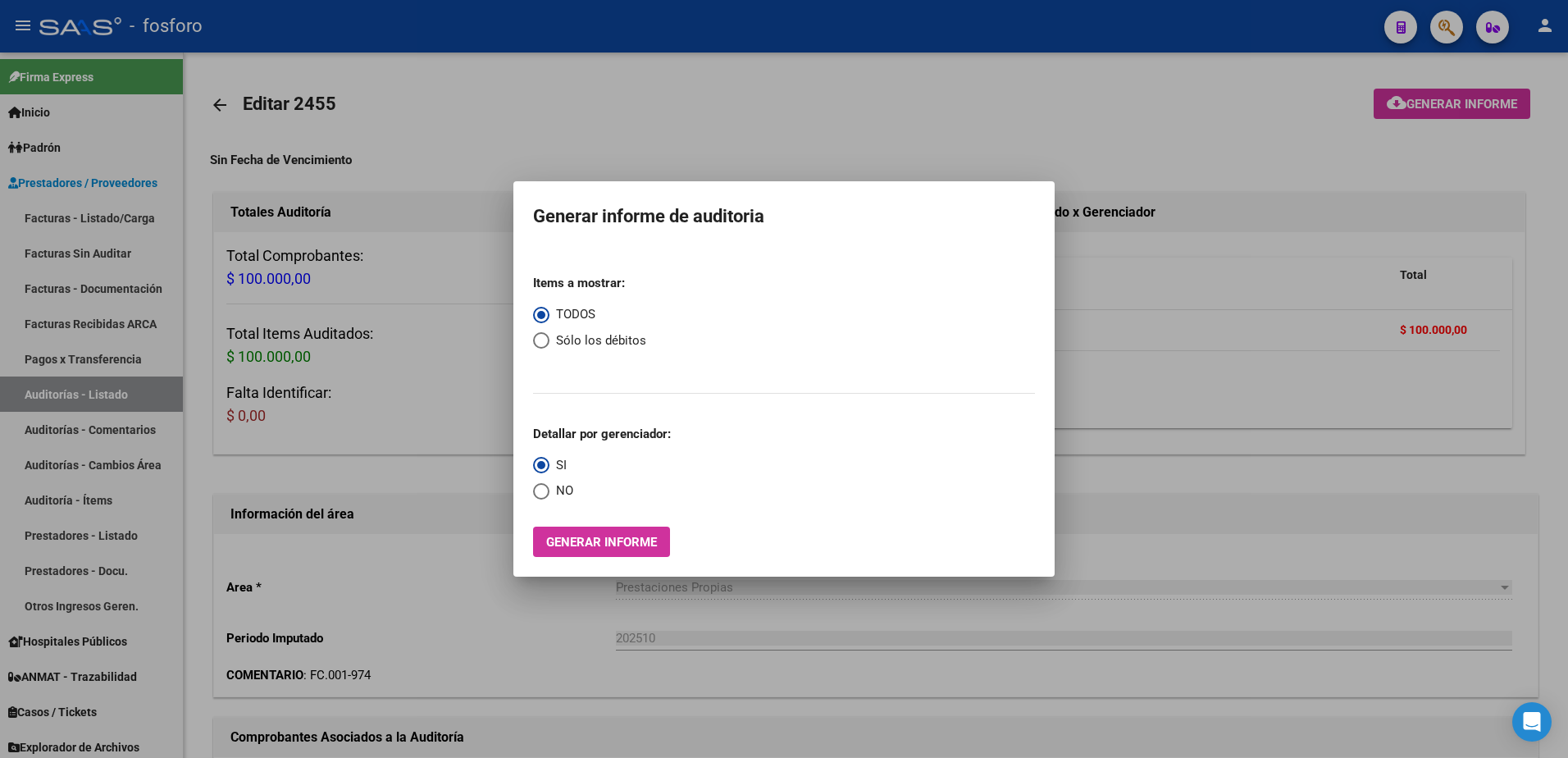
click at [1329, 111] on div at bounding box center [784, 379] width 1568 height 758
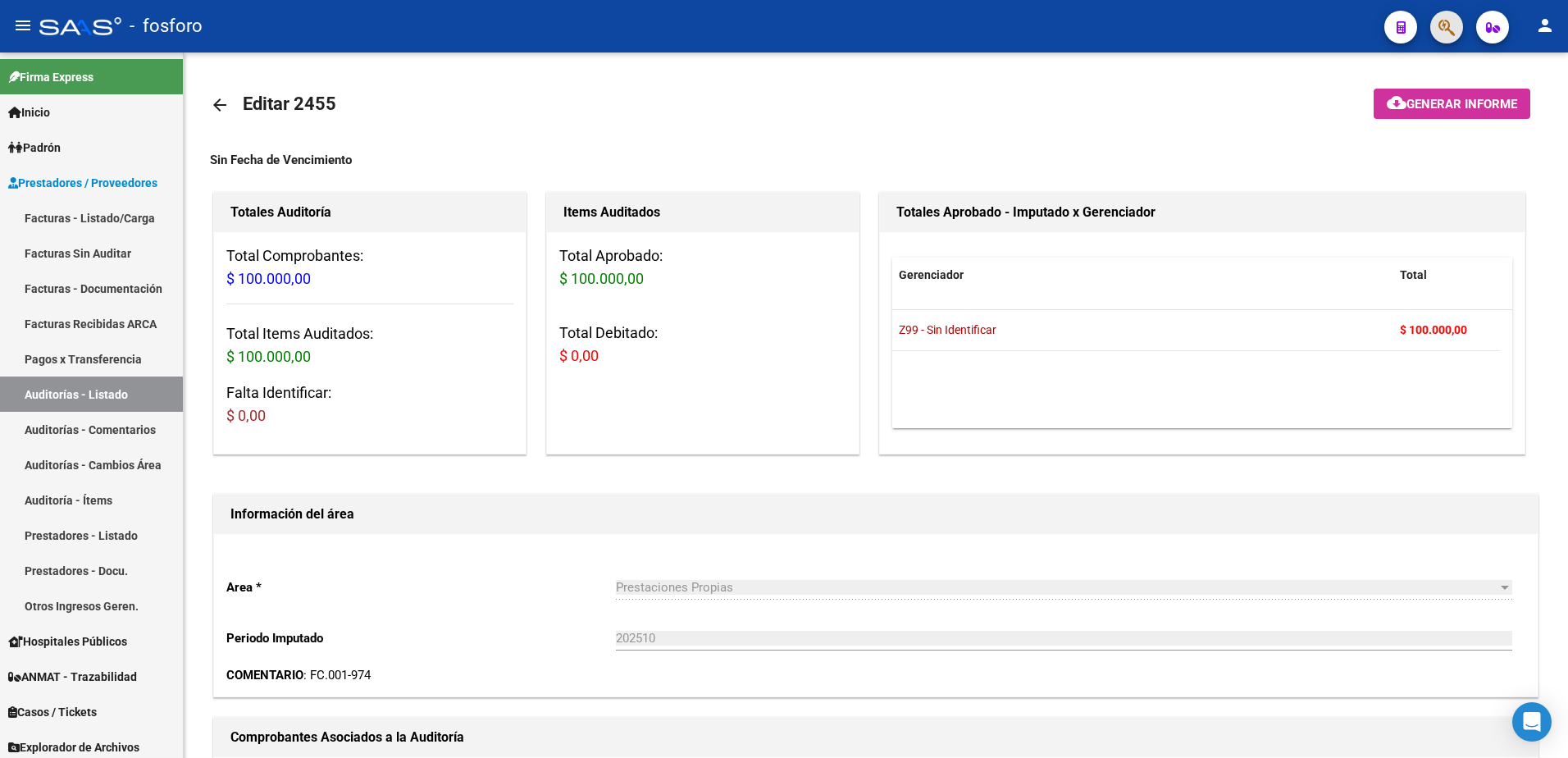
click at [1456, 31] on button "button" at bounding box center [1447, 27] width 33 height 33
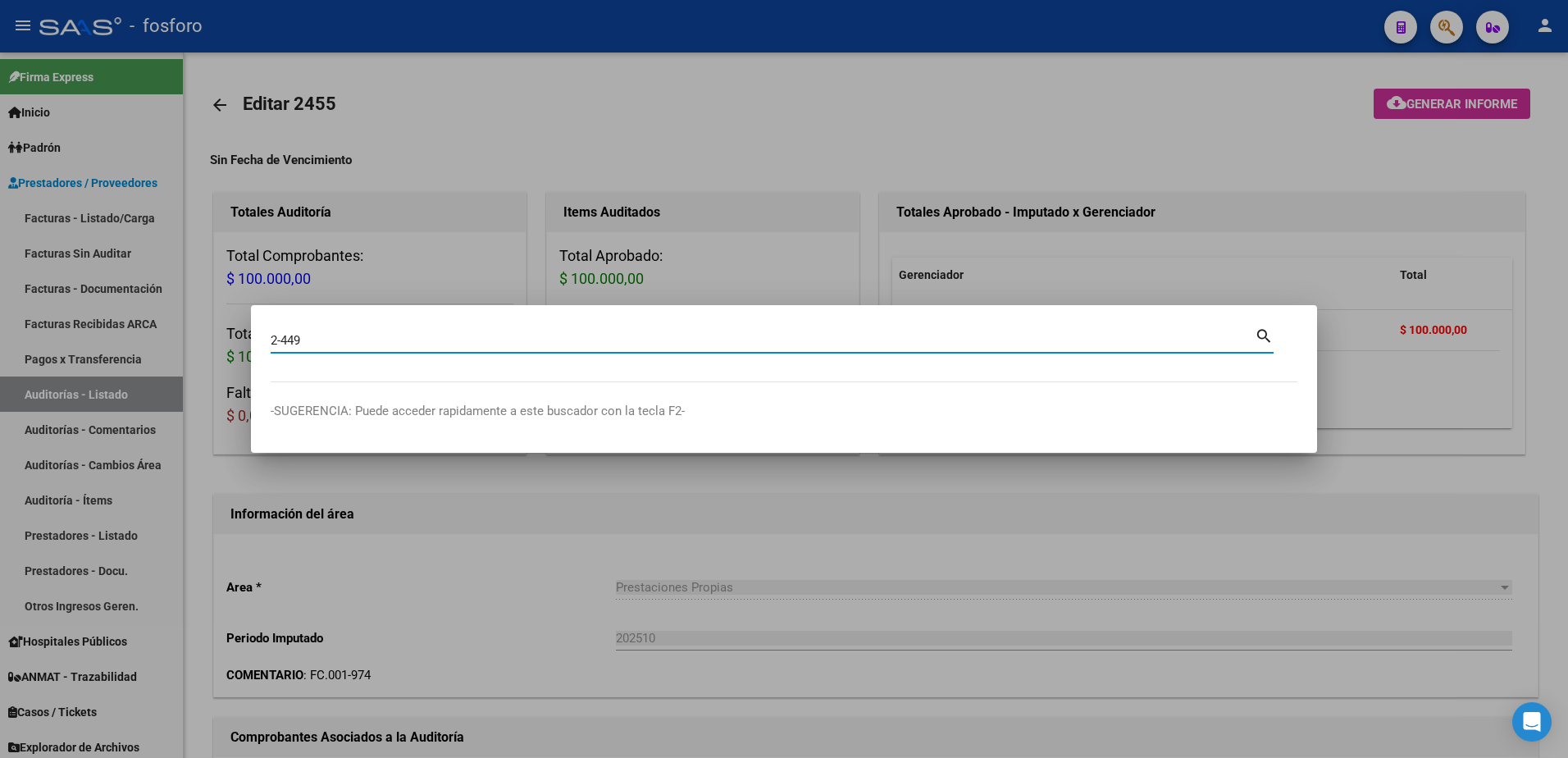
type input "2-449"
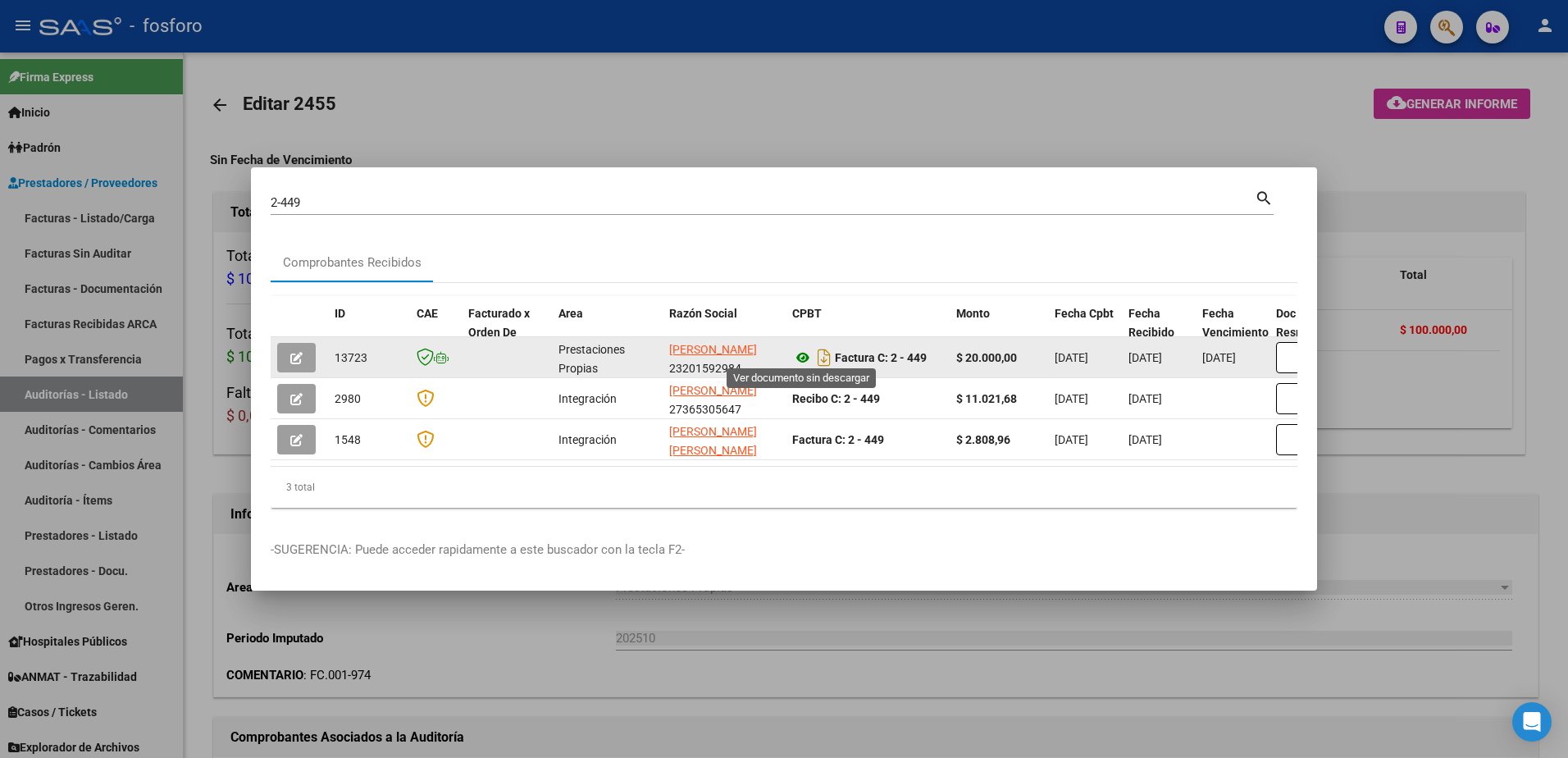
click at [807, 353] on icon at bounding box center [803, 358] width 22 height 20
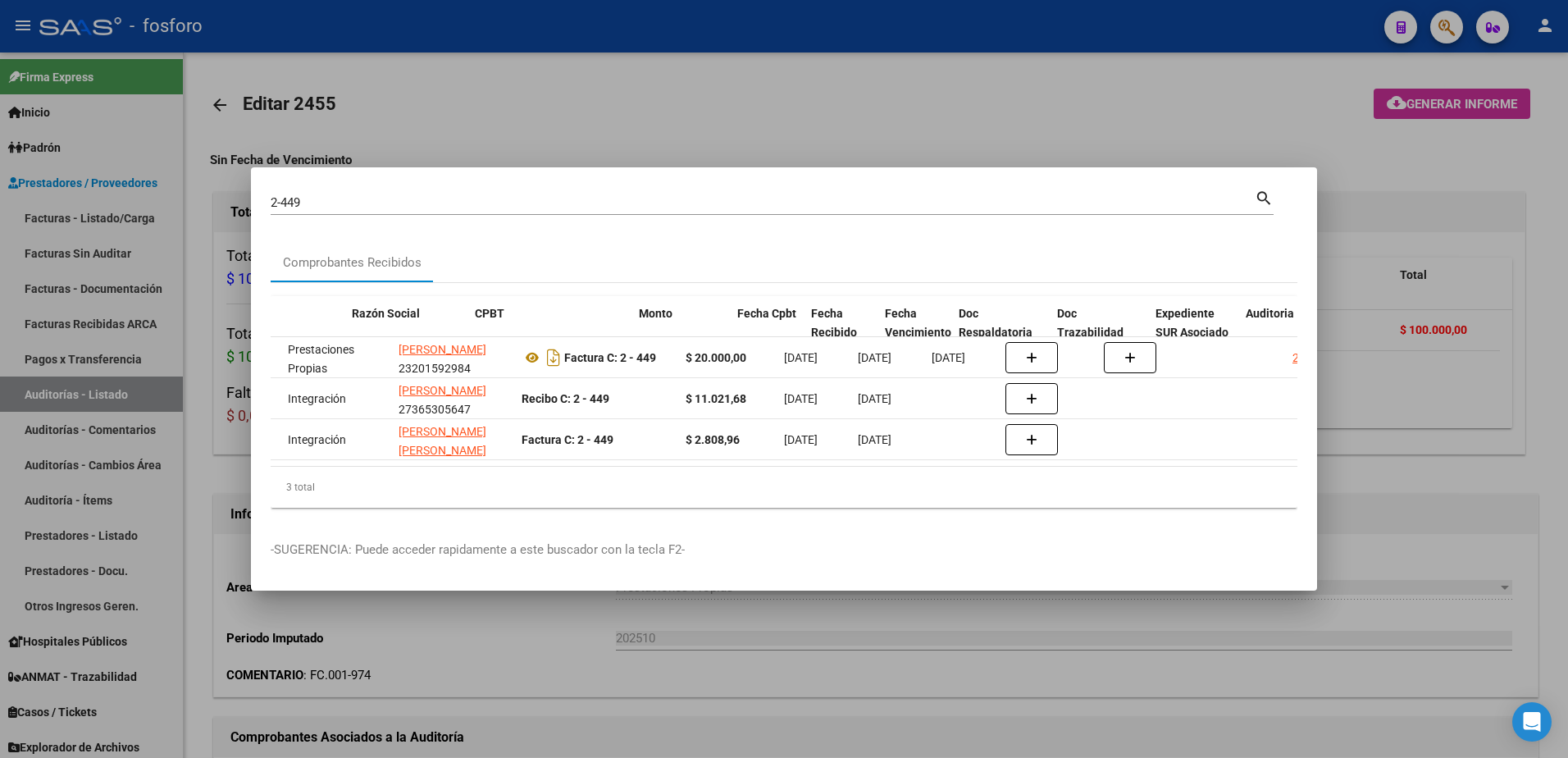
scroll to position [0, 350]
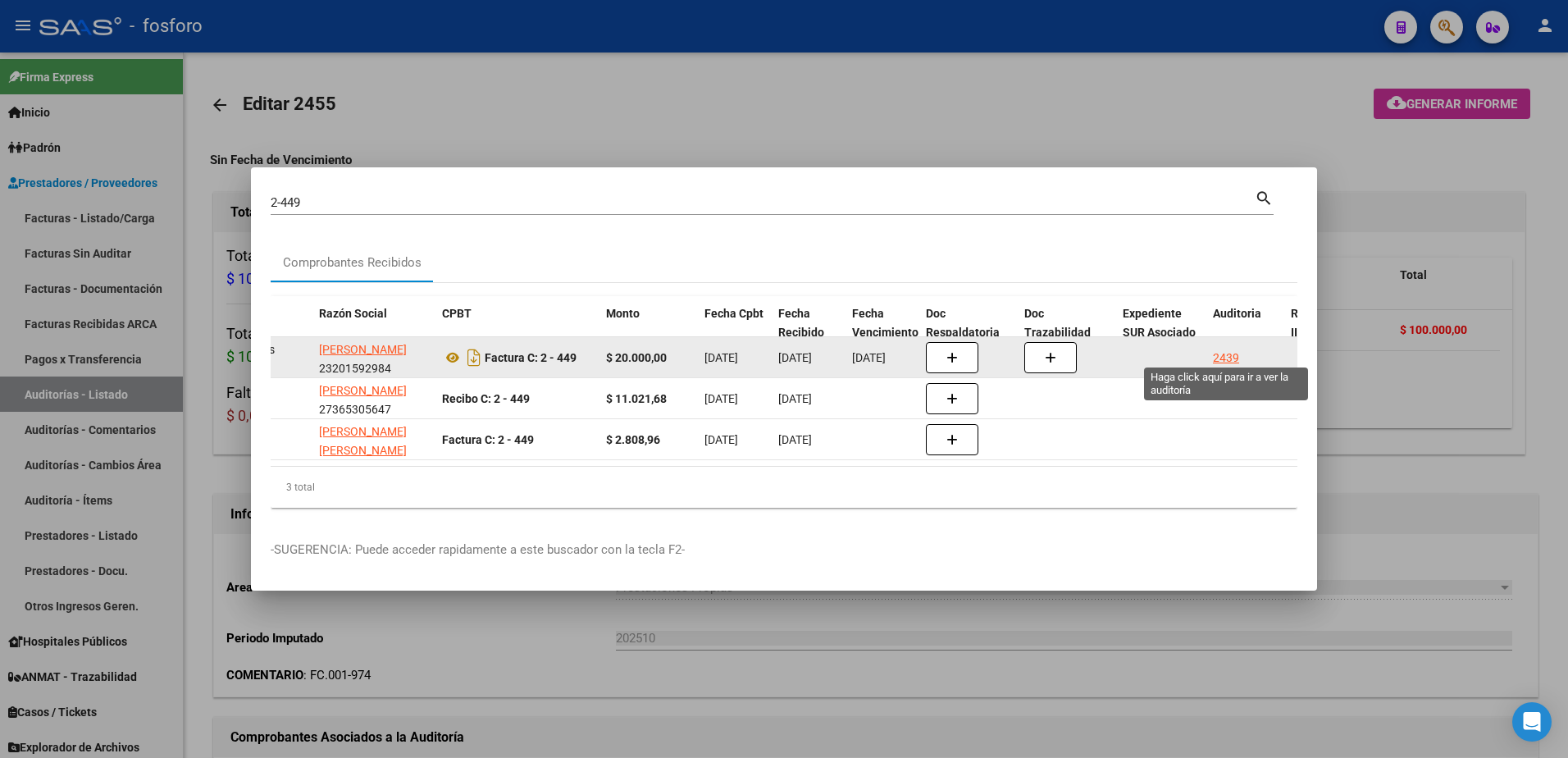
click at [1229, 355] on div "2439" at bounding box center [1226, 358] width 26 height 19
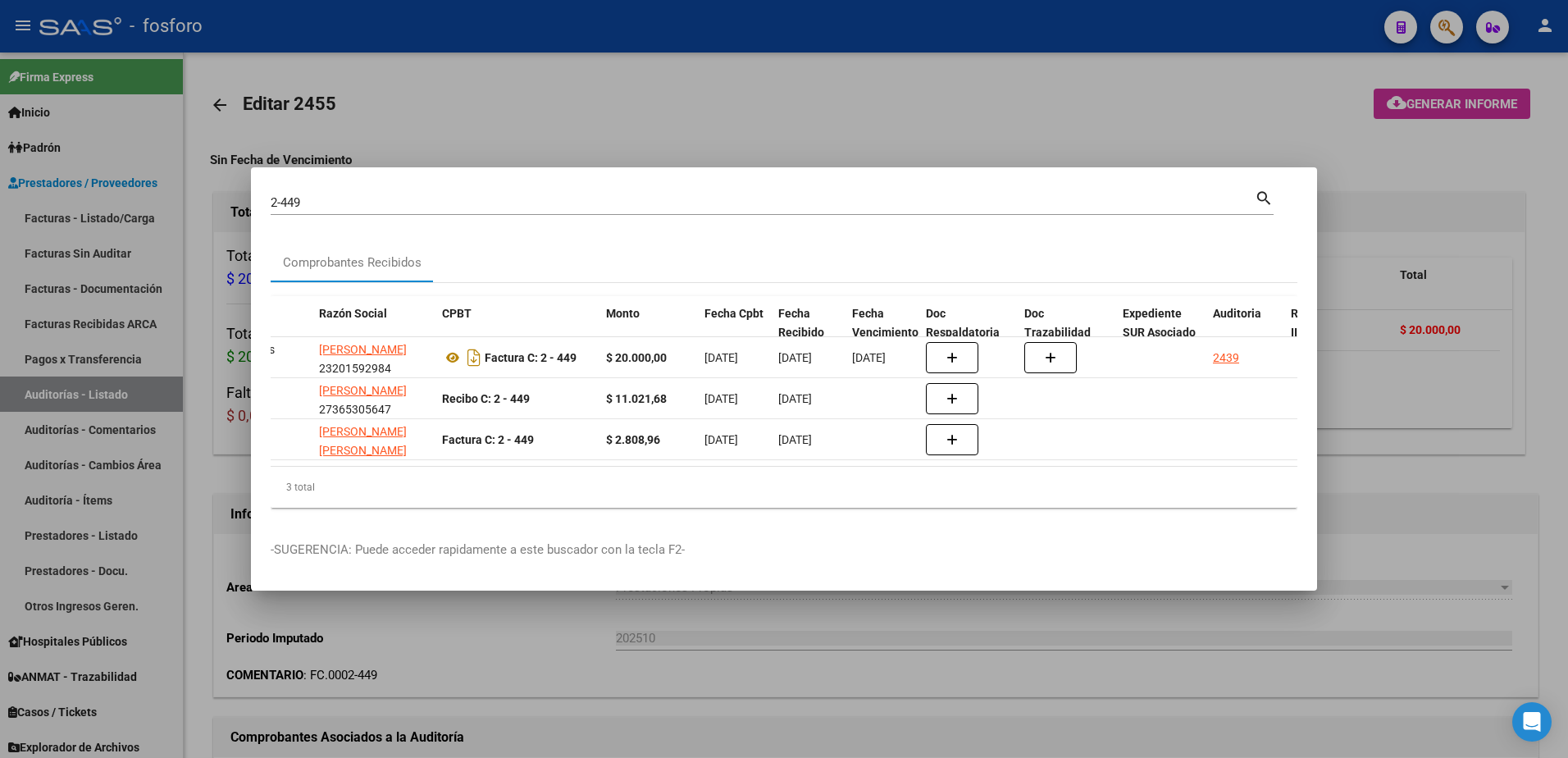
click at [1243, 135] on div at bounding box center [784, 379] width 1568 height 758
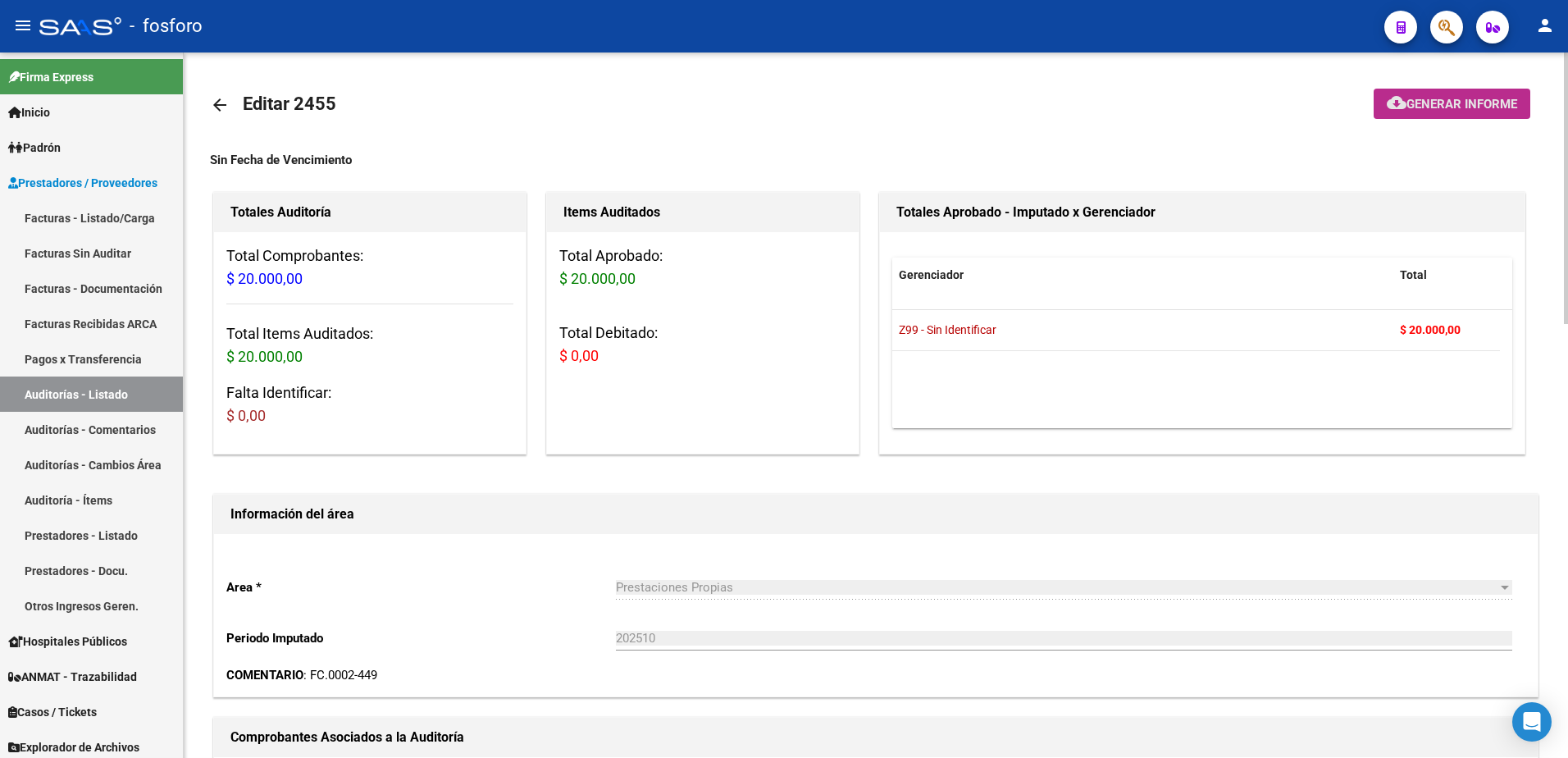
click at [1424, 108] on span "Generar informe" at bounding box center [1462, 104] width 110 height 14
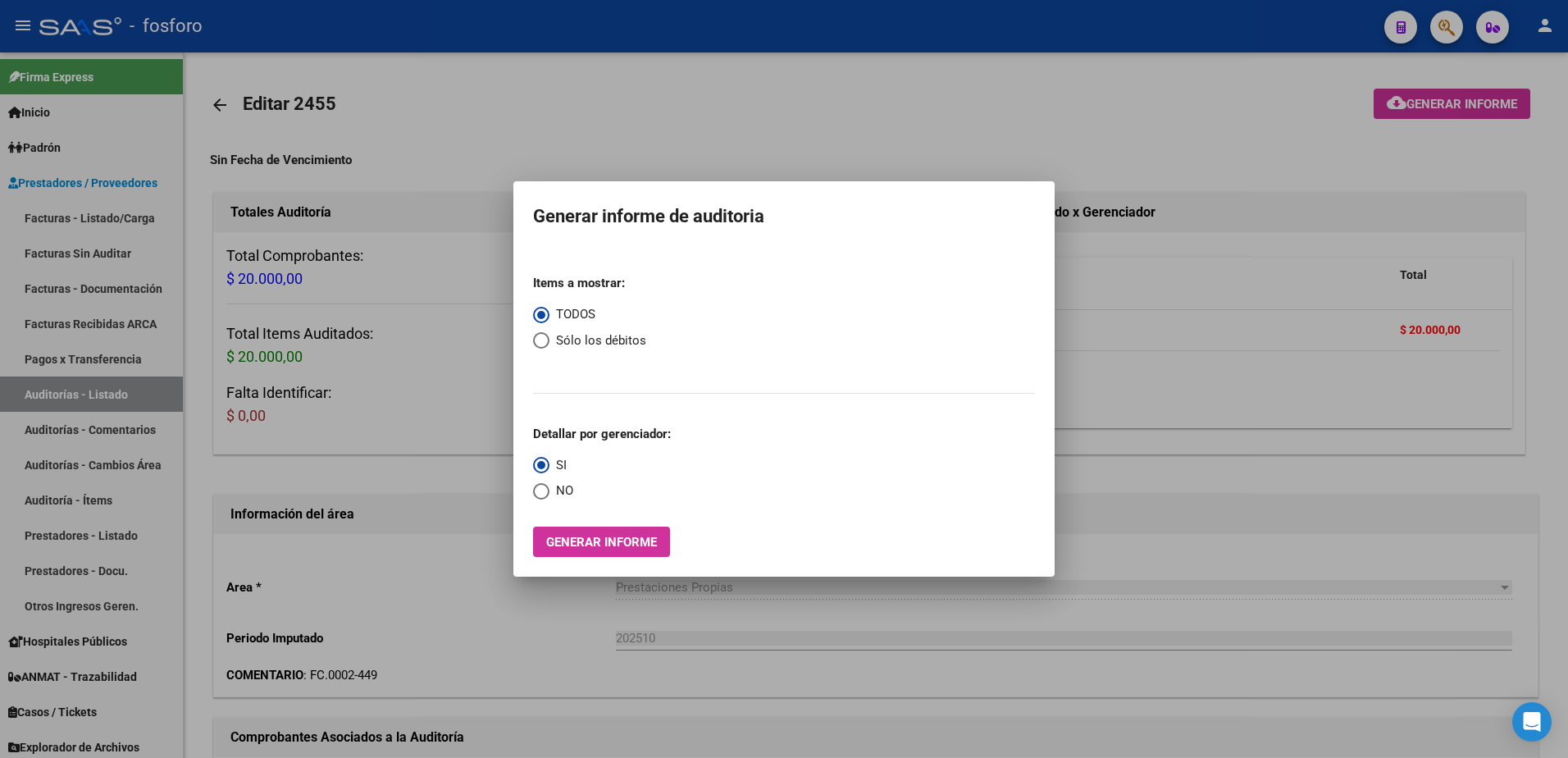
click at [648, 557] on mat-dialog-container "Generar informe de auditoria Items a mostrar: TODOS Sólo los débitos Detallar p…" at bounding box center [784, 379] width 541 height 396
click at [648, 549] on span "Generar informe" at bounding box center [601, 542] width 110 height 14
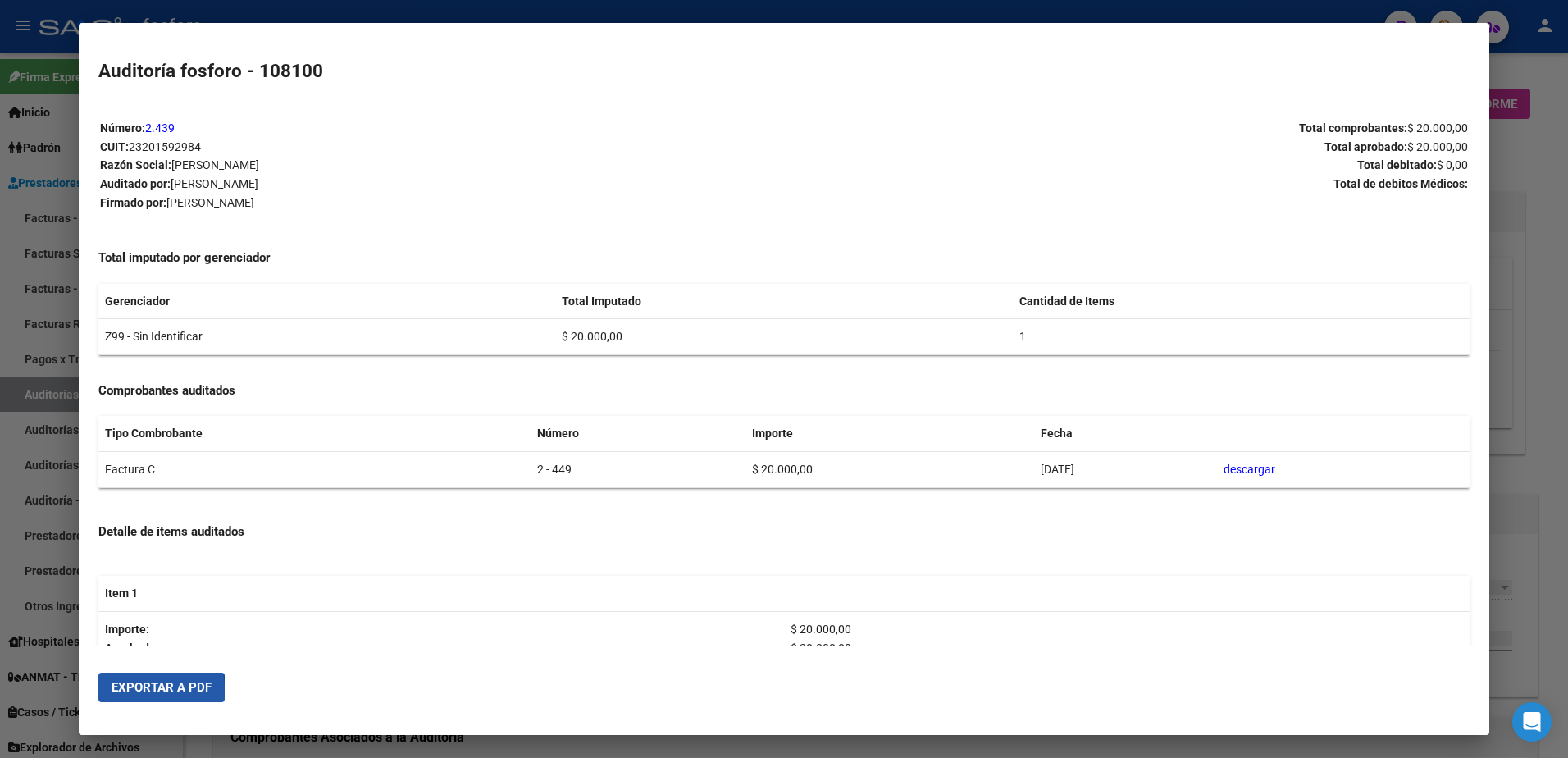
click at [135, 695] on span "Exportar a PDF" at bounding box center [161, 687] width 100 height 14
click at [67, 389] on div at bounding box center [784, 379] width 1568 height 758
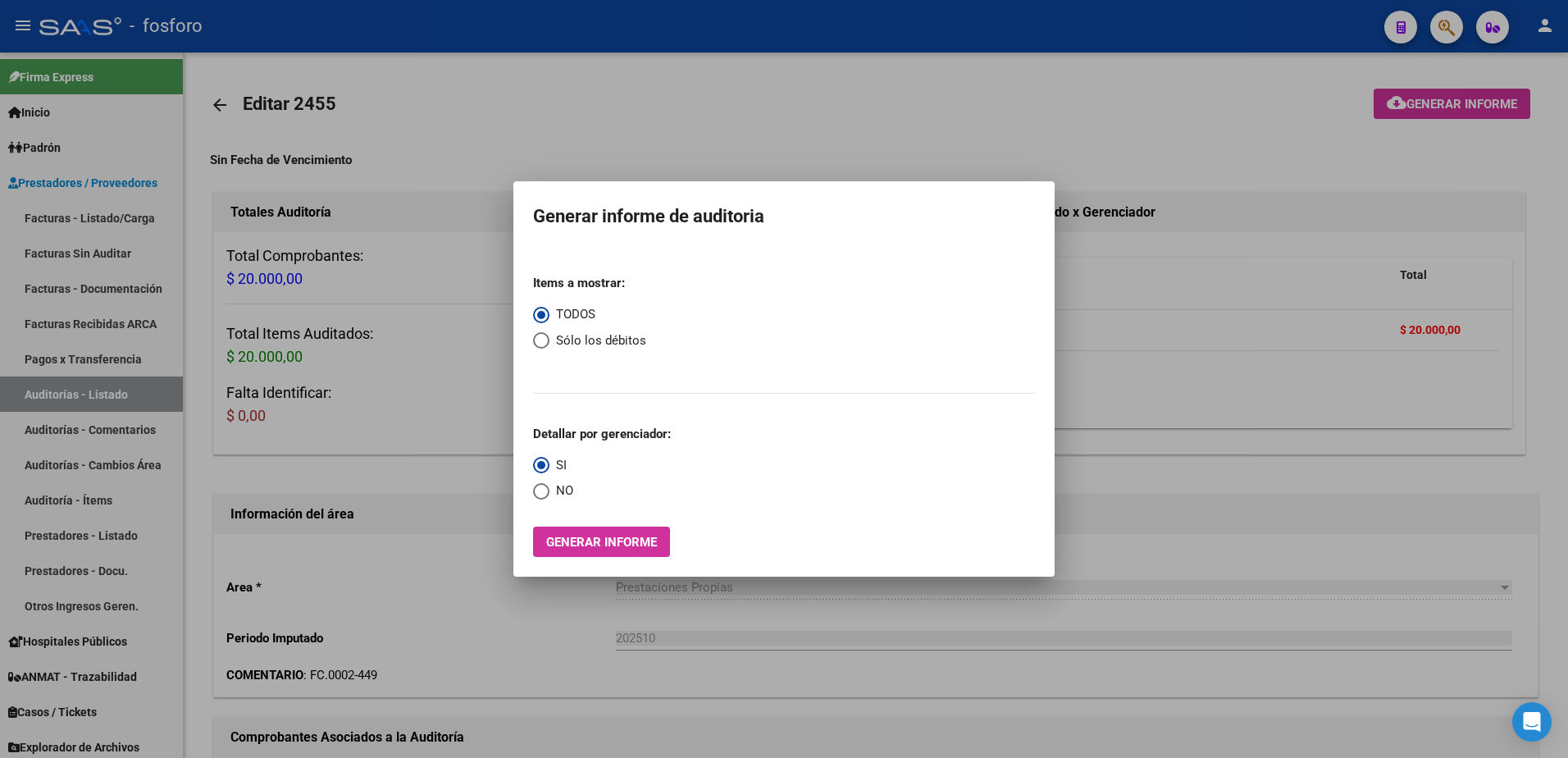
click at [718, 639] on div at bounding box center [784, 379] width 1568 height 758
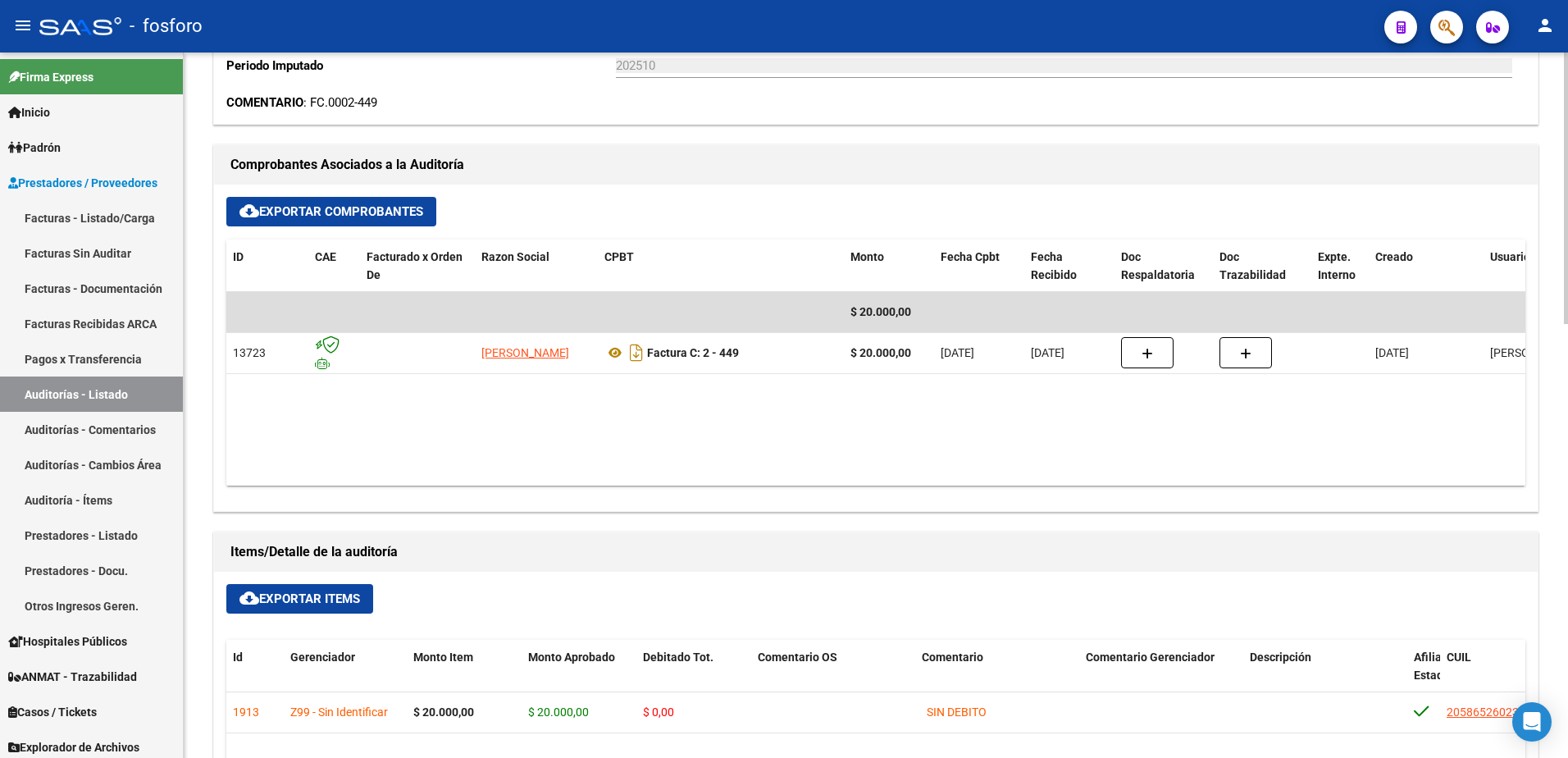
scroll to position [574, 0]
drag, startPoint x: 1429, startPoint y: 82, endPoint x: 1439, endPoint y: 27, distance: 55.9
click at [1429, 78] on div "202510 Ingresar el Periodo" at bounding box center [1064, 66] width 896 height 51
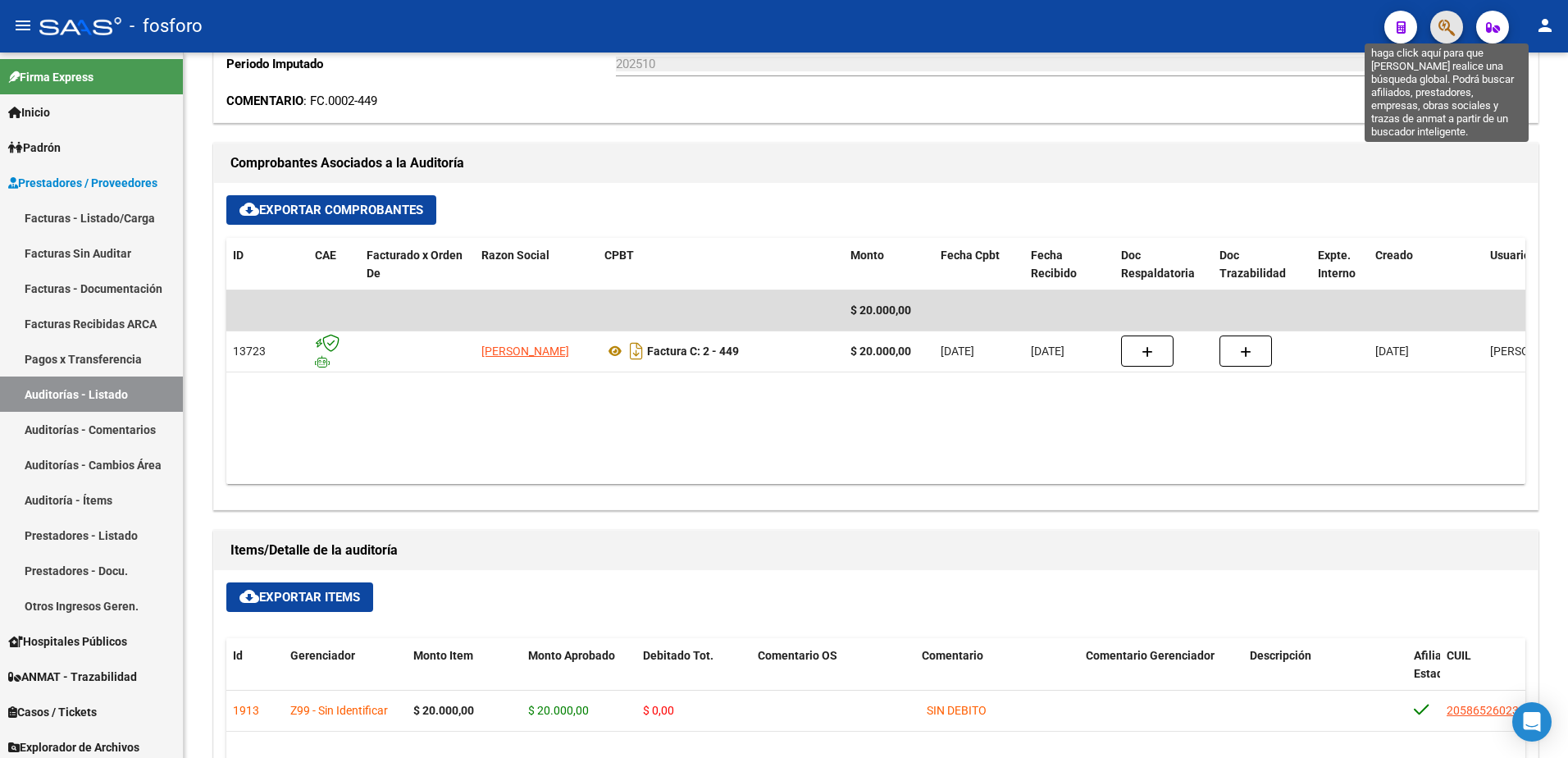
click at [1440, 24] on icon "button" at bounding box center [1447, 27] width 16 height 19
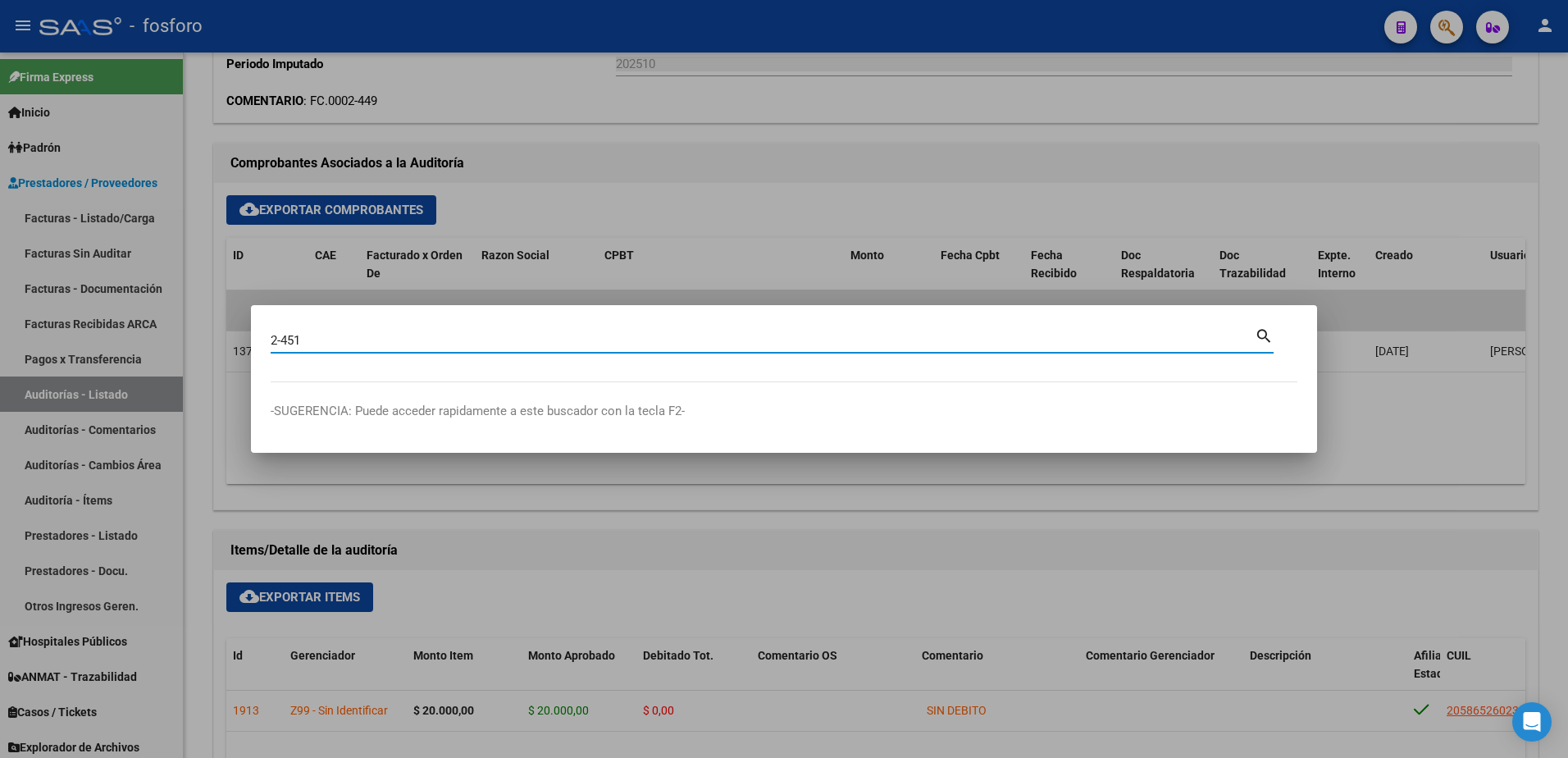
type input "2-451"
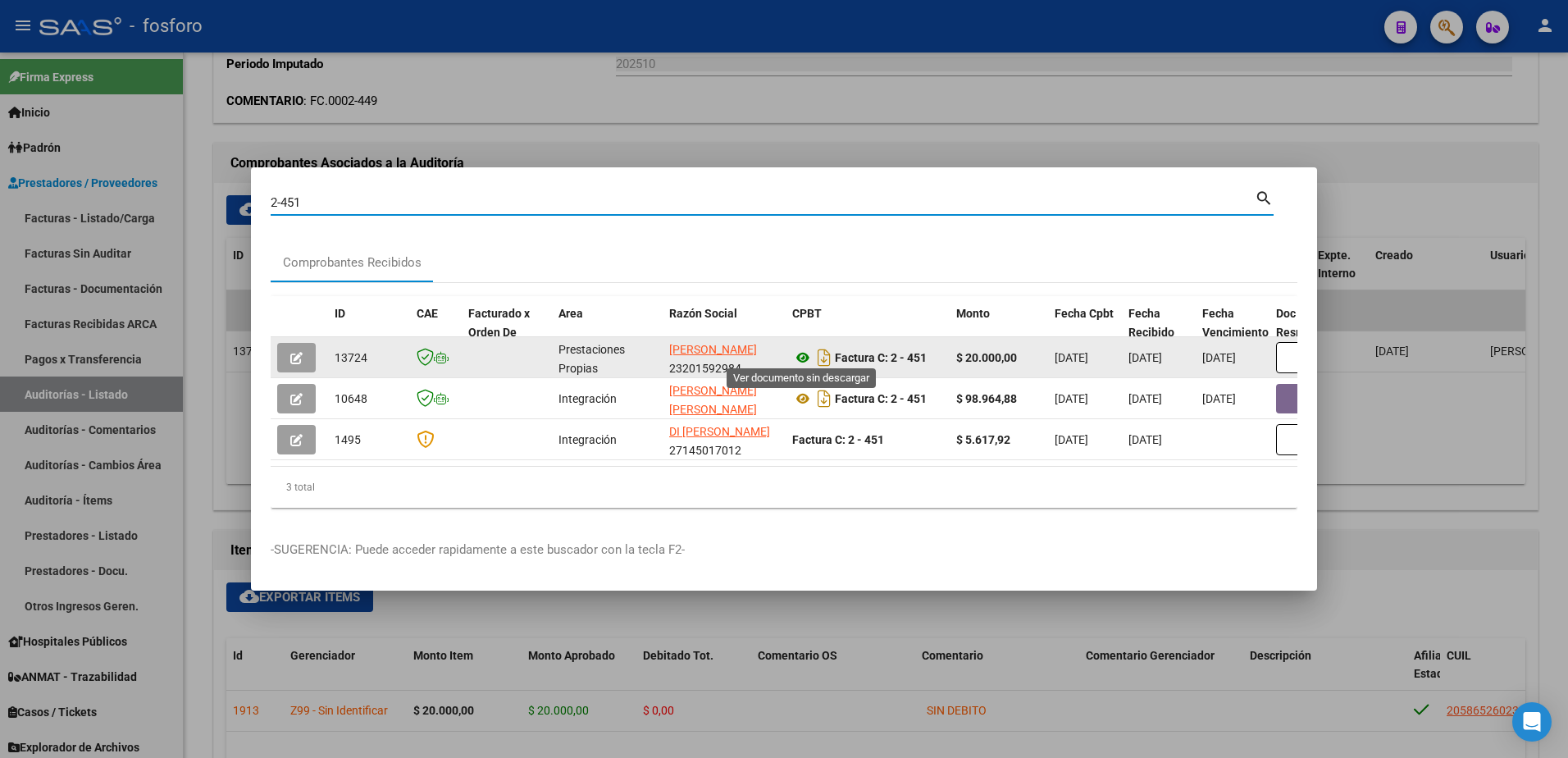
click at [798, 349] on icon at bounding box center [803, 358] width 22 height 20
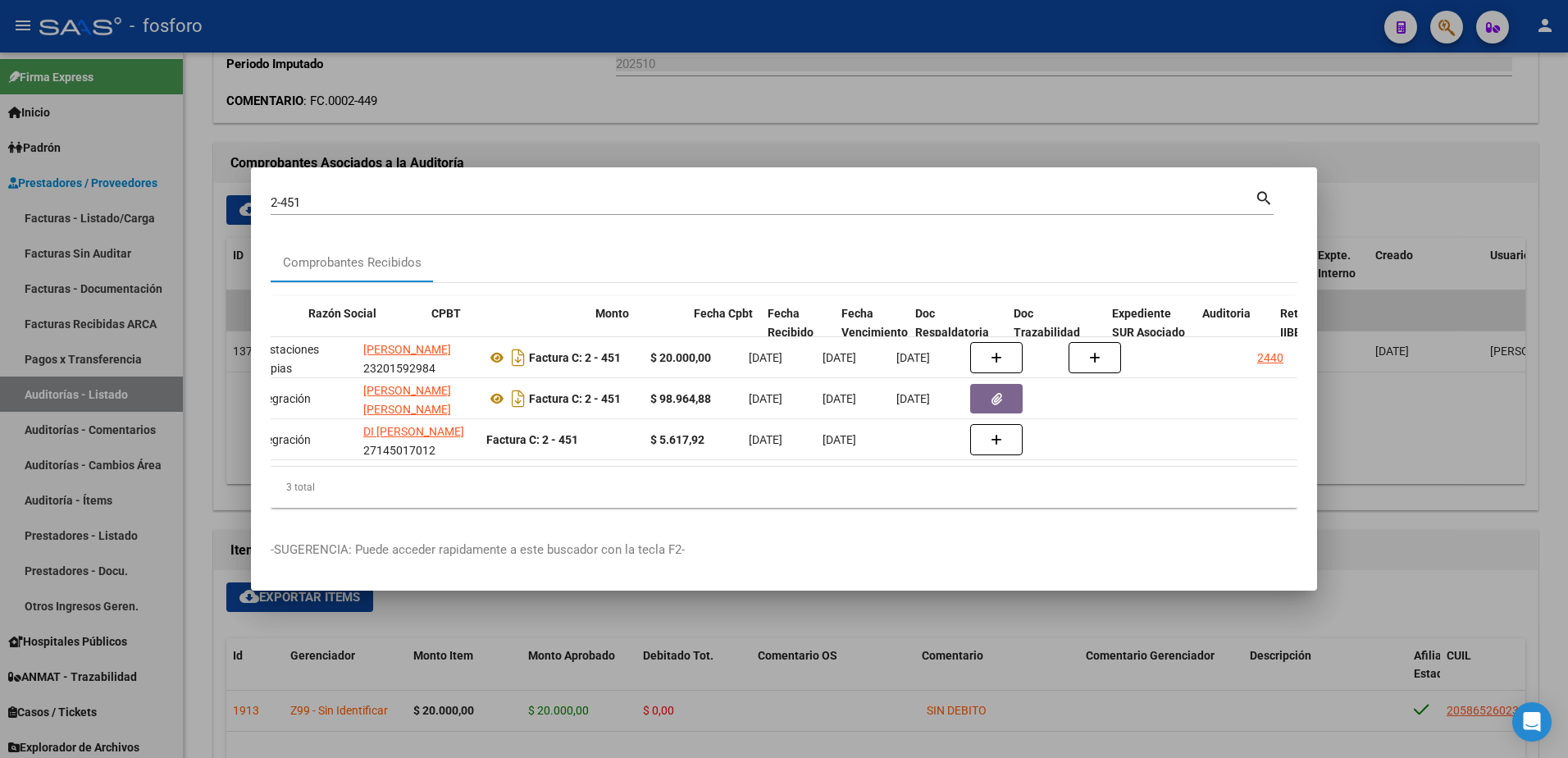
scroll to position [0, 437]
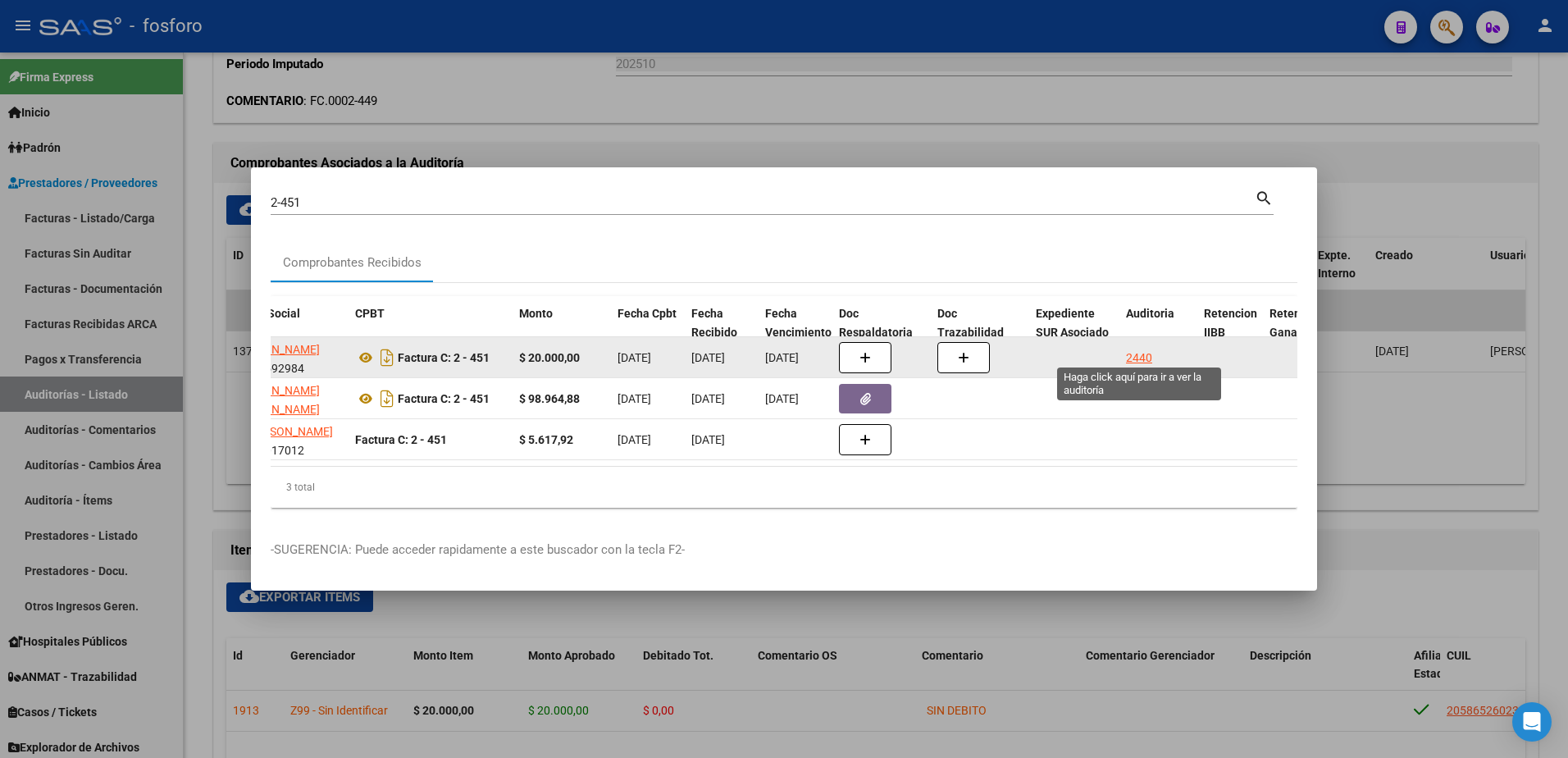
click at [1137, 349] on div "2440" at bounding box center [1139, 358] width 26 height 19
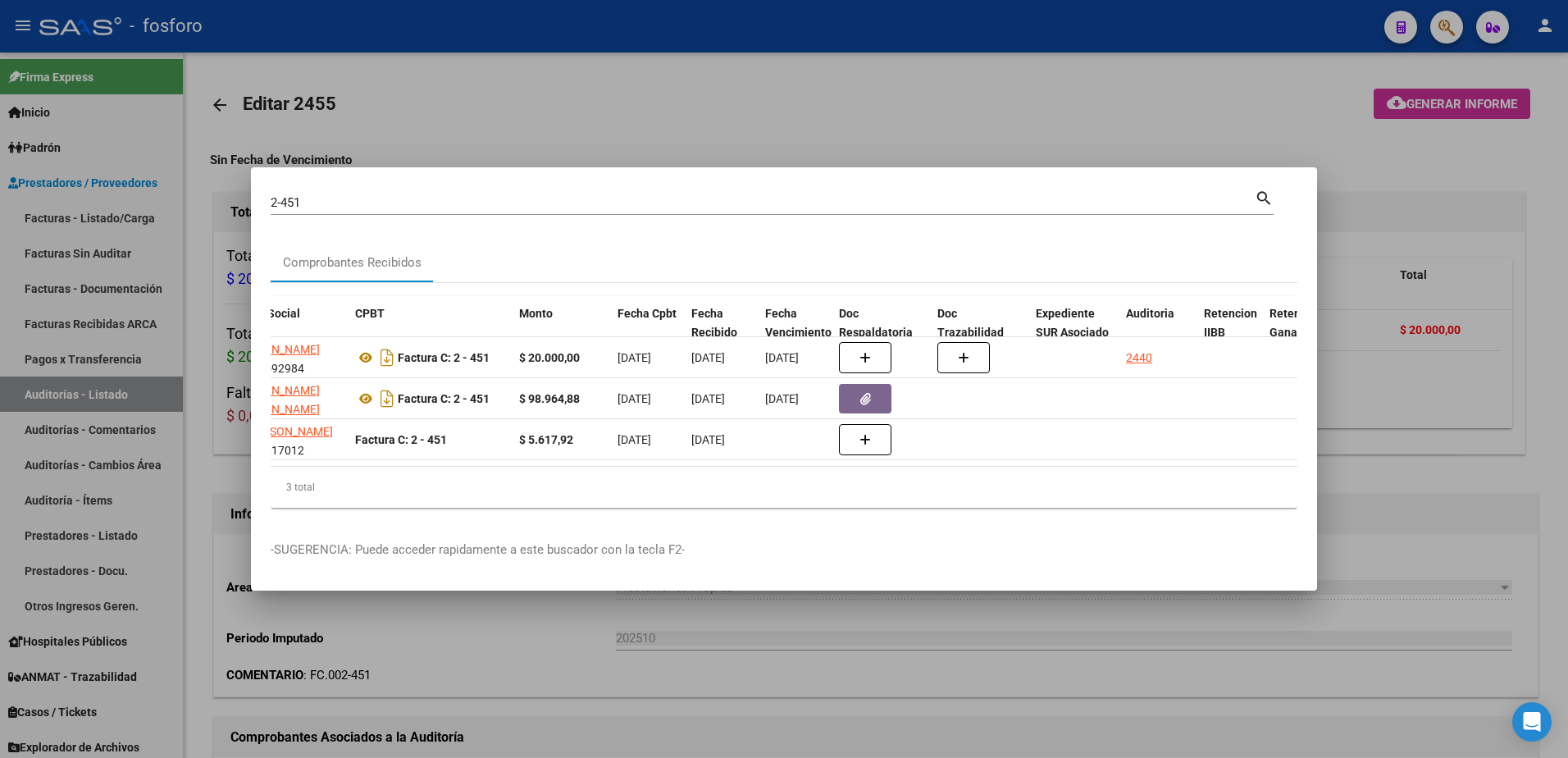
drag, startPoint x: 1264, startPoint y: 108, endPoint x: 1351, endPoint y: 89, distance: 89.1
click at [1265, 108] on div at bounding box center [784, 379] width 1568 height 758
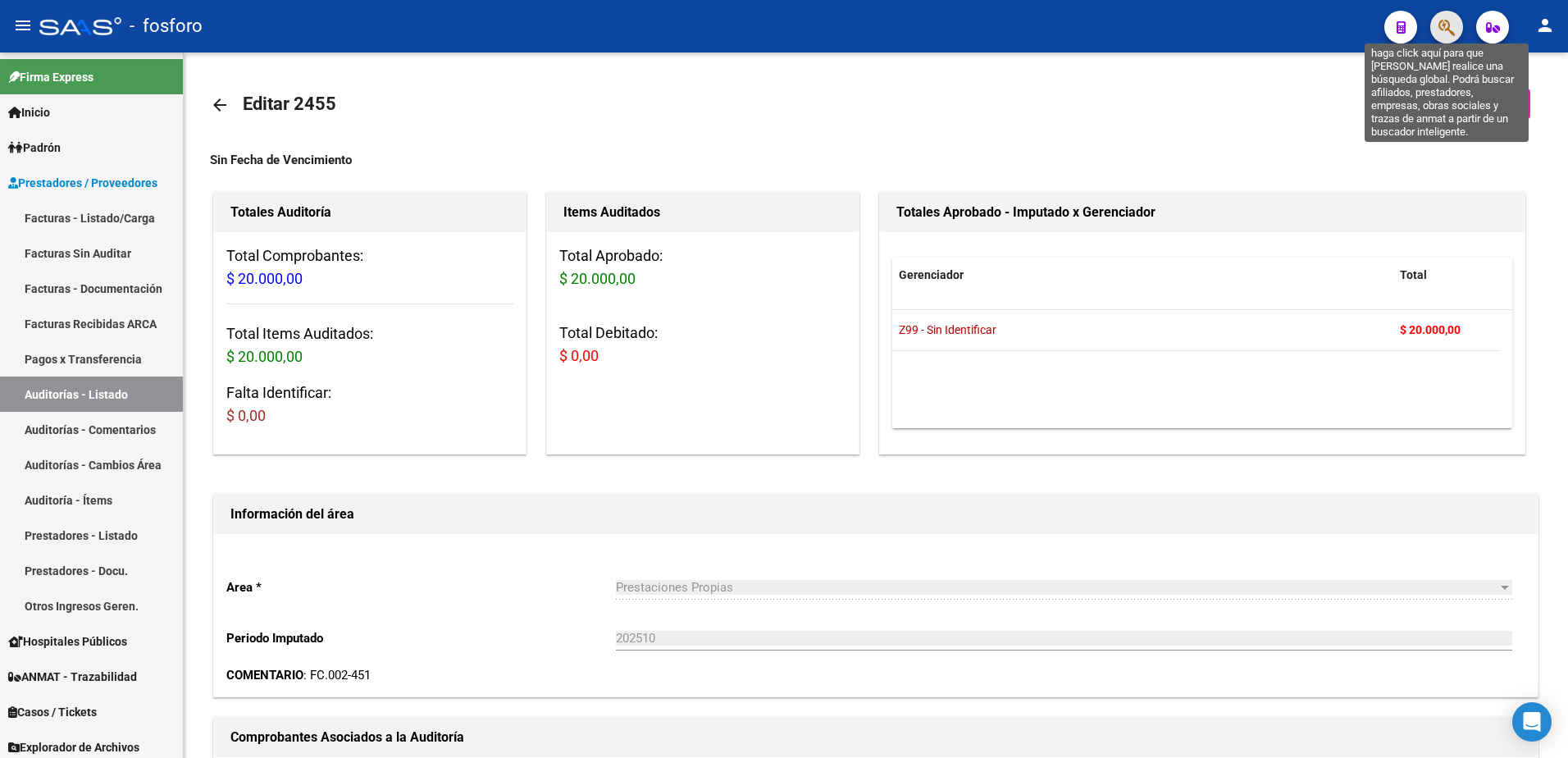
click at [1455, 35] on icon "button" at bounding box center [1447, 27] width 16 height 19
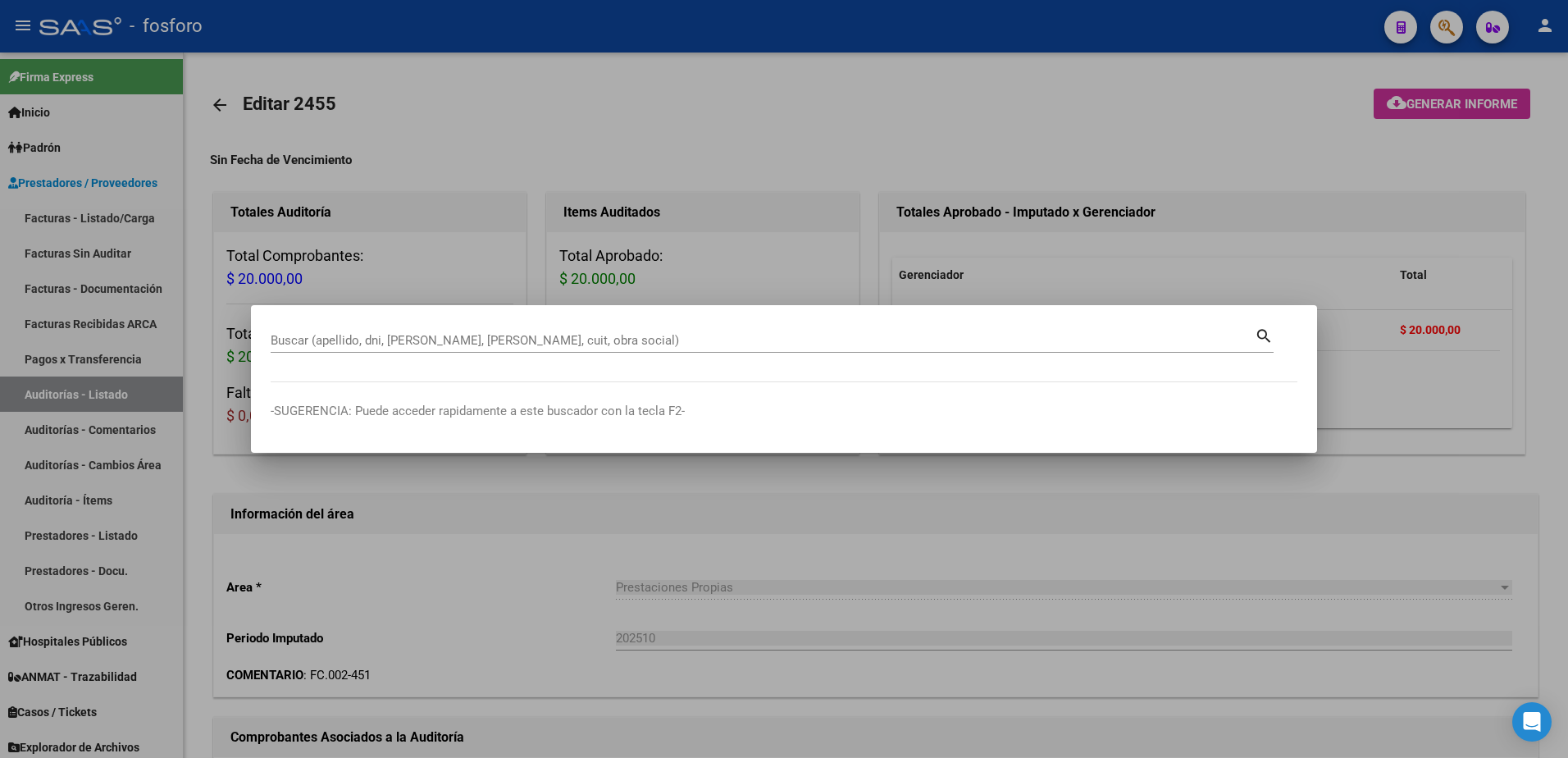
click at [1419, 148] on div at bounding box center [784, 379] width 1568 height 758
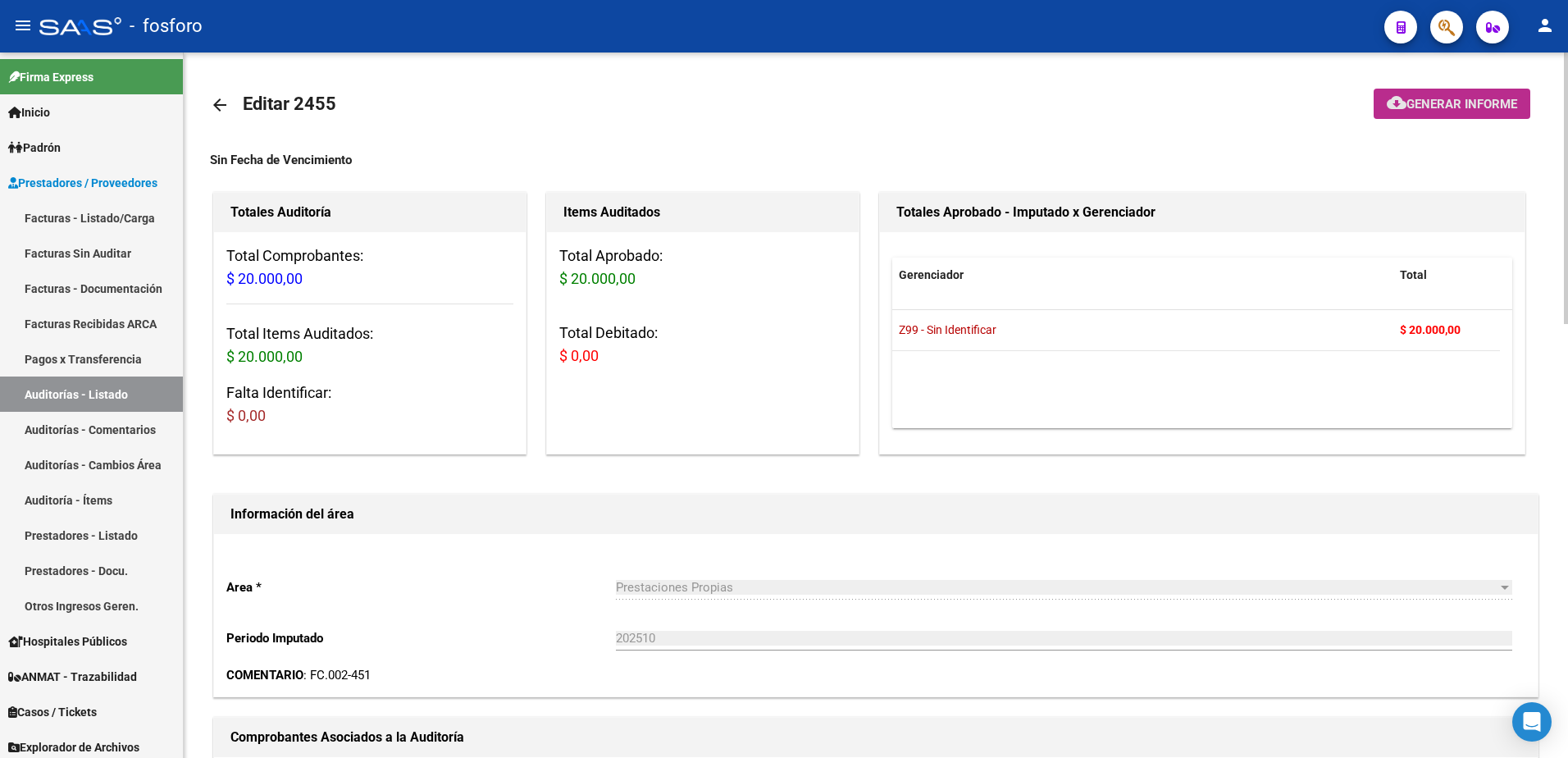
click at [1422, 110] on span "Generar informe" at bounding box center [1462, 104] width 110 height 14
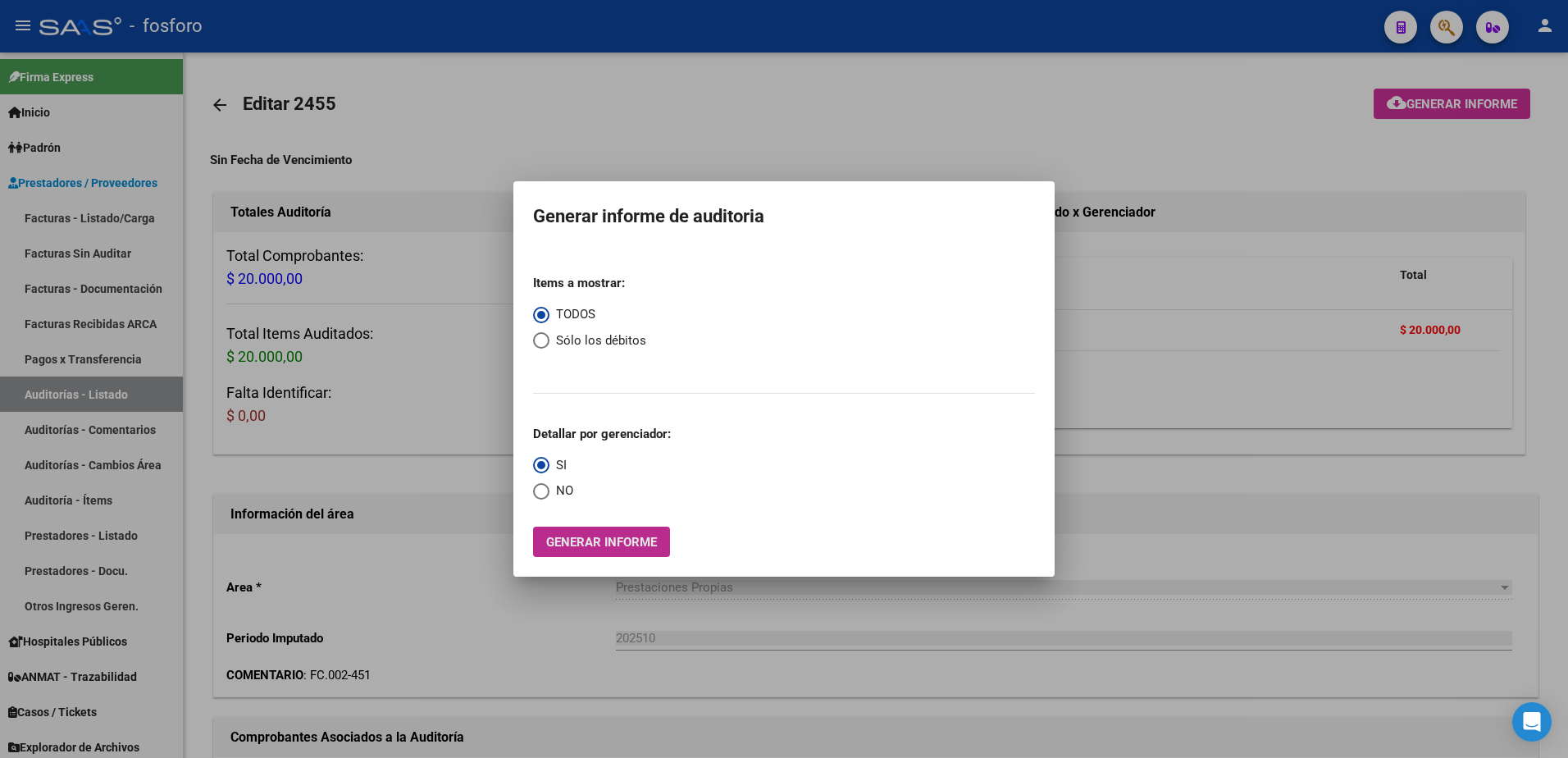
drag, startPoint x: 621, startPoint y: 542, endPoint x: 610, endPoint y: 542, distance: 11.0
click at [610, 542] on span "Generar informe" at bounding box center [601, 542] width 110 height 14
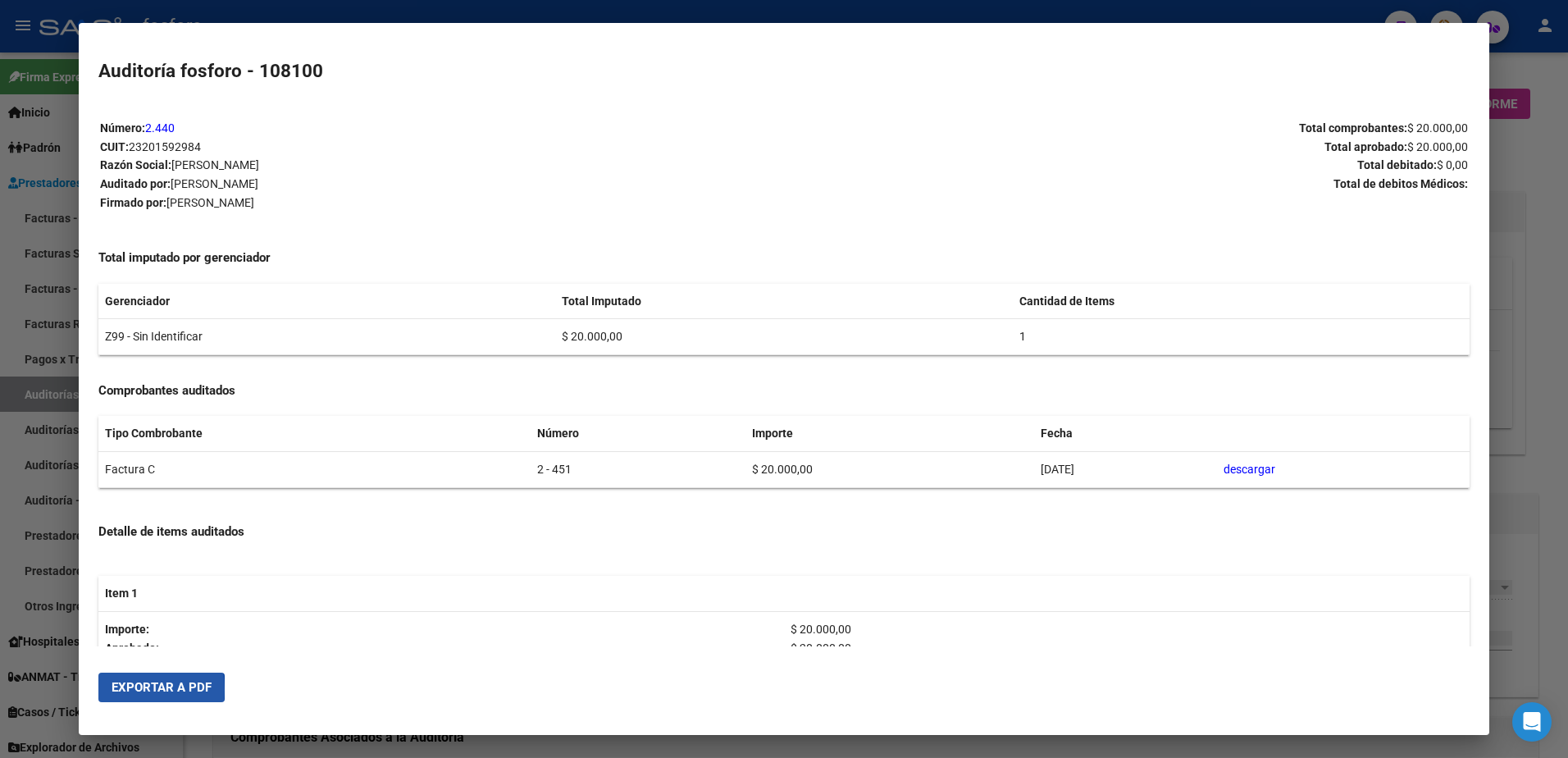
click at [134, 690] on span "Exportar a PDF" at bounding box center [161, 687] width 100 height 14
click at [1332, 9] on div at bounding box center [784, 379] width 1568 height 758
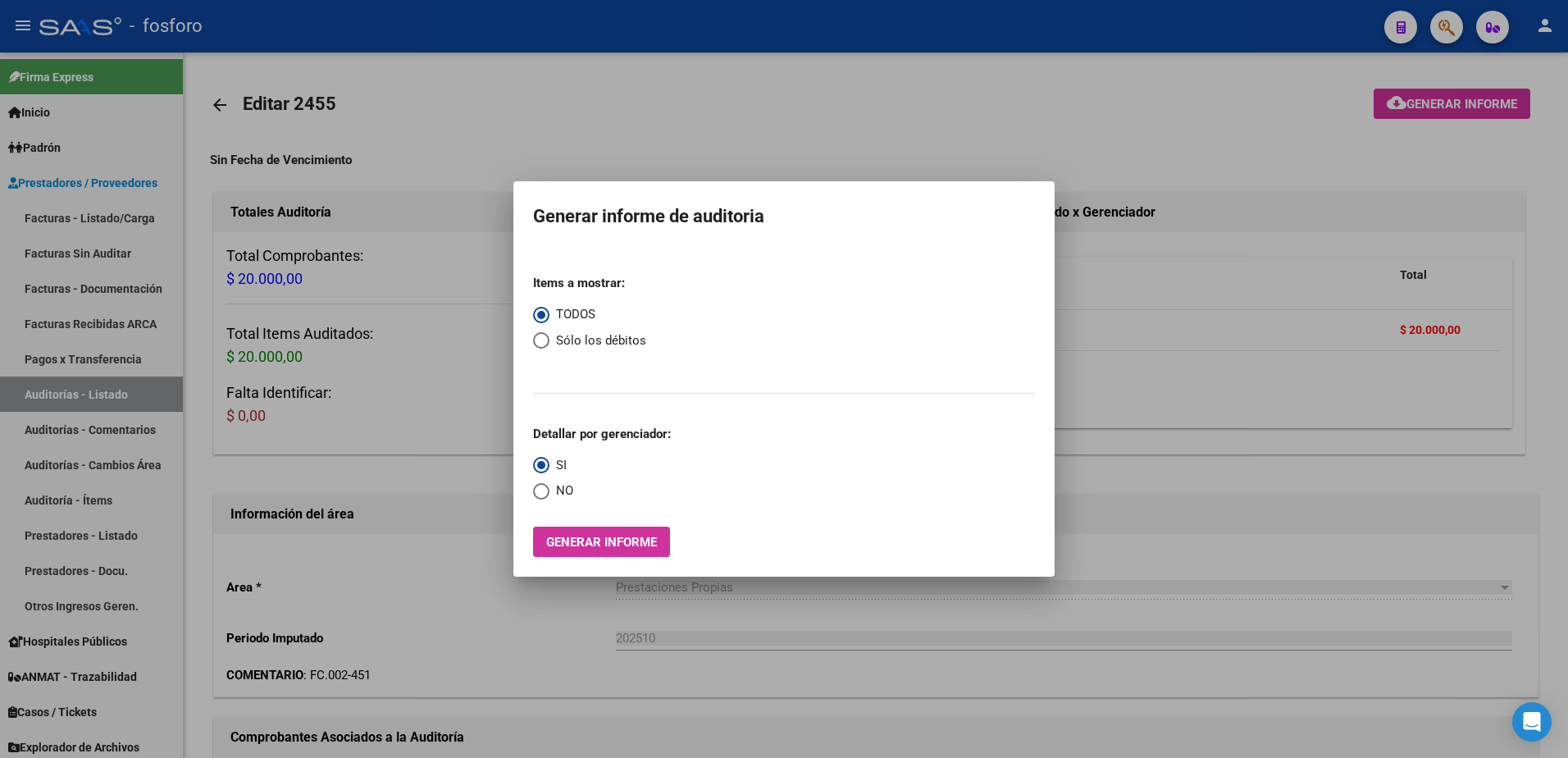
click at [1460, 36] on div at bounding box center [784, 379] width 1568 height 758
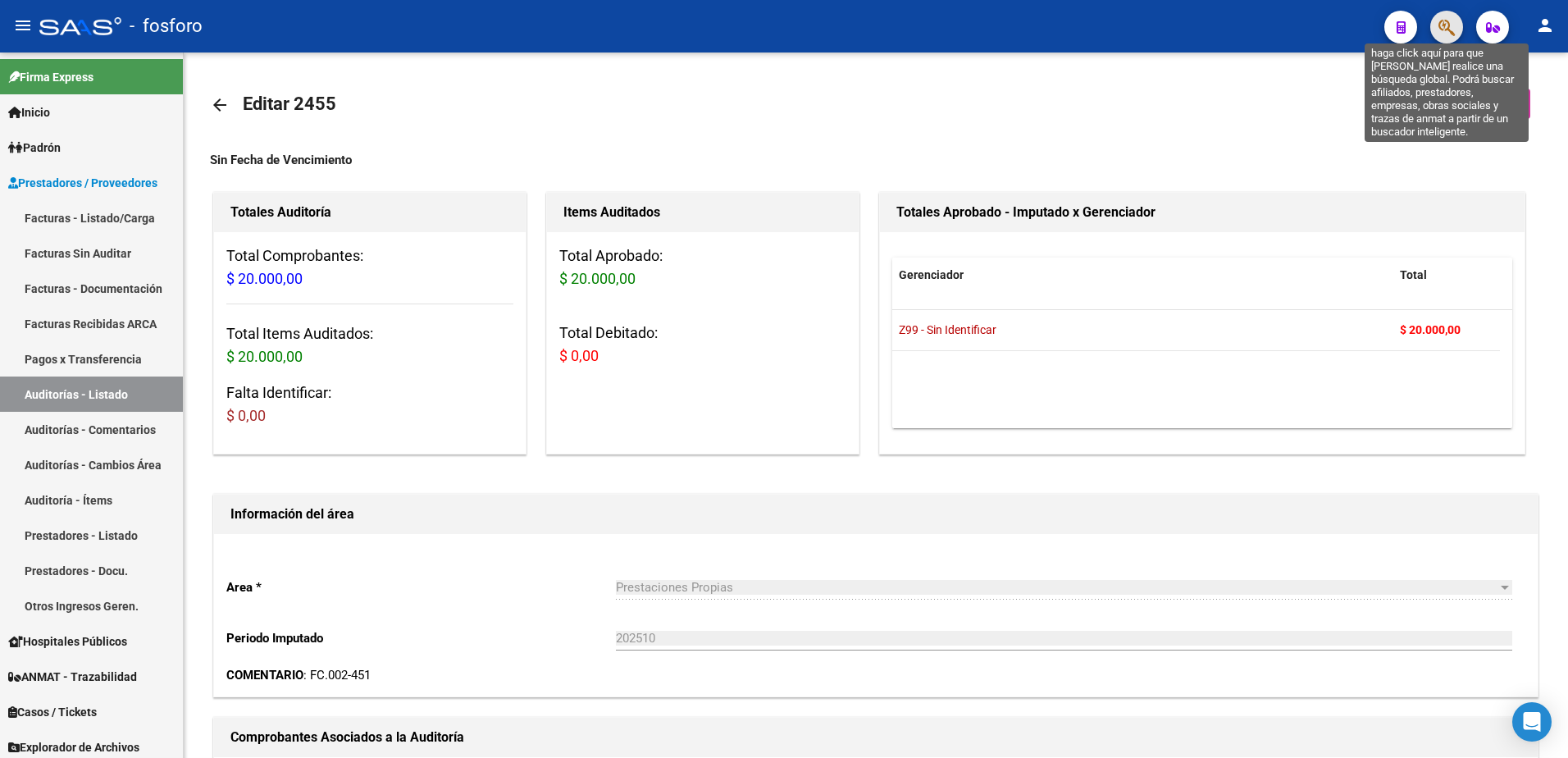
click at [1452, 35] on icon "button" at bounding box center [1447, 27] width 16 height 19
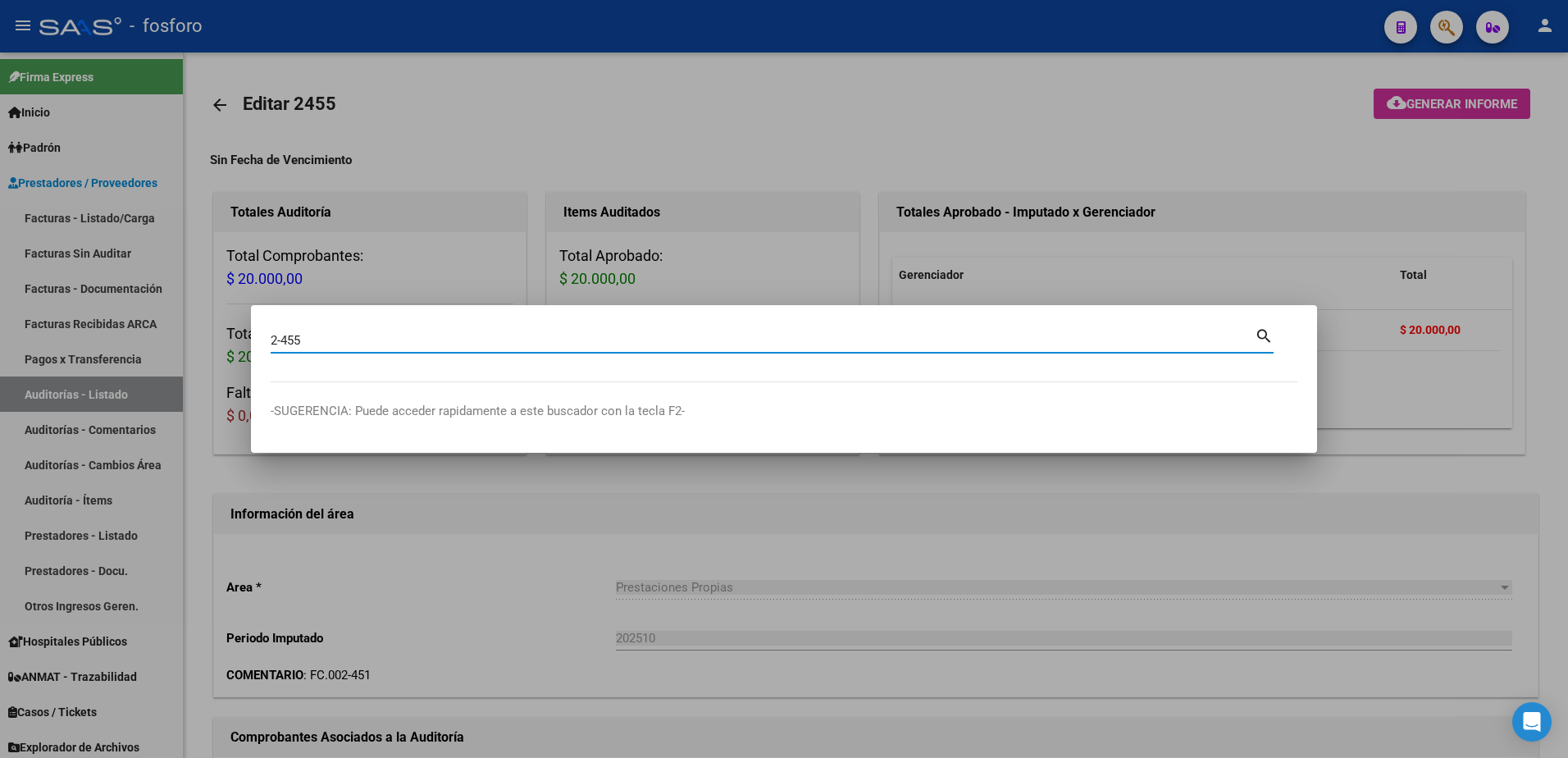
type input "2-455"
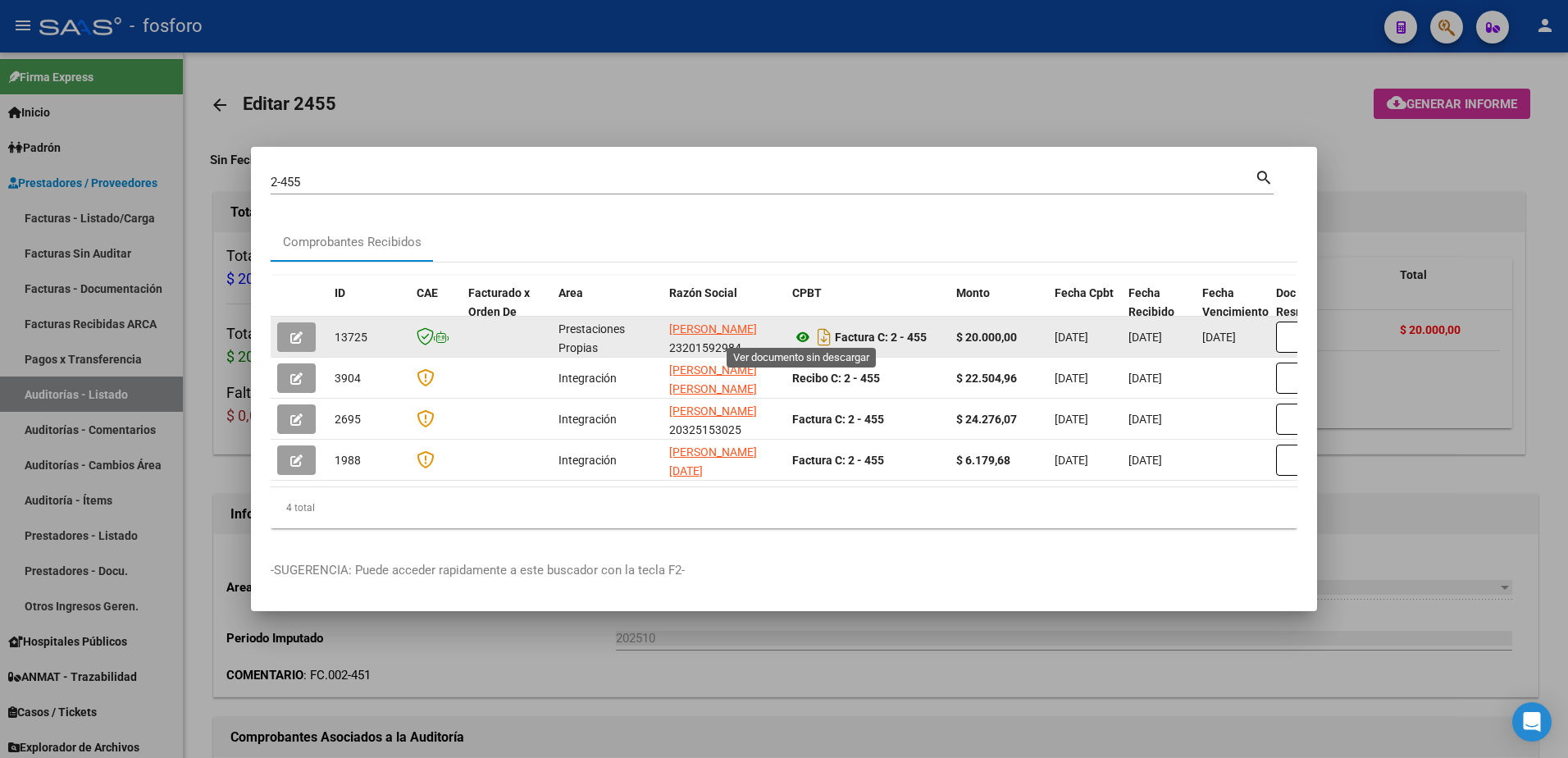
click at [808, 332] on icon at bounding box center [803, 338] width 22 height 20
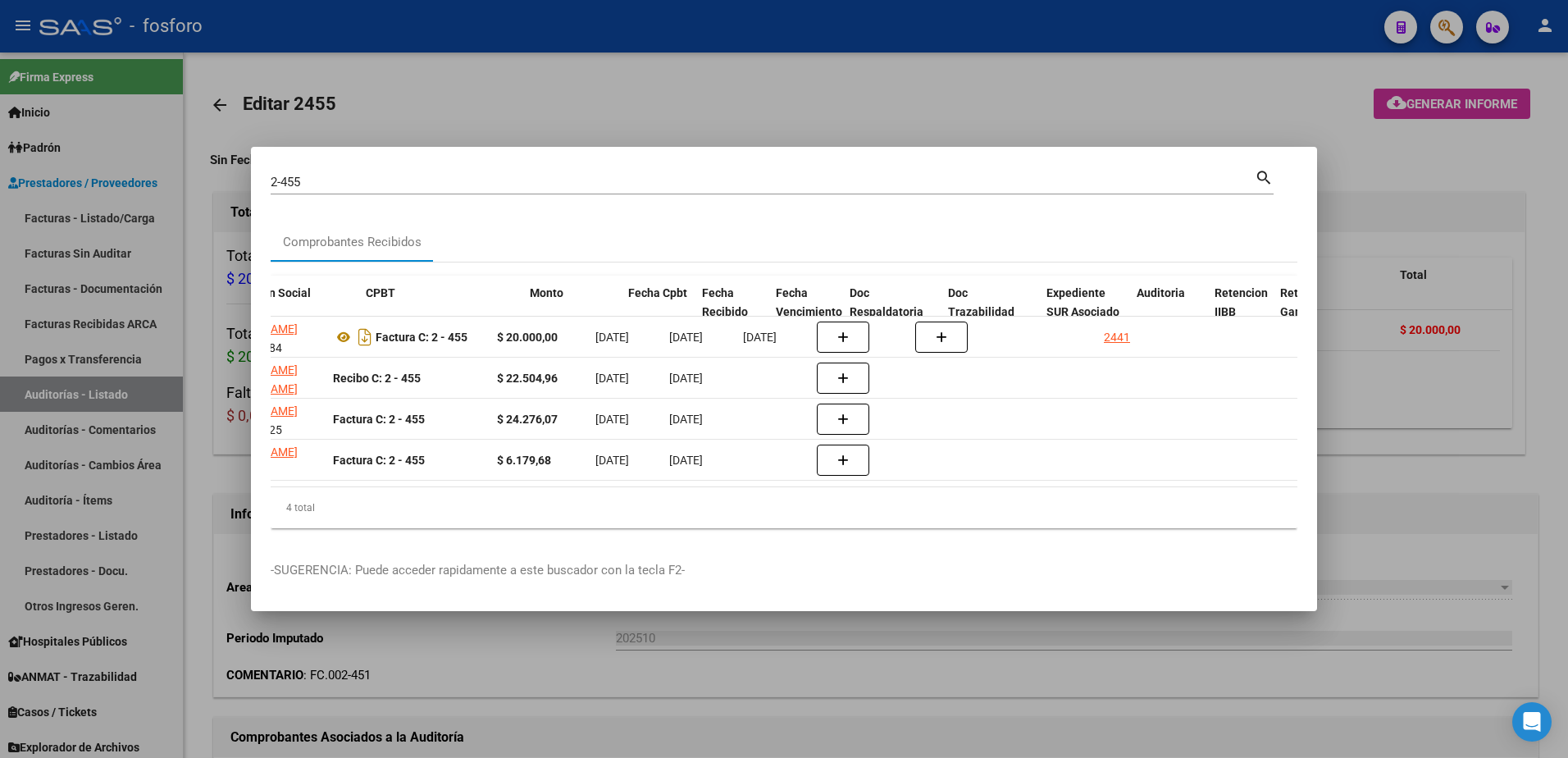
scroll to position [0, 536]
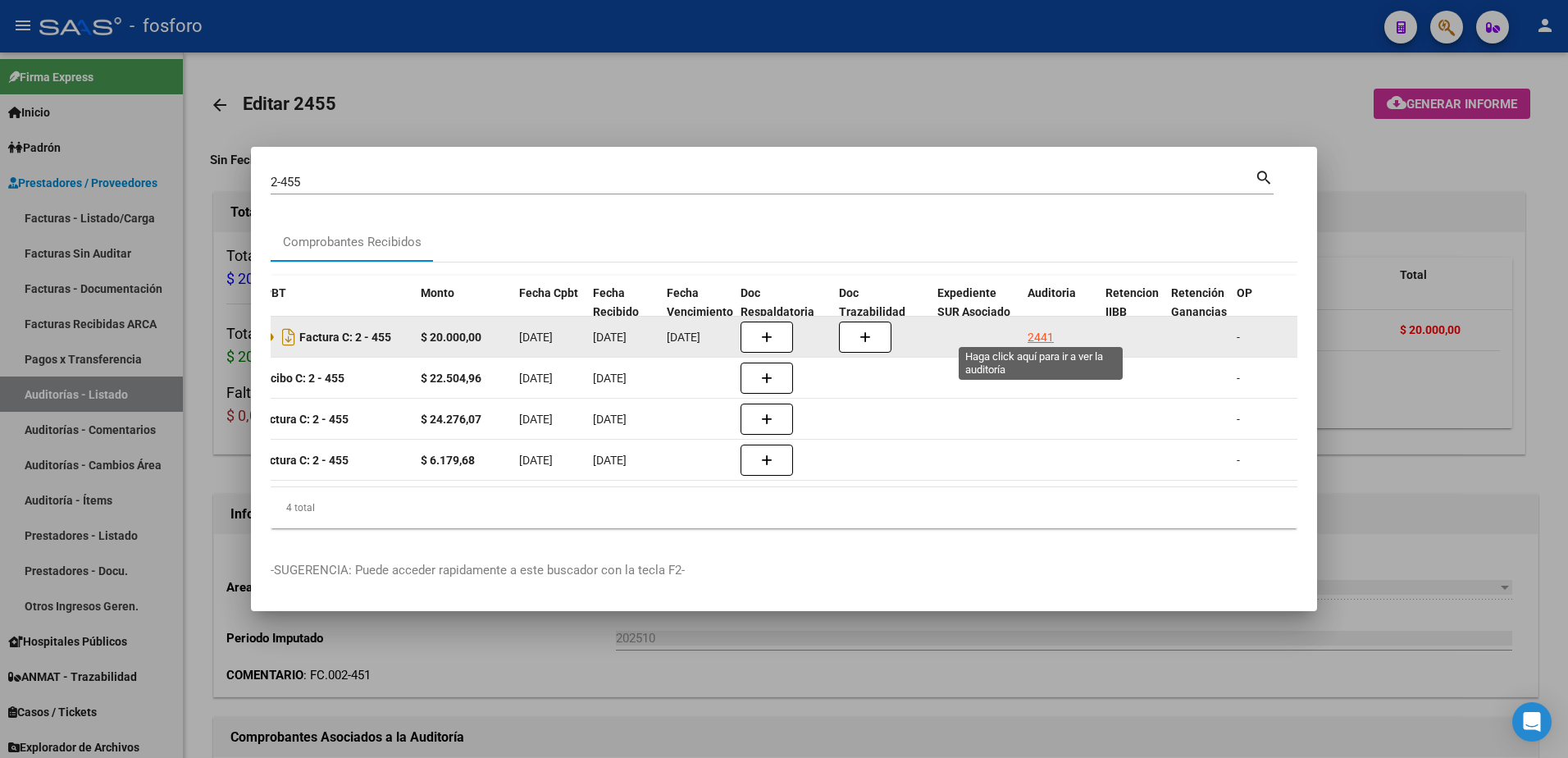
click at [1047, 331] on div "2441" at bounding box center [1040, 337] width 26 height 19
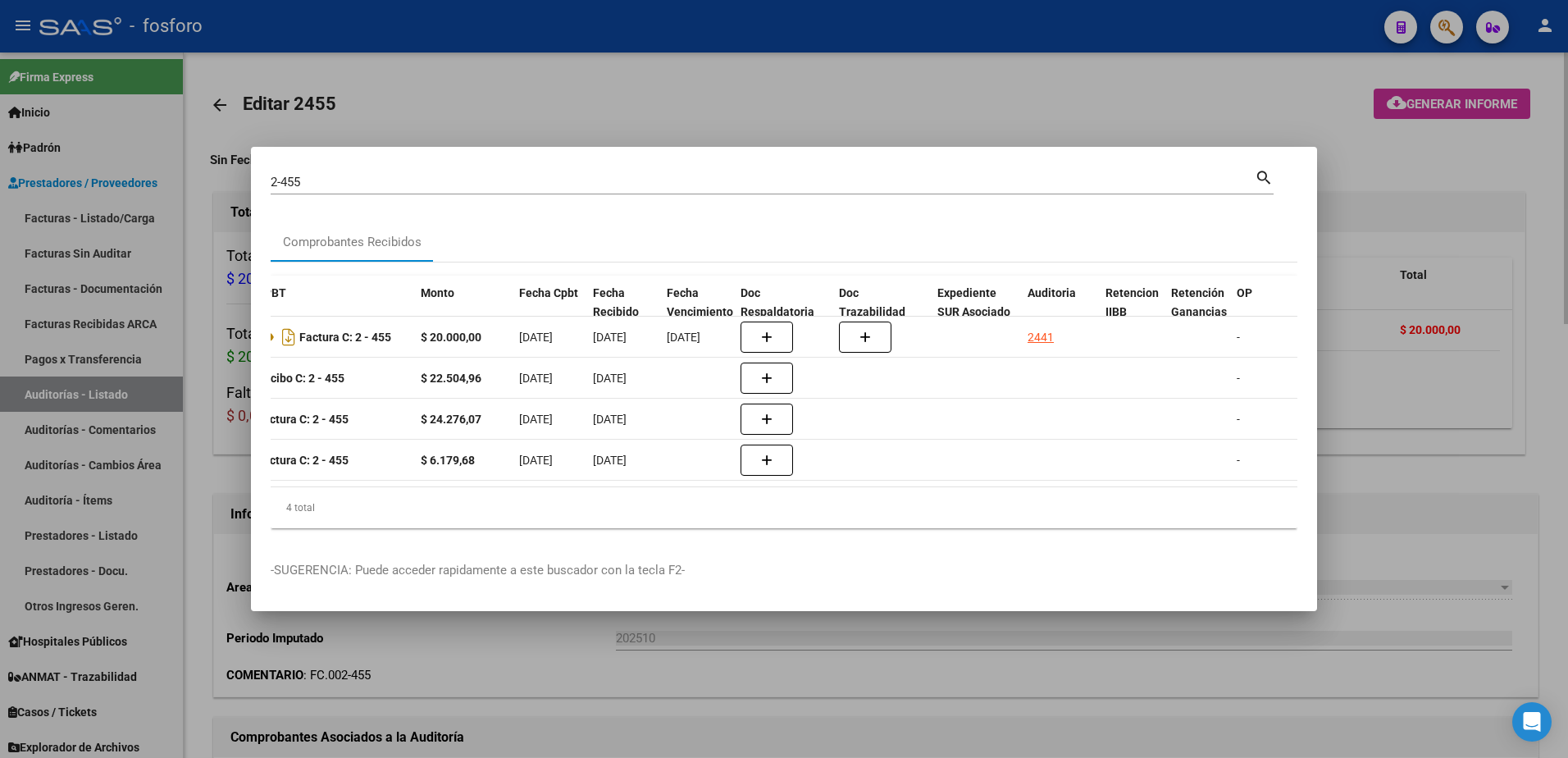
drag, startPoint x: 1209, startPoint y: 102, endPoint x: 1350, endPoint y: 91, distance: 141.4
click at [1249, 102] on div at bounding box center [784, 379] width 1568 height 758
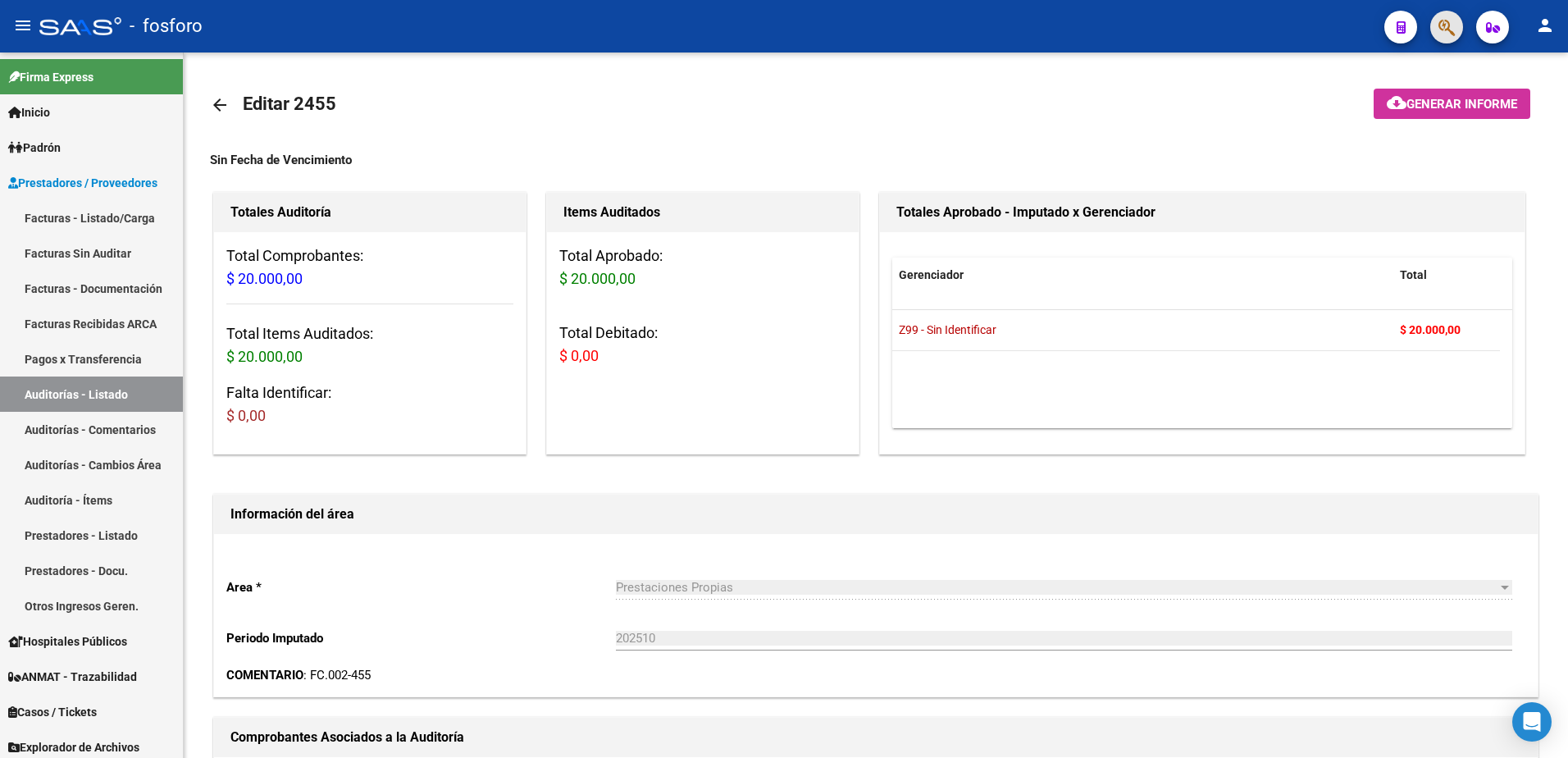
click at [1444, 15] on span "button" at bounding box center [1447, 27] width 16 height 34
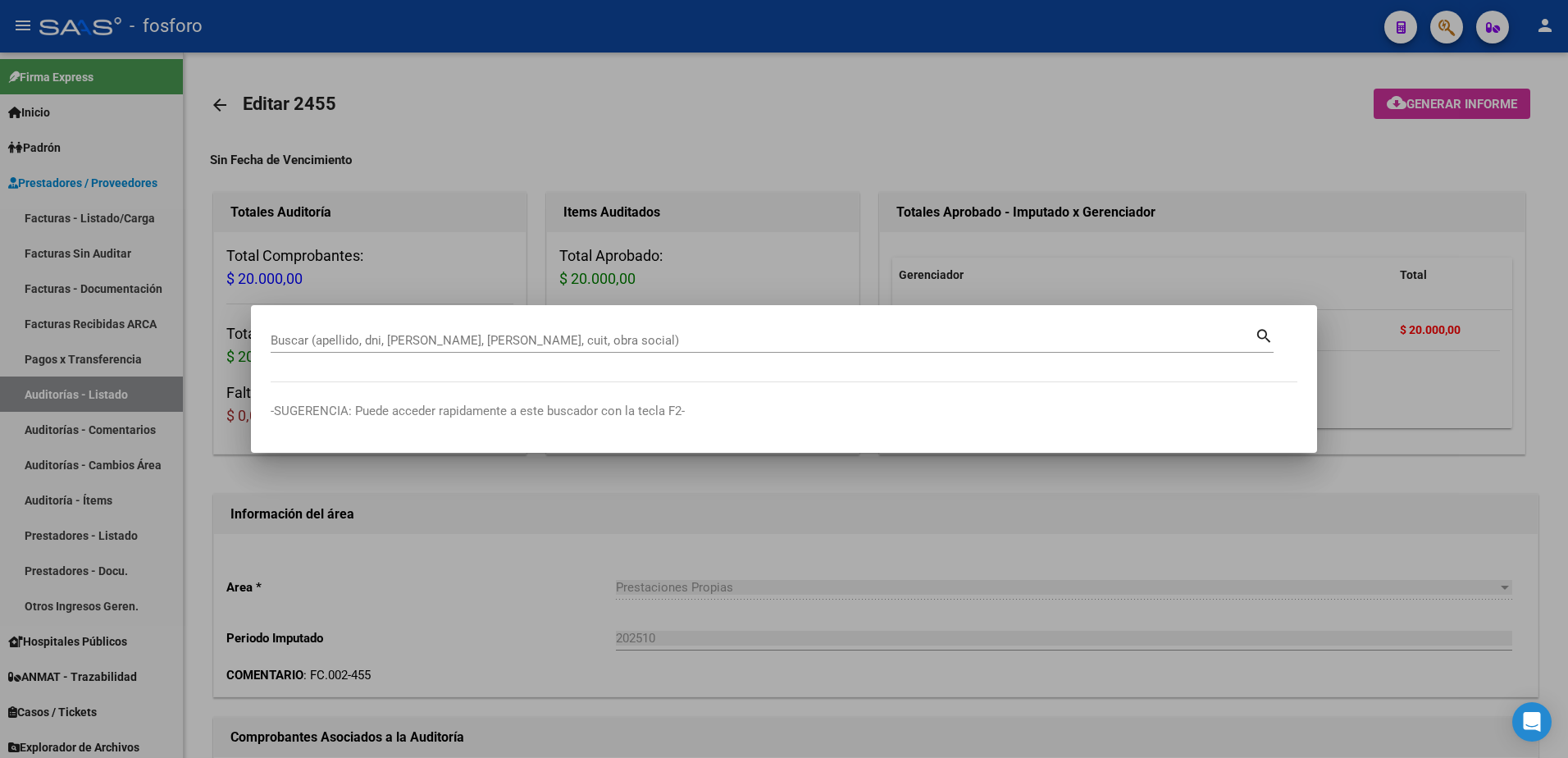
click at [1444, 95] on div at bounding box center [784, 379] width 1568 height 758
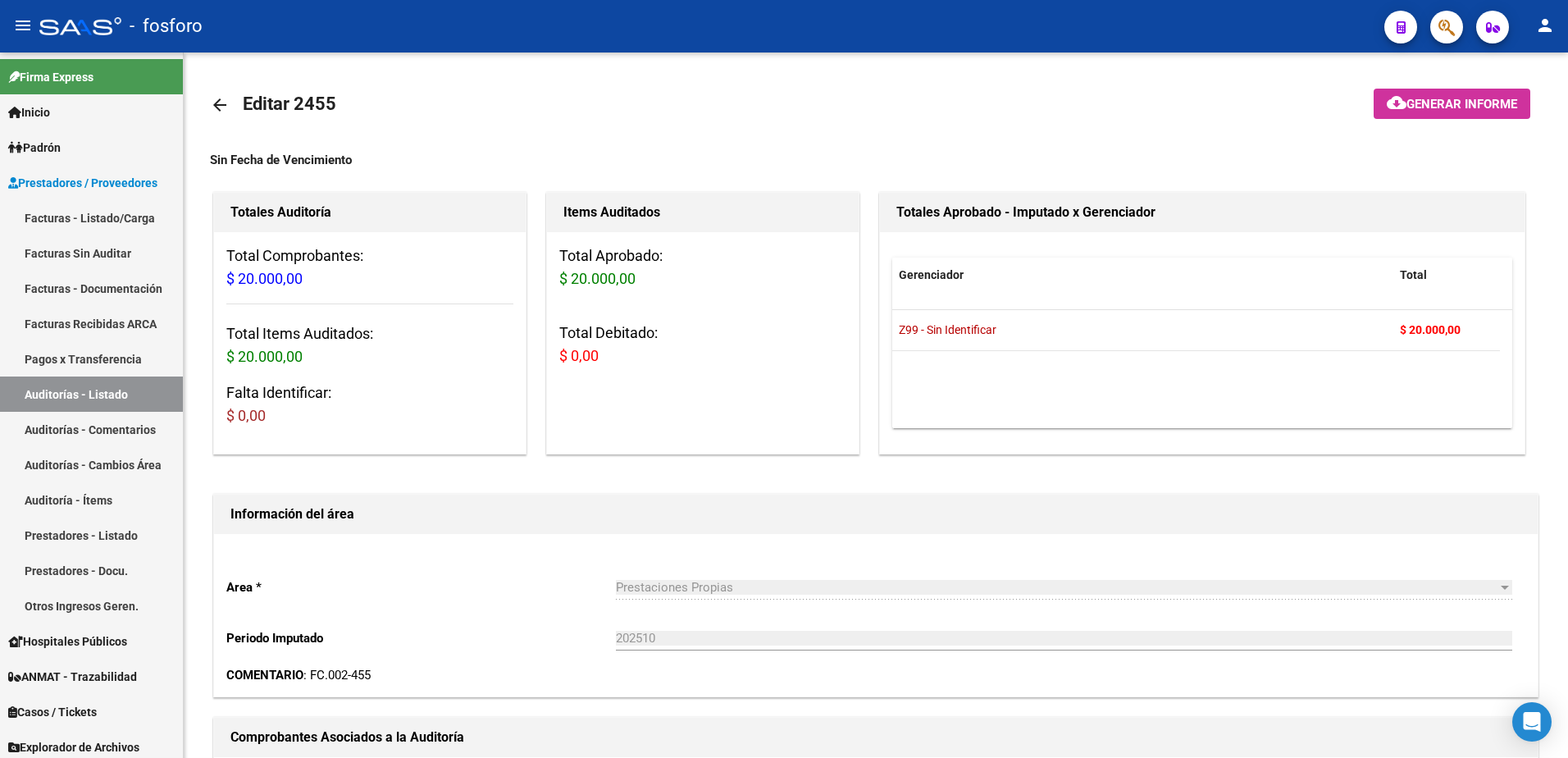
click at [1444, 95] on button "cloud_download Generar informe" at bounding box center [1452, 104] width 157 height 31
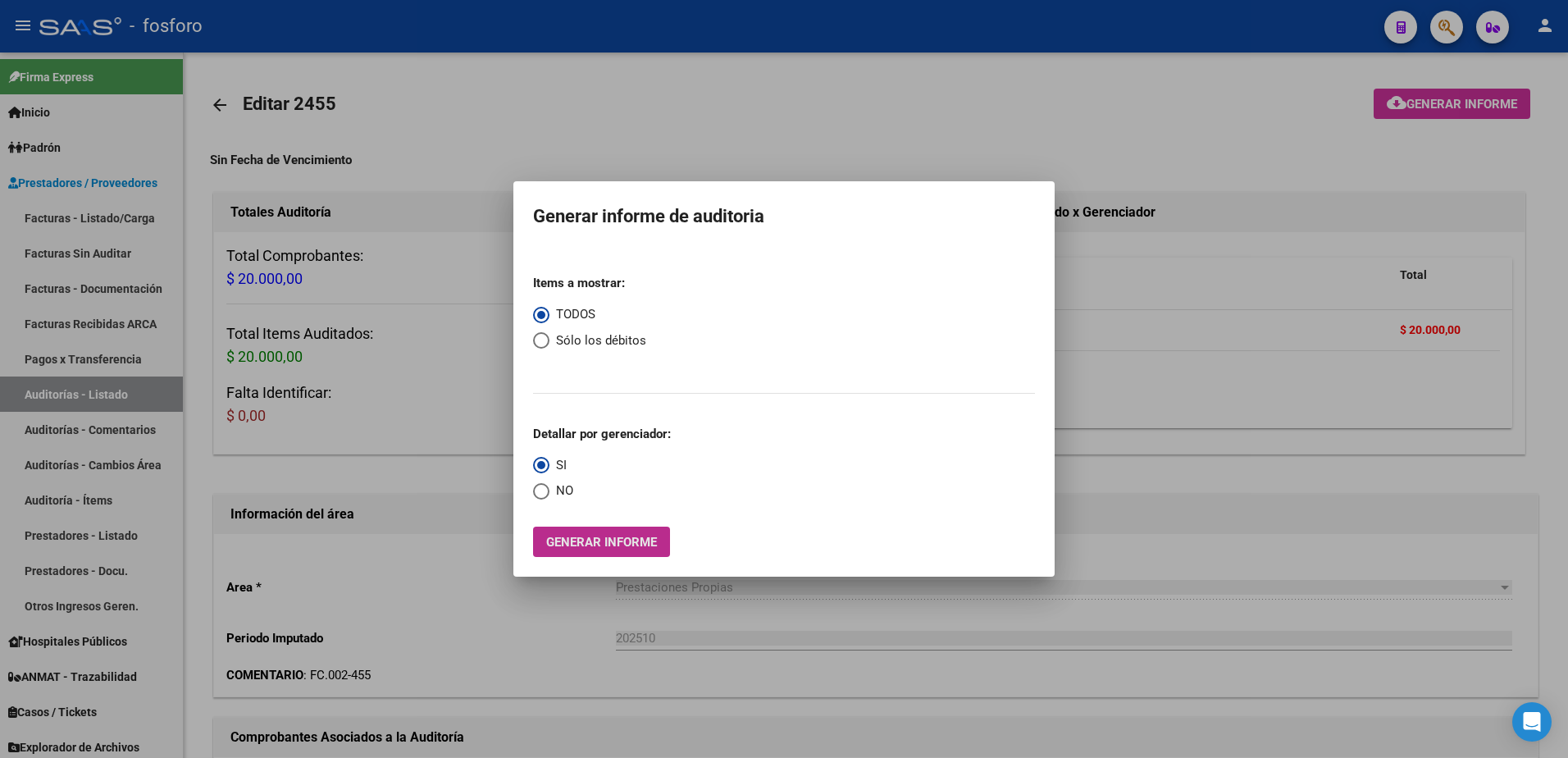
drag, startPoint x: 616, startPoint y: 547, endPoint x: 598, endPoint y: 549, distance: 18.1
click at [598, 549] on span "Generar informe" at bounding box center [601, 542] width 110 height 14
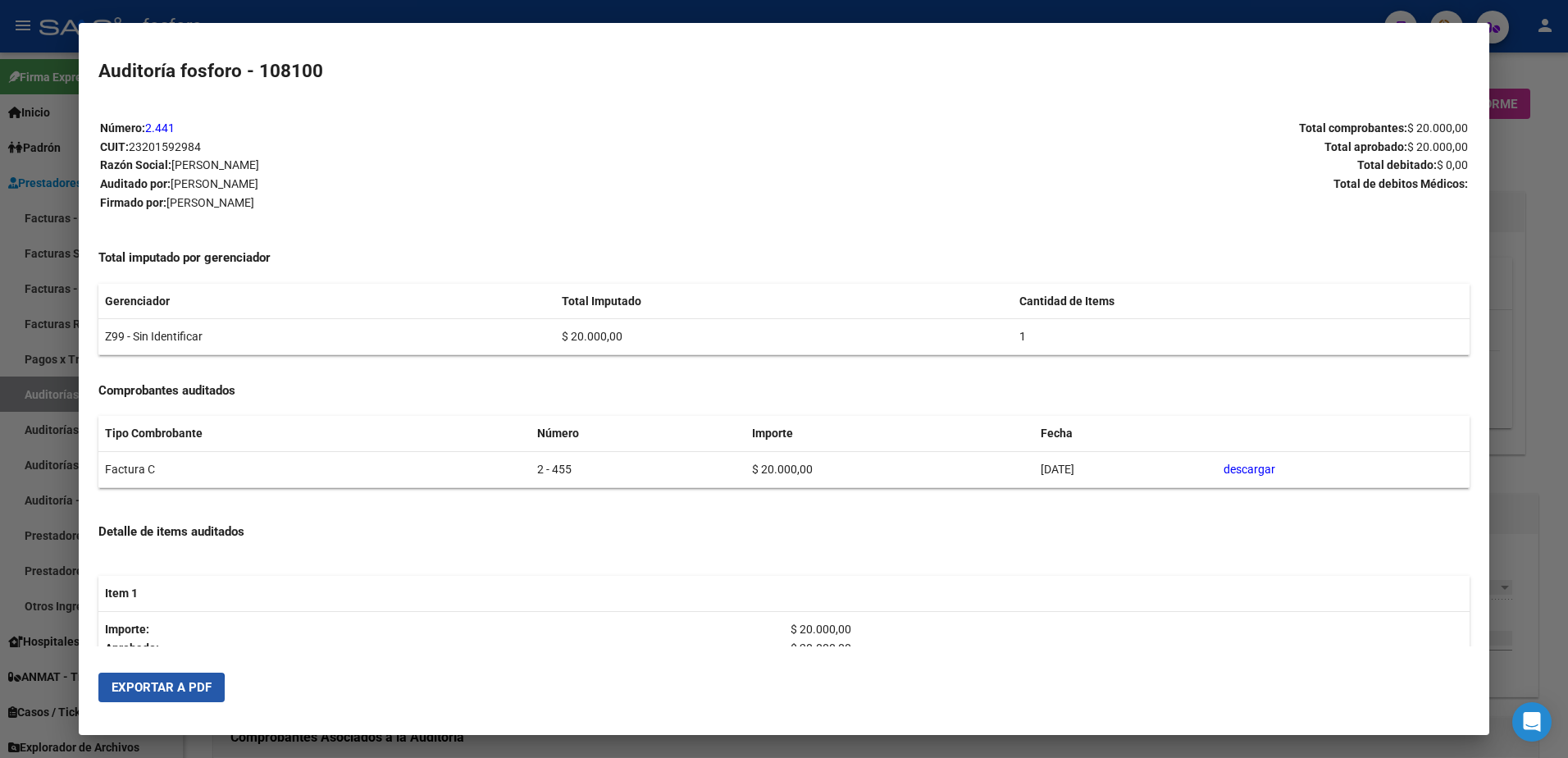
drag, startPoint x: 139, startPoint y: 694, endPoint x: 151, endPoint y: 693, distance: 12.0
click at [140, 694] on span "Exportar a PDF" at bounding box center [161, 687] width 100 height 14
click at [11, 450] on div at bounding box center [784, 379] width 1568 height 758
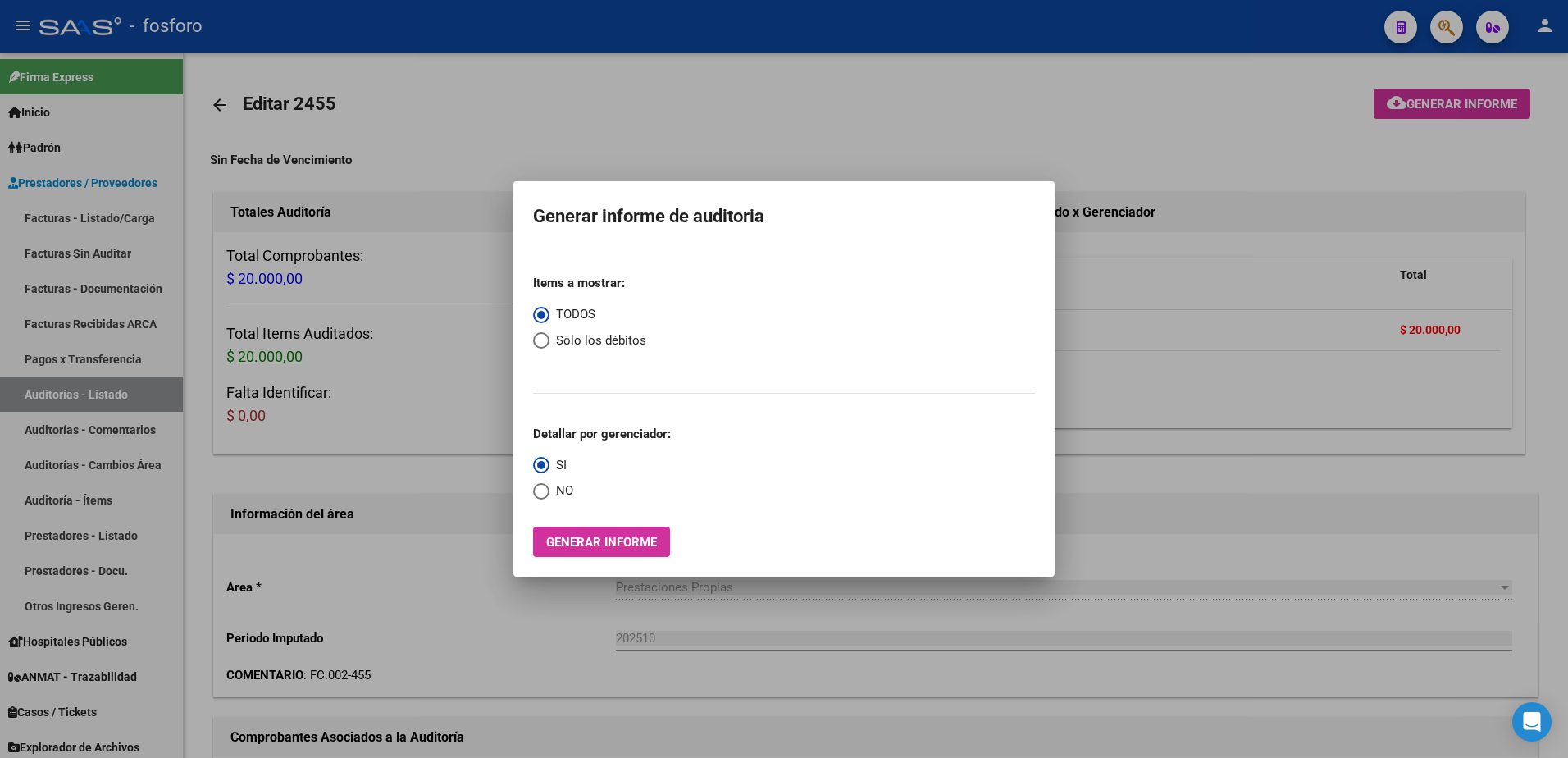
click at [603, 622] on div at bounding box center [784, 379] width 1568 height 758
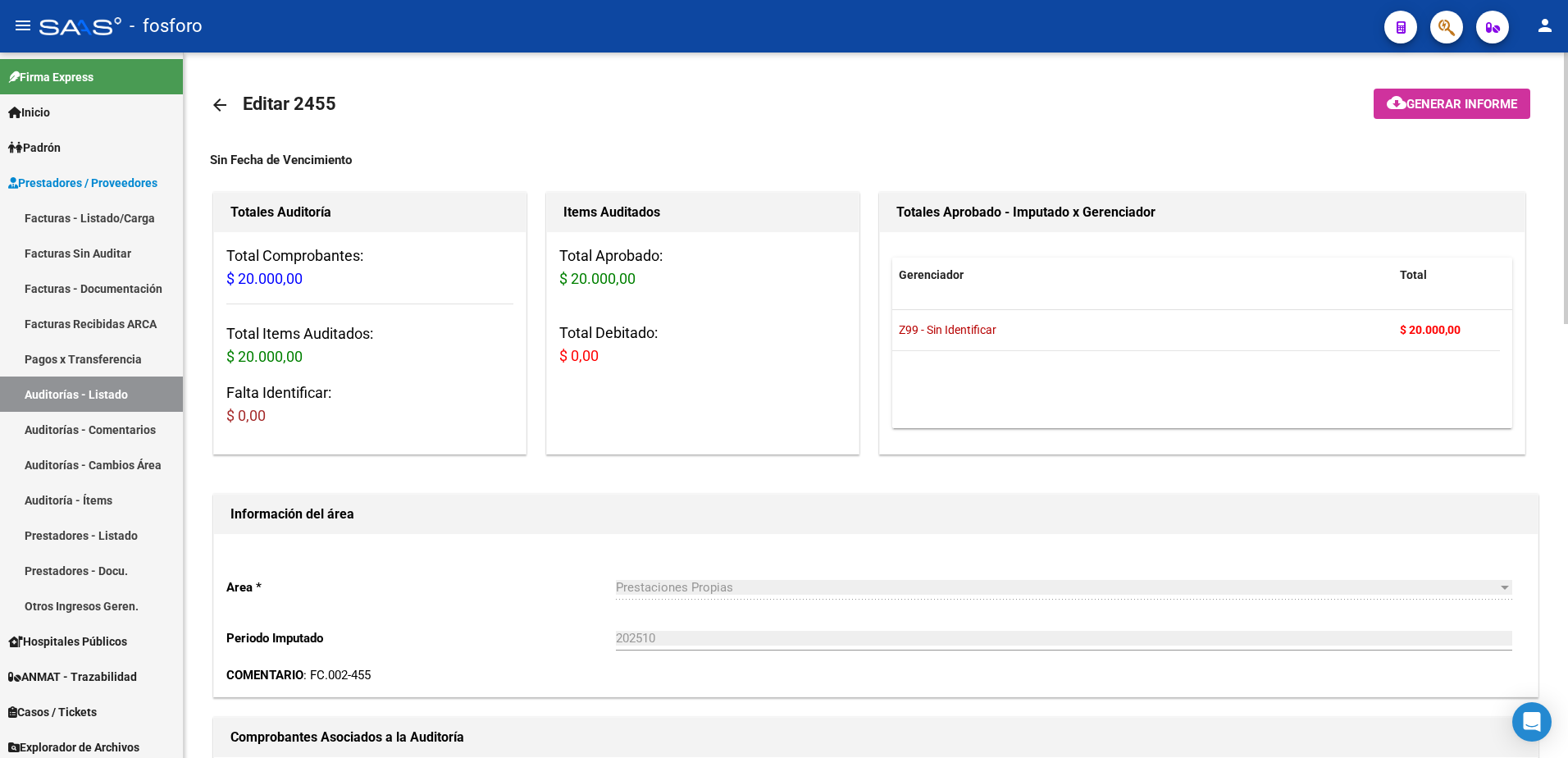
scroll to position [410, 0]
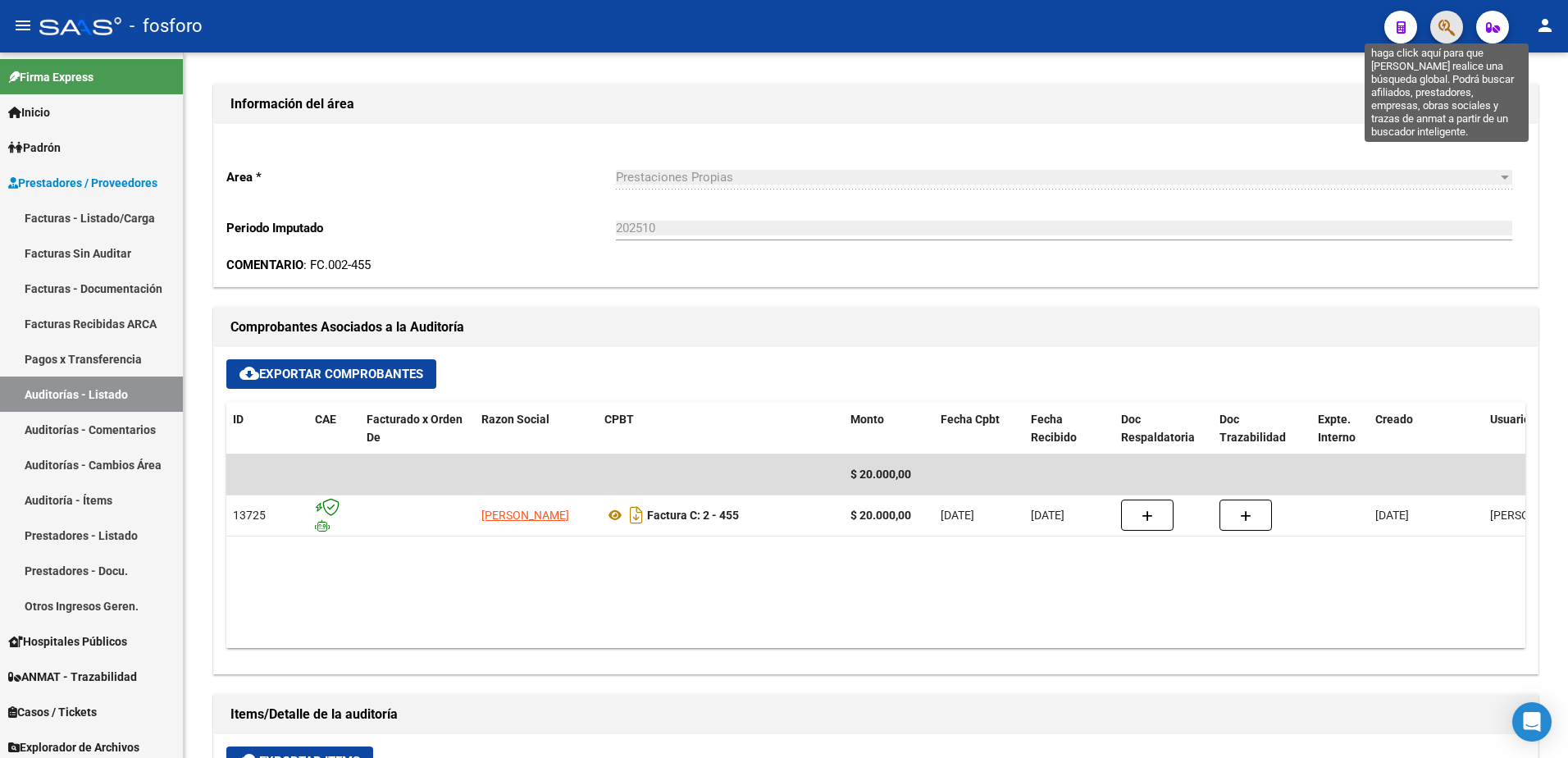
click at [1451, 20] on icon "button" at bounding box center [1447, 27] width 16 height 19
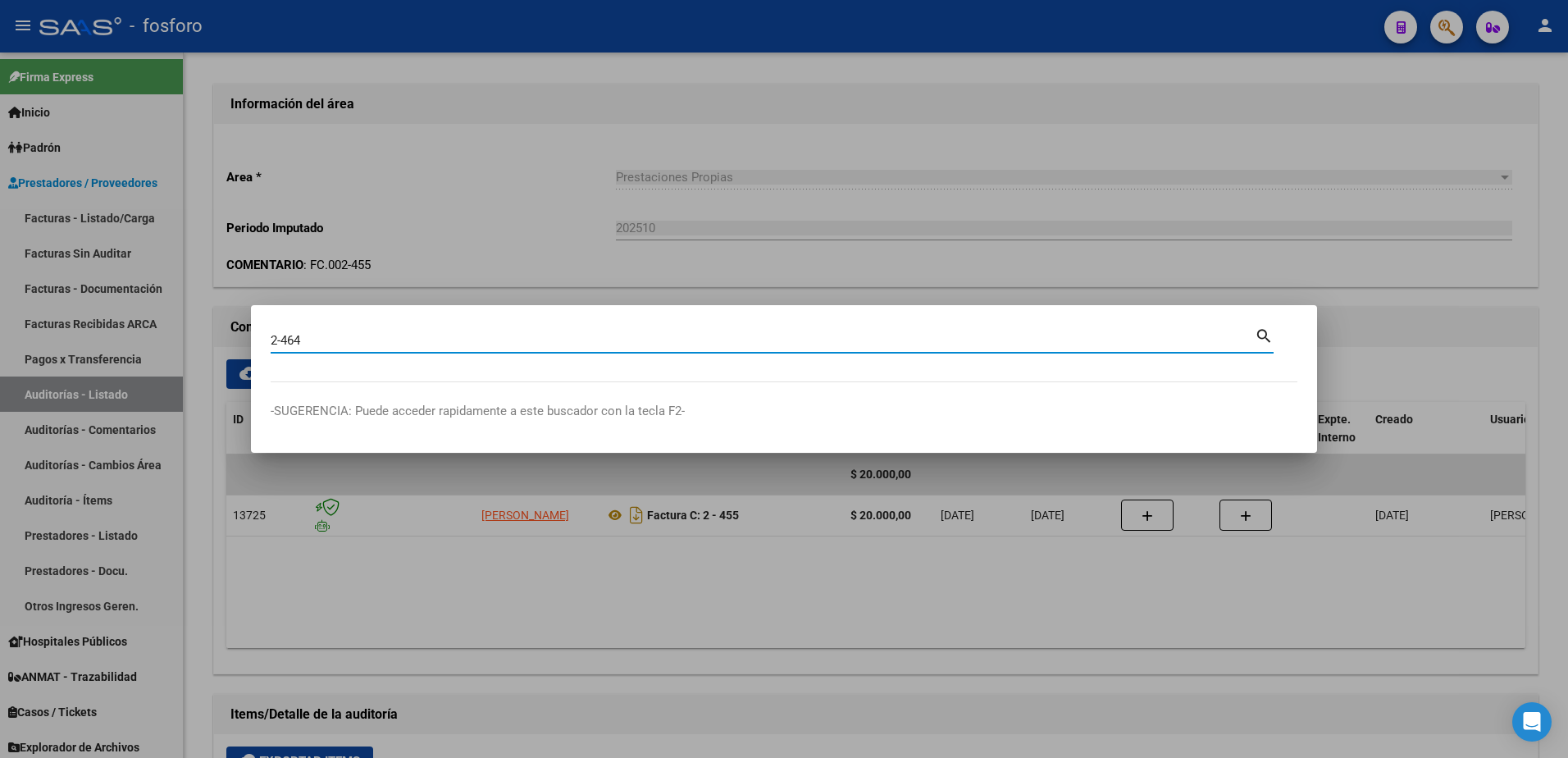
type input "2-464"
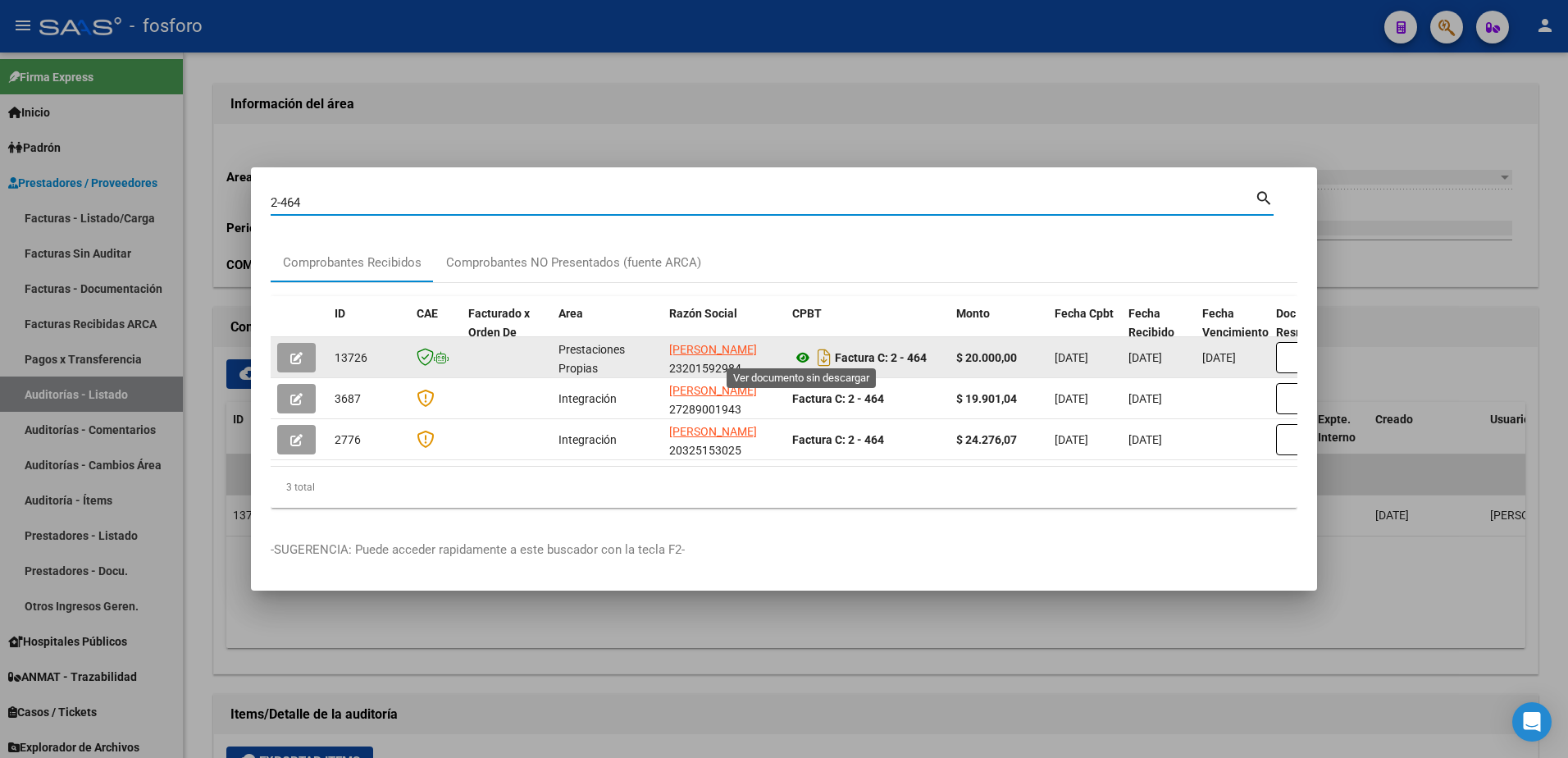
click at [801, 353] on icon at bounding box center [803, 358] width 22 height 20
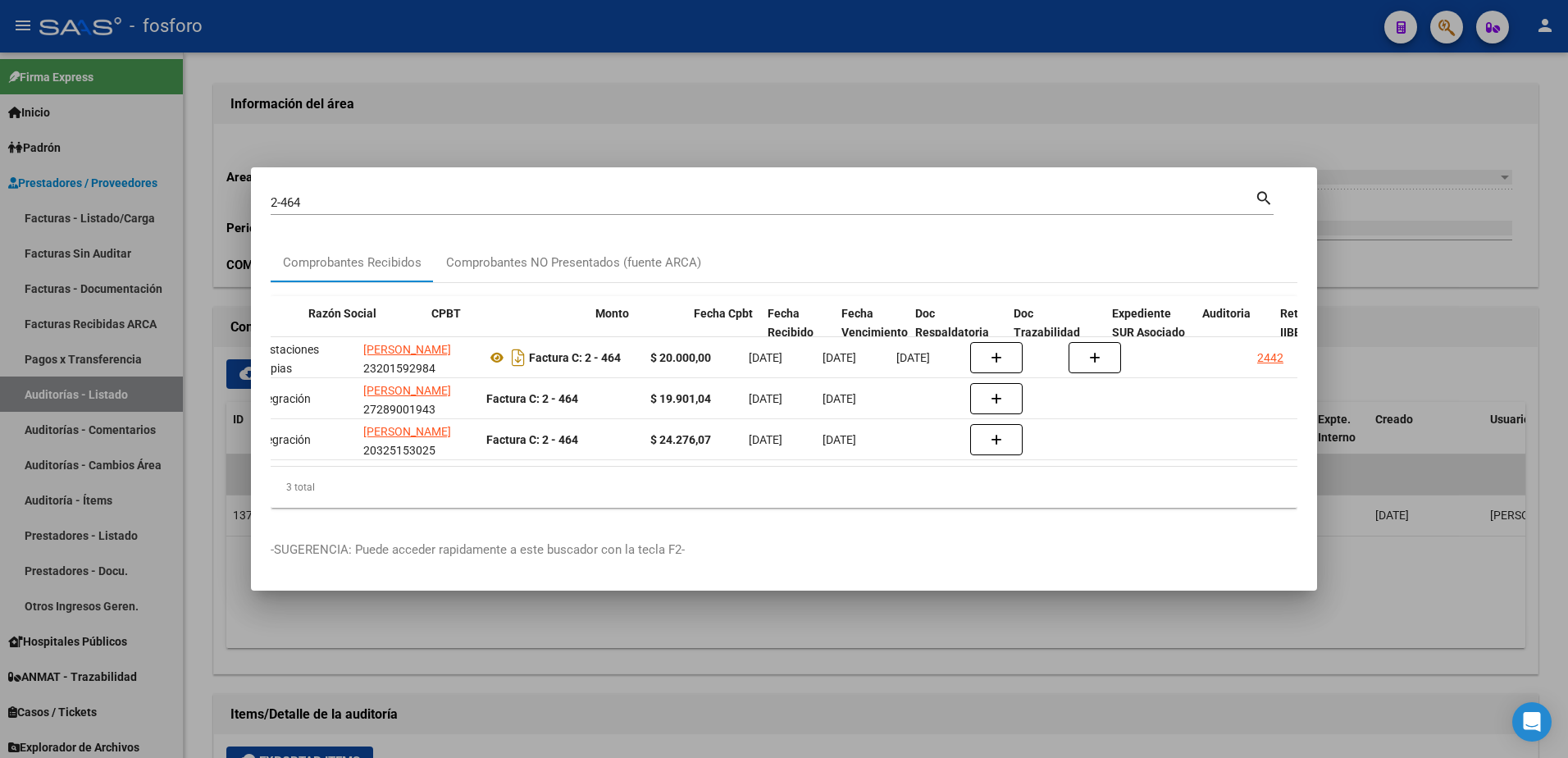
scroll to position [0, 394]
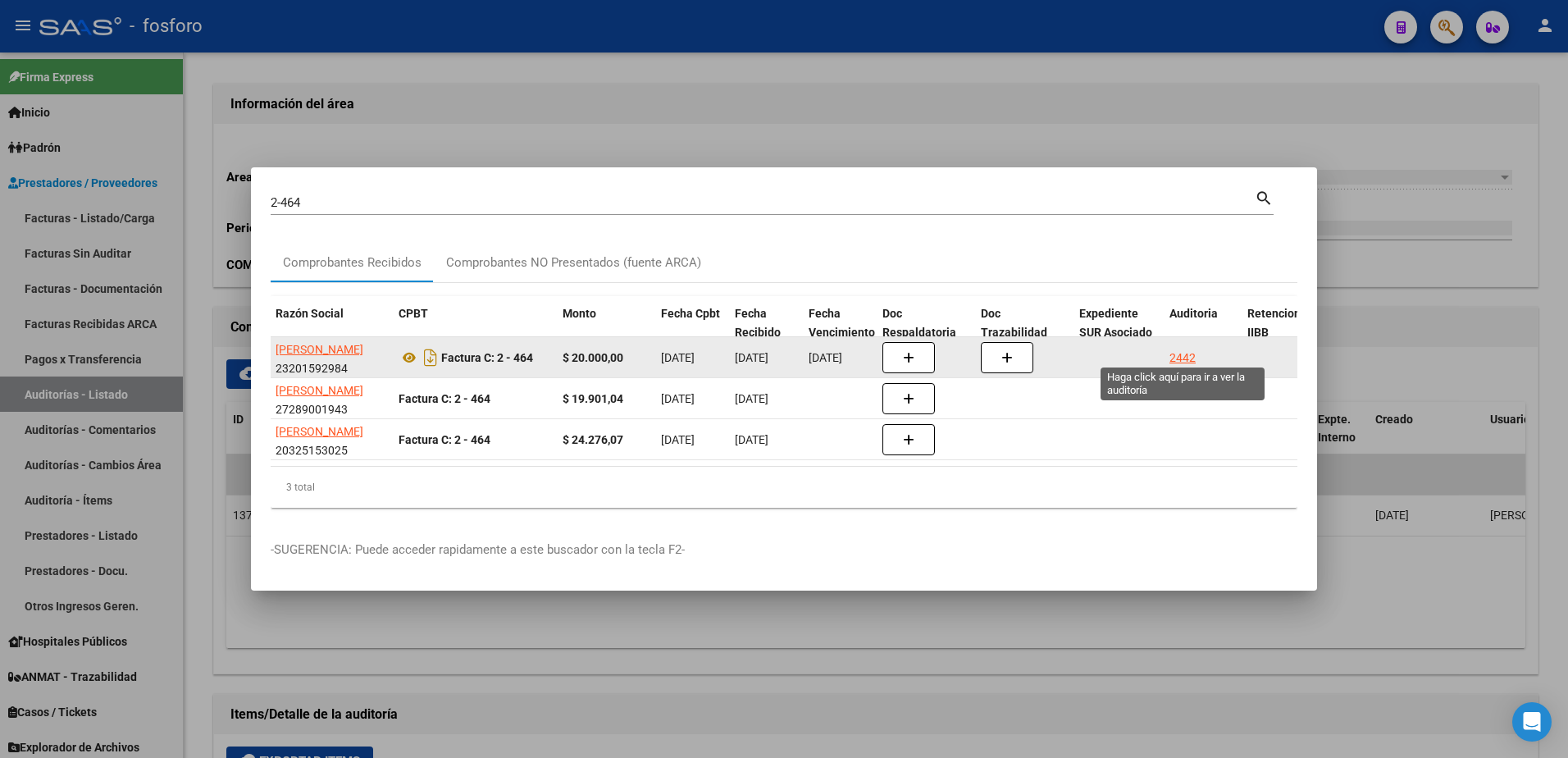
click at [1182, 357] on div "2442" at bounding box center [1182, 358] width 26 height 19
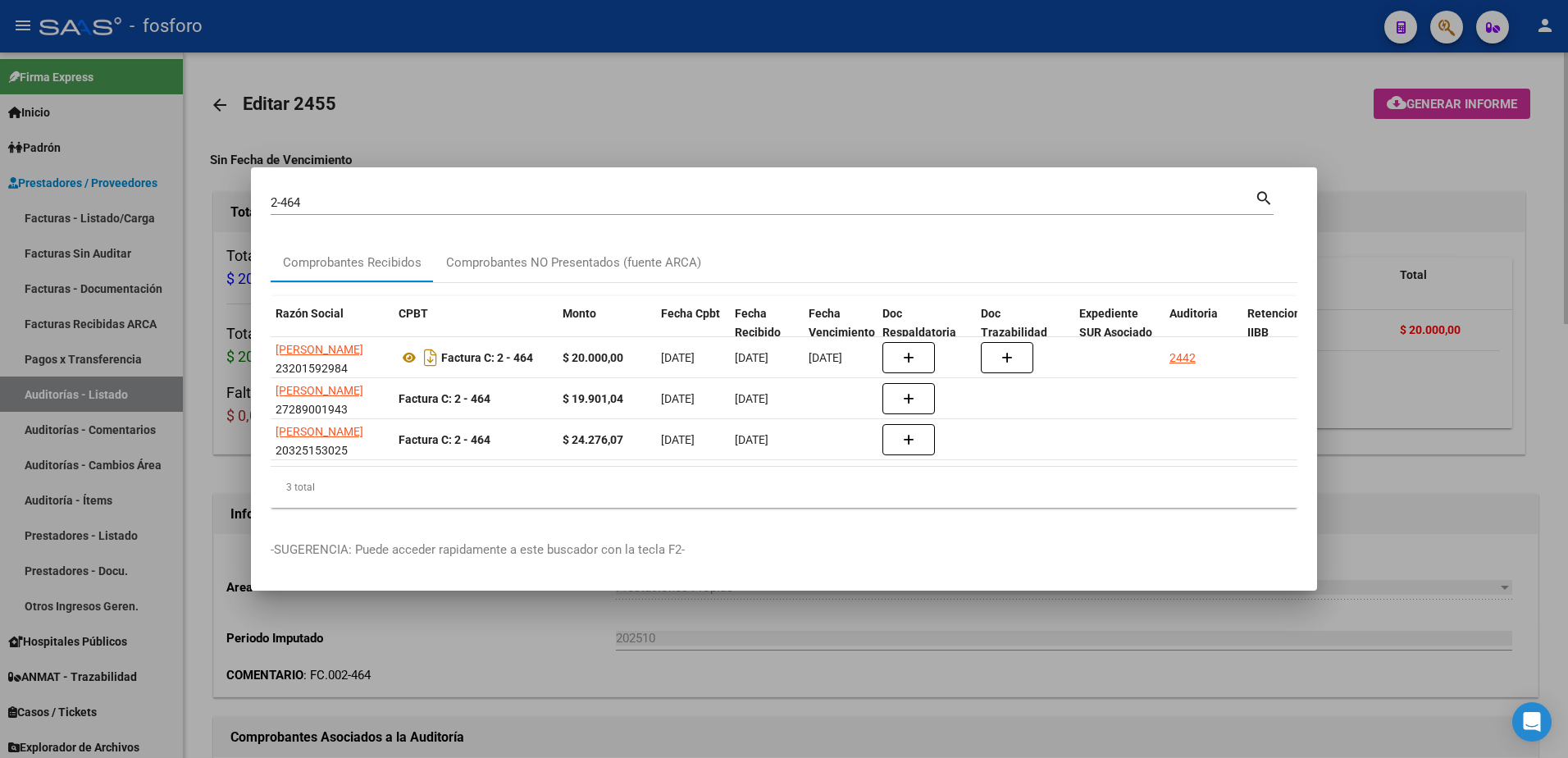
drag, startPoint x: 1265, startPoint y: 80, endPoint x: 1374, endPoint y: 79, distance: 109.0
click at [1272, 80] on div at bounding box center [784, 379] width 1568 height 758
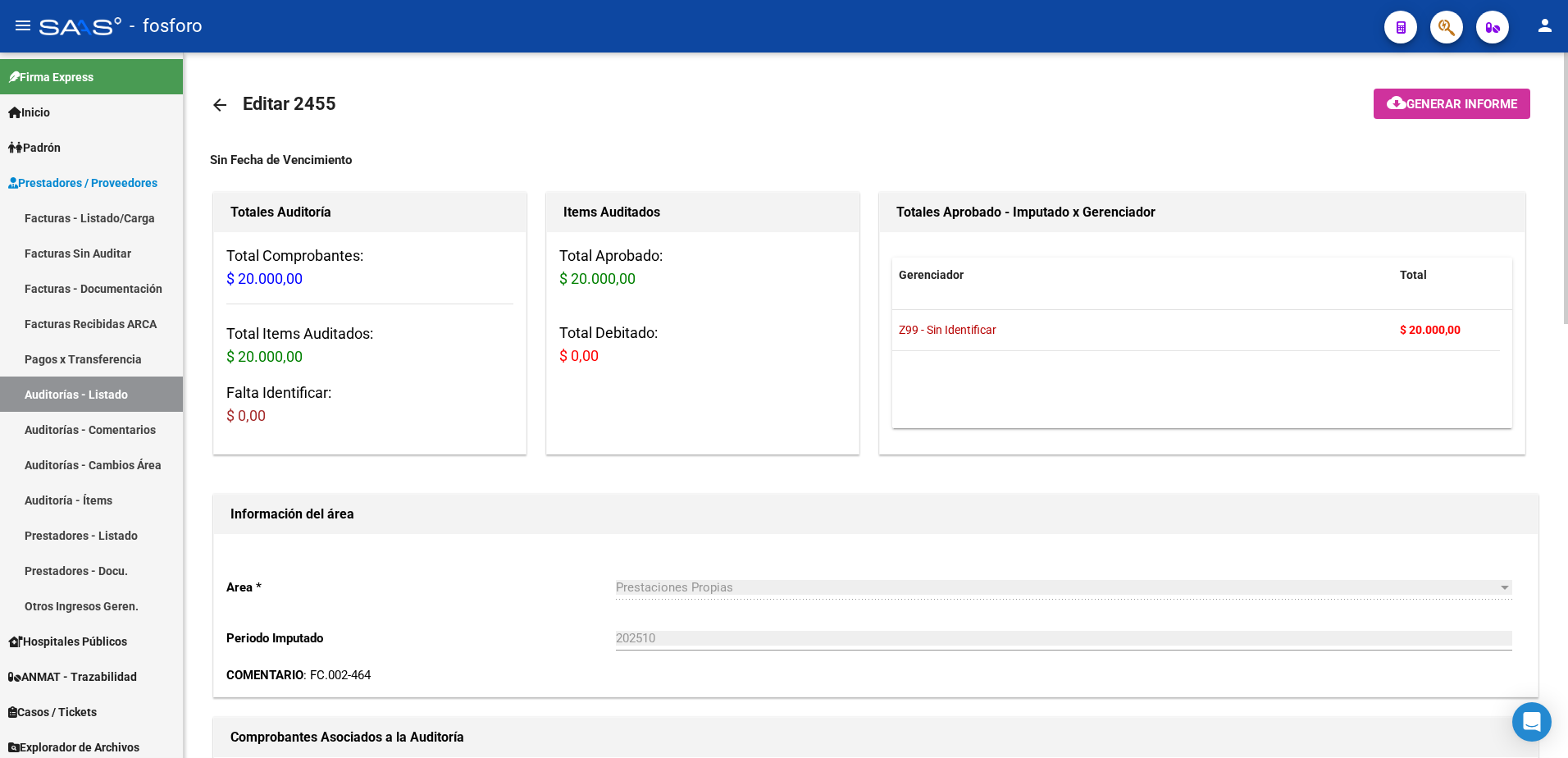
click at [1410, 103] on span "Generar informe" at bounding box center [1462, 104] width 110 height 14
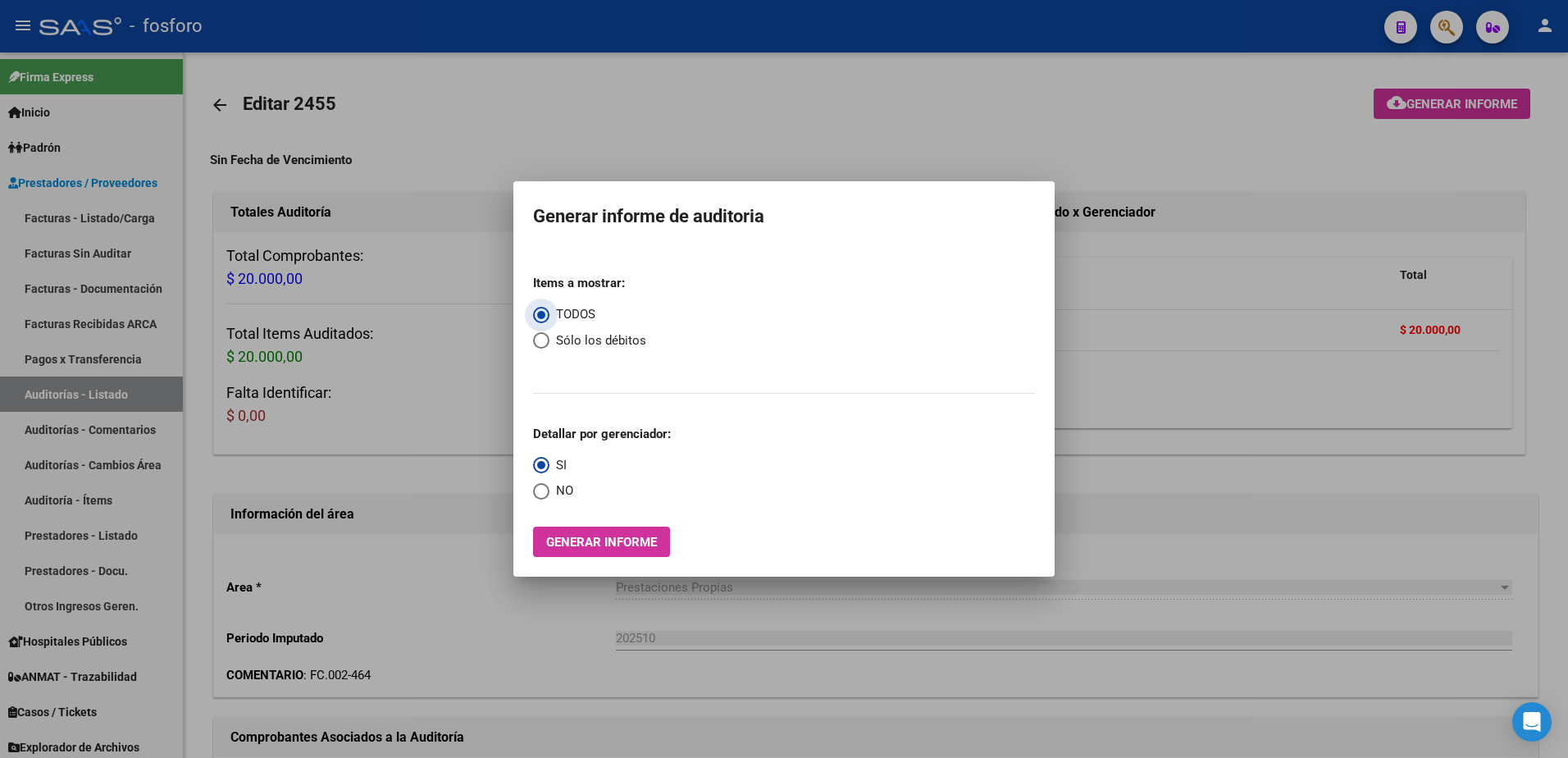
click at [630, 523] on div "Items a mostrar: TODOS Sólo los débitos Detallar por gerenciador: SI NO Generar…" at bounding box center [784, 409] width 502 height 295
click at [625, 547] on span "Generar informe" at bounding box center [601, 542] width 110 height 14
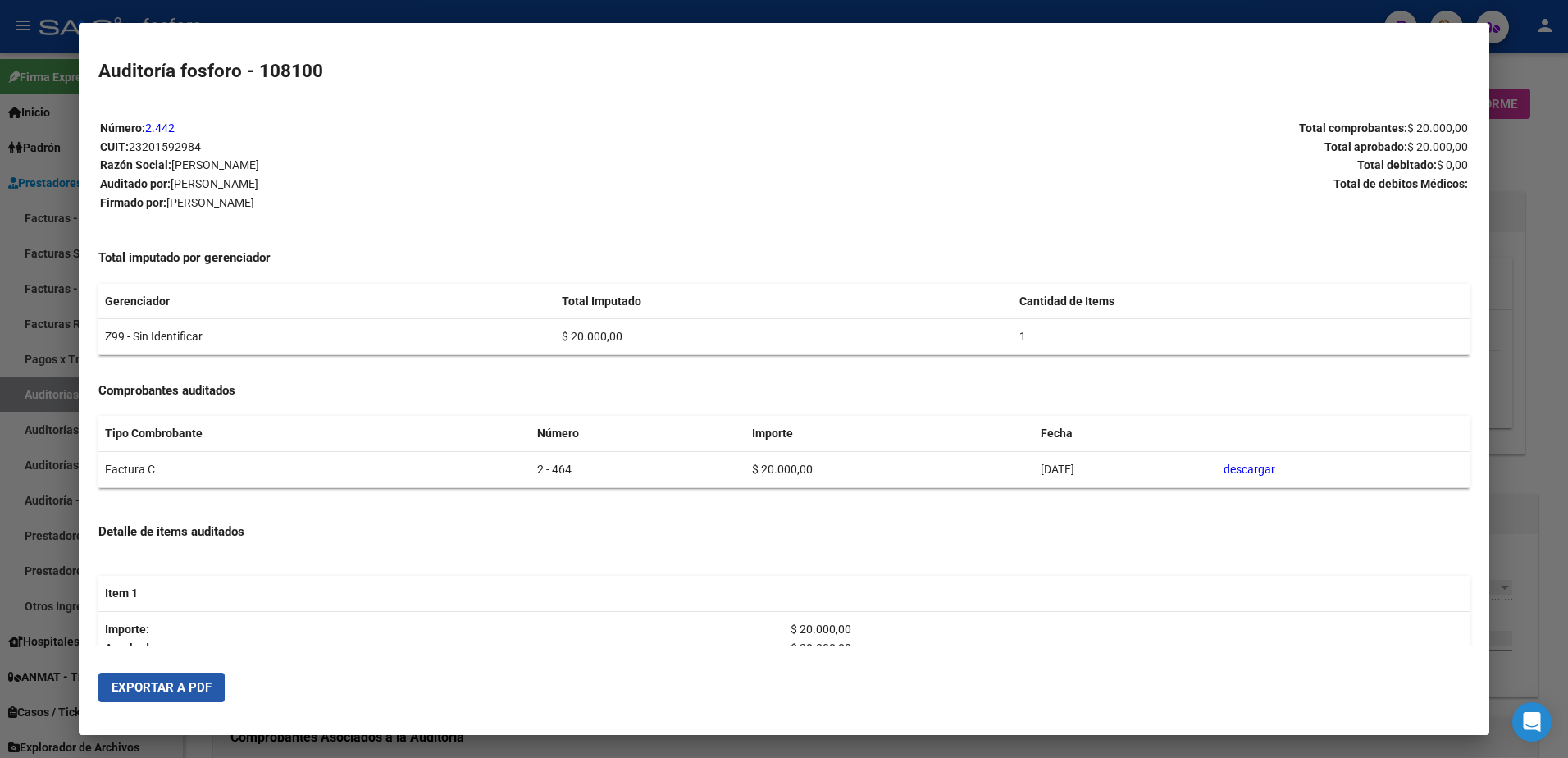
drag, startPoint x: 186, startPoint y: 688, endPoint x: 608, endPoint y: 571, distance: 437.9
click at [210, 686] on span "Exportar a PDF" at bounding box center [161, 687] width 100 height 14
click at [1519, 67] on div at bounding box center [784, 379] width 1568 height 758
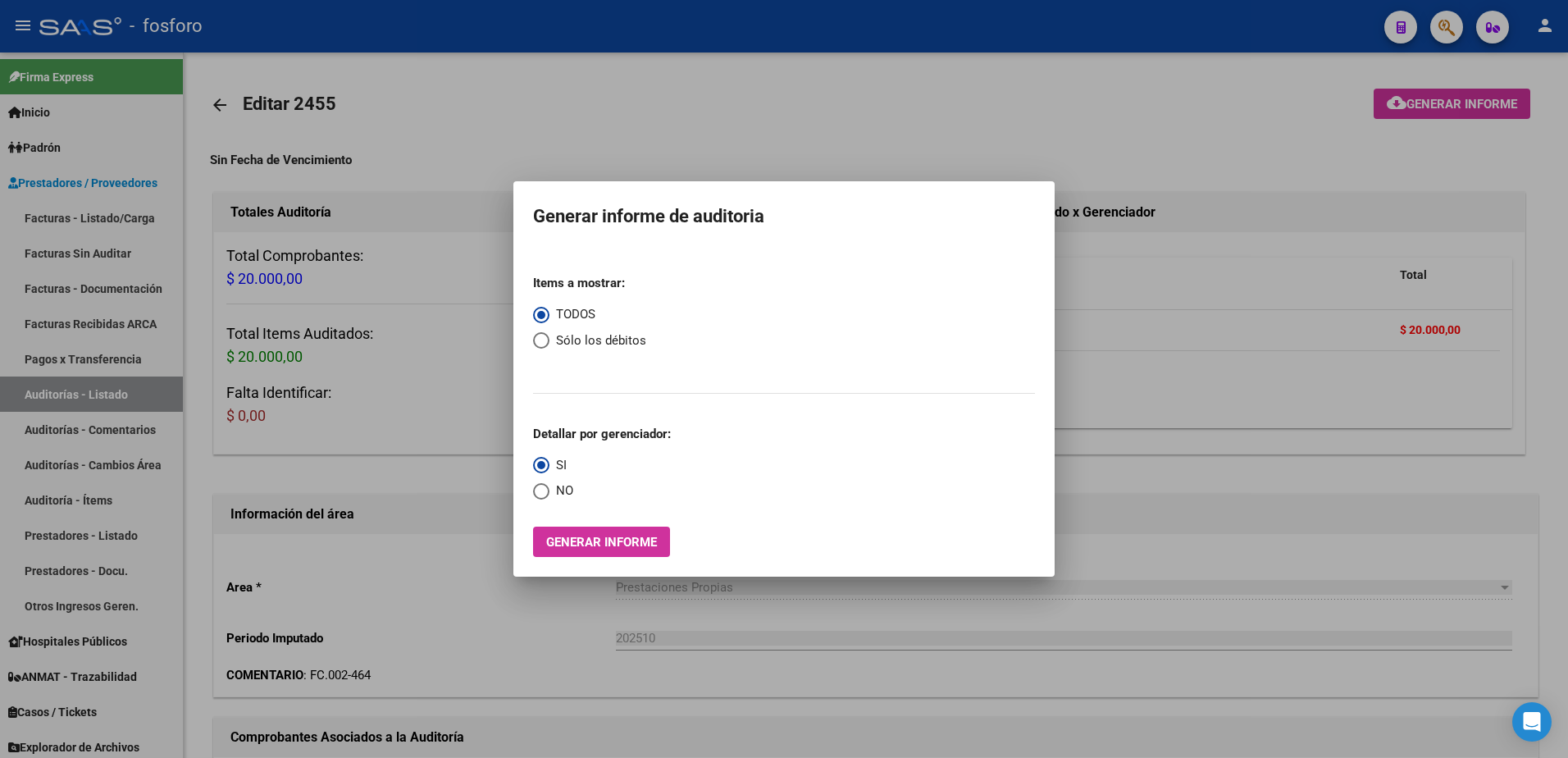
drag, startPoint x: 1482, startPoint y: 57, endPoint x: 1470, endPoint y: 49, distance: 14.4
click at [1479, 58] on div at bounding box center [784, 379] width 1568 height 758
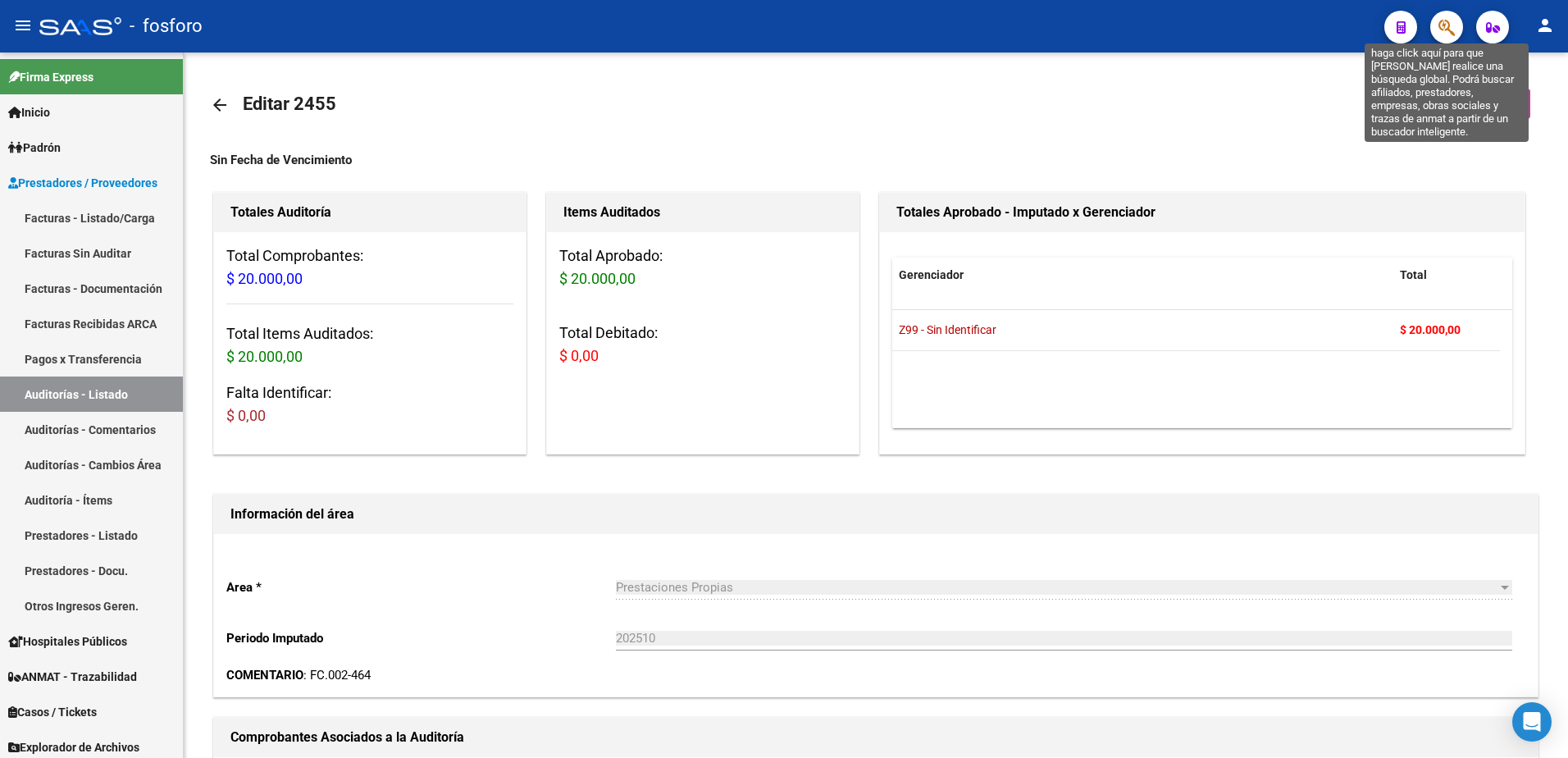
click at [1448, 27] on icon "button" at bounding box center [1447, 27] width 16 height 19
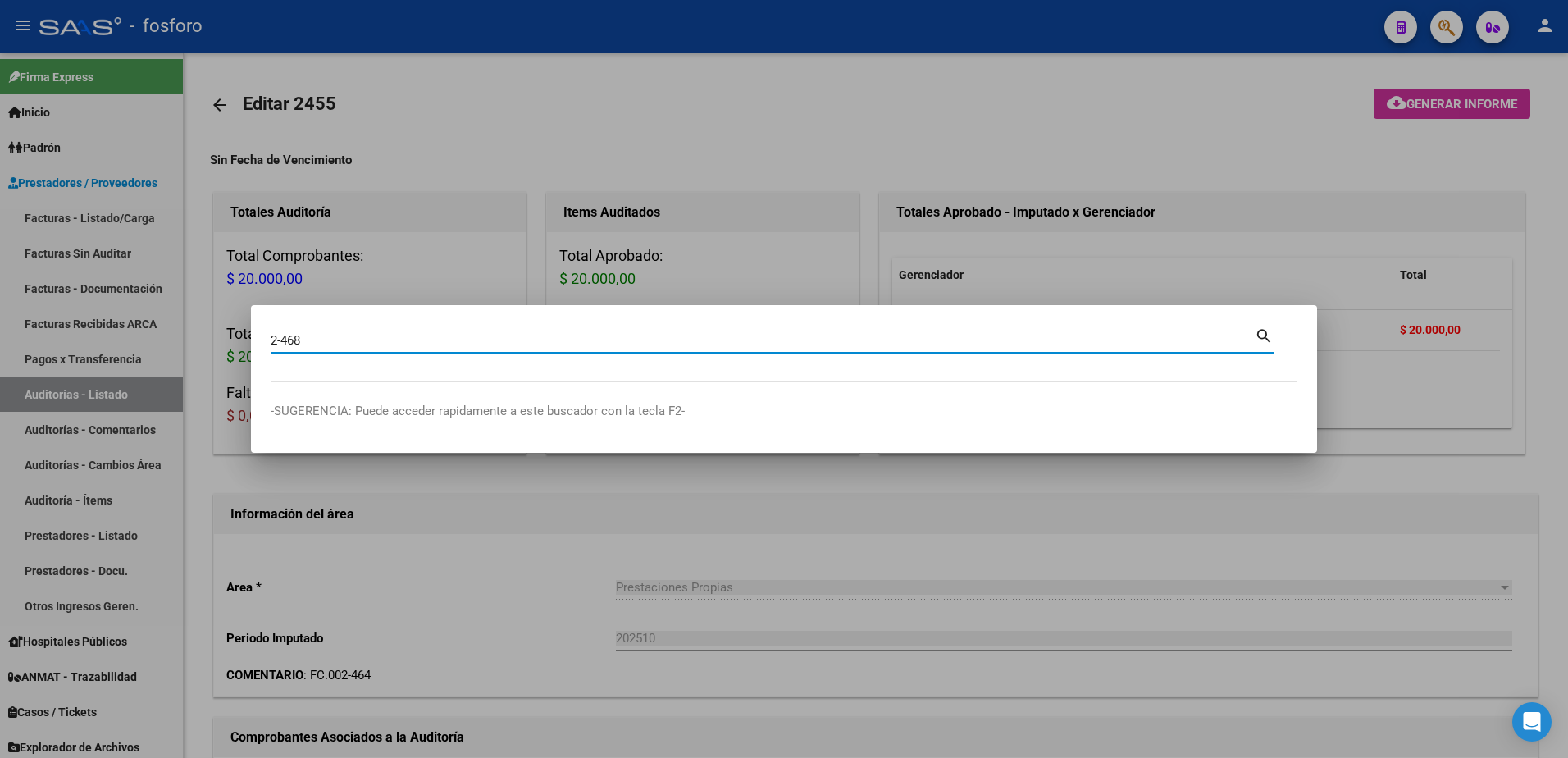
type input "2-468"
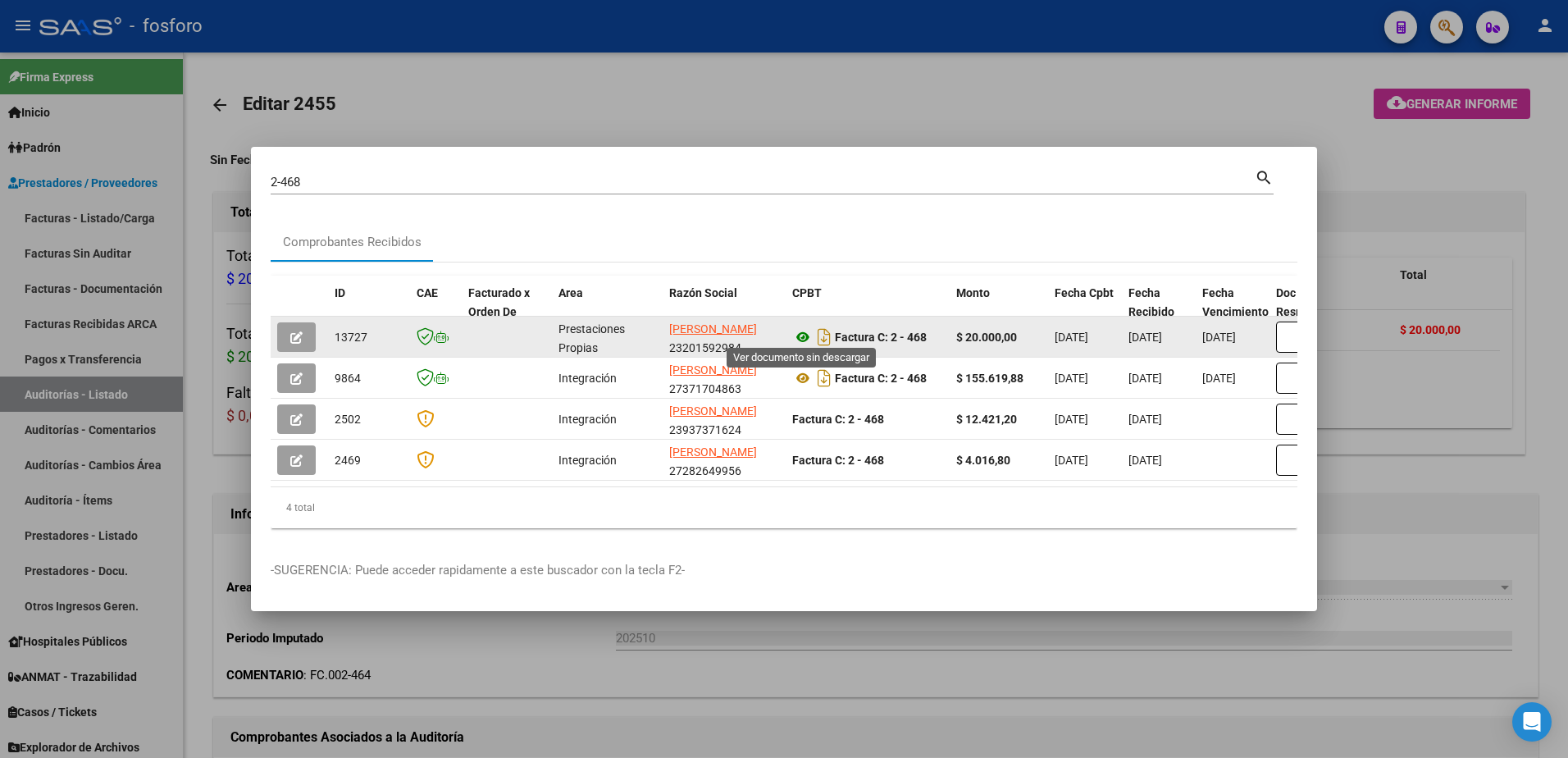
click at [801, 333] on icon at bounding box center [803, 338] width 22 height 20
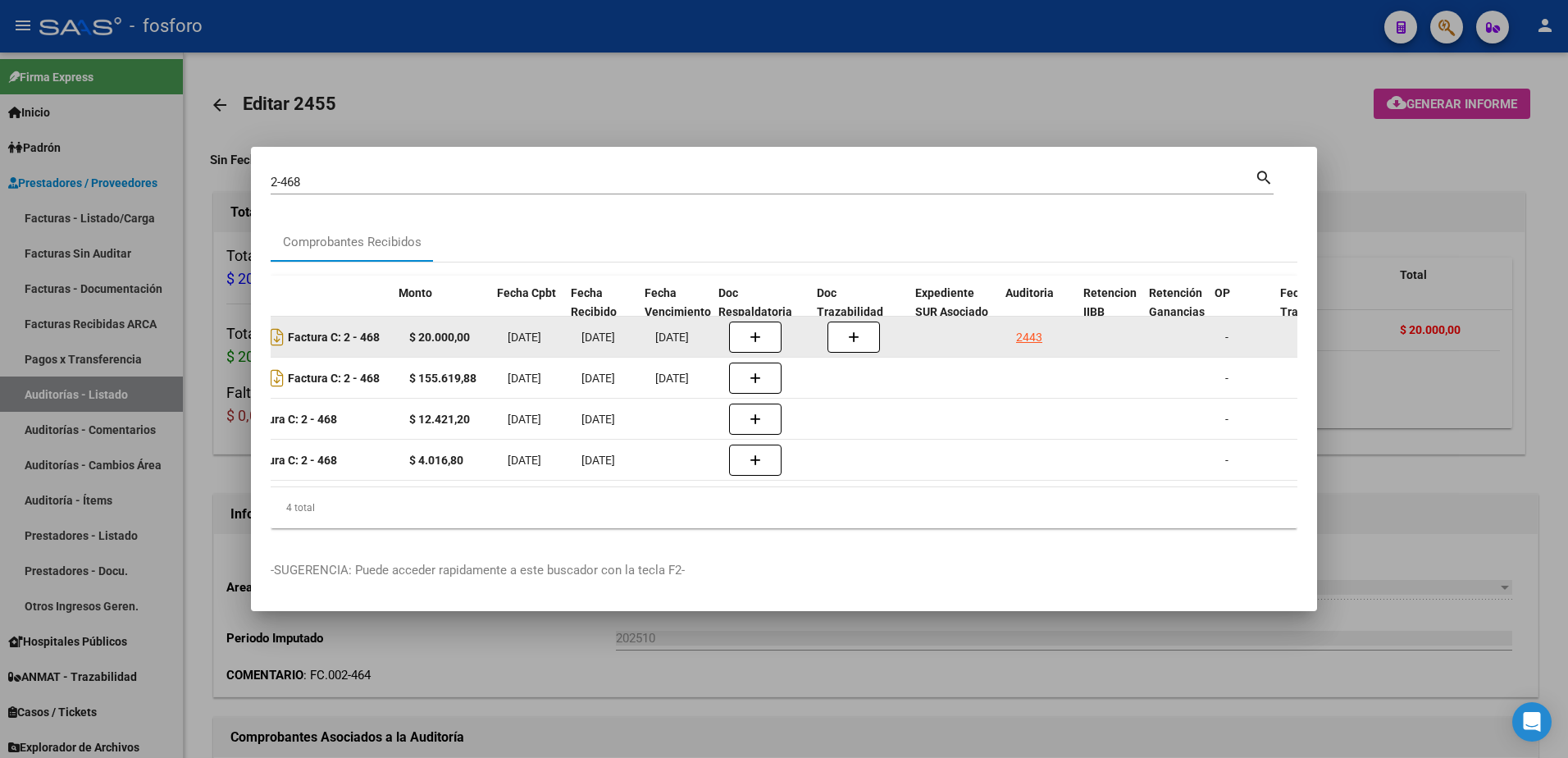
scroll to position [0, 558]
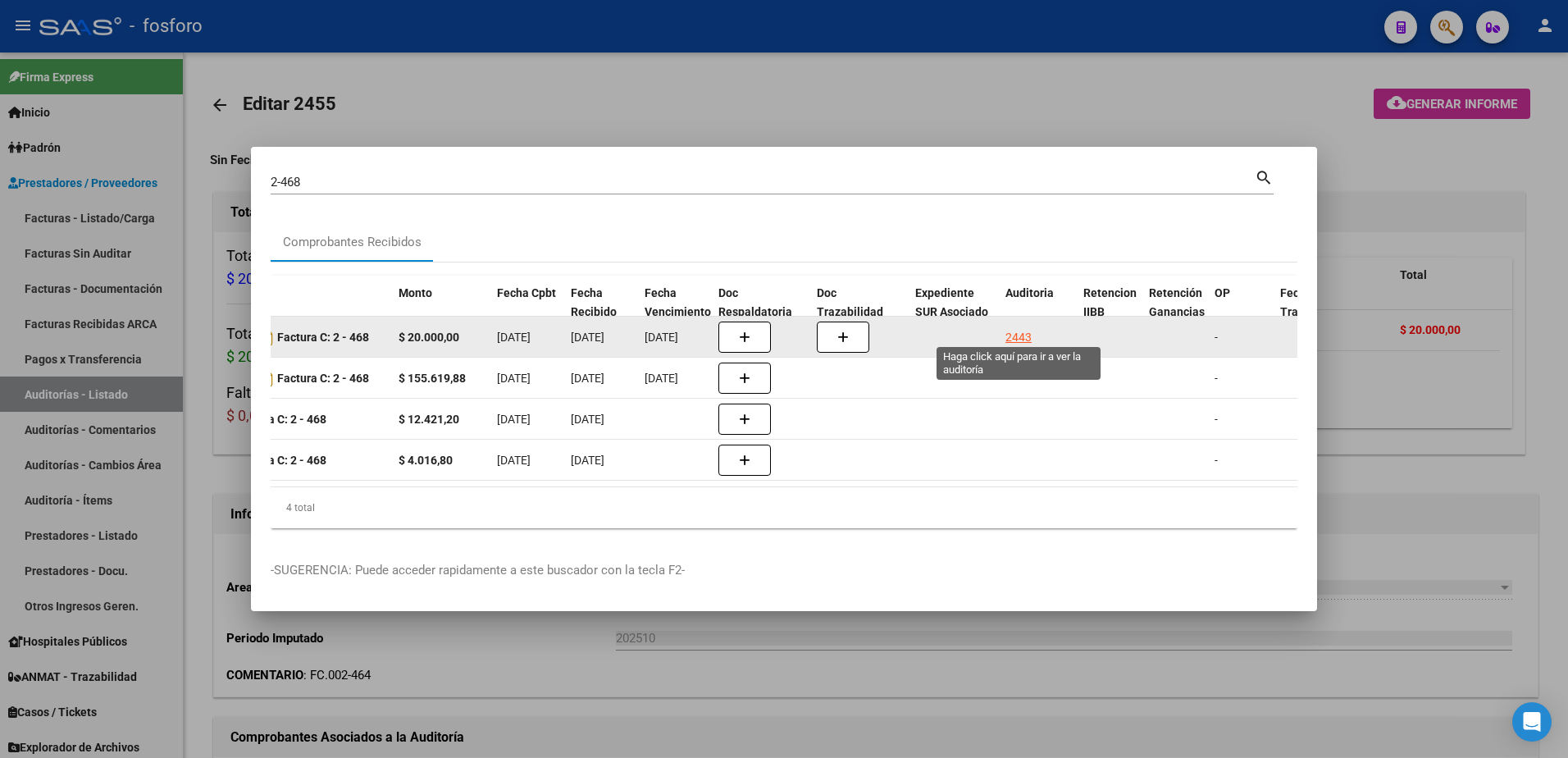
click at [1022, 328] on div "2443" at bounding box center [1018, 337] width 26 height 19
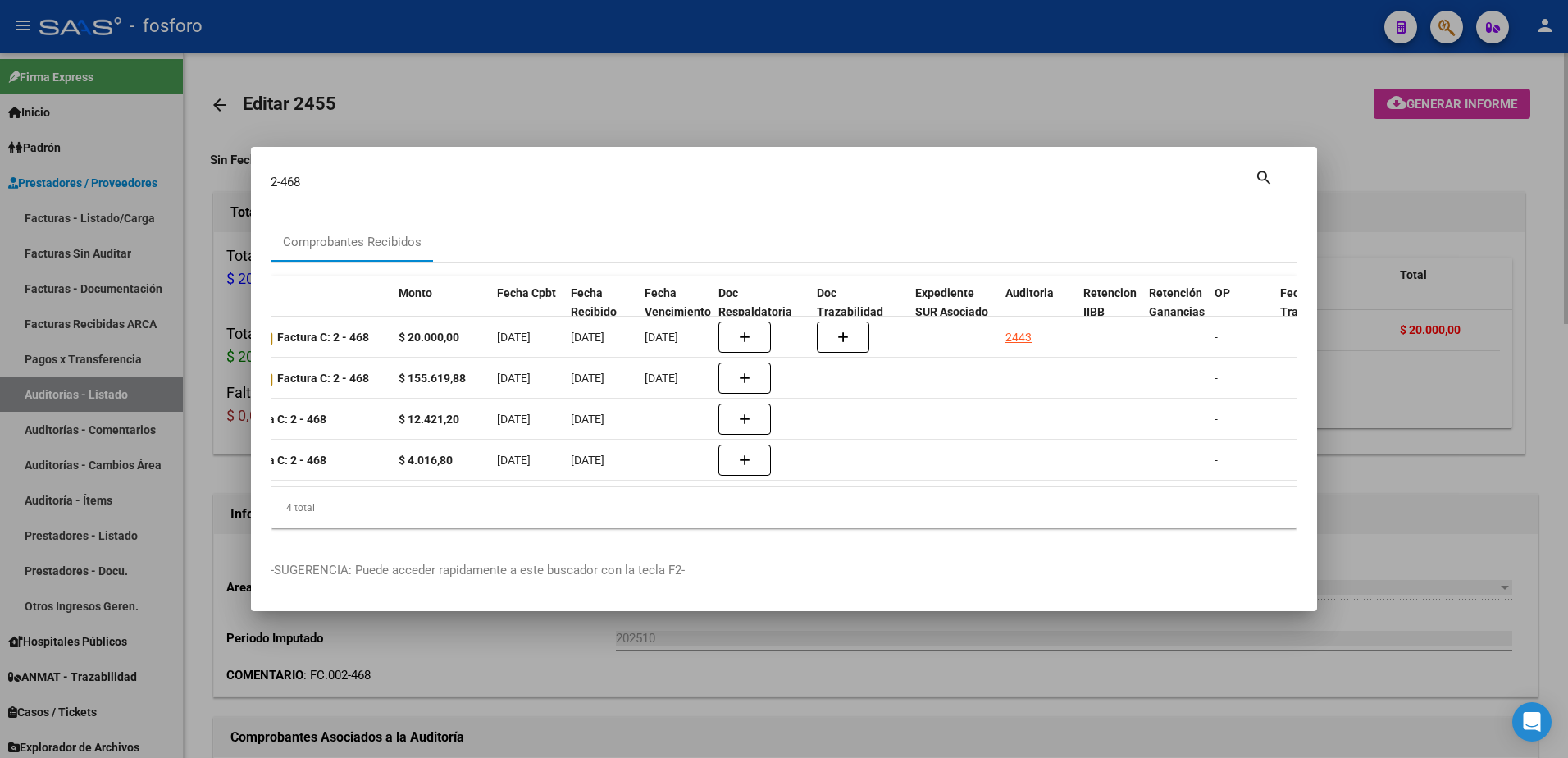
drag, startPoint x: 1198, startPoint y: 110, endPoint x: 1366, endPoint y: 134, distance: 169.7
click at [1257, 123] on div at bounding box center [784, 379] width 1568 height 758
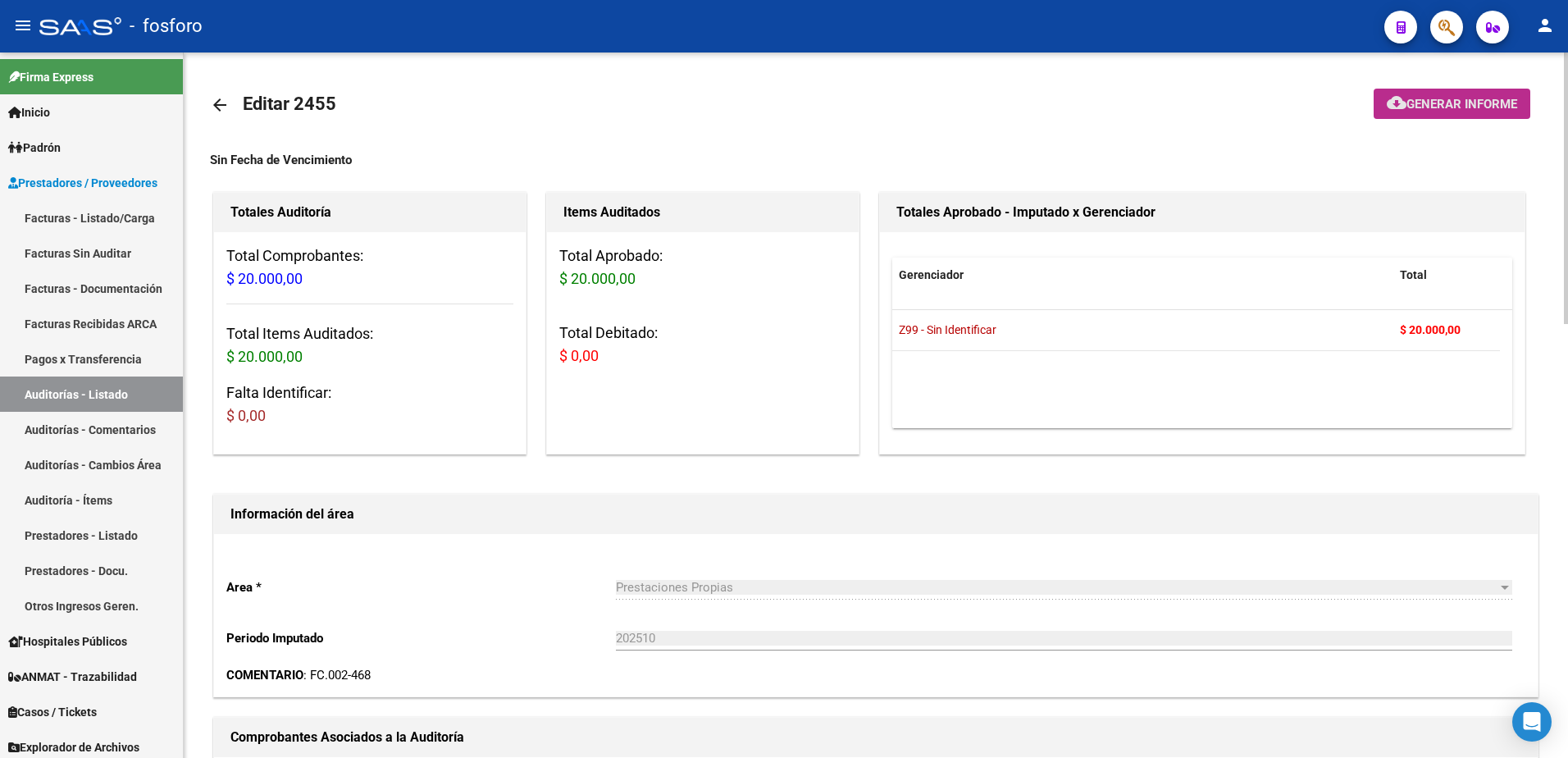
click at [1391, 110] on mat-icon "cloud_download" at bounding box center [1397, 102] width 20 height 20
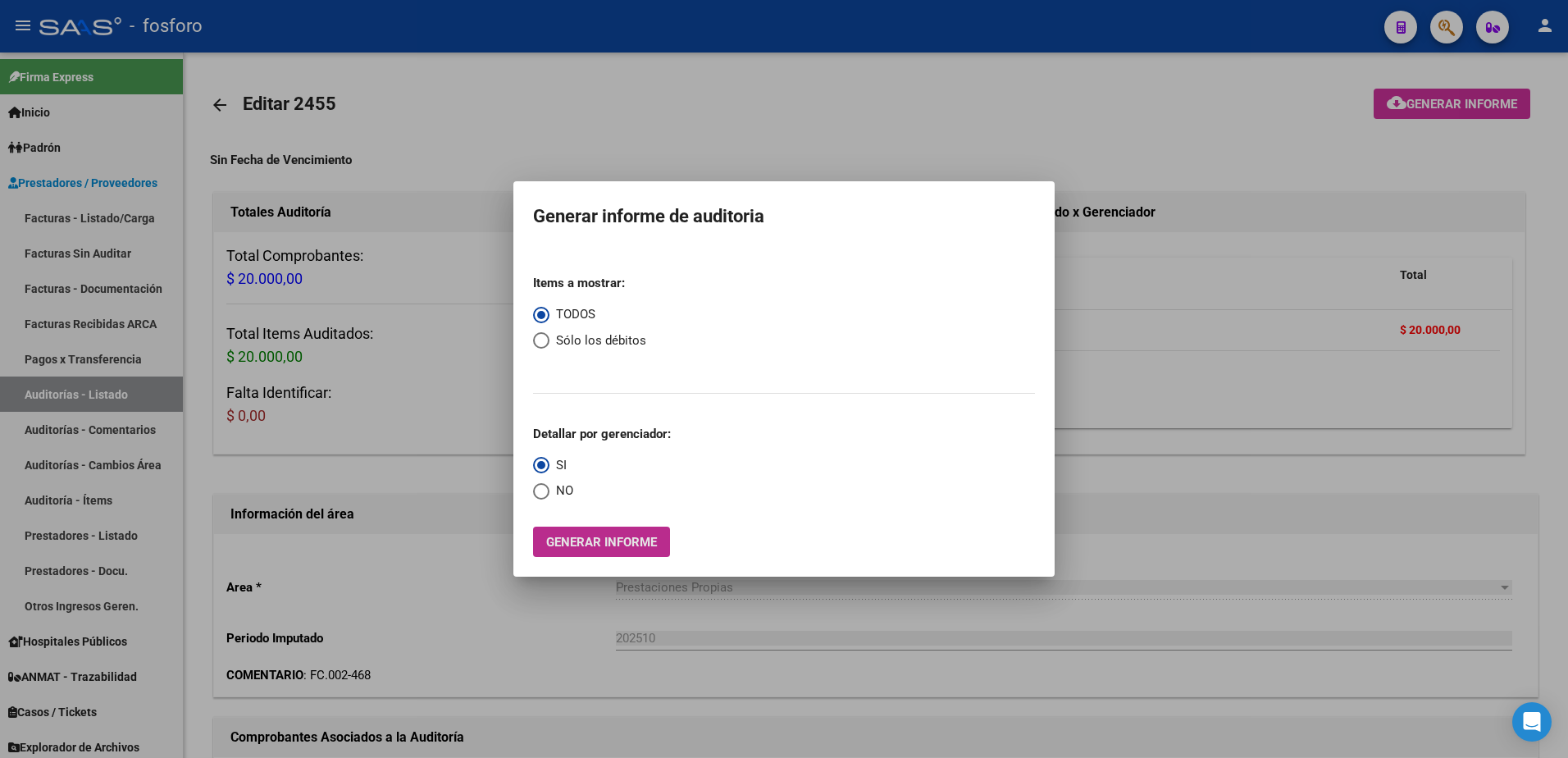
drag, startPoint x: 640, startPoint y: 539, endPoint x: 208, endPoint y: 703, distance: 462.1
click at [216, 699] on div "Generar informe de auditoria Items a mostrar: TODOS Sólo los débitos Detallar p…" at bounding box center [784, 379] width 1568 height 758
click at [558, 538] on span "Generar informe" at bounding box center [601, 542] width 110 height 14
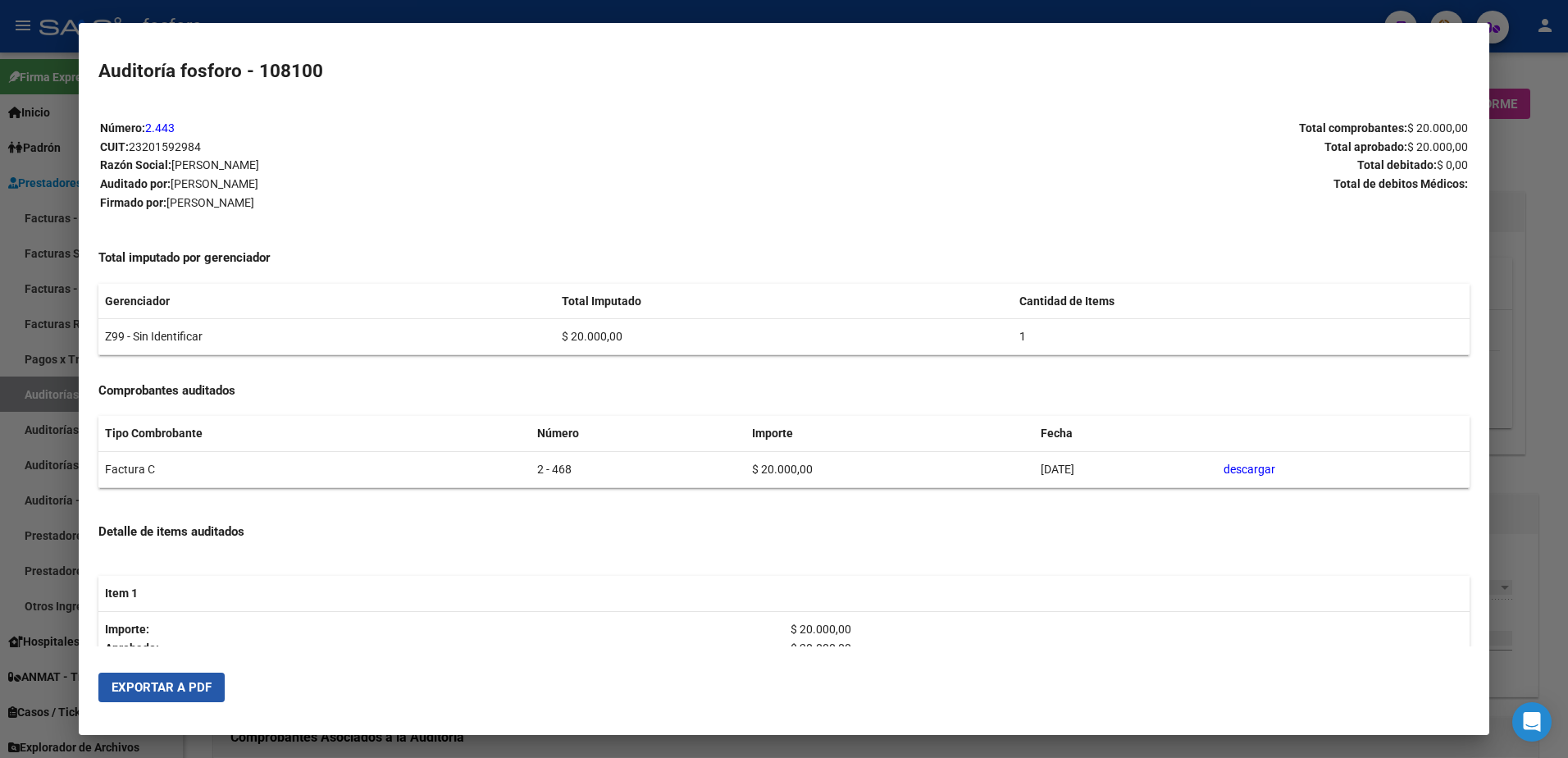
drag, startPoint x: 210, startPoint y: 681, endPoint x: 223, endPoint y: 672, distance: 15.8
click at [213, 681] on button "Exportar a PDF" at bounding box center [162, 687] width 127 height 30
click at [1514, 61] on div at bounding box center [784, 379] width 1568 height 758
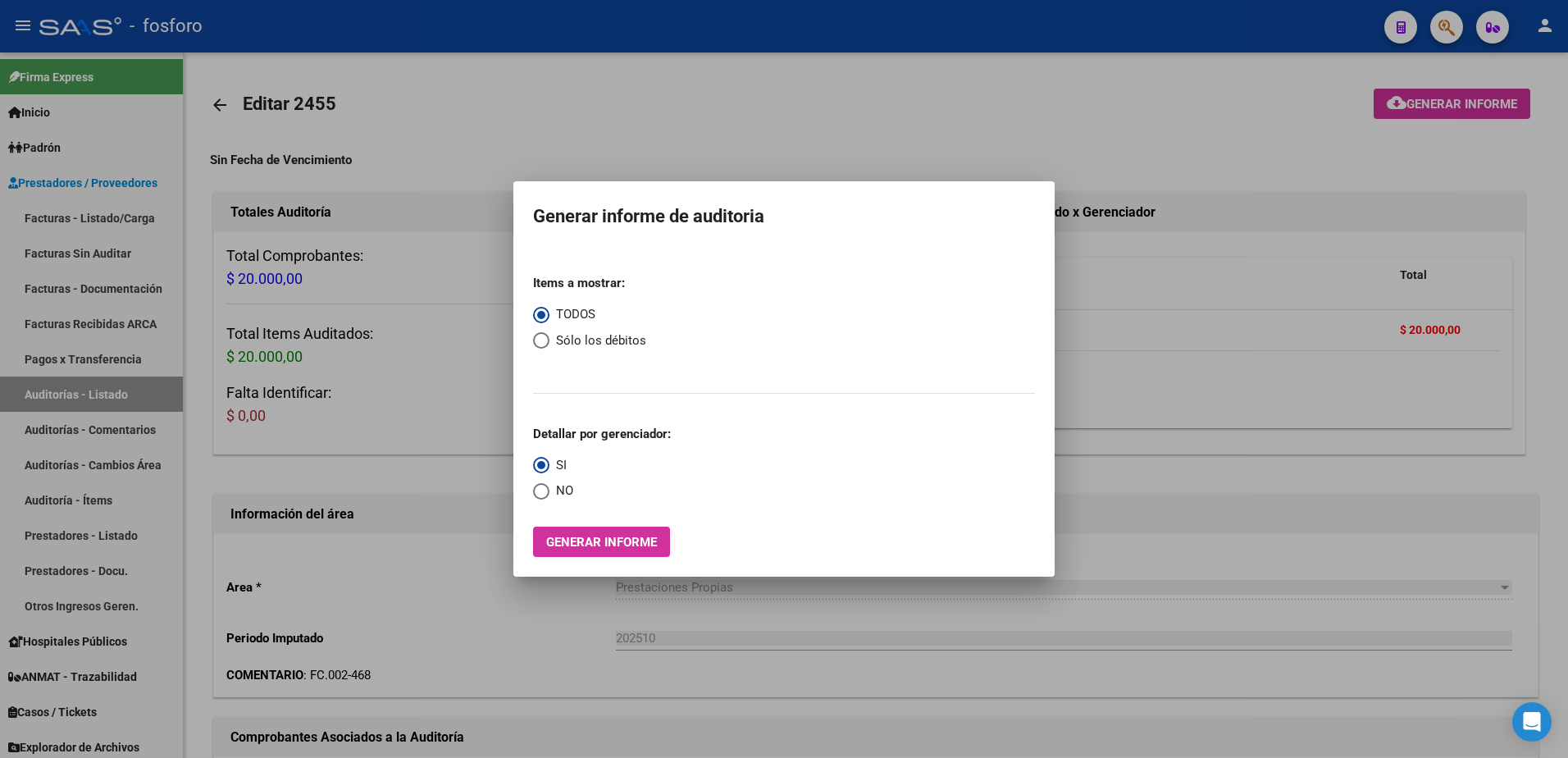
click at [1457, 22] on div at bounding box center [784, 379] width 1568 height 758
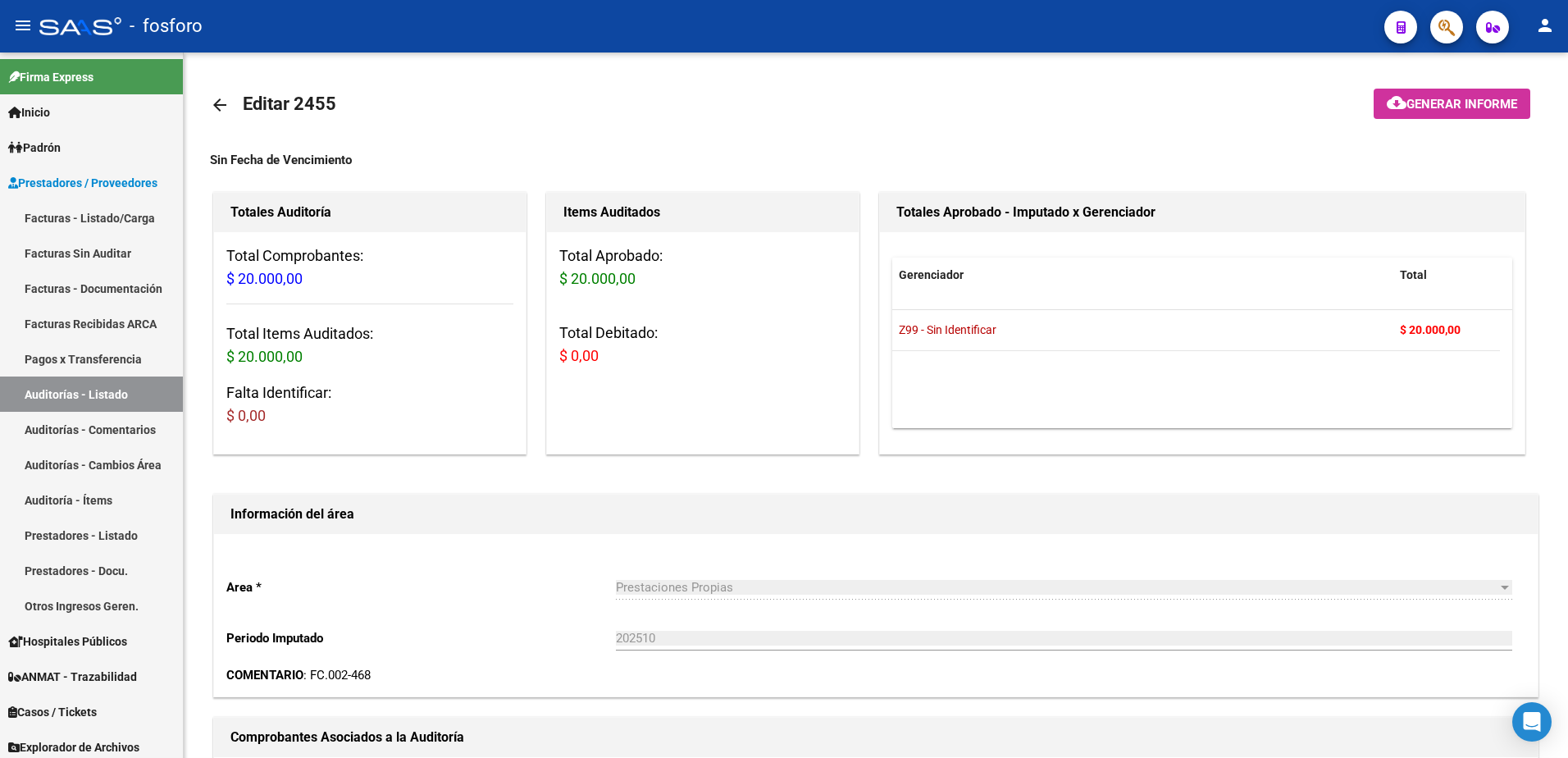
click at [1456, 22] on button "button" at bounding box center [1447, 27] width 33 height 33
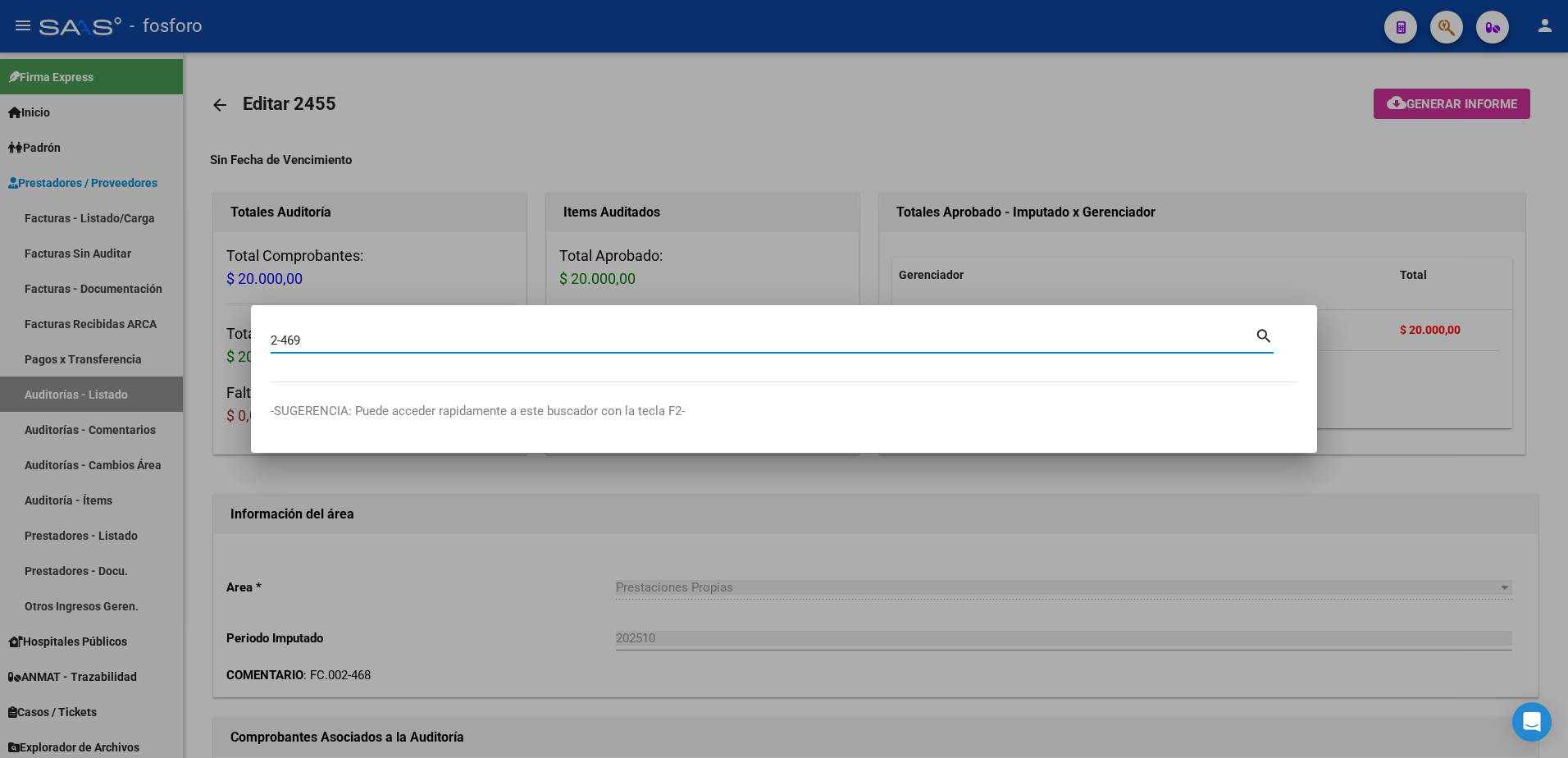
type input "2-469"
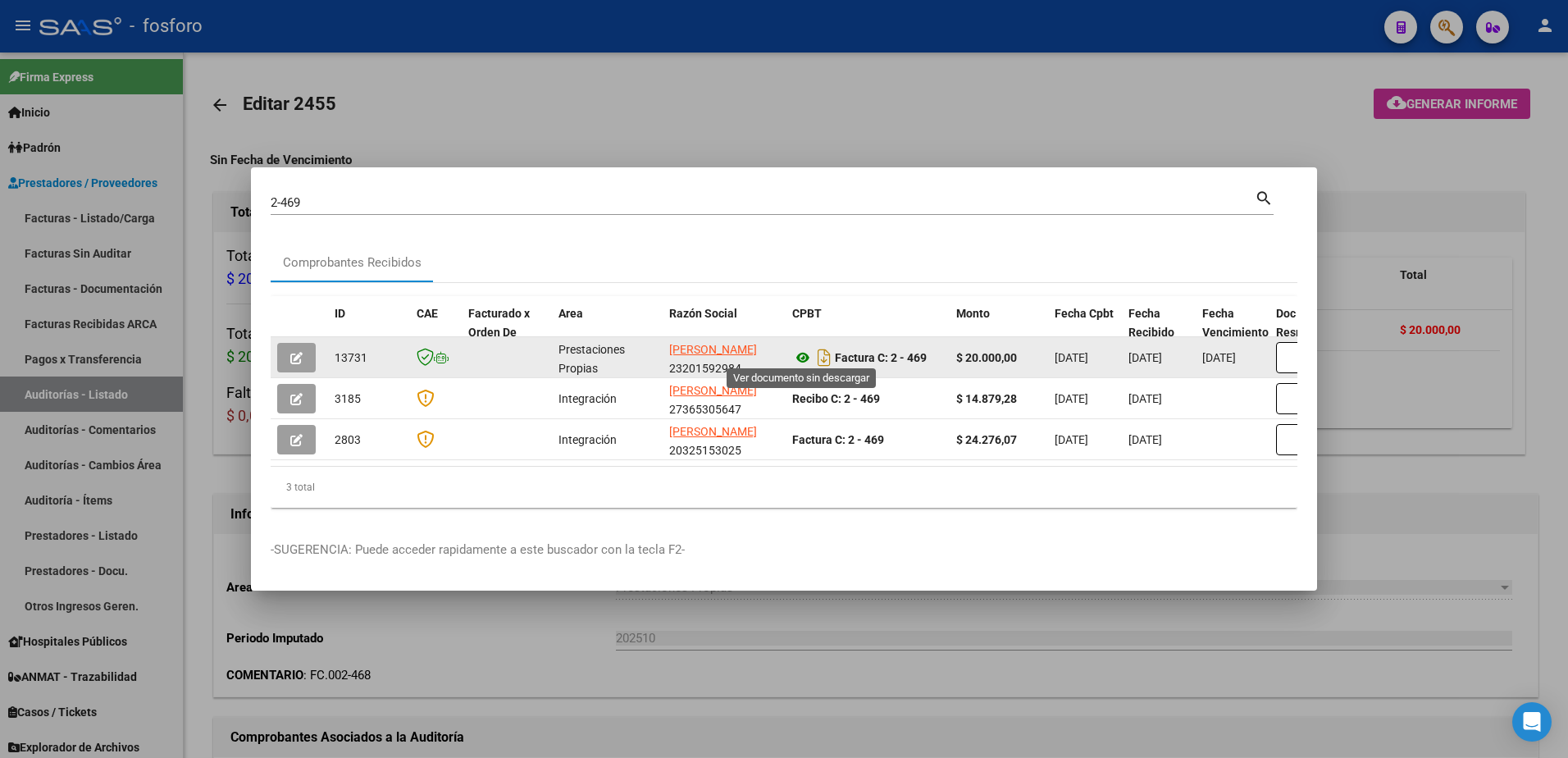
click at [808, 350] on icon at bounding box center [803, 358] width 22 height 20
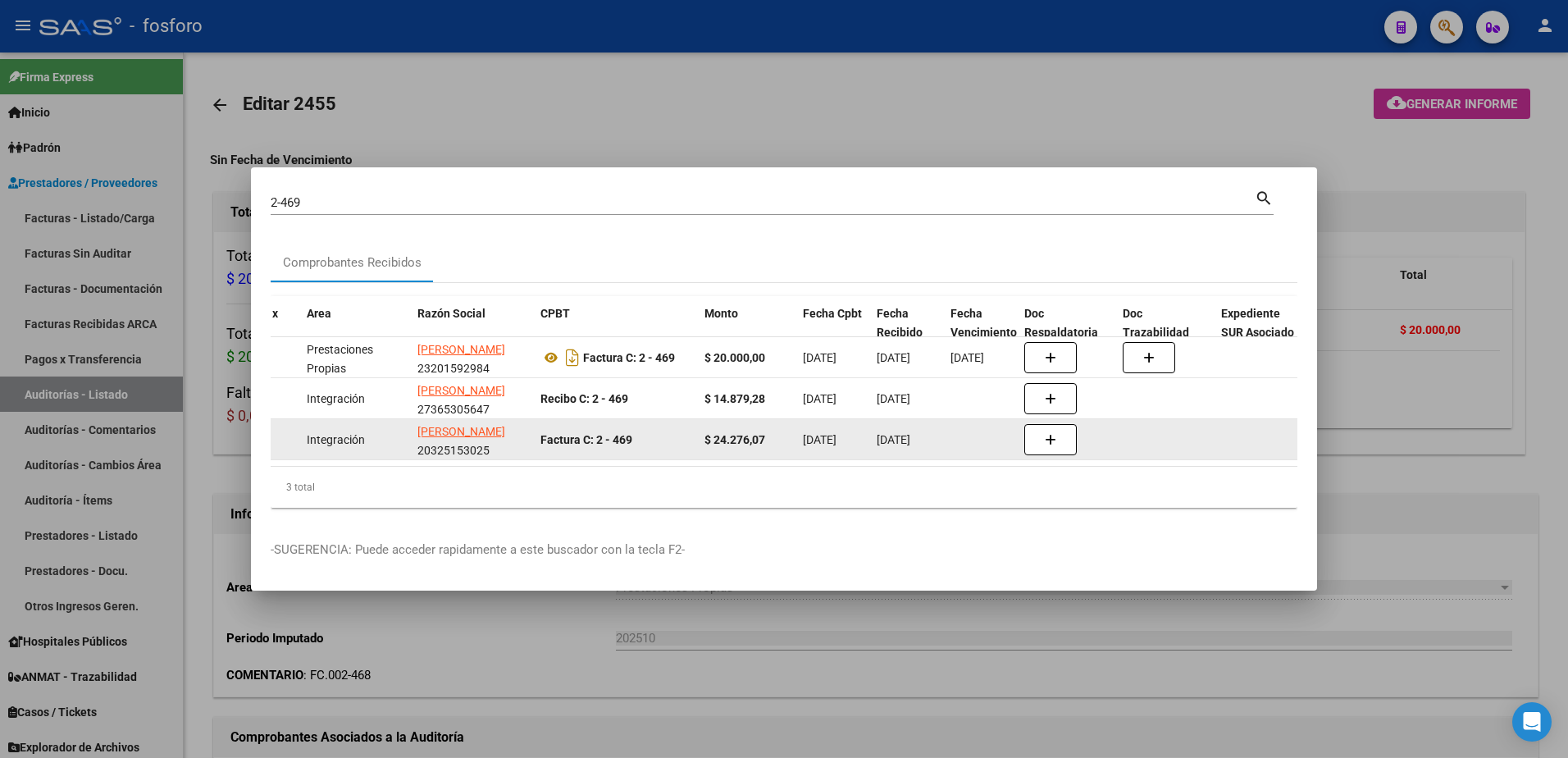
scroll to position [0, 284]
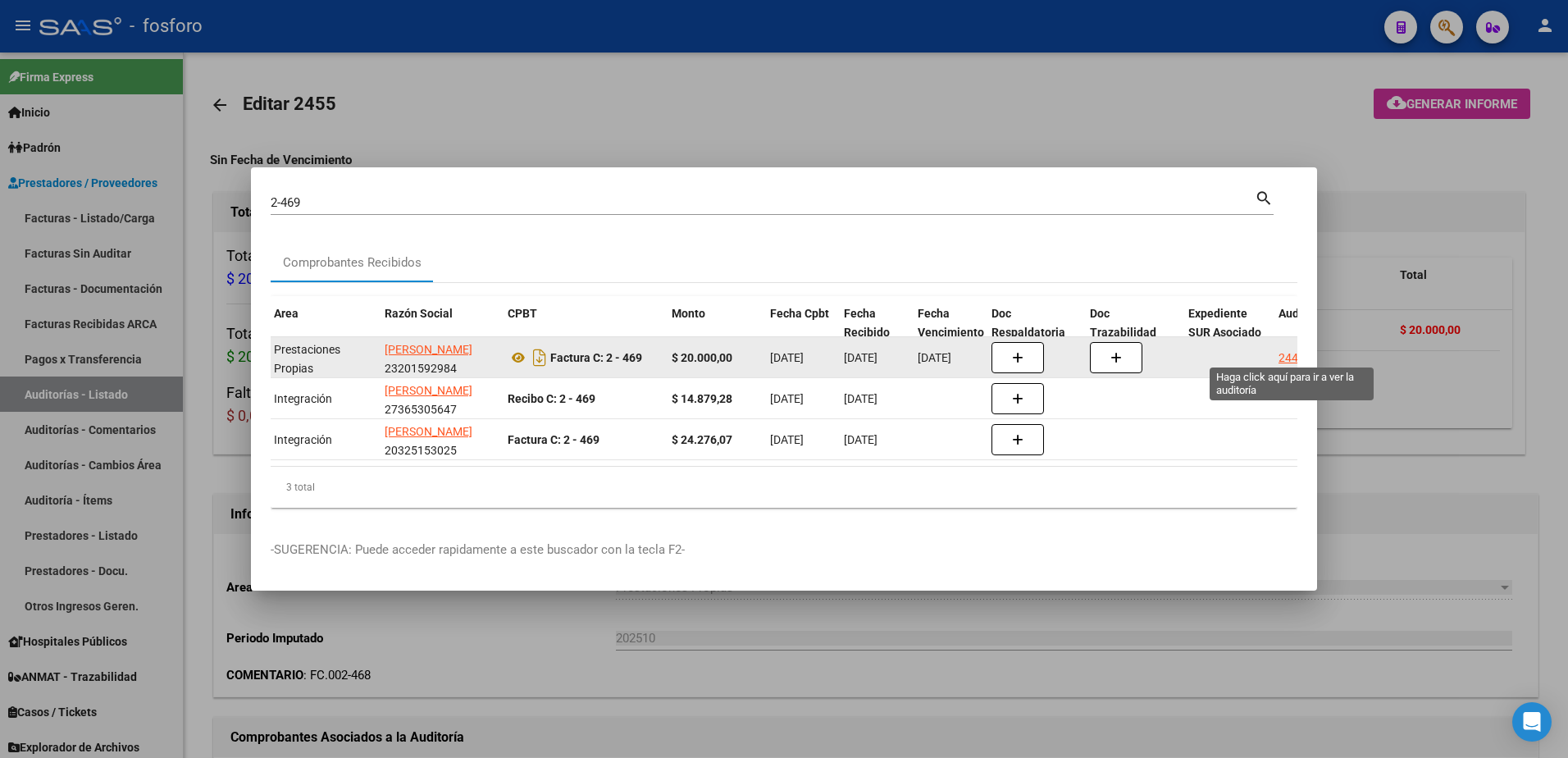
click at [1288, 354] on div "2444" at bounding box center [1291, 358] width 26 height 19
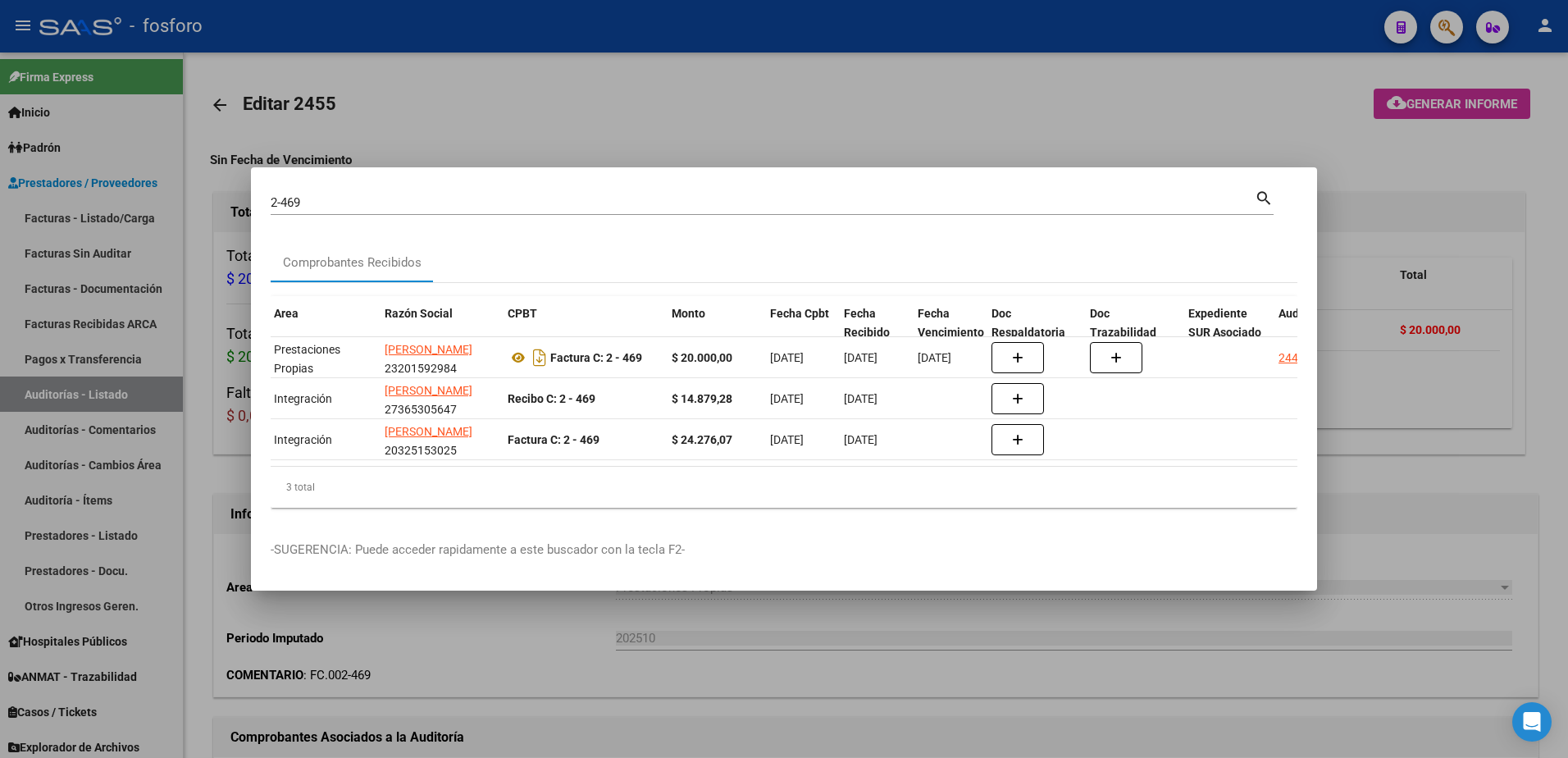
click at [1407, 215] on div at bounding box center [784, 379] width 1568 height 758
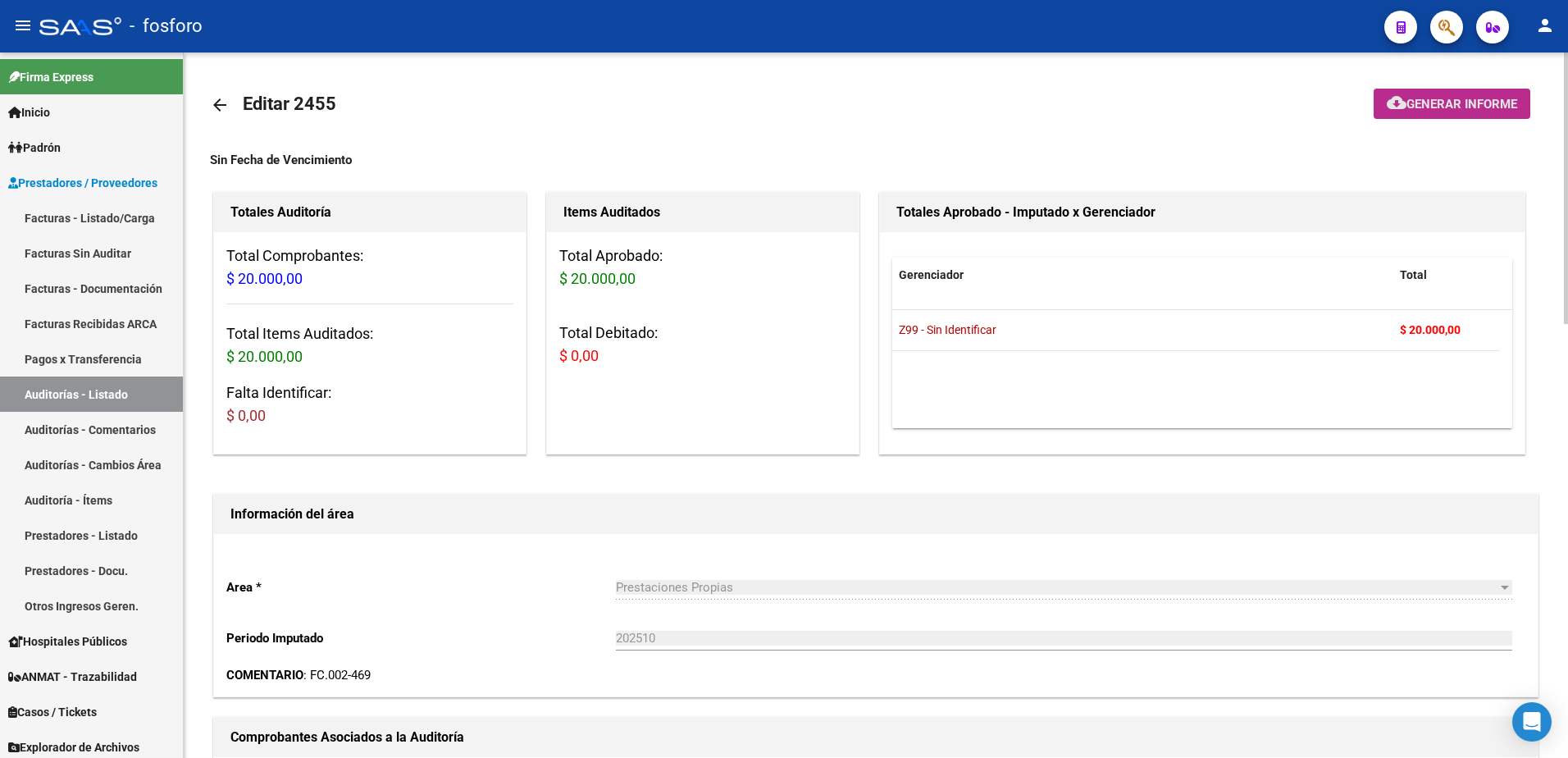
click at [1413, 116] on button "cloud_download Generar informe" at bounding box center [1452, 104] width 157 height 31
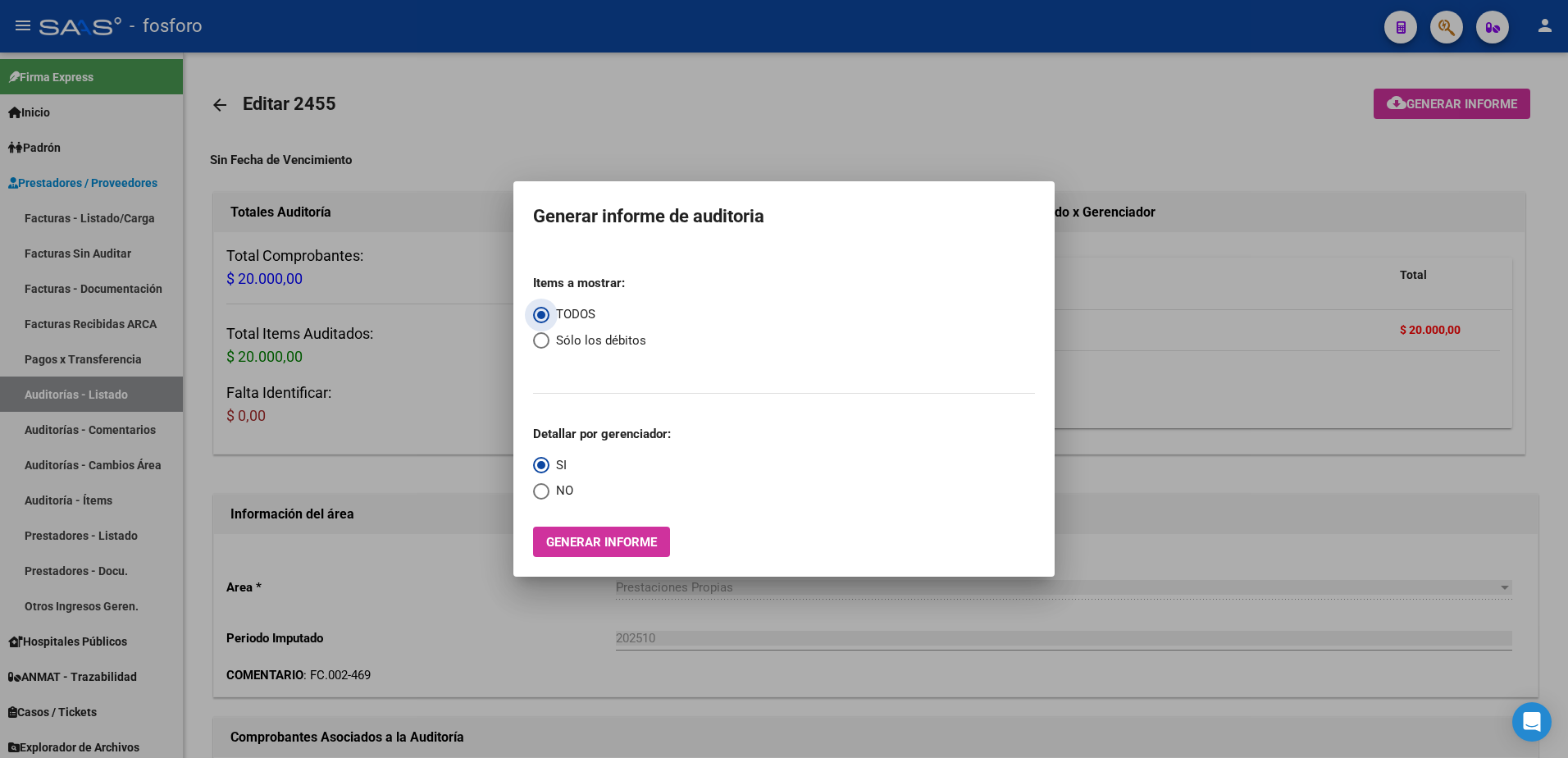
click at [561, 542] on span "Generar informe" at bounding box center [601, 542] width 110 height 14
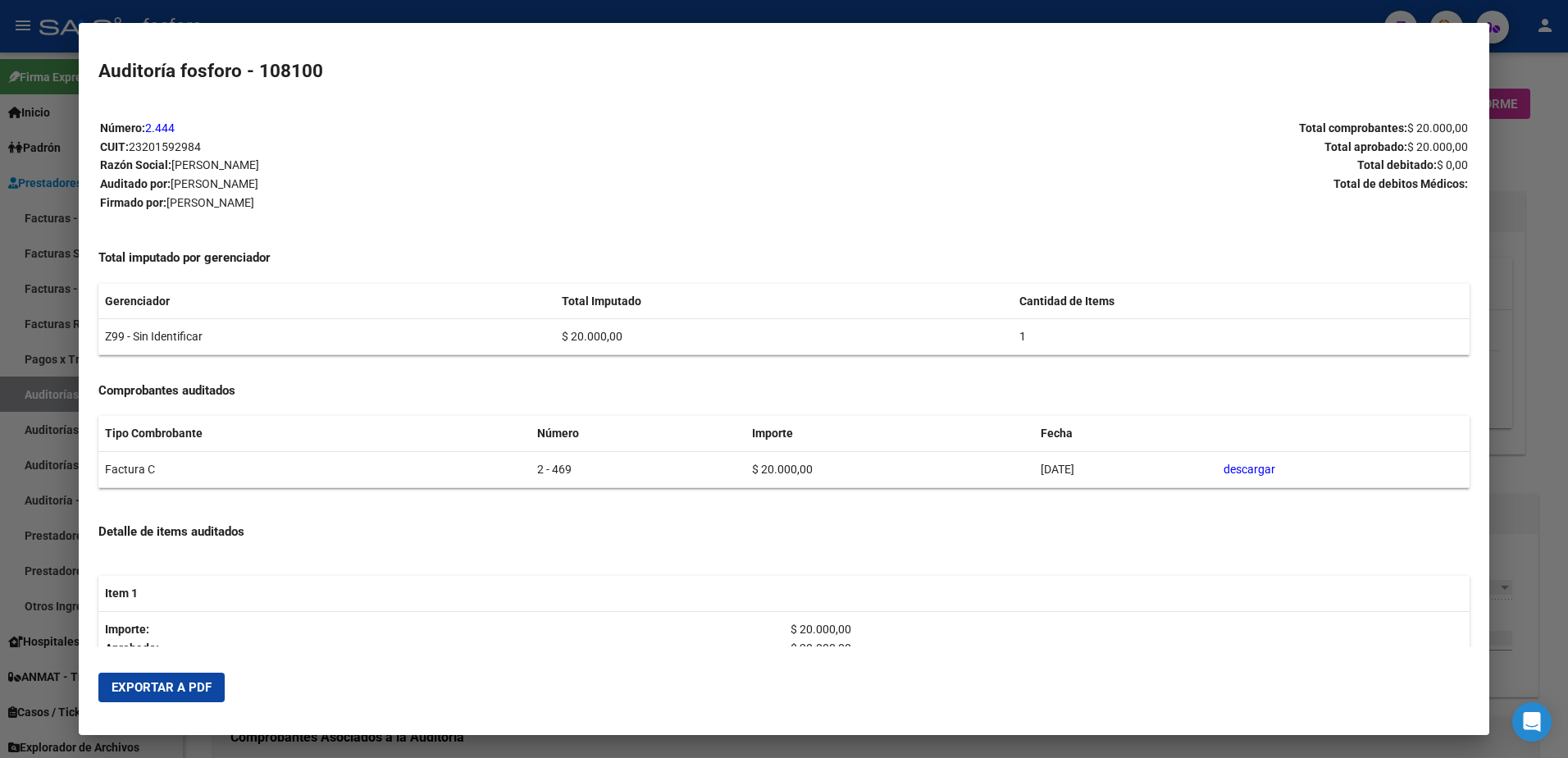
drag, startPoint x: 182, startPoint y: 676, endPoint x: 284, endPoint y: 655, distance: 104.1
click at [182, 676] on button "Exportar a PDF" at bounding box center [162, 687] width 127 height 30
click at [1535, 167] on div at bounding box center [784, 379] width 1568 height 758
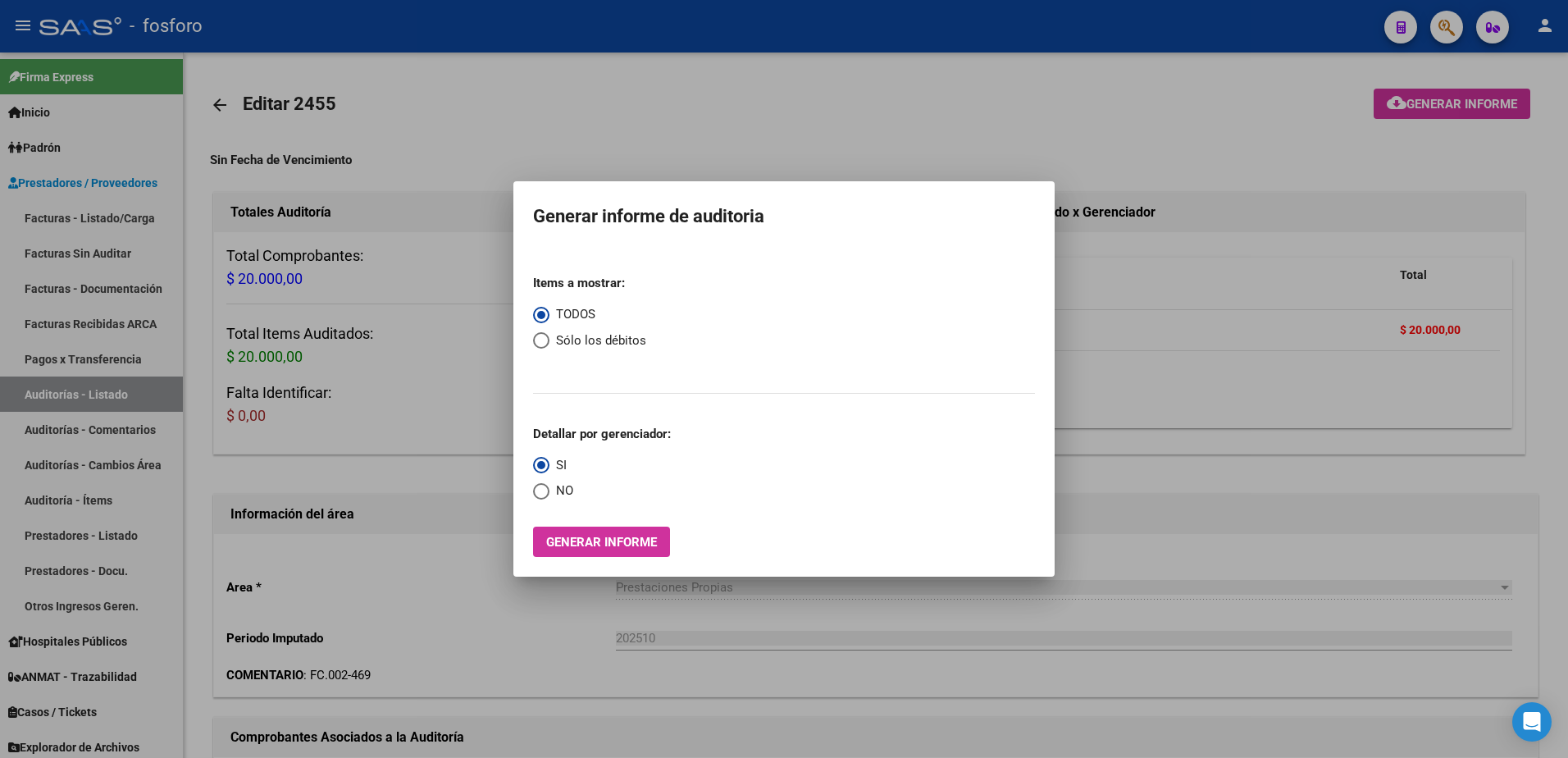
click at [1120, 343] on div at bounding box center [784, 379] width 1568 height 758
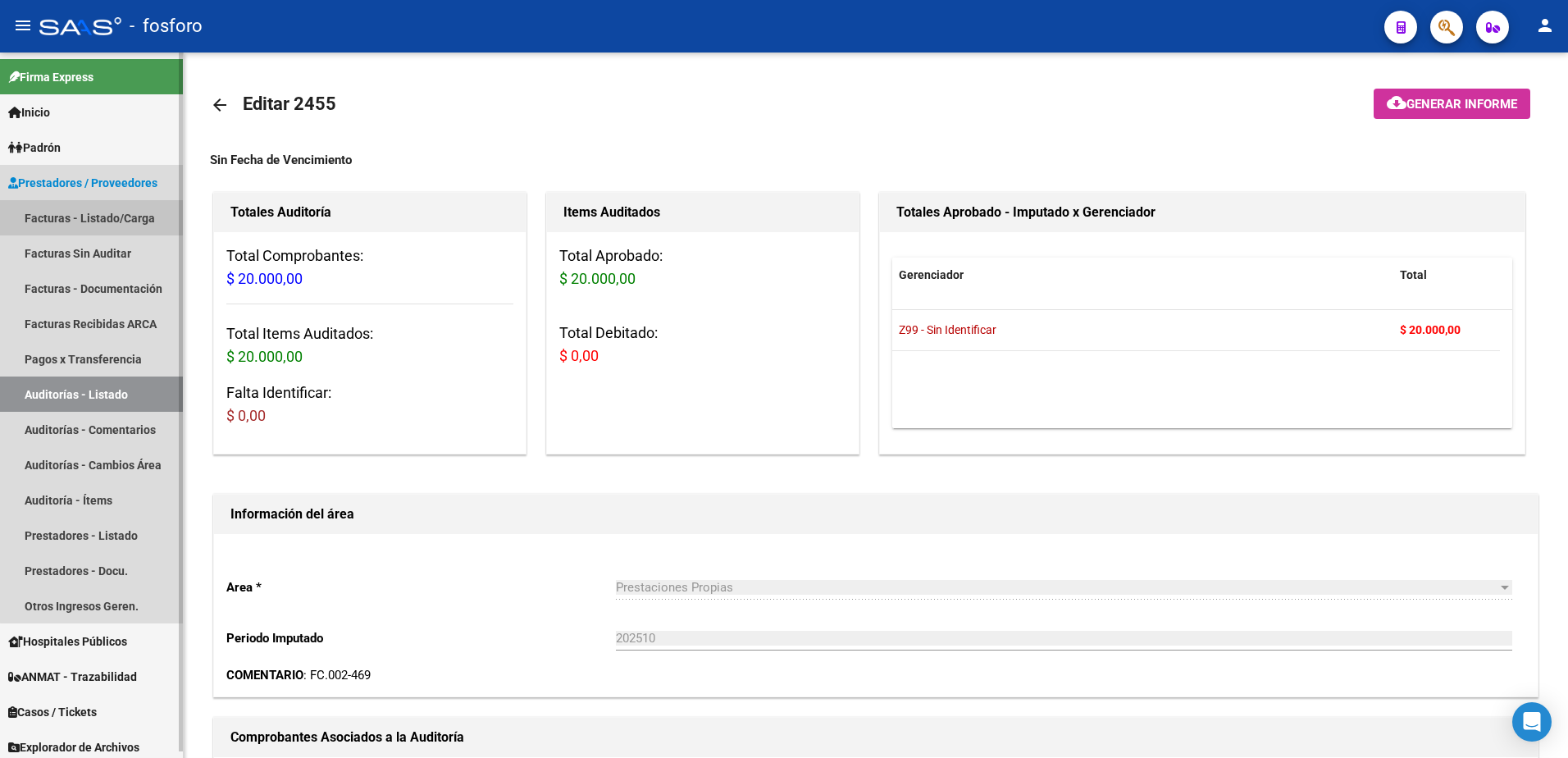
click at [114, 216] on link "Facturas - Listado/Carga" at bounding box center [91, 217] width 183 height 35
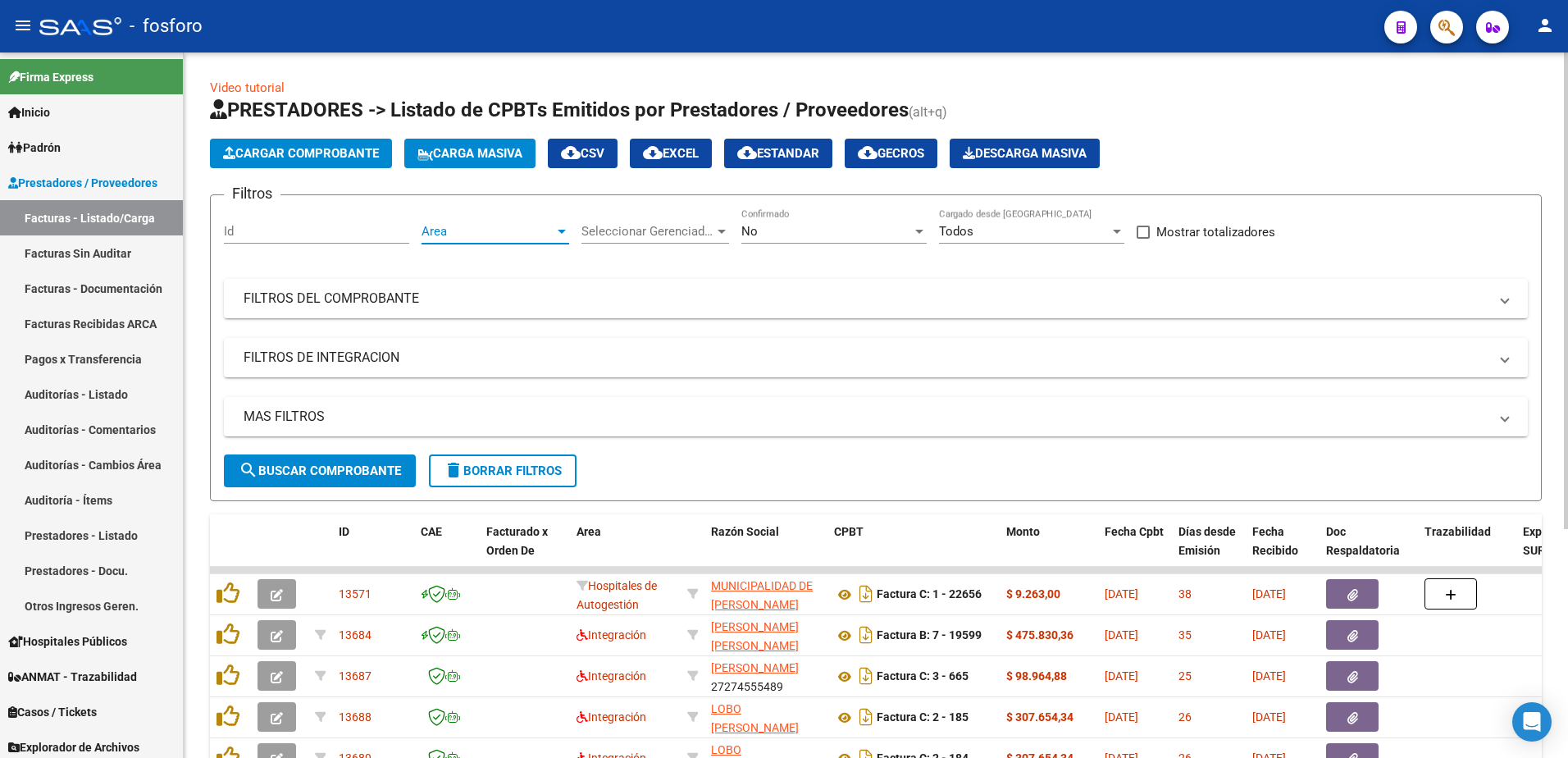
click at [563, 232] on div at bounding box center [561, 232] width 8 height 5
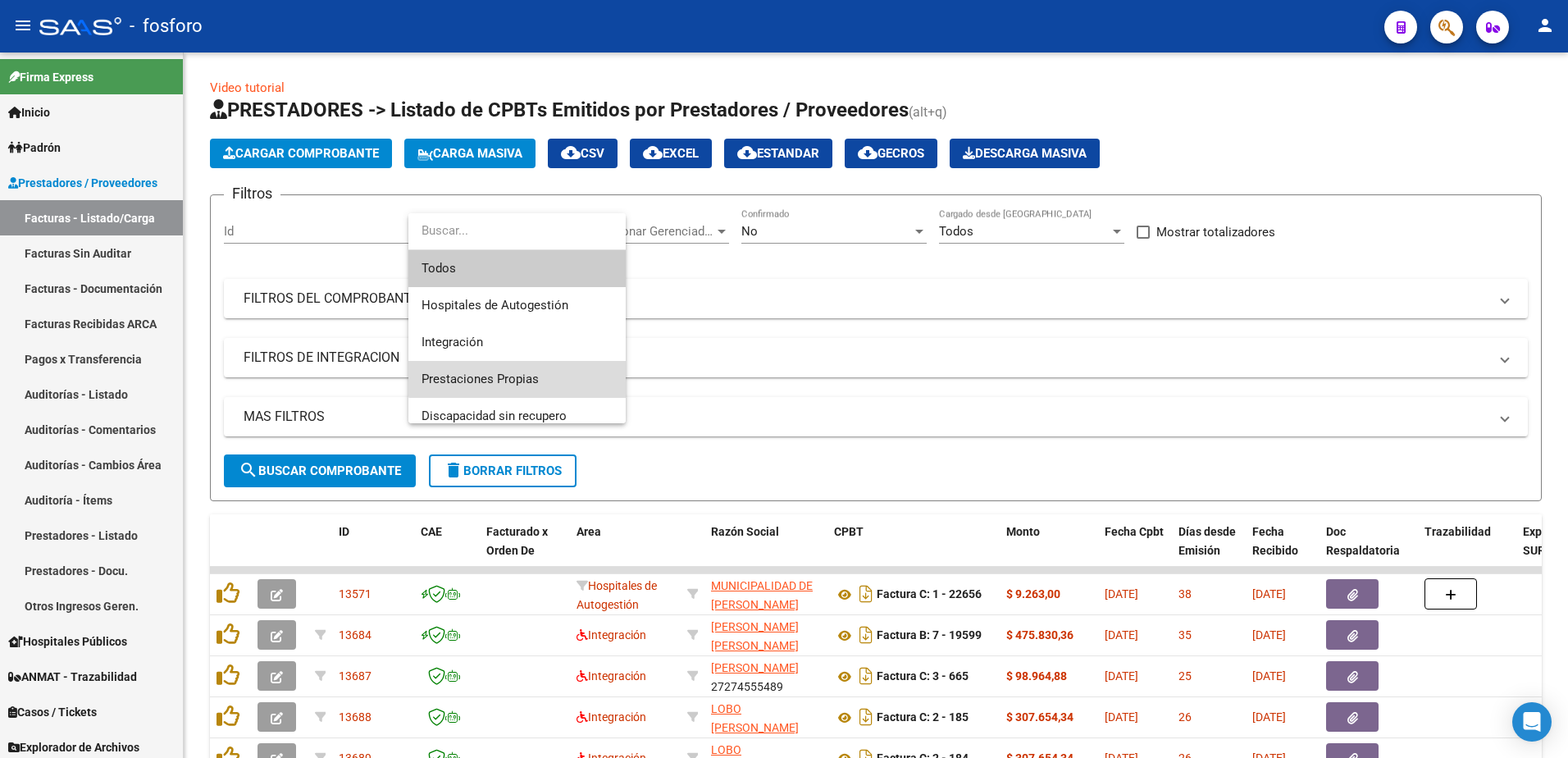
click at [521, 369] on span "Prestaciones Propias" at bounding box center [517, 379] width 191 height 37
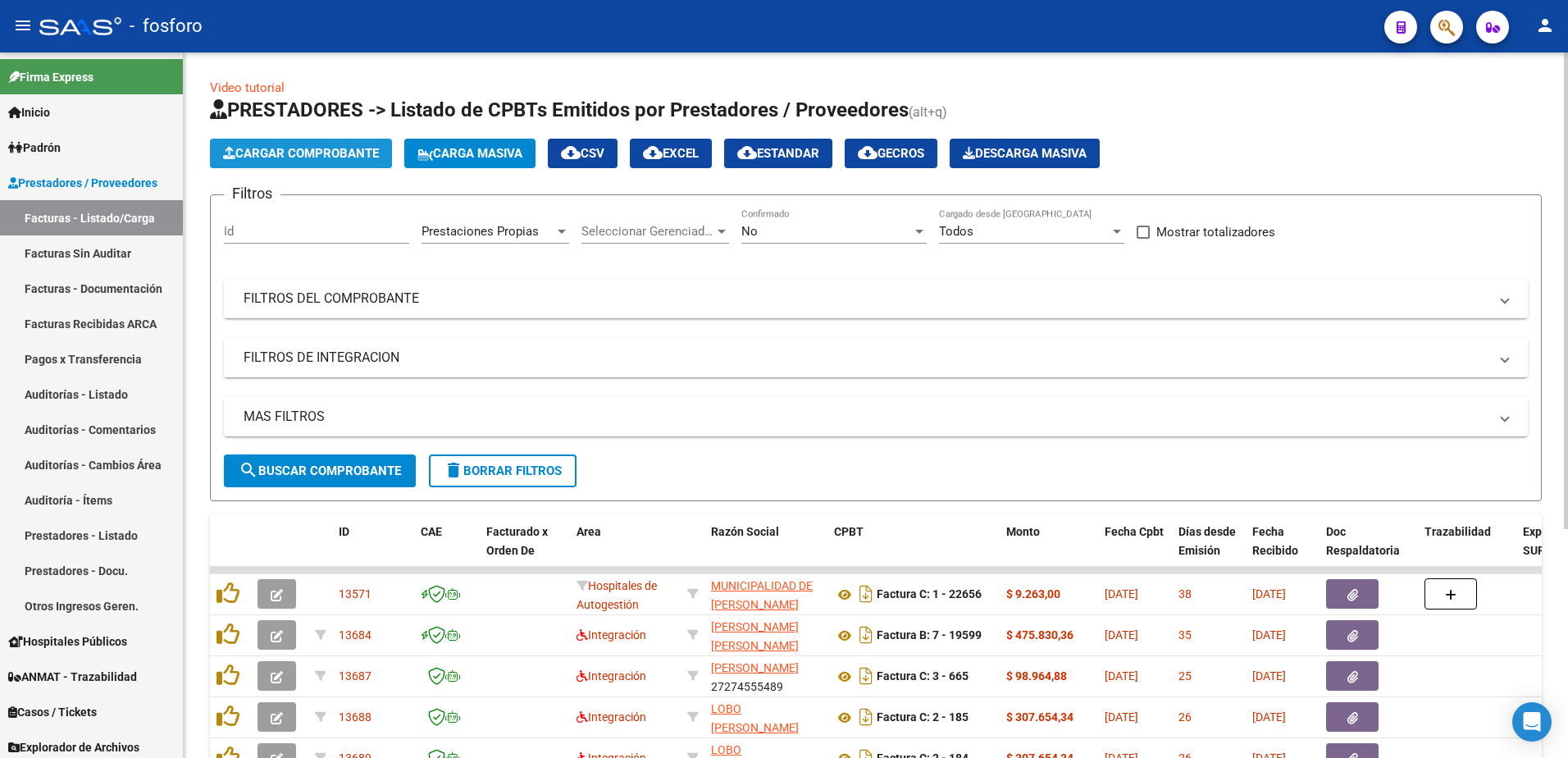
click at [349, 157] on span "Cargar Comprobante" at bounding box center [301, 153] width 156 height 14
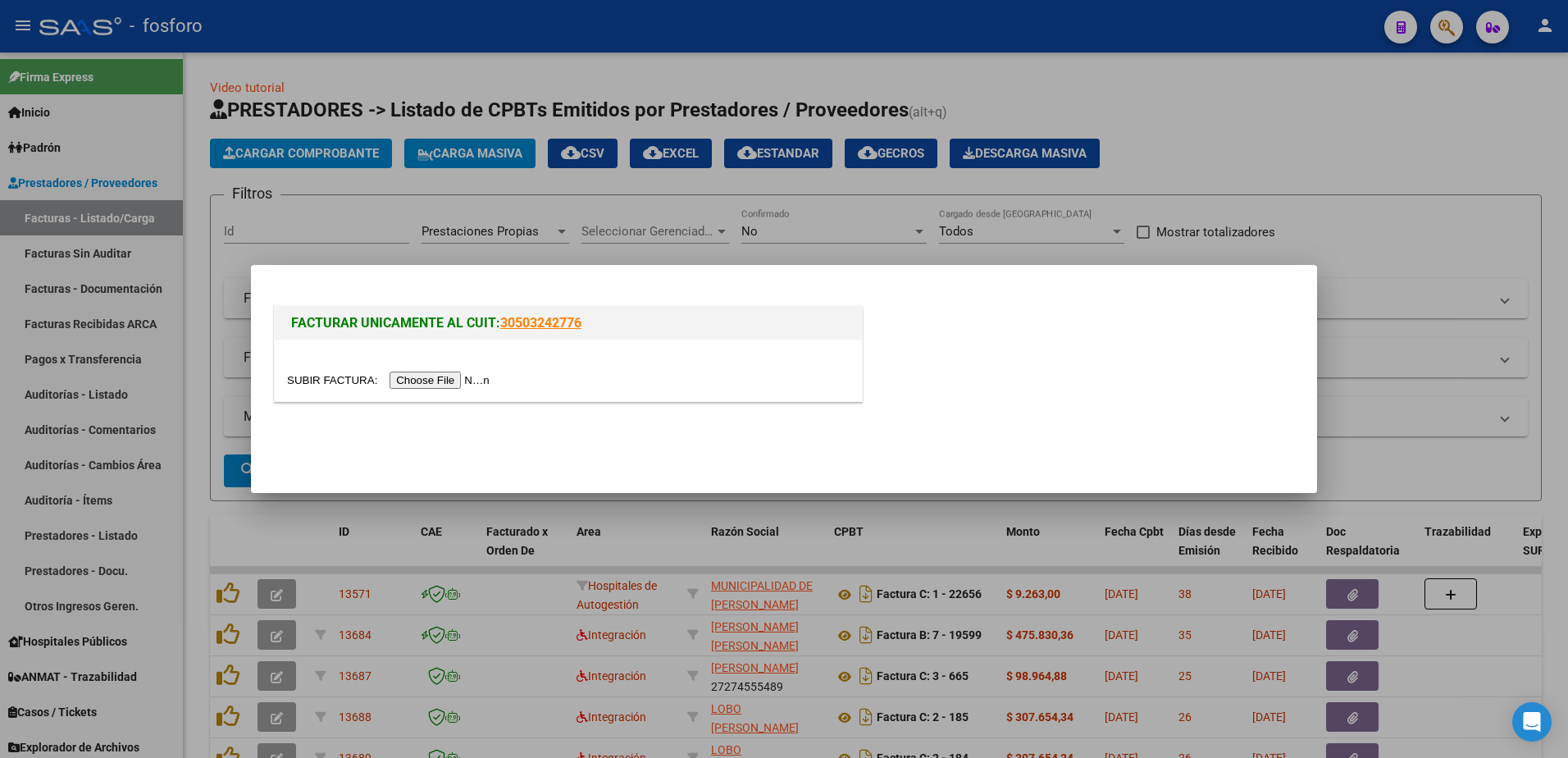
click at [416, 384] on input "file" at bounding box center [390, 379] width 207 height 17
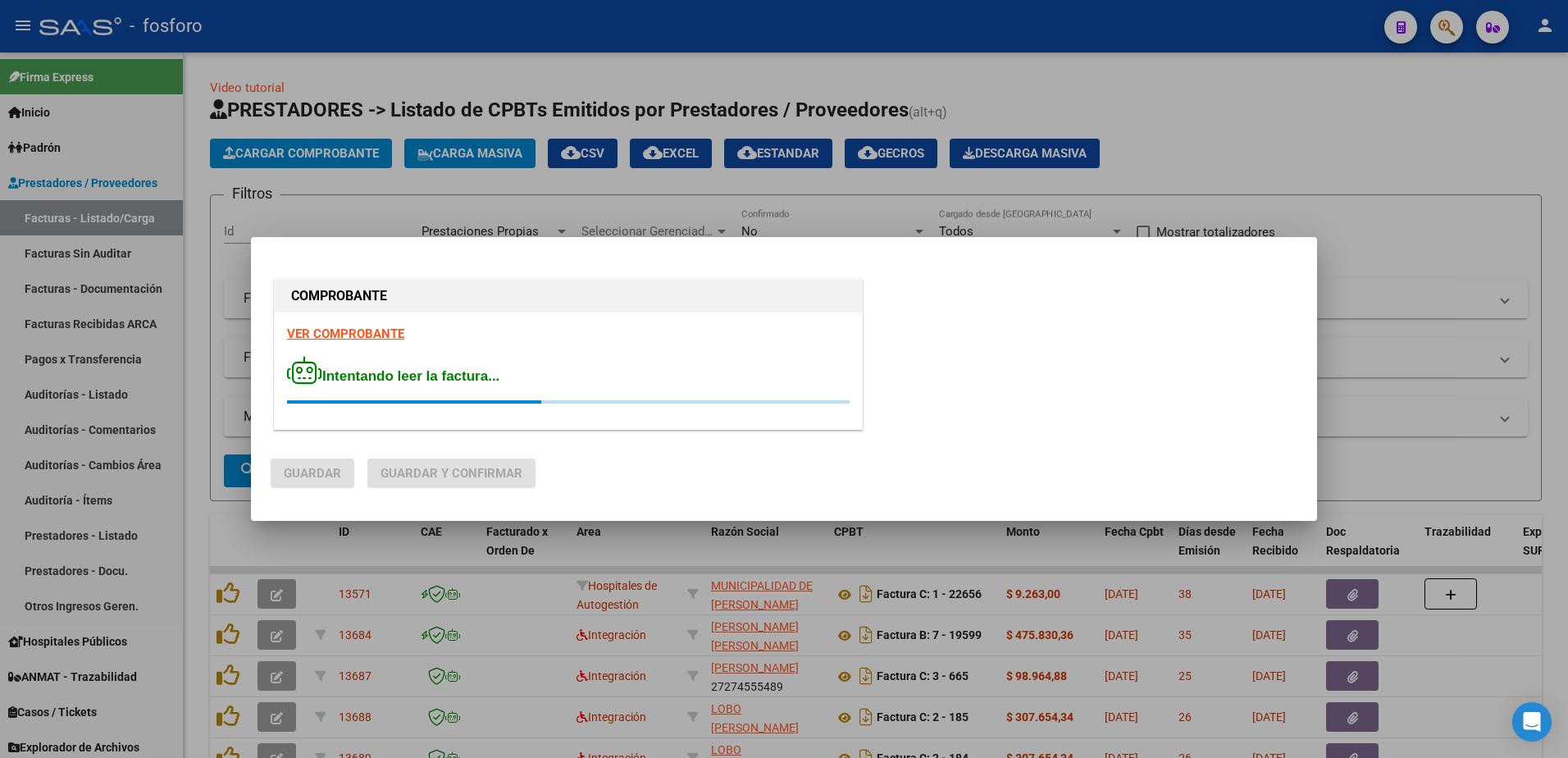
click at [367, 331] on strong "VER COMPROBANTE" at bounding box center [346, 334] width 118 height 14
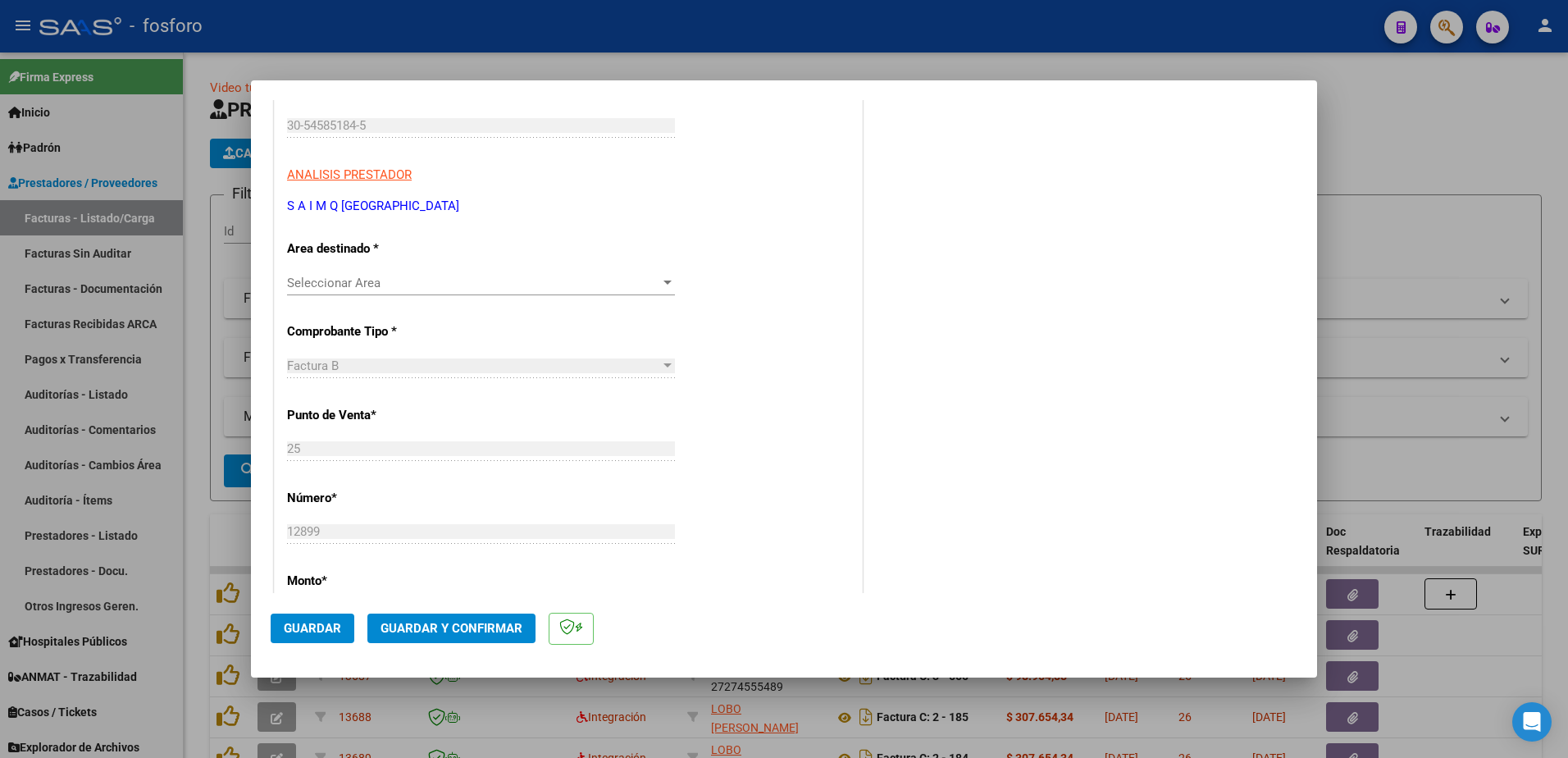
scroll to position [246, 0]
click at [664, 282] on div at bounding box center [667, 284] width 14 height 13
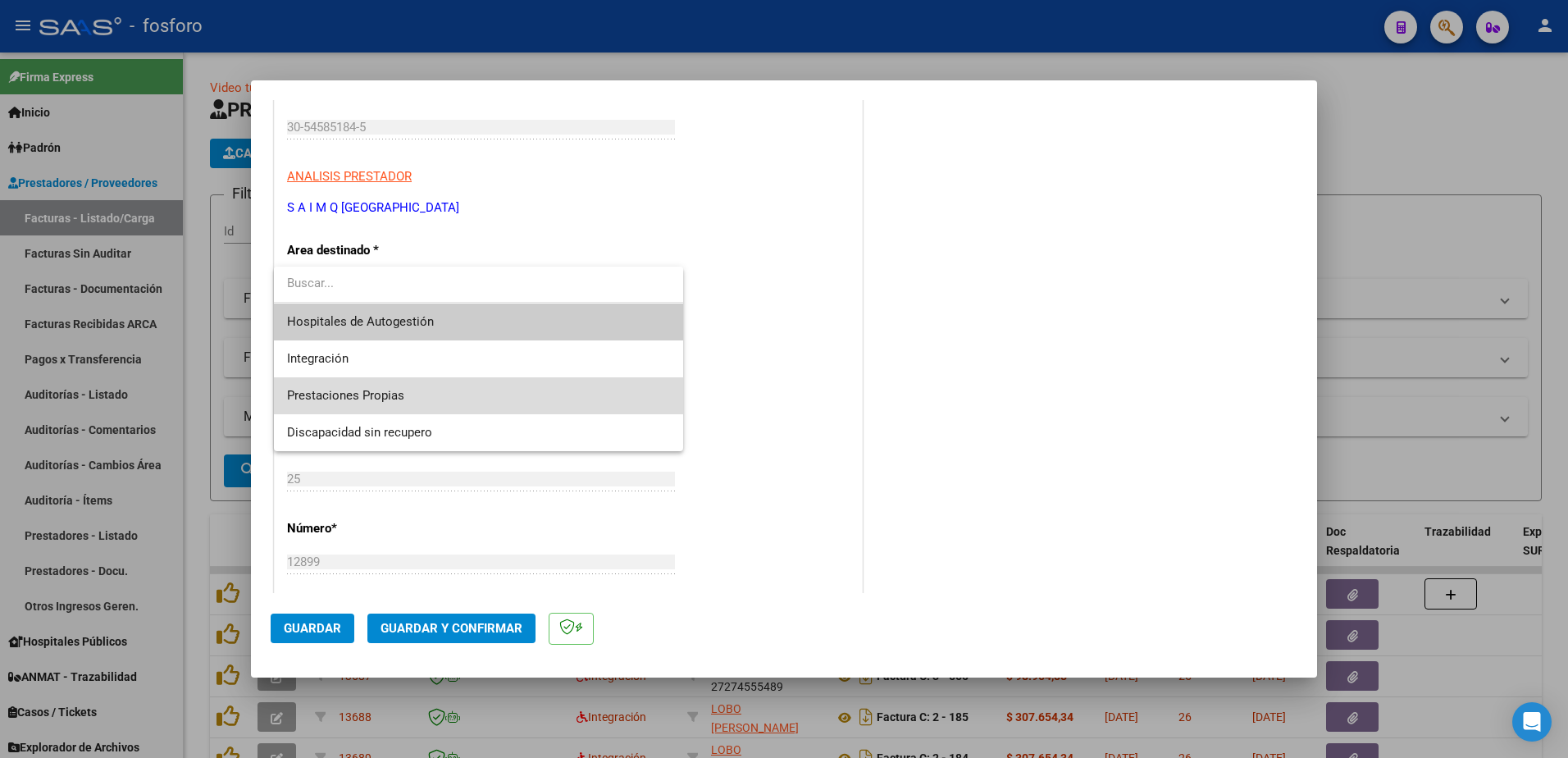
click at [508, 396] on span "Prestaciones Propias" at bounding box center [478, 396] width 383 height 37
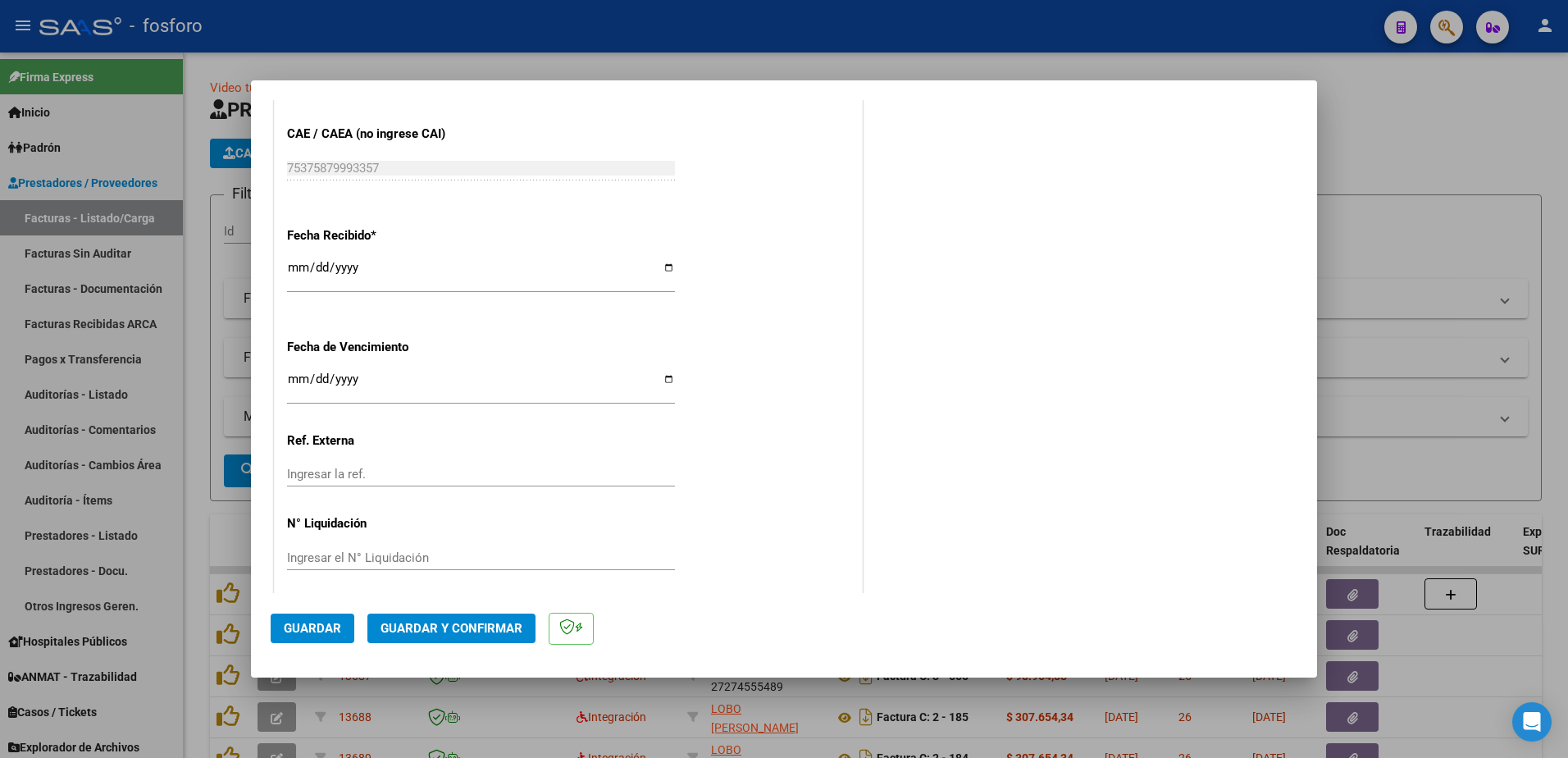
scroll to position [879, 0]
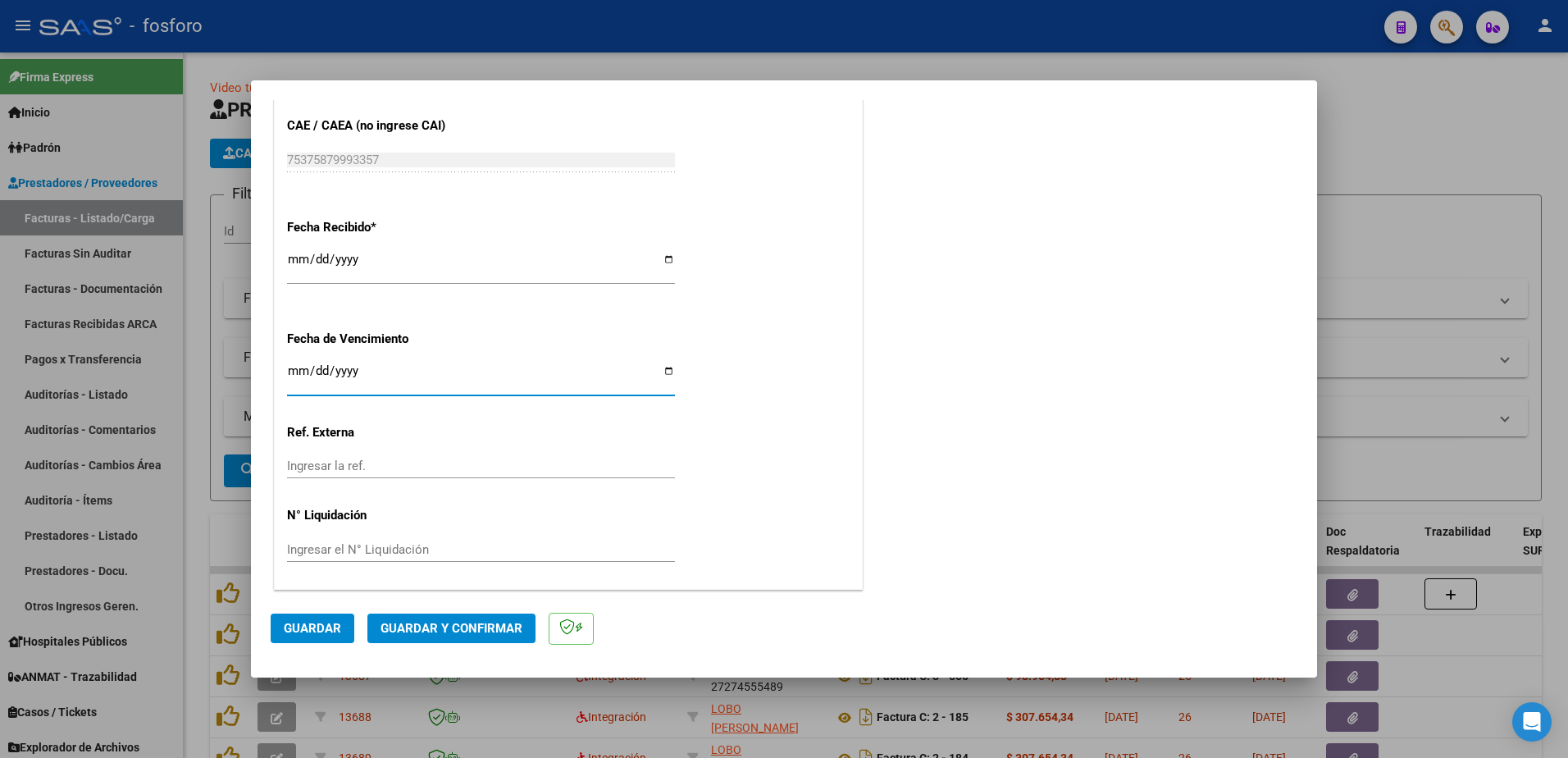
click at [297, 370] on input "Ingresar la fecha" at bounding box center [481, 377] width 388 height 26
type input "[DATE]"
click at [294, 267] on input "[DATE]" at bounding box center [481, 265] width 388 height 26
type input "[DATE]"
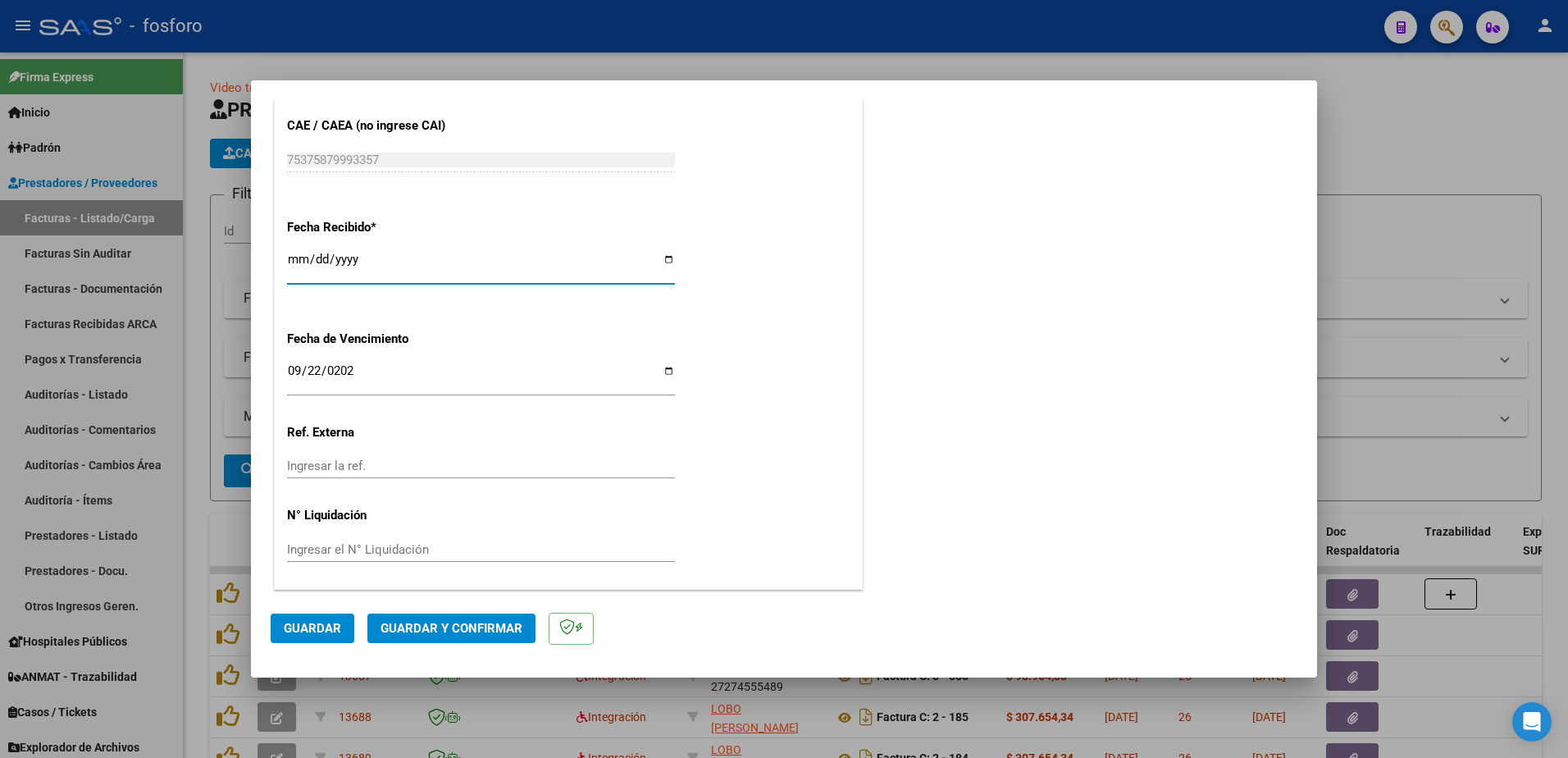
click at [425, 627] on span "Guardar y Confirmar" at bounding box center [451, 628] width 142 height 14
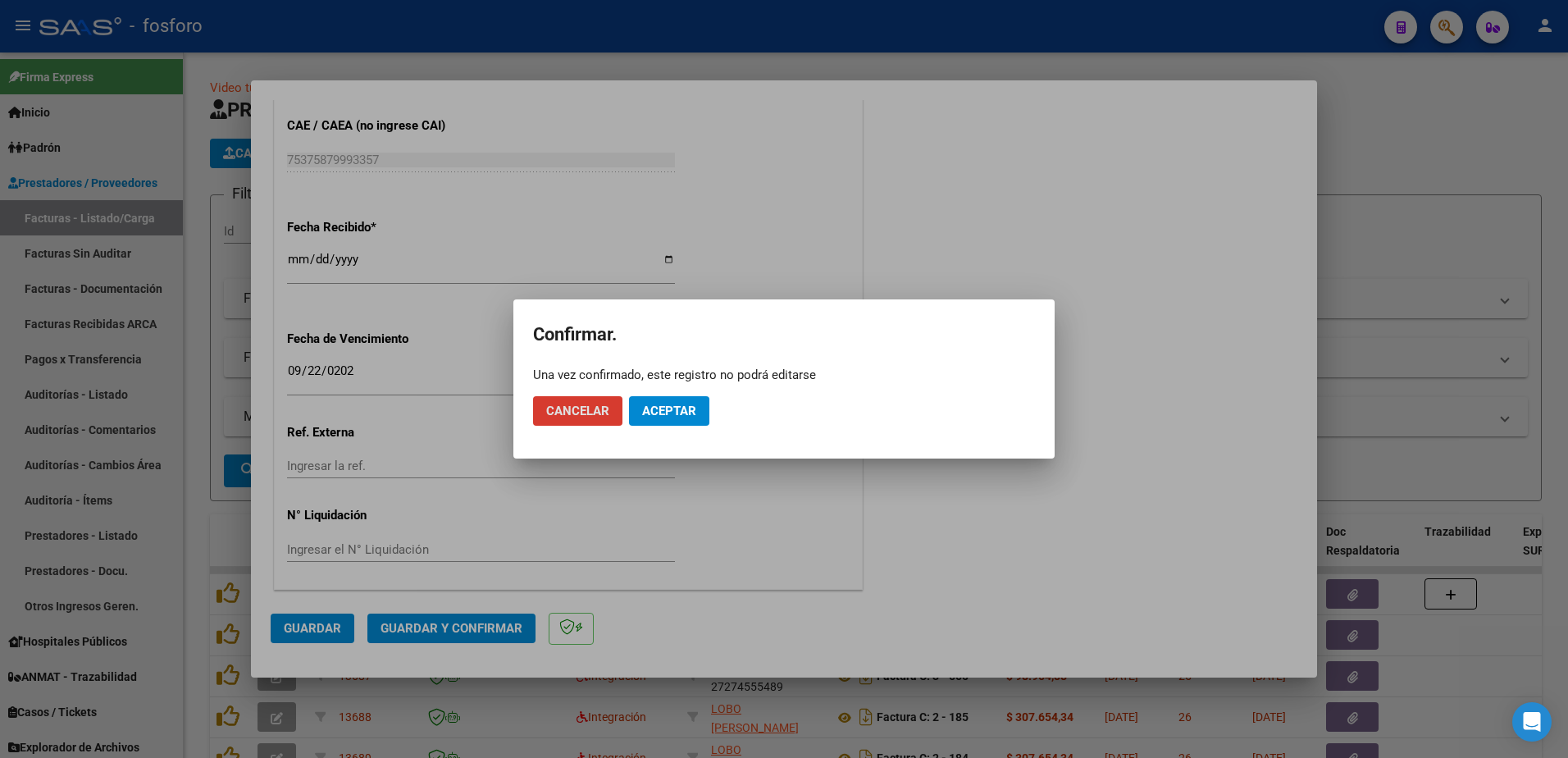
click at [675, 406] on span "Aceptar" at bounding box center [669, 411] width 54 height 14
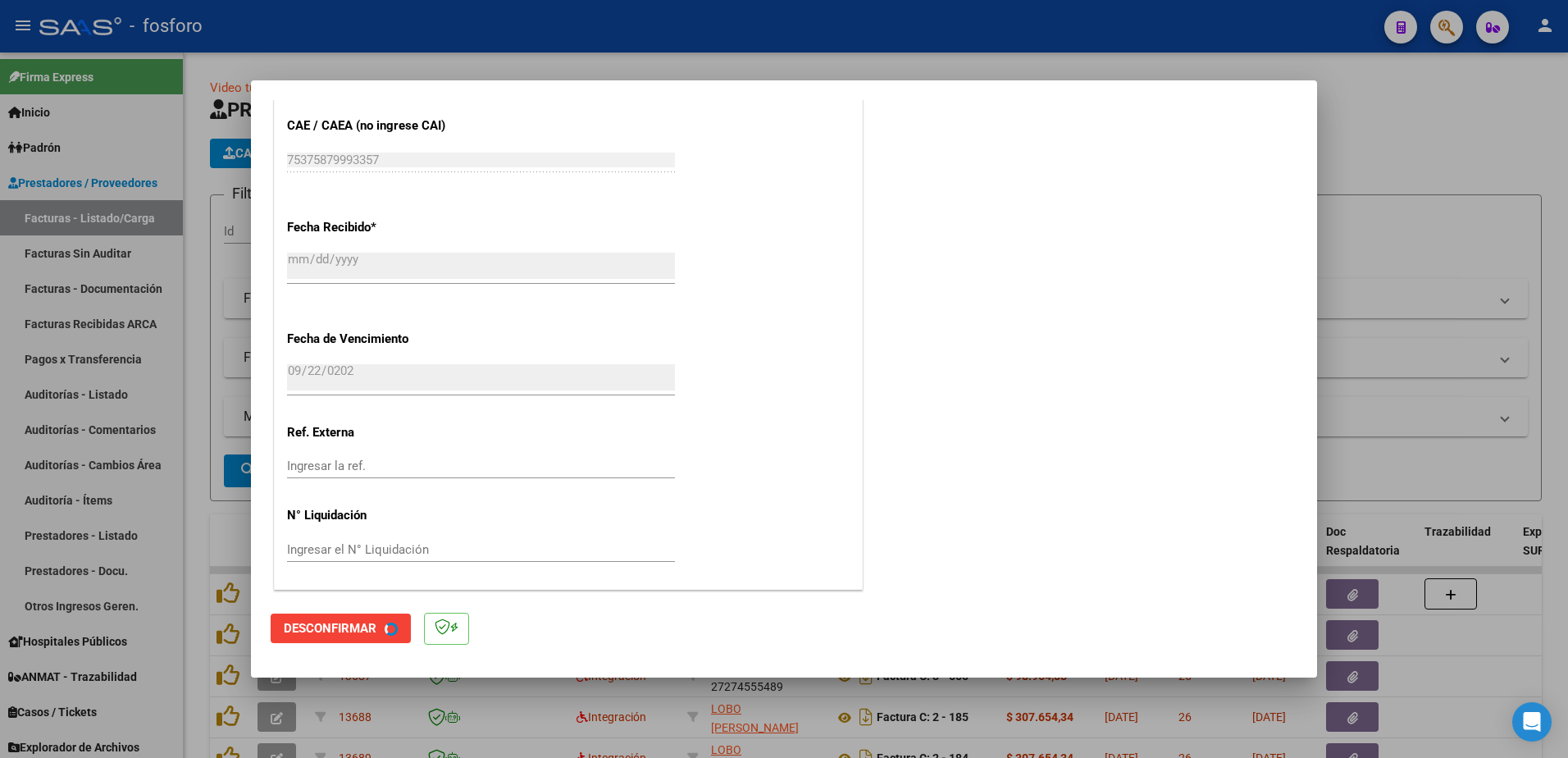
scroll to position [0, 0]
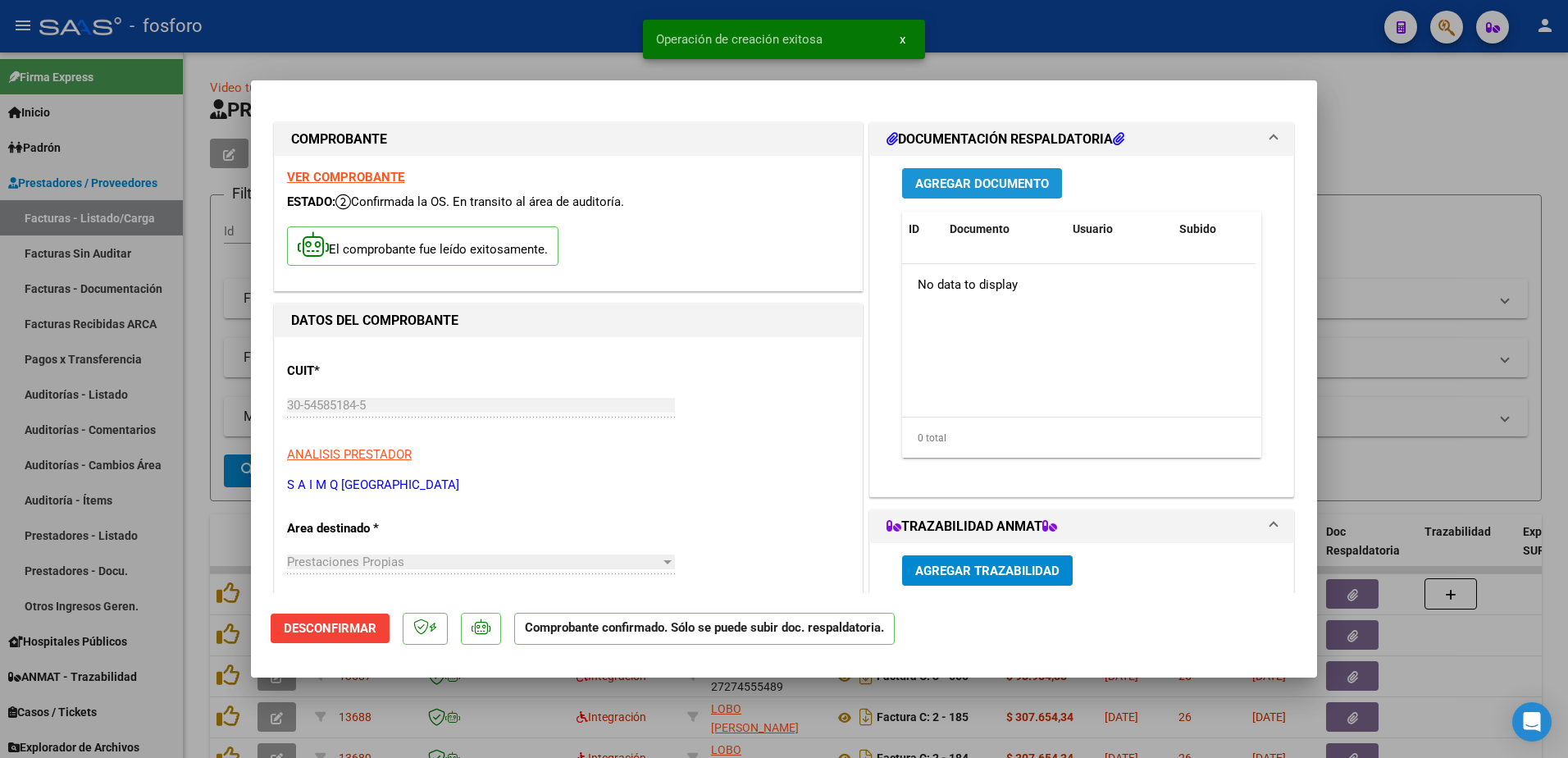
click at [964, 191] on button "Agregar Documento" at bounding box center [982, 184] width 160 height 31
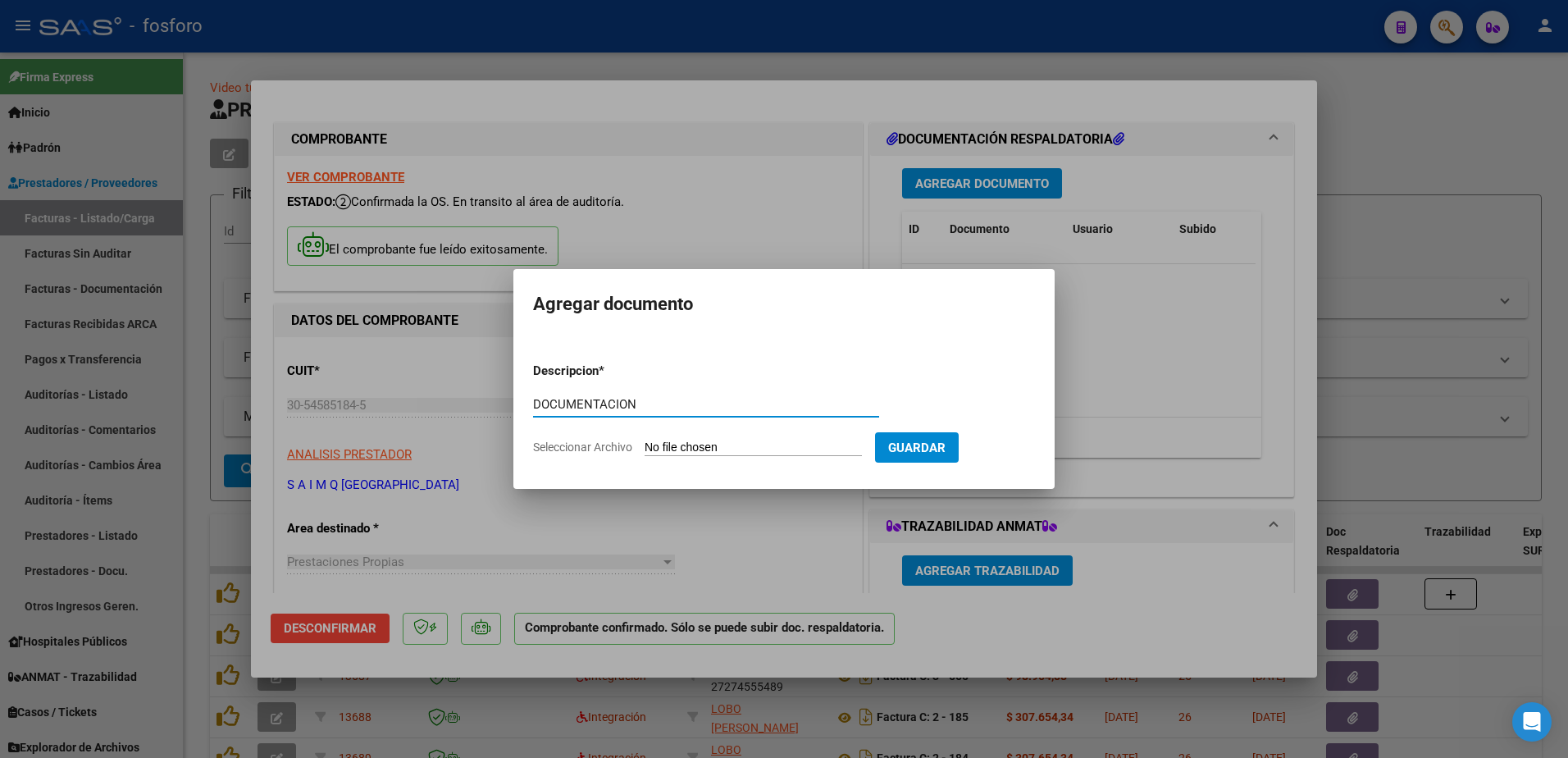
type input "DOCUMENTACION"
click at [650, 445] on input "Seleccionar Archivo" at bounding box center [753, 448] width 217 height 15
type input "C:\fakepath\BRN3C2AF40205FA_047061.pdf"
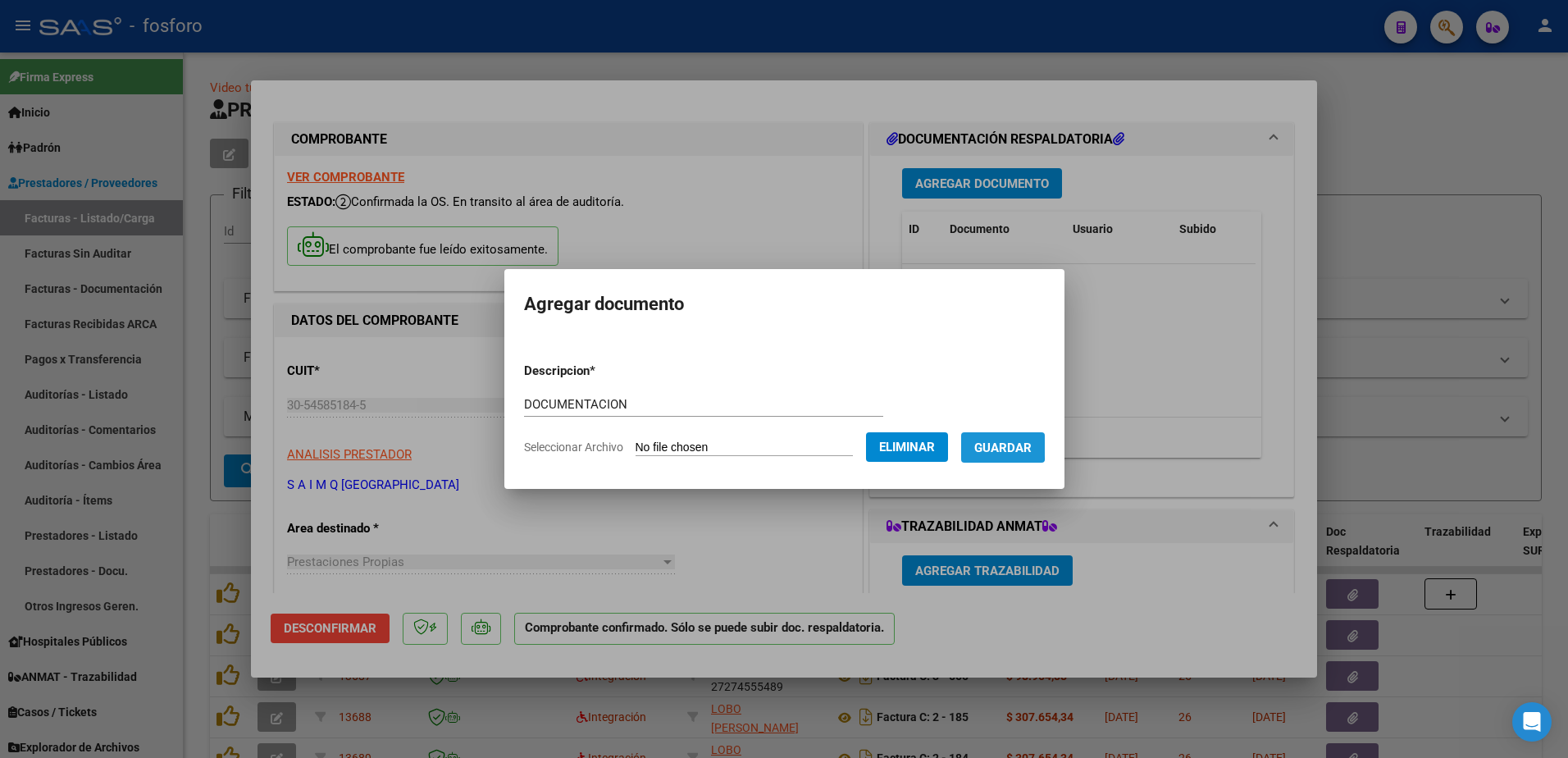
click at [979, 446] on span "Guardar" at bounding box center [1002, 448] width 57 height 14
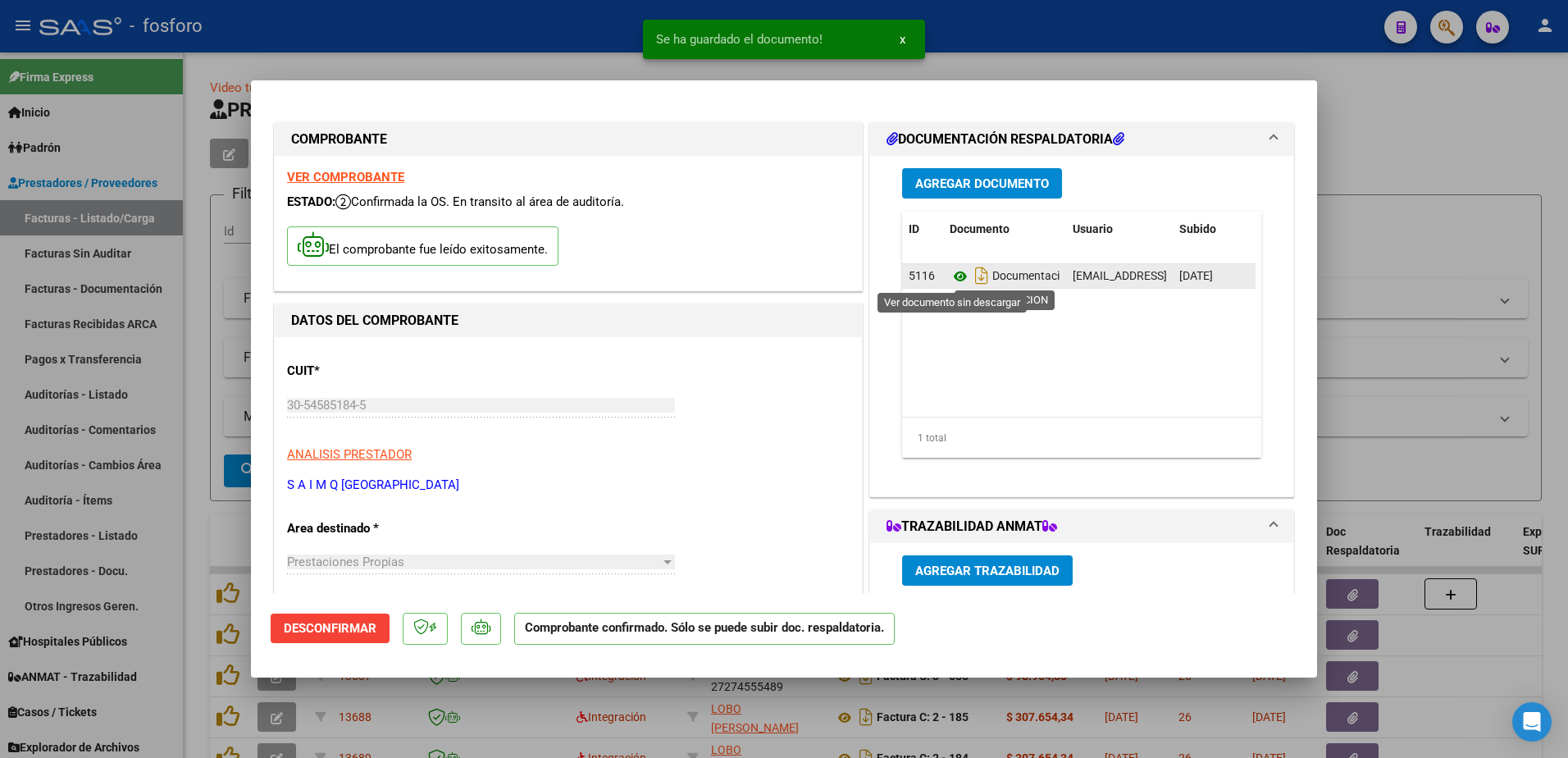
click at [951, 278] on icon at bounding box center [961, 276] width 22 height 20
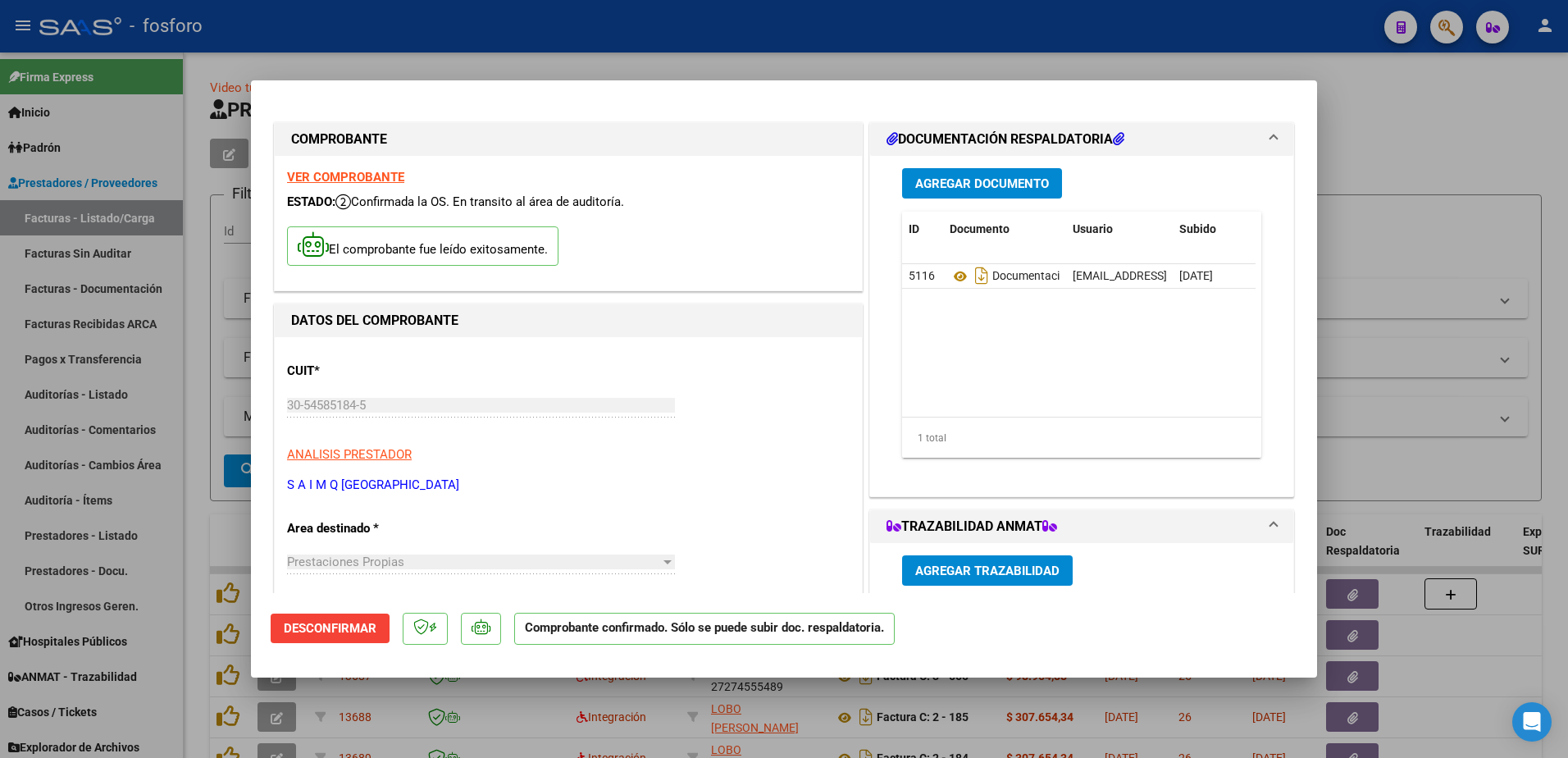
click at [227, 337] on div at bounding box center [784, 379] width 1568 height 758
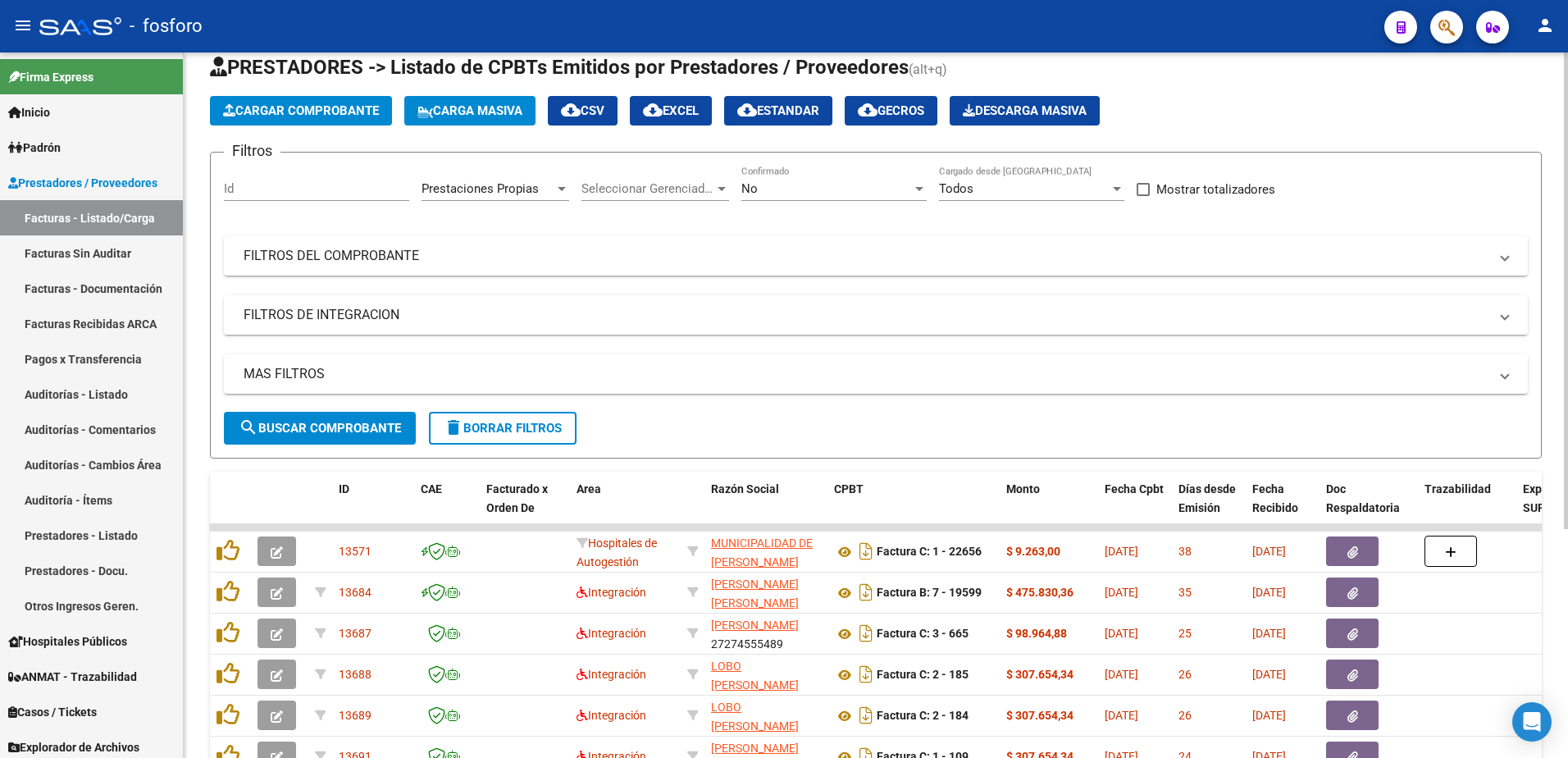
scroll to position [82, 0]
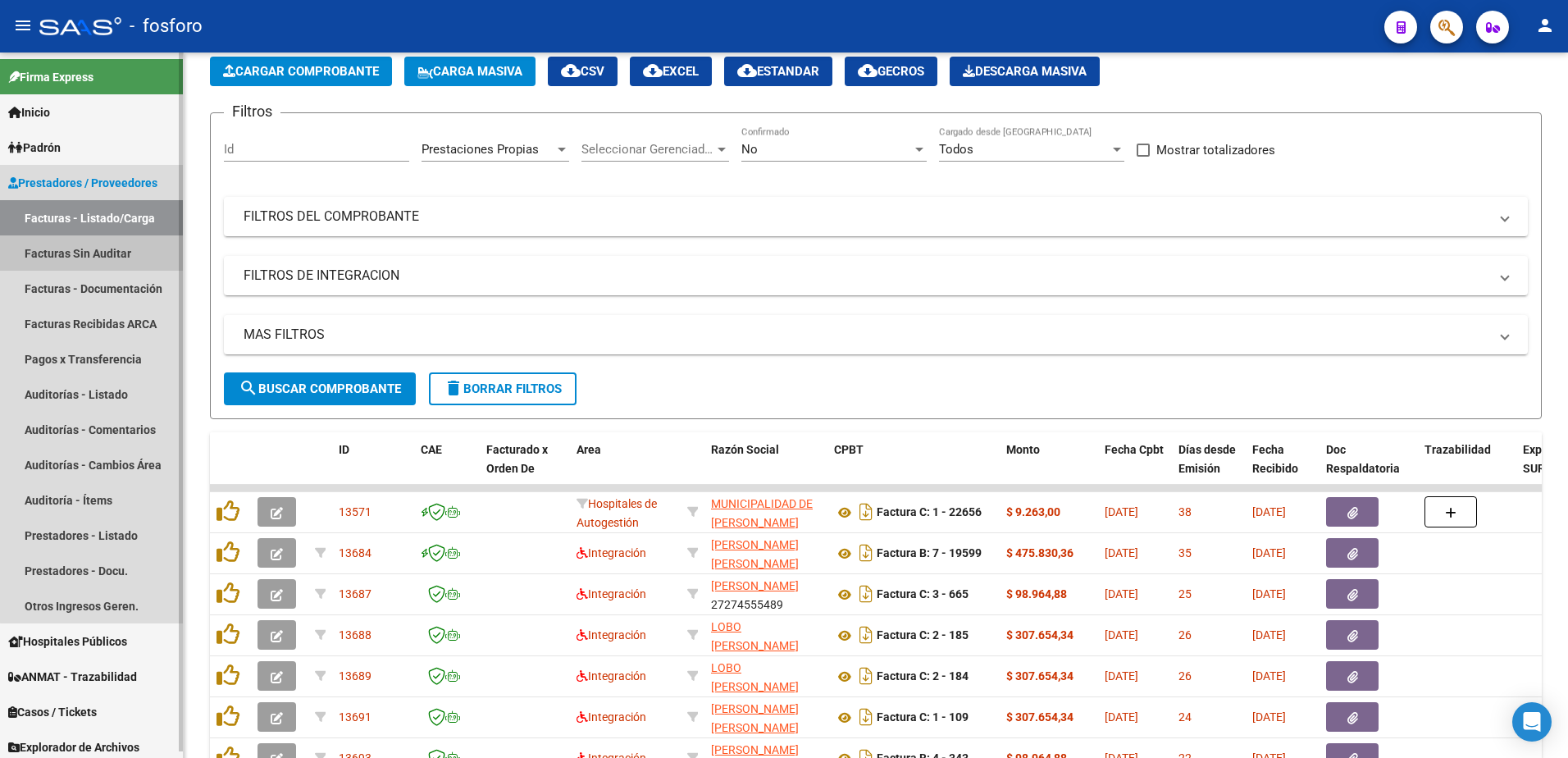
click at [113, 249] on link "Facturas Sin Auditar" at bounding box center [91, 253] width 183 height 35
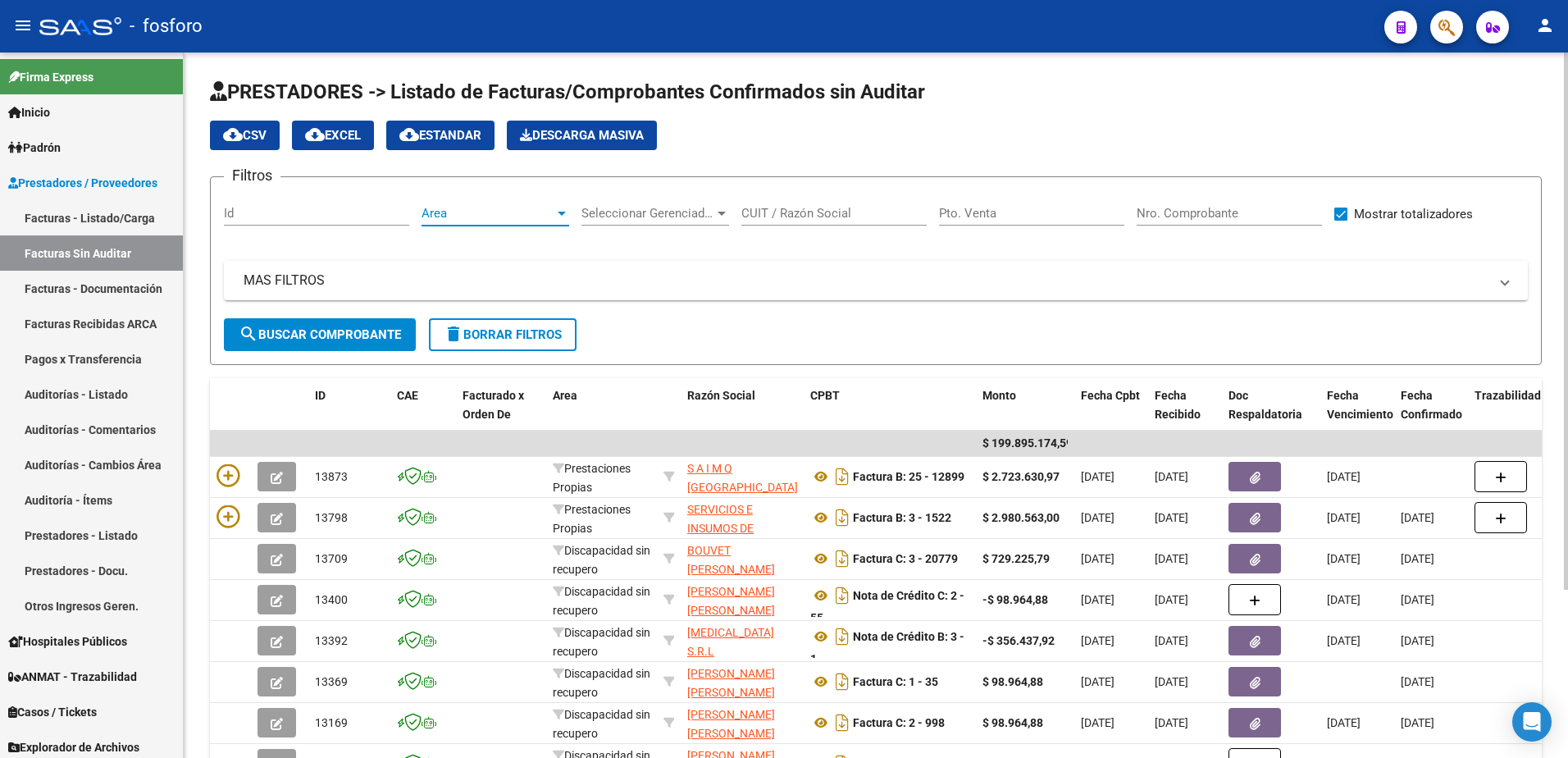
click at [562, 213] on div at bounding box center [561, 214] width 8 height 5
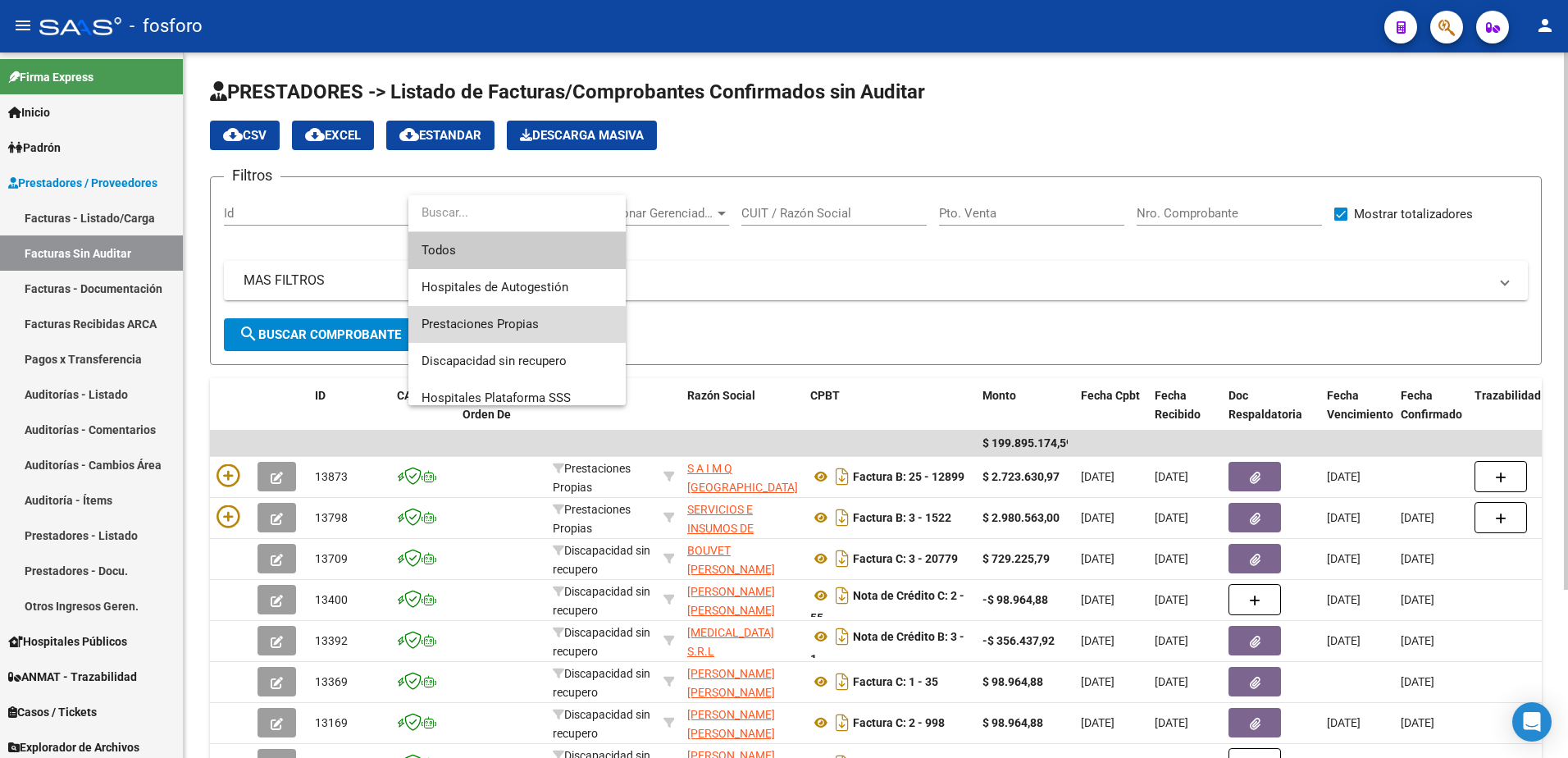
drag, startPoint x: 494, startPoint y: 313, endPoint x: 396, endPoint y: 331, distance: 99.6
click at [493, 312] on span "Prestaciones Propias" at bounding box center [517, 324] width 191 height 37
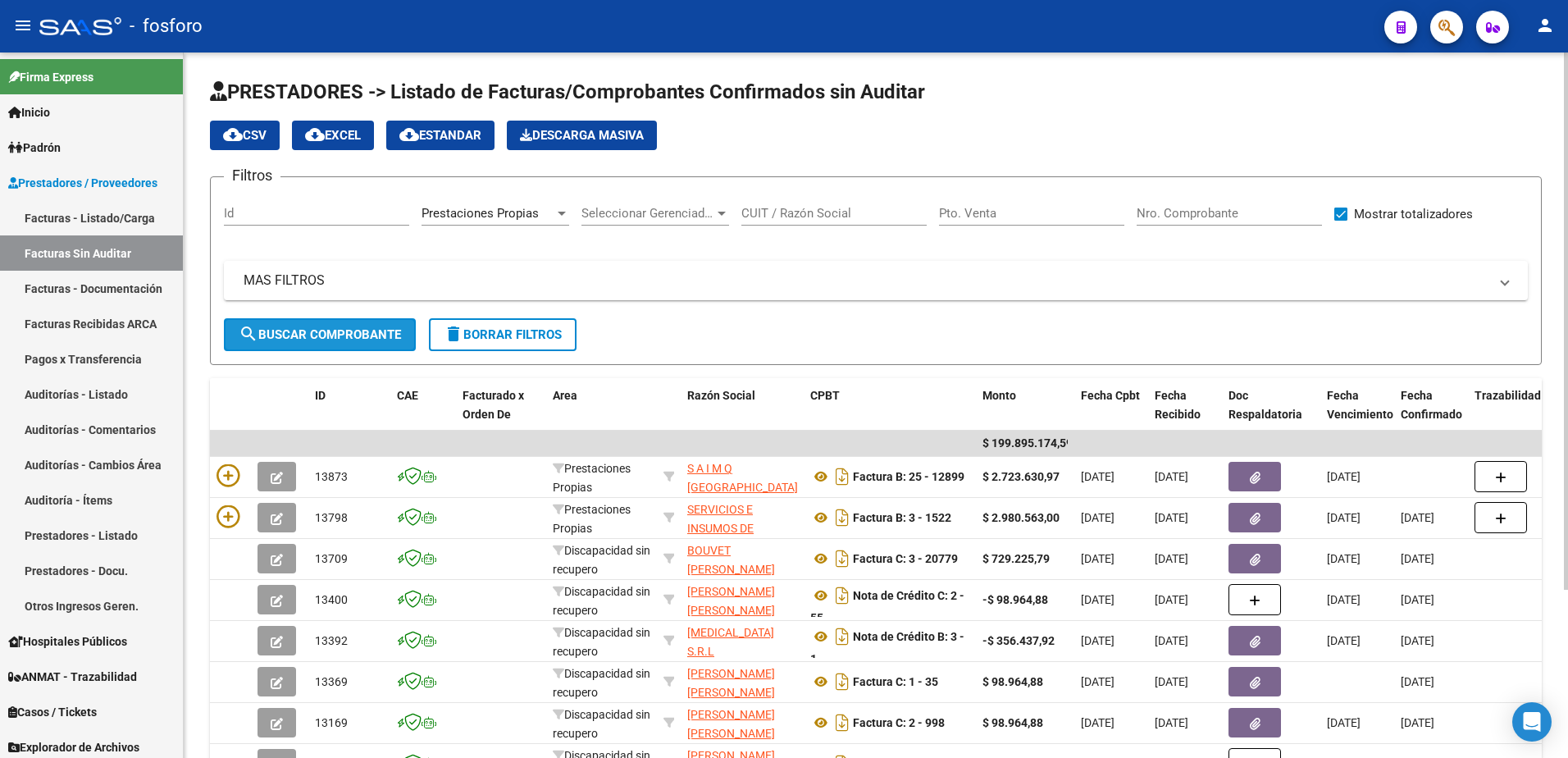
click at [379, 331] on span "search Buscar Comprobante" at bounding box center [320, 335] width 162 height 14
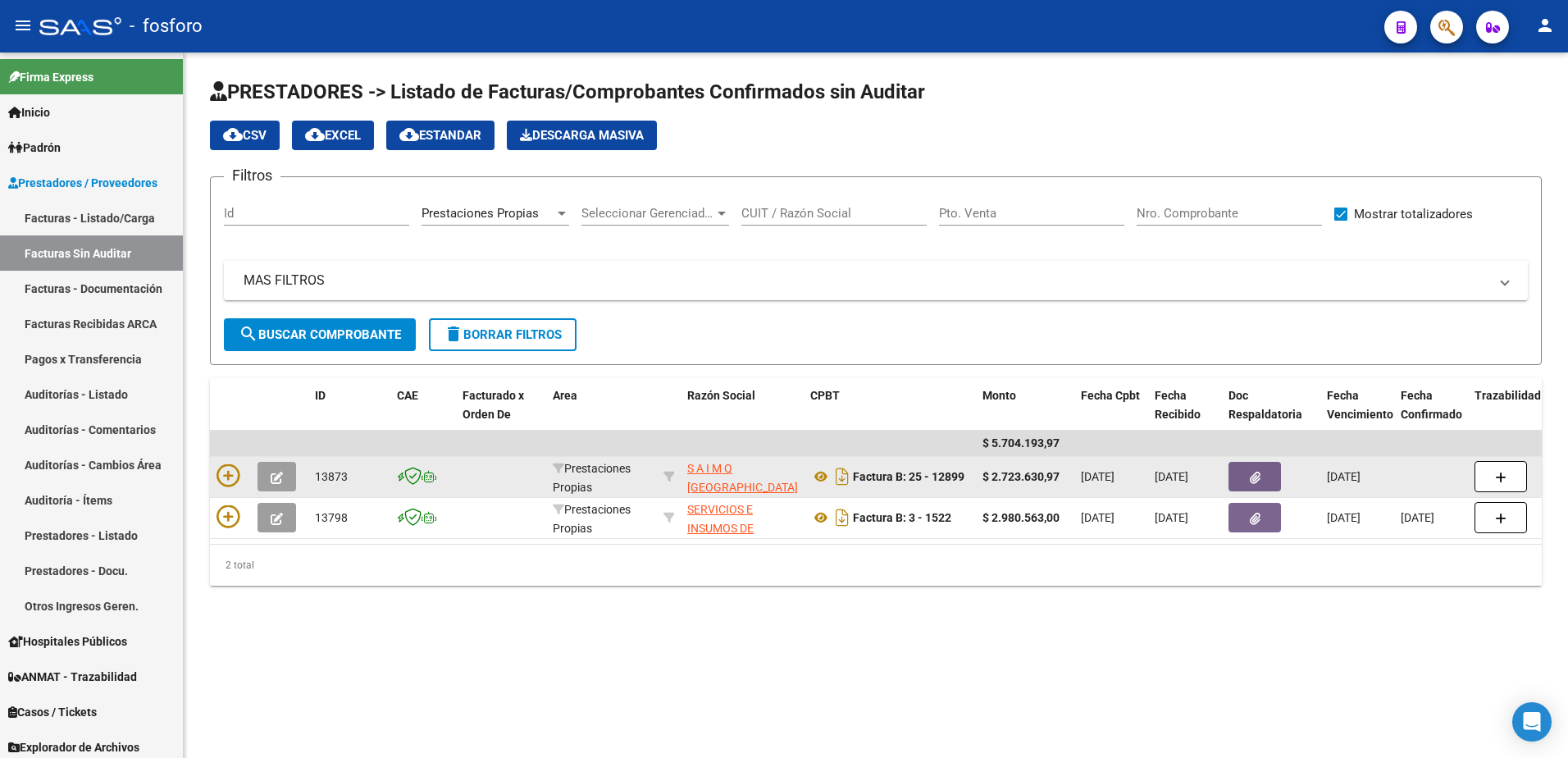
click at [277, 478] on icon "button" at bounding box center [277, 478] width 13 height 13
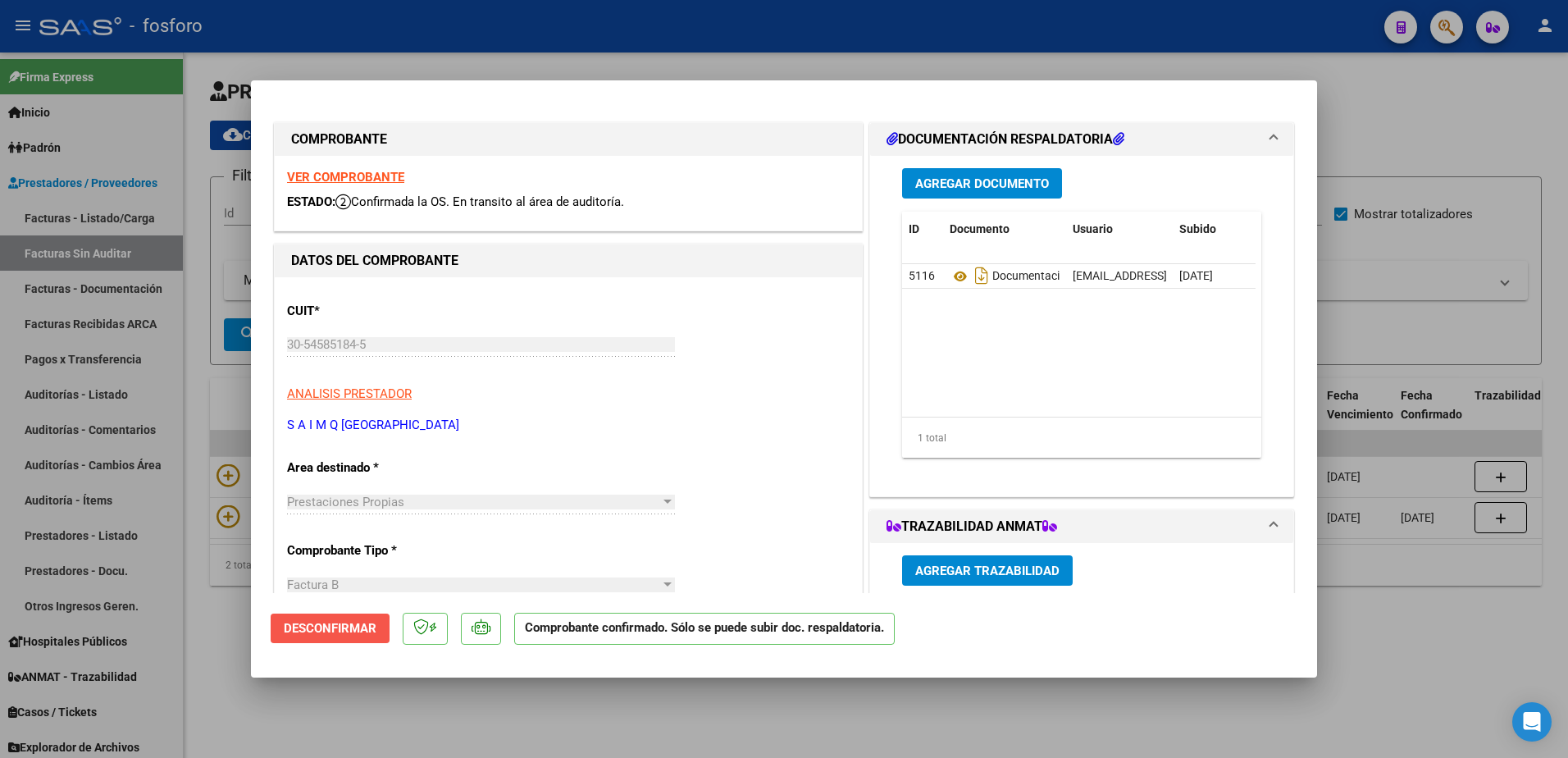
click at [322, 621] on span "Desconfirmar" at bounding box center [330, 628] width 92 height 14
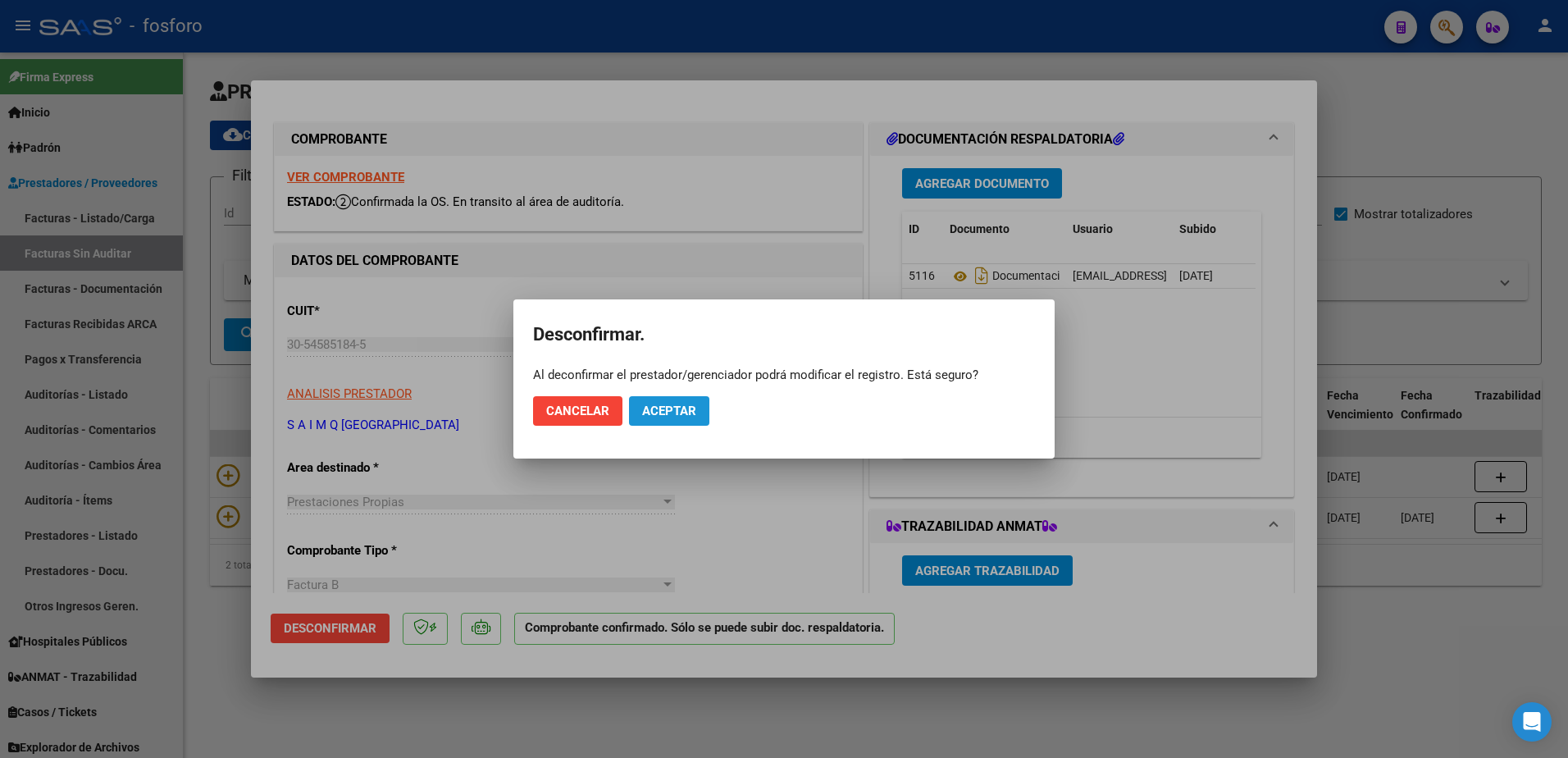
drag, startPoint x: 674, startPoint y: 411, endPoint x: 425, endPoint y: 427, distance: 249.5
click at [673, 411] on span "Aceptar" at bounding box center [669, 411] width 54 height 14
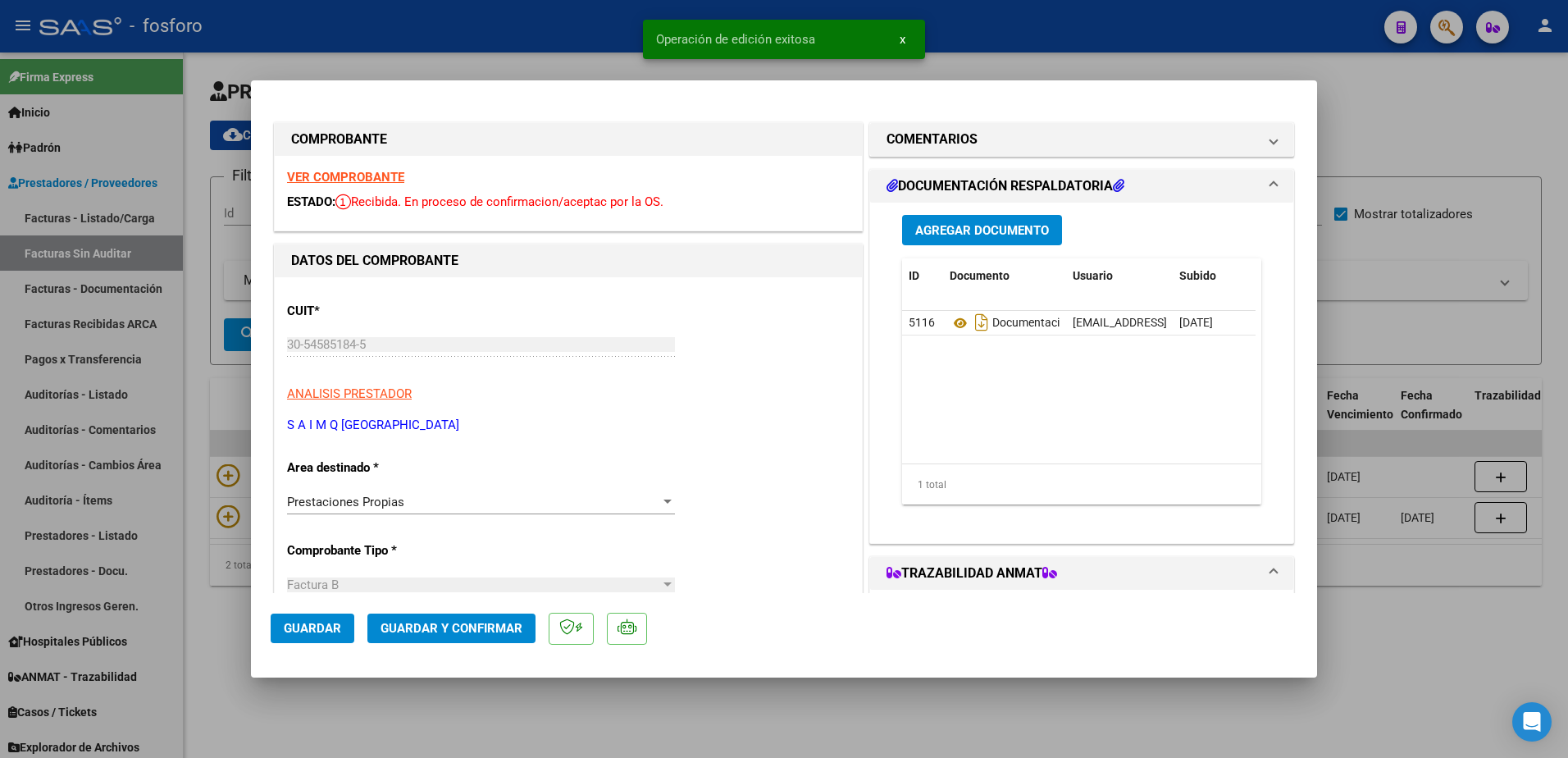
click at [127, 383] on div at bounding box center [784, 379] width 1568 height 758
type input "$ 0,00"
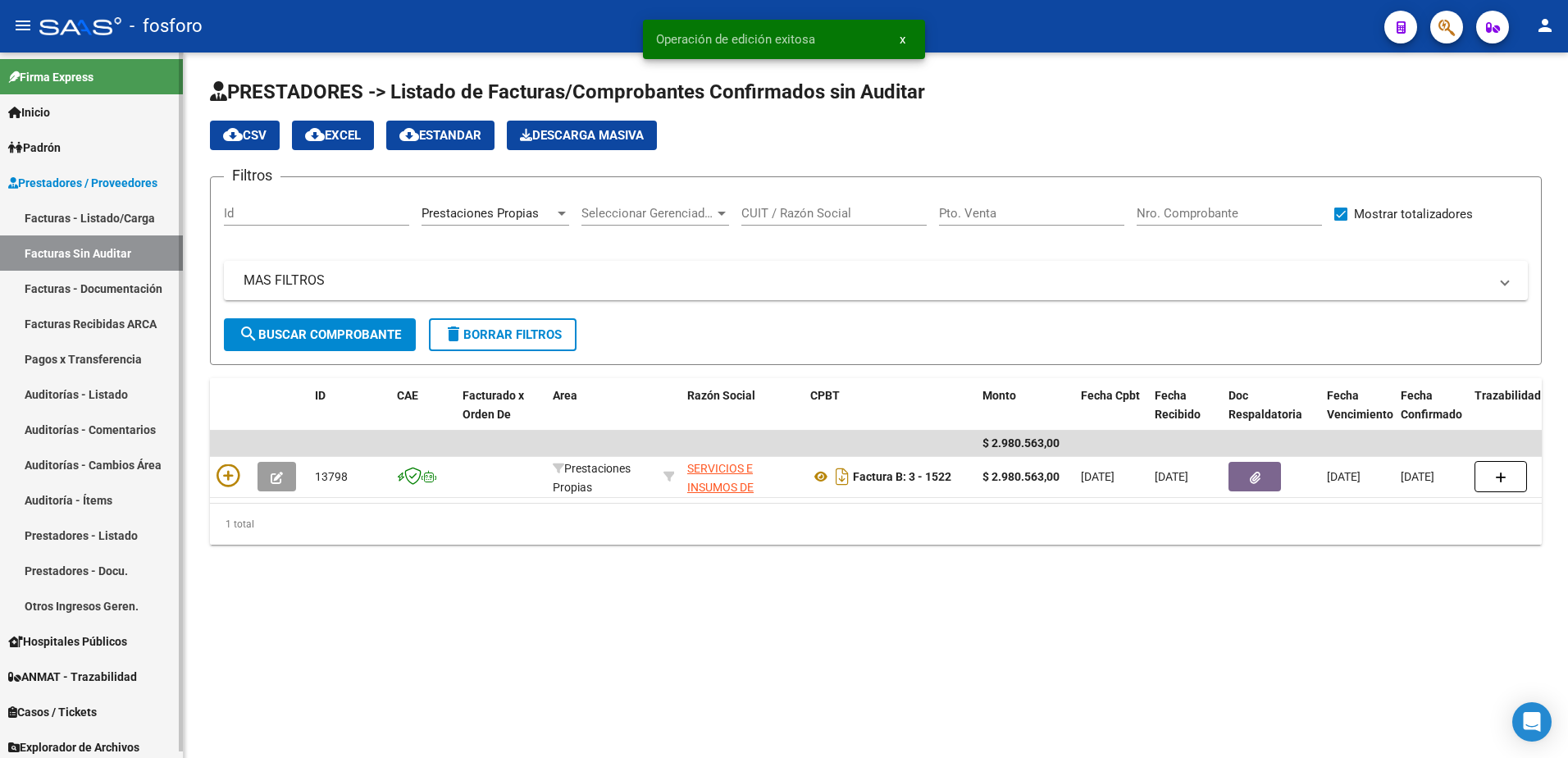
click at [119, 217] on link "Facturas - Listado/Carga" at bounding box center [91, 217] width 183 height 35
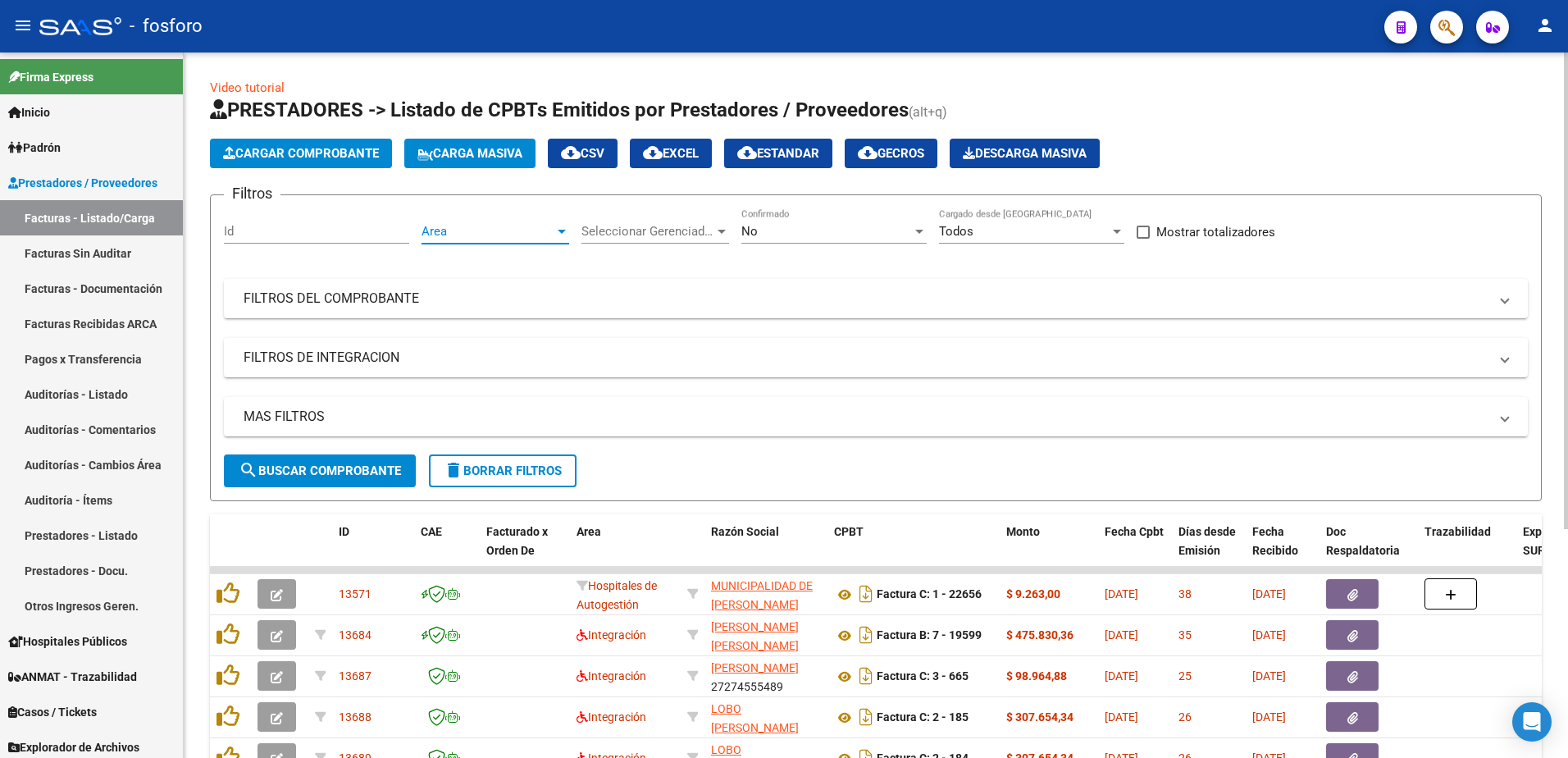
click at [562, 236] on div at bounding box center [561, 231] width 14 height 13
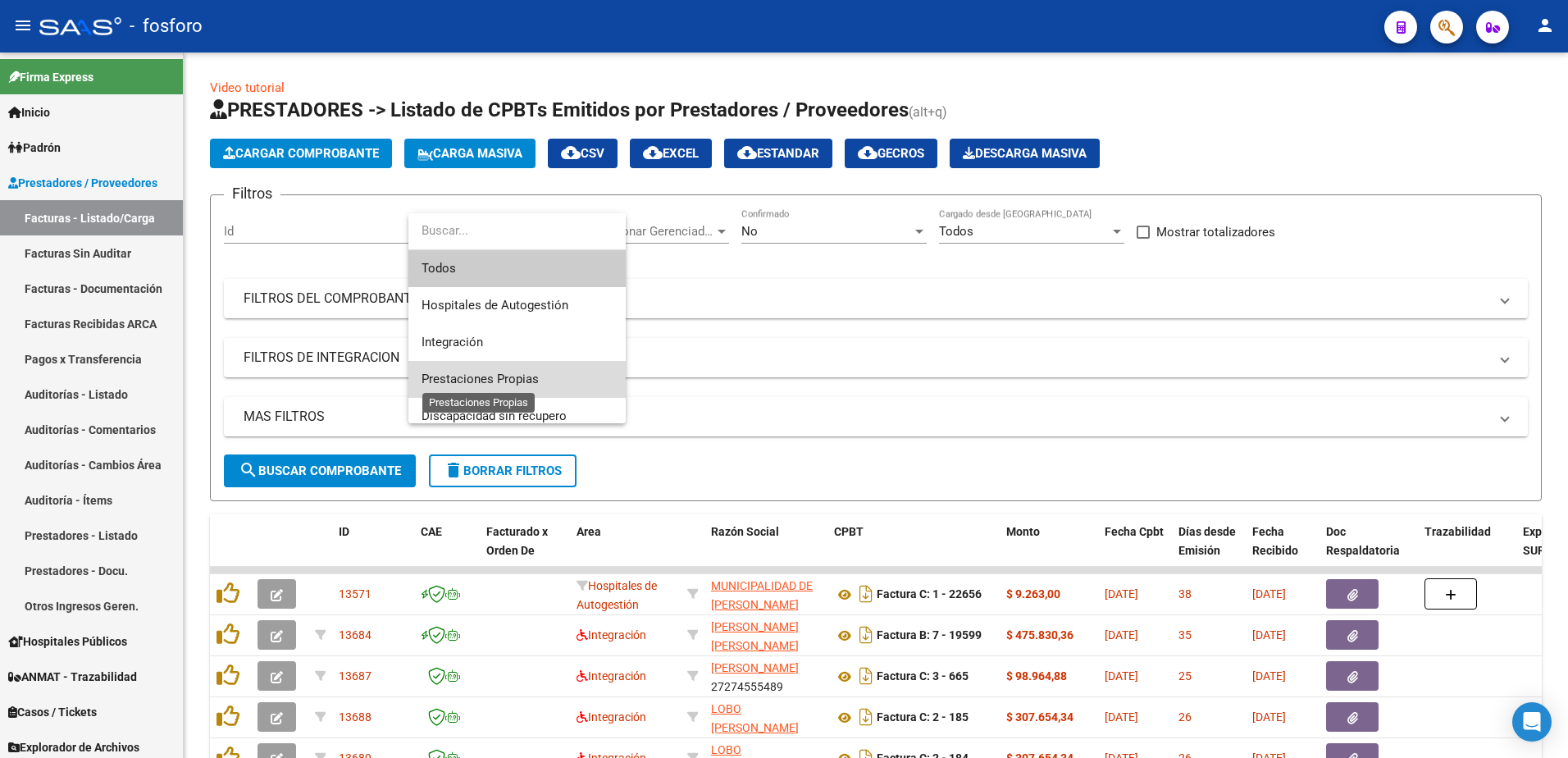
click at [506, 371] on span "Prestaciones Propias" at bounding box center [481, 379] width 118 height 14
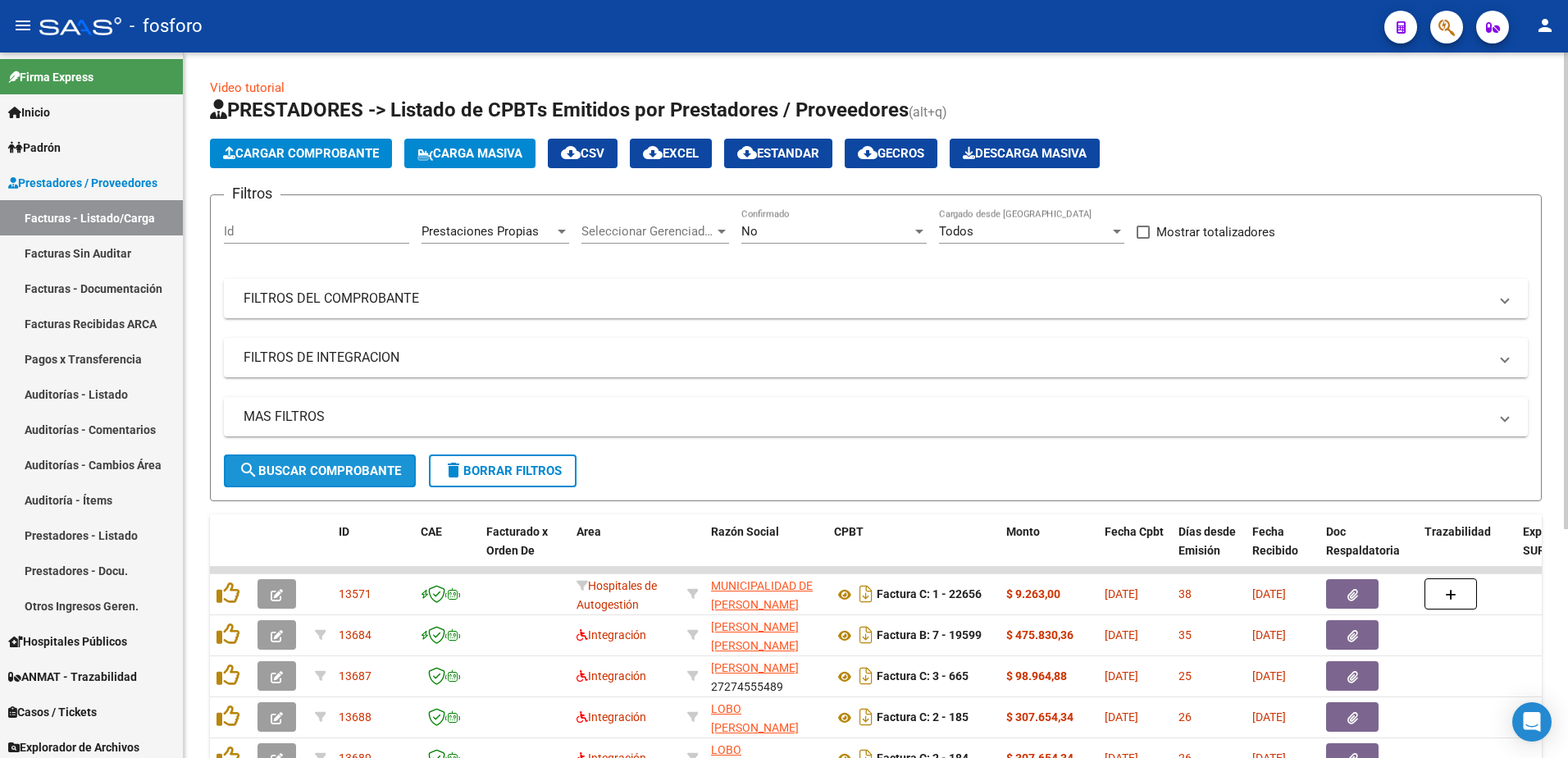
drag, startPoint x: 355, startPoint y: 458, endPoint x: 397, endPoint y: 459, distance: 42.0
click at [354, 459] on button "search Buscar Comprobante" at bounding box center [320, 471] width 192 height 33
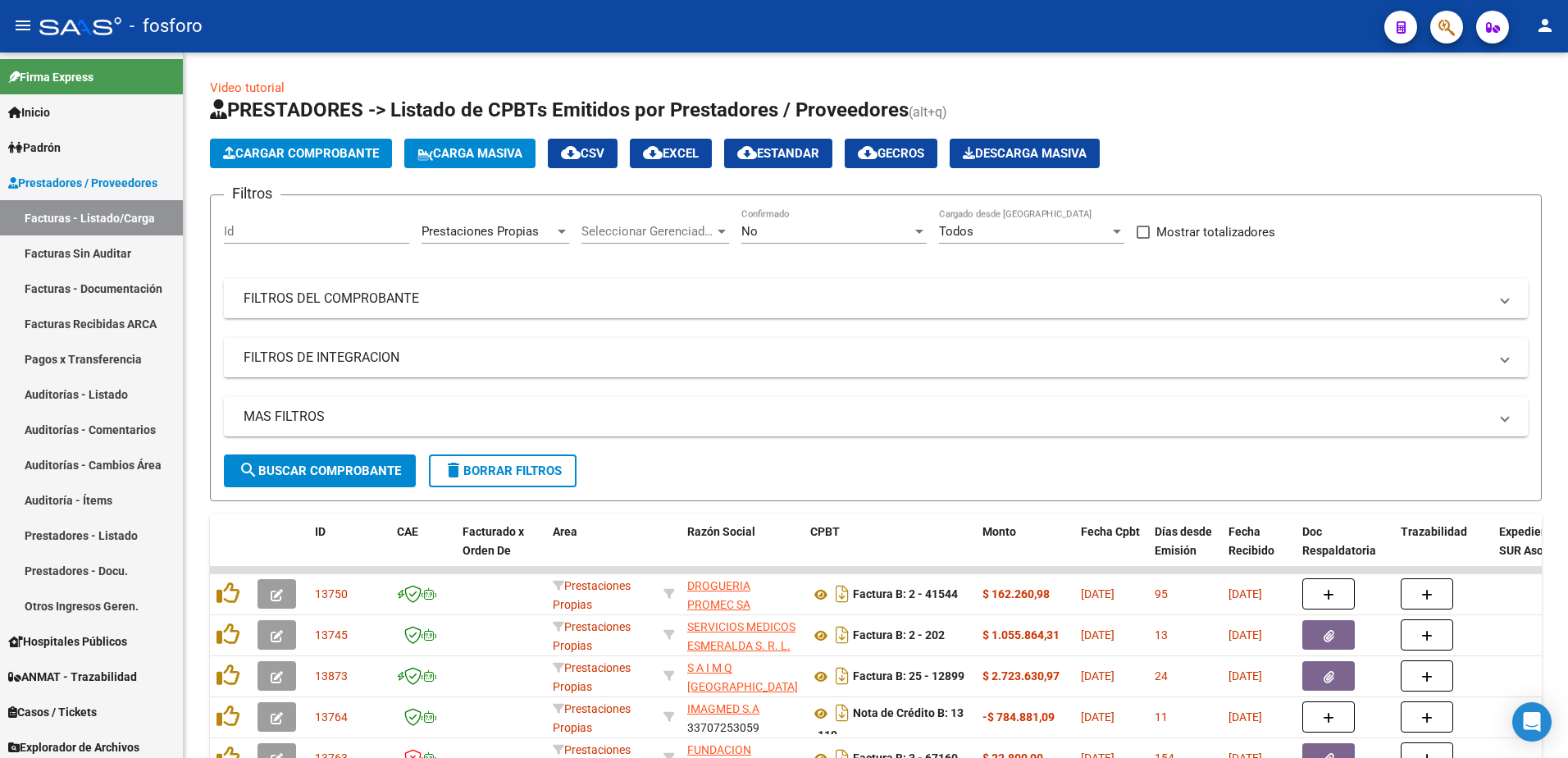
click at [1437, 30] on button "button" at bounding box center [1447, 27] width 33 height 33
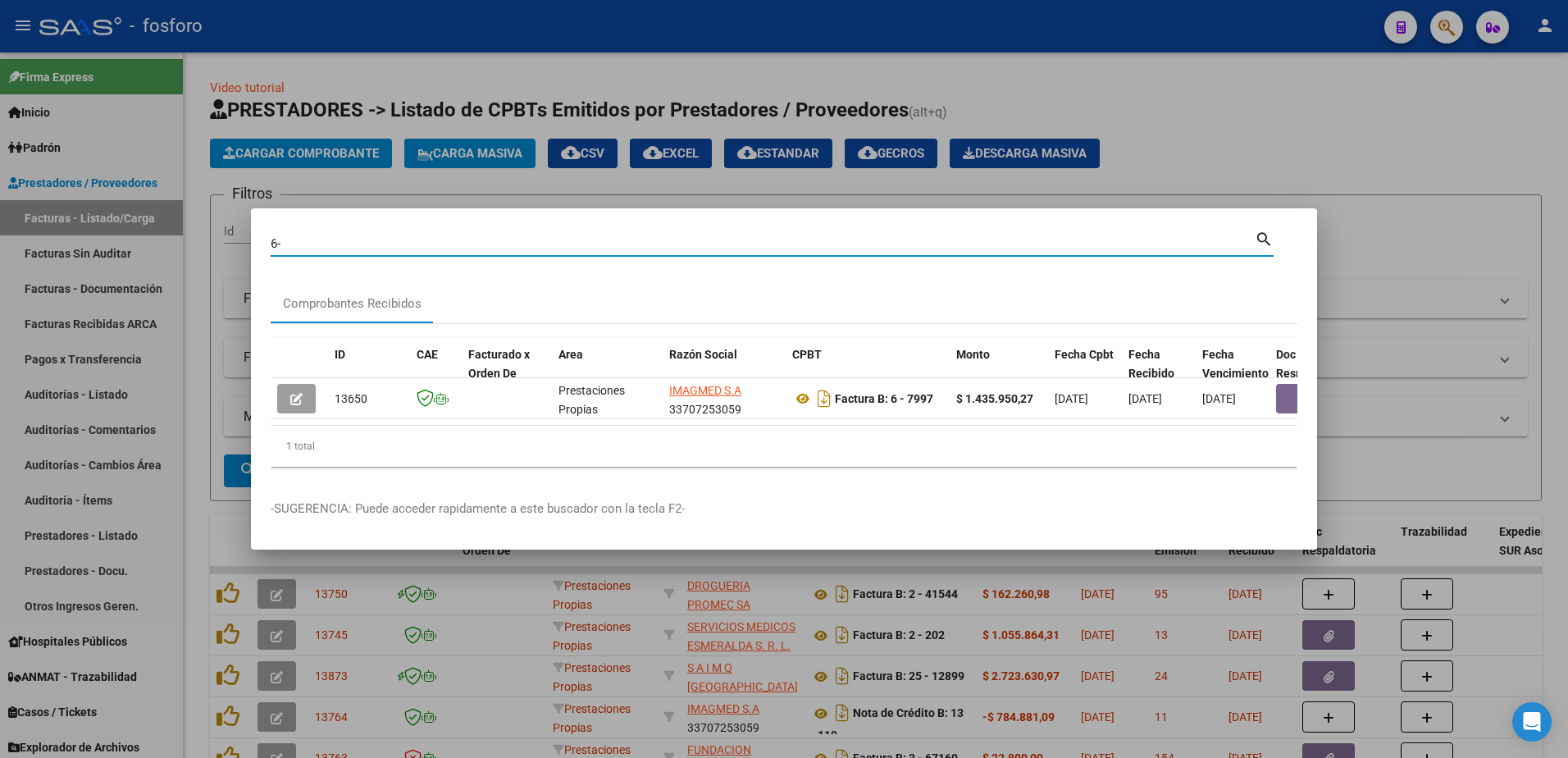
type input "6"
type input "13-1184"
click at [1048, 58] on div at bounding box center [784, 379] width 1568 height 758
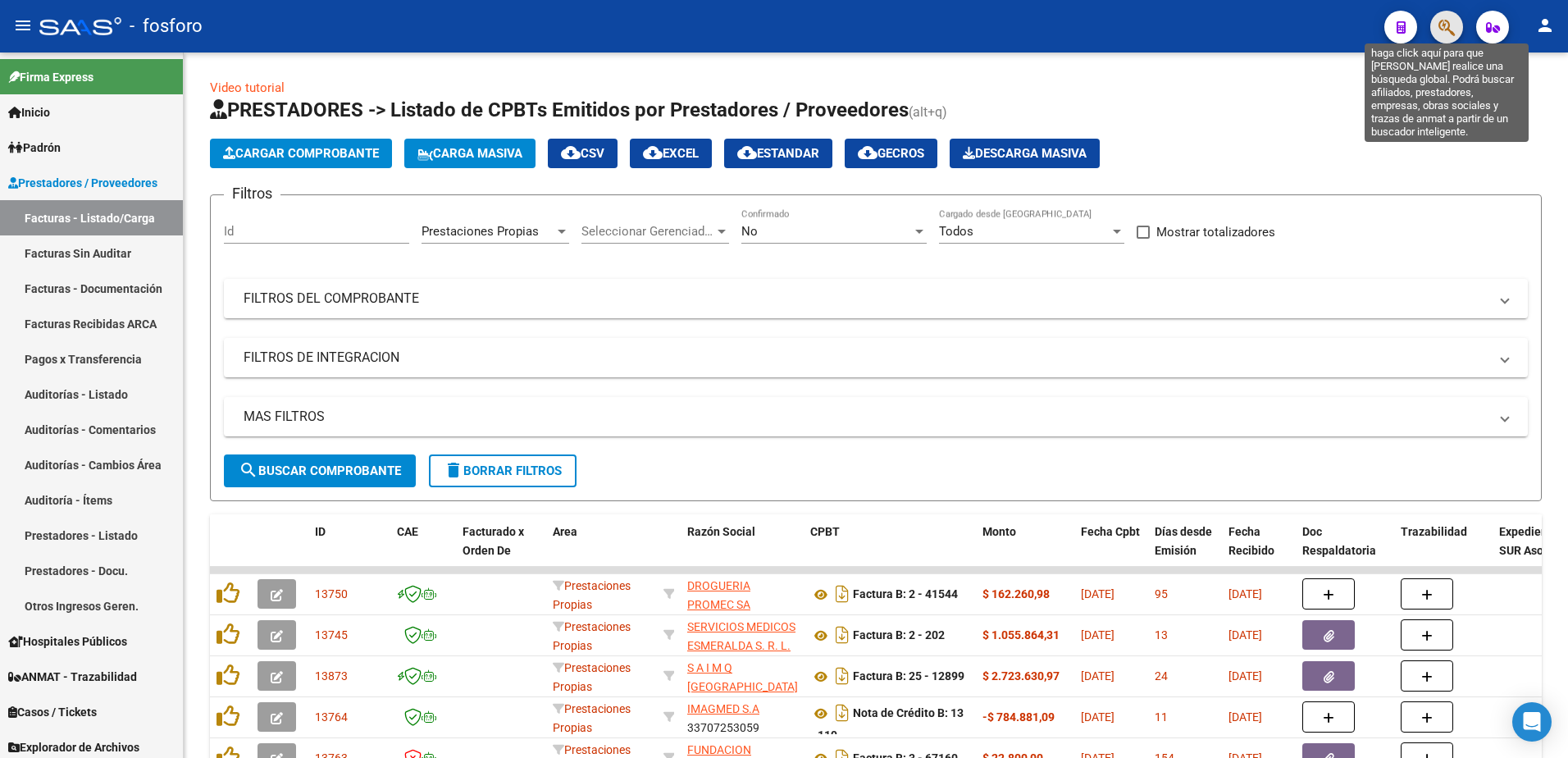
click at [1448, 31] on icon "button" at bounding box center [1447, 27] width 16 height 19
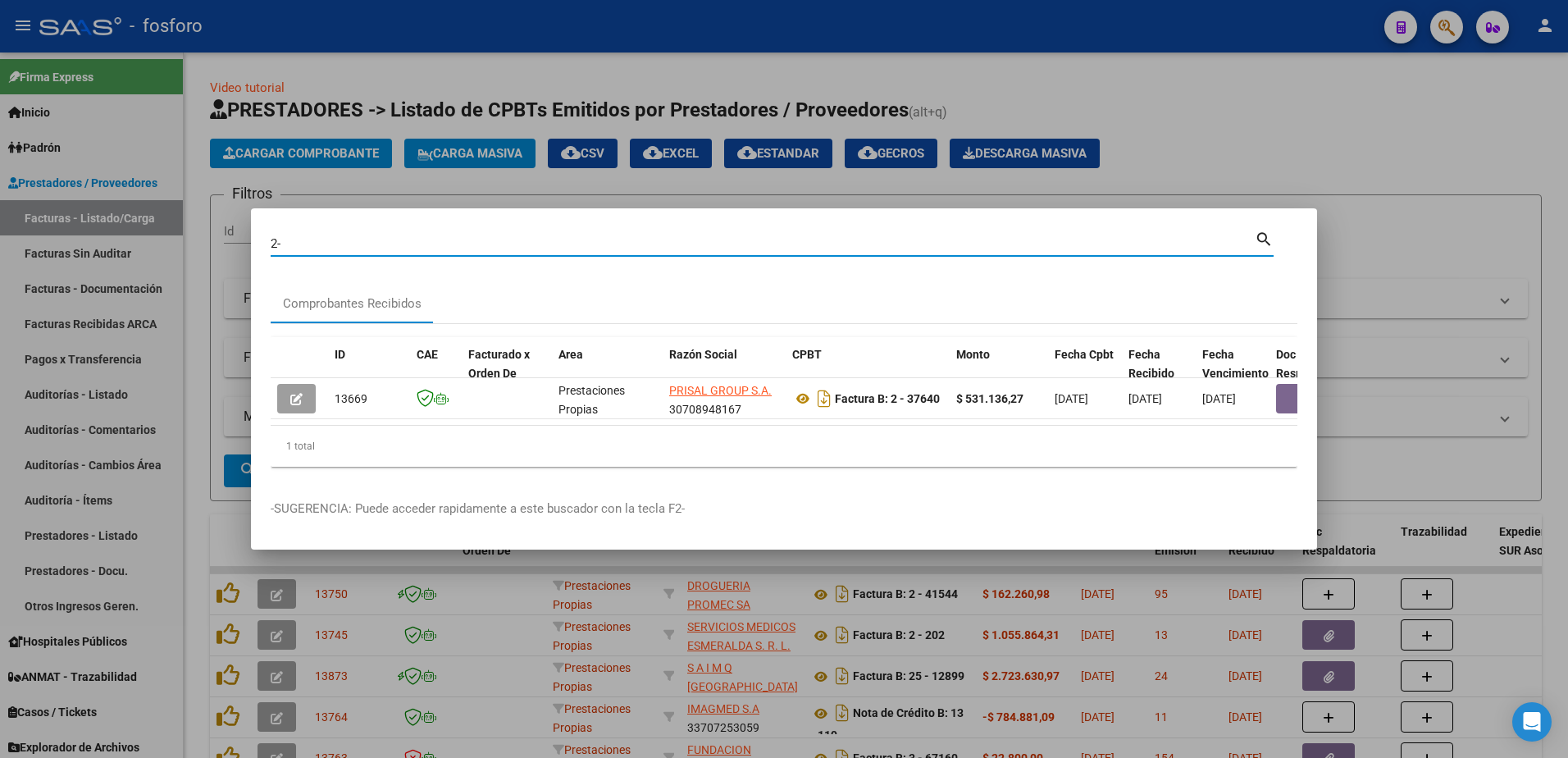
type input "2"
type input "6"
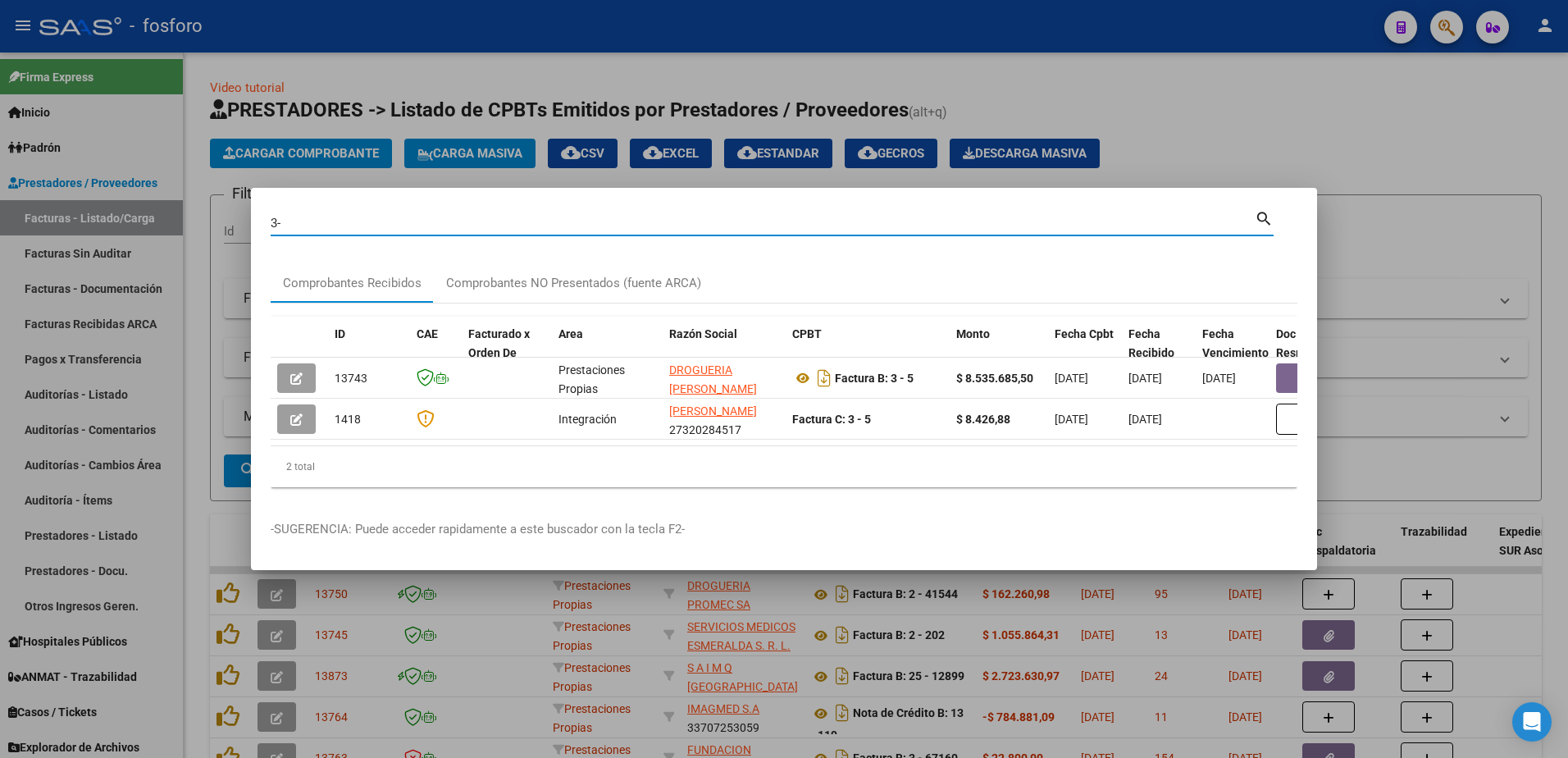
type input "3"
type input "1-3942"
